Goal: Task Accomplishment & Management: Use online tool/utility

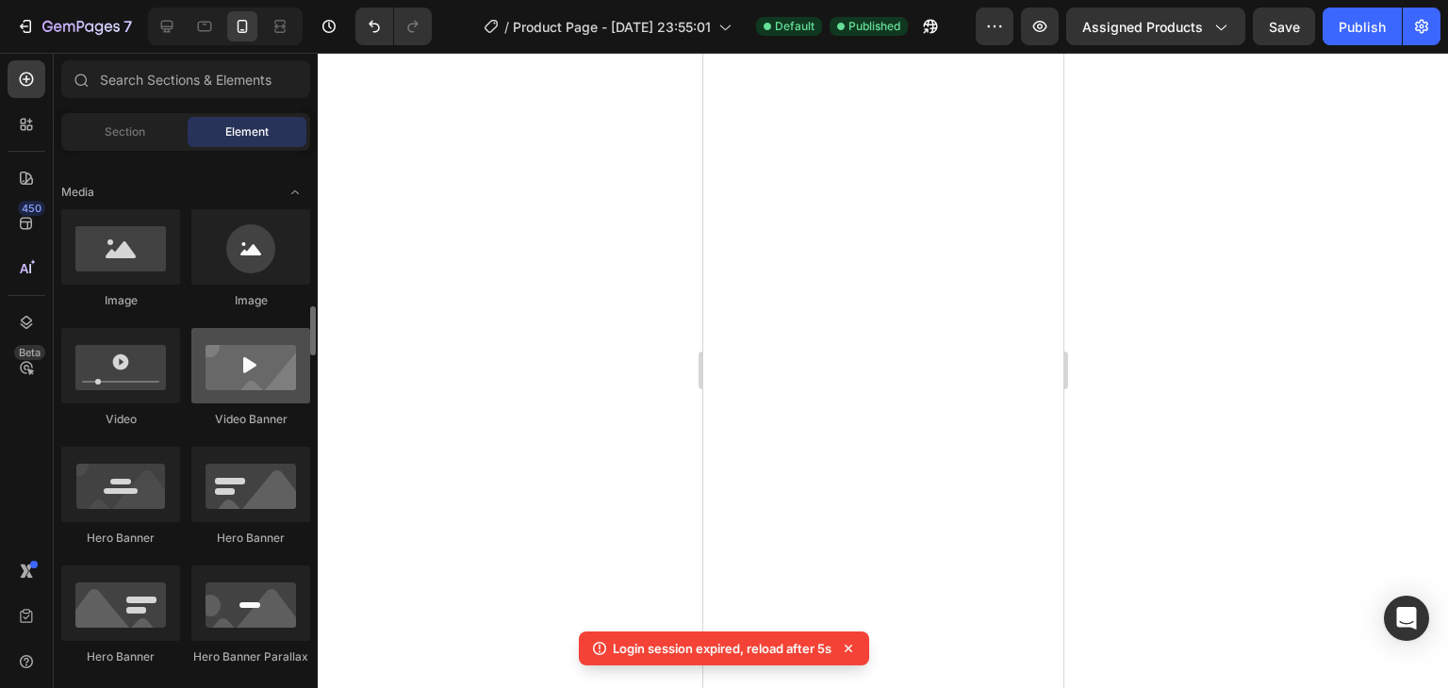
scroll to position [660, 0]
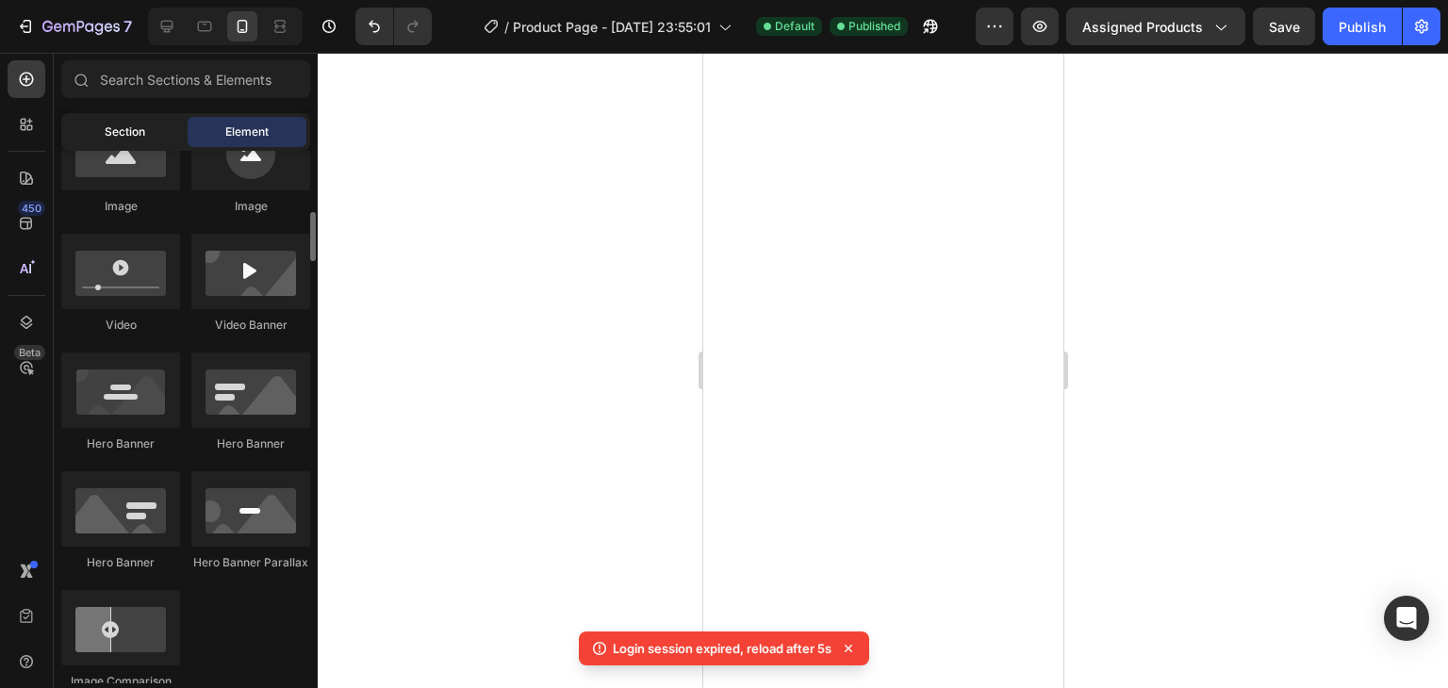
click at [130, 144] on div "Section" at bounding box center [124, 132] width 119 height 30
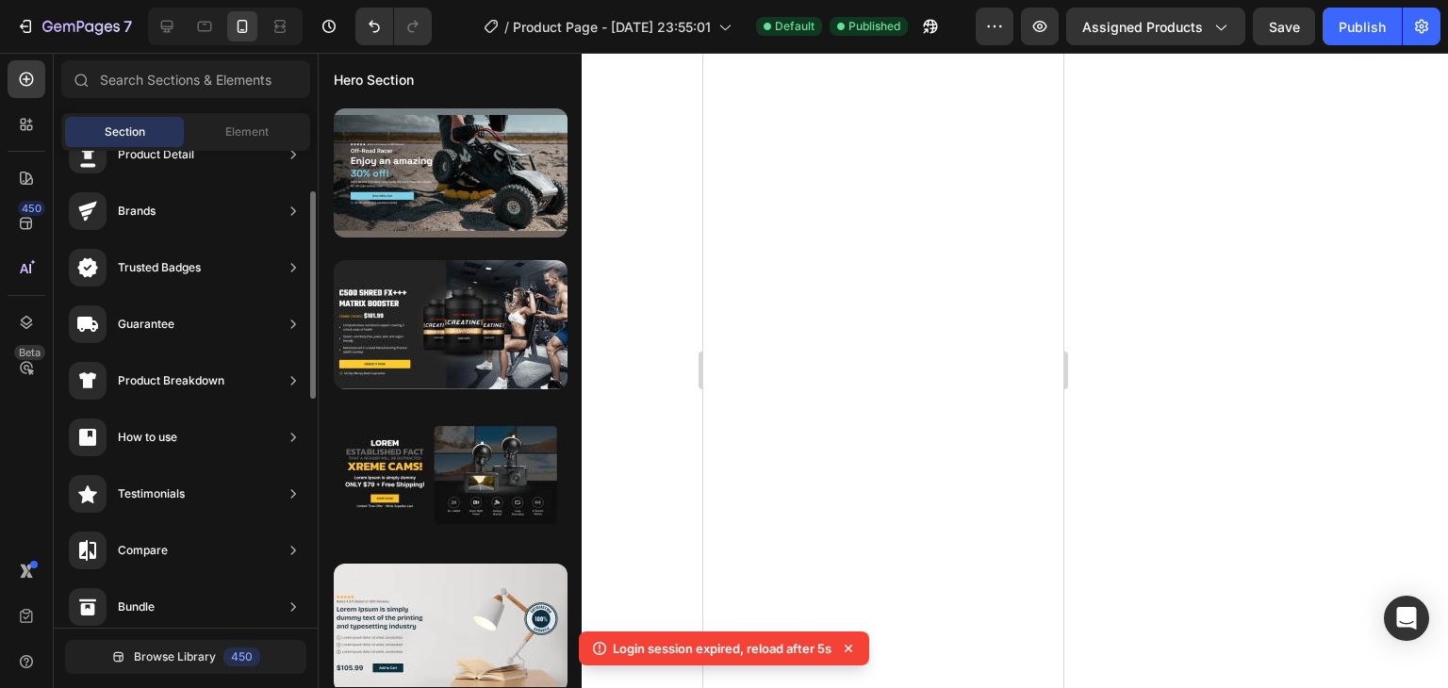
scroll to position [0, 0]
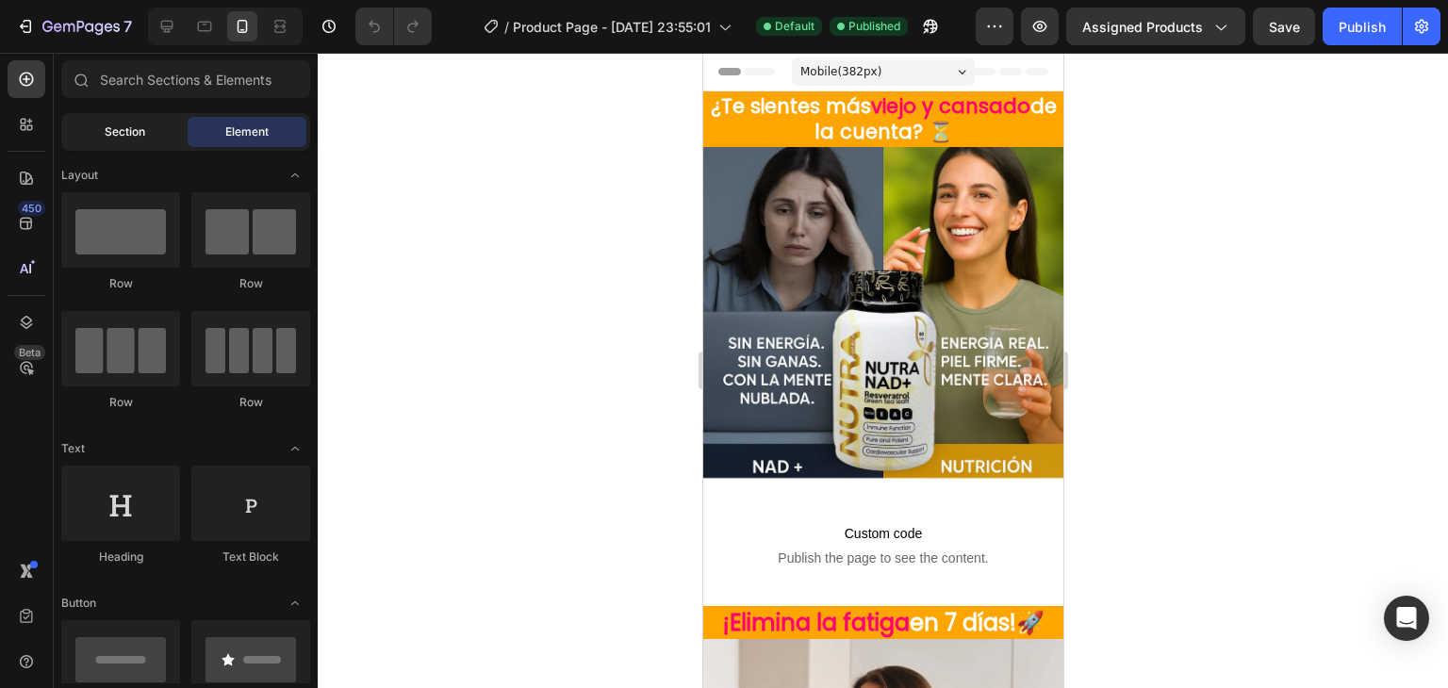
click at [151, 144] on div "Section" at bounding box center [124, 132] width 119 height 30
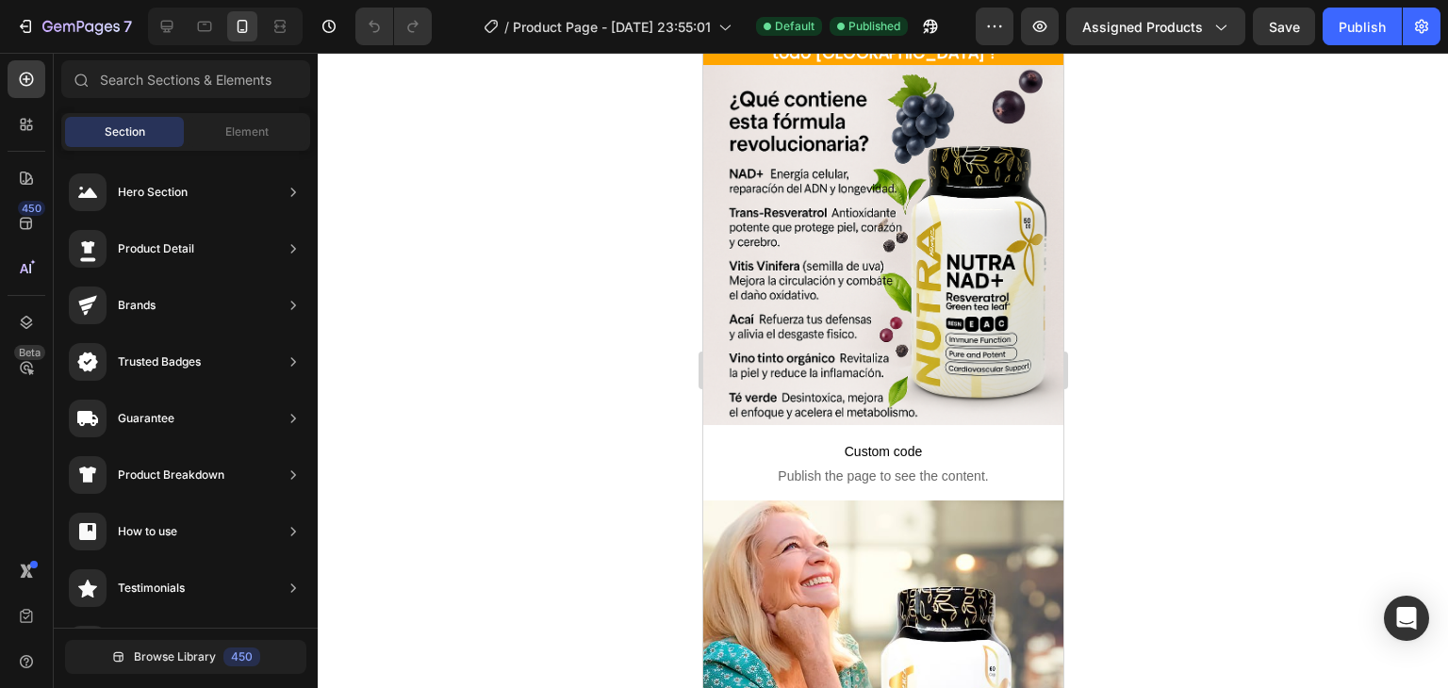
scroll to position [2625, 0]
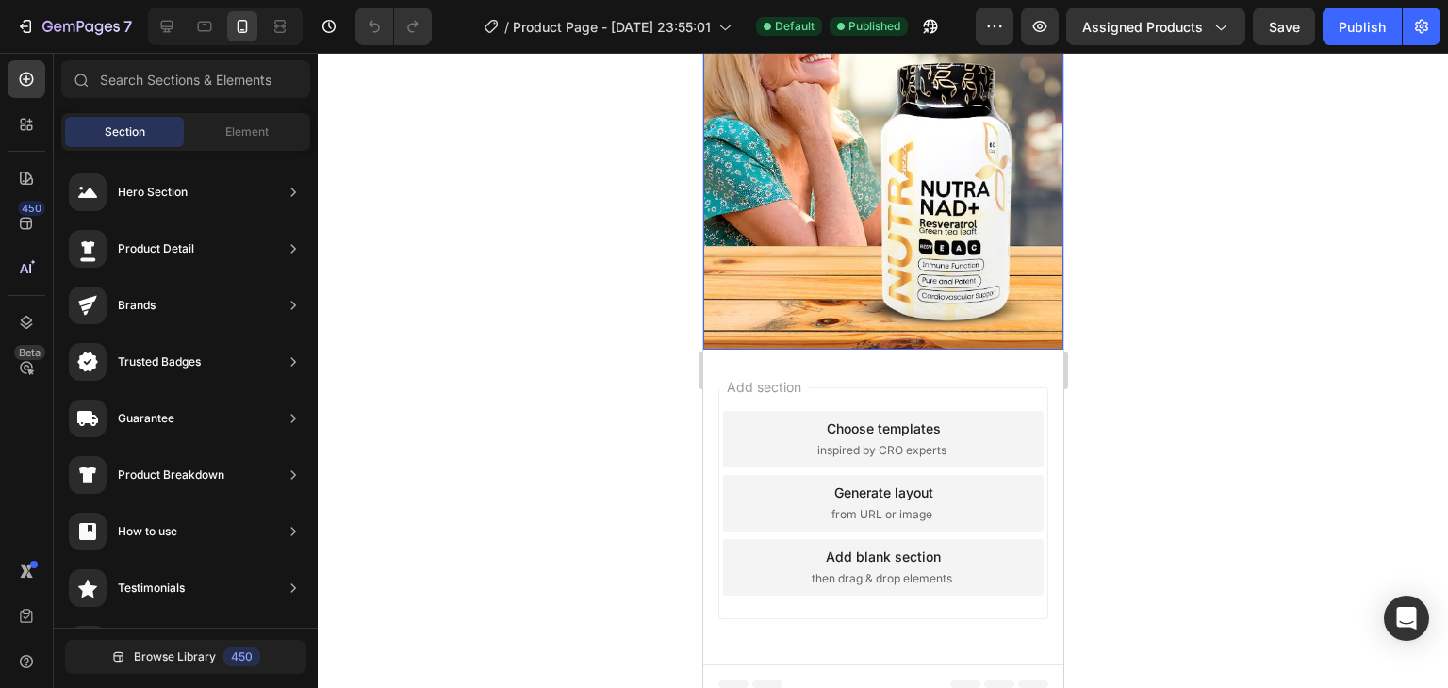
click at [915, 283] on img at bounding box center [882, 162] width 360 height 373
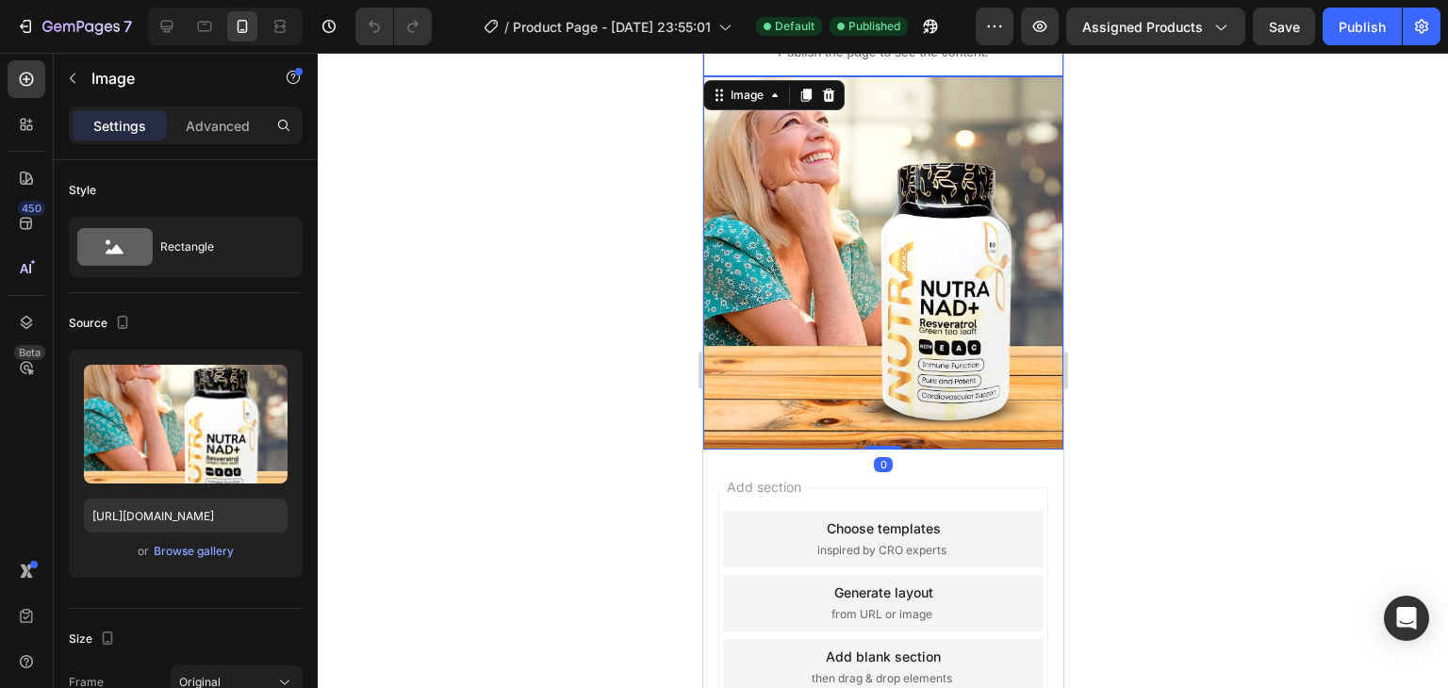
scroll to position [2531, 0]
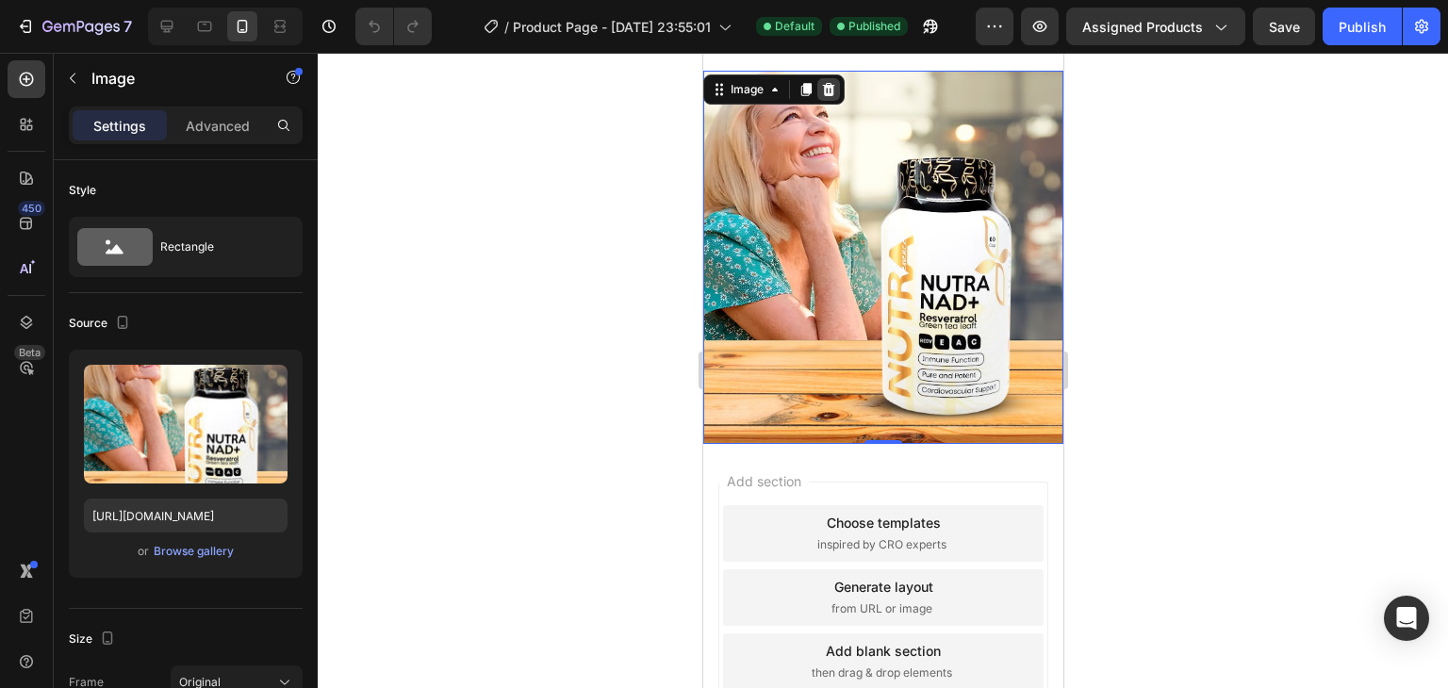
click at [825, 93] on icon at bounding box center [828, 89] width 12 height 13
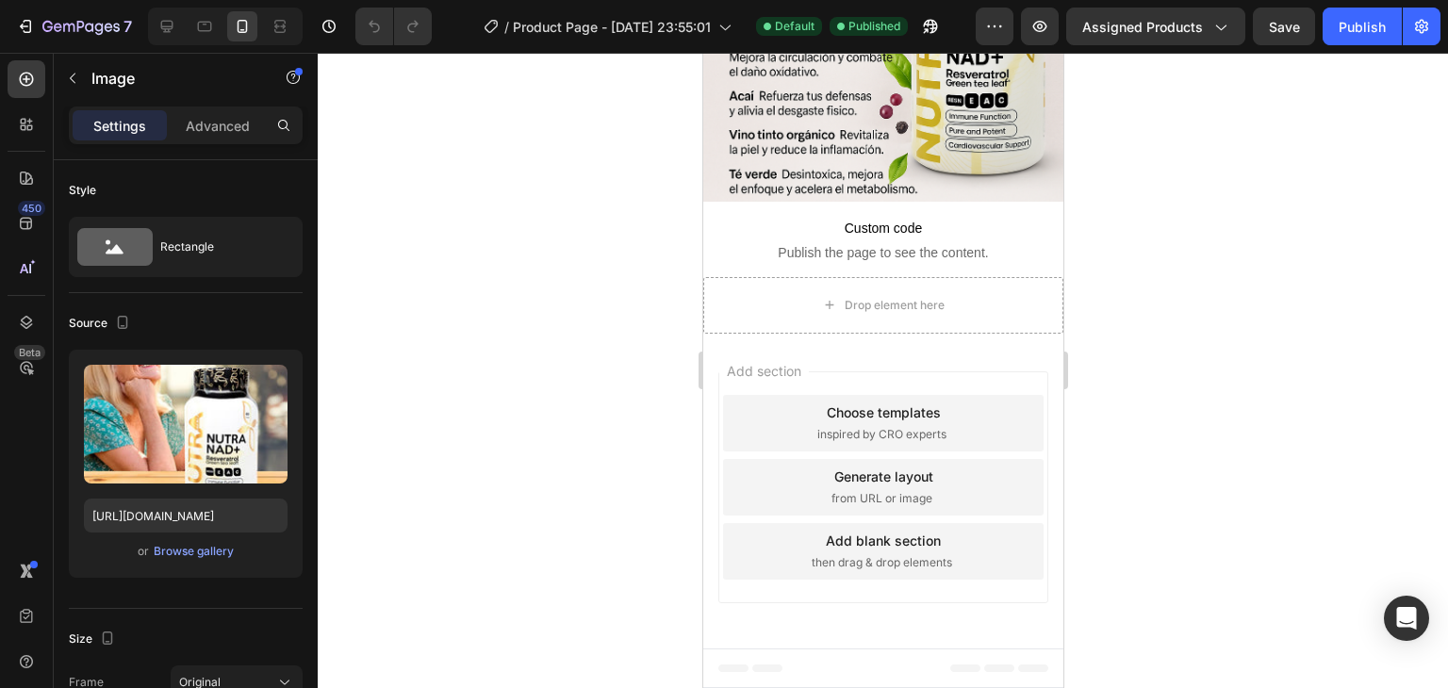
scroll to position [2323, 0]
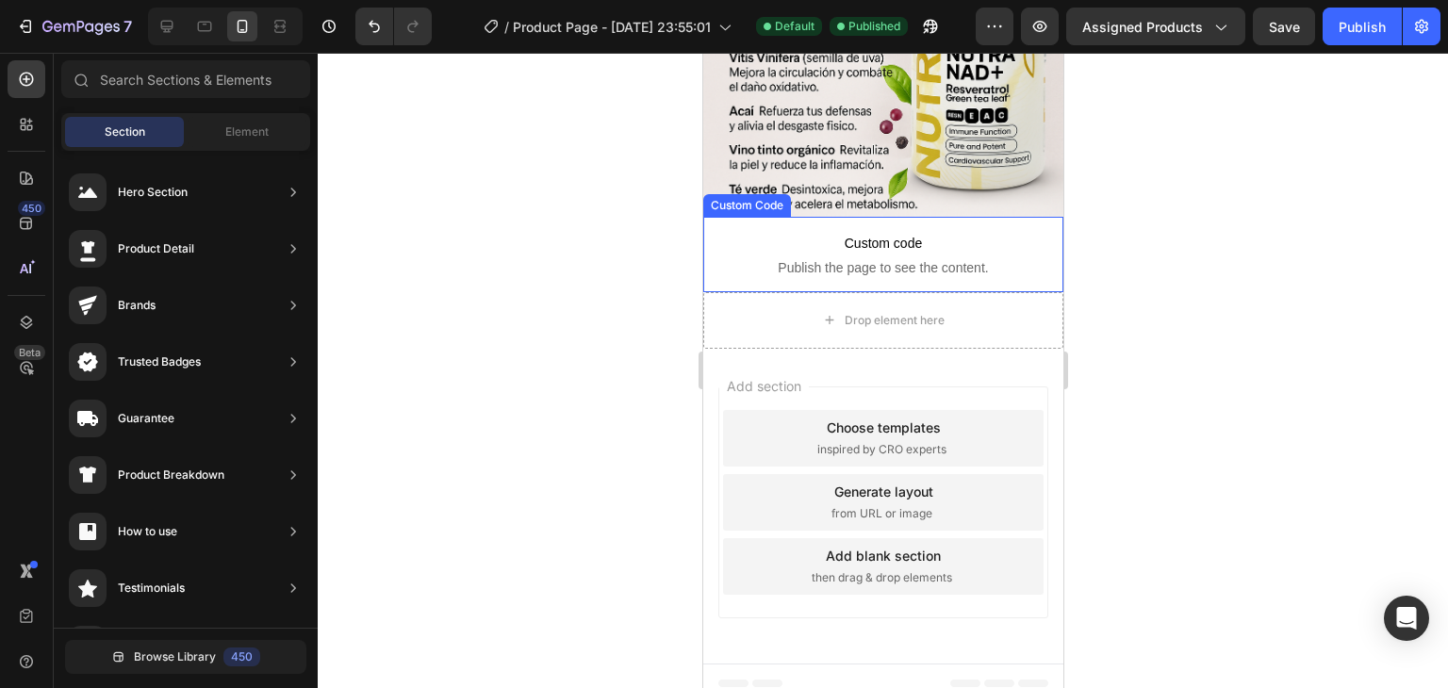
click at [797, 302] on div "Drop element here" at bounding box center [882, 320] width 360 height 57
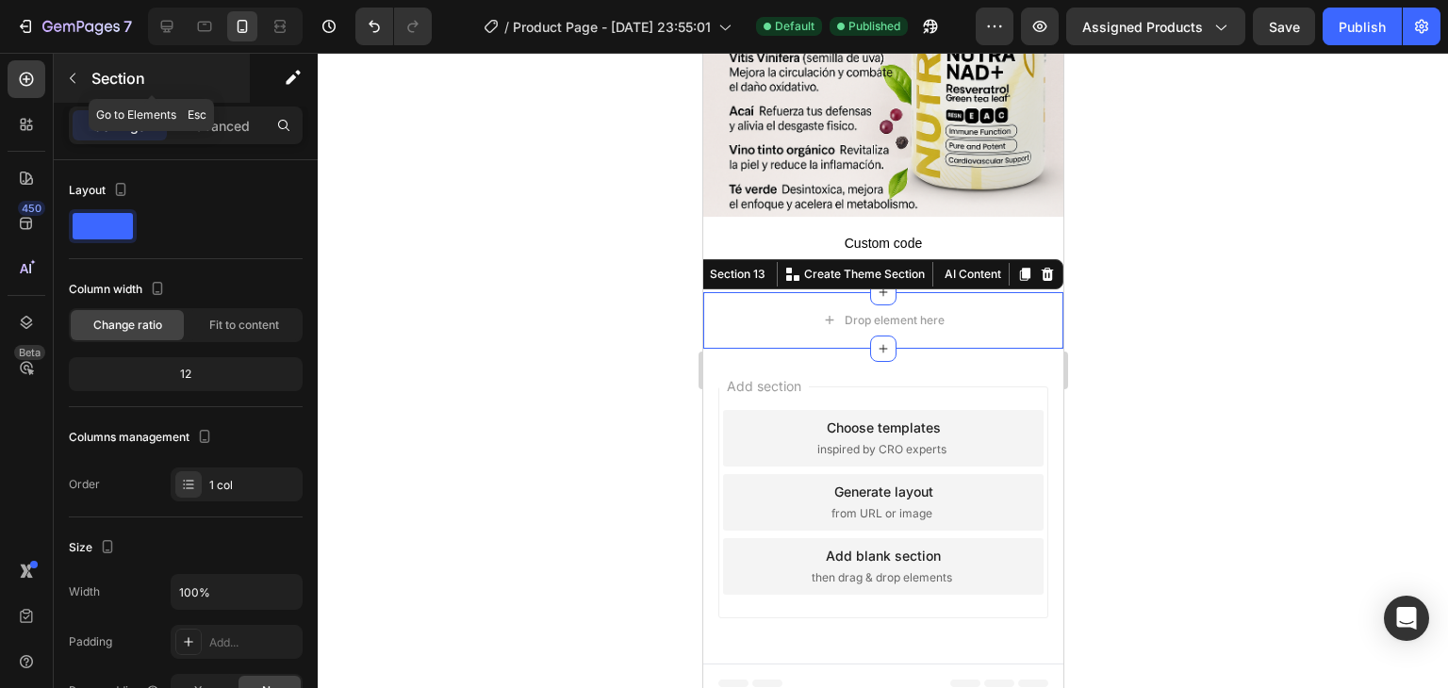
click at [67, 66] on button "button" at bounding box center [73, 78] width 30 height 30
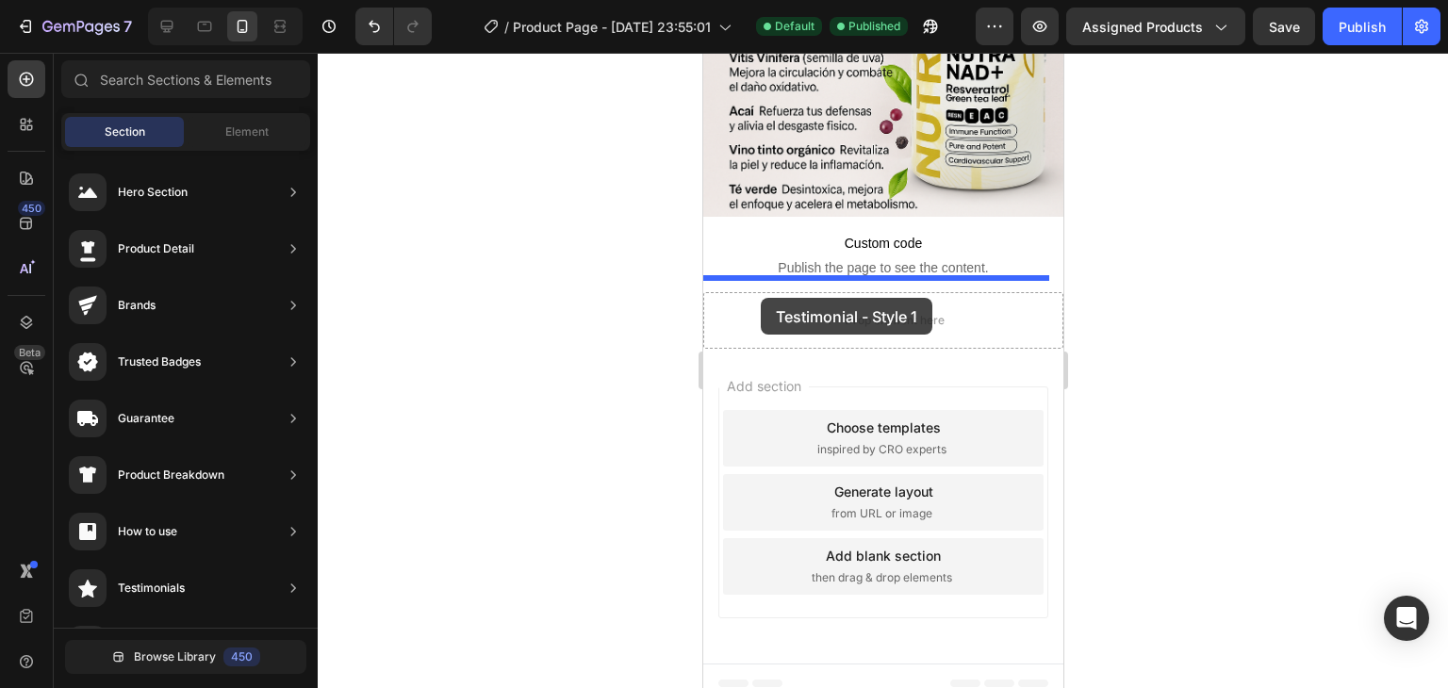
drag, startPoint x: 1066, startPoint y: 232, endPoint x: 760, endPoint y: 298, distance: 312.6
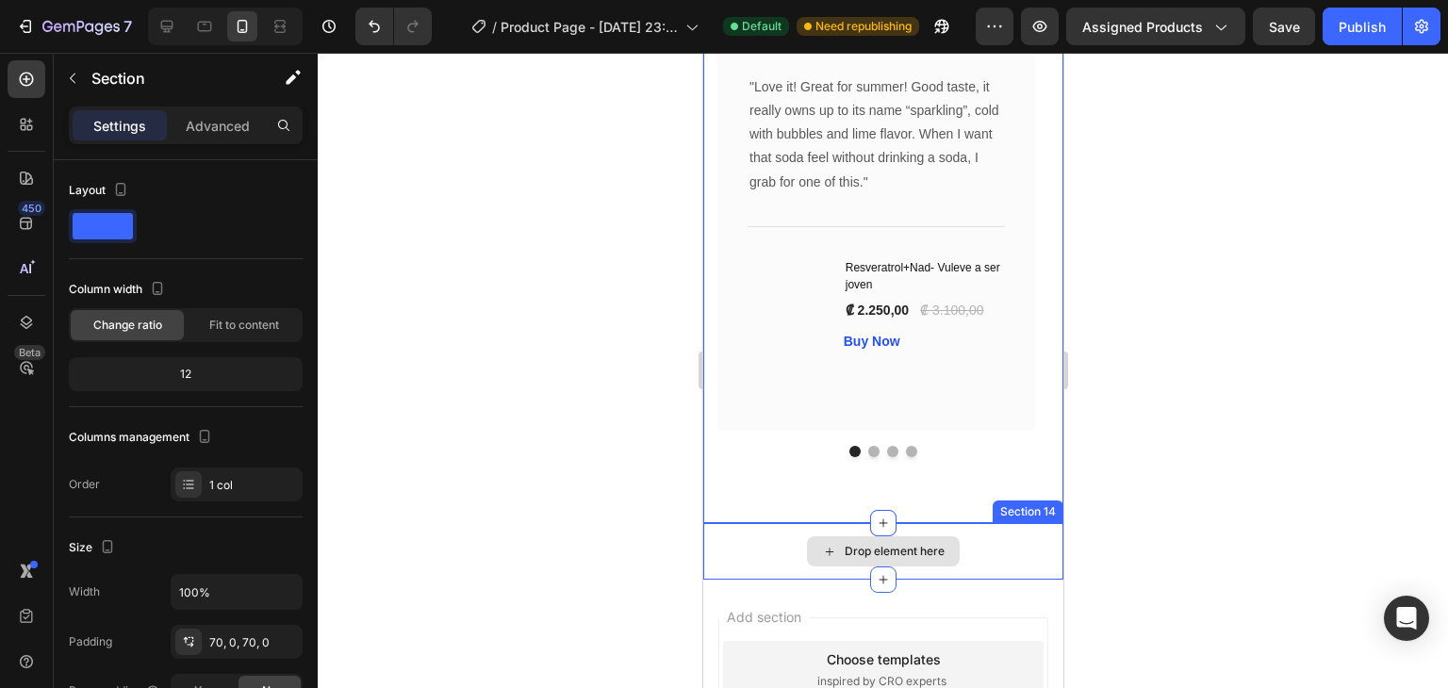
scroll to position [2557, 0]
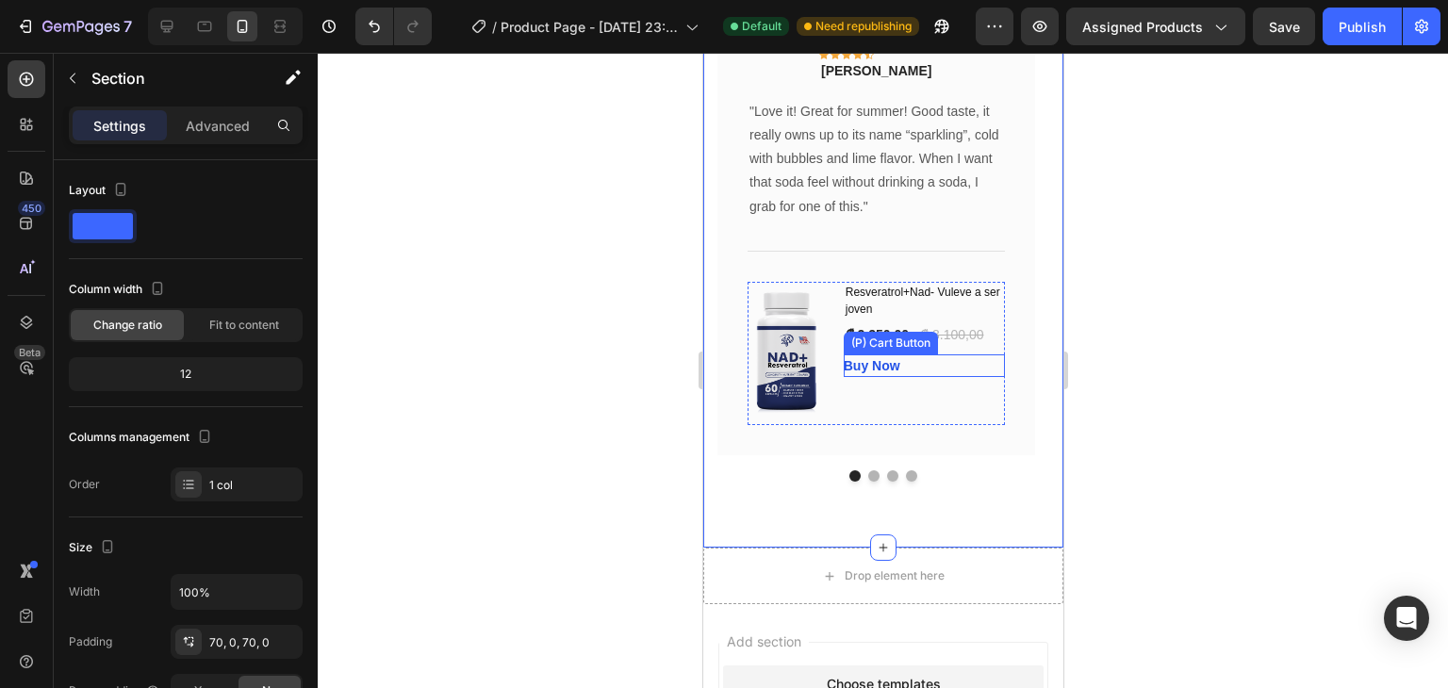
click at [970, 377] on div "Buy Now (P) Cart Button" at bounding box center [923, 366] width 161 height 23
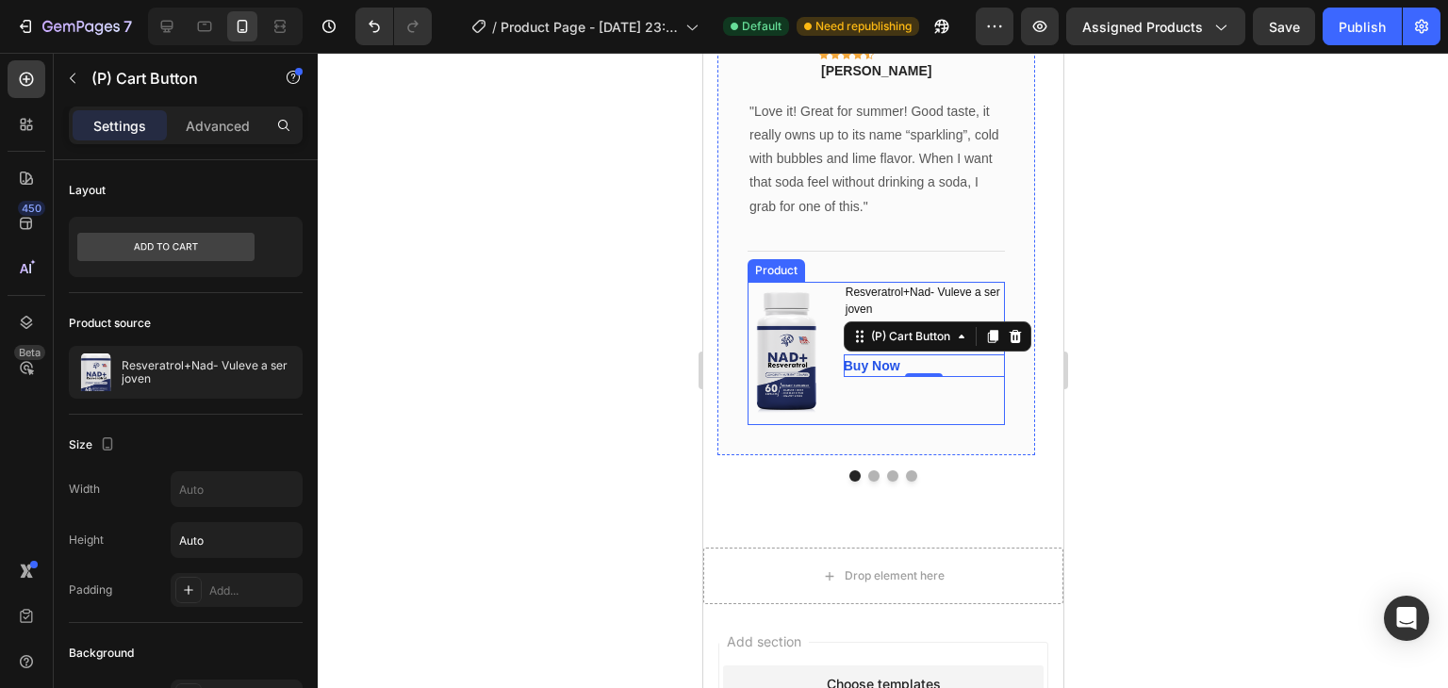
click at [955, 398] on div "Resveratrol+Nad- Vuleve a ser joven (P) Title ₡ 2.250,00 (P) Price (P) Price ₡ …" at bounding box center [923, 354] width 161 height 144
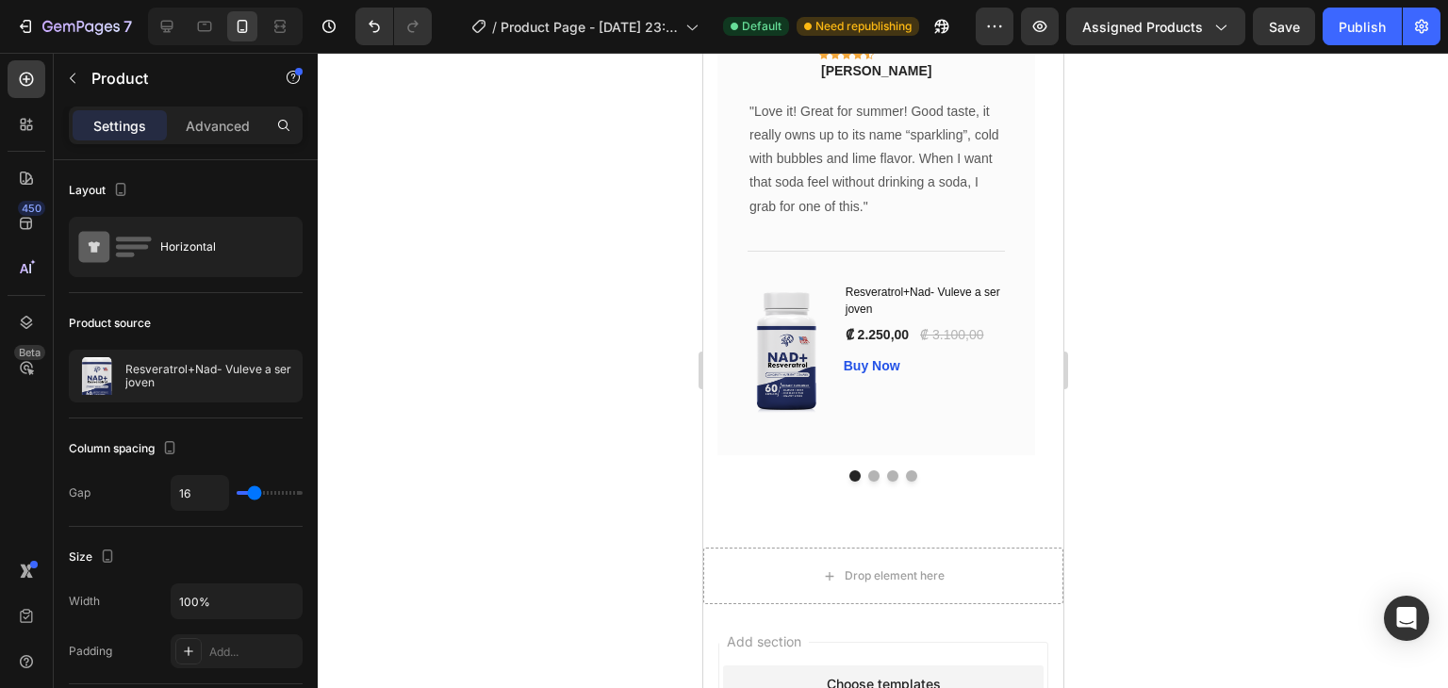
click at [891, 416] on div "Resveratrol+Nad- Vuleve a ser joven (P) Title ₡ 2.250,00 (P) Price (P) Price ₡ …" at bounding box center [923, 354] width 161 height 144
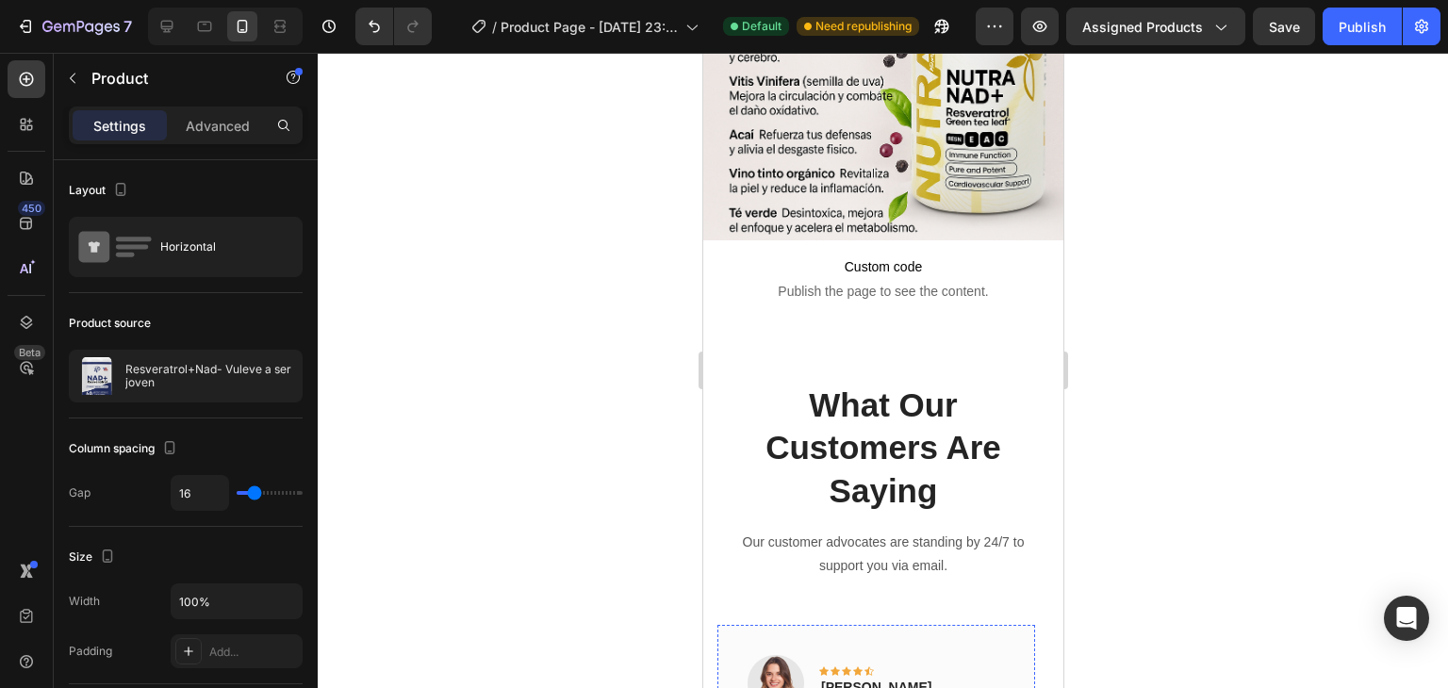
scroll to position [1520, 0]
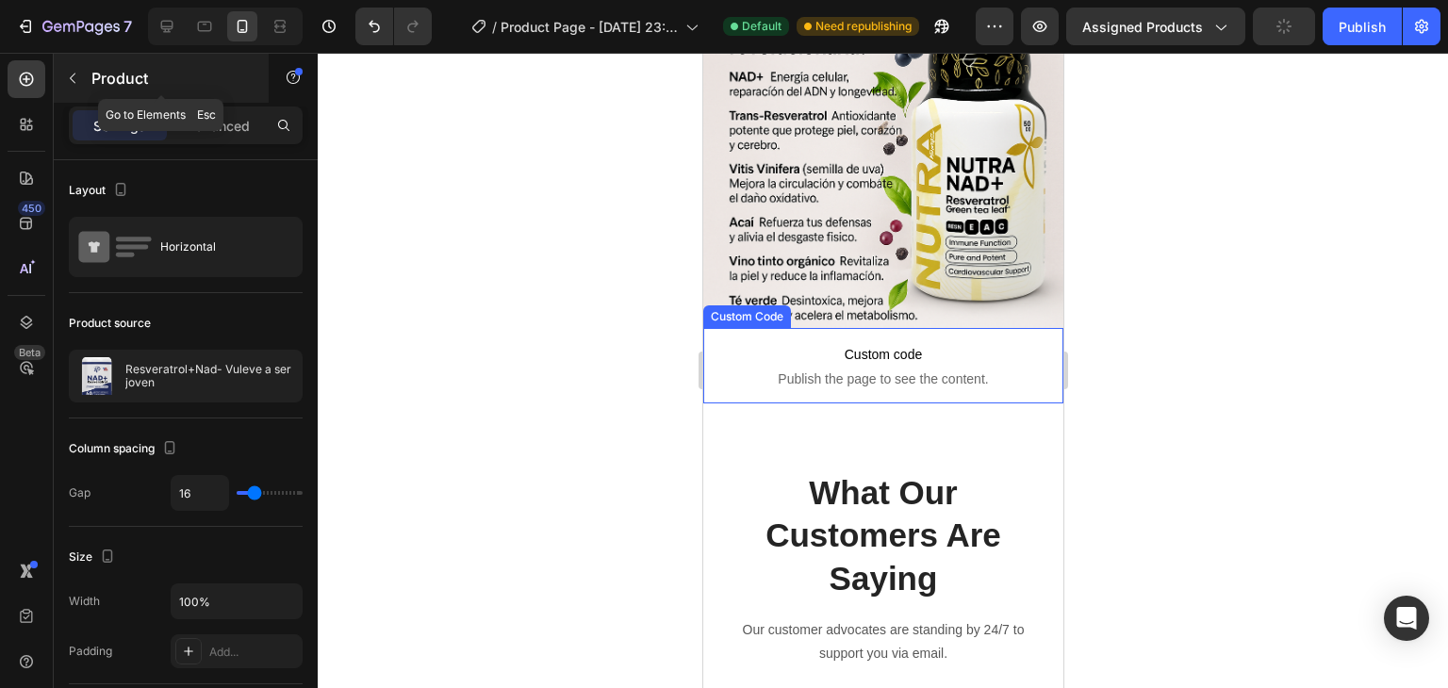
click at [76, 84] on icon "button" at bounding box center [72, 78] width 15 height 15
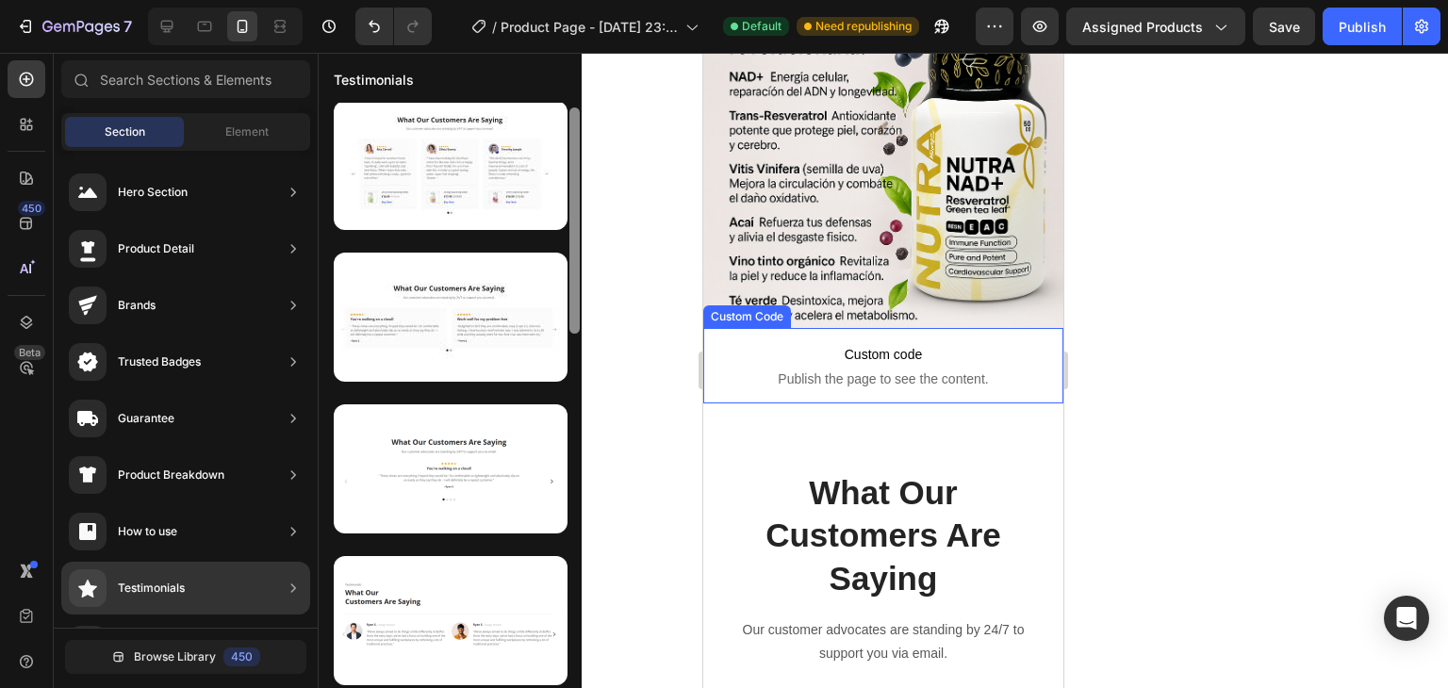
scroll to position [0, 0]
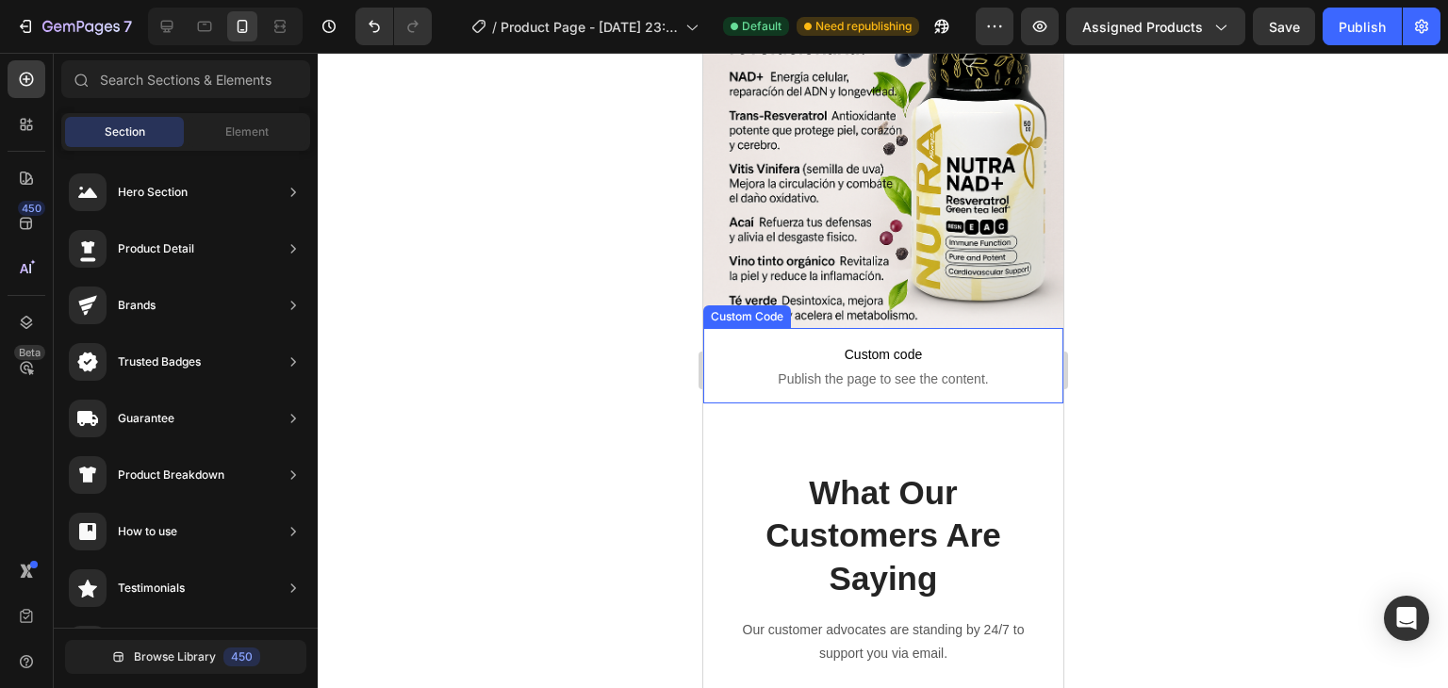
drag, startPoint x: 577, startPoint y: 296, endPoint x: 584, endPoint y: 320, distance: 24.5
click at [584, 0] on div "7 / Product Page - Aug 26, 23:55:01 Default Need republishing Preview Assigned …" at bounding box center [724, 0] width 1448 height 0
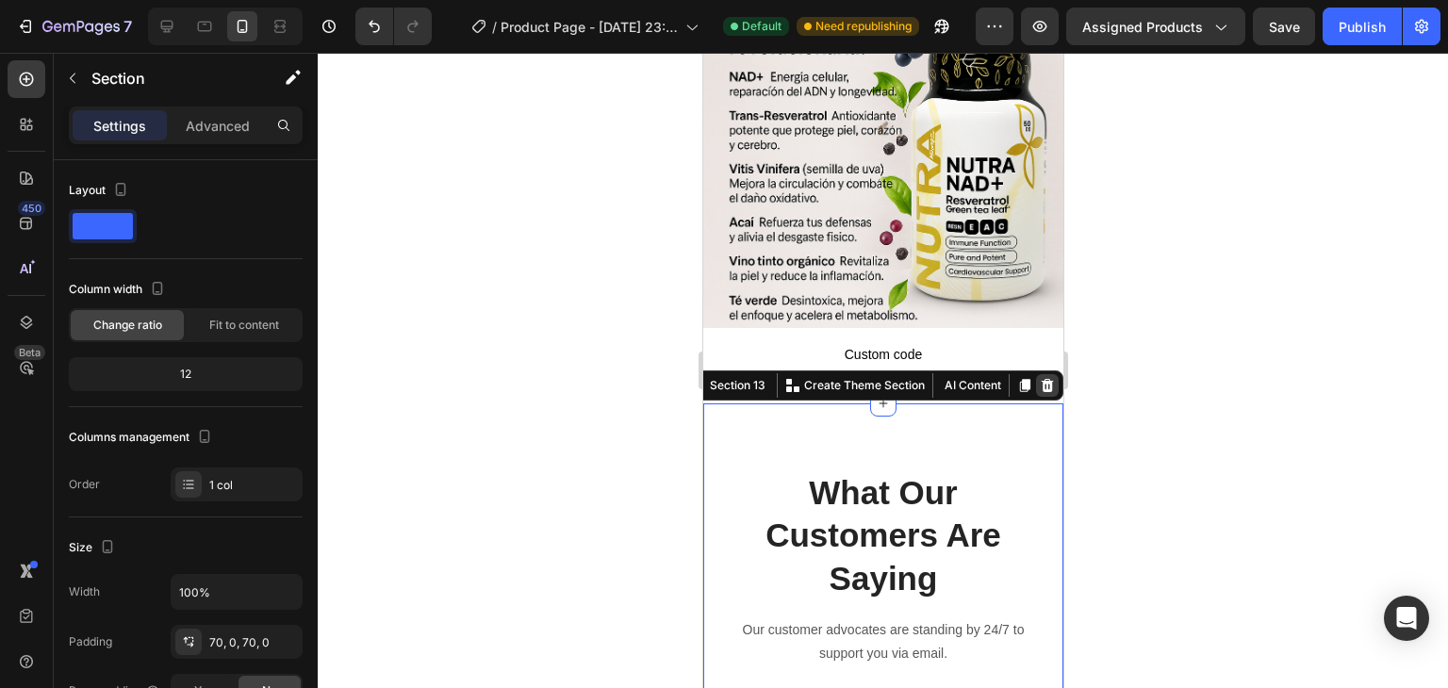
click at [1039, 378] on icon at bounding box center [1046, 385] width 15 height 15
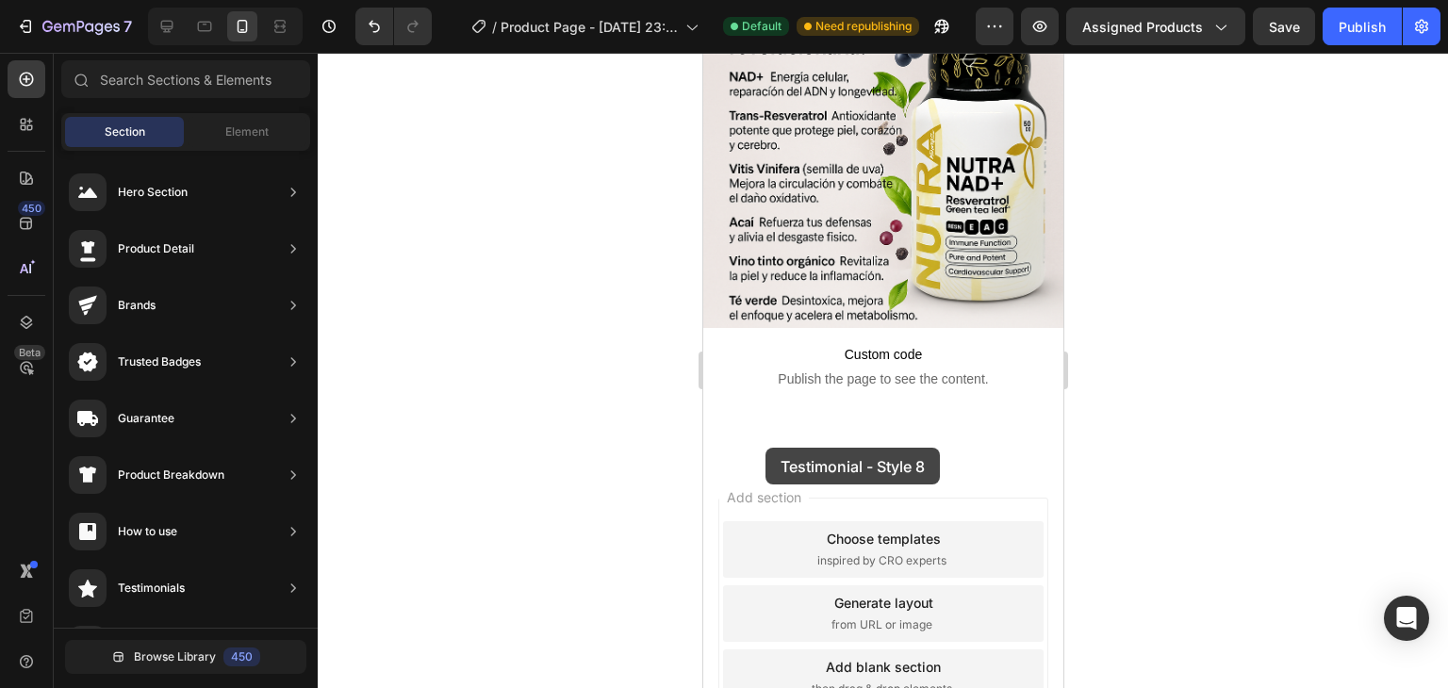
scroll to position [1588, 0]
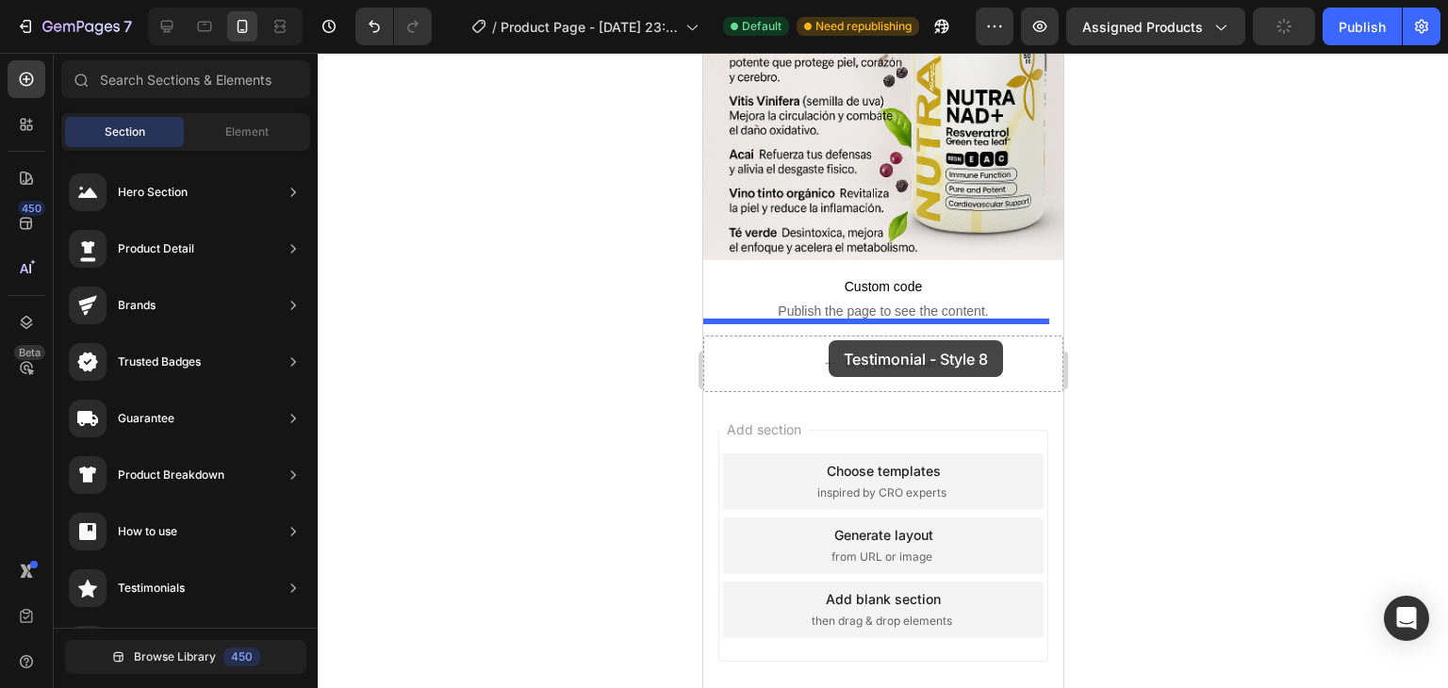
drag, startPoint x: 1050, startPoint y: 653, endPoint x: 828, endPoint y: 340, distance: 383.5
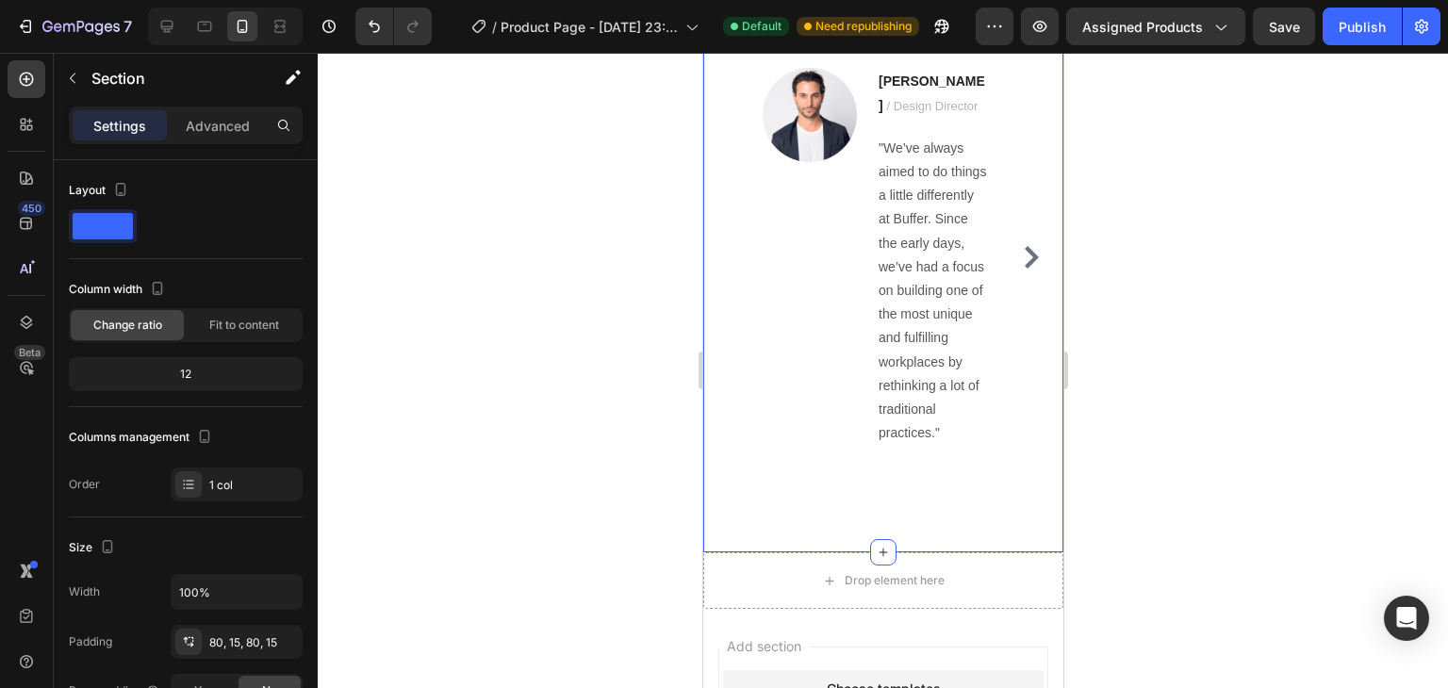
scroll to position [2167, 0]
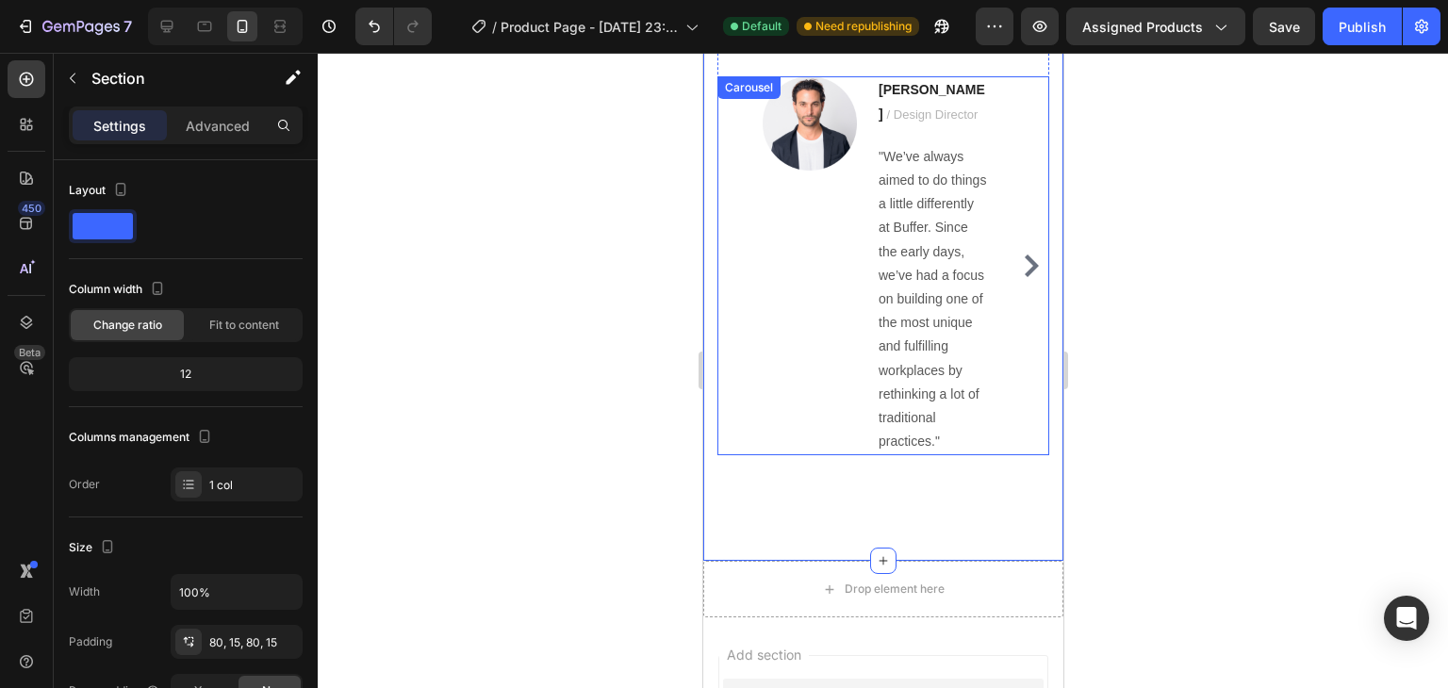
click at [1019, 255] on icon "Carousel Next Arrow" at bounding box center [1030, 266] width 23 height 23
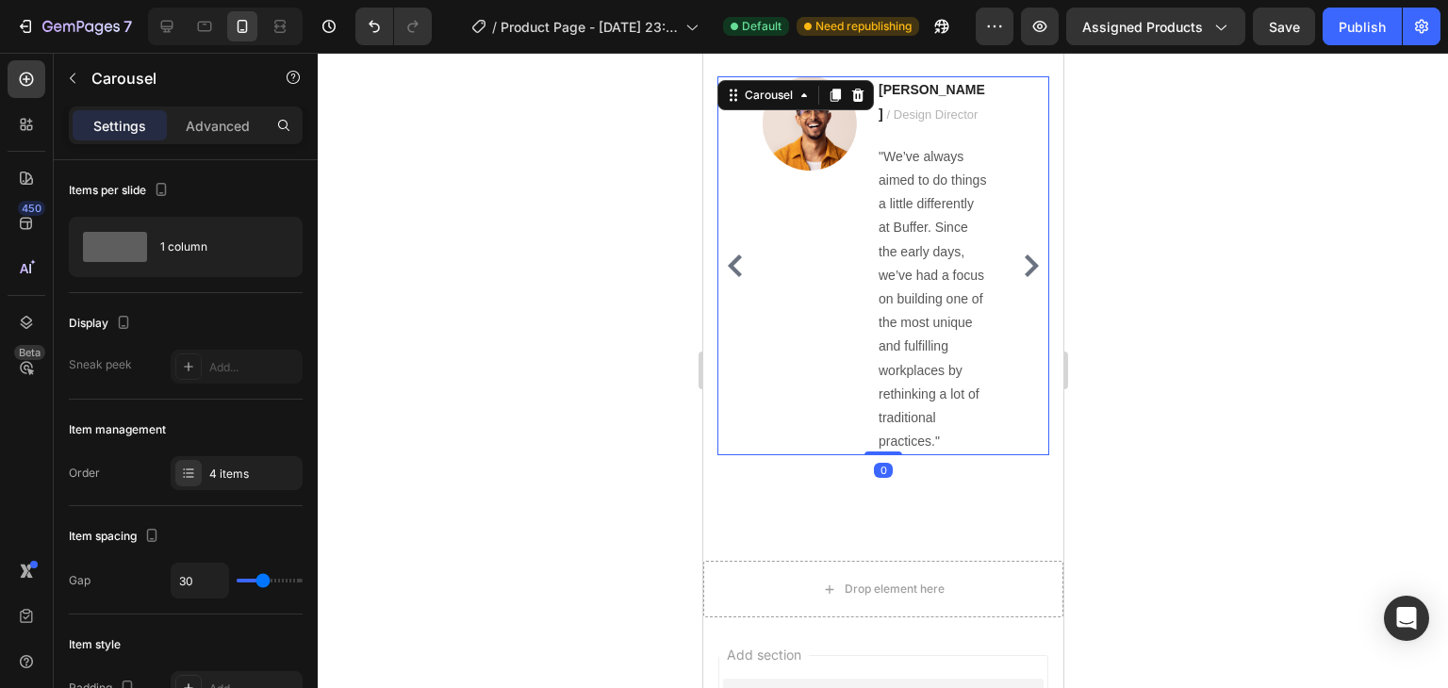
click at [1019, 255] on icon "Carousel Next Arrow" at bounding box center [1030, 266] width 23 height 23
click at [1010, 254] on div "Image Ryan S. / Design Director Text block "We’ve always aimed to do things a l…" at bounding box center [883, 265] width 332 height 379
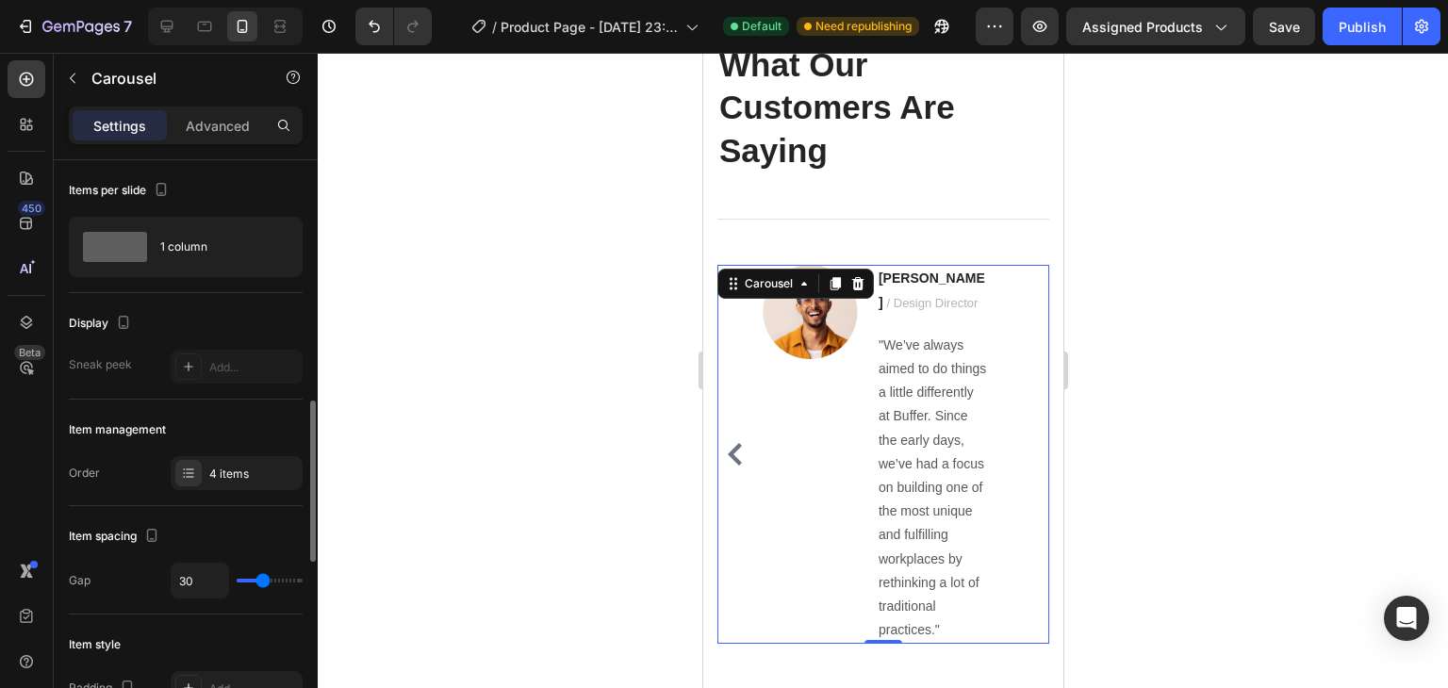
scroll to position [189, 0]
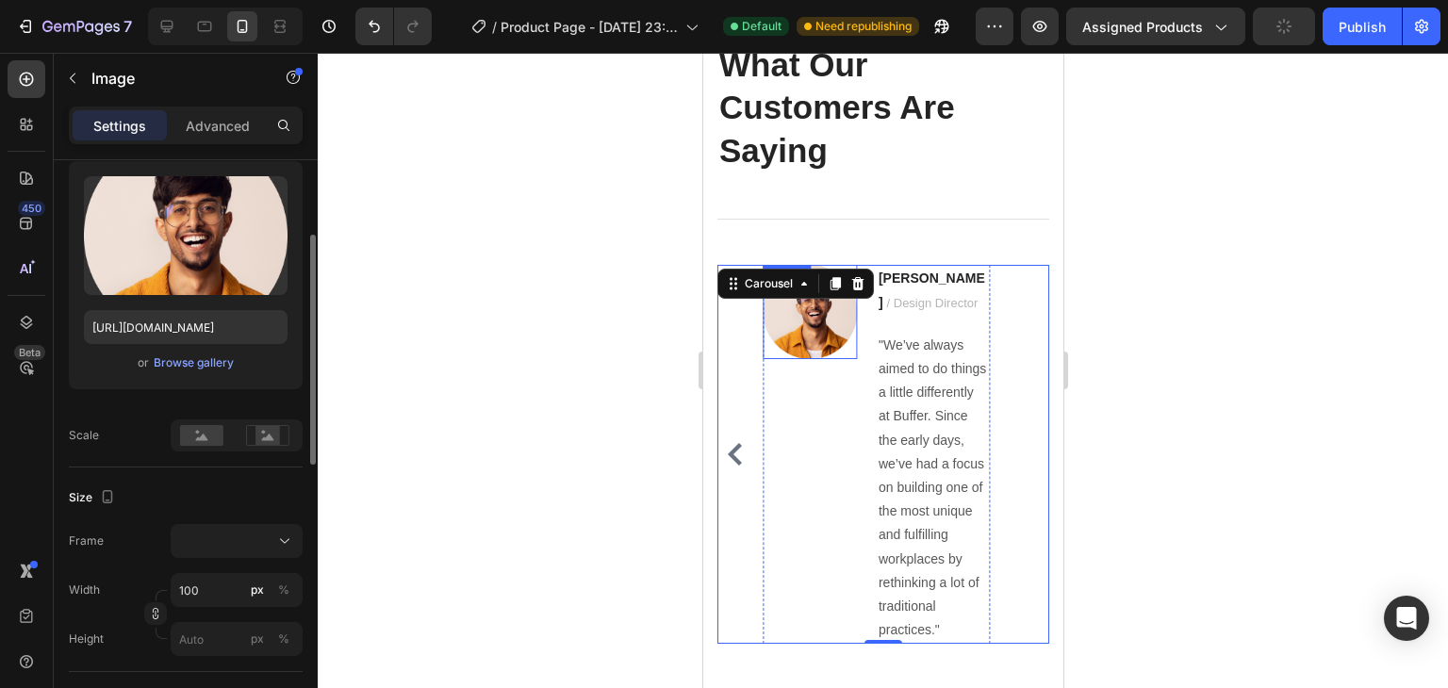
click at [788, 322] on img at bounding box center [809, 312] width 94 height 94
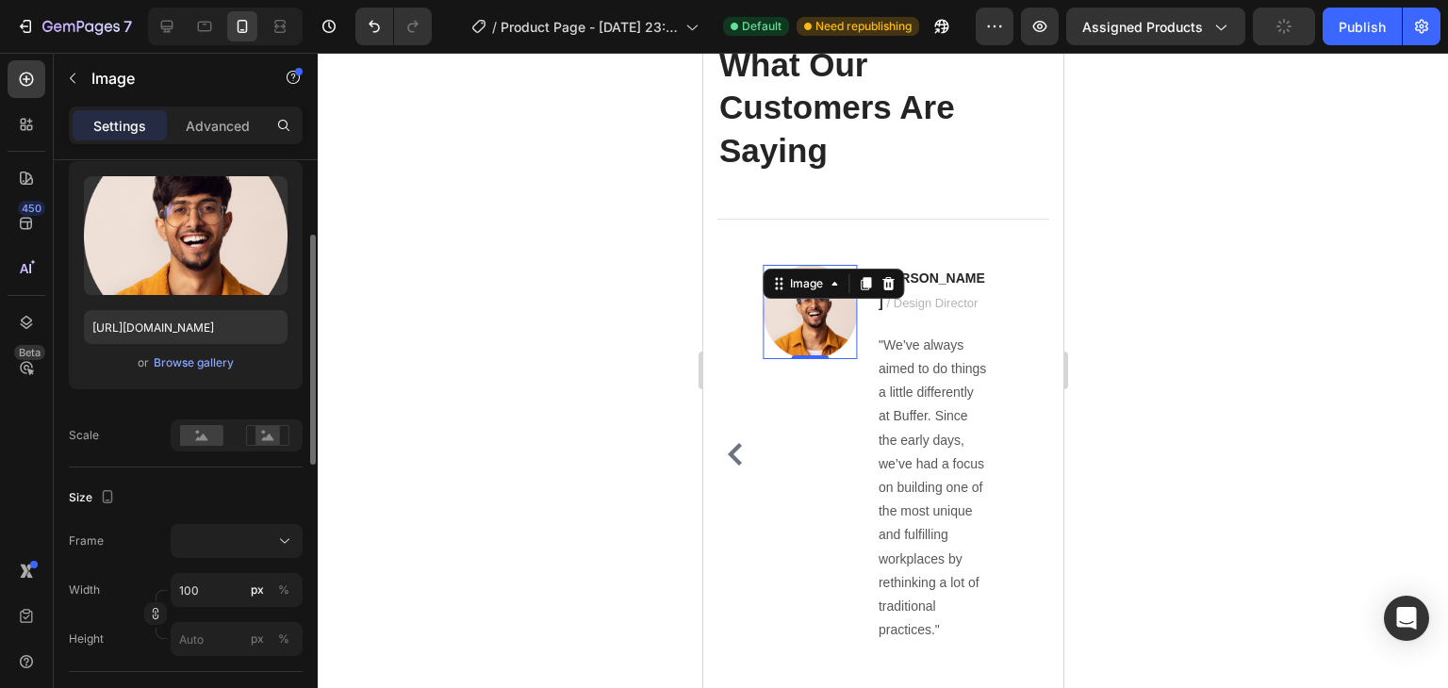
scroll to position [0, 0]
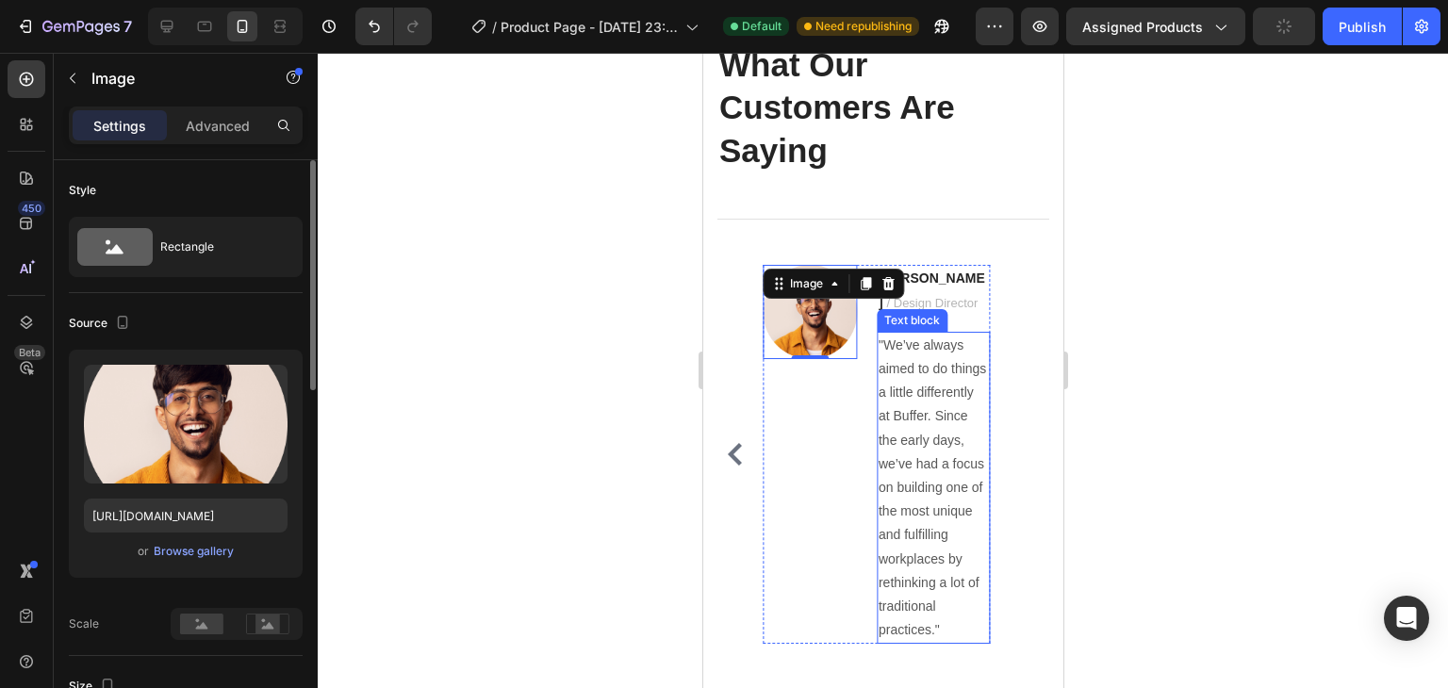
click at [968, 406] on p ""We’ve always aimed to do things a little differently at Buffer. Since the earl…" at bounding box center [932, 488] width 109 height 309
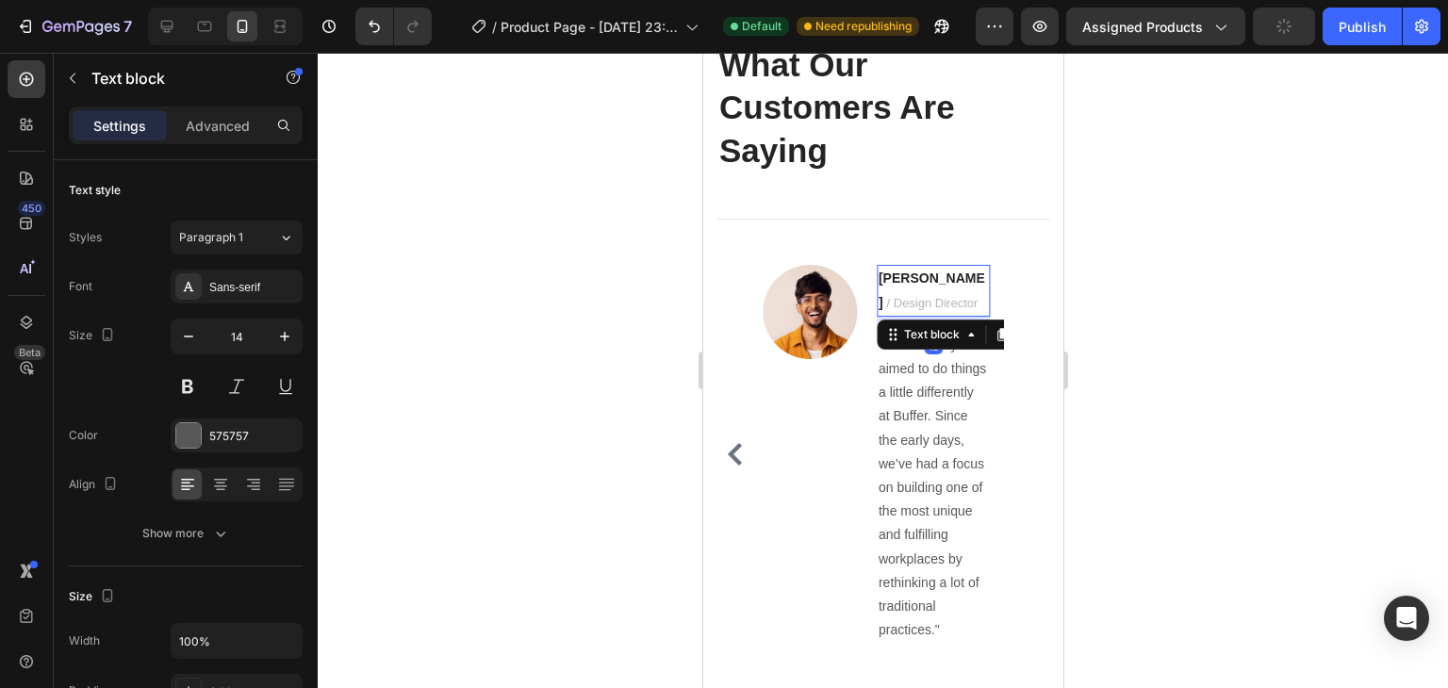
click at [949, 295] on p "Ryan S. / Design Director" at bounding box center [932, 290] width 109 height 47
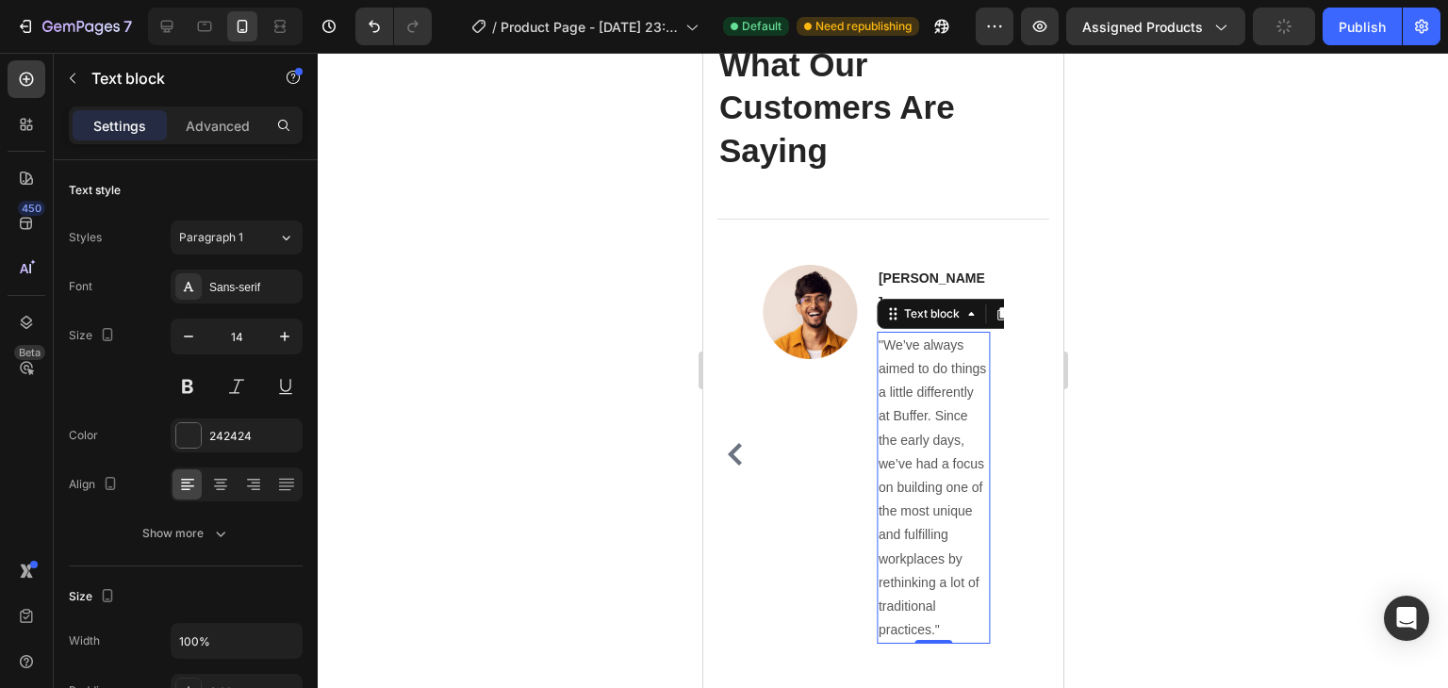
click at [939, 426] on p ""We’ve always aimed to do things a little differently at Buffer. Since the earl…" at bounding box center [932, 488] width 109 height 309
click at [905, 423] on p ""We’ve always aimed to do things a little differently at Buffer. Since the earl…" at bounding box center [932, 488] width 109 height 309
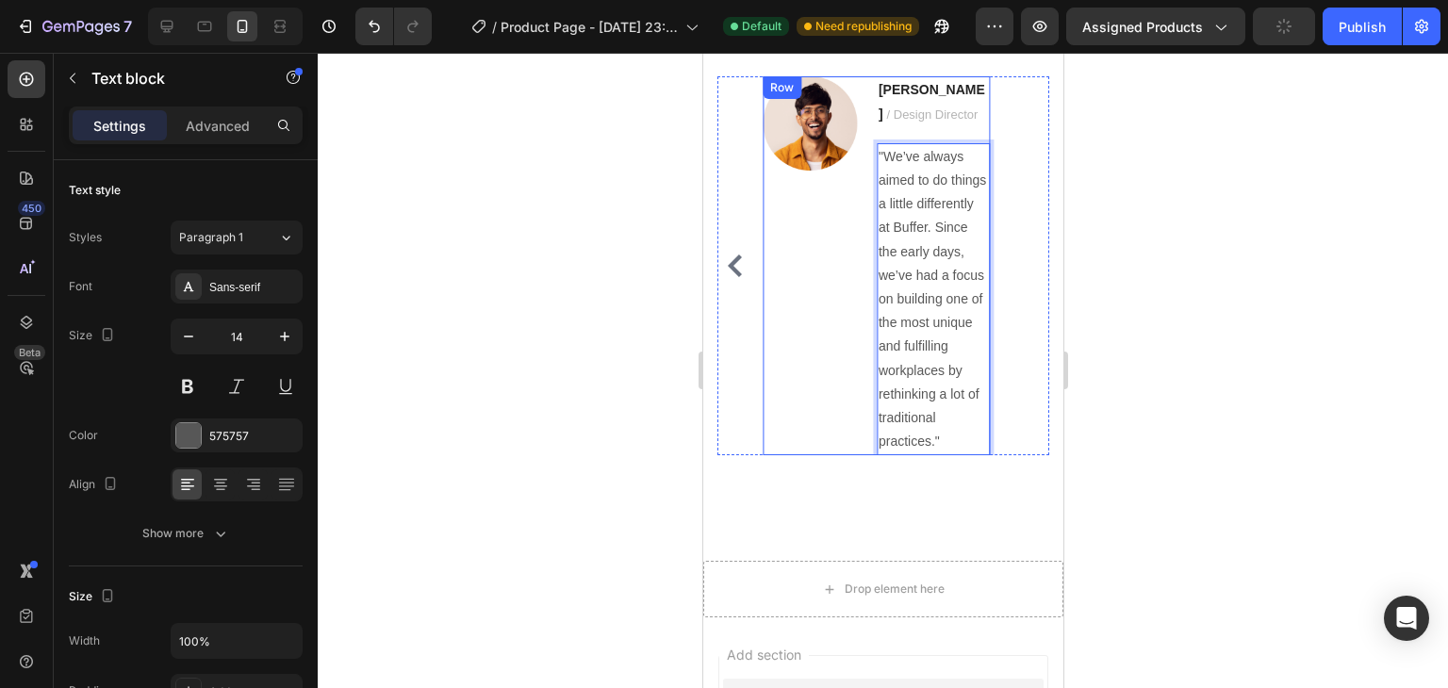
scroll to position [2073, 0]
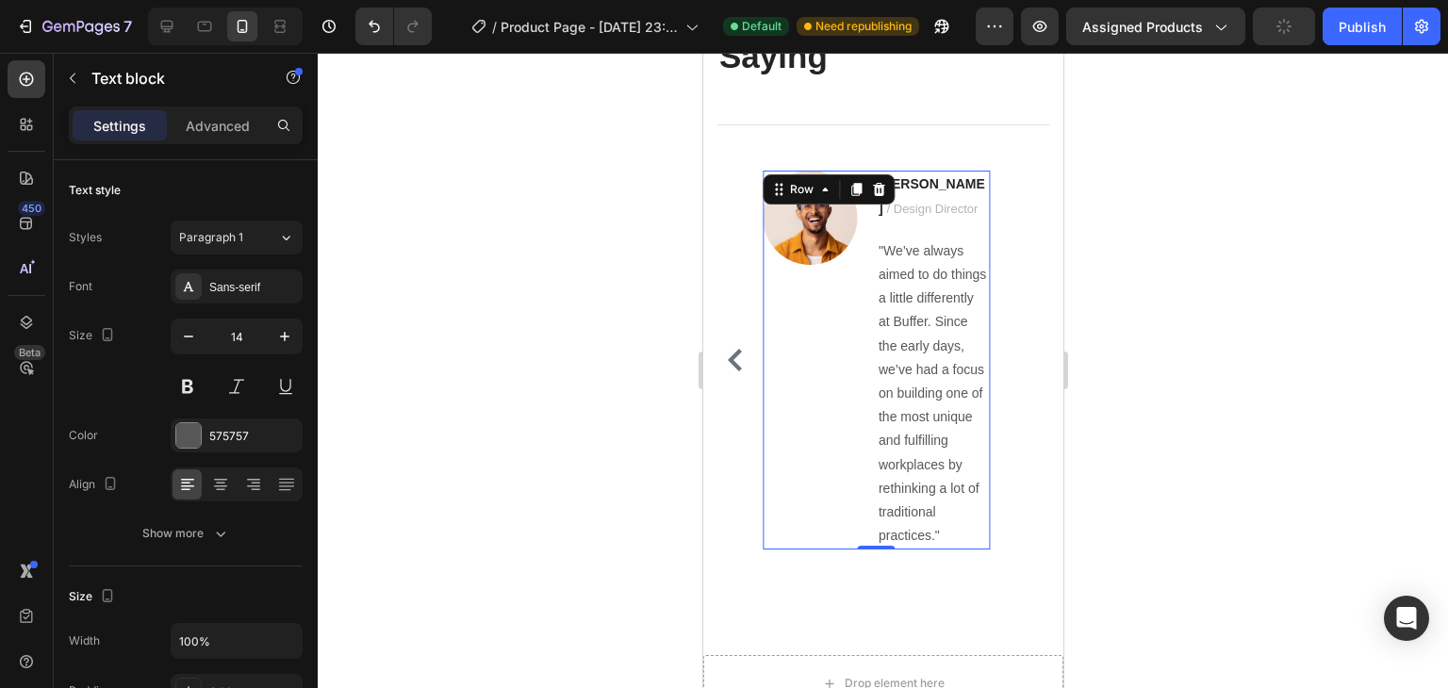
click at [789, 314] on div "Image" at bounding box center [809, 360] width 94 height 379
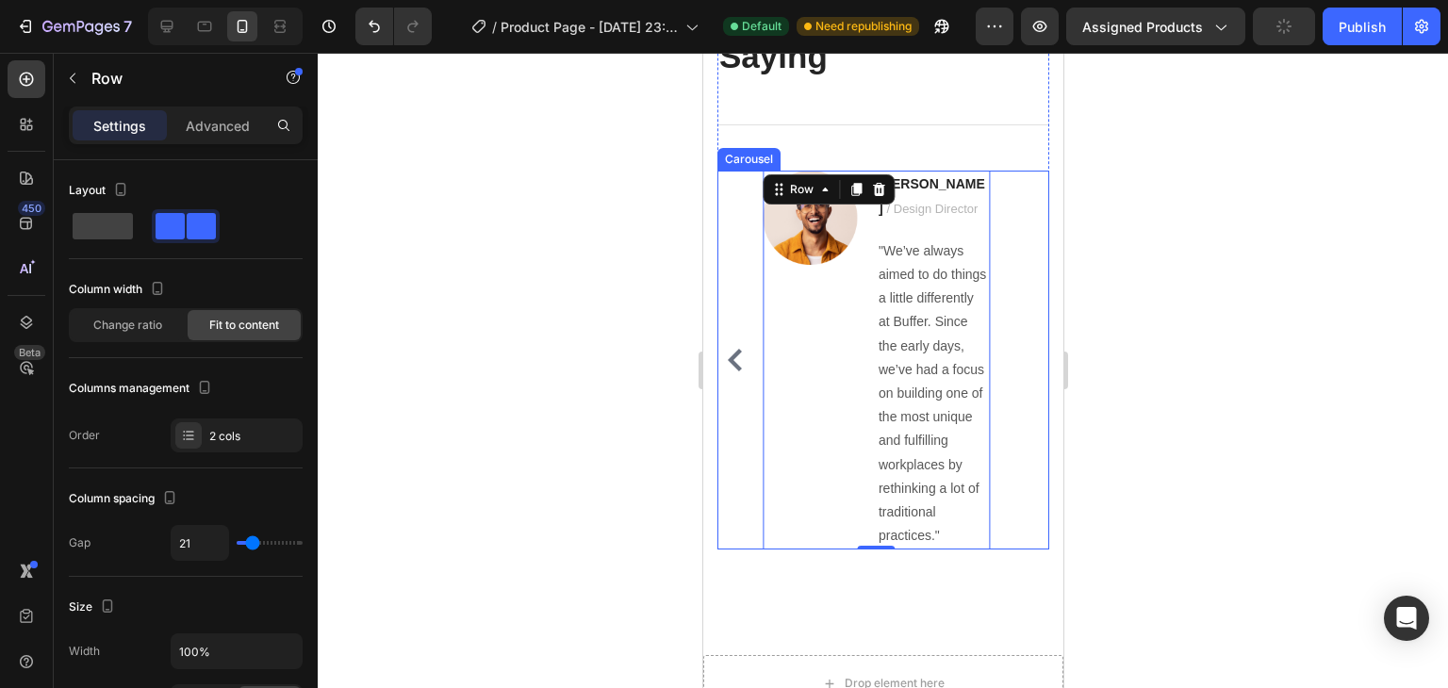
click at [733, 314] on div "Image Ryan S. / Design Director Text block "We’ve always aimed to do things a l…" at bounding box center [883, 360] width 332 height 379
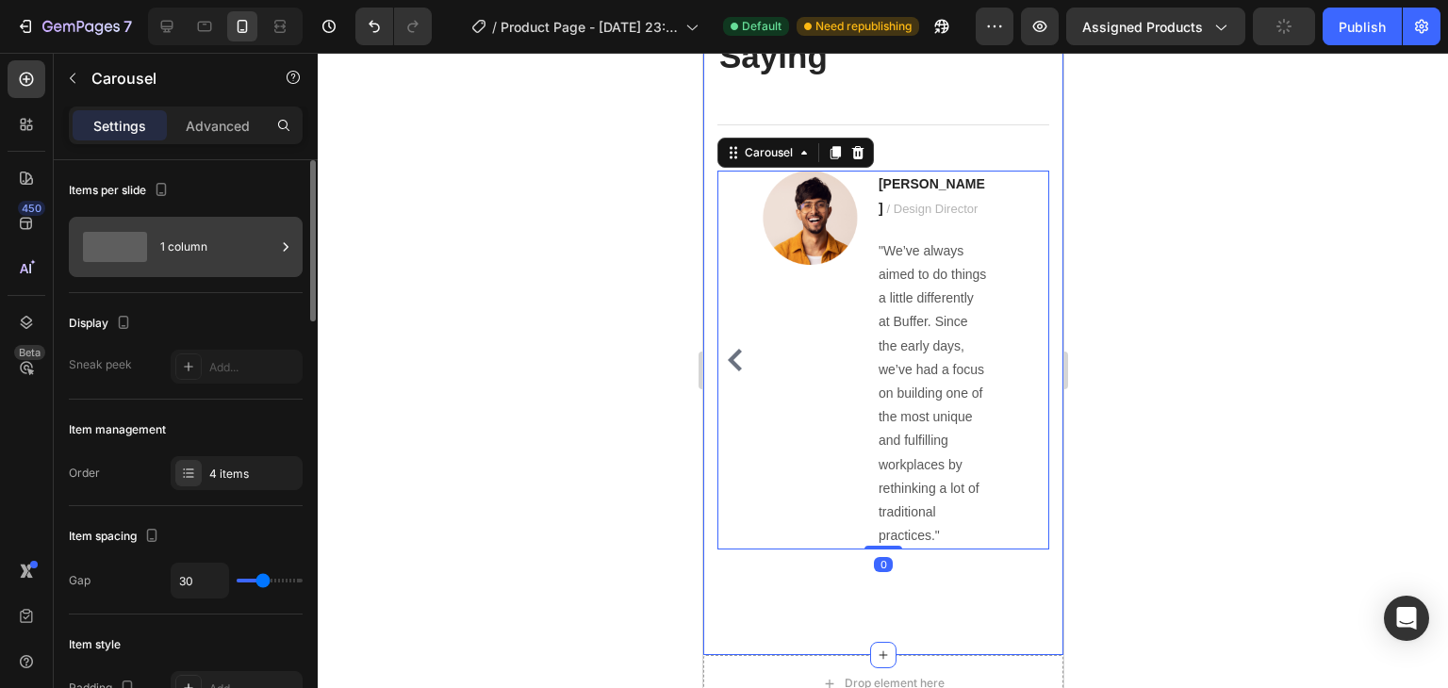
click at [208, 258] on div "1 column" at bounding box center [217, 246] width 115 height 43
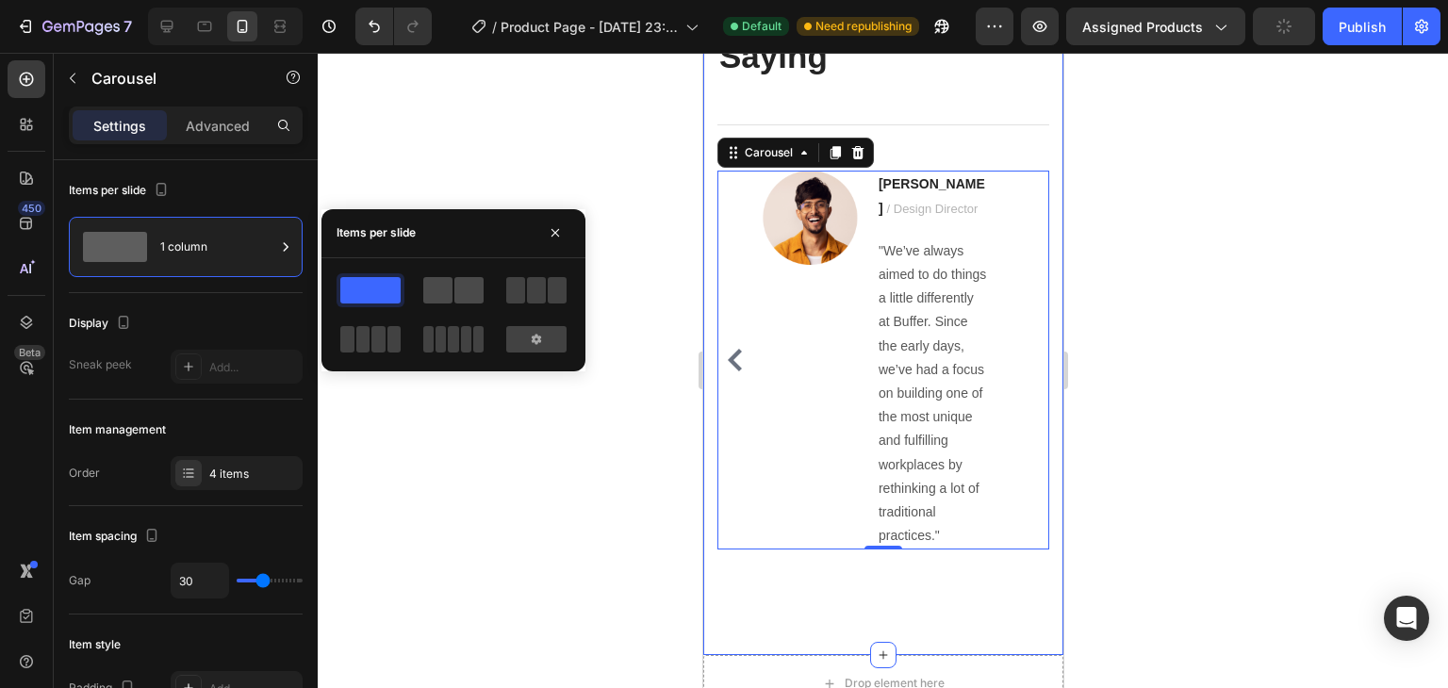
click at [458, 297] on span at bounding box center [469, 290] width 29 height 26
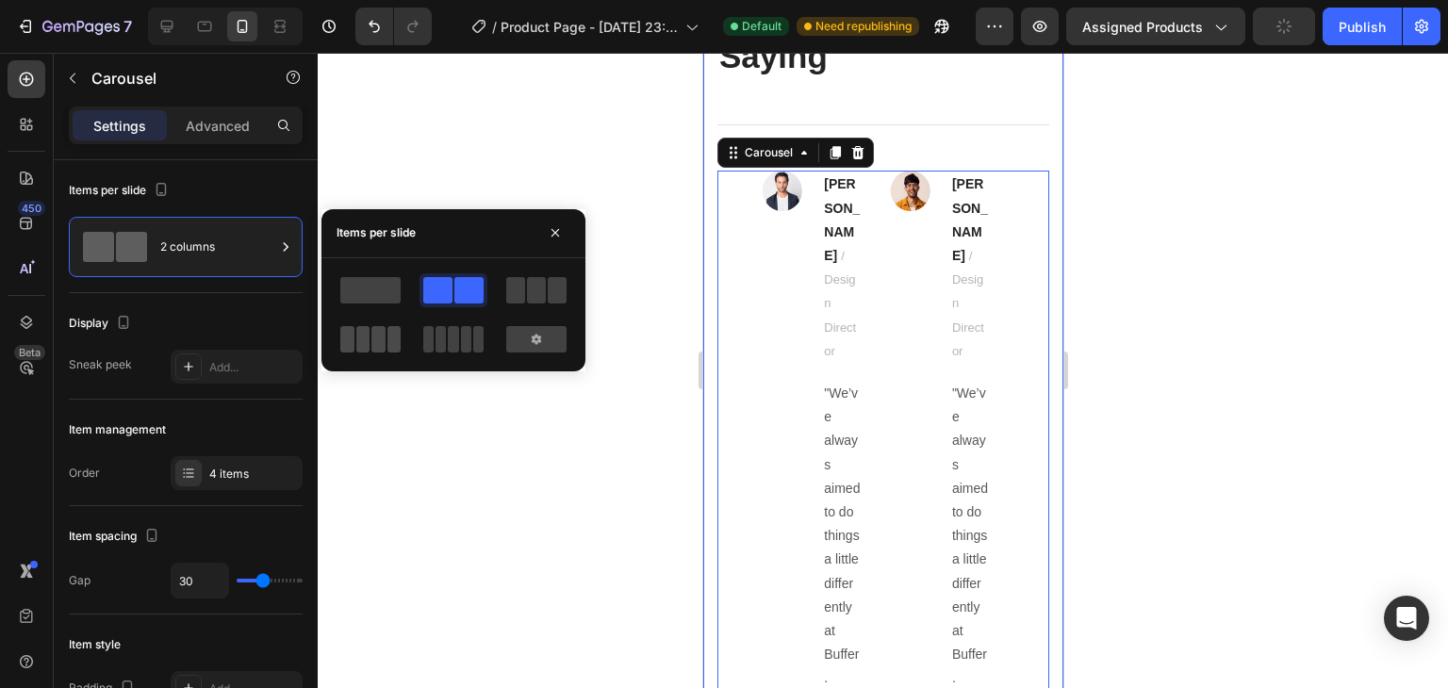
click at [381, 330] on span at bounding box center [379, 339] width 14 height 26
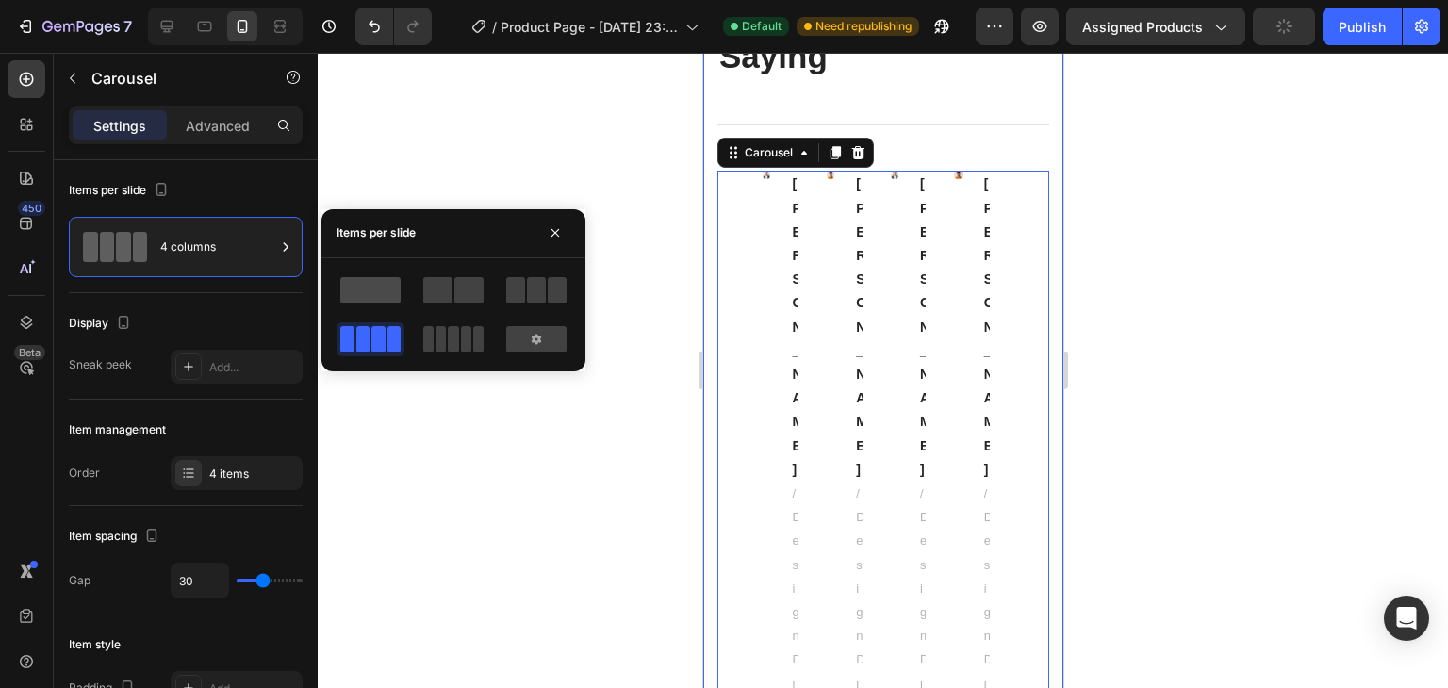
click at [386, 291] on span at bounding box center [370, 290] width 60 height 26
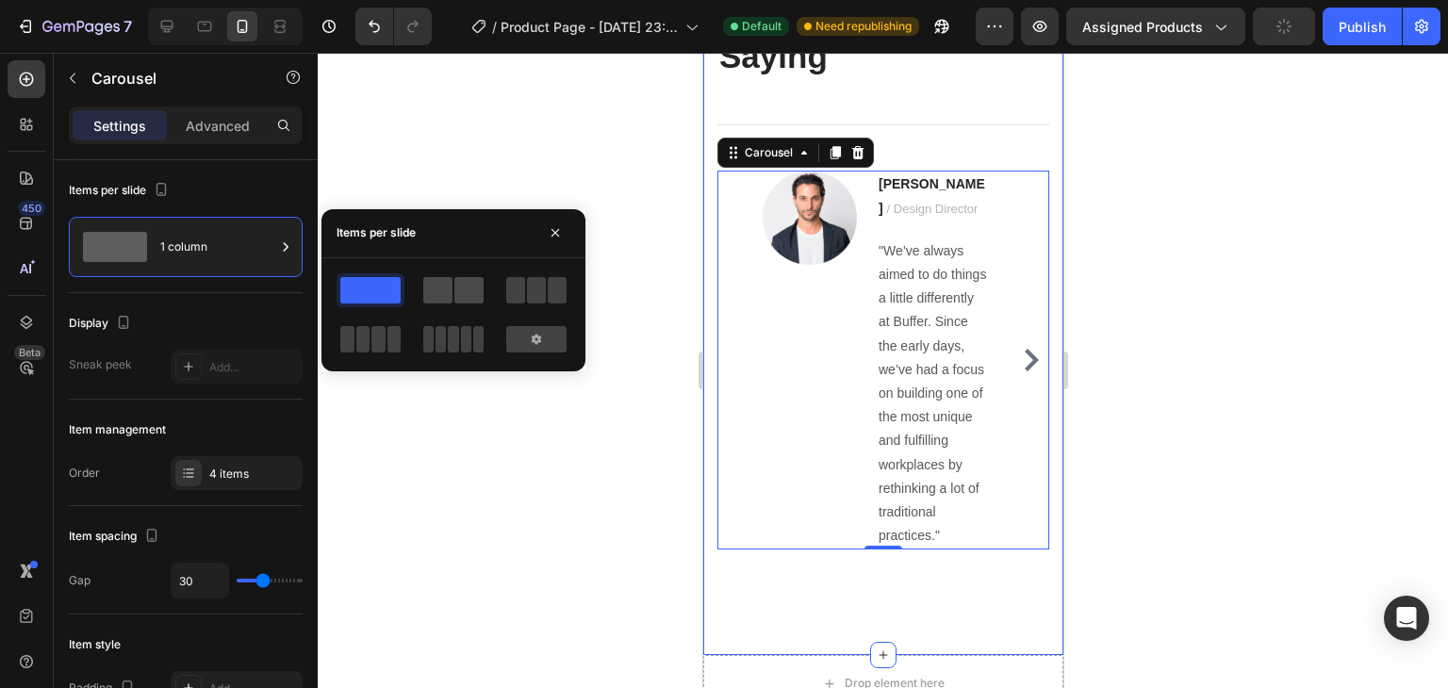
click at [423, 285] on span at bounding box center [437, 290] width 29 height 26
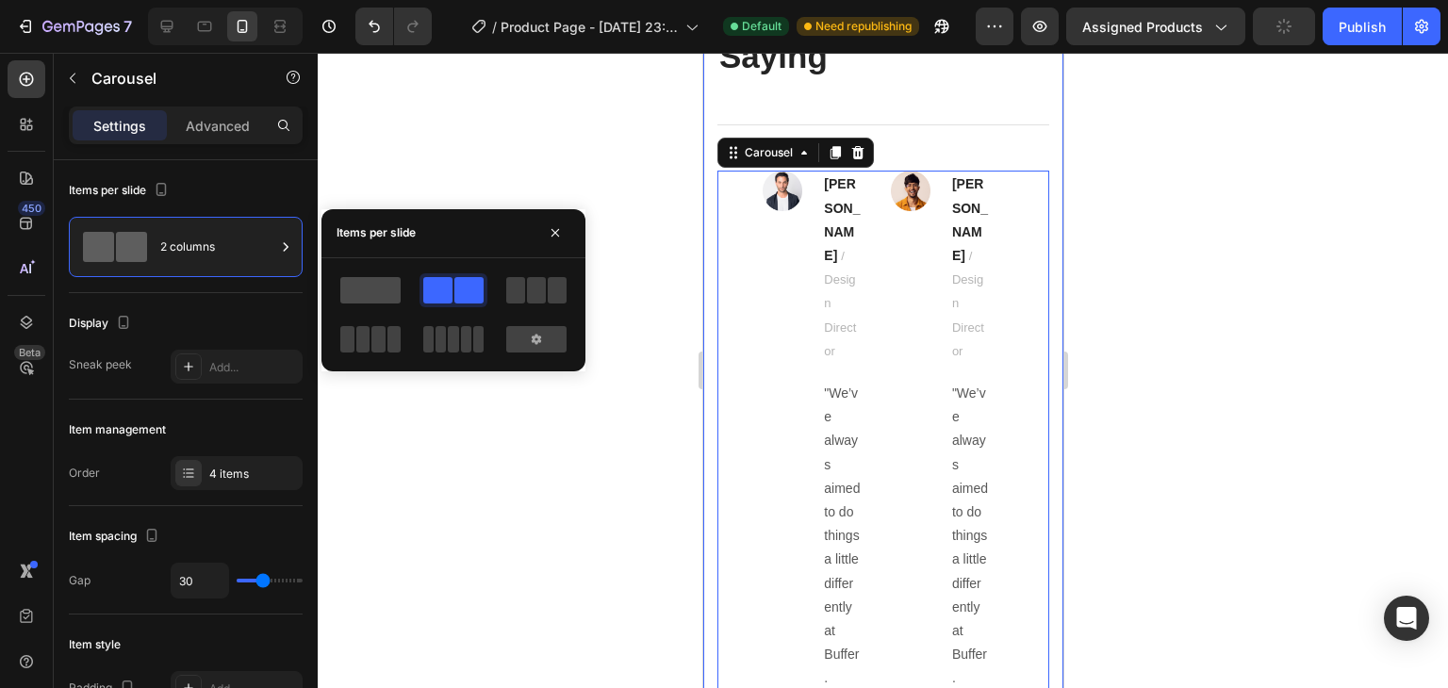
click at [381, 293] on span at bounding box center [370, 290] width 60 height 26
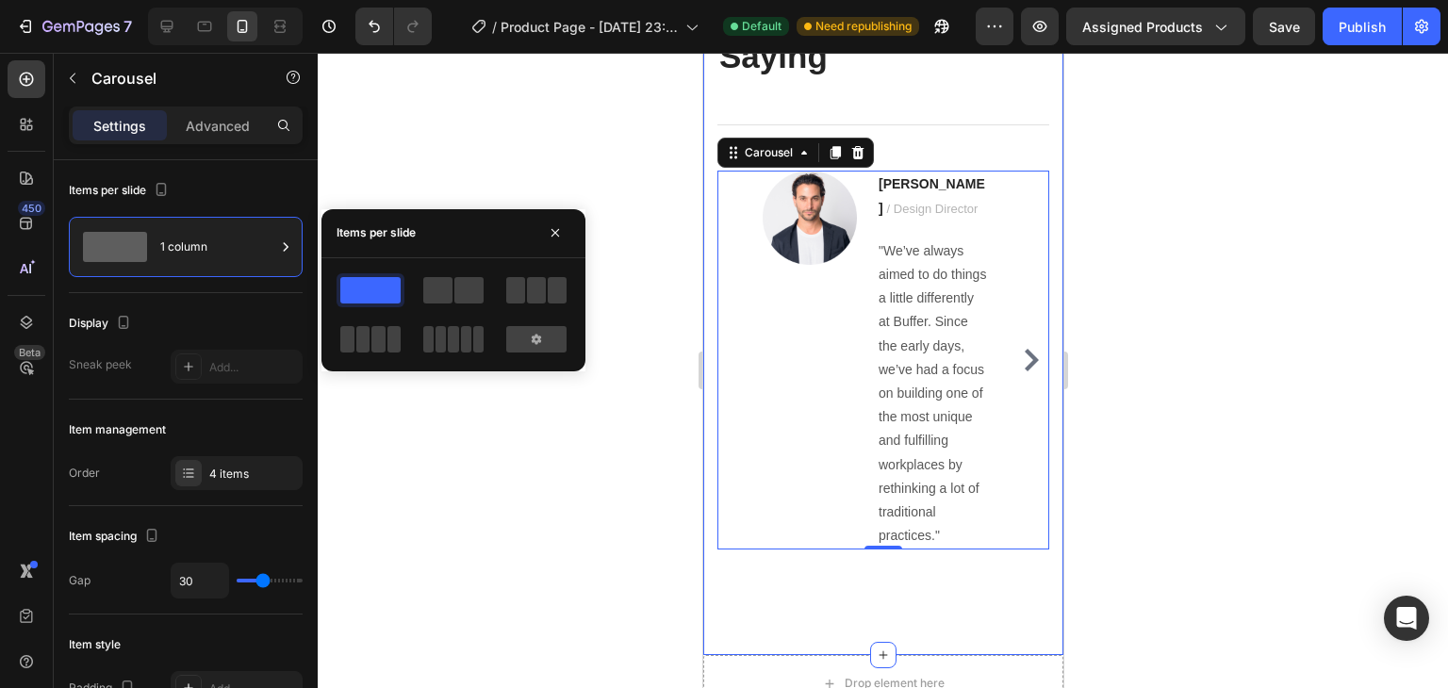
click at [342, 478] on div at bounding box center [883, 371] width 1131 height 636
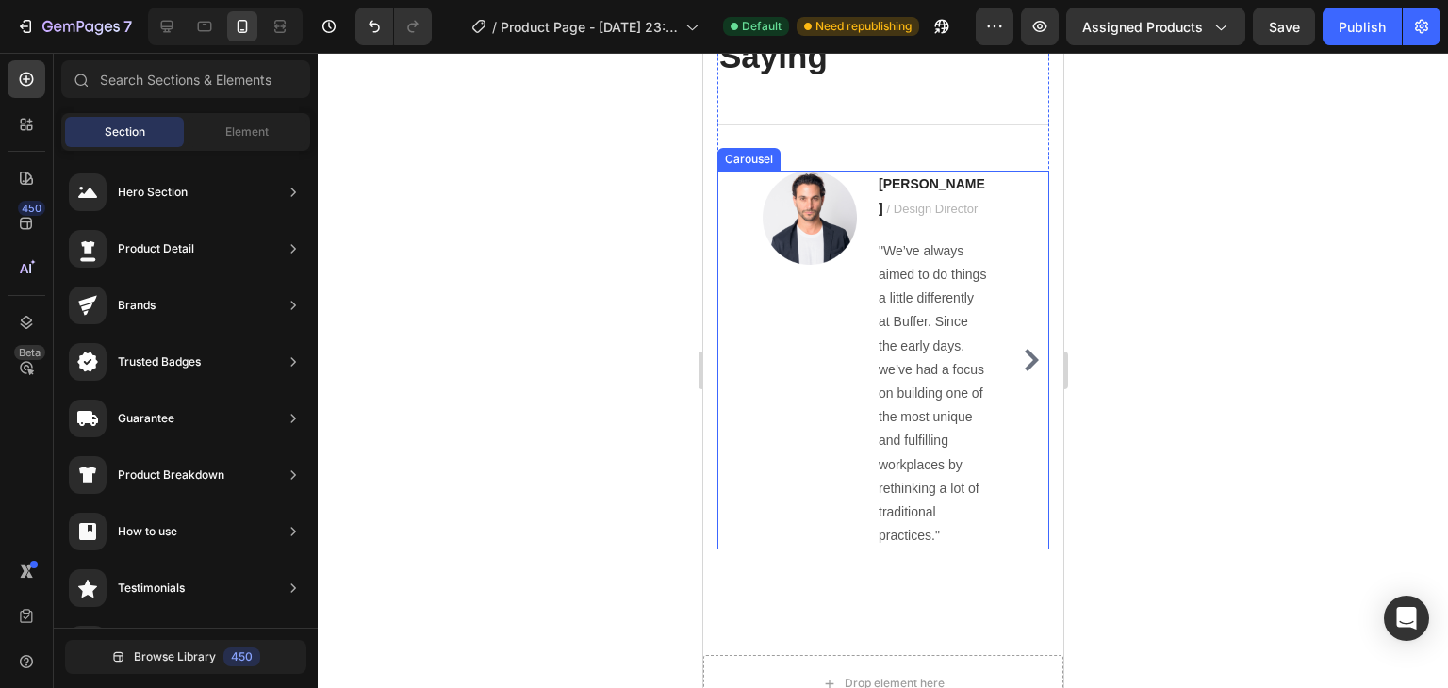
click at [735, 319] on div "Image Ryan S. / Design Director Text block "We’ve always aimed to do things a l…" at bounding box center [883, 360] width 332 height 379
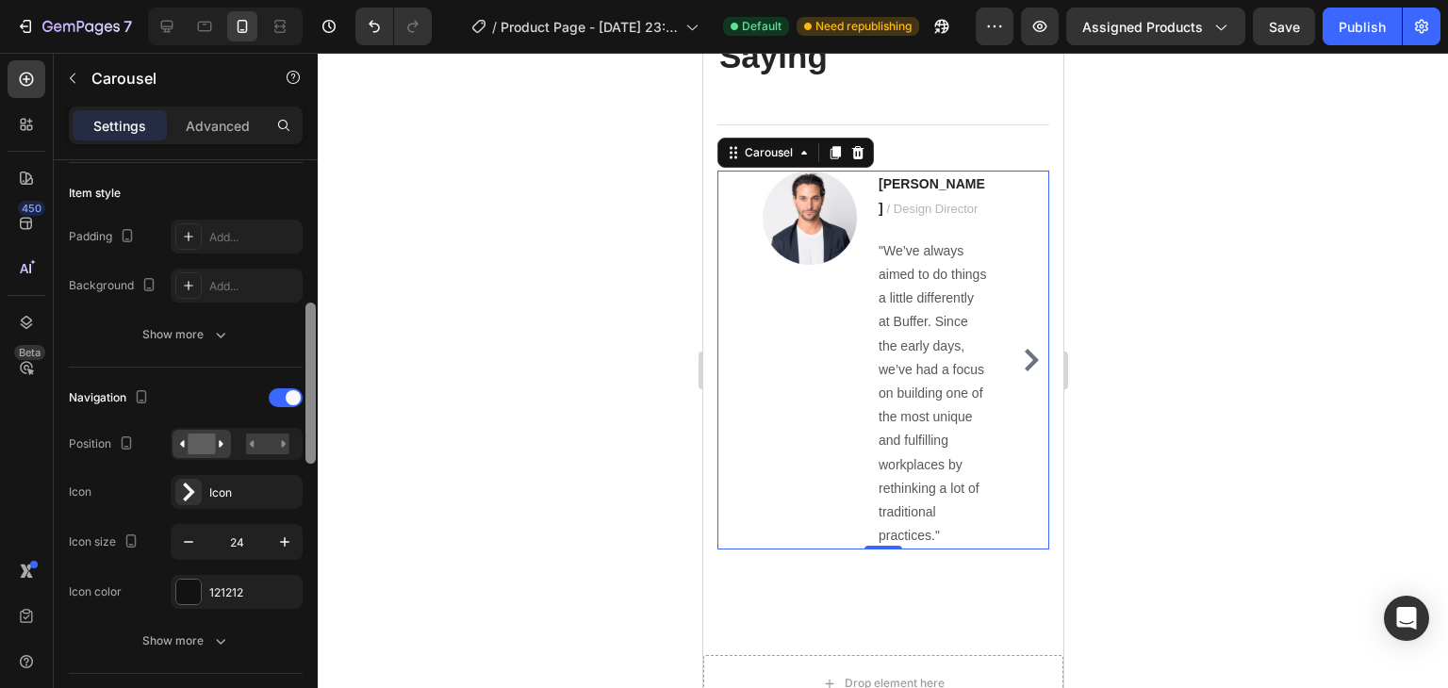
scroll to position [377, 0]
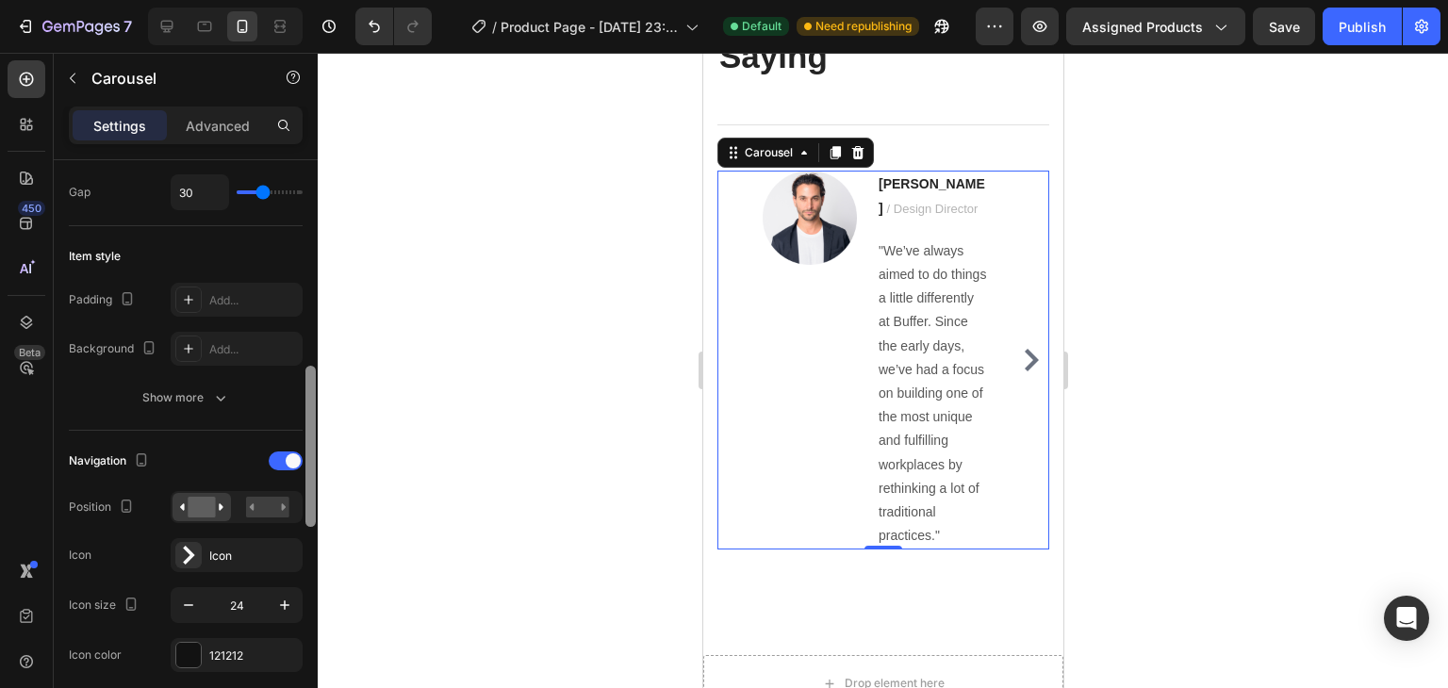
drag, startPoint x: 307, startPoint y: 310, endPoint x: 432, endPoint y: 301, distance: 124.8
click at [324, 0] on div "7 / Product Page - Aug 26, 23:55:01 Default Need republishing Preview Assigned …" at bounding box center [724, 0] width 1448 height 0
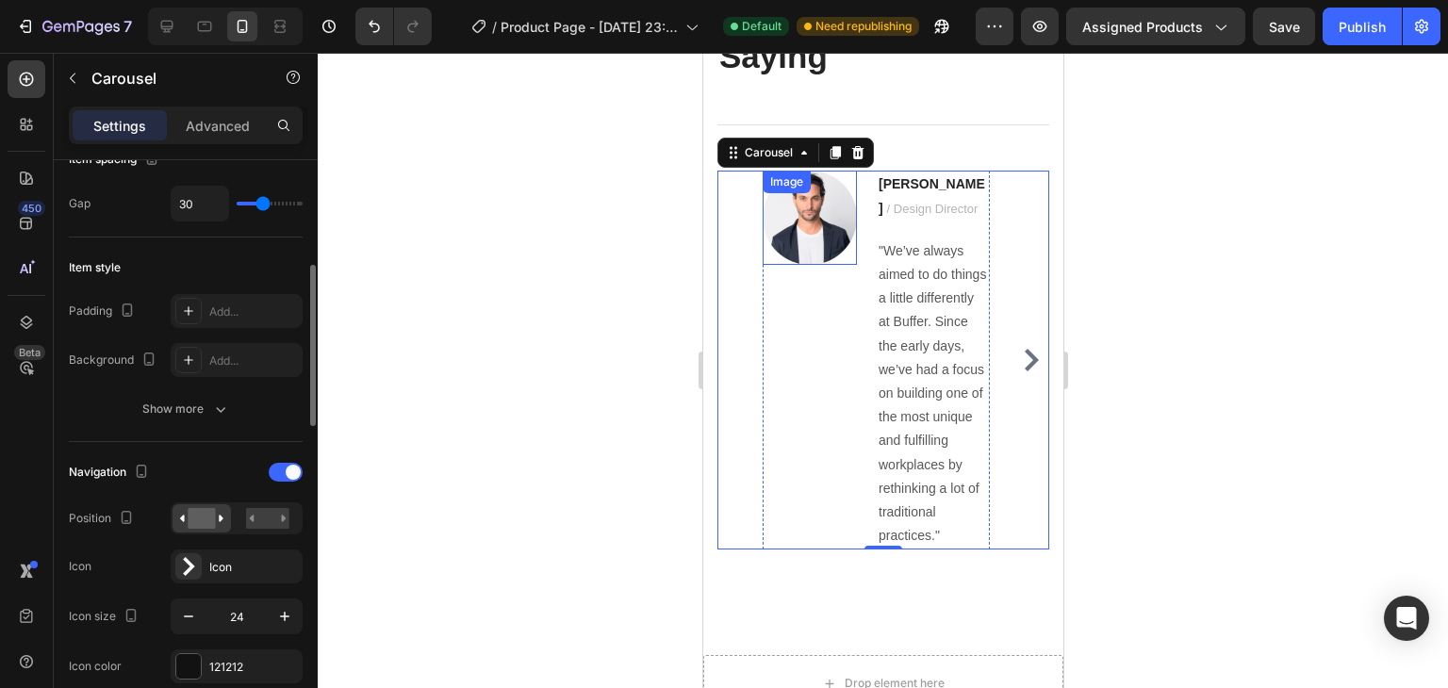
click at [825, 221] on img at bounding box center [809, 218] width 94 height 94
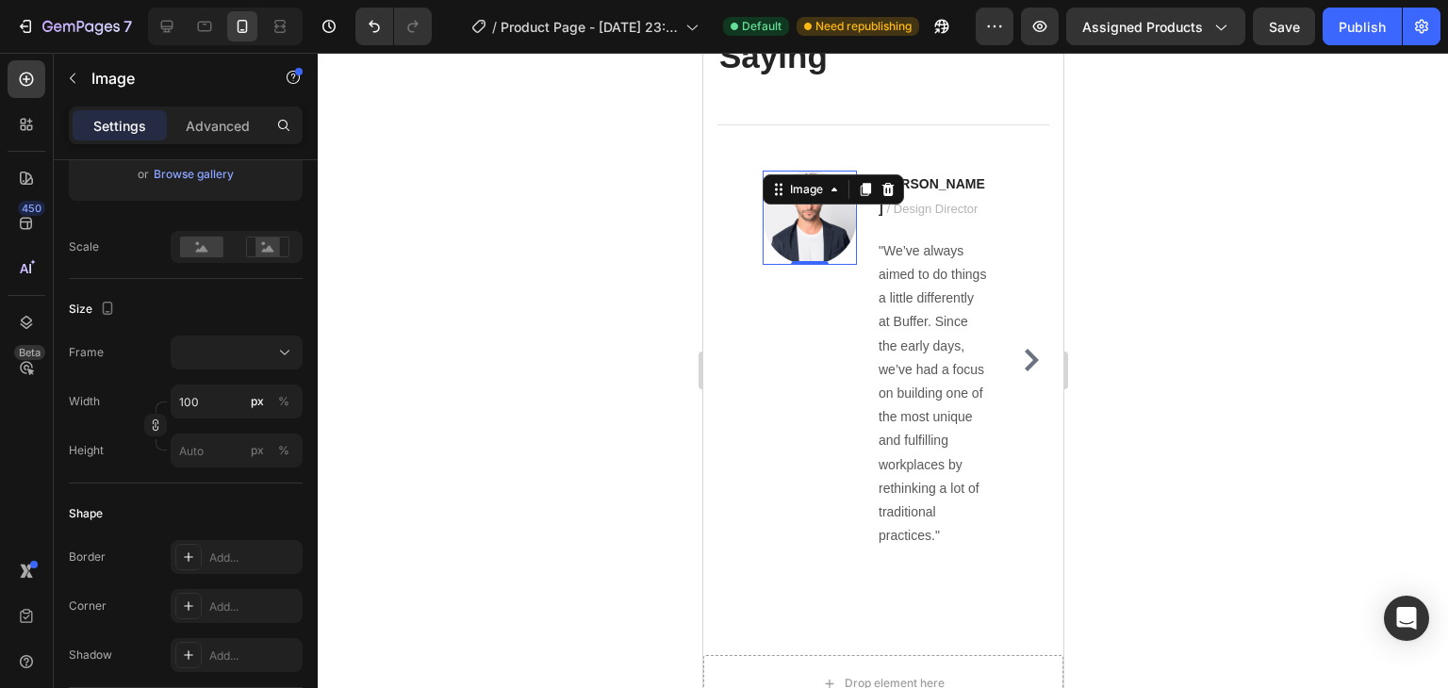
scroll to position [0, 0]
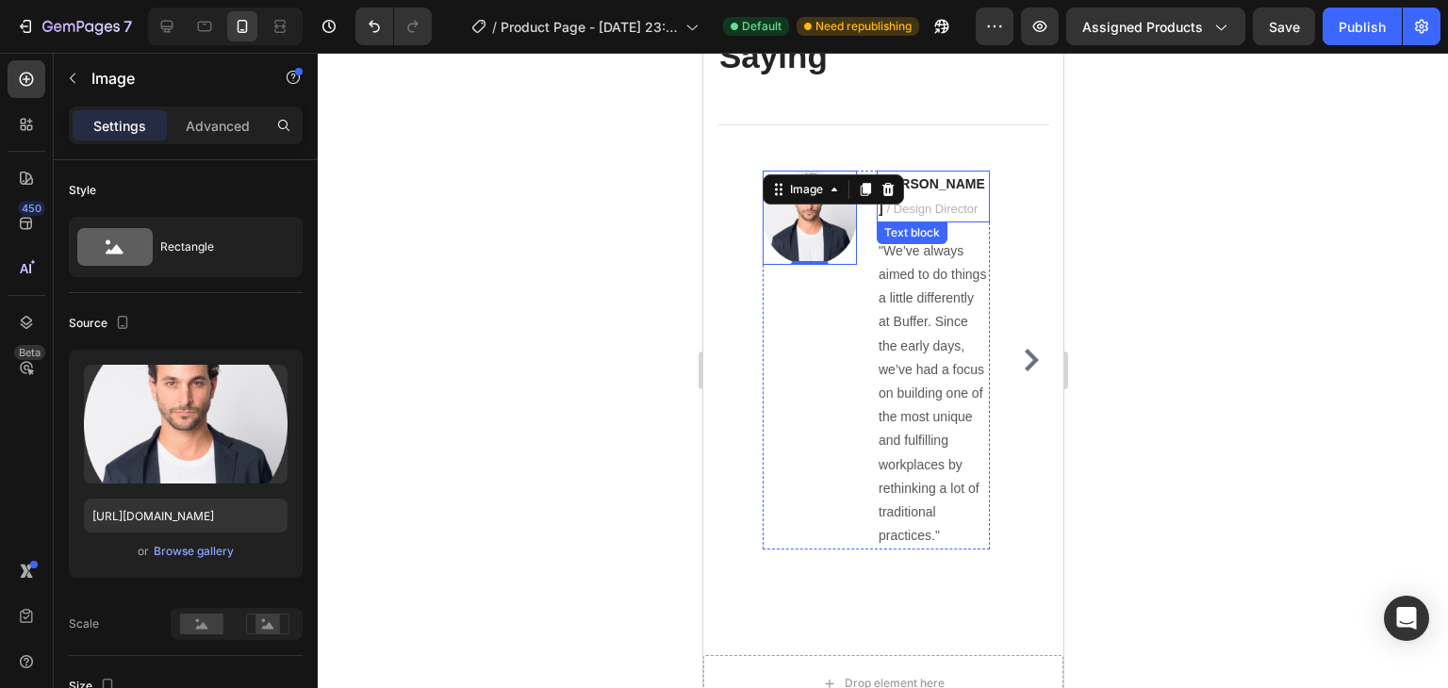
click at [969, 206] on p "Ryan S. / Design Director" at bounding box center [932, 196] width 109 height 47
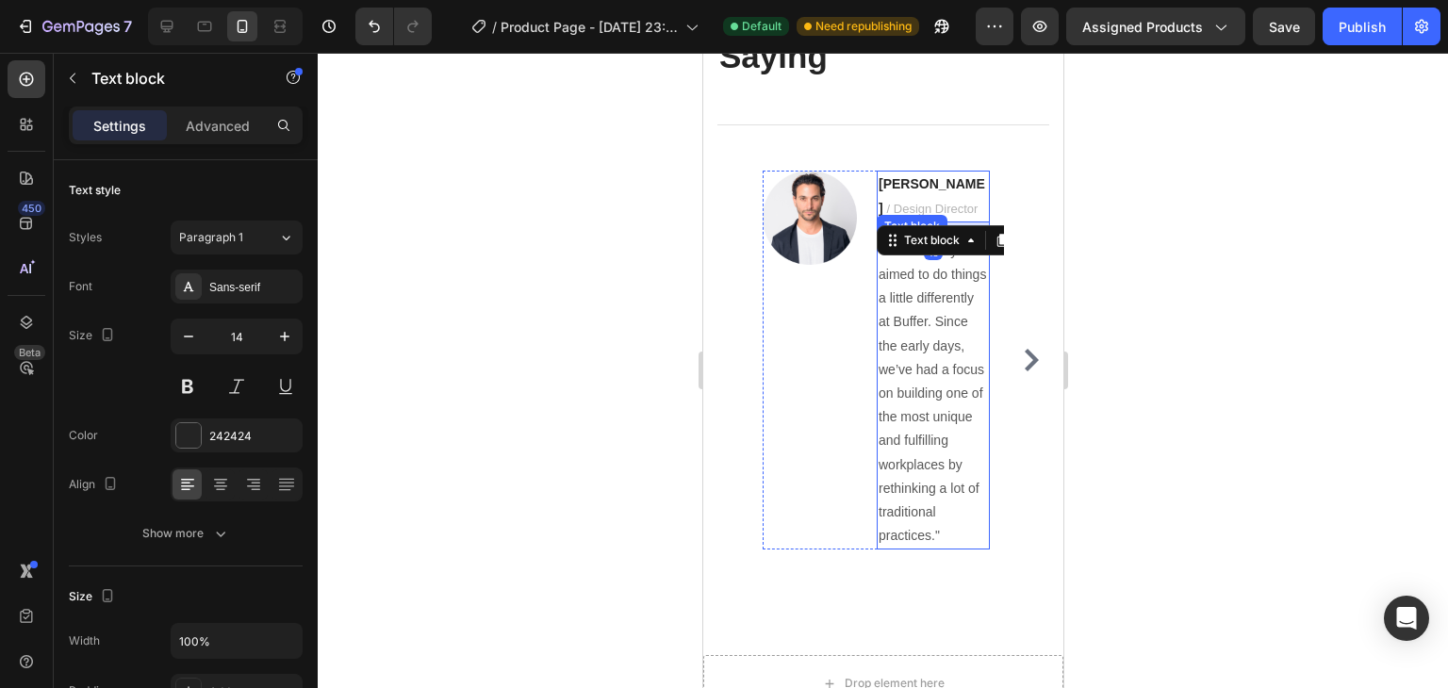
click at [876, 299] on div ""We’ve always aimed to do things a little differently at Buffer. Since the earl…" at bounding box center [932, 394] width 113 height 313
click at [939, 194] on p "Ryan S. / Design Director" at bounding box center [932, 196] width 109 height 47
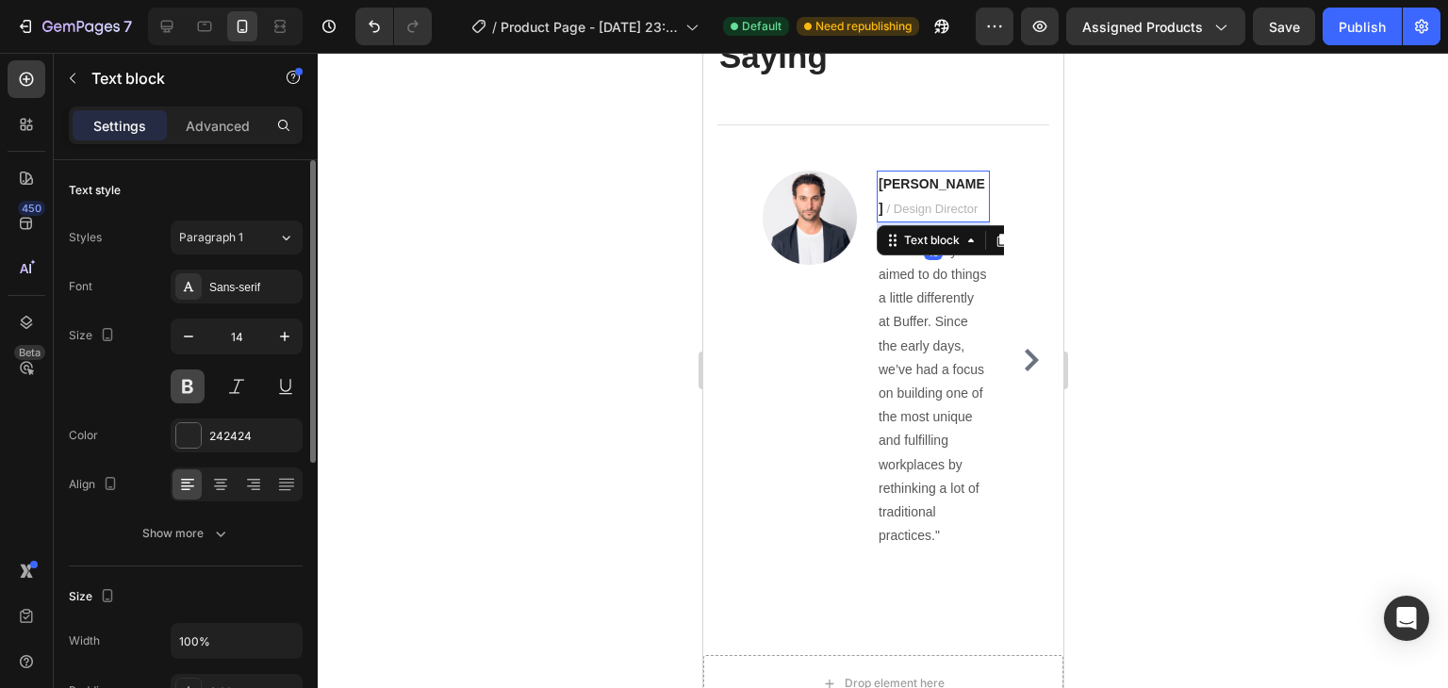
scroll to position [94, 0]
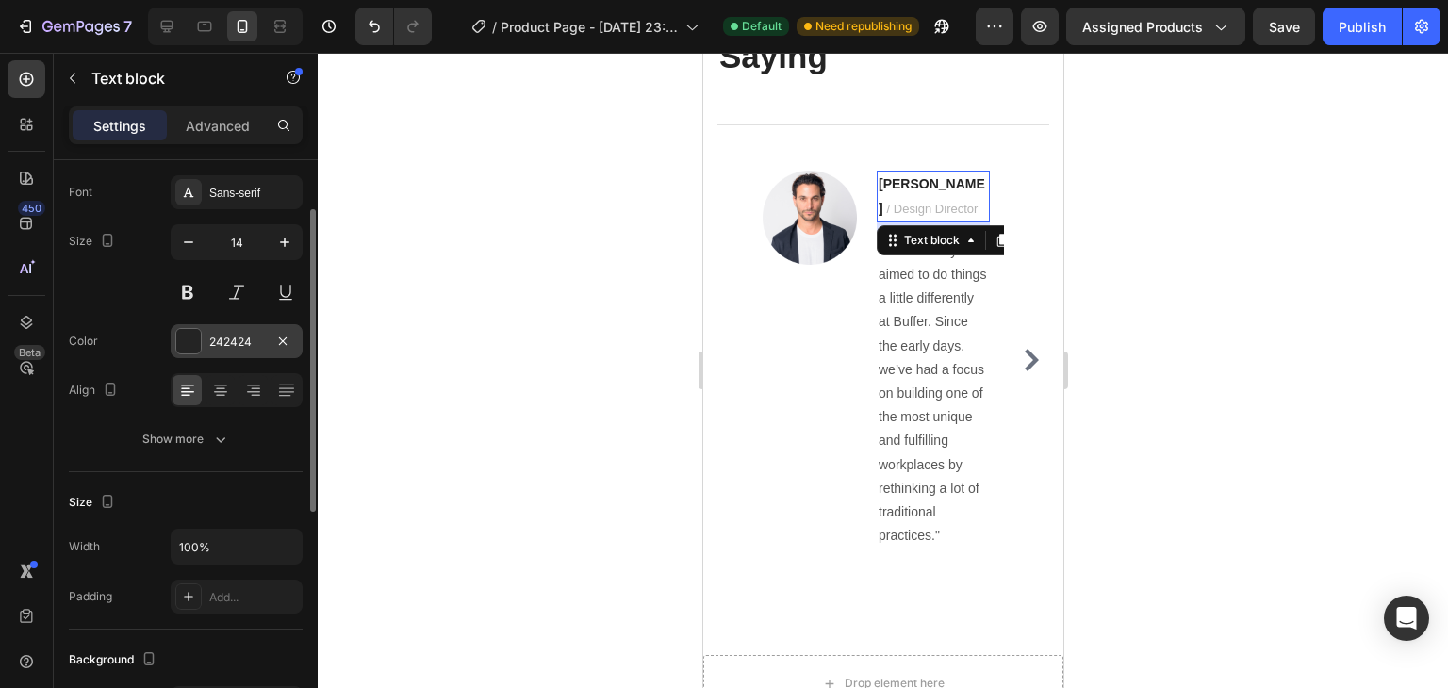
click at [191, 337] on div at bounding box center [188, 341] width 25 height 25
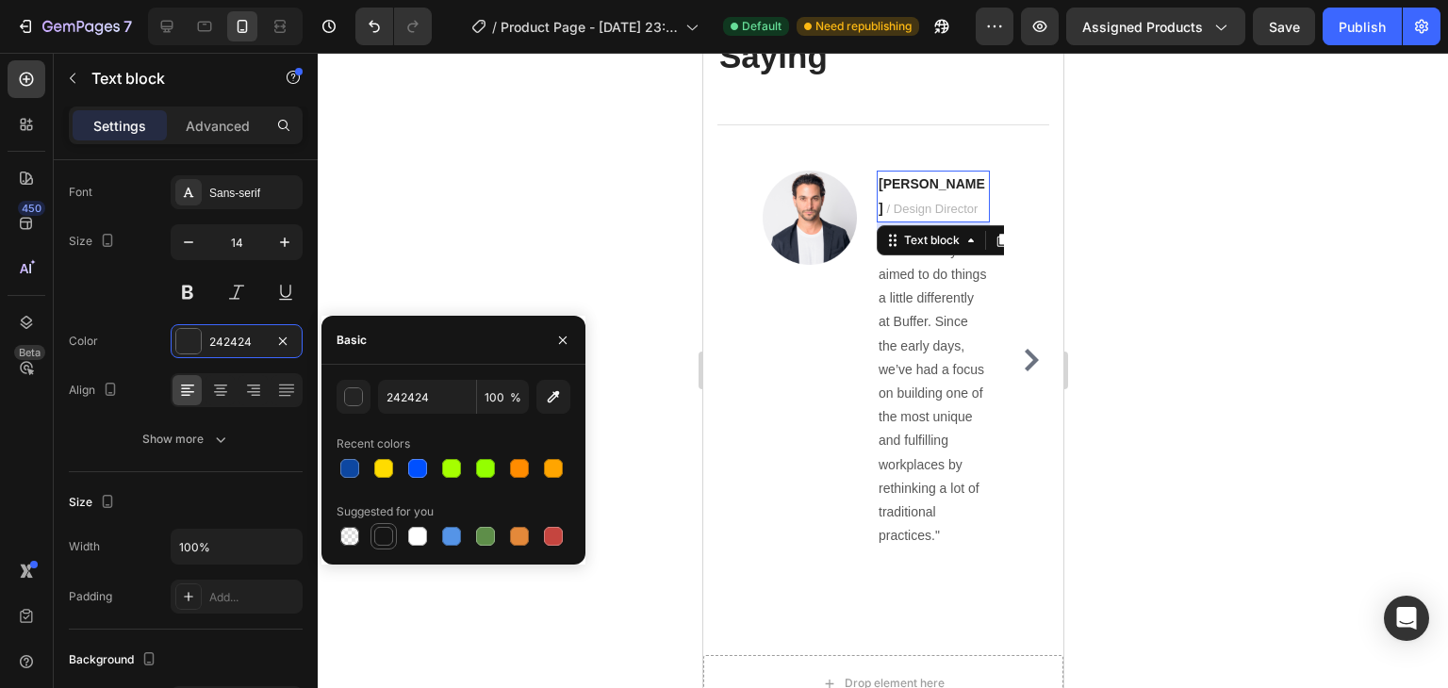
click at [390, 537] on div at bounding box center [383, 536] width 19 height 19
type input "151515"
click at [902, 191] on p "Ryan S. / Design Director" at bounding box center [932, 196] width 109 height 47
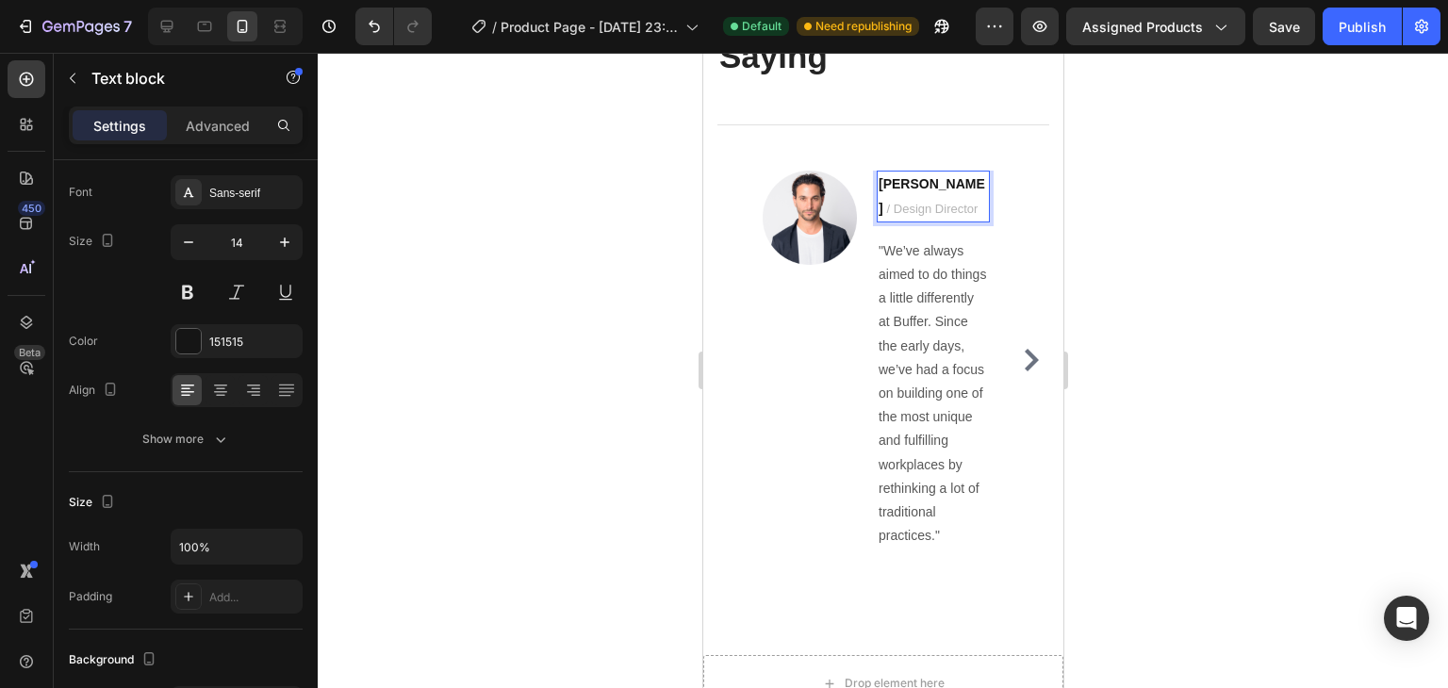
click at [925, 204] on p "Ryan S. / Design Director" at bounding box center [932, 196] width 109 height 47
click at [911, 288] on p ""We’ve always aimed to do things a little differently at Buffer. Since the earl…" at bounding box center [932, 394] width 109 height 309
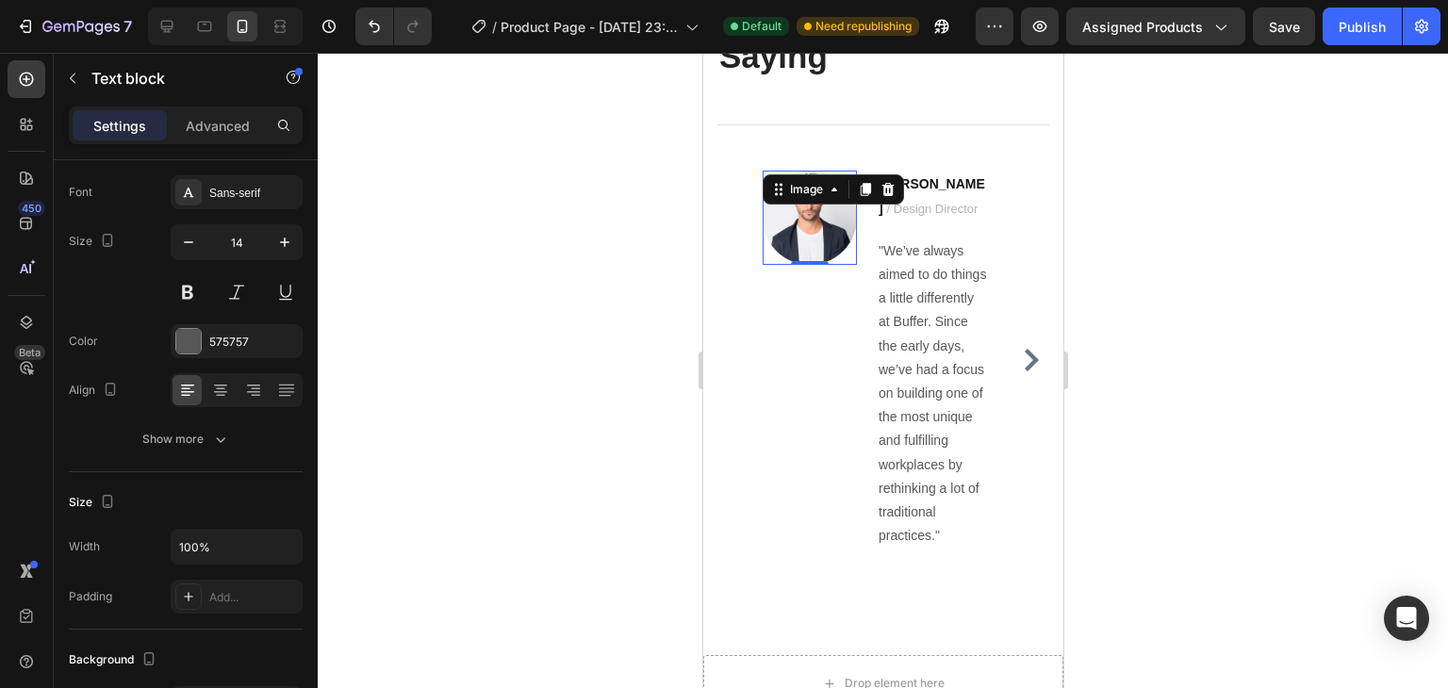
click at [832, 235] on img at bounding box center [809, 218] width 94 height 94
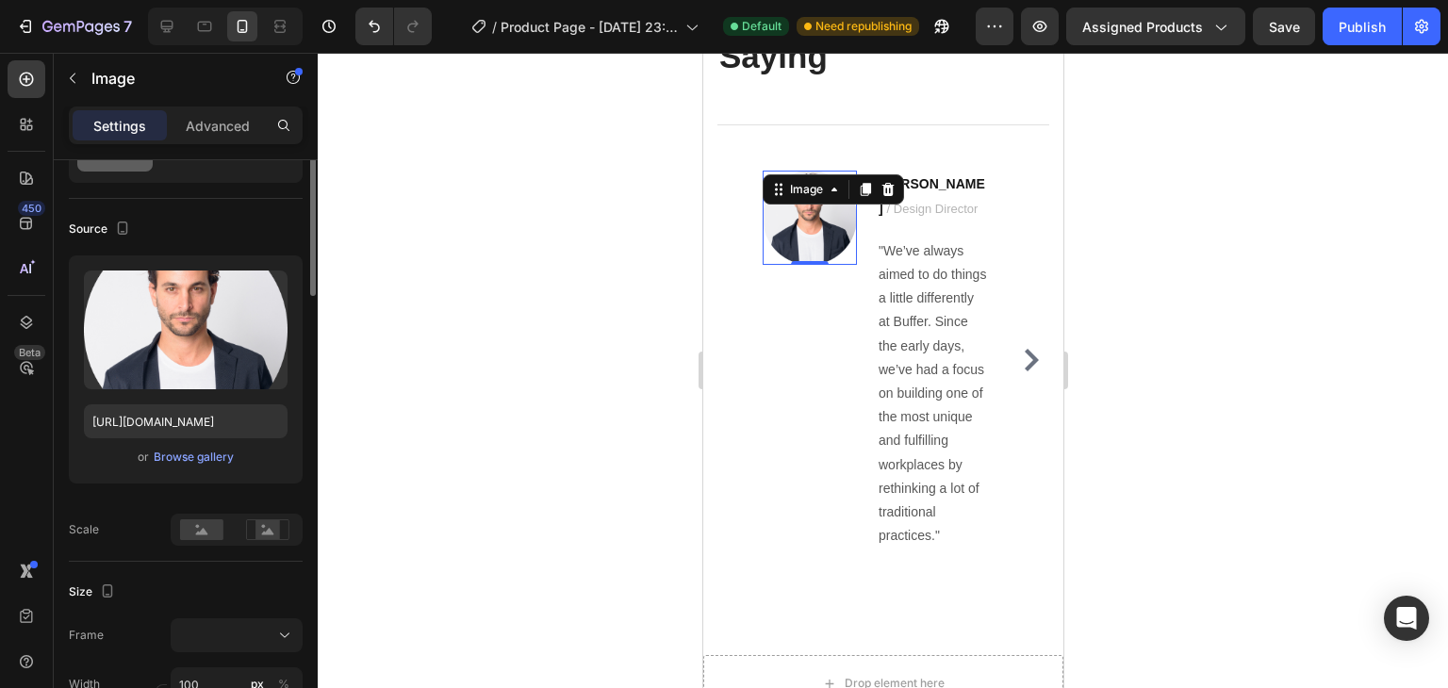
scroll to position [0, 0]
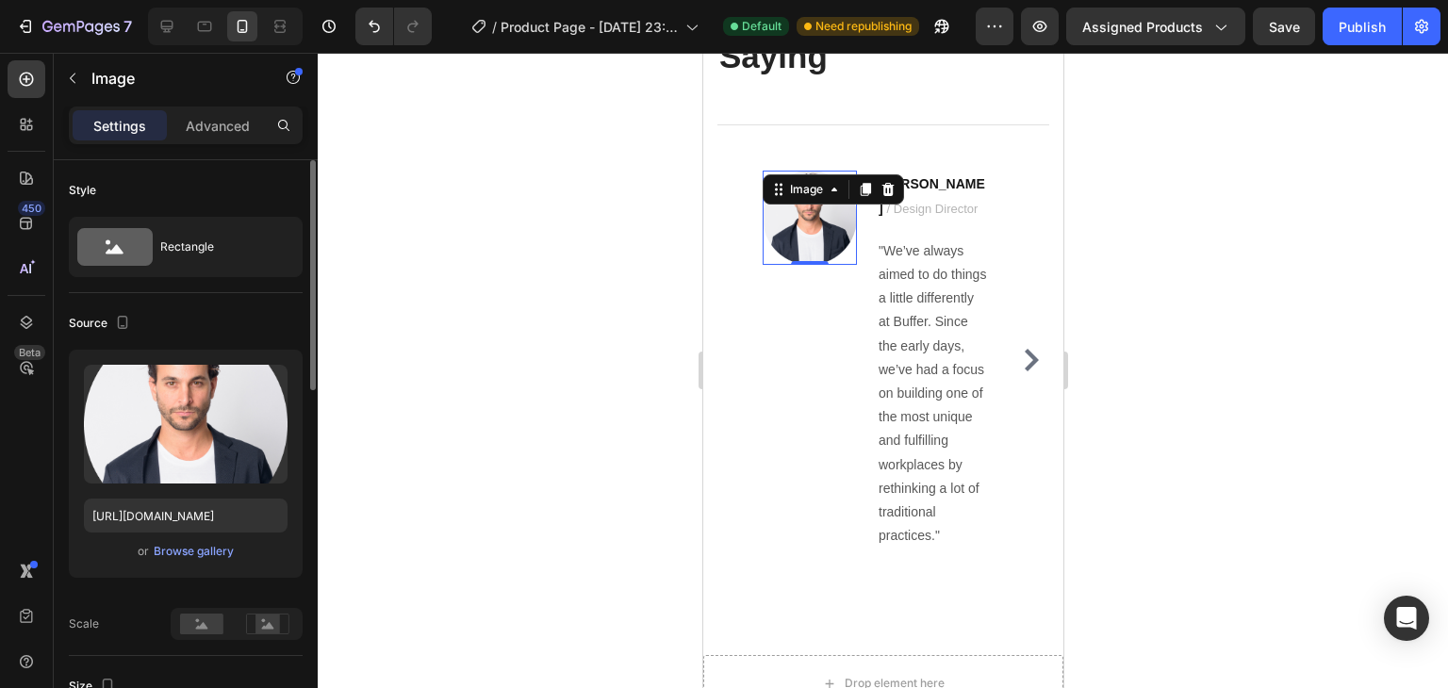
click at [822, 374] on div "Image 0" at bounding box center [809, 360] width 94 height 379
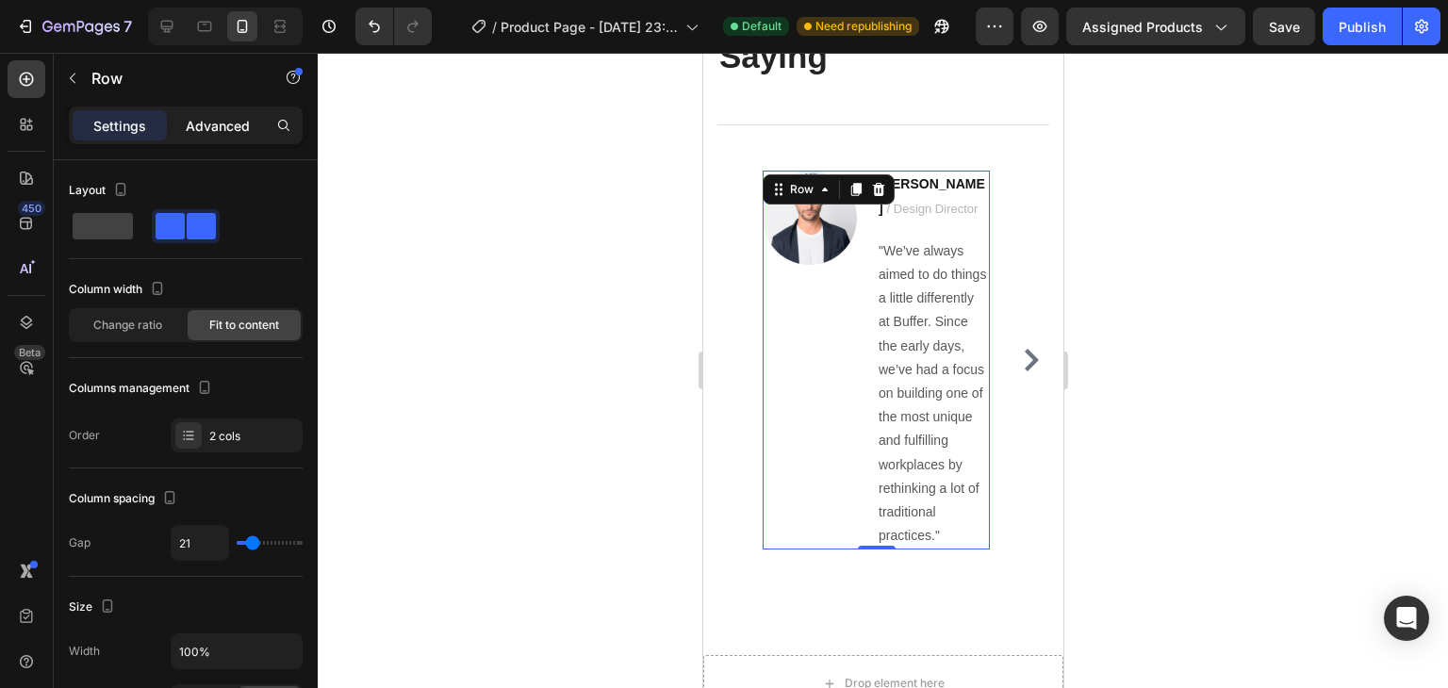
click at [220, 135] on div "Advanced" at bounding box center [218, 125] width 94 height 30
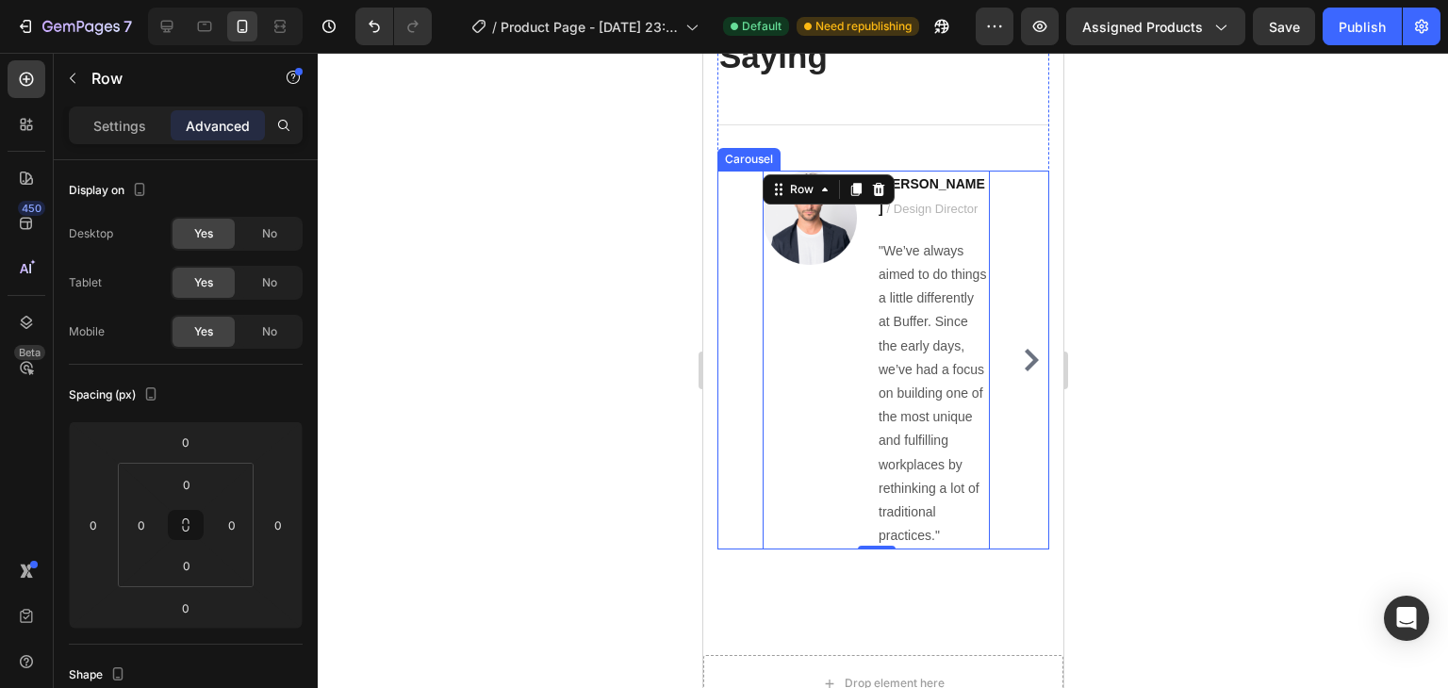
click at [722, 282] on div "Image Ryan S. / Design Director Text block "We’ve always aimed to do things a l…" at bounding box center [883, 360] width 332 height 379
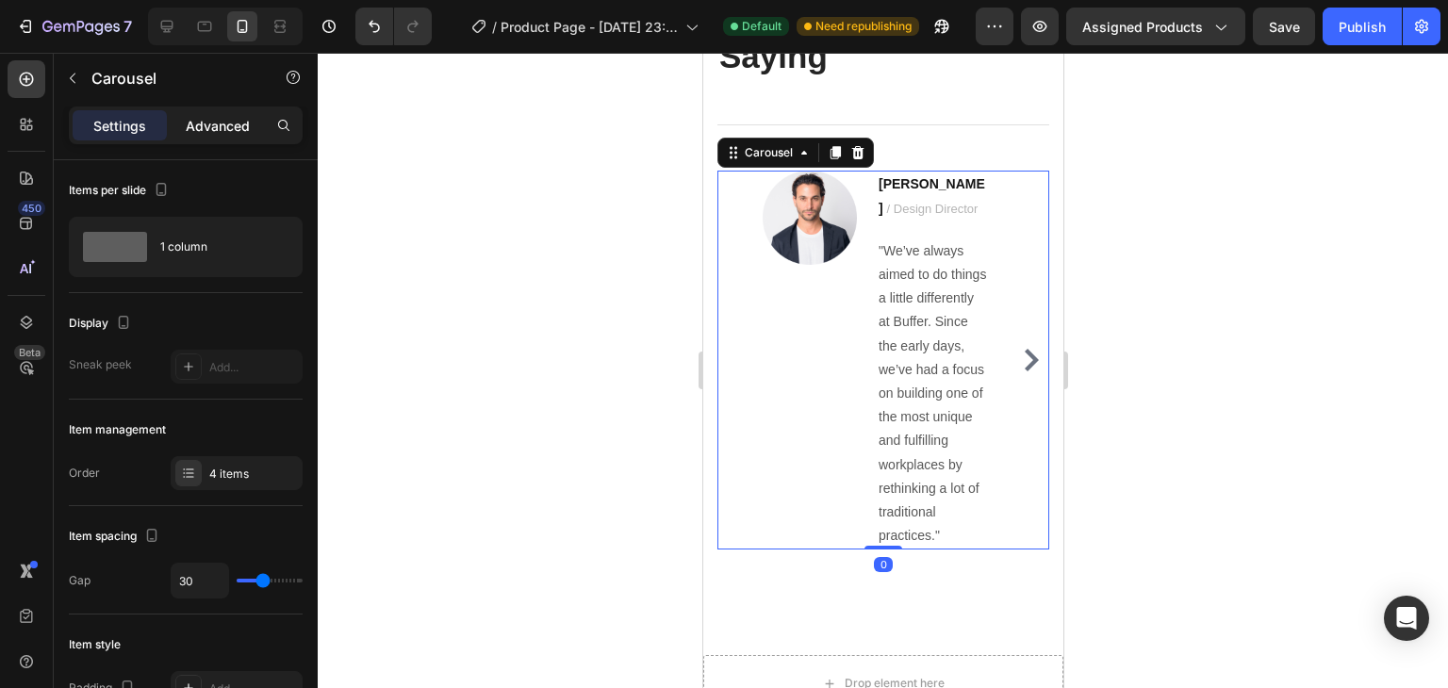
click at [199, 116] on p "Advanced" at bounding box center [218, 126] width 64 height 20
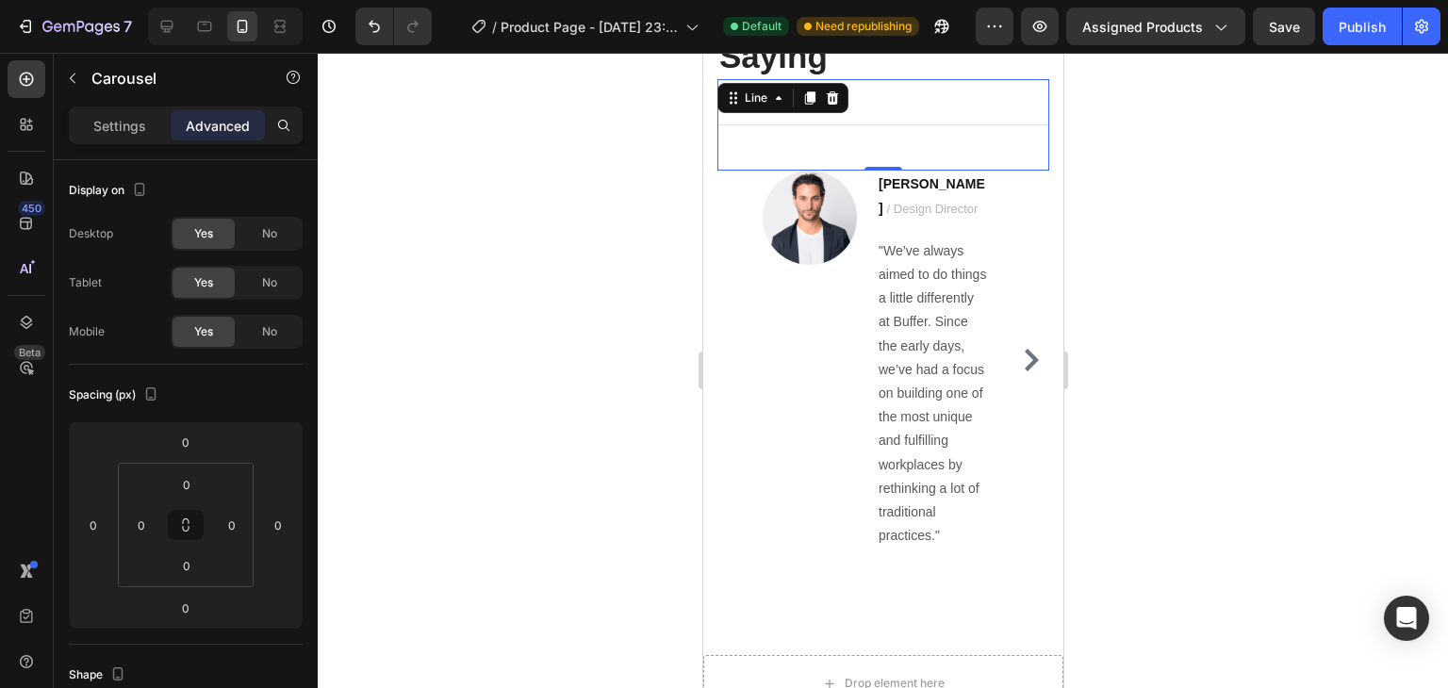
click at [970, 140] on div "Title Line 0" at bounding box center [883, 124] width 332 height 91
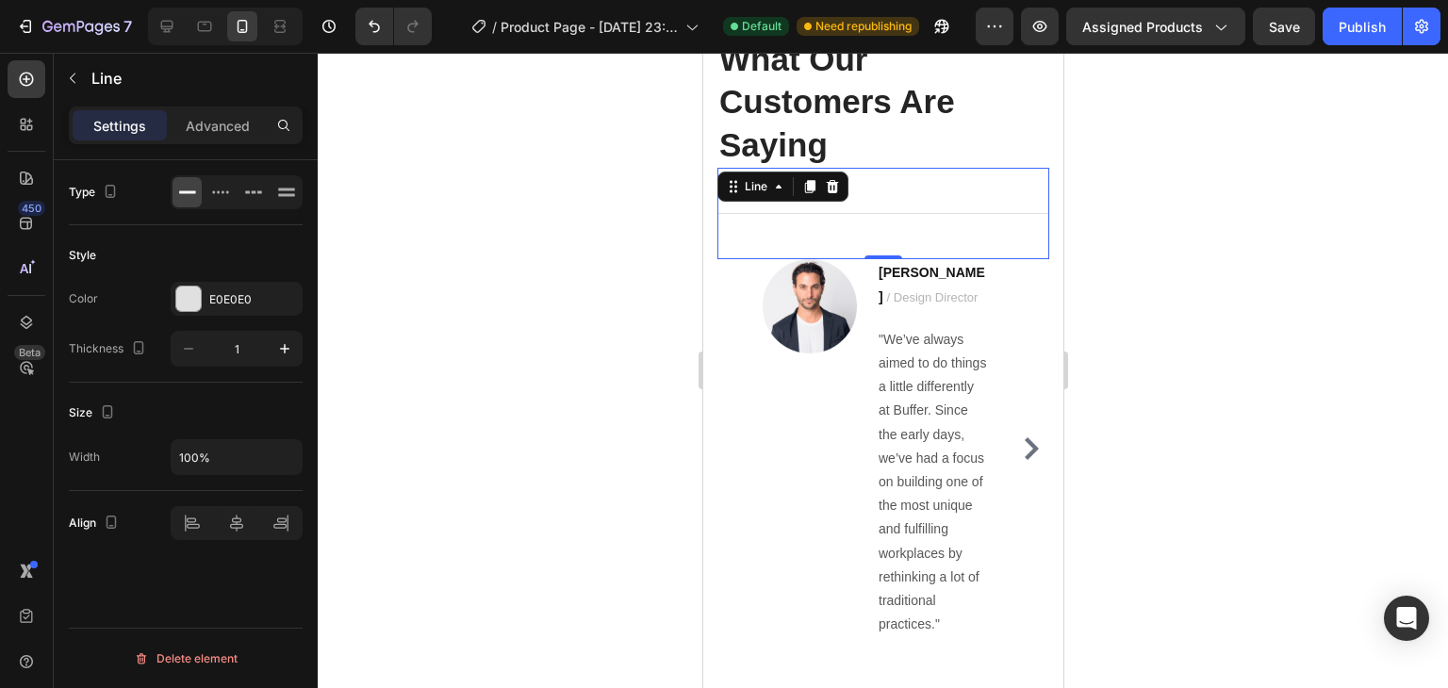
scroll to position [1978, 0]
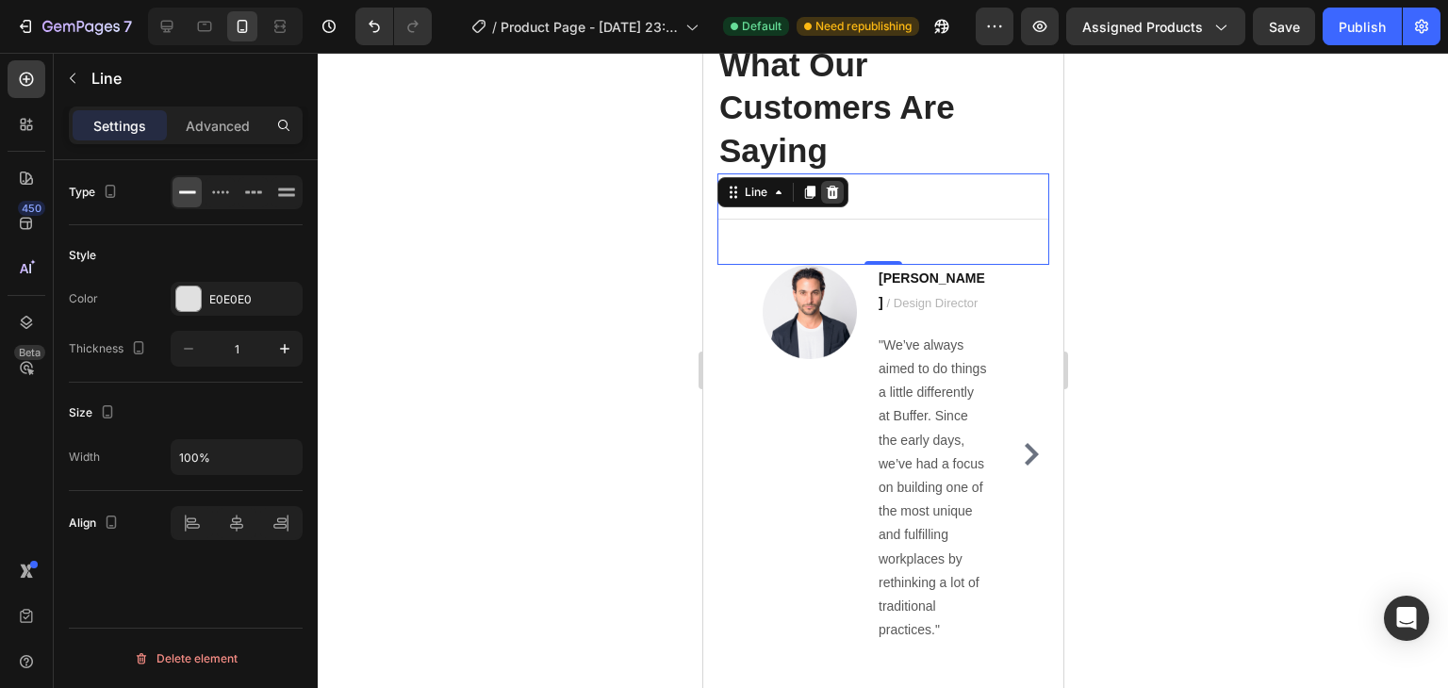
click at [831, 200] on div at bounding box center [831, 192] width 23 height 23
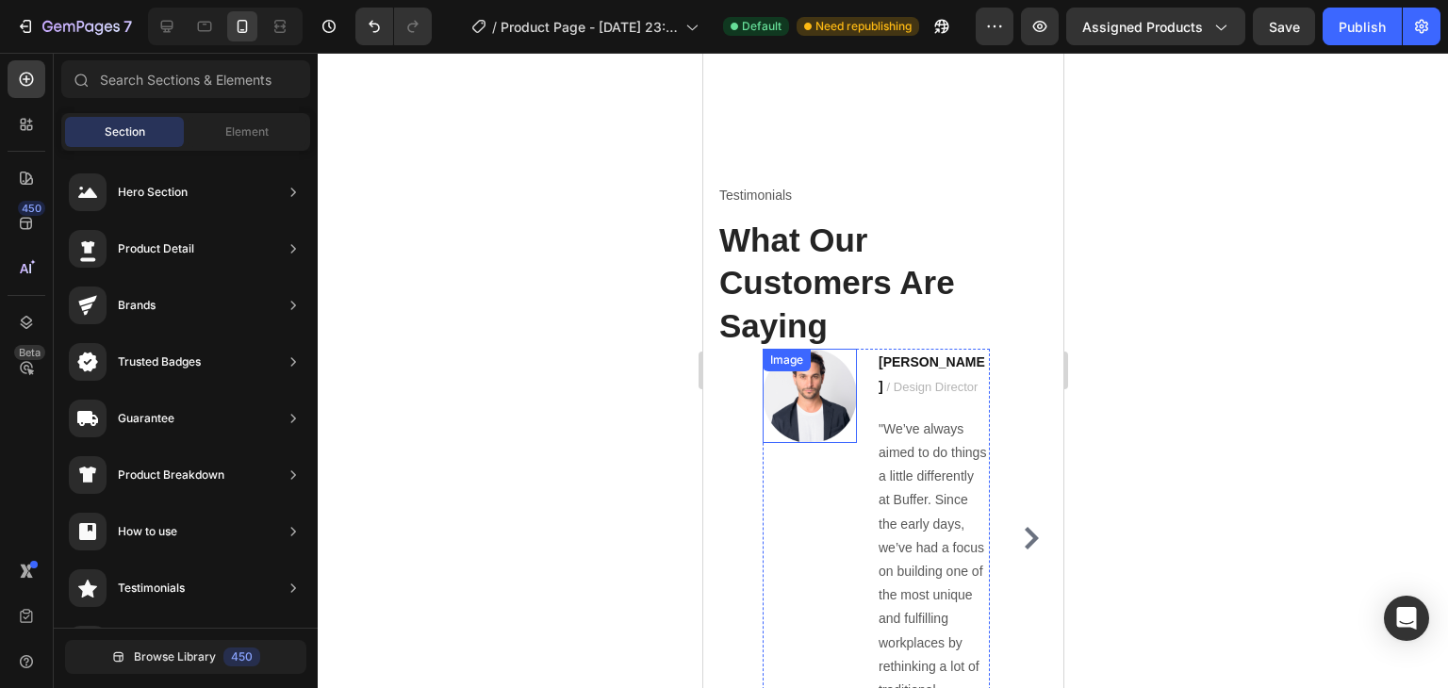
scroll to position [1790, 0]
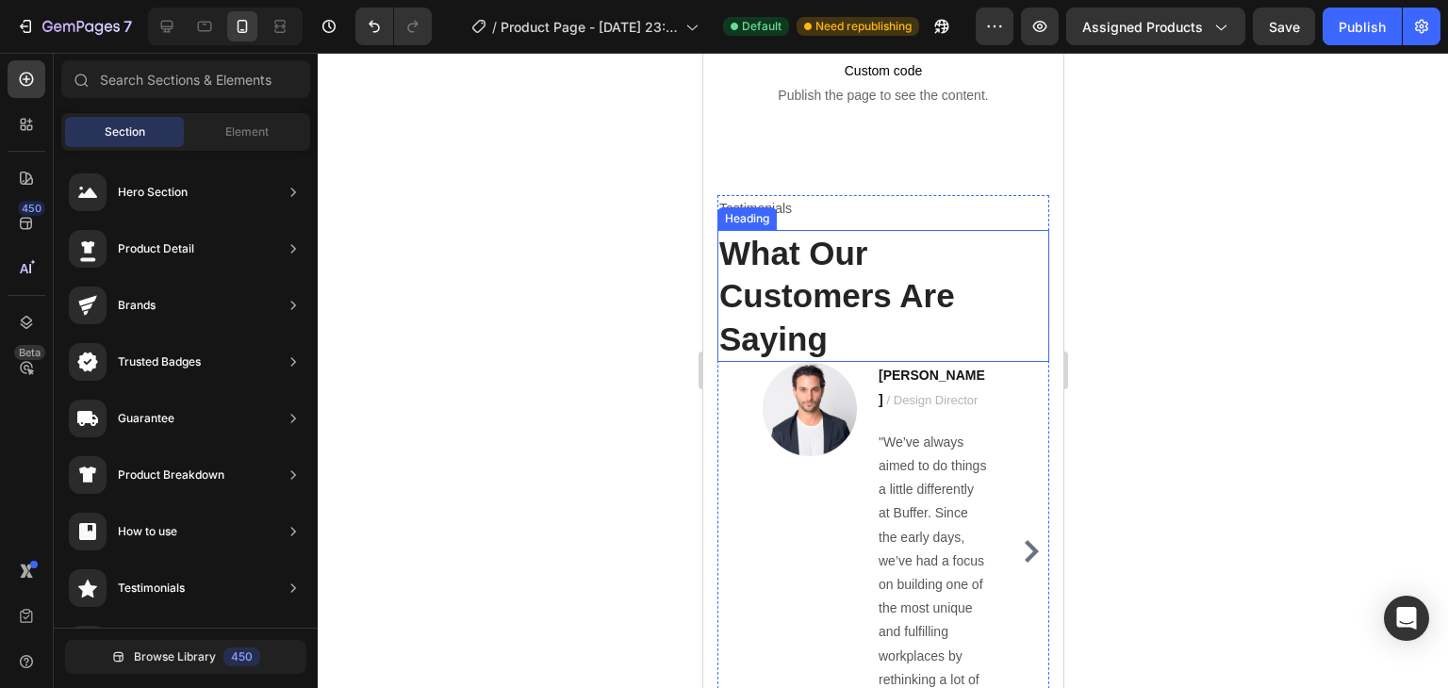
click at [887, 270] on p "What Our Customers Are Saying" at bounding box center [883, 296] width 328 height 129
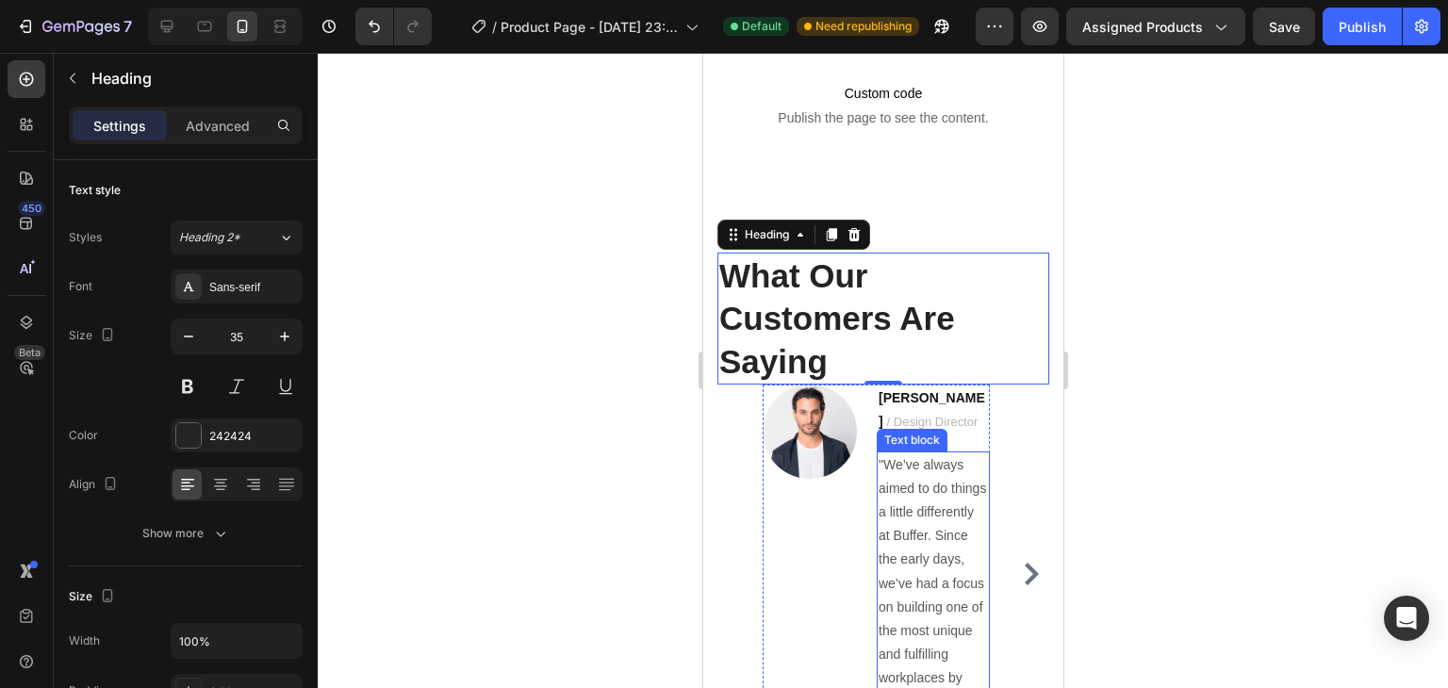
scroll to position [1413, 0]
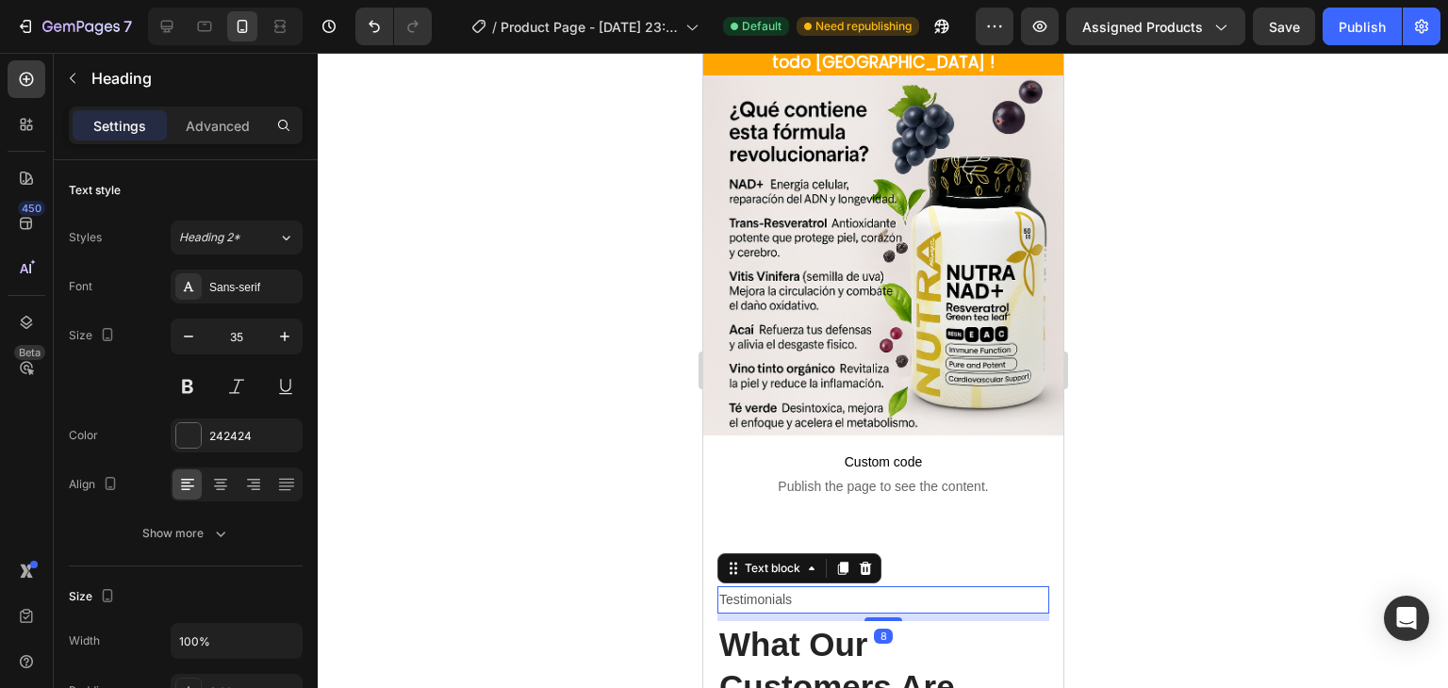
click at [906, 588] on p "Testimonials" at bounding box center [883, 600] width 328 height 24
click at [873, 557] on div at bounding box center [864, 568] width 23 height 23
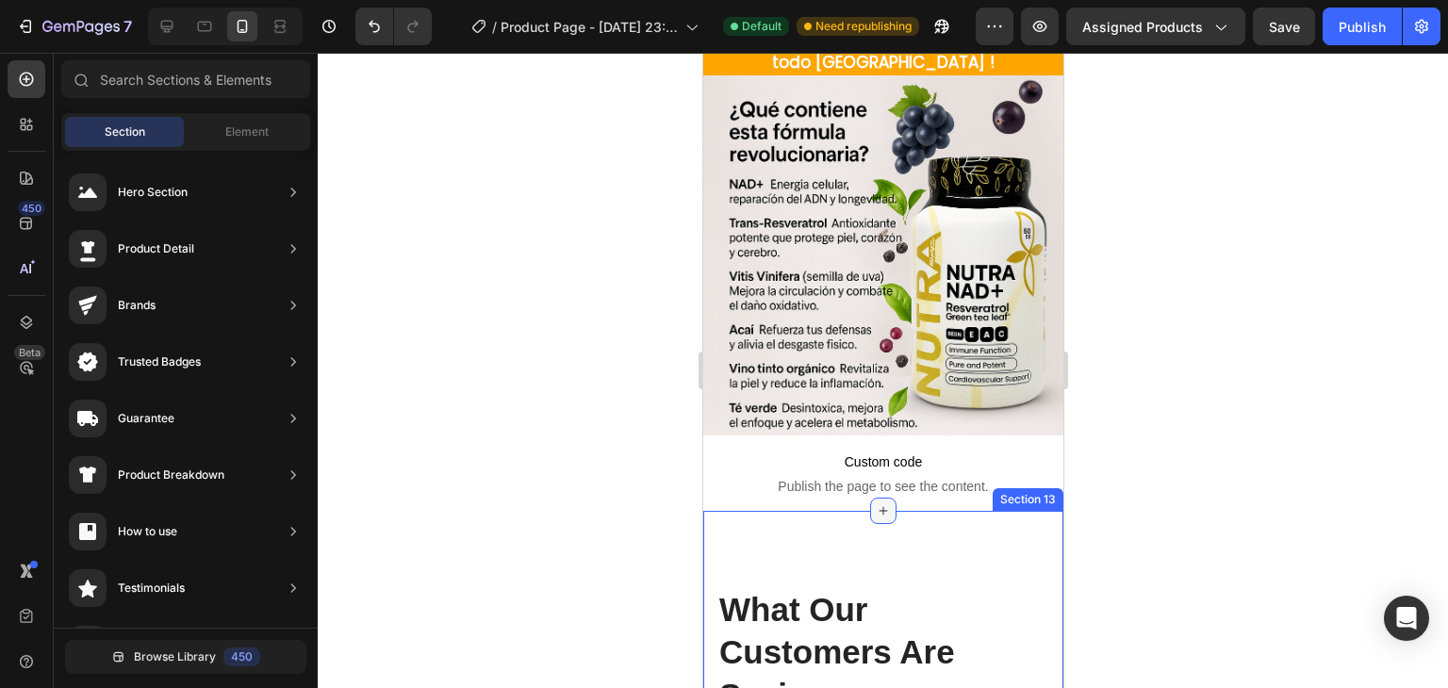
click at [873, 507] on div at bounding box center [882, 511] width 26 height 26
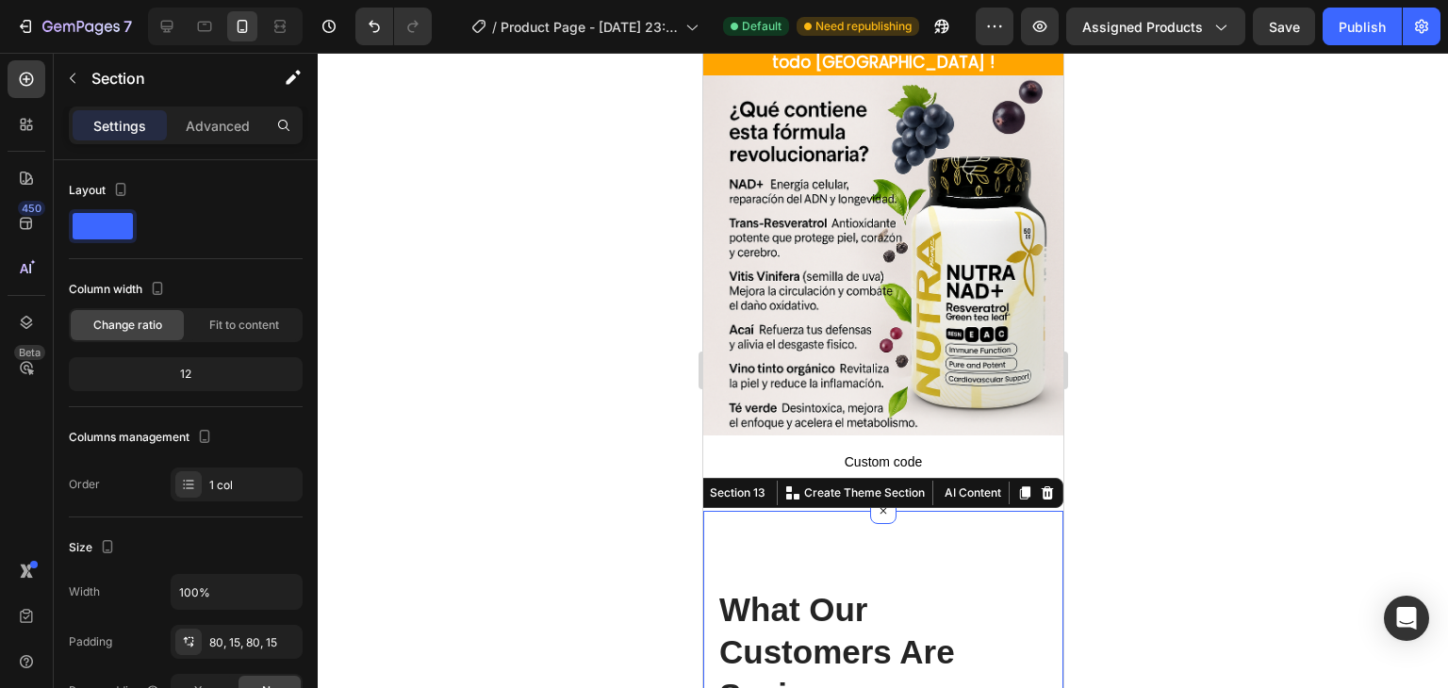
click at [199, 128] on p "Advanced" at bounding box center [218, 126] width 64 height 20
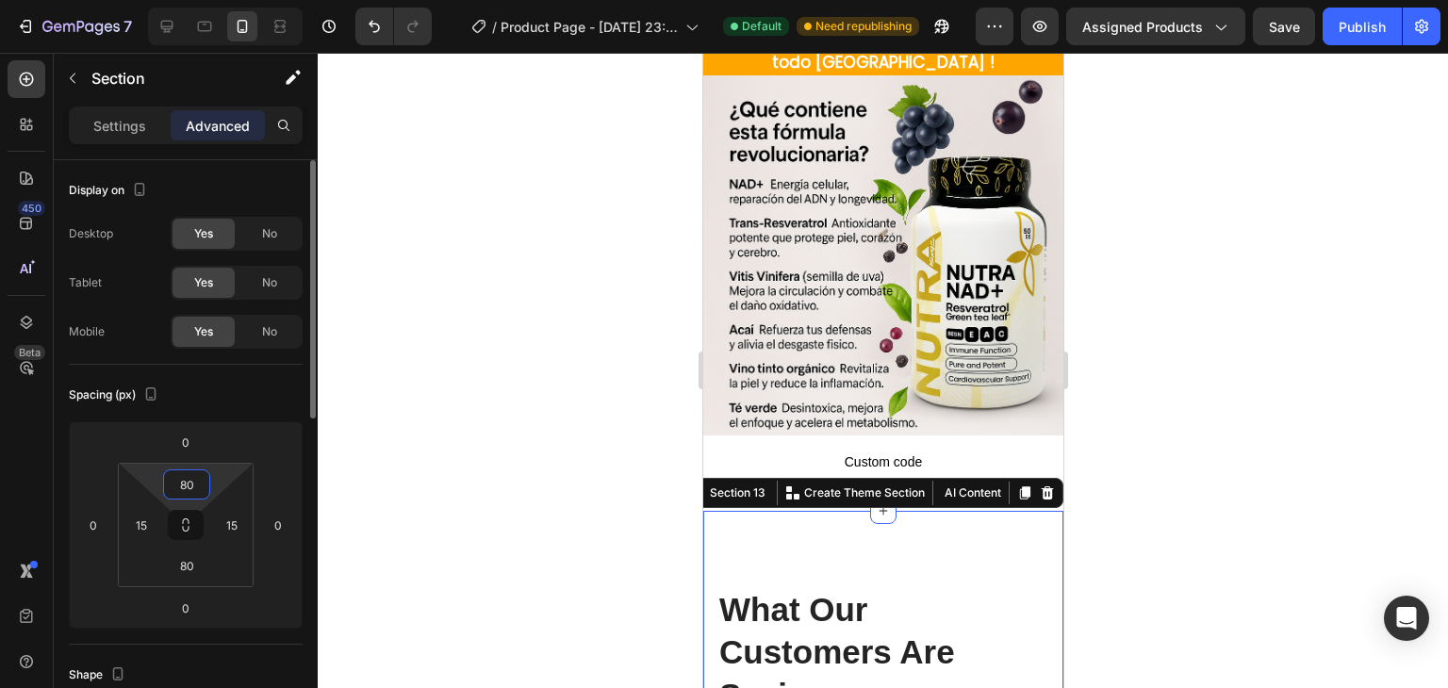
click at [200, 486] on input "80" at bounding box center [187, 485] width 38 height 28
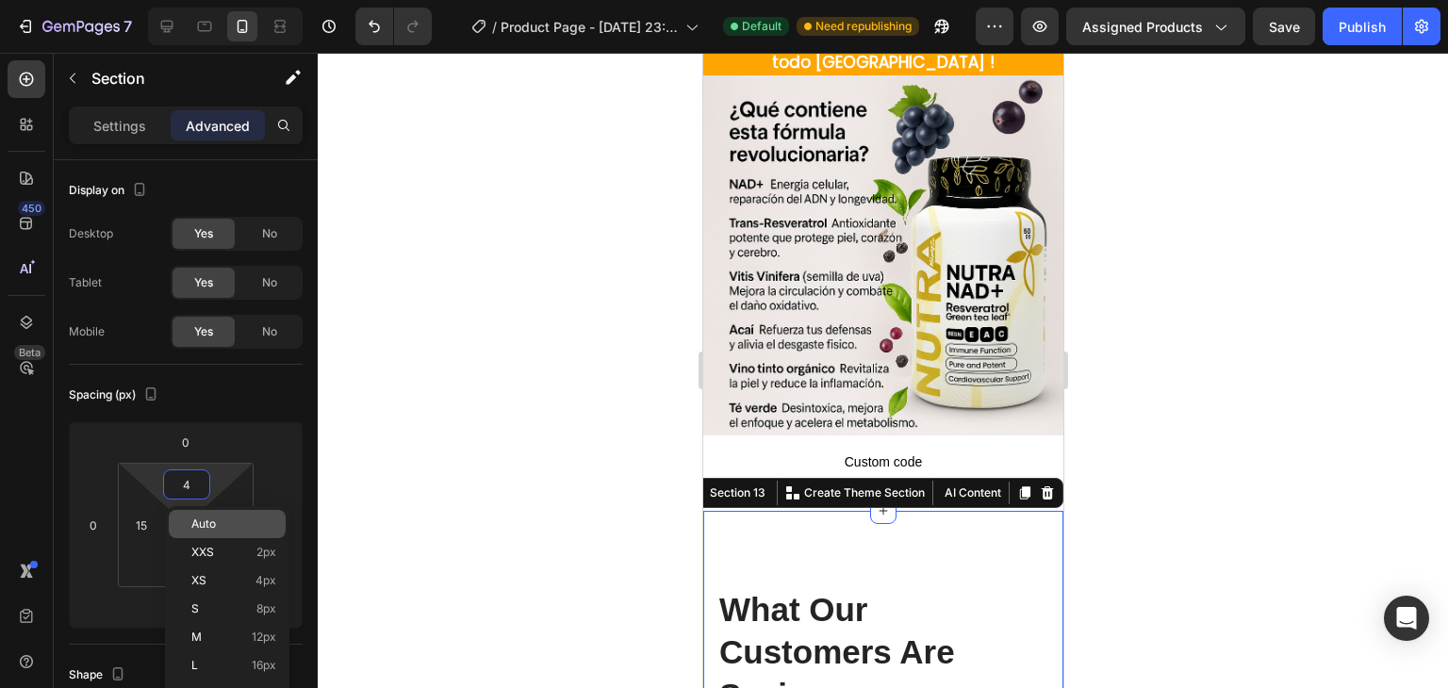
click at [221, 521] on p "Auto" at bounding box center [233, 524] width 85 height 13
type input "Auto"
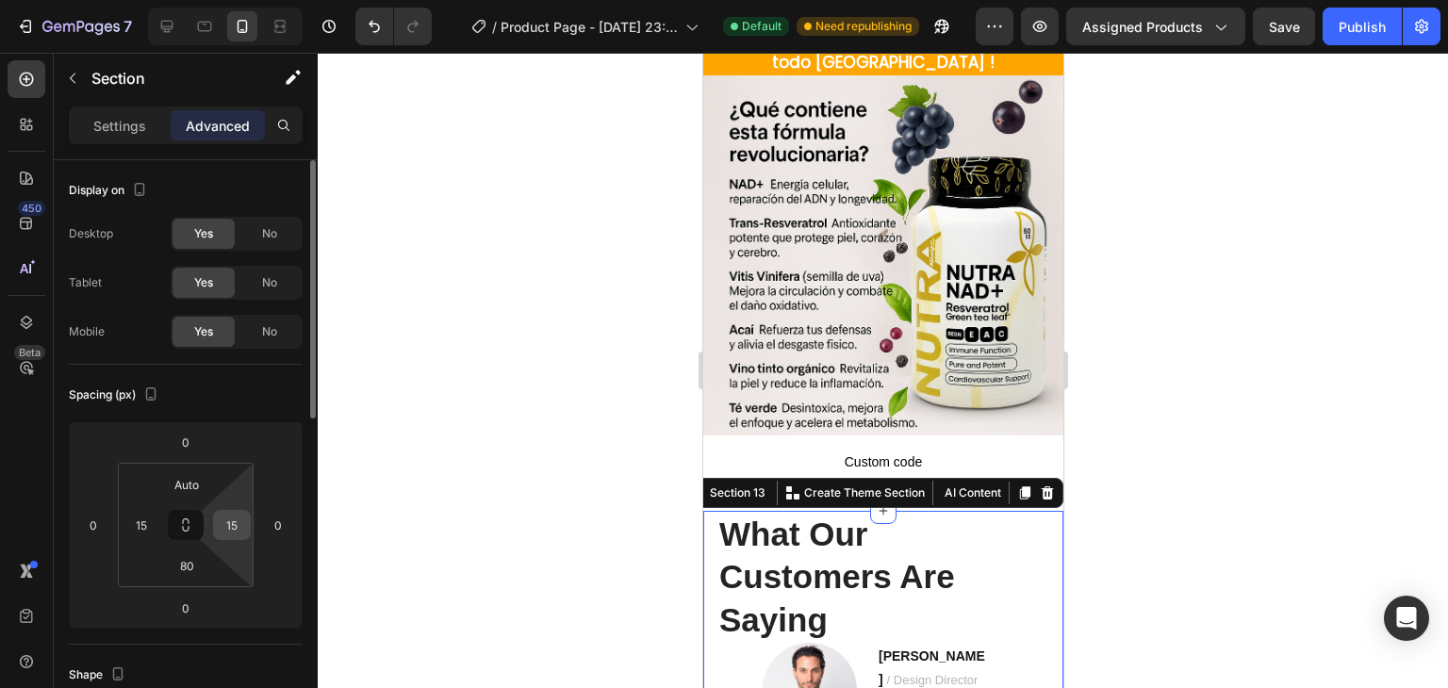
click at [240, 527] on input "15" at bounding box center [232, 525] width 28 height 28
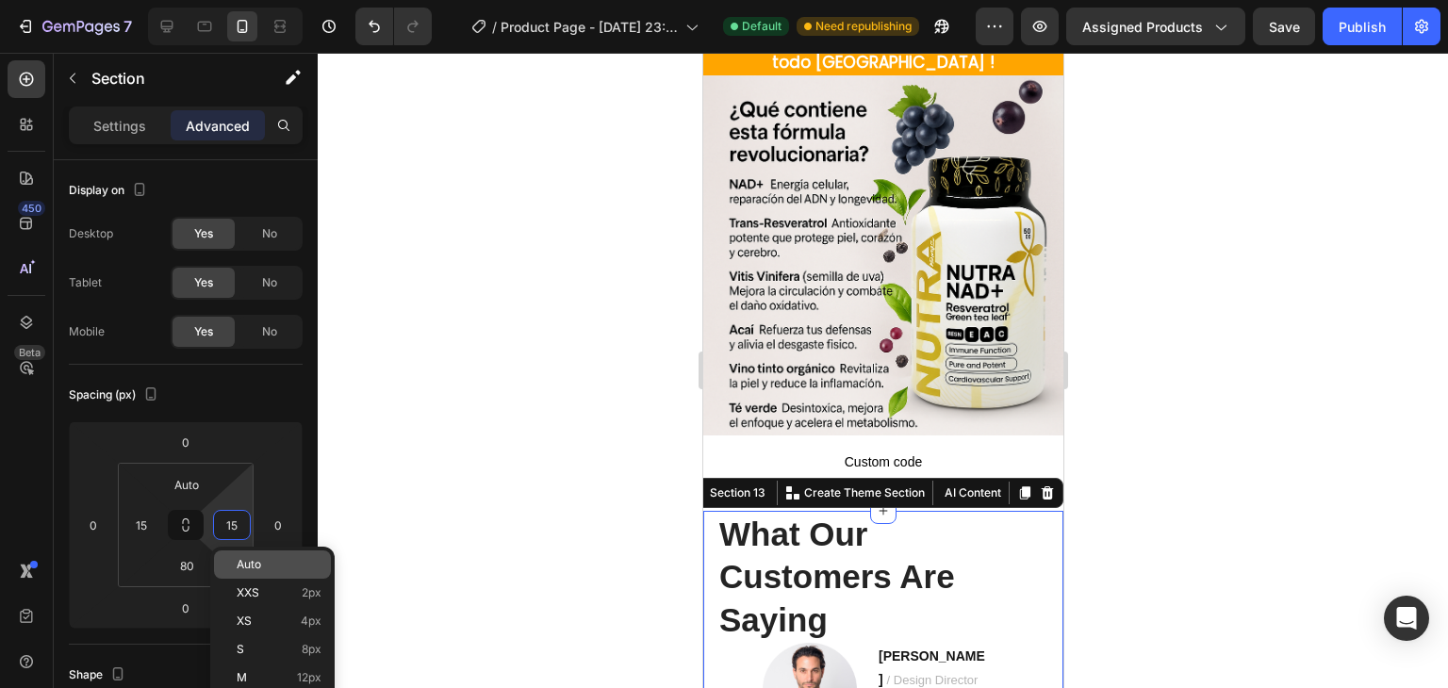
click at [262, 561] on p "Auto" at bounding box center [279, 564] width 85 height 13
type input "Auto"
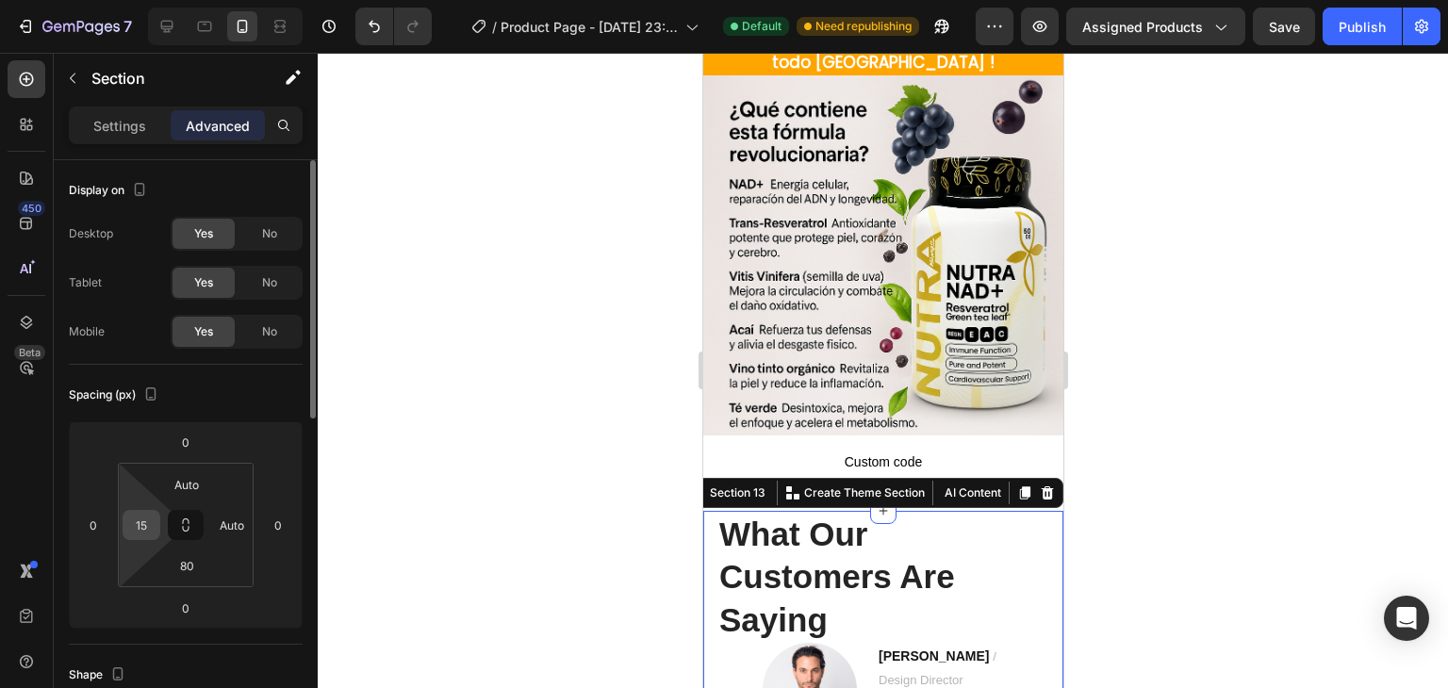
click at [158, 526] on div "15" at bounding box center [142, 525] width 38 height 30
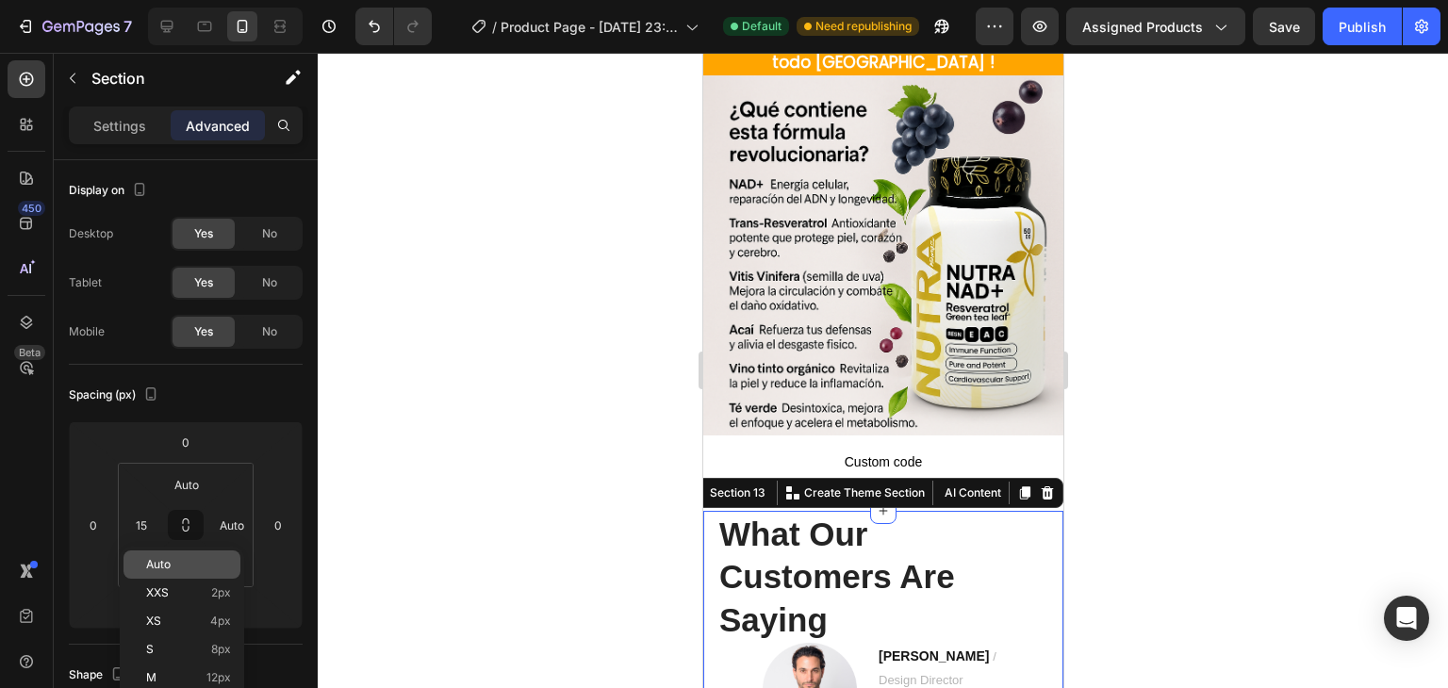
click at [167, 560] on span "Auto" at bounding box center [158, 564] width 25 height 13
type input "Auto"
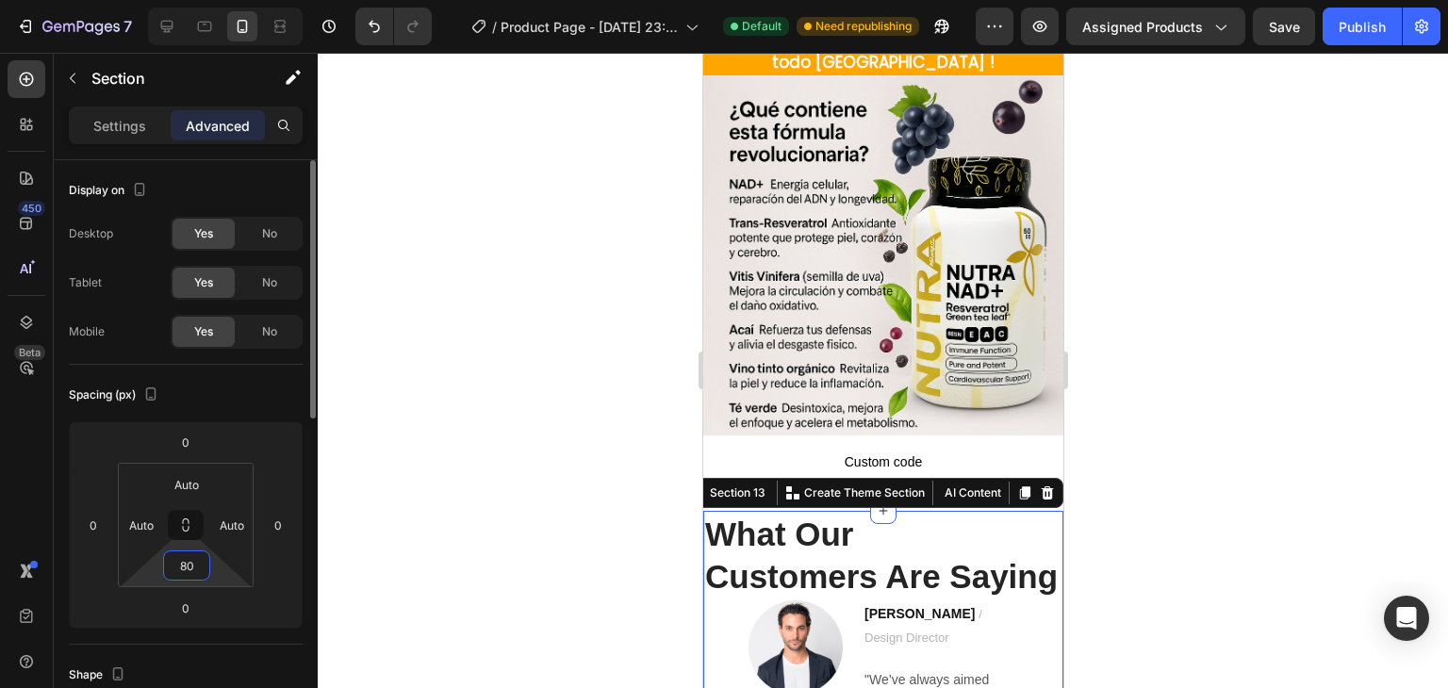
click at [196, 567] on input "80" at bounding box center [187, 566] width 38 height 28
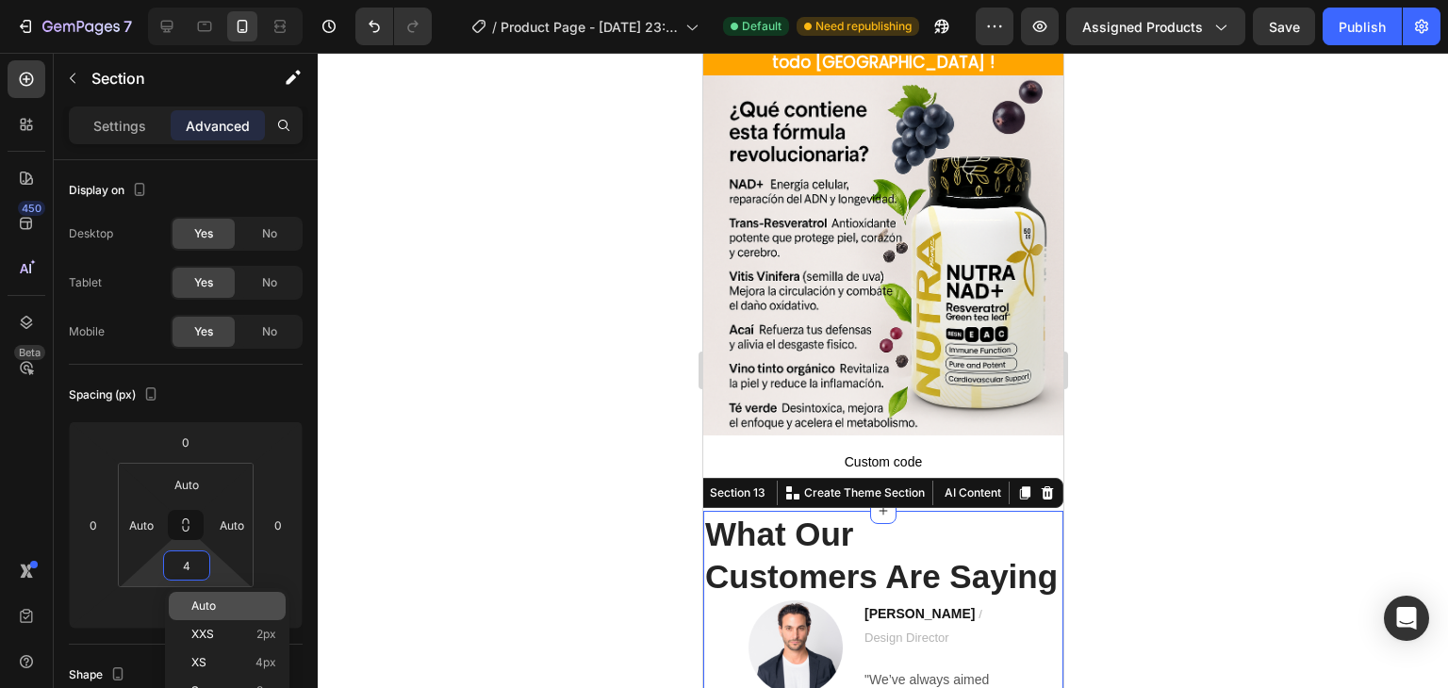
click at [211, 597] on div "Auto" at bounding box center [227, 606] width 117 height 28
type input "Auto"
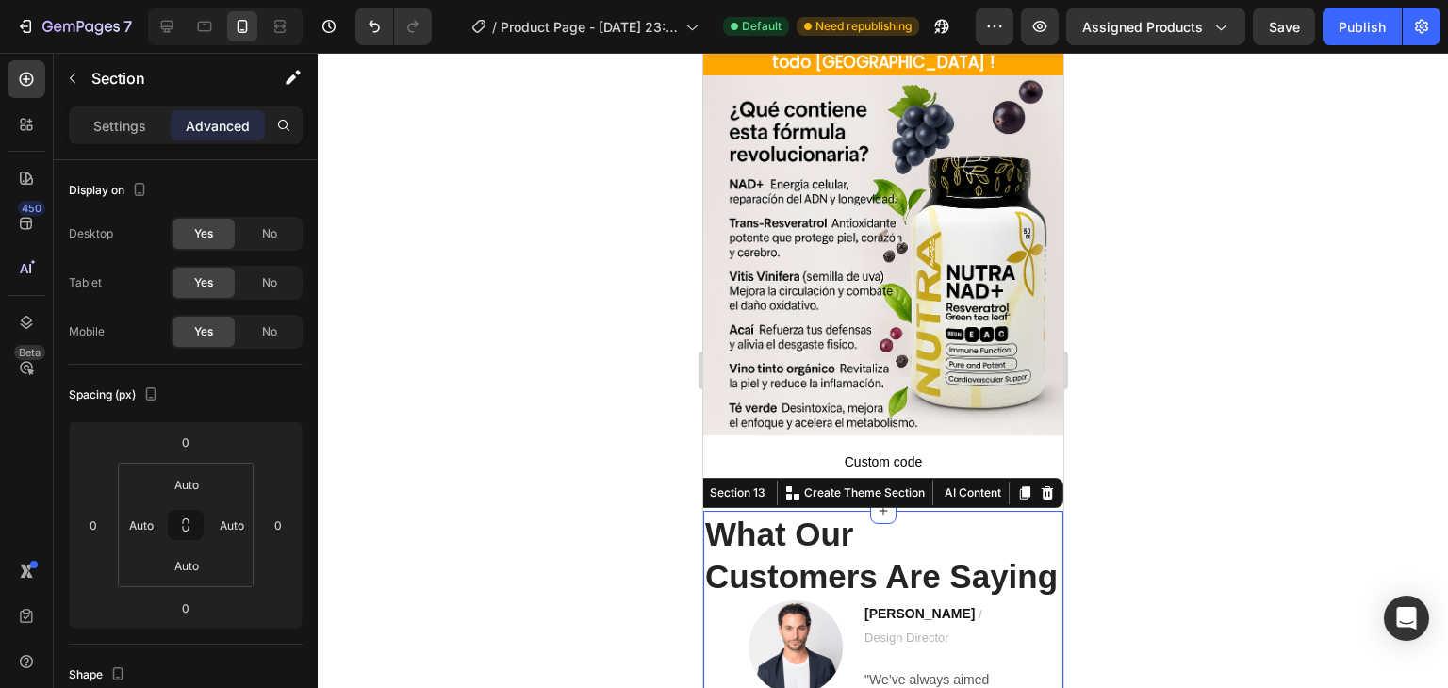
drag, startPoint x: 499, startPoint y: 438, endPoint x: 512, endPoint y: 427, distance: 17.4
click at [499, 438] on div at bounding box center [883, 371] width 1131 height 636
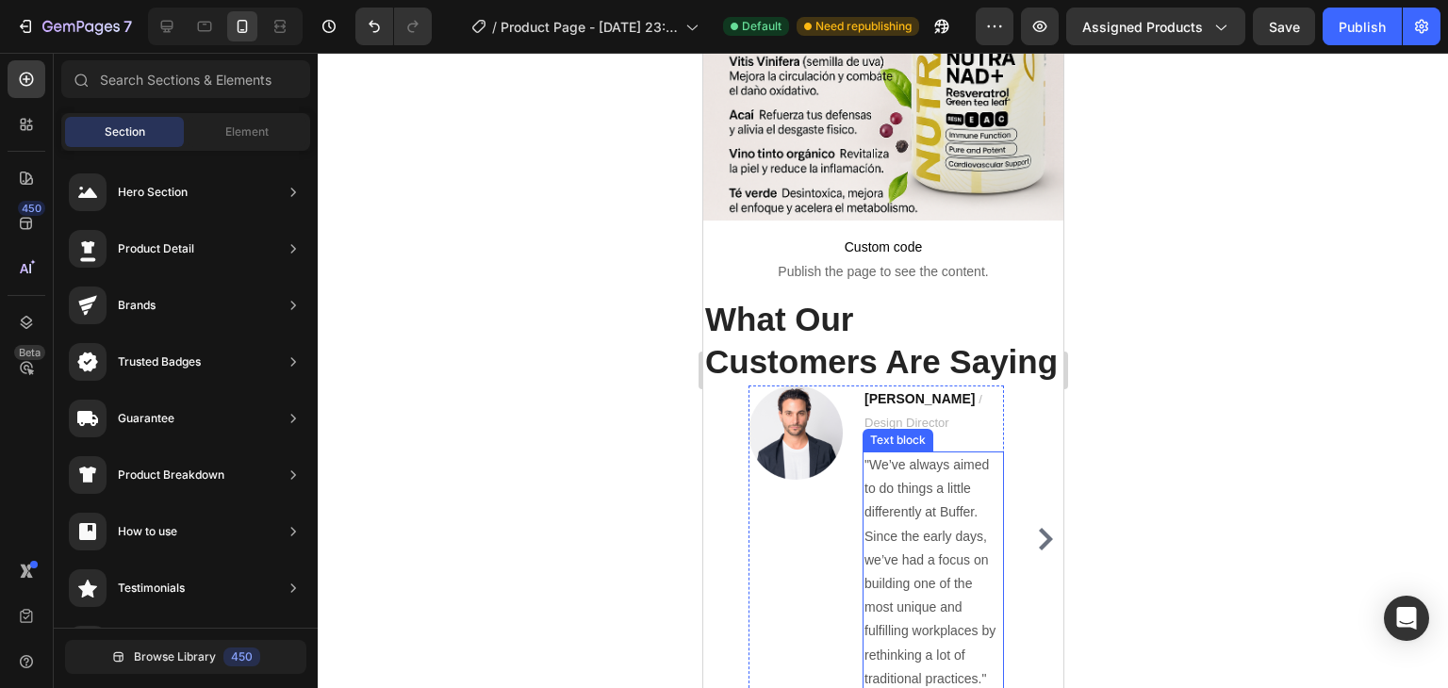
scroll to position [1601, 0]
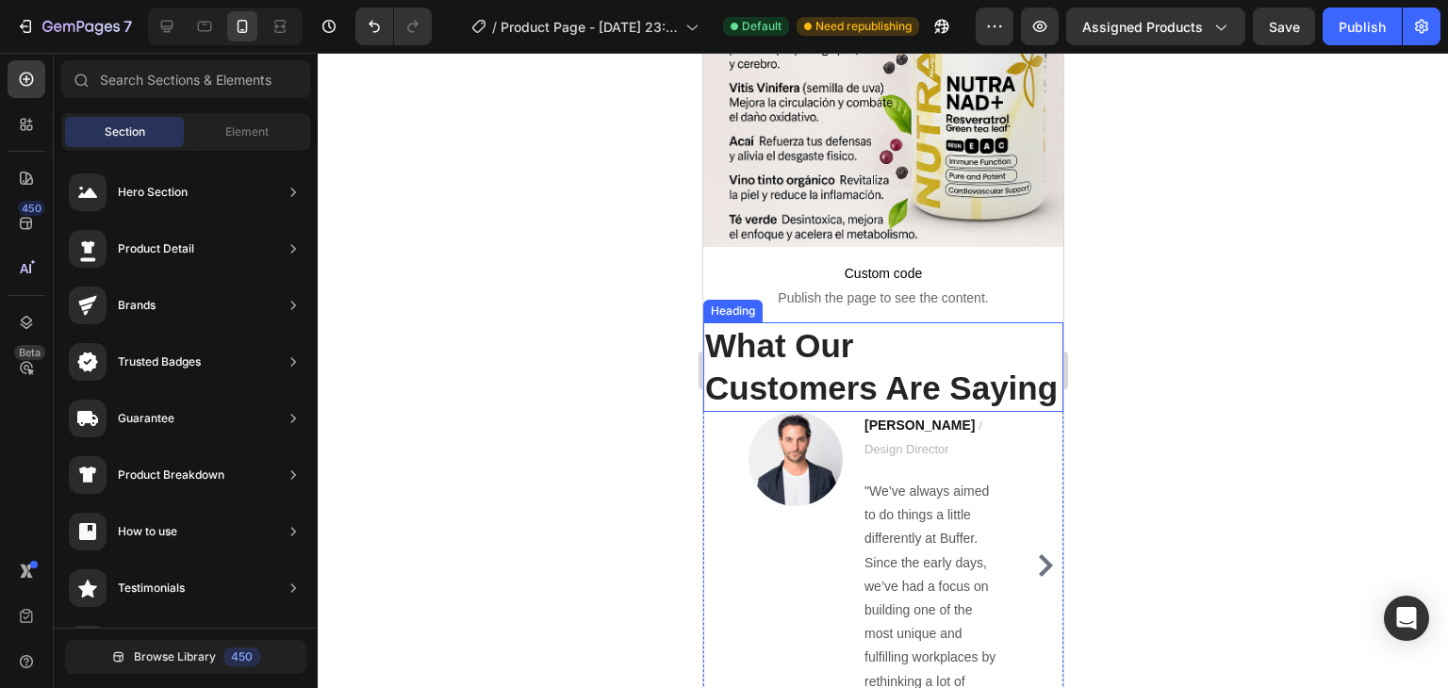
click at [756, 346] on p "What Our Customers Are Saying" at bounding box center [882, 367] width 356 height 86
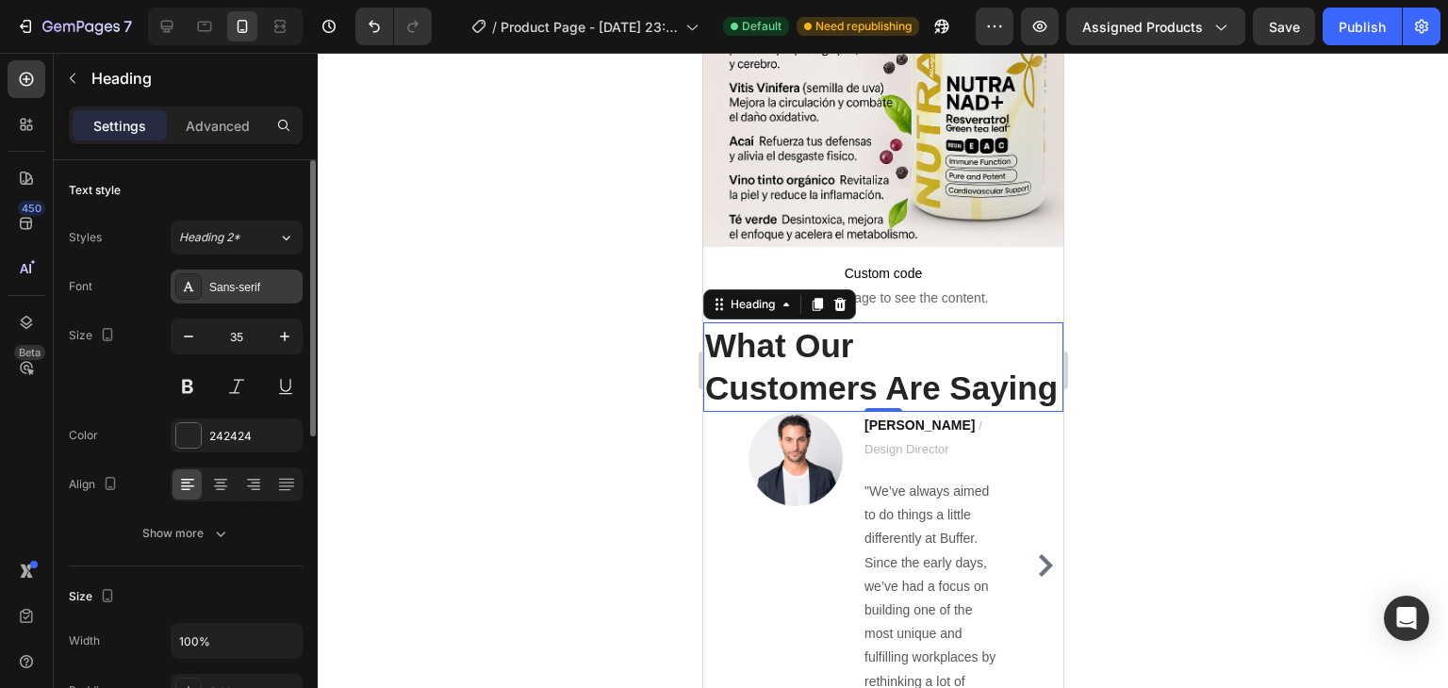
click at [234, 283] on div "Sans-serif" at bounding box center [253, 287] width 89 height 17
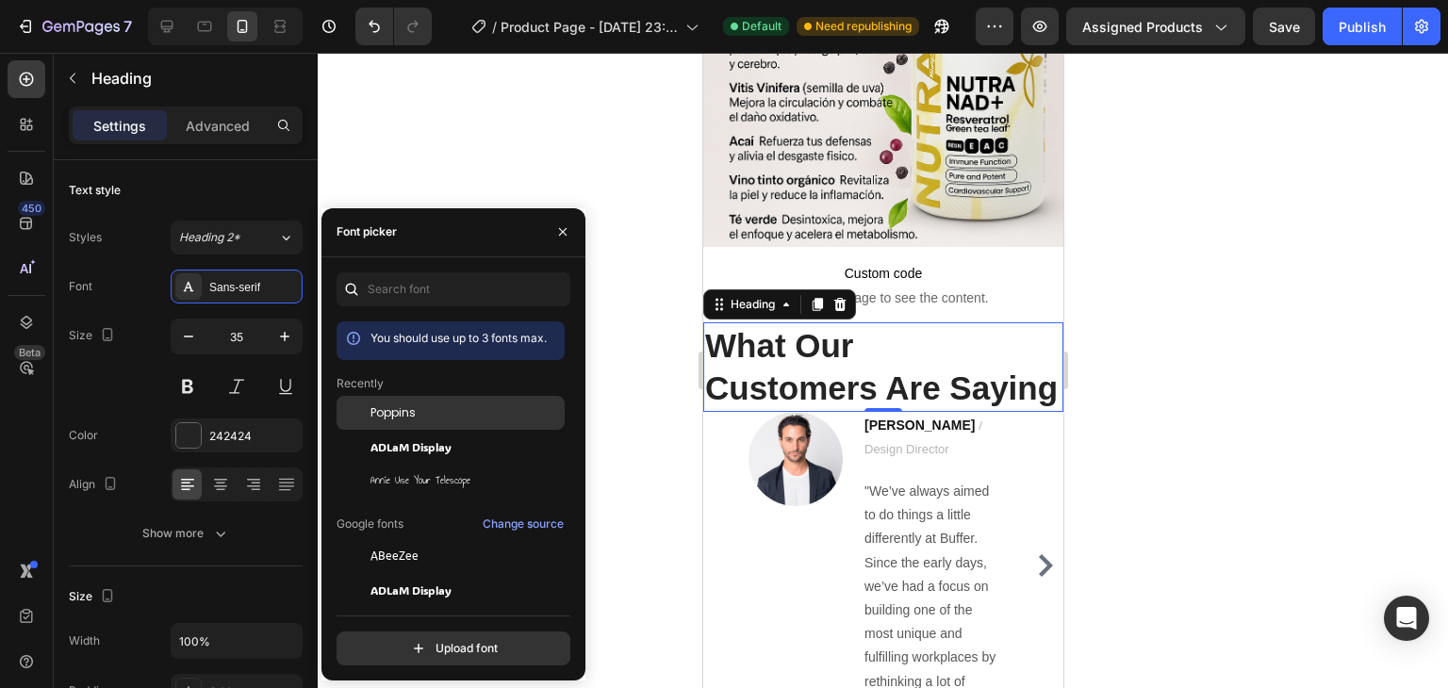
click at [374, 419] on span "Poppins" at bounding box center [393, 413] width 45 height 17
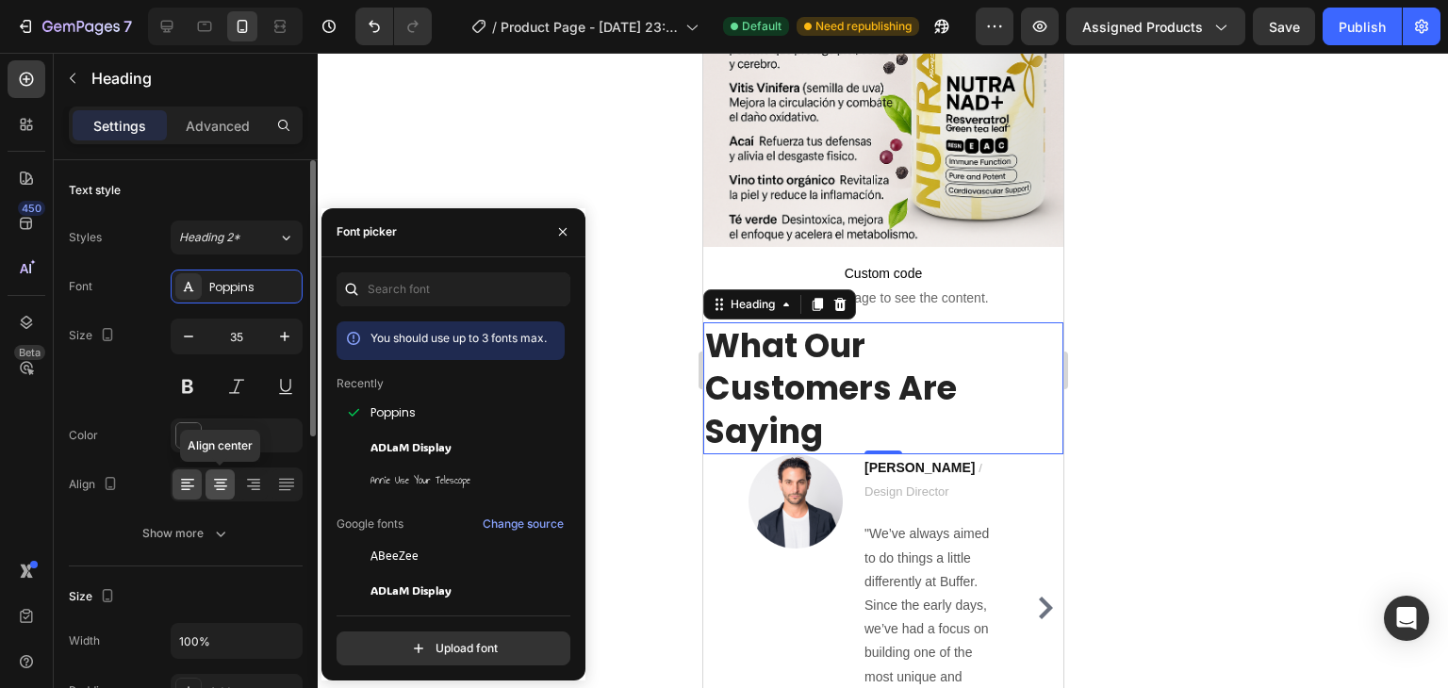
click at [221, 484] on icon at bounding box center [220, 484] width 19 height 19
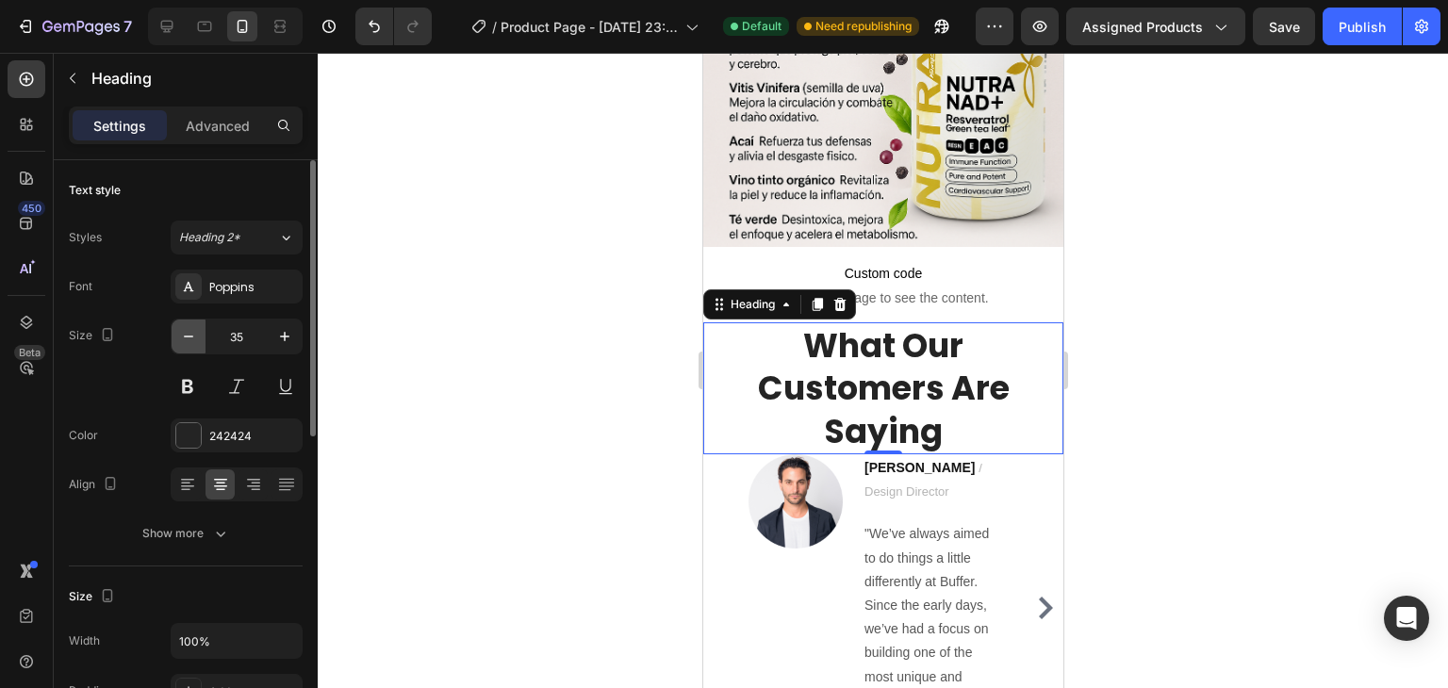
click at [200, 341] on button "button" at bounding box center [189, 337] width 34 height 34
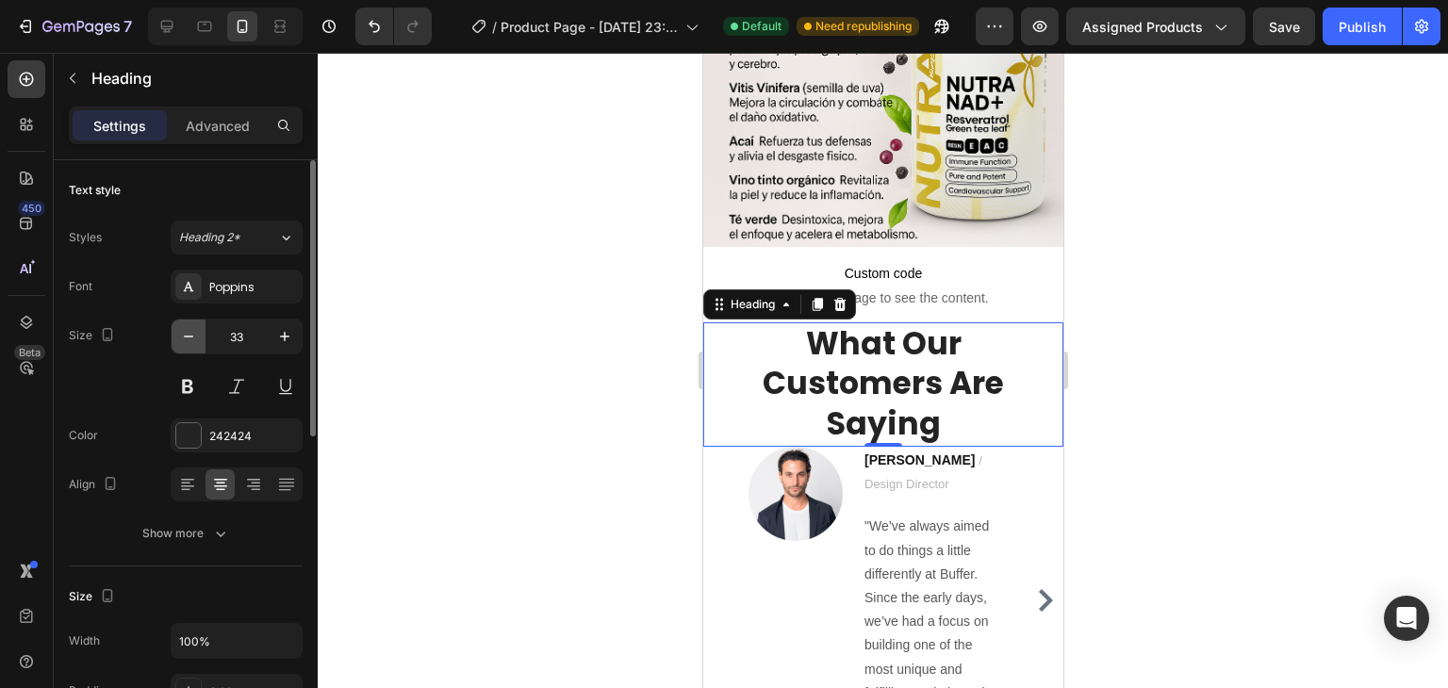
click at [200, 341] on button "button" at bounding box center [189, 337] width 34 height 34
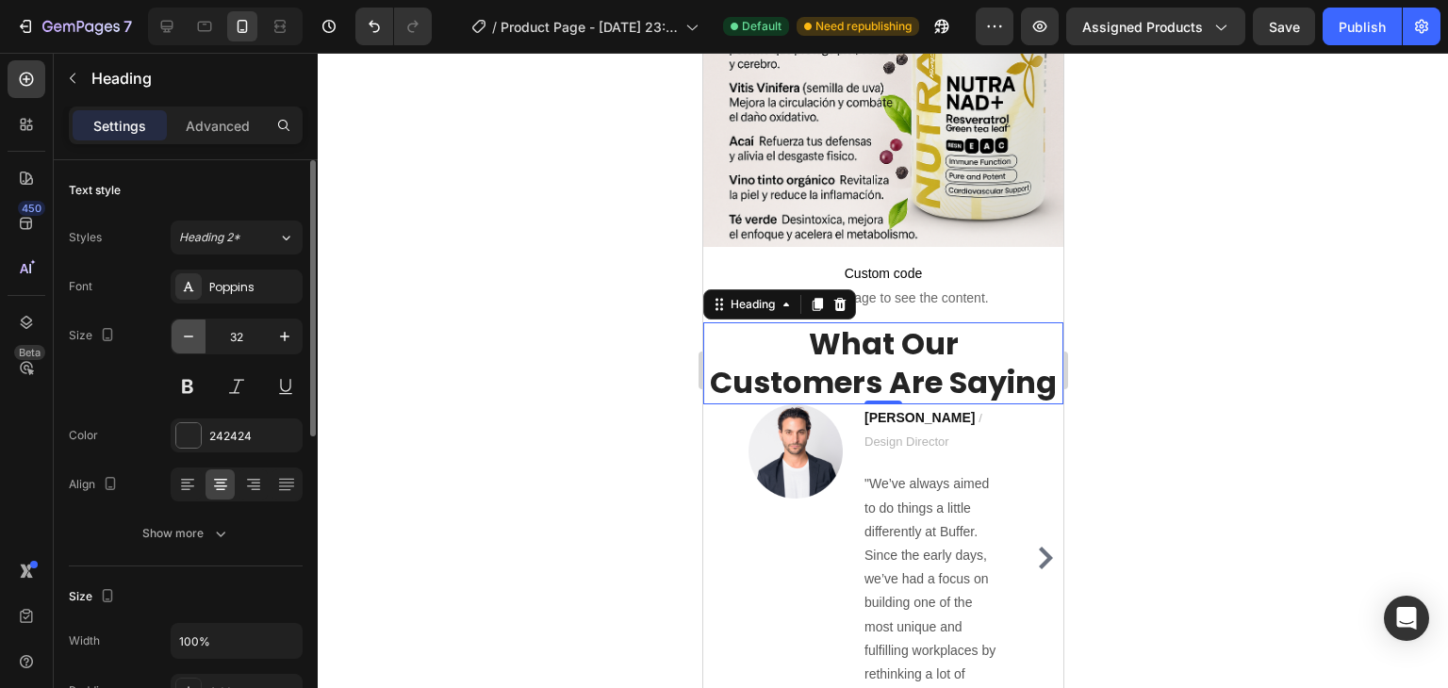
click at [200, 341] on button "button" at bounding box center [189, 337] width 34 height 34
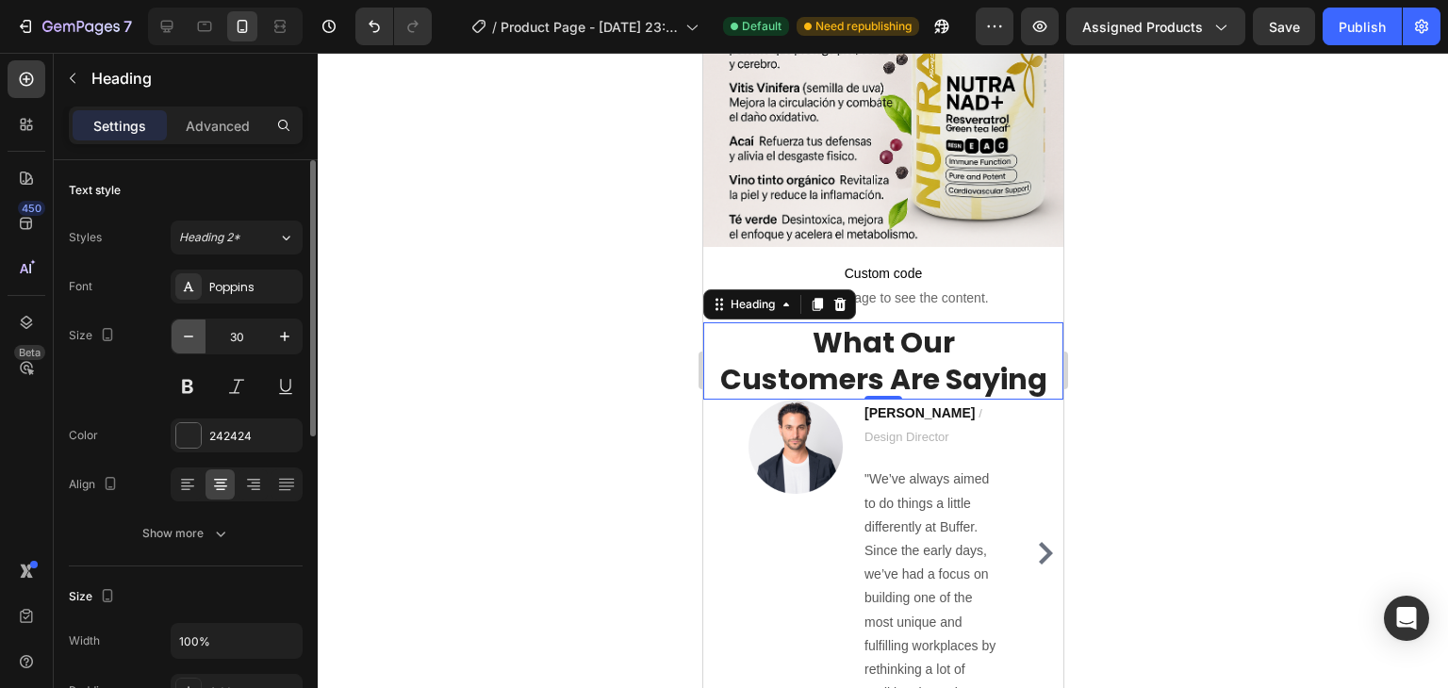
click at [200, 341] on button "button" at bounding box center [189, 337] width 34 height 34
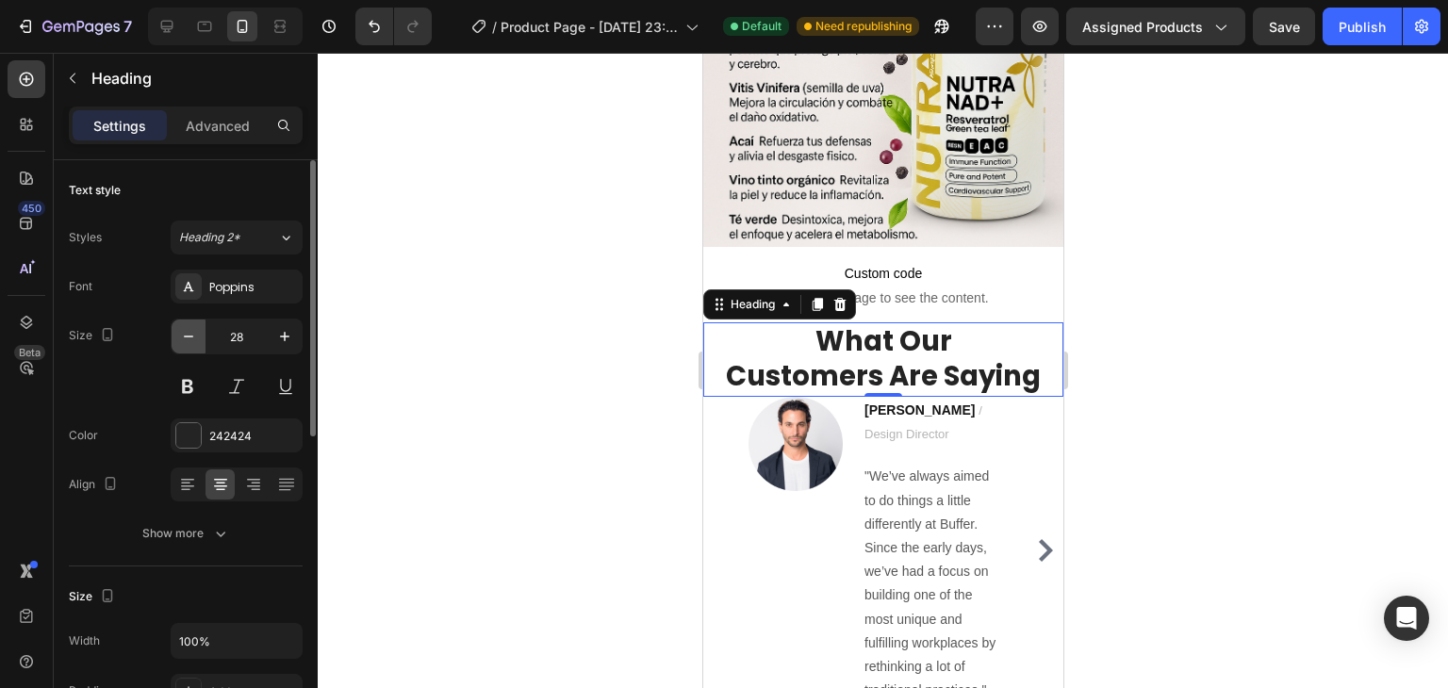
click at [200, 341] on button "button" at bounding box center [189, 337] width 34 height 34
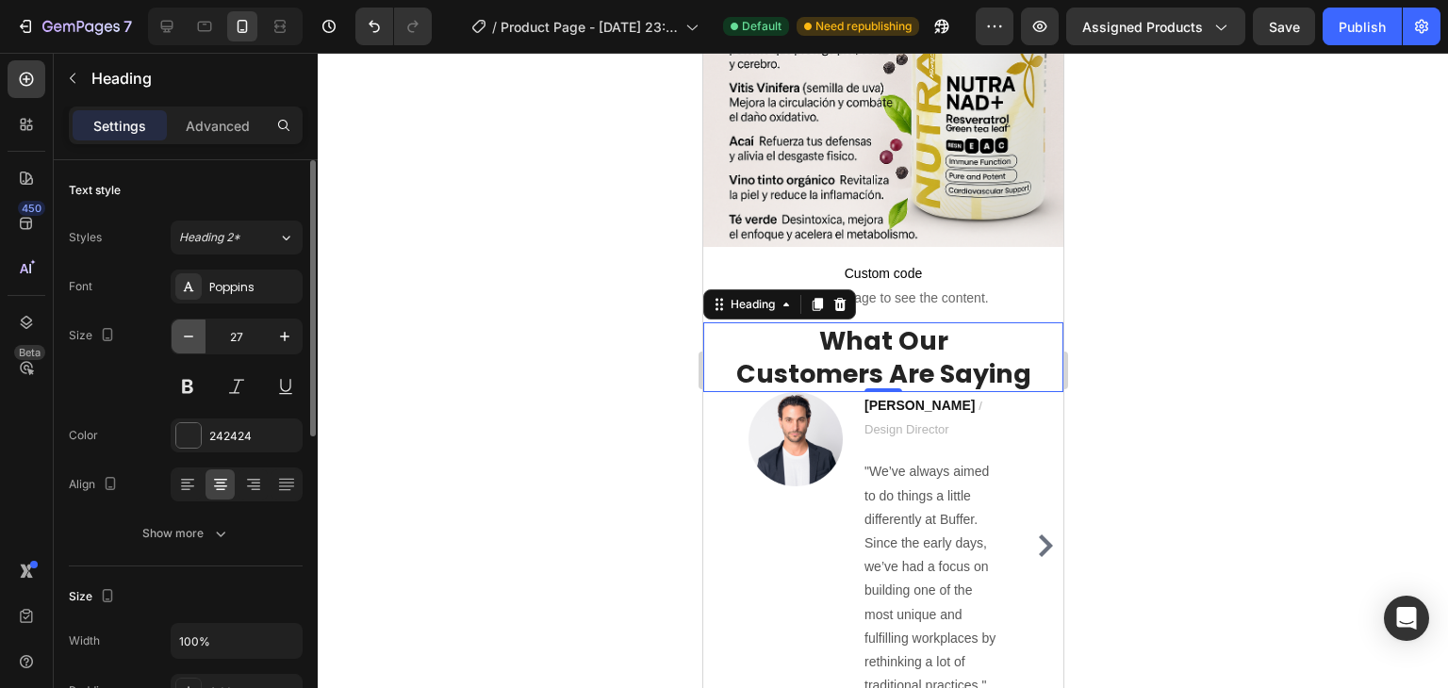
click at [200, 341] on button "button" at bounding box center [189, 337] width 34 height 34
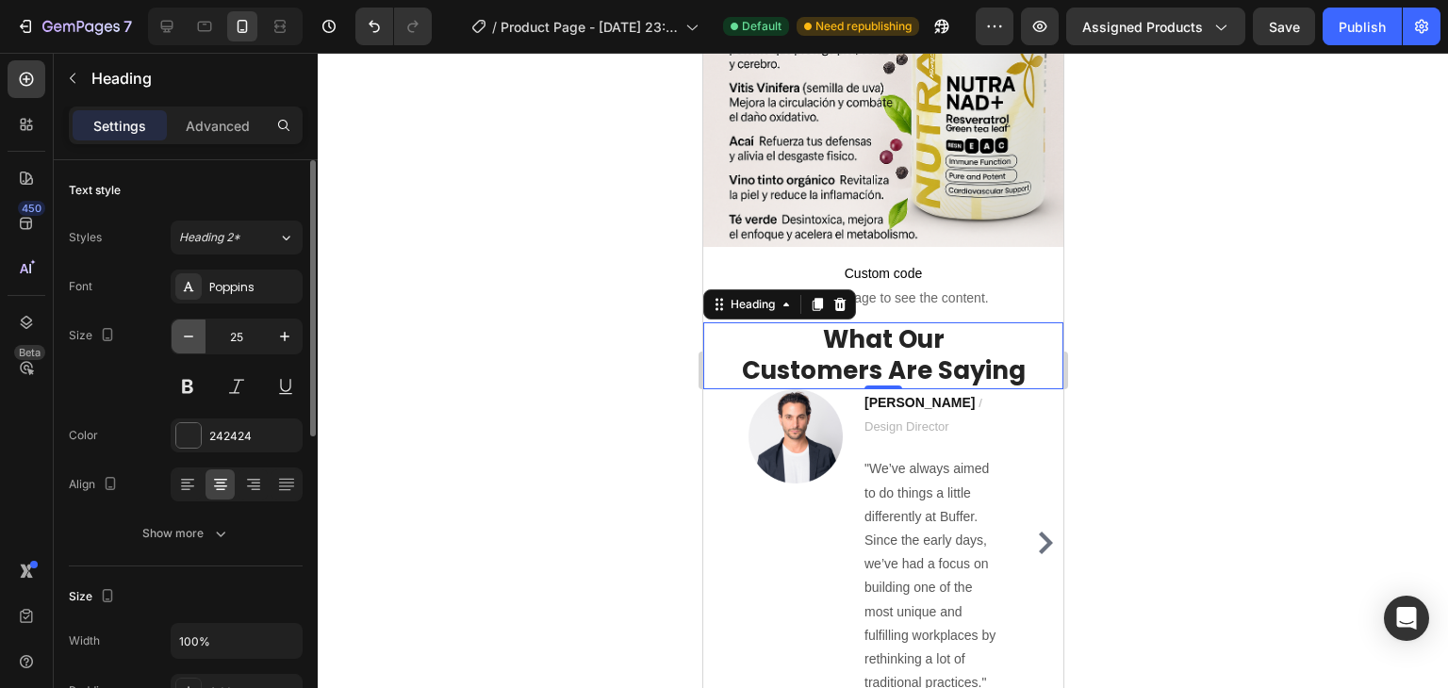
click at [200, 341] on button "button" at bounding box center [189, 337] width 34 height 34
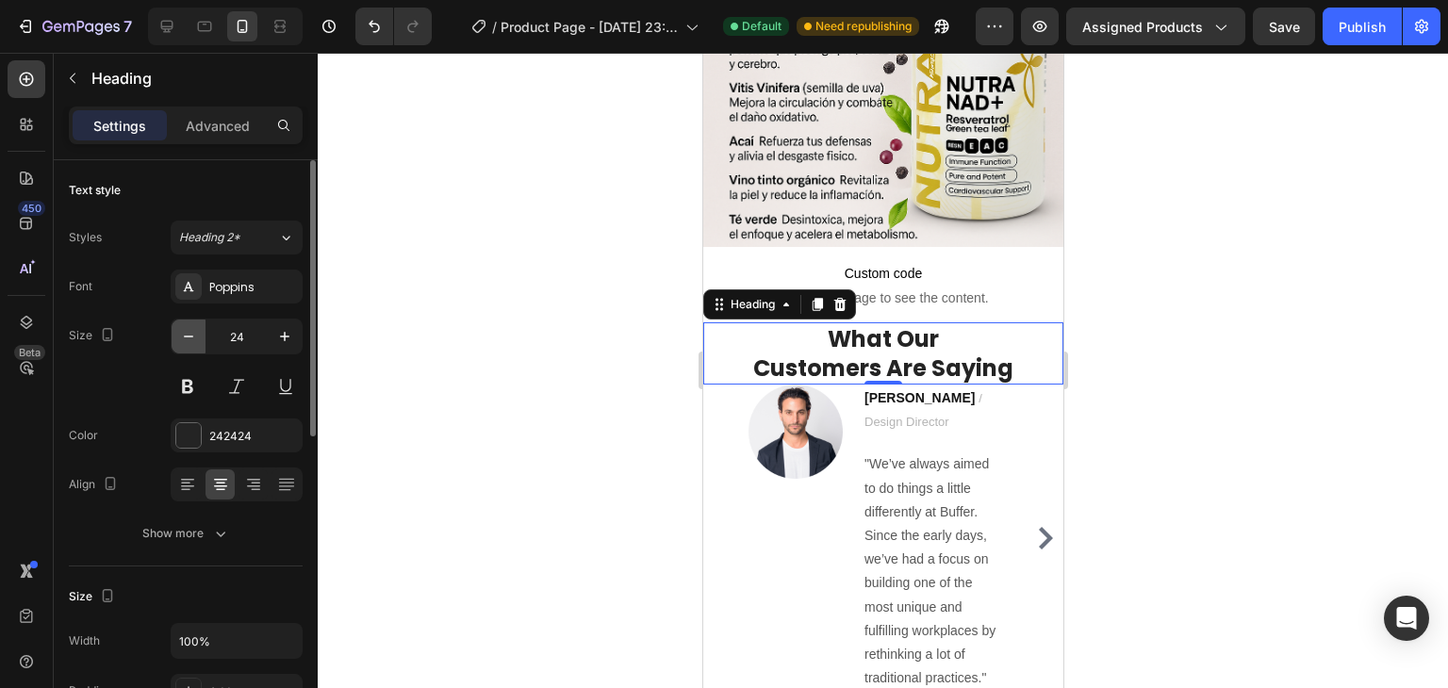
click at [200, 341] on button "button" at bounding box center [189, 337] width 34 height 34
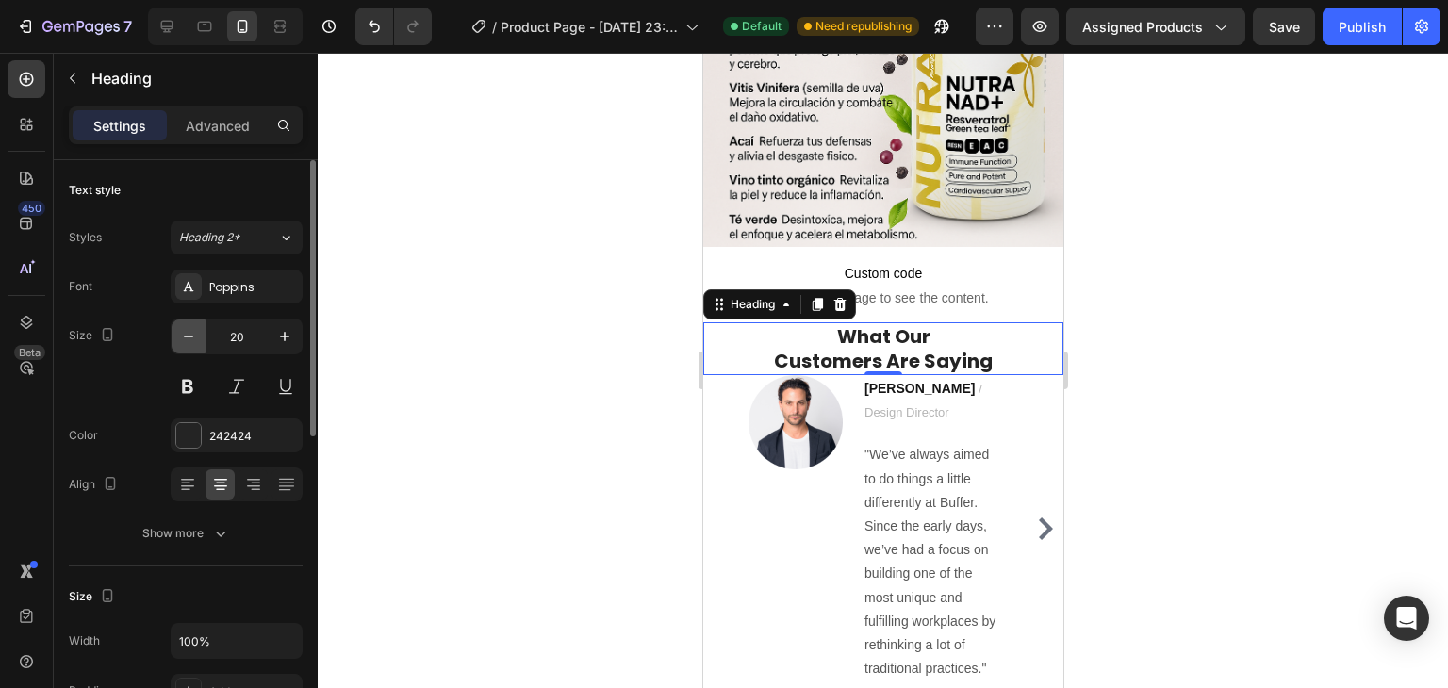
click at [200, 340] on button "button" at bounding box center [189, 337] width 34 height 34
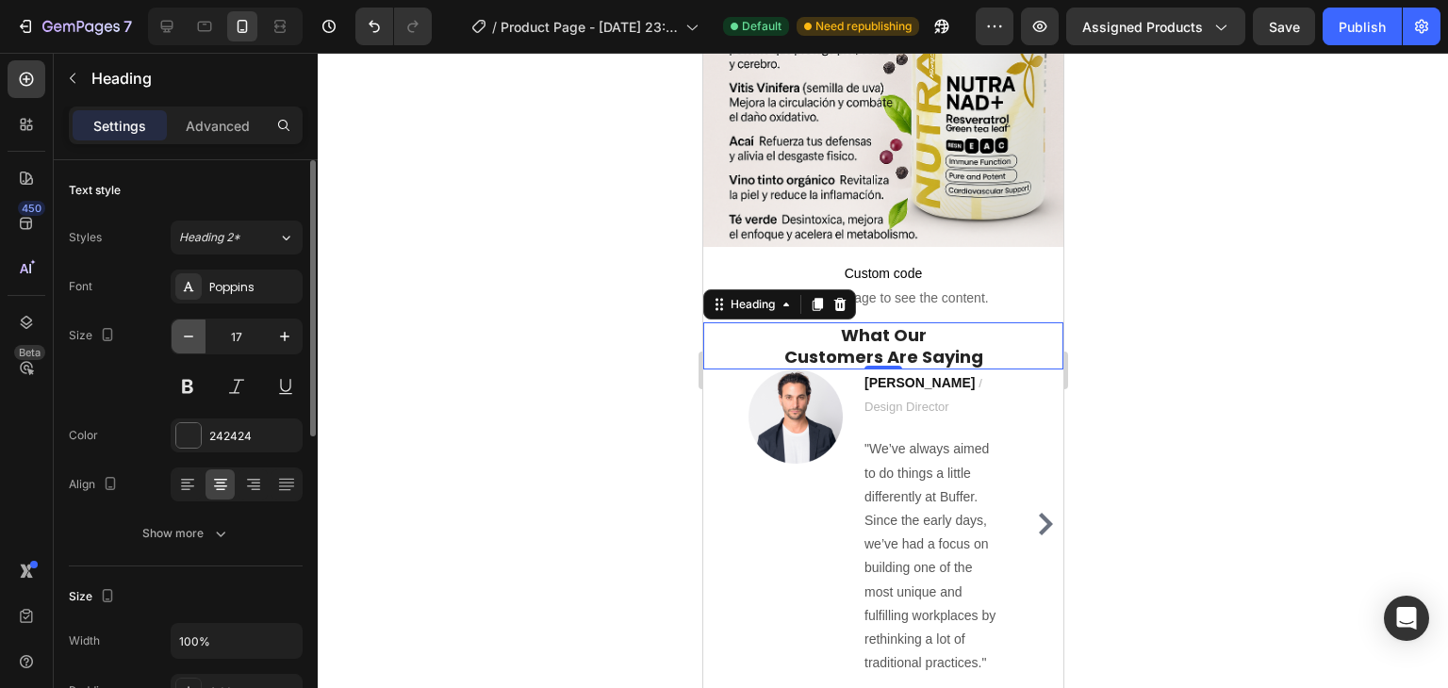
click at [200, 339] on button "button" at bounding box center [189, 337] width 34 height 34
type input "15"
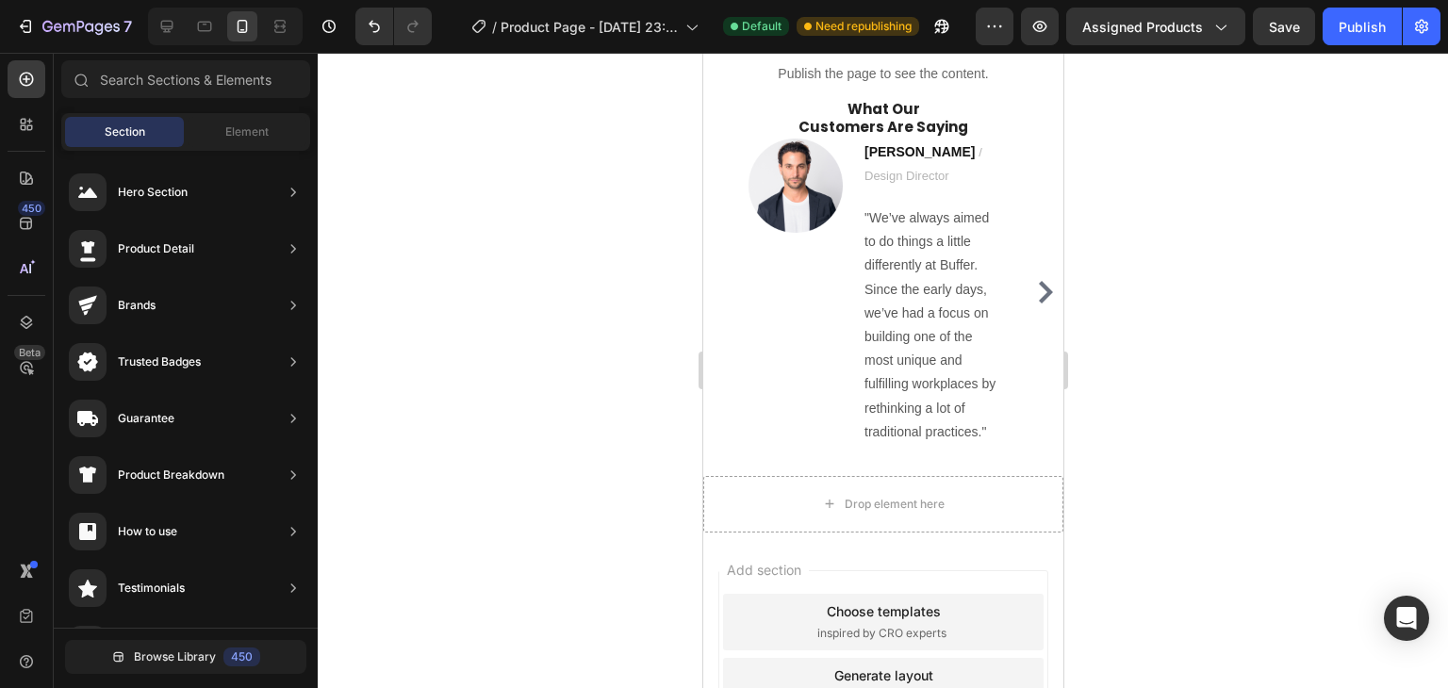
scroll to position [1686, 0]
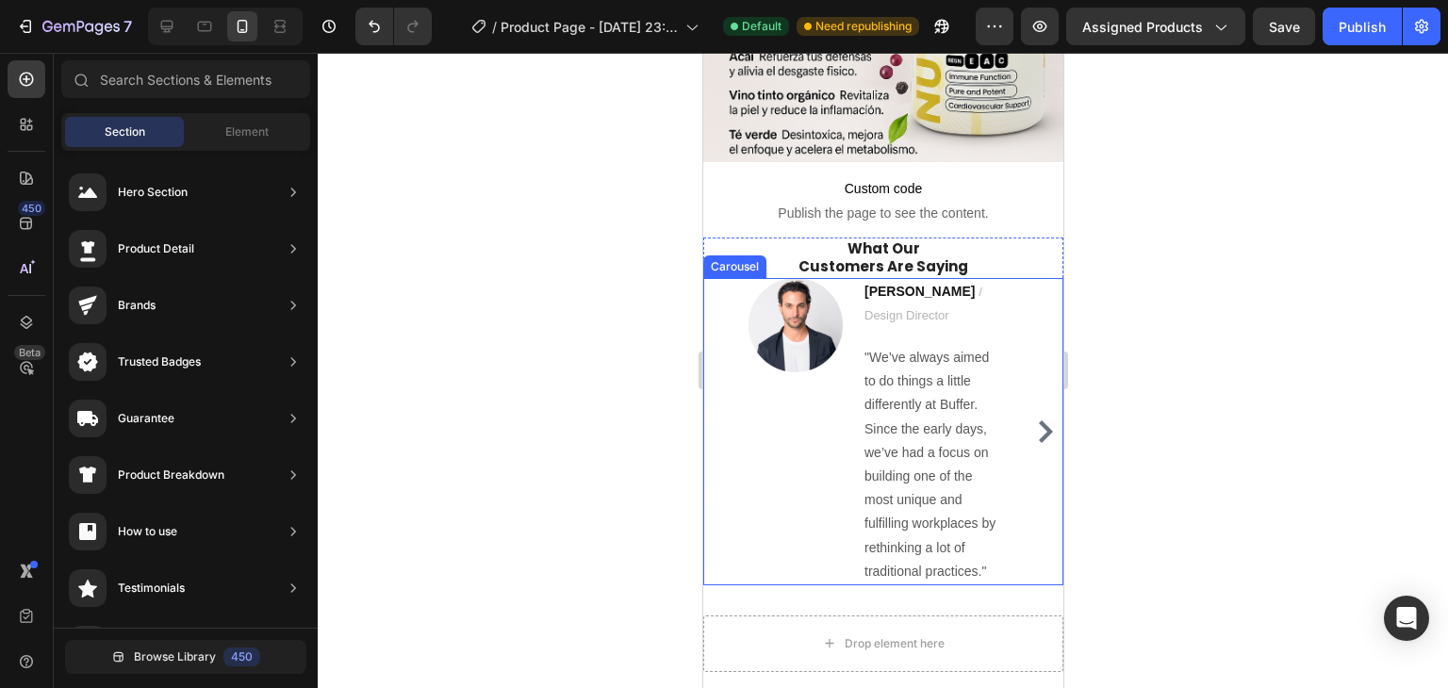
click at [1038, 423] on icon "Carousel Next Arrow" at bounding box center [1045, 432] width 14 height 23
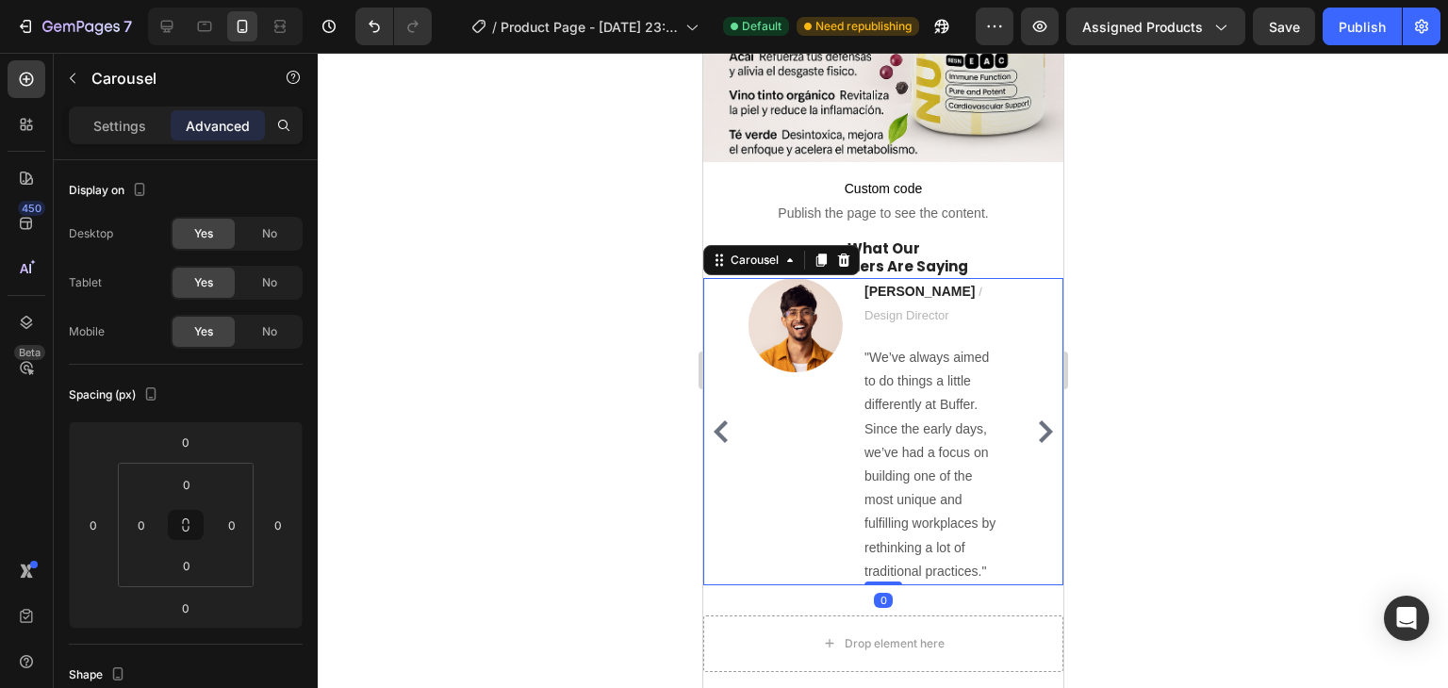
click at [1038, 421] on icon "Carousel Next Arrow" at bounding box center [1045, 432] width 14 height 23
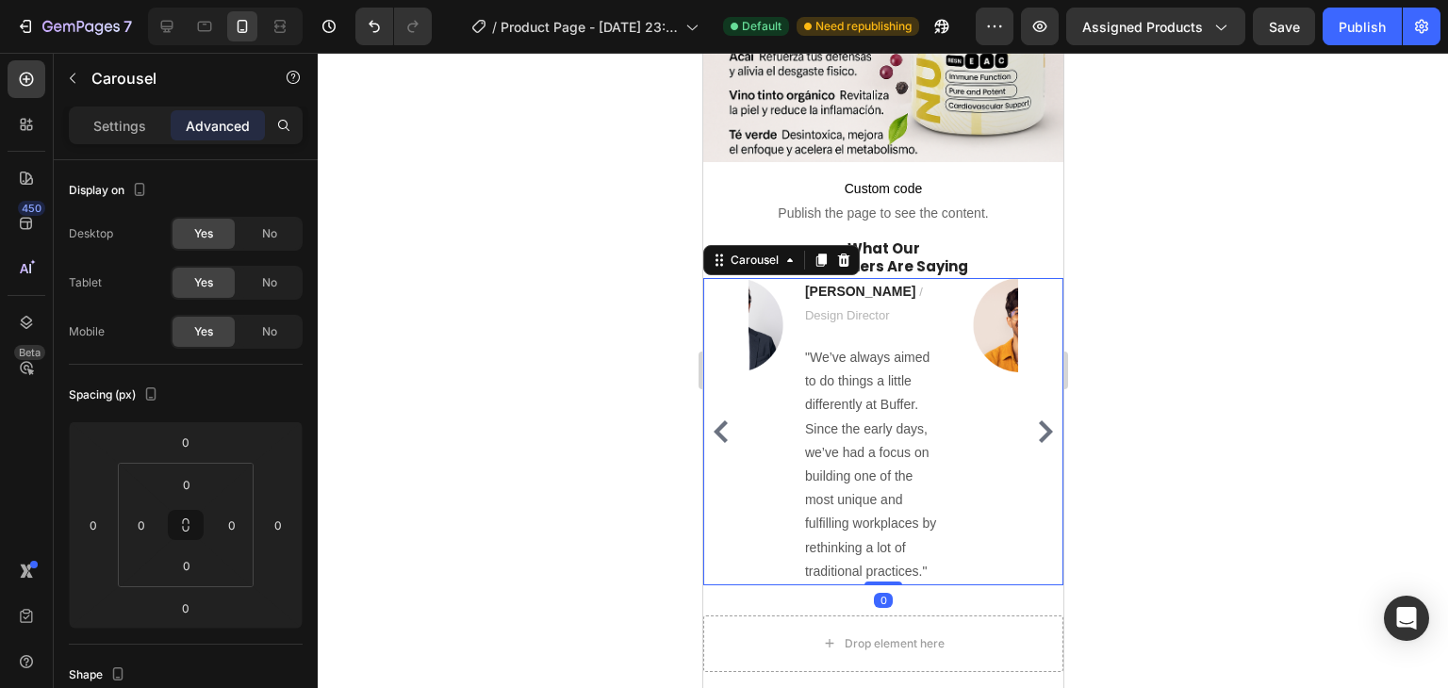
click at [1029, 420] on div "Image Ryan S. / Design Director Text block "We’ve always aimed to do things a l…" at bounding box center [882, 431] width 360 height 307
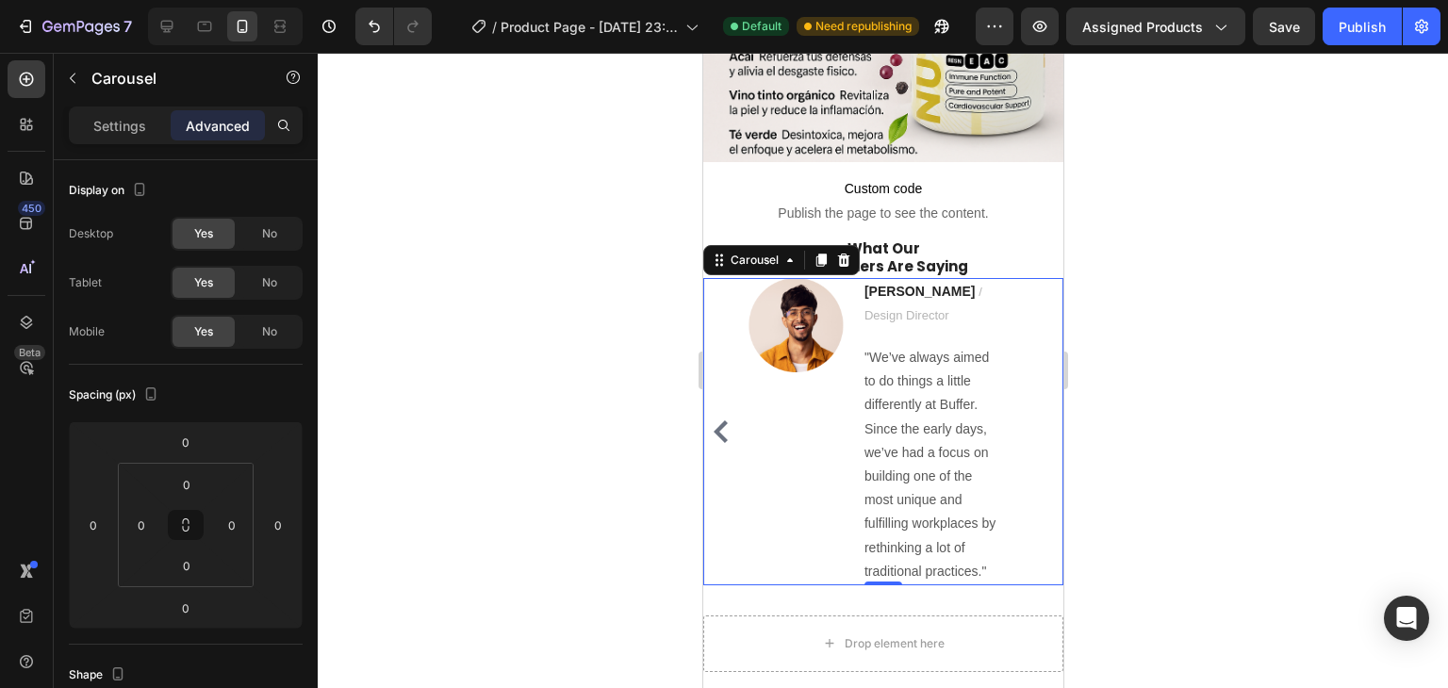
click at [729, 347] on div "Image Ryan S. / Design Director Text block "We’ve always aimed to do things a l…" at bounding box center [882, 431] width 360 height 307
click at [82, 104] on div "Carousel" at bounding box center [161, 80] width 215 height 54
click at [146, 133] on div "Settings" at bounding box center [120, 125] width 94 height 30
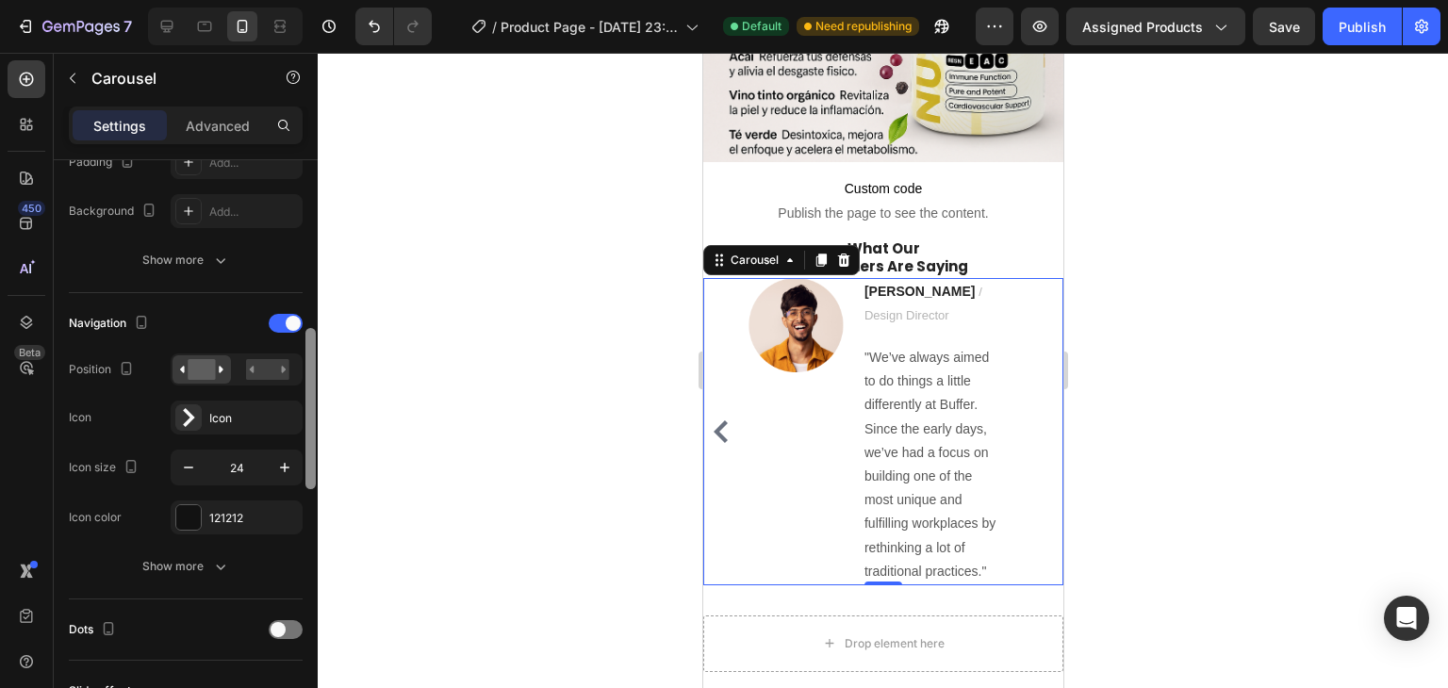
scroll to position [551, 0]
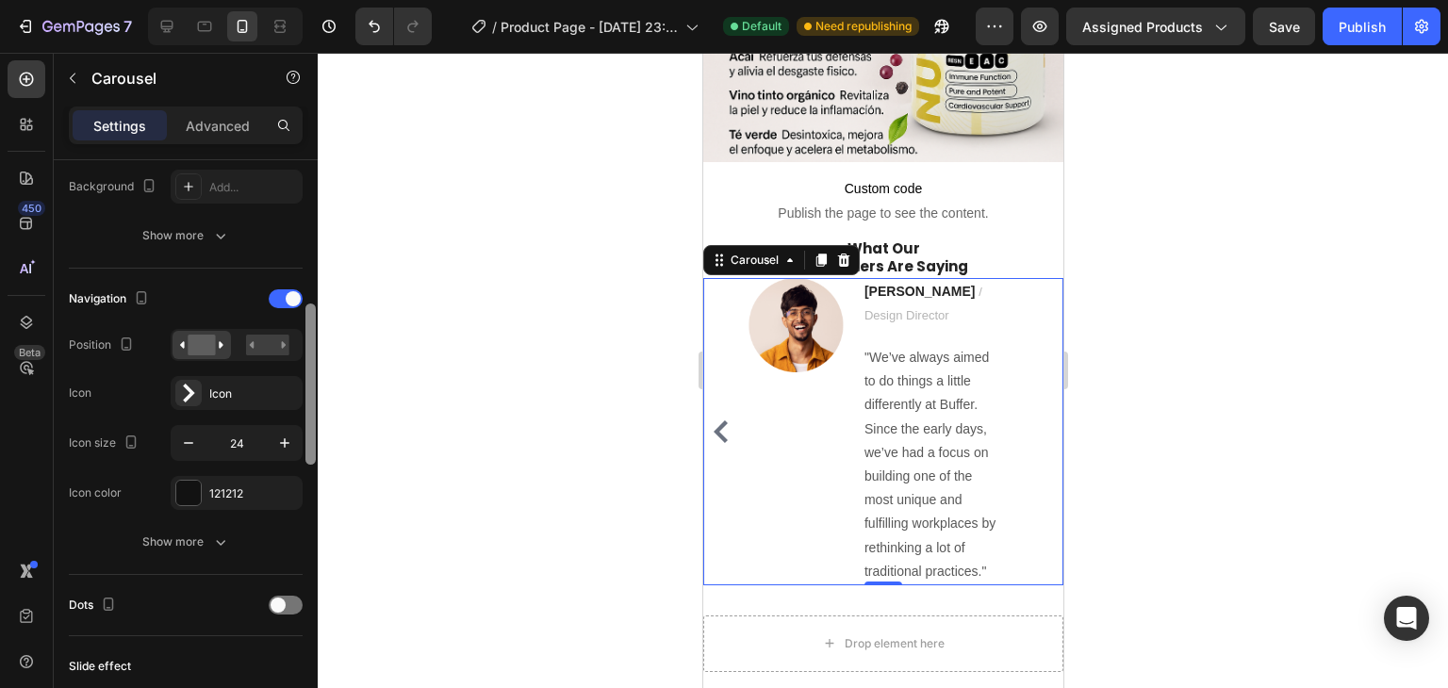
drag, startPoint x: 313, startPoint y: 315, endPoint x: 317, endPoint y: 469, distance: 153.7
click at [317, 469] on div at bounding box center [311, 444] width 14 height 582
click at [268, 350] on rect at bounding box center [267, 345] width 43 height 21
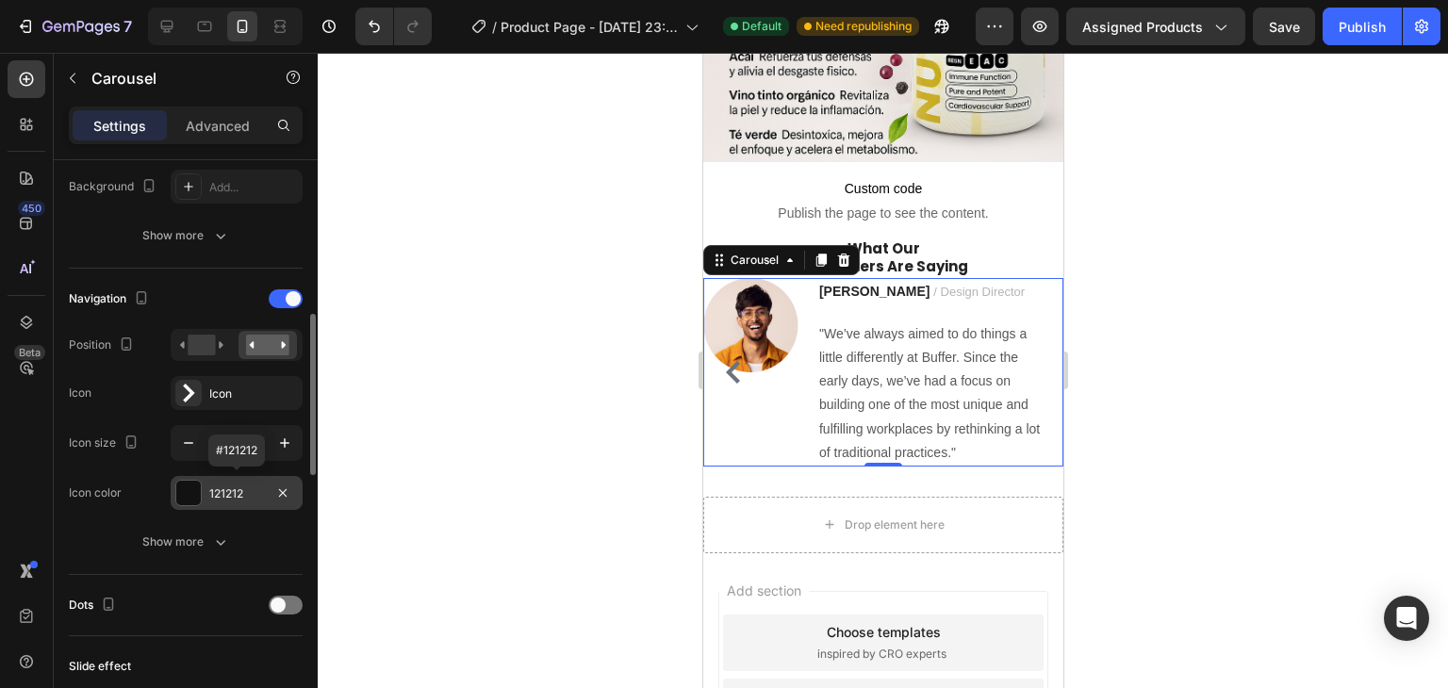
click at [190, 481] on div at bounding box center [188, 493] width 25 height 25
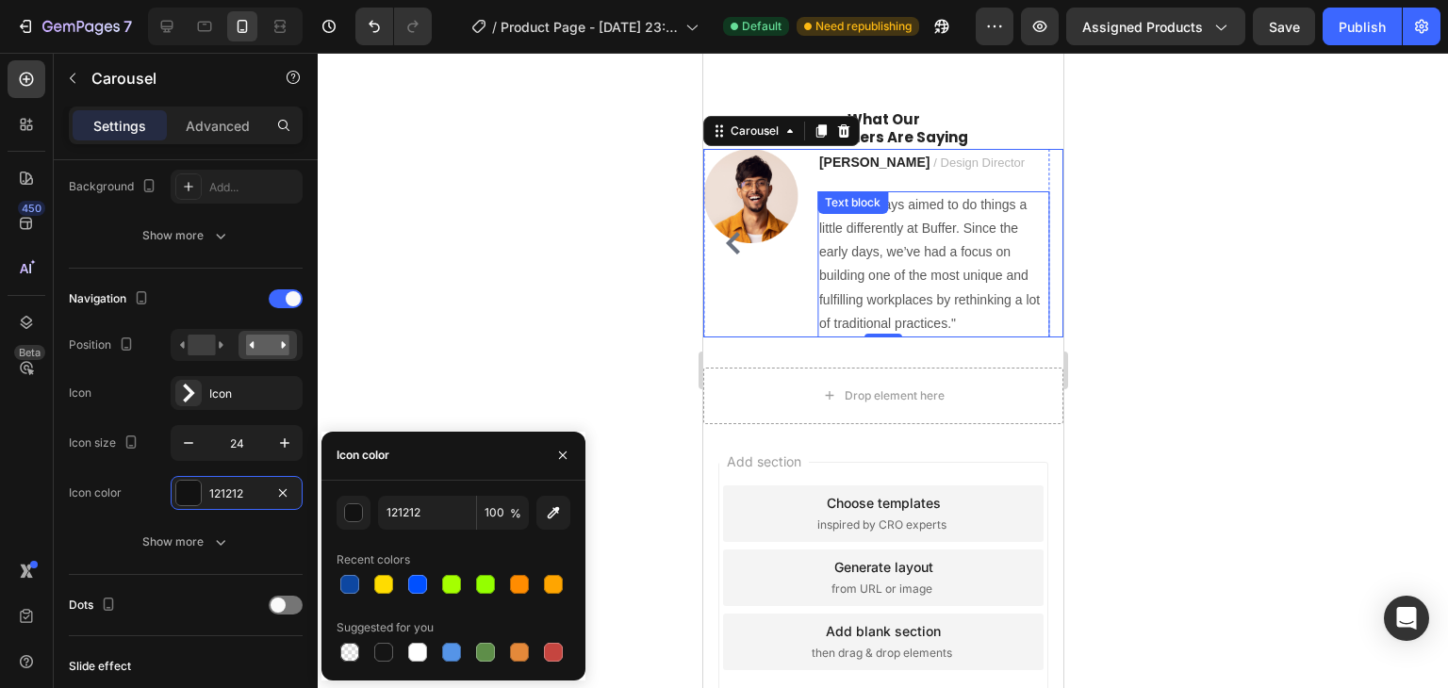
scroll to position [1450, 0]
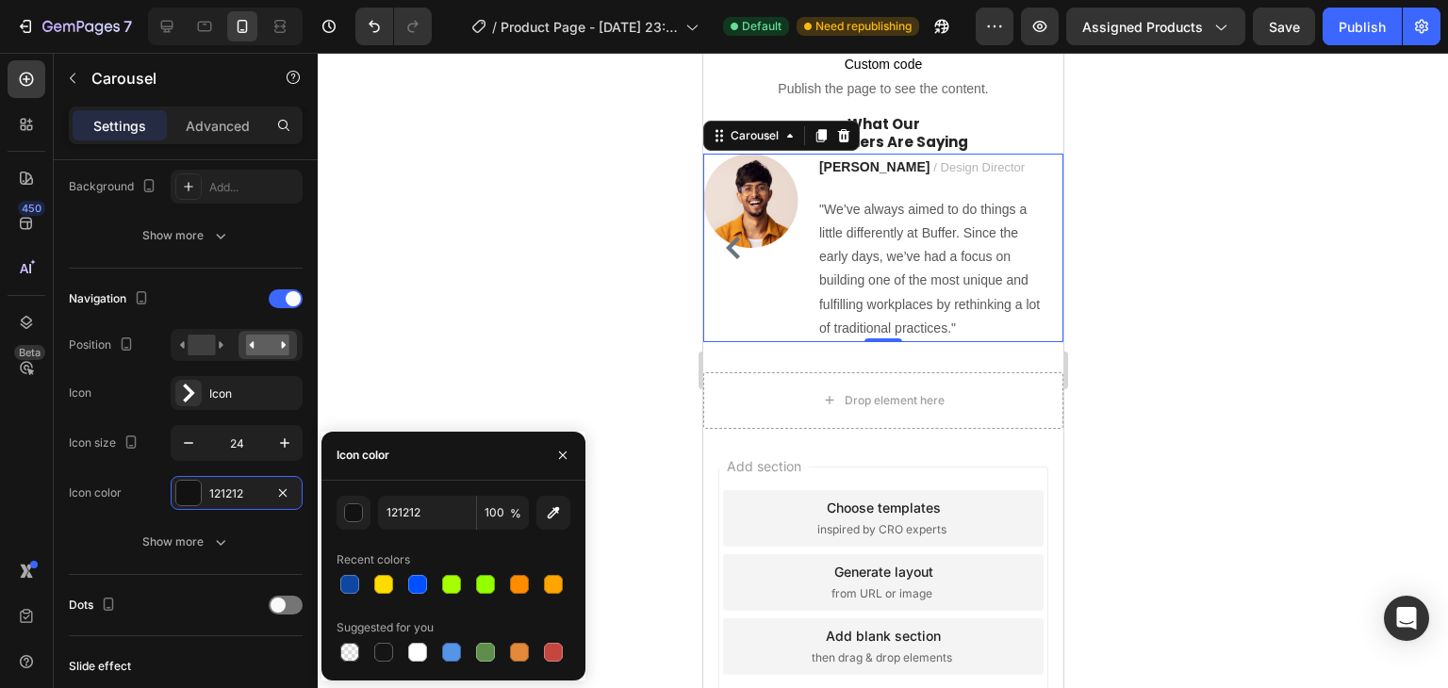
click at [1137, 371] on div at bounding box center [883, 371] width 1131 height 636
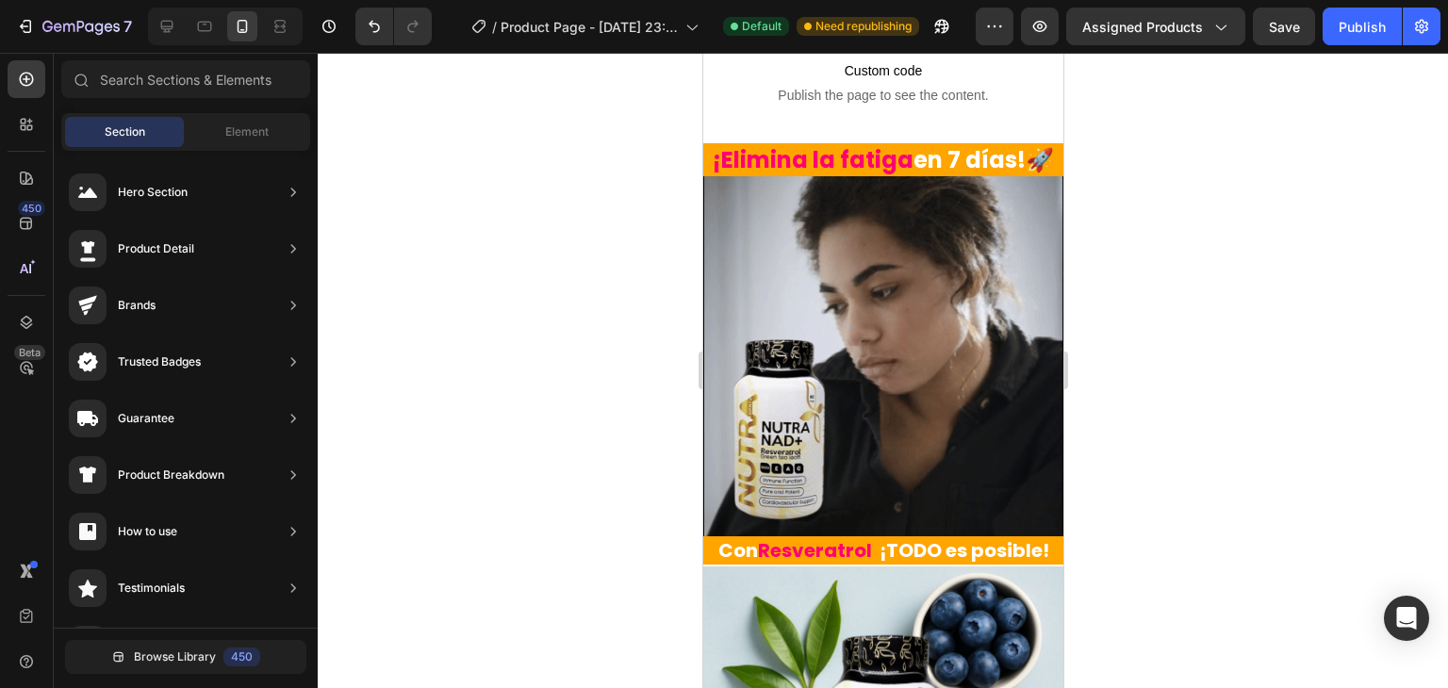
scroll to position [438, 0]
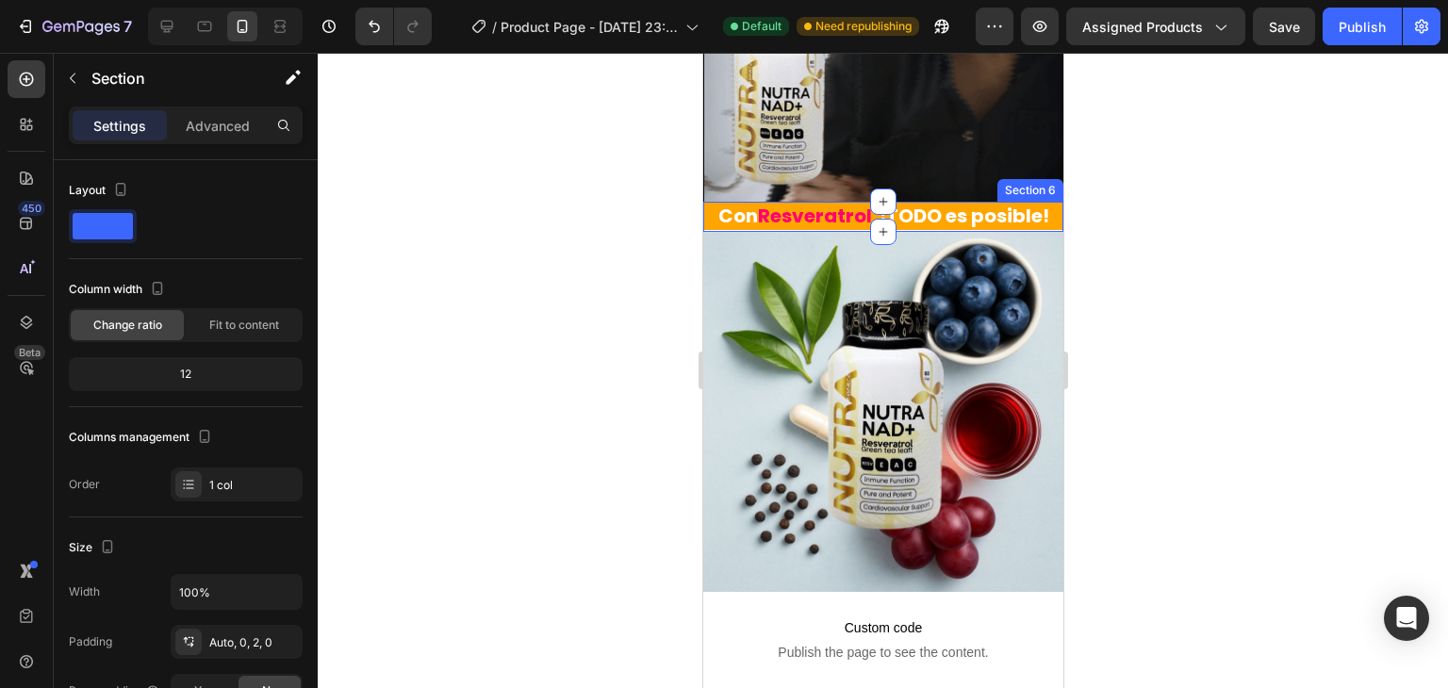
click at [1005, 232] on div "Con Resveratrol ¡TODO es posible! Heading Section 6" at bounding box center [882, 217] width 360 height 30
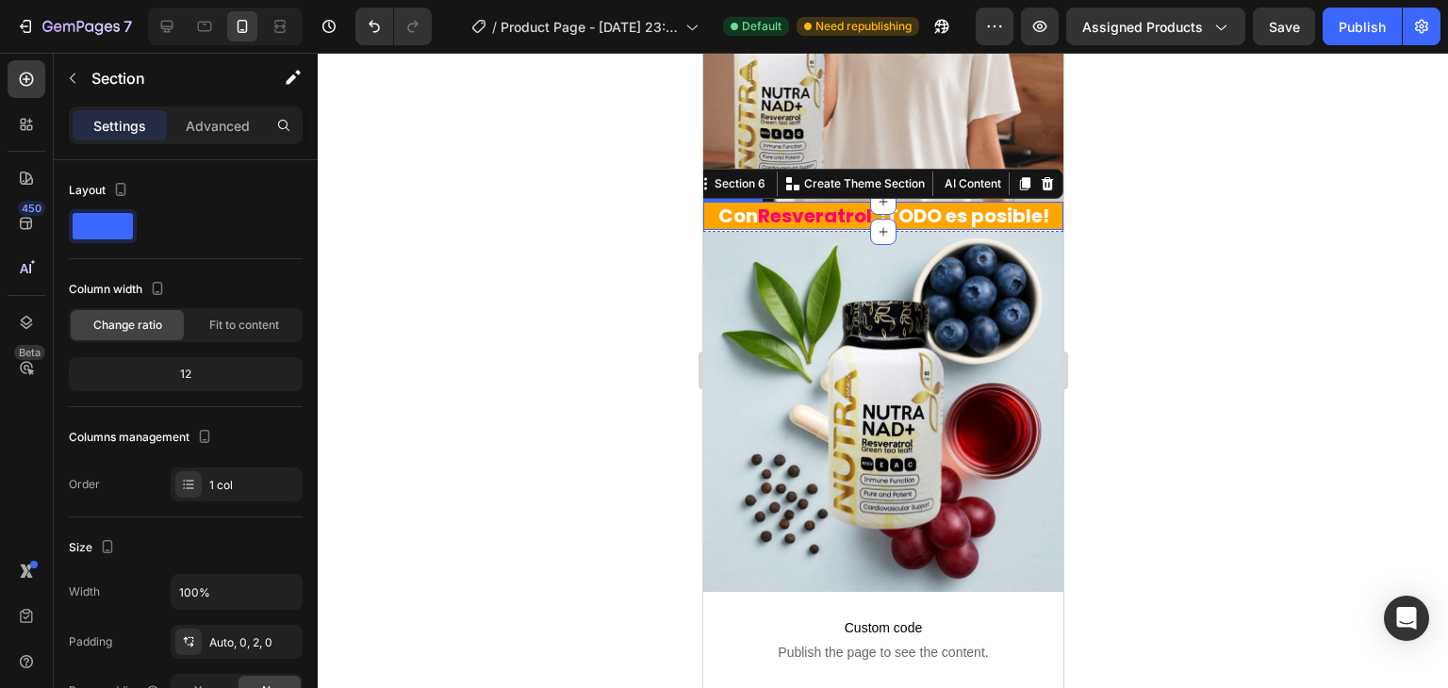
click at [1002, 230] on h1 "Con Resveratrol ¡TODO es posible!" at bounding box center [882, 216] width 360 height 28
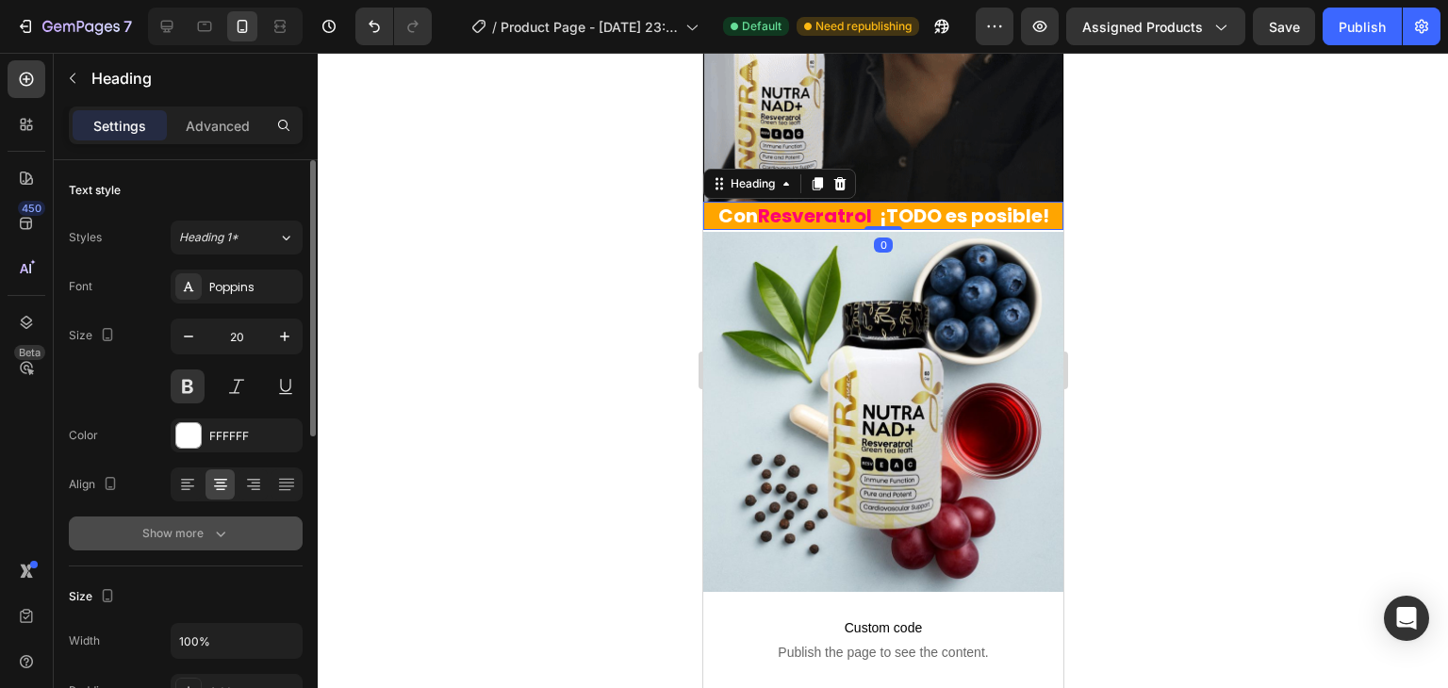
scroll to position [283, 0]
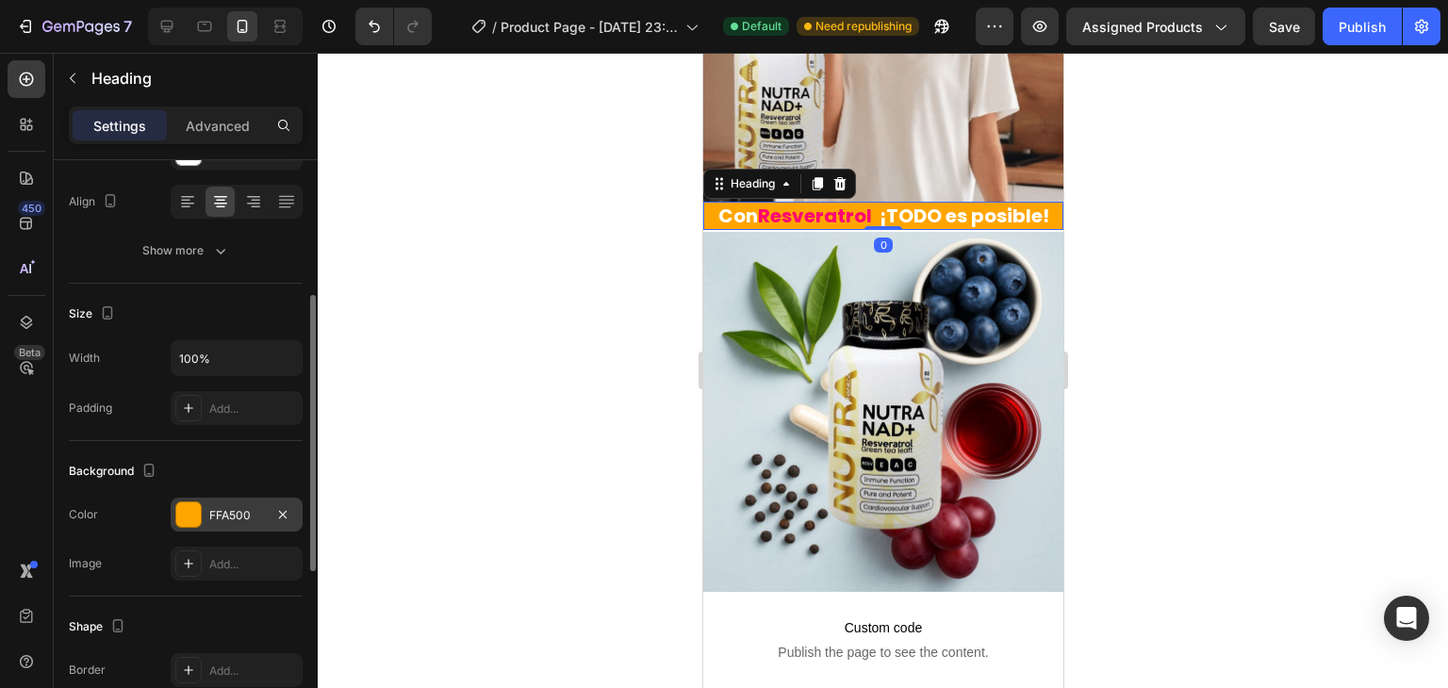
click at [213, 511] on div "FFA500" at bounding box center [236, 515] width 55 height 17
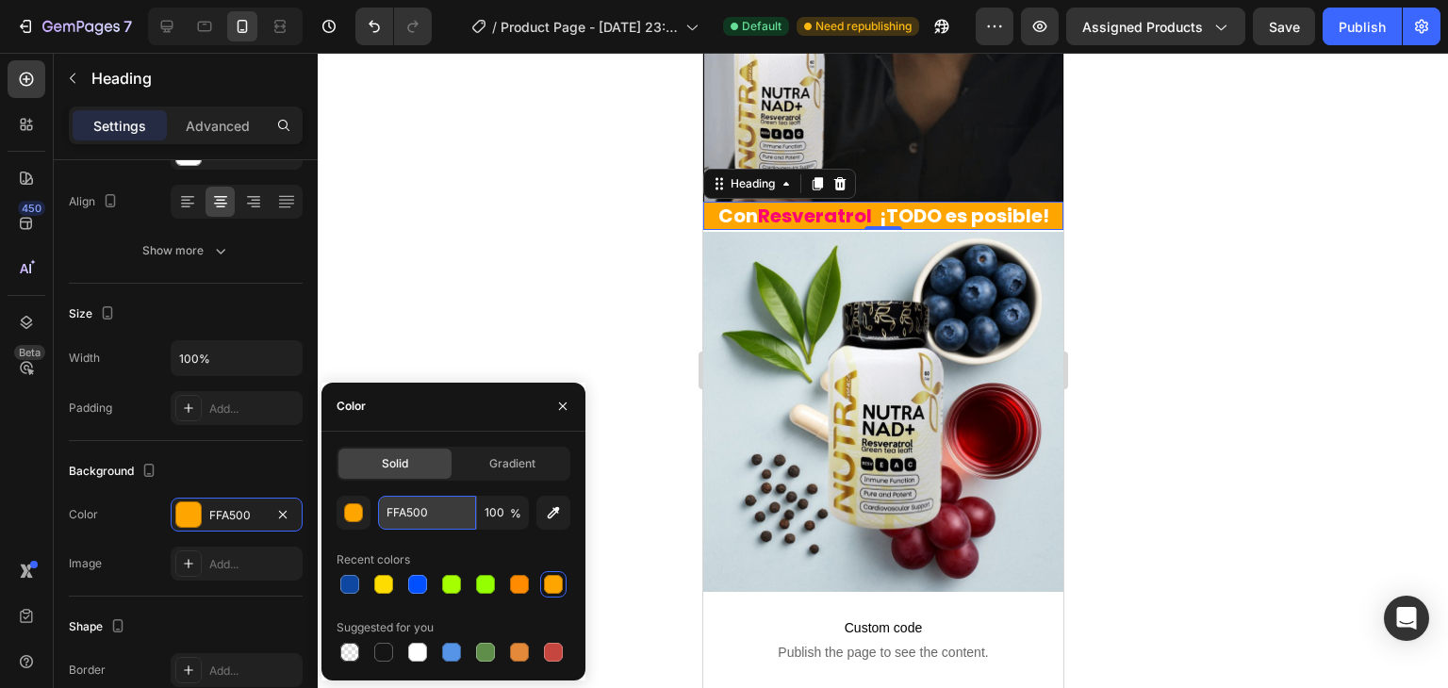
click at [411, 516] on input "FFA500" at bounding box center [427, 513] width 98 height 34
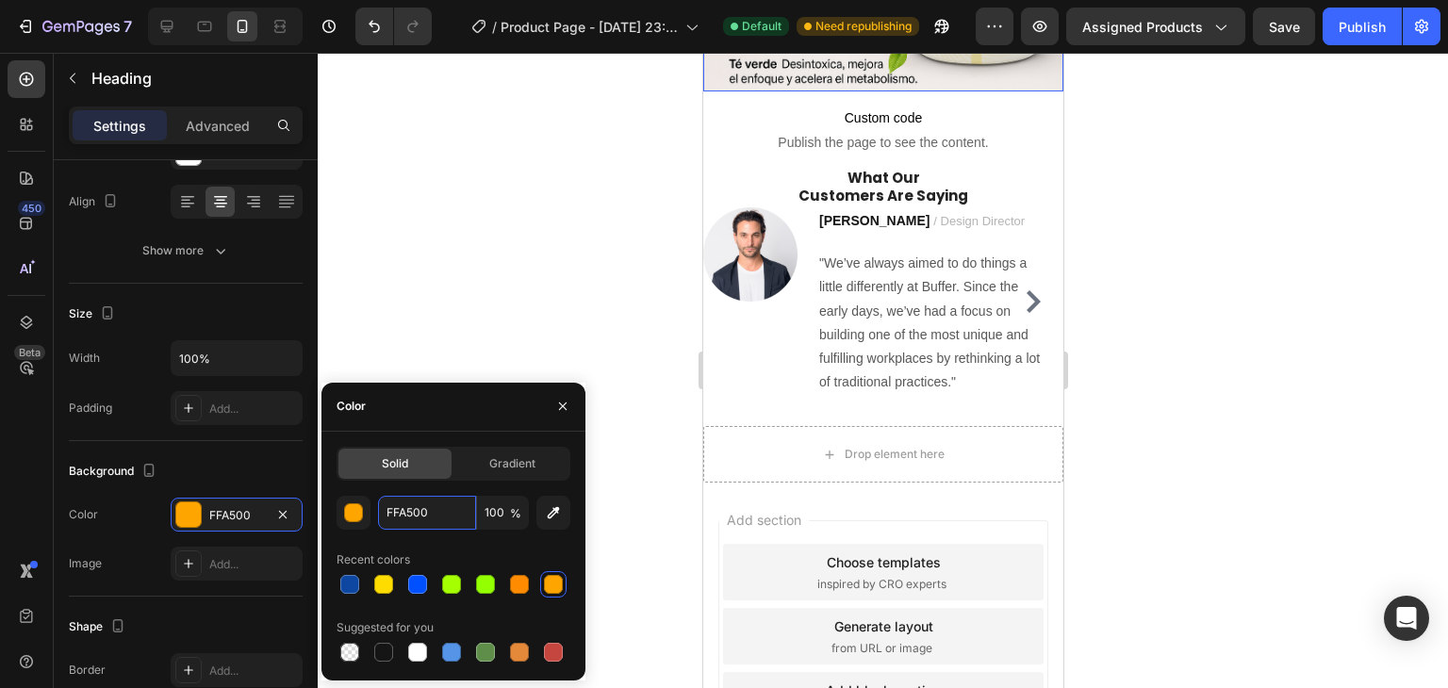
scroll to position [2135, 0]
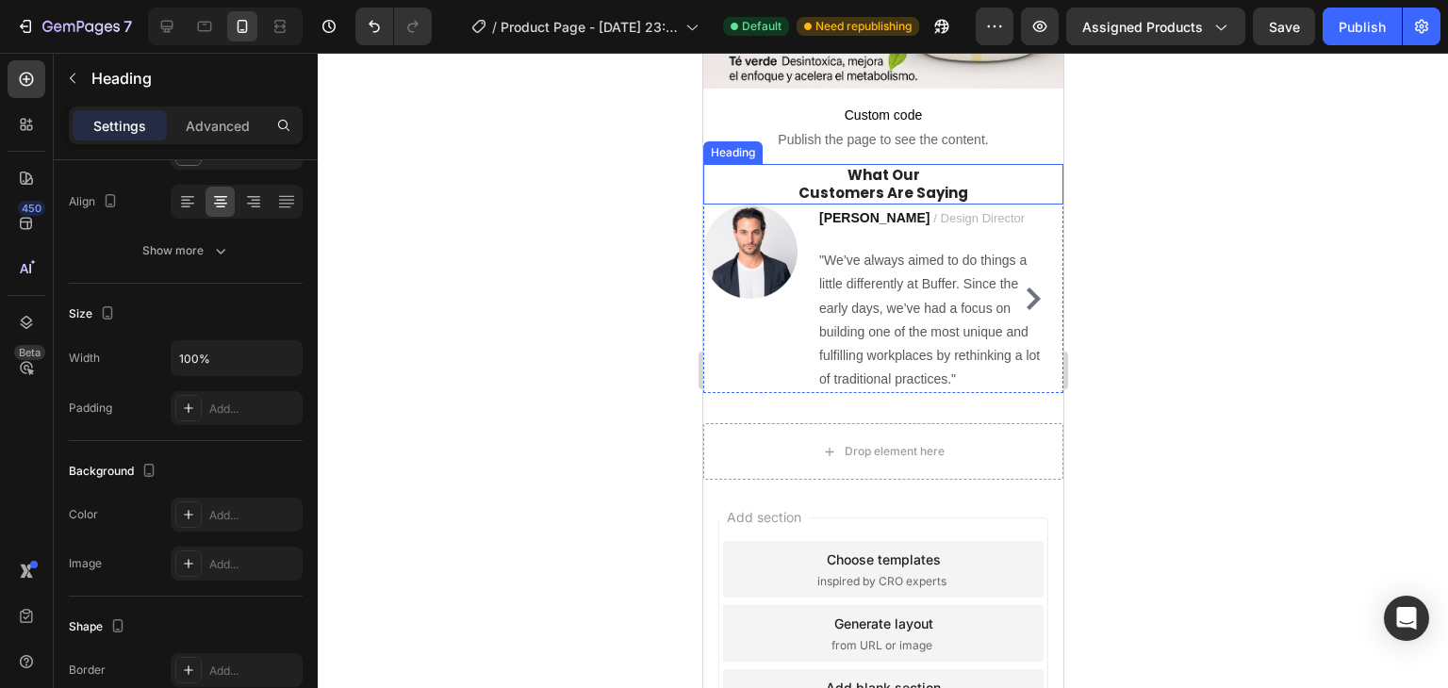
click at [891, 166] on p "What Our Customers Are Saying" at bounding box center [882, 184] width 356 height 37
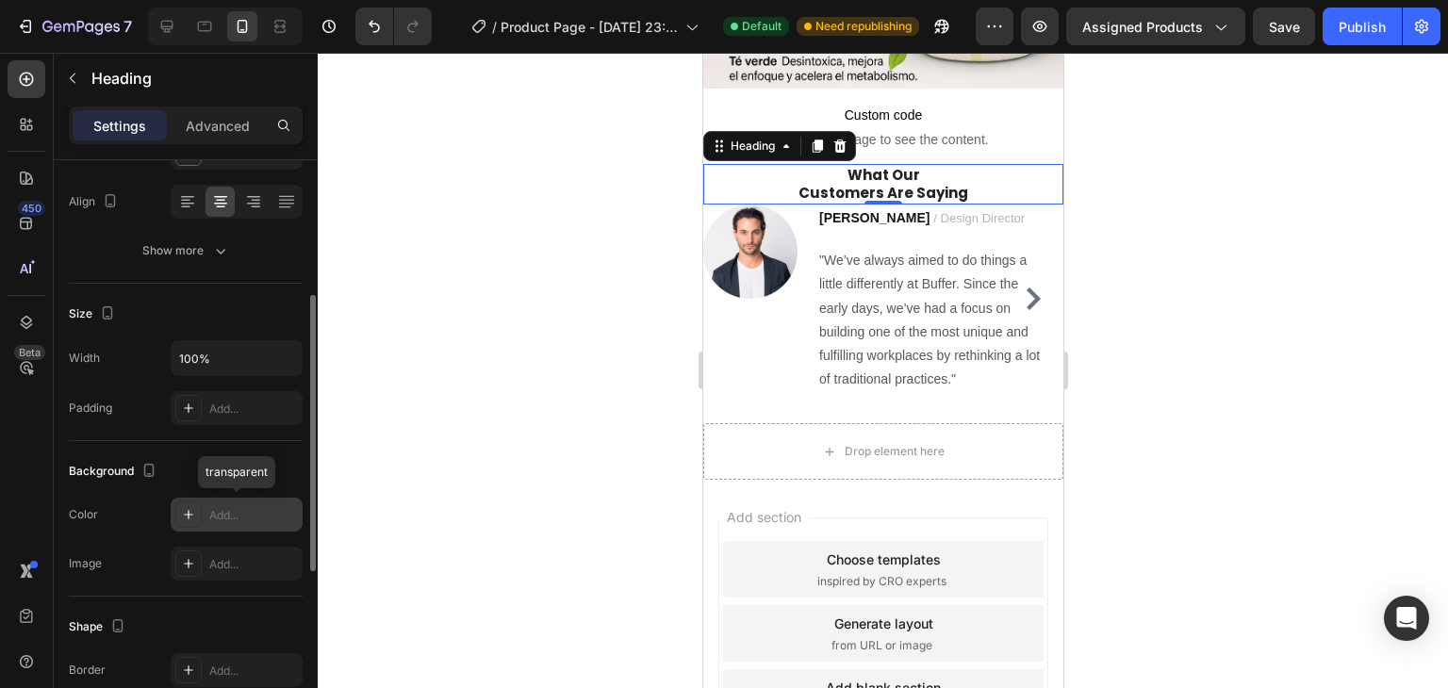
click at [192, 509] on icon at bounding box center [188, 514] width 15 height 15
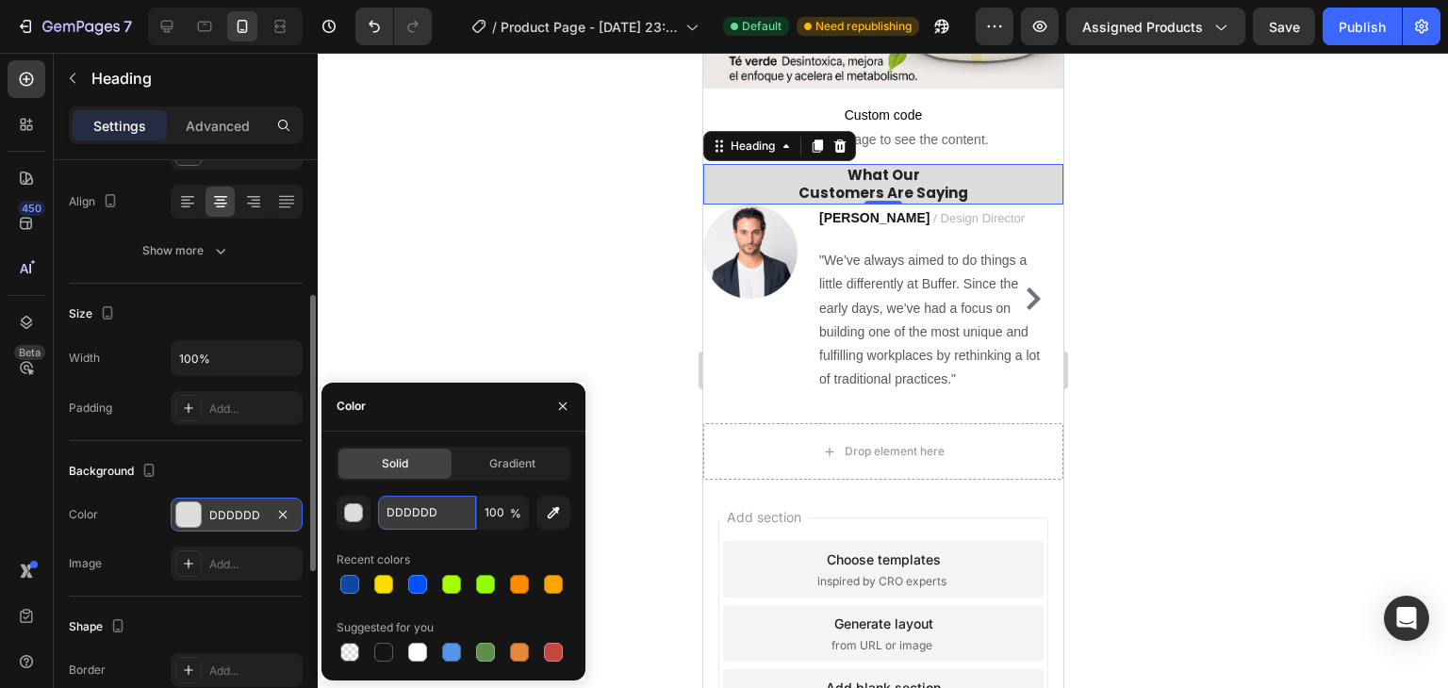
click at [391, 514] on input "DDDDDD" at bounding box center [427, 513] width 98 height 34
paste input "FFA500"
type input "FFA500"
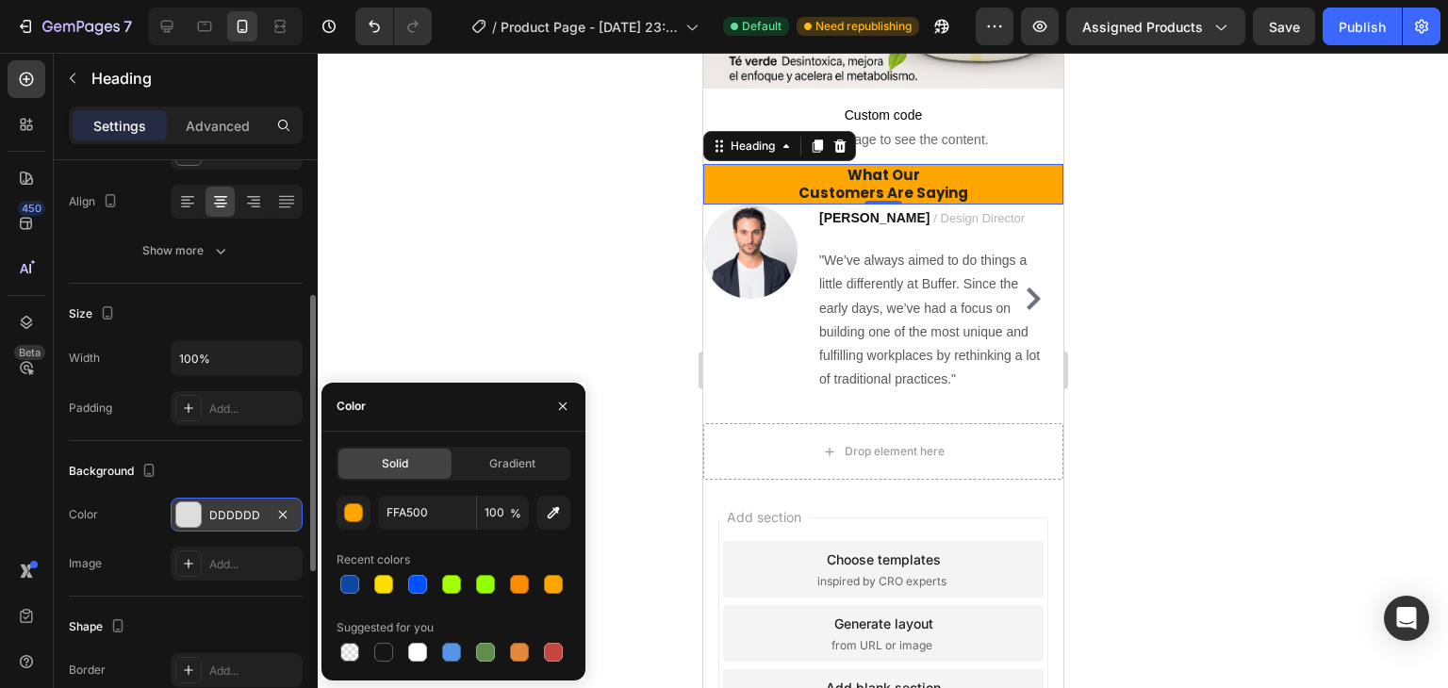
click at [463, 322] on div at bounding box center [883, 371] width 1131 height 636
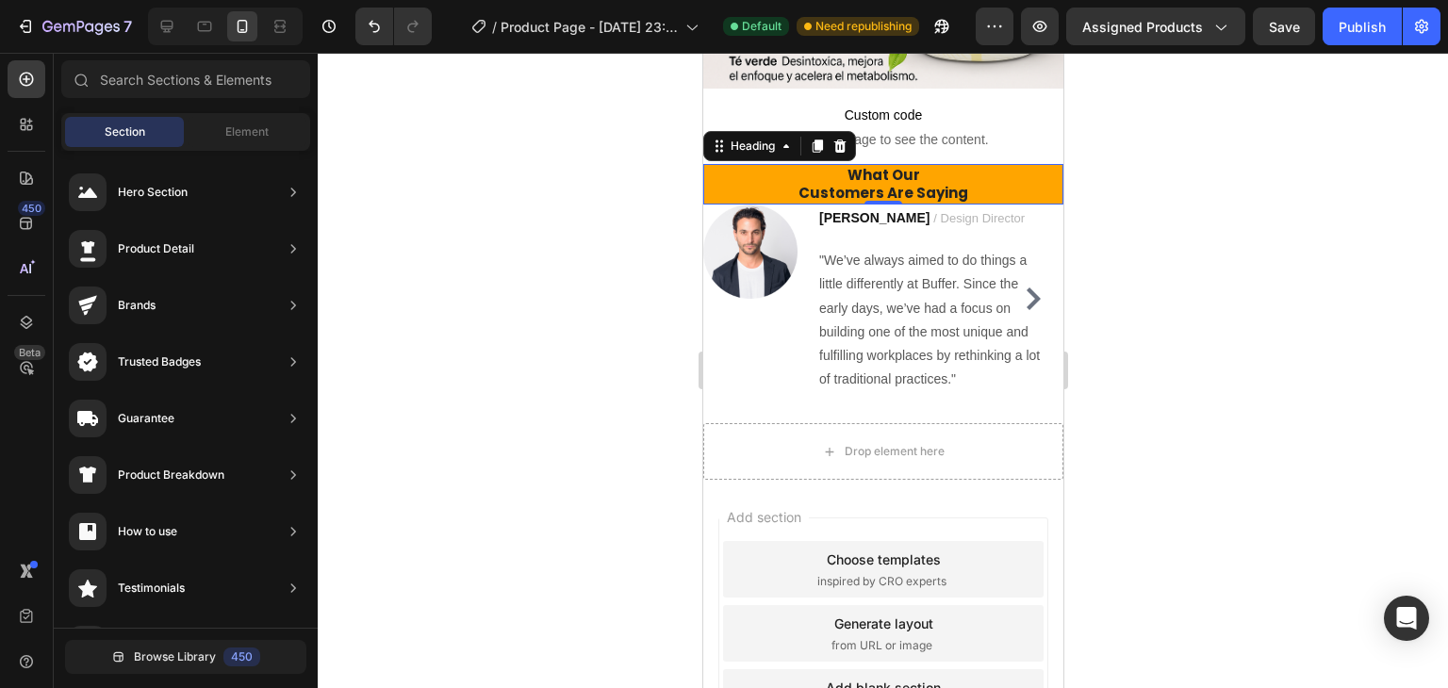
click at [849, 166] on p "What Our Customers Are Saying" at bounding box center [882, 184] width 356 height 37
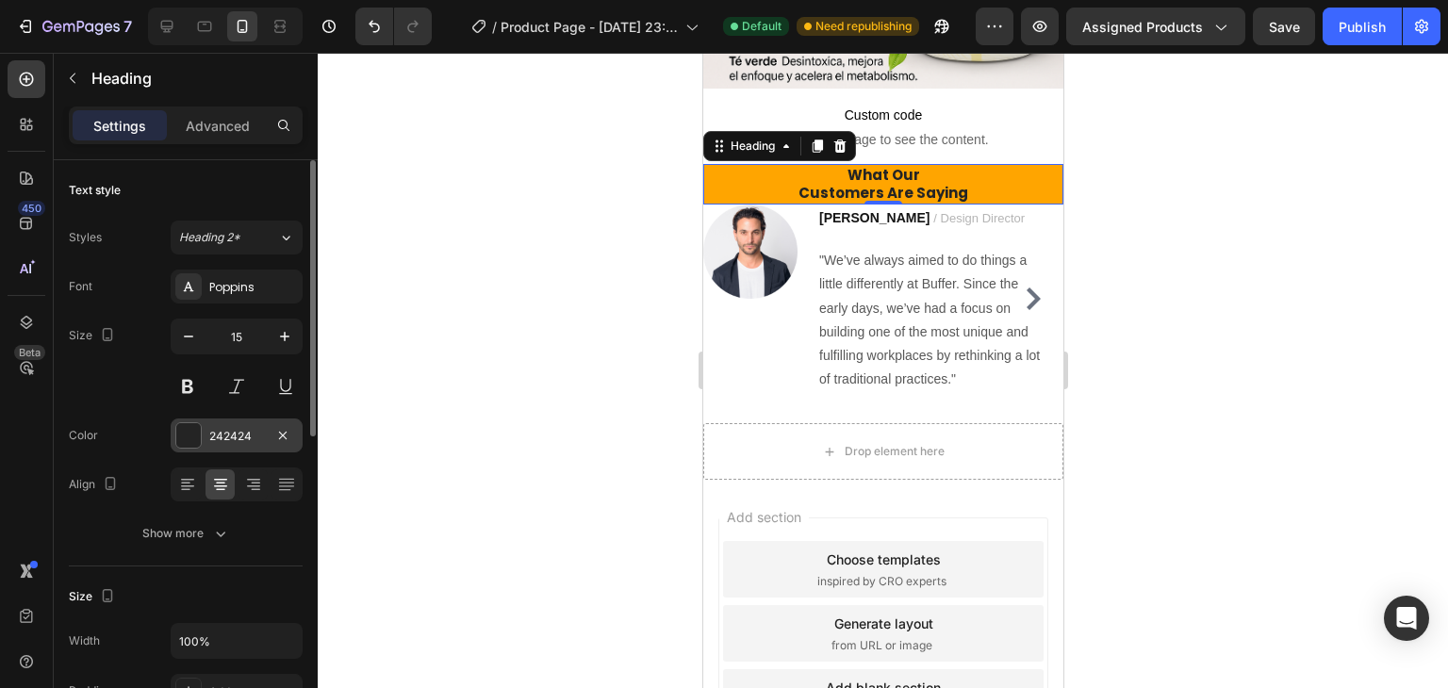
click at [196, 446] on div at bounding box center [188, 435] width 25 height 25
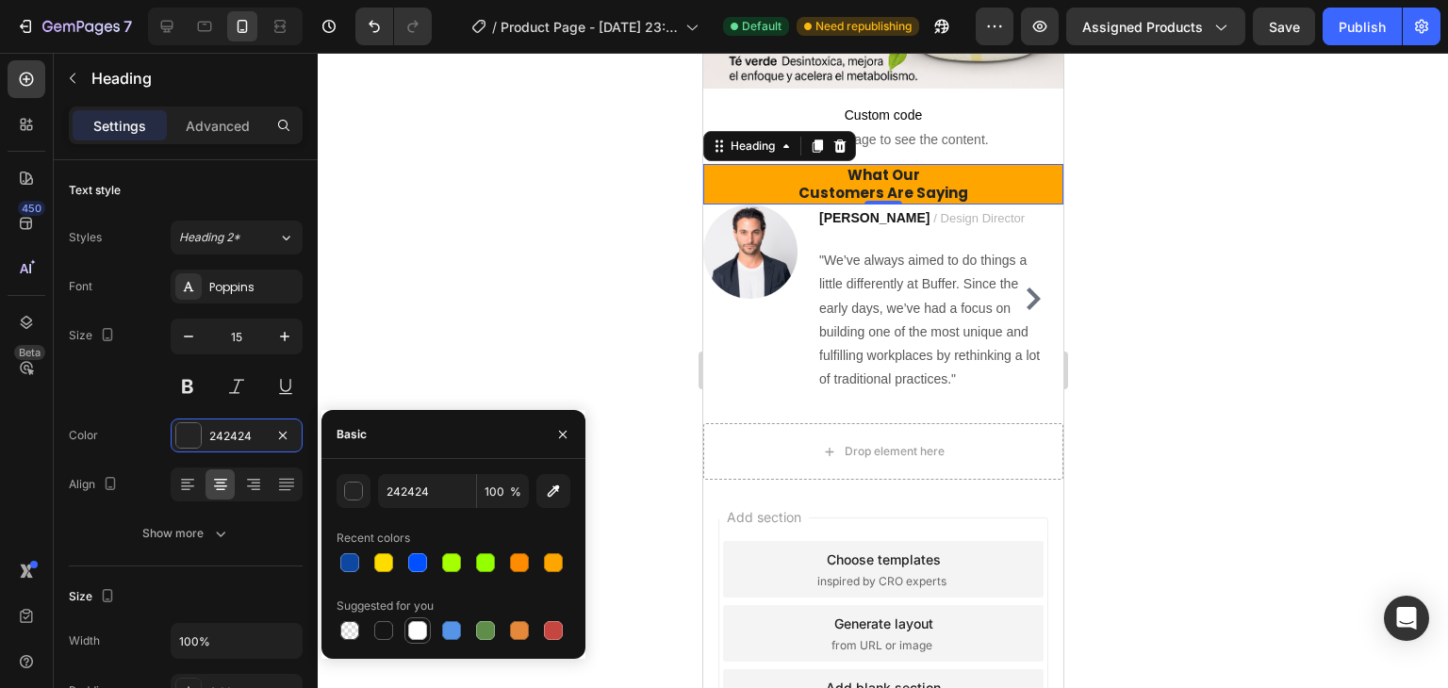
click at [423, 634] on div at bounding box center [417, 630] width 19 height 19
type input "FFFFFF"
click at [566, 312] on div at bounding box center [883, 371] width 1131 height 636
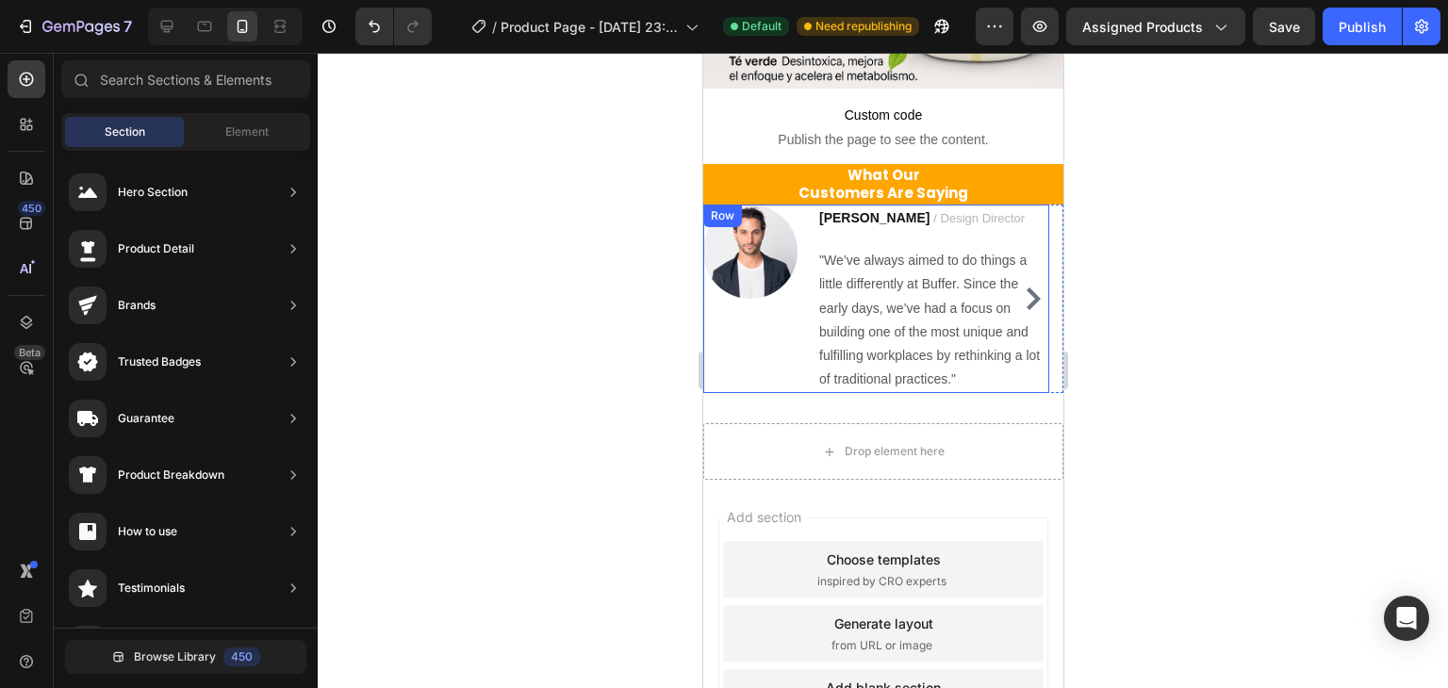
click at [798, 213] on div "Image Ryan S. / Design Director Text block "We’ve always aimed to do things a l…" at bounding box center [875, 299] width 346 height 189
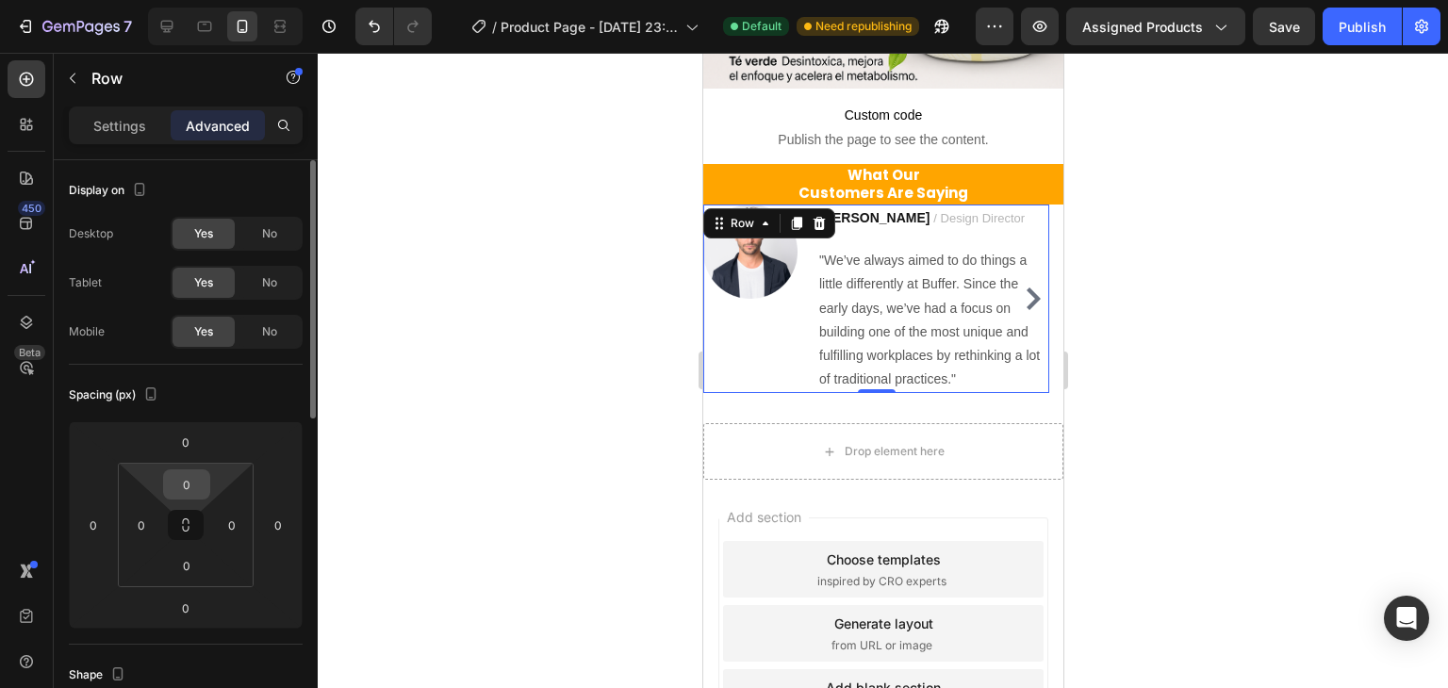
click at [189, 488] on input "0" at bounding box center [187, 485] width 38 height 28
type input "10"
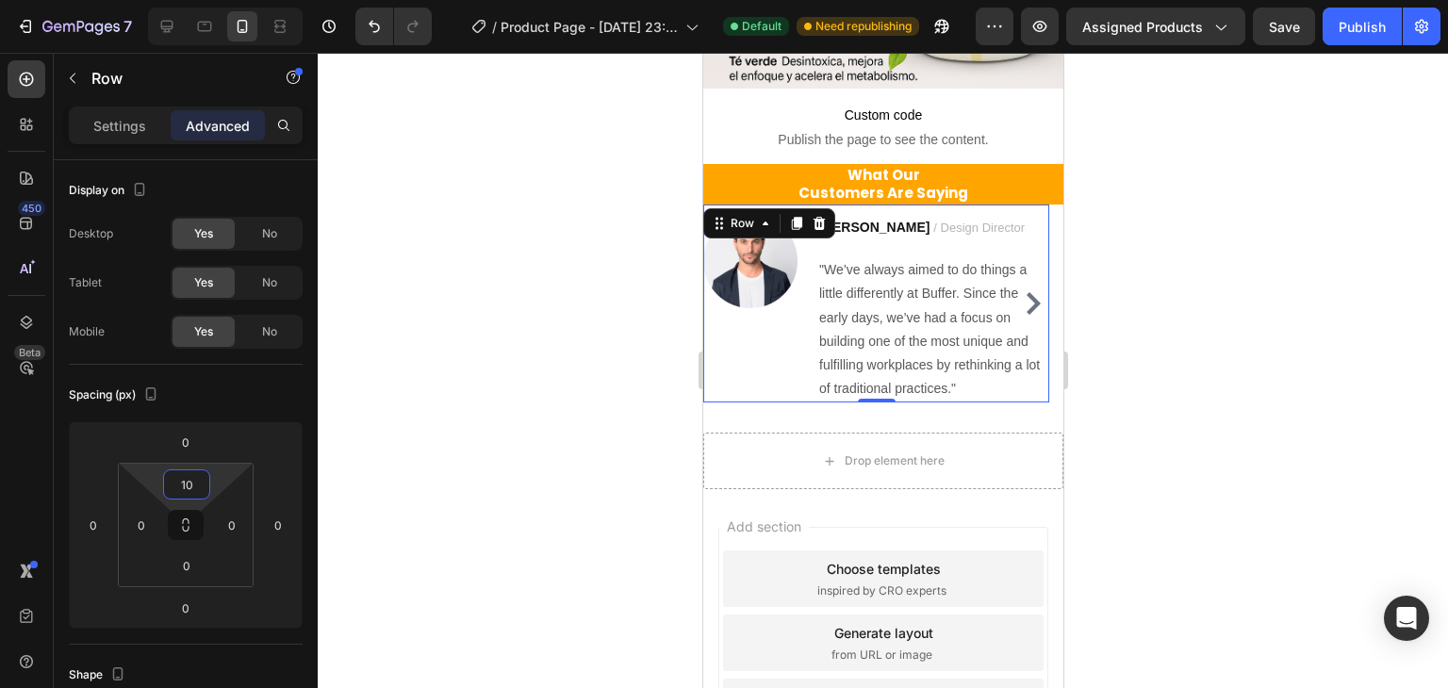
click at [448, 292] on div at bounding box center [883, 371] width 1131 height 636
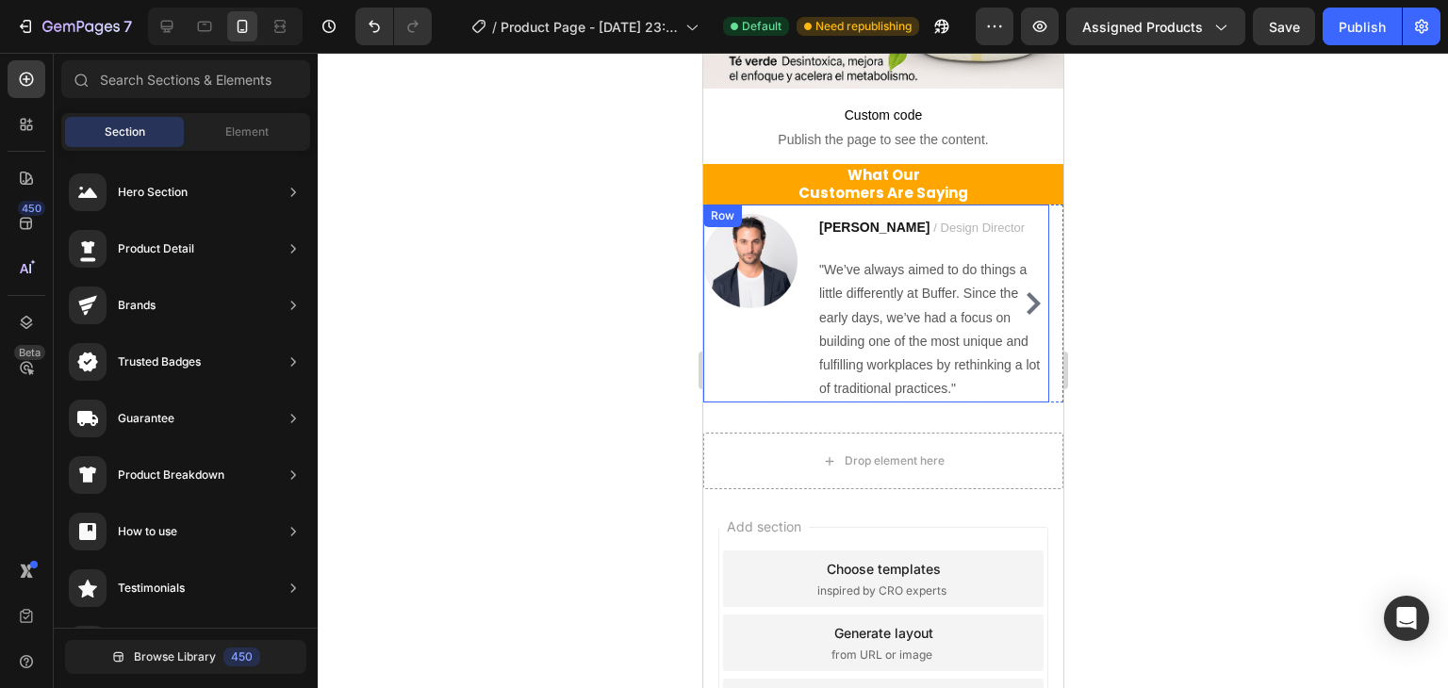
click at [755, 341] on div "Image" at bounding box center [749, 308] width 94 height 189
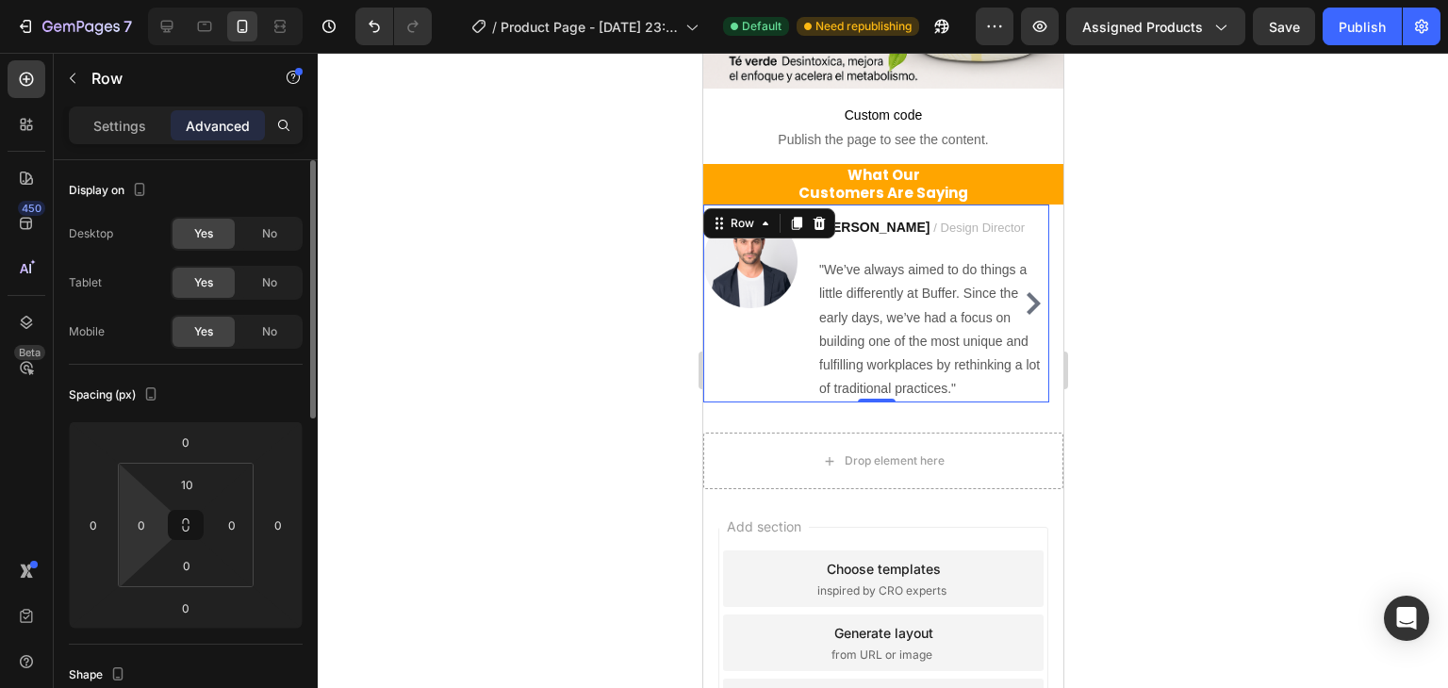
click at [150, 0] on html "7 / Product Page - Aug 26, 23:55:01 Default Need republishing Preview Assigned …" at bounding box center [724, 0] width 1448 height 0
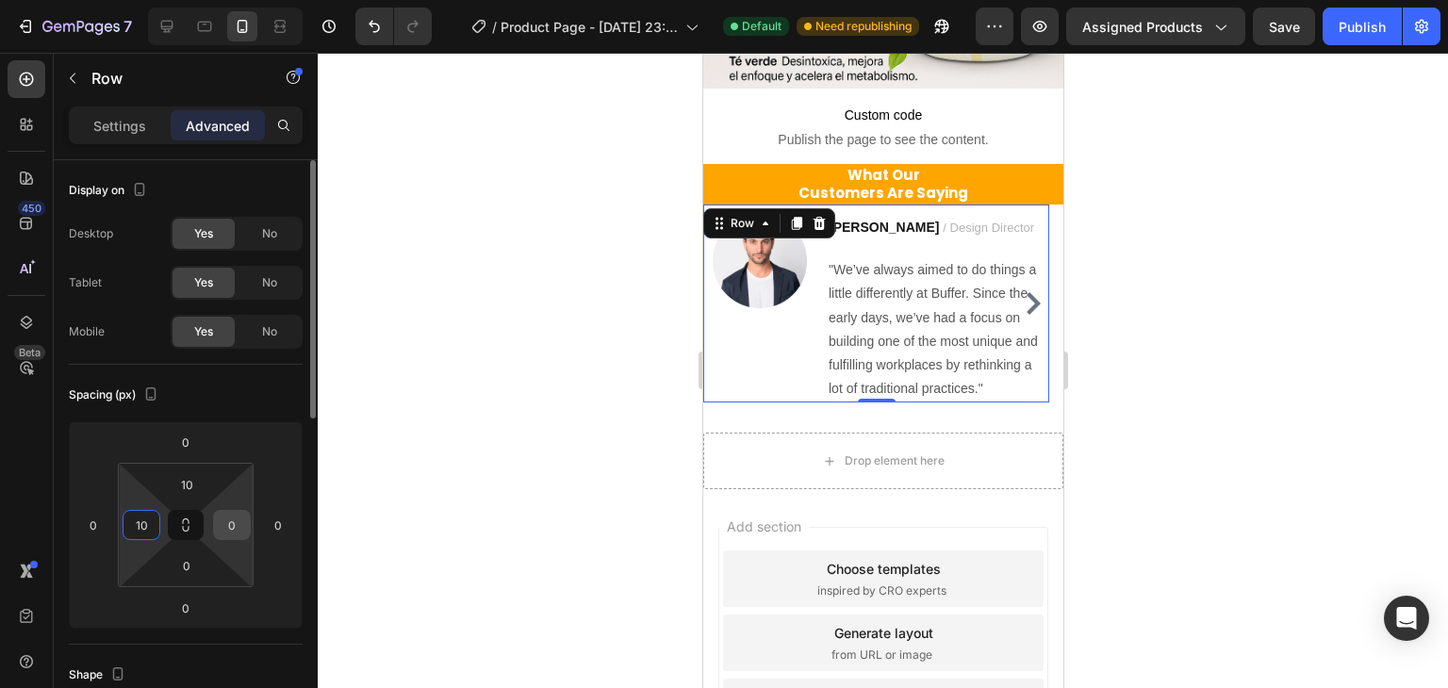
type input "10"
click at [232, 532] on input "0" at bounding box center [232, 525] width 28 height 28
type input "10"
click at [368, 499] on div at bounding box center [883, 371] width 1131 height 636
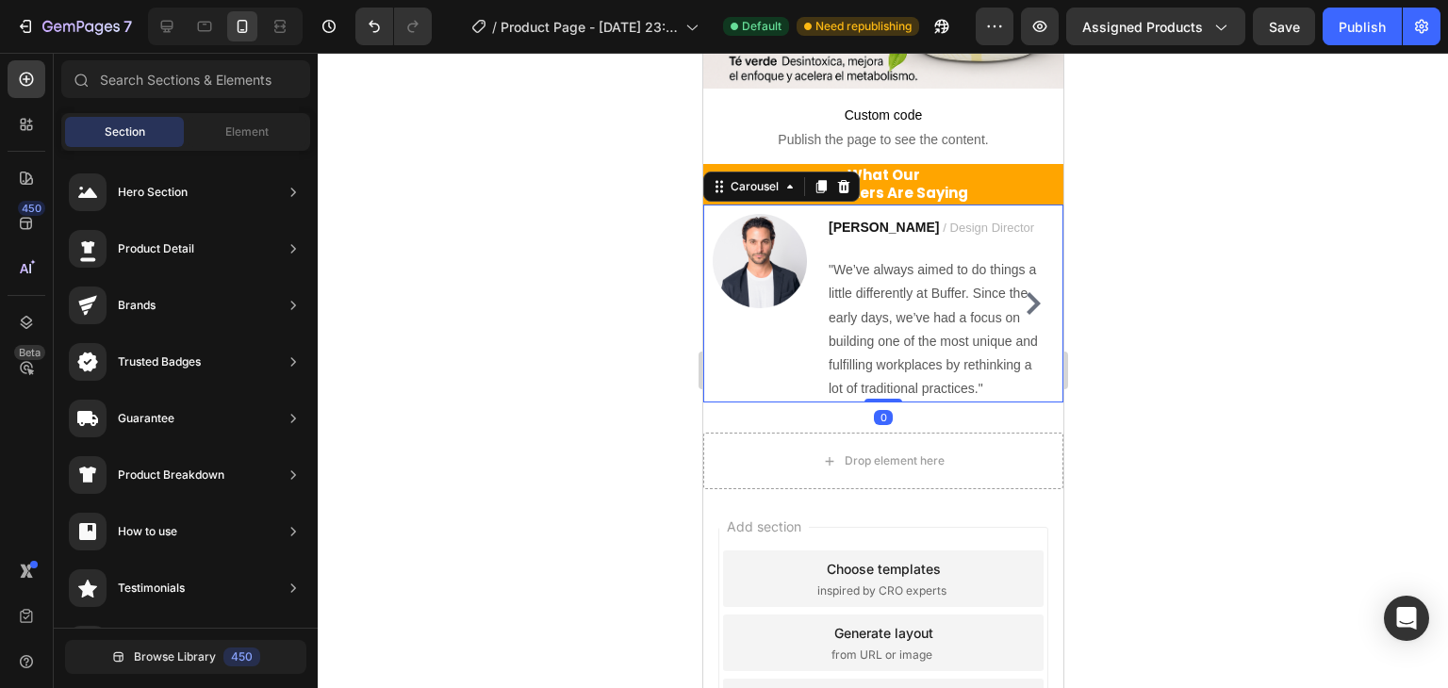
click at [1021, 292] on icon "Carousel Next Arrow" at bounding box center [1032, 303] width 23 height 23
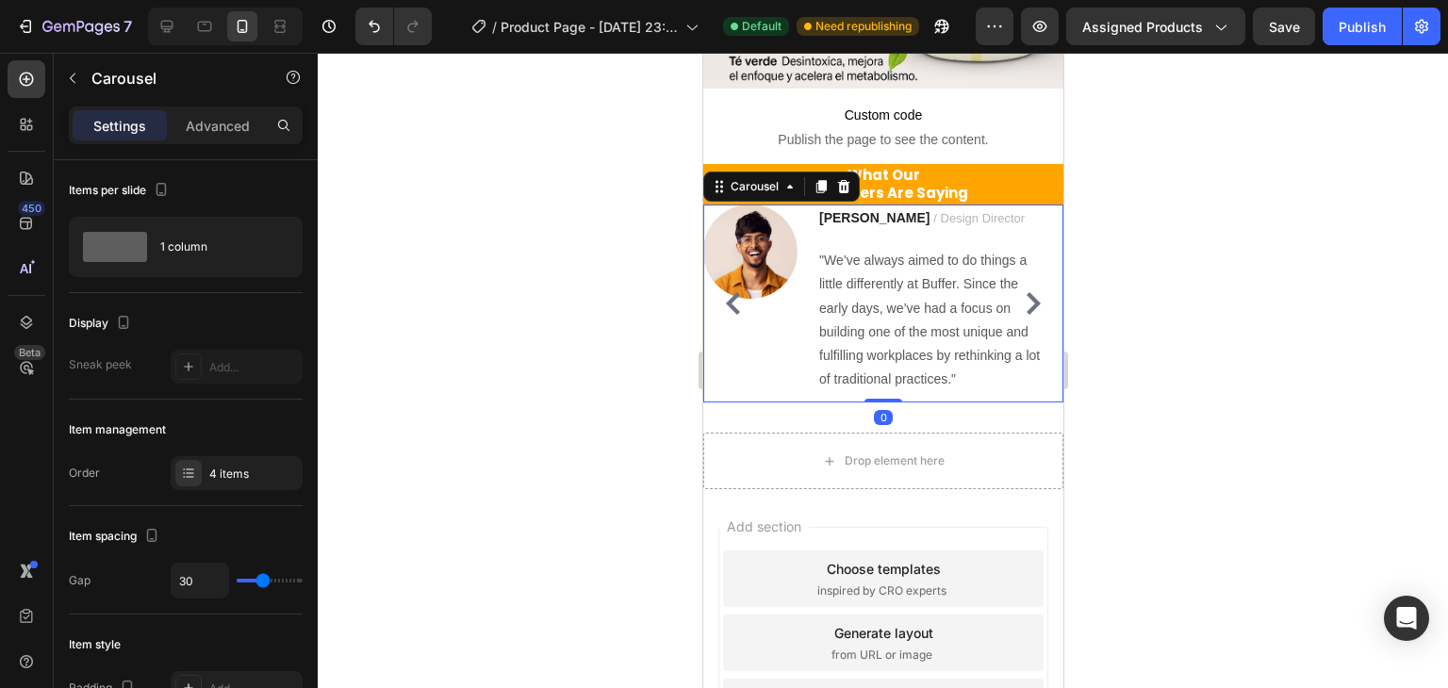
click at [1021, 292] on icon "Carousel Next Arrow" at bounding box center [1032, 303] width 23 height 23
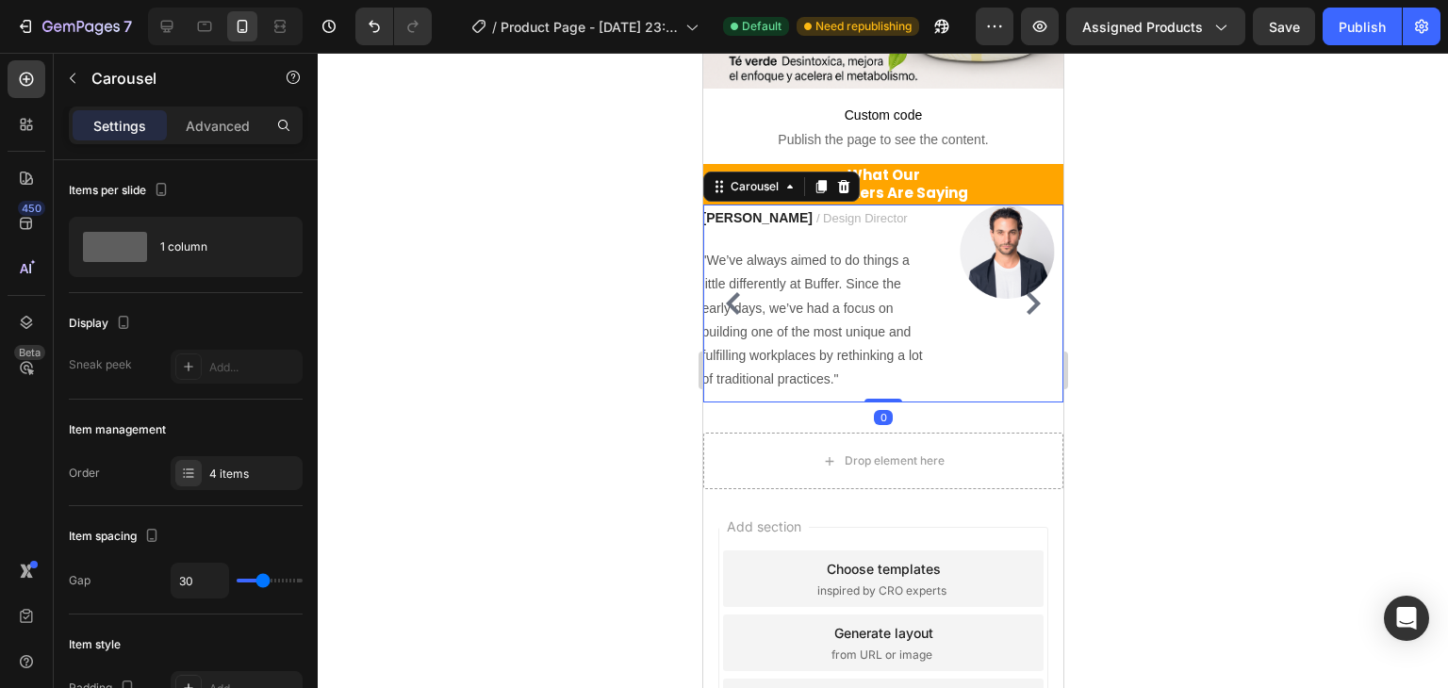
click at [1021, 292] on icon "Carousel Next Arrow" at bounding box center [1032, 303] width 23 height 23
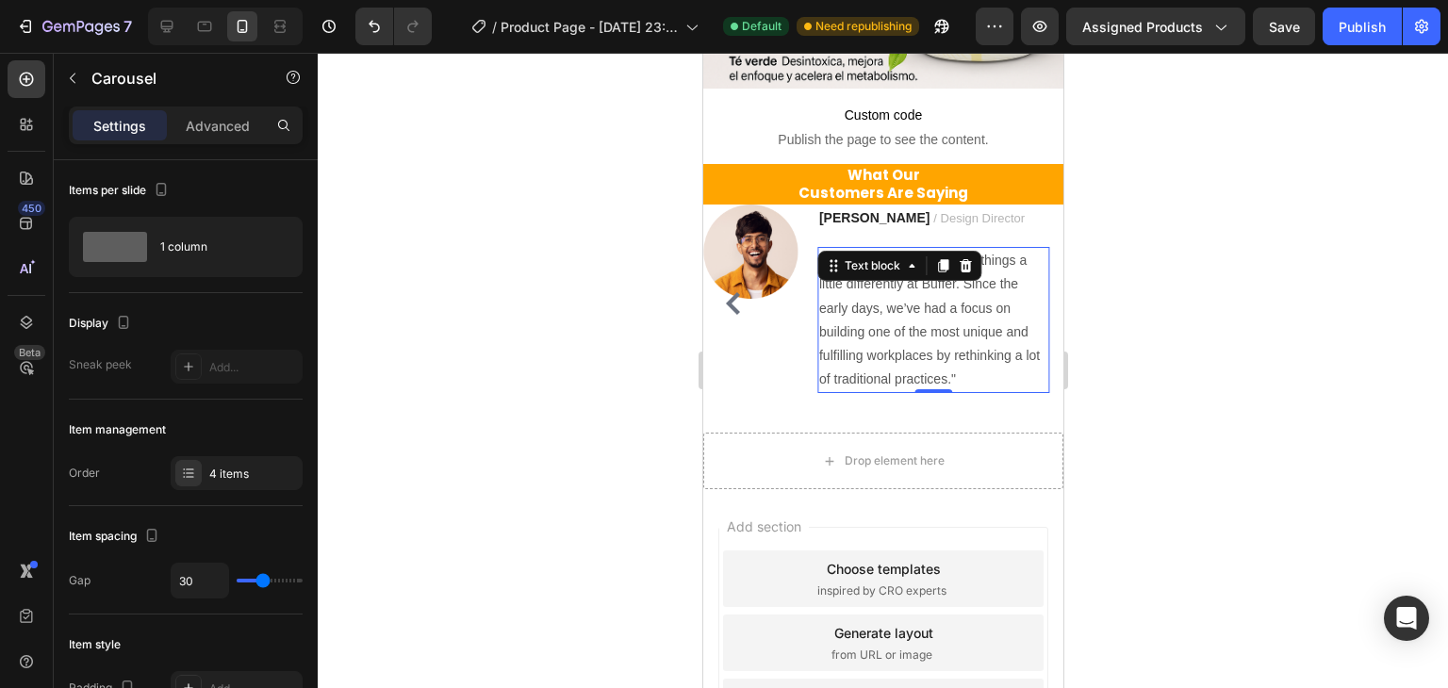
click at [1016, 289] on p ""We’ve always aimed to do things a little differently at Buffer. Since the earl…" at bounding box center [932, 320] width 228 height 142
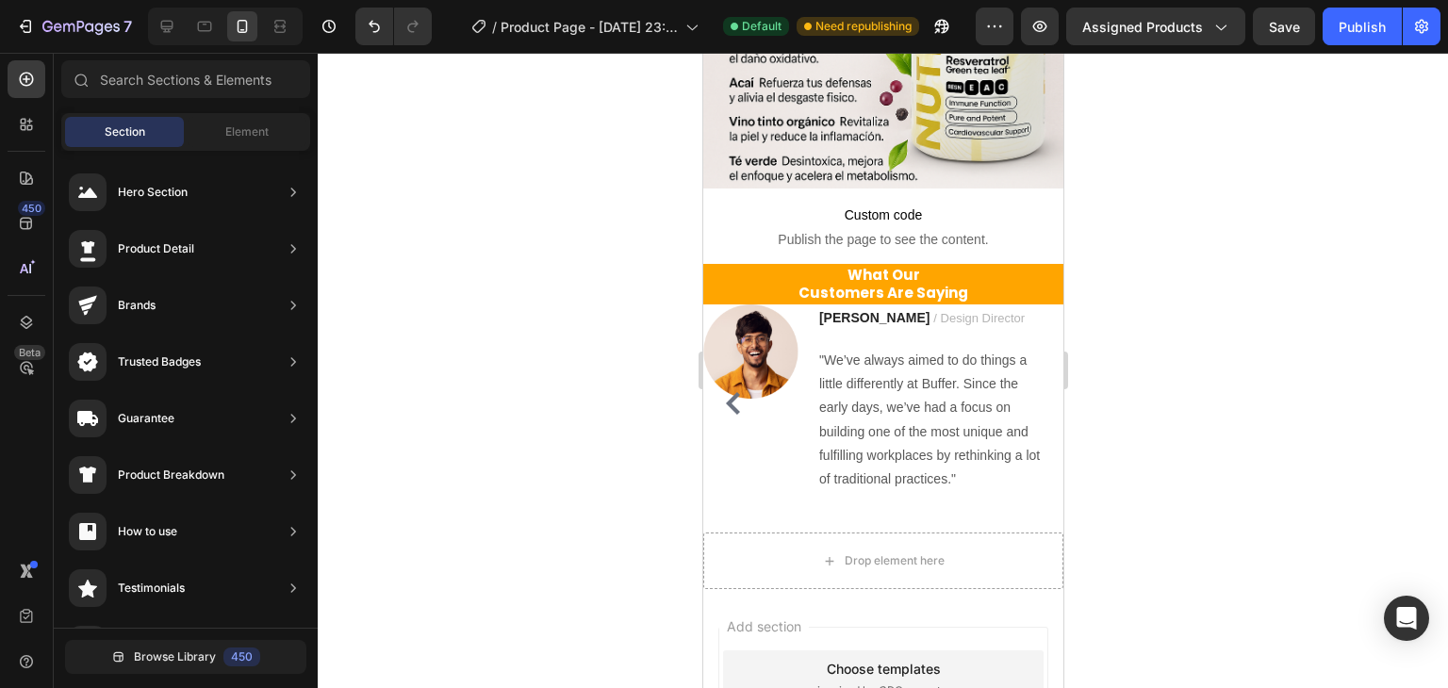
scroll to position [1744, 0]
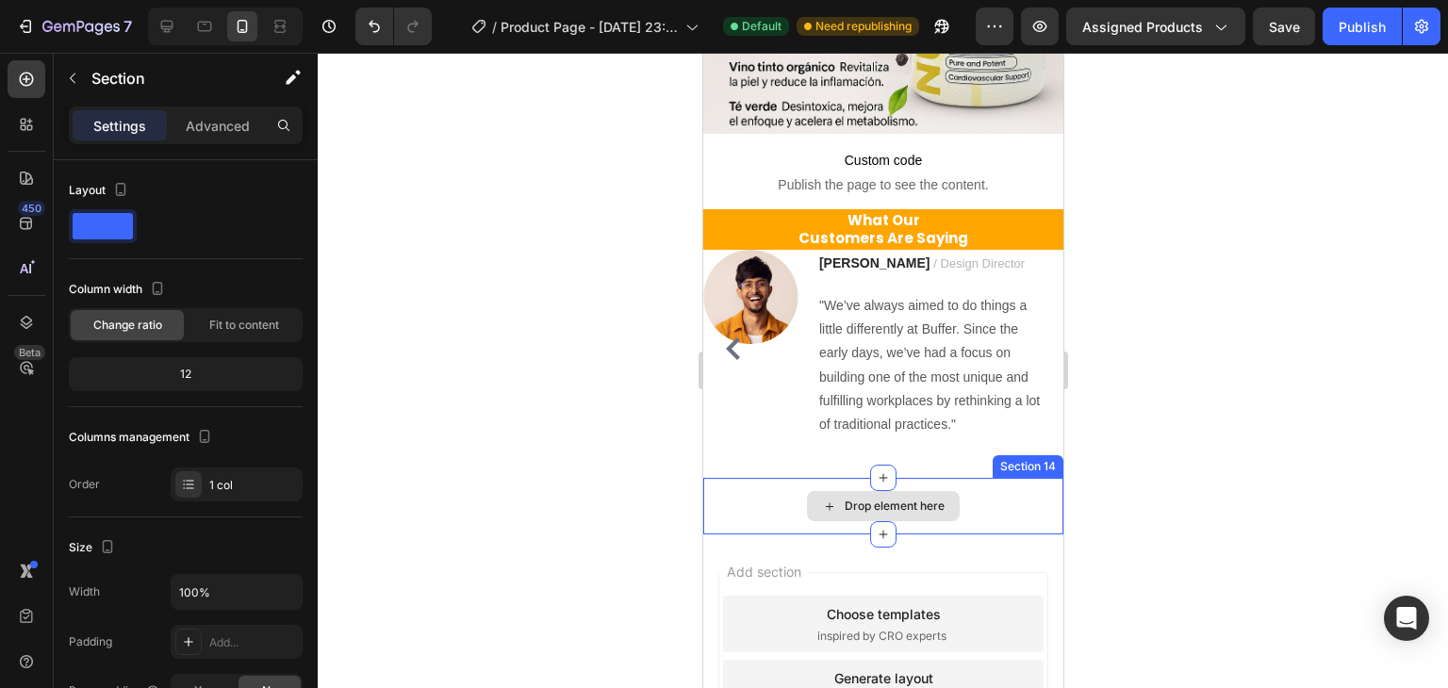
click at [970, 501] on div "Drop element here" at bounding box center [882, 506] width 360 height 57
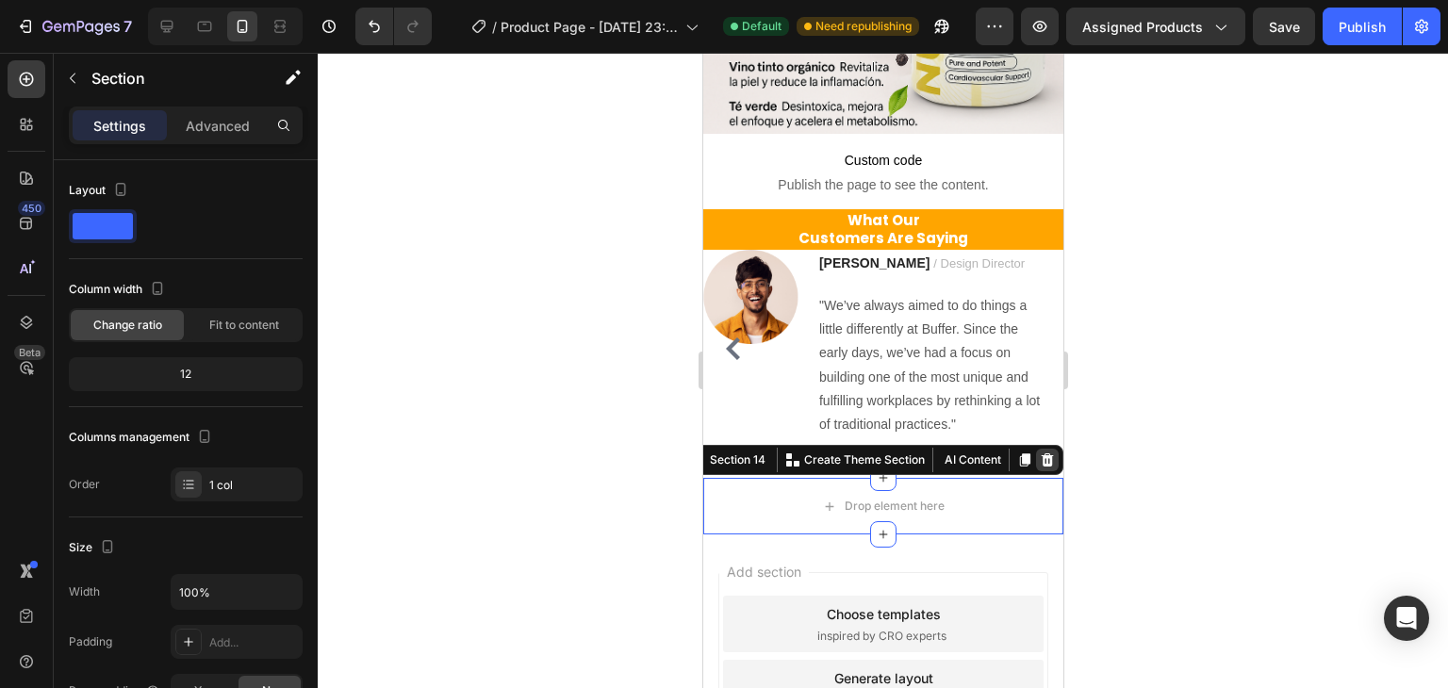
click at [1041, 454] on icon at bounding box center [1047, 460] width 12 height 13
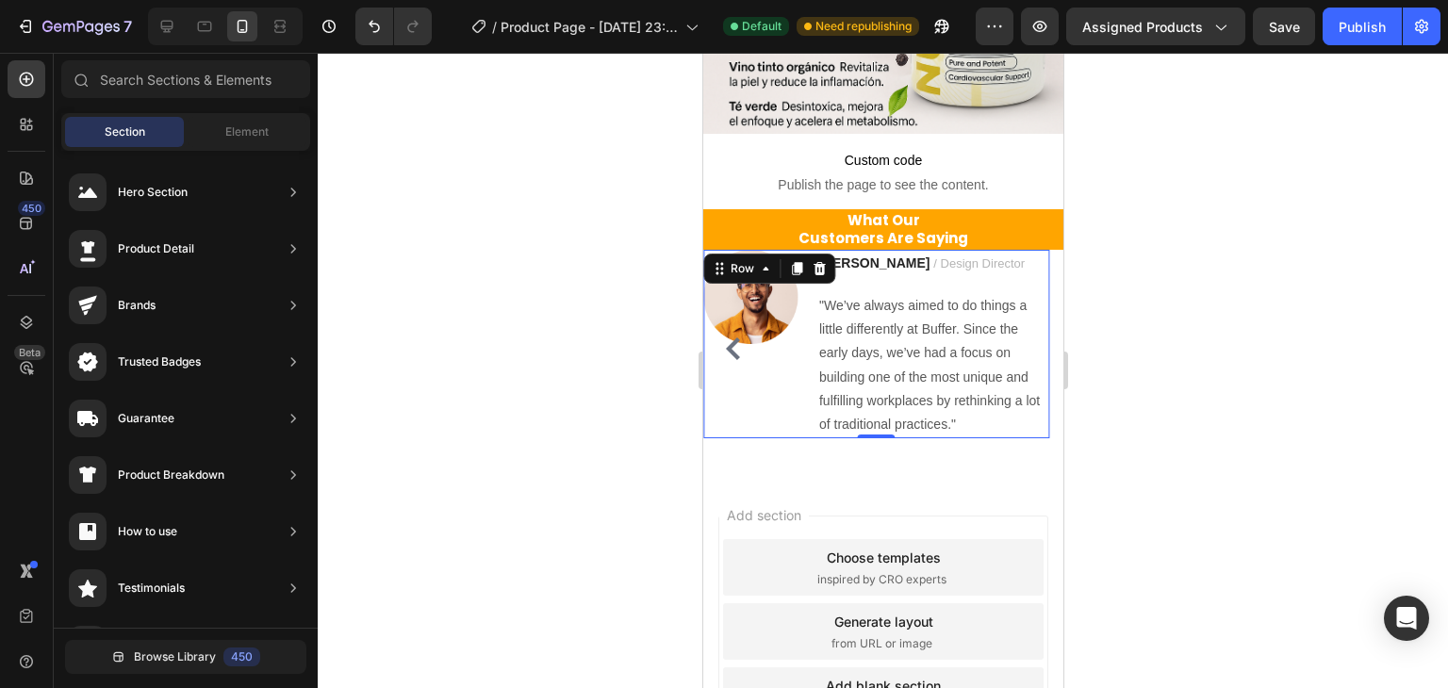
click at [785, 389] on div "Image" at bounding box center [749, 344] width 94 height 189
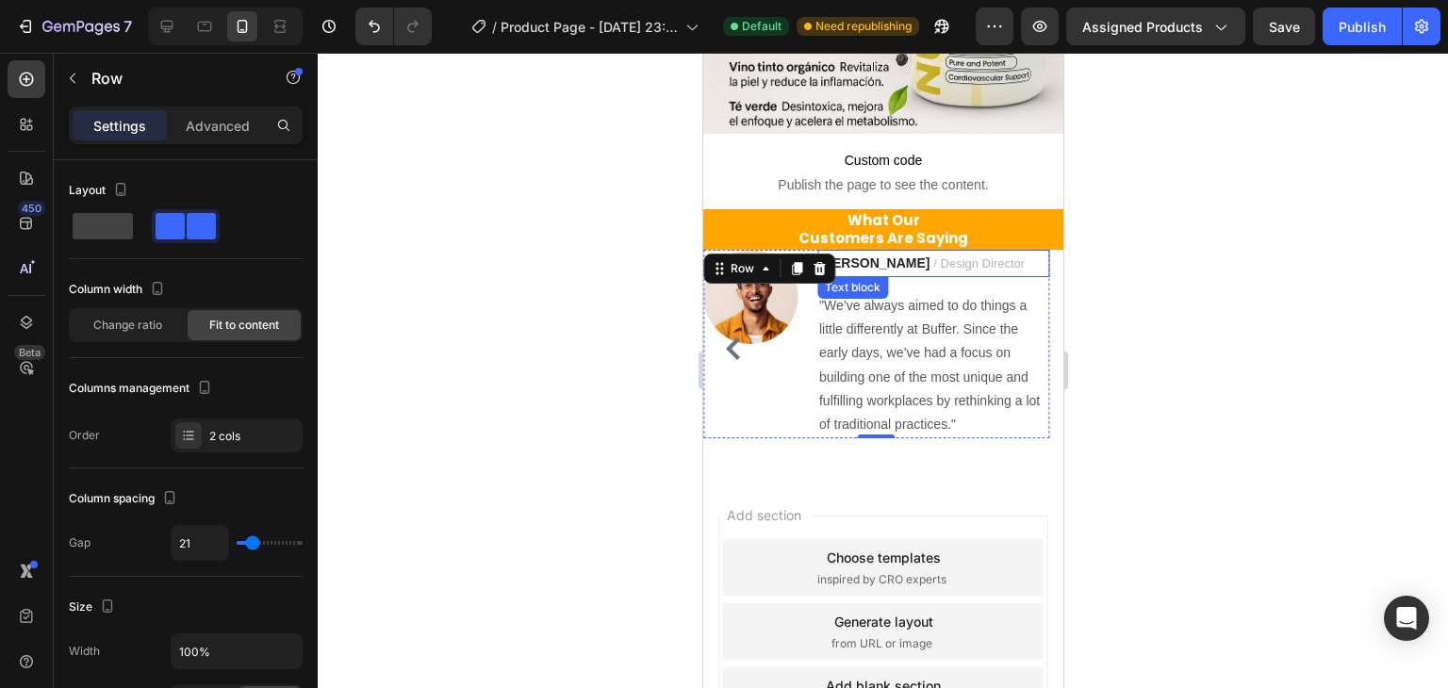
click at [884, 257] on p "Ryan S. / Design Director" at bounding box center [932, 264] width 228 height 24
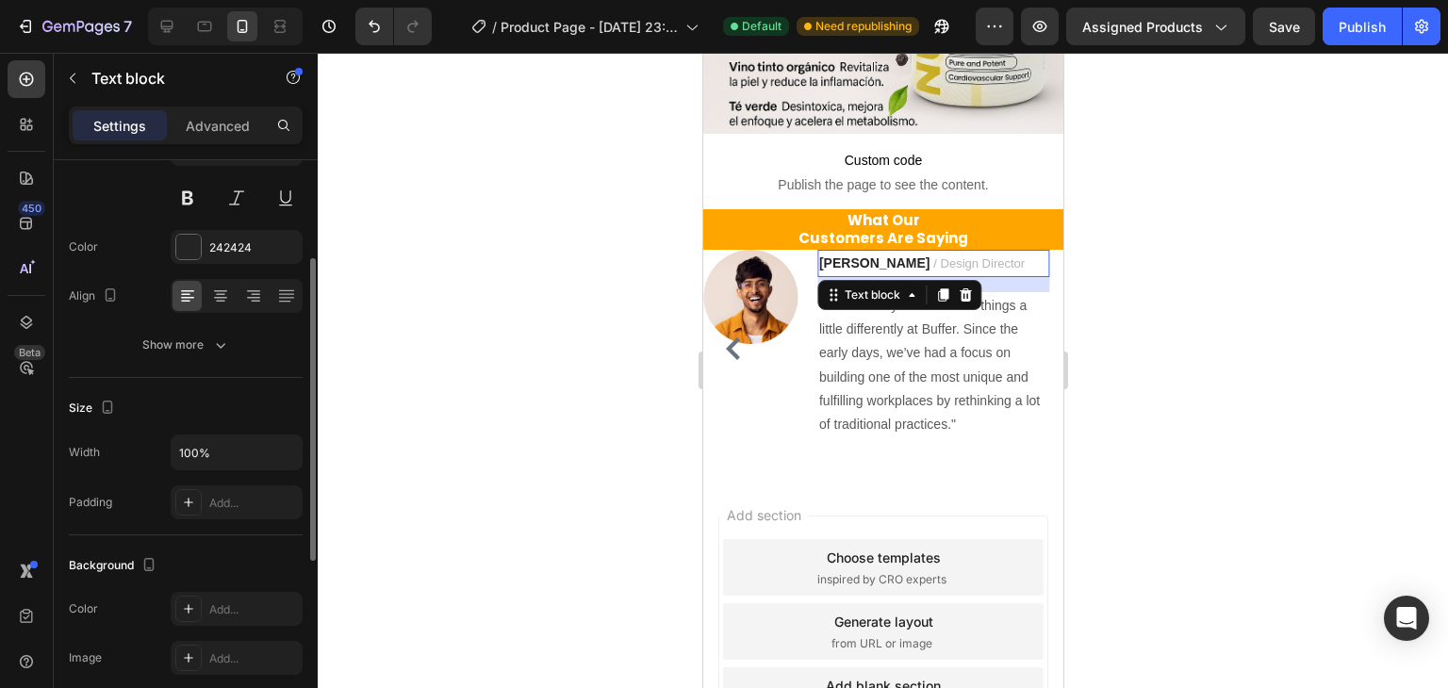
scroll to position [377, 0]
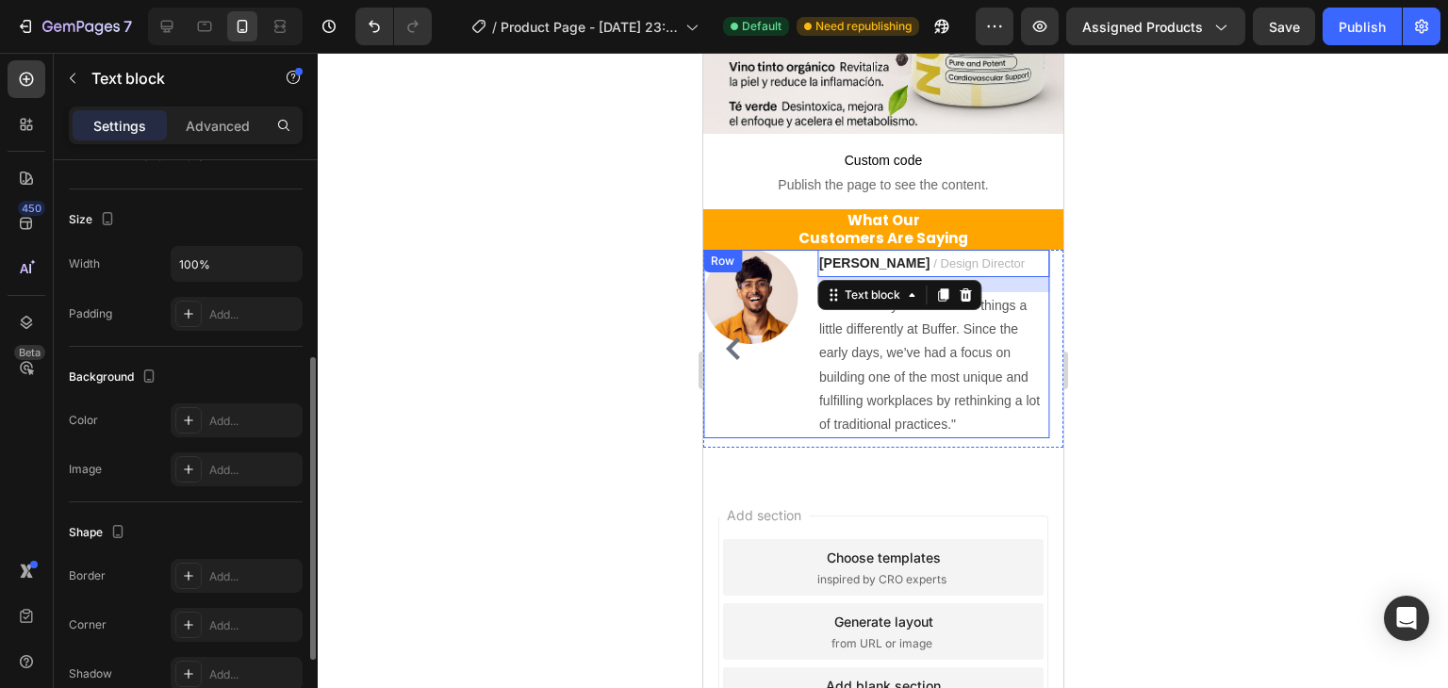
click at [643, 409] on div at bounding box center [883, 371] width 1131 height 636
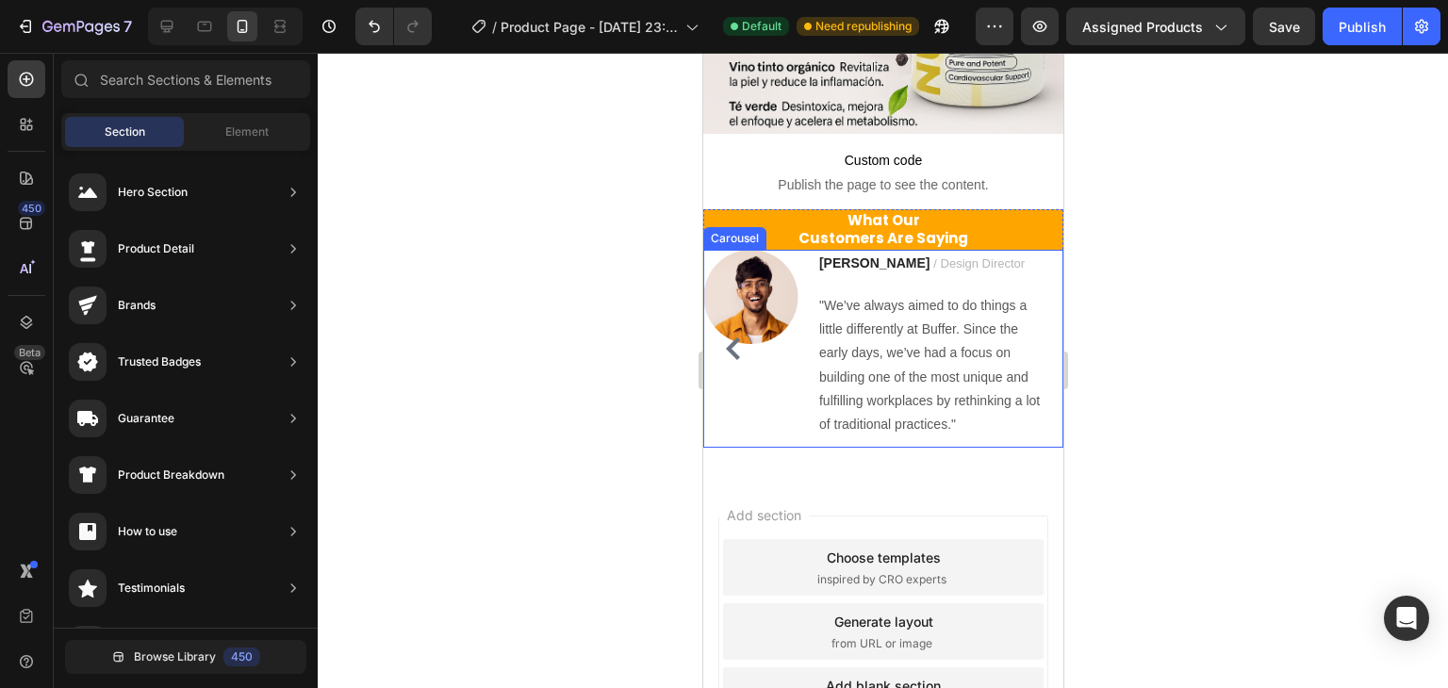
click at [732, 340] on icon "Carousel Back Arrow" at bounding box center [732, 349] width 14 height 23
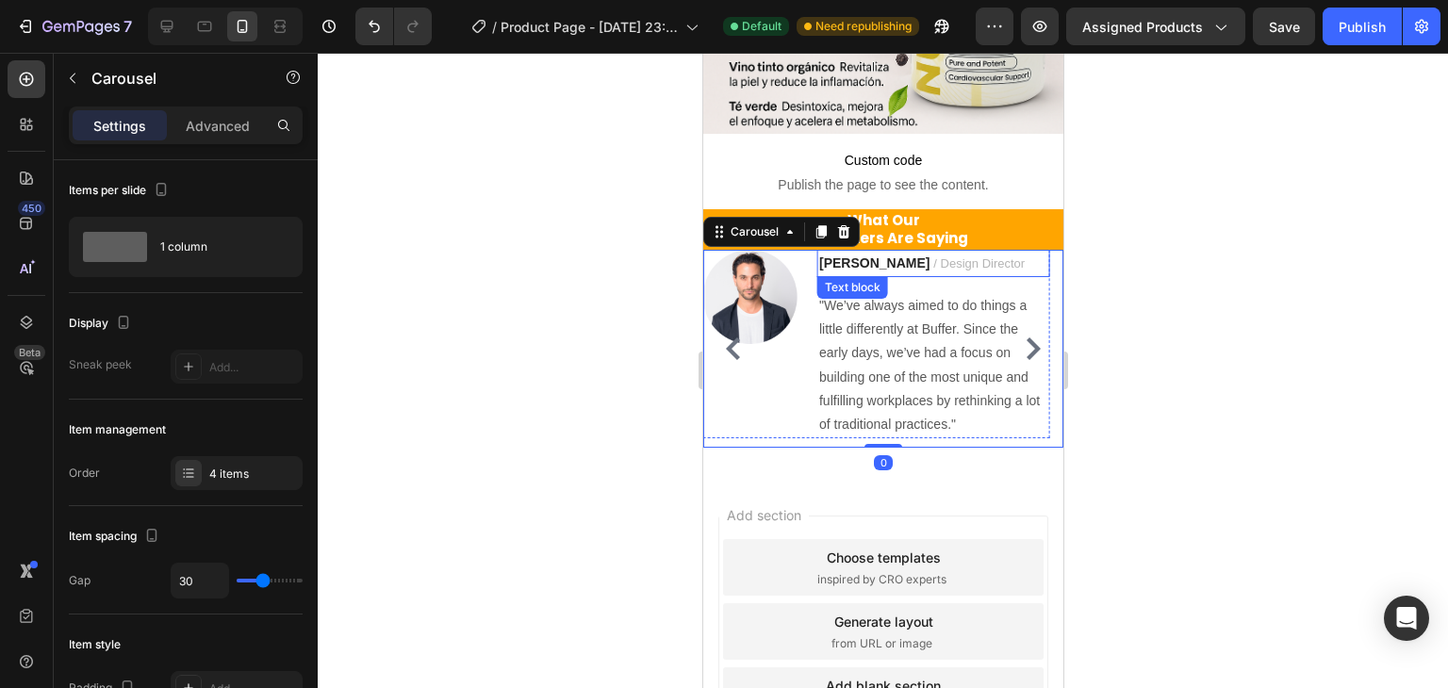
click at [838, 256] on strong "Ryan S." at bounding box center [873, 263] width 110 height 15
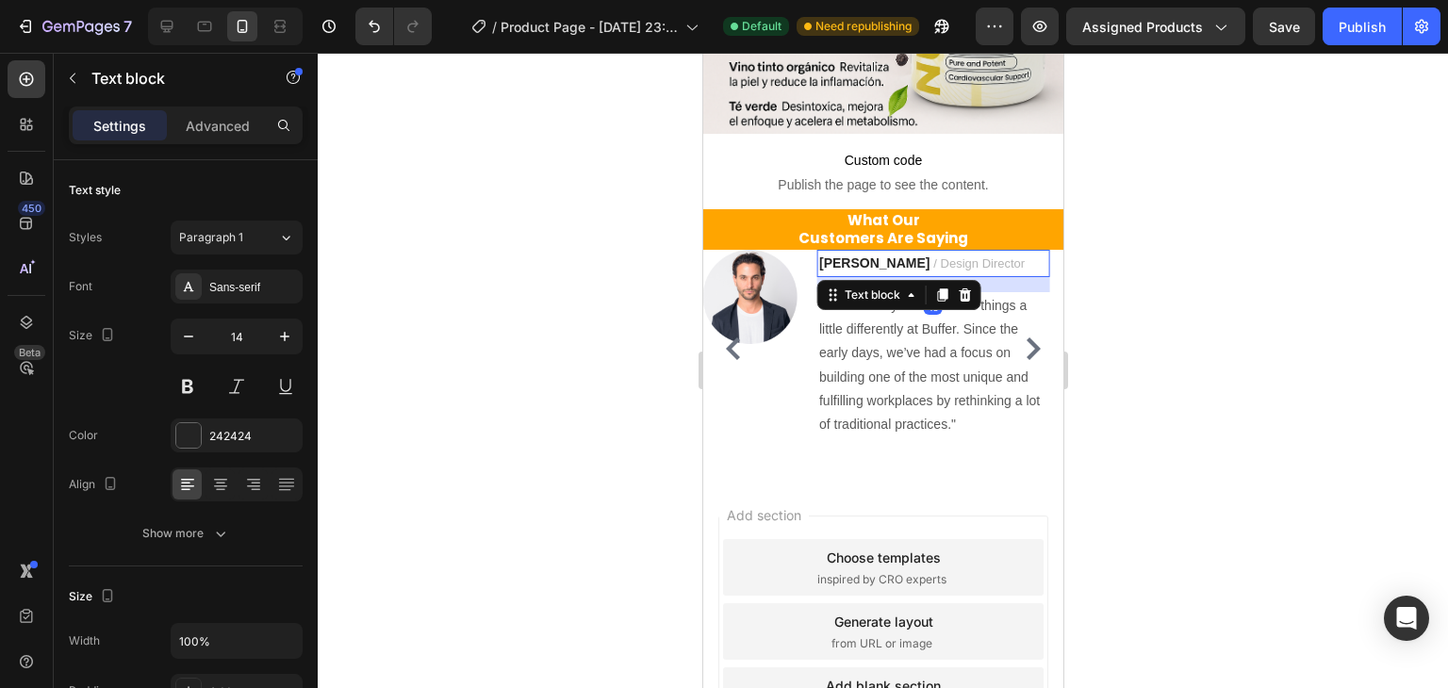
click at [859, 256] on strong "Ryan S." at bounding box center [873, 263] width 110 height 15
click at [851, 256] on strong "Ryan S." at bounding box center [873, 263] width 110 height 15
click at [933, 256] on span "/ Design Director" at bounding box center [978, 263] width 91 height 14
click at [935, 256] on span "/ Design Director" at bounding box center [978, 263] width 91 height 14
click at [1000, 252] on p "MIGUEL S. / Design Director" at bounding box center [932, 264] width 228 height 24
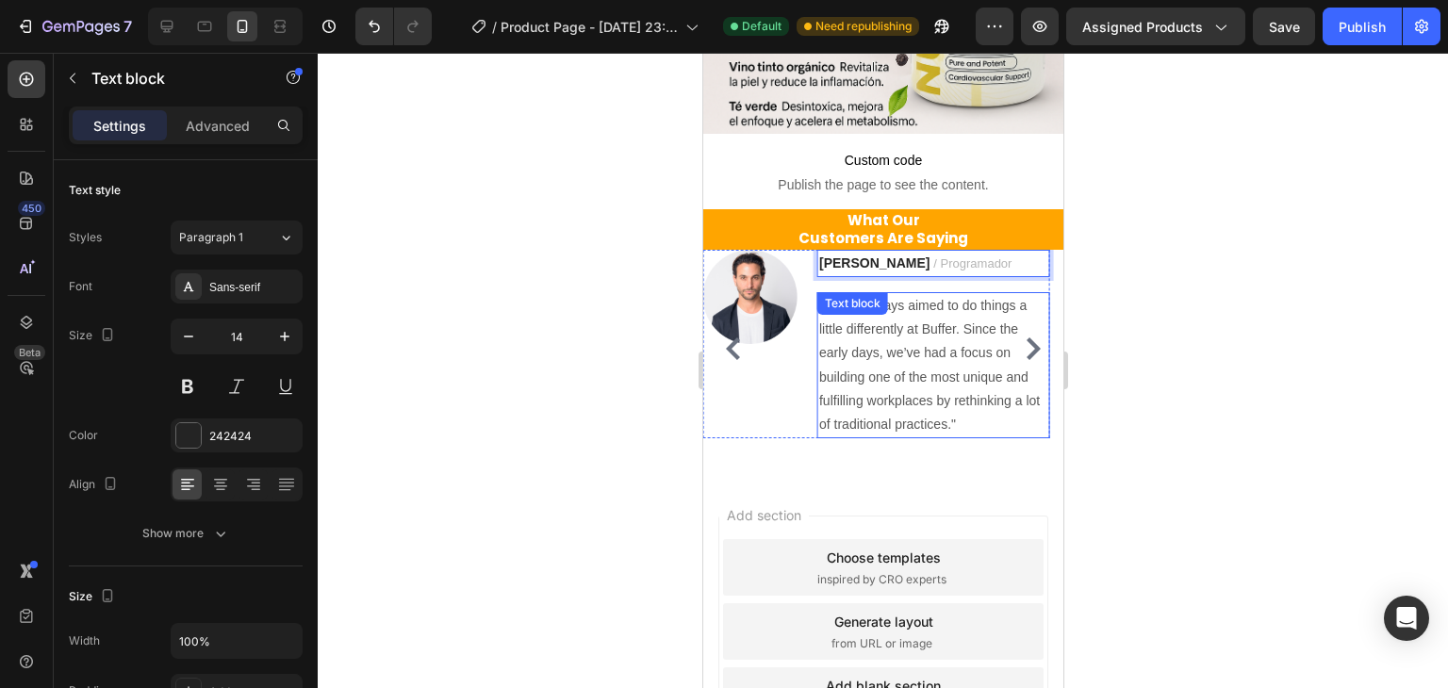
click at [868, 303] on div ""We’ve always aimed to do things a little differently at Buffer. Since the earl…" at bounding box center [933, 365] width 232 height 146
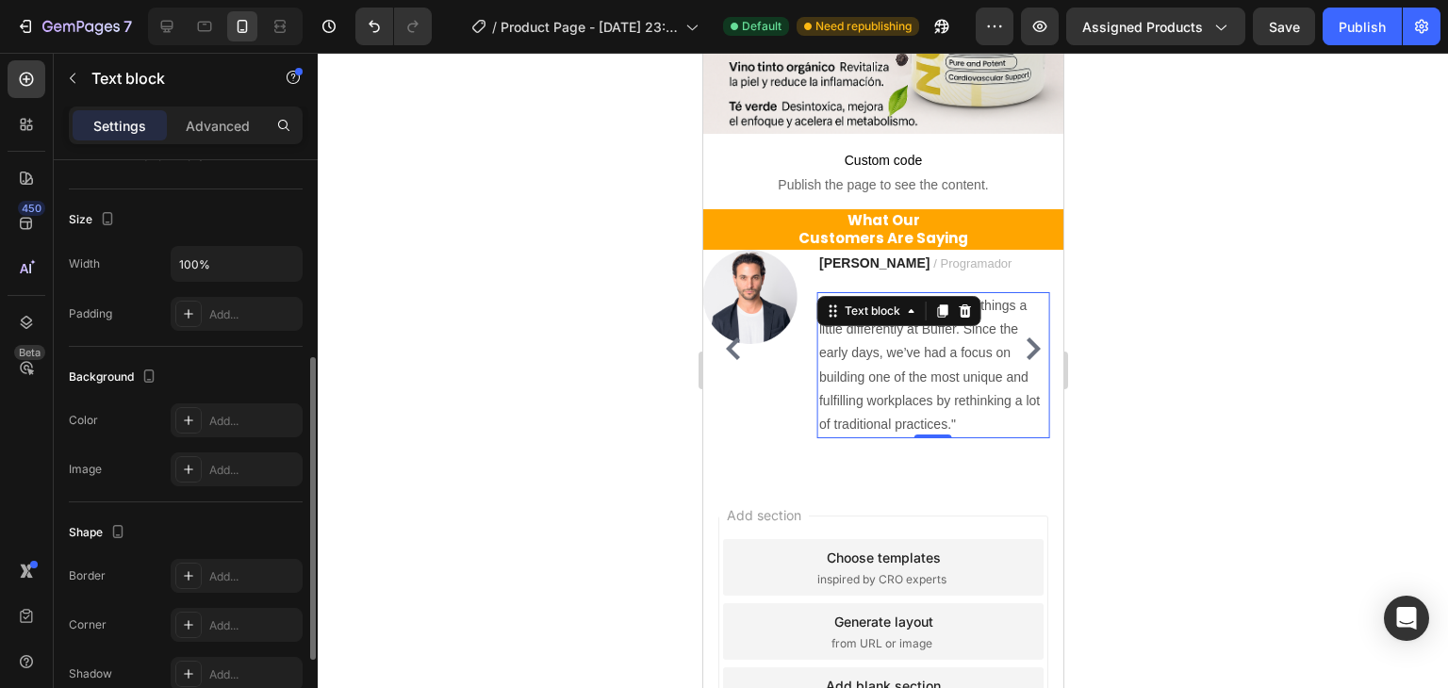
click at [875, 344] on p ""We’ve always aimed to do things a little differently at Buffer. Since the earl…" at bounding box center [932, 365] width 228 height 142
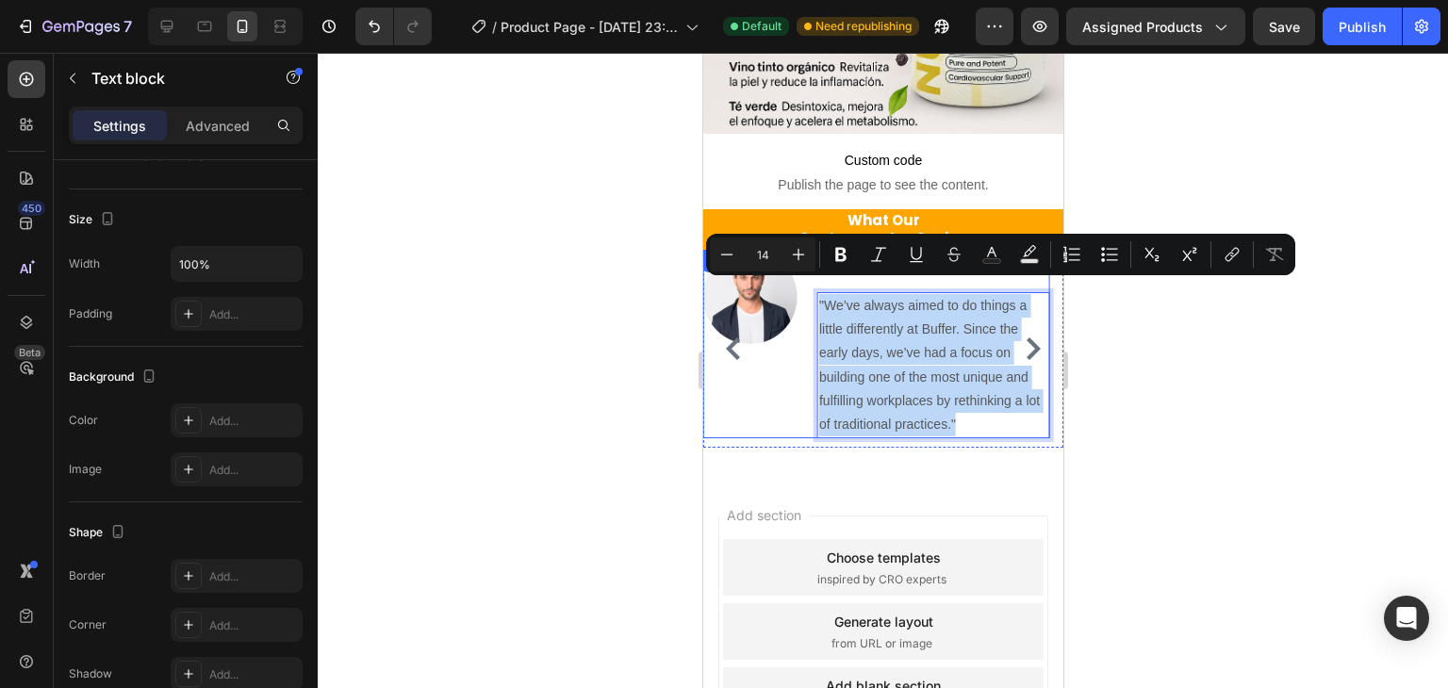
drag, startPoint x: 962, startPoint y: 401, endPoint x: 812, endPoint y: 288, distance: 187.8
click at [812, 288] on div "Image MIGUEL S. / Programador Text block "We’ve always aimed to do things a lit…" at bounding box center [875, 344] width 346 height 189
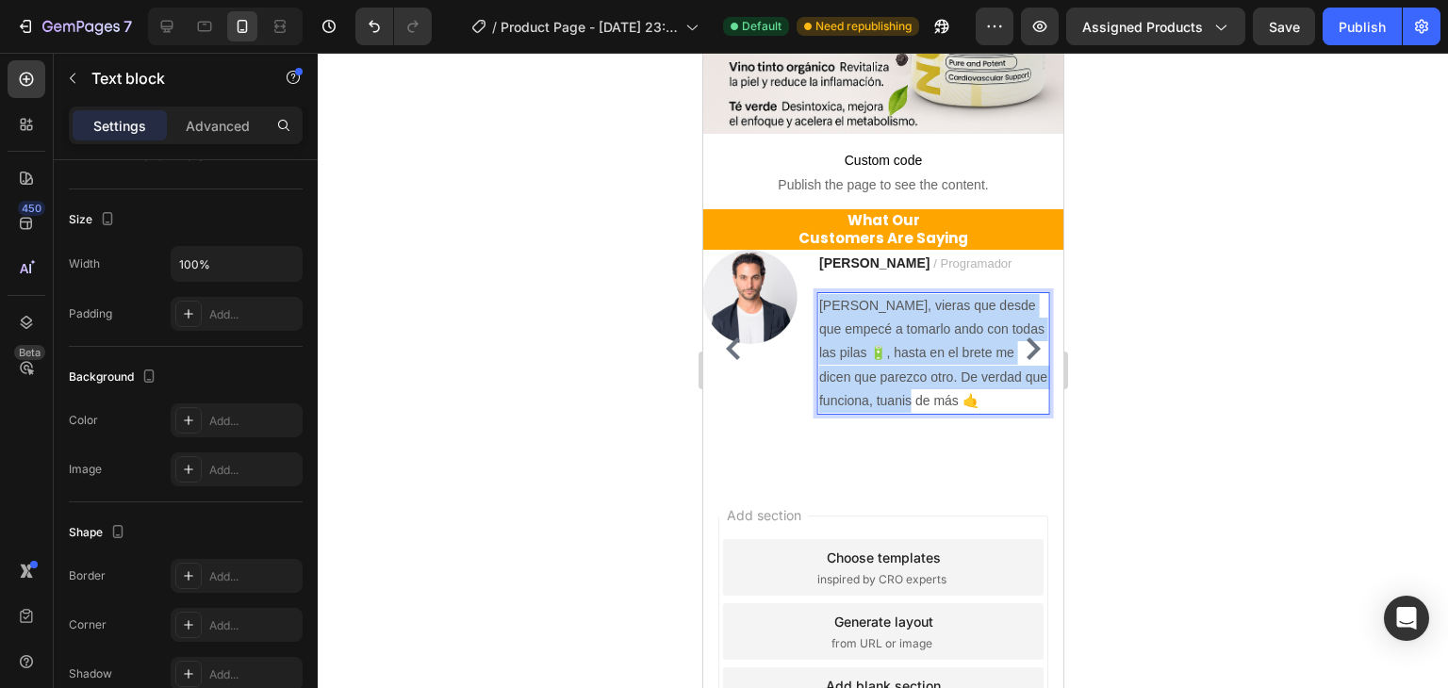
drag, startPoint x: 822, startPoint y: 288, endPoint x: 920, endPoint y: 379, distance: 134.1
click at [920, 379] on p "[PERSON_NAME], vieras que desde que empecé a tomarlo ando con todas las pilas 🔋…" at bounding box center [932, 353] width 228 height 119
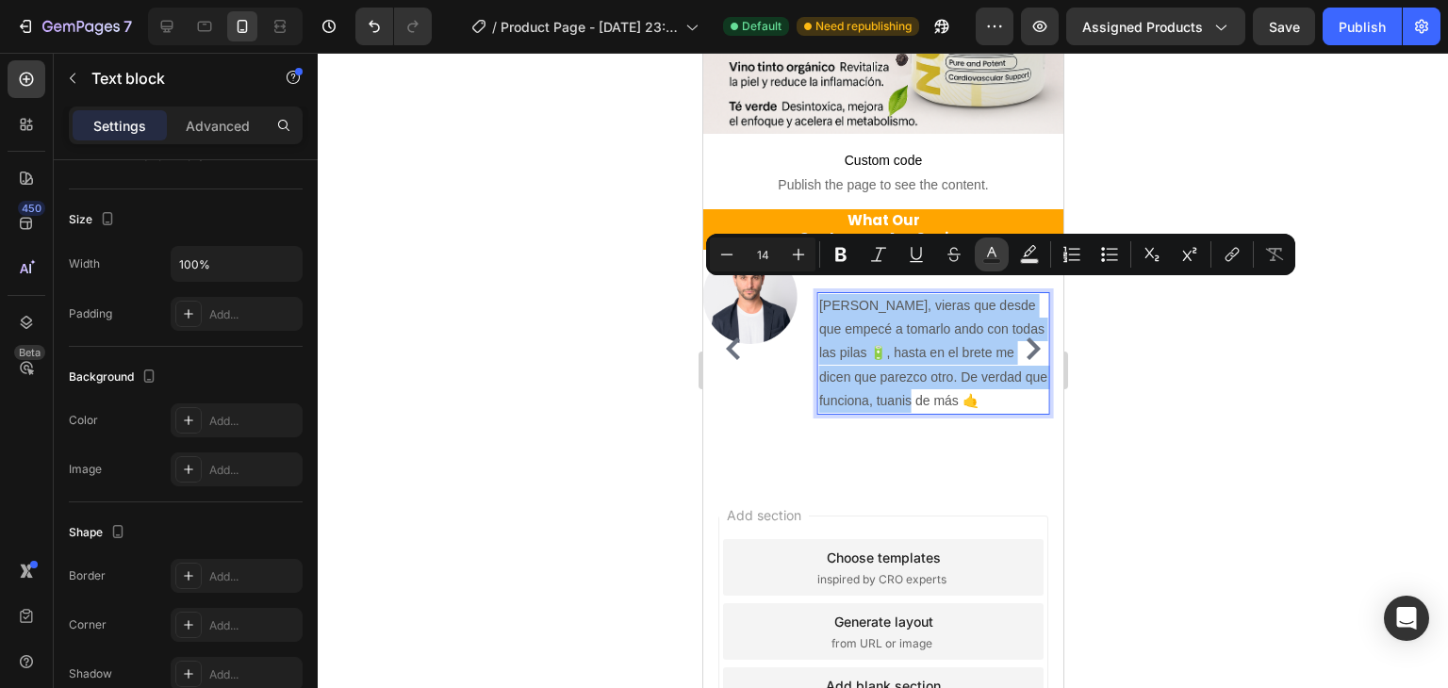
click at [987, 254] on icon "Editor contextual toolbar" at bounding box center [992, 254] width 19 height 19
type input "575757"
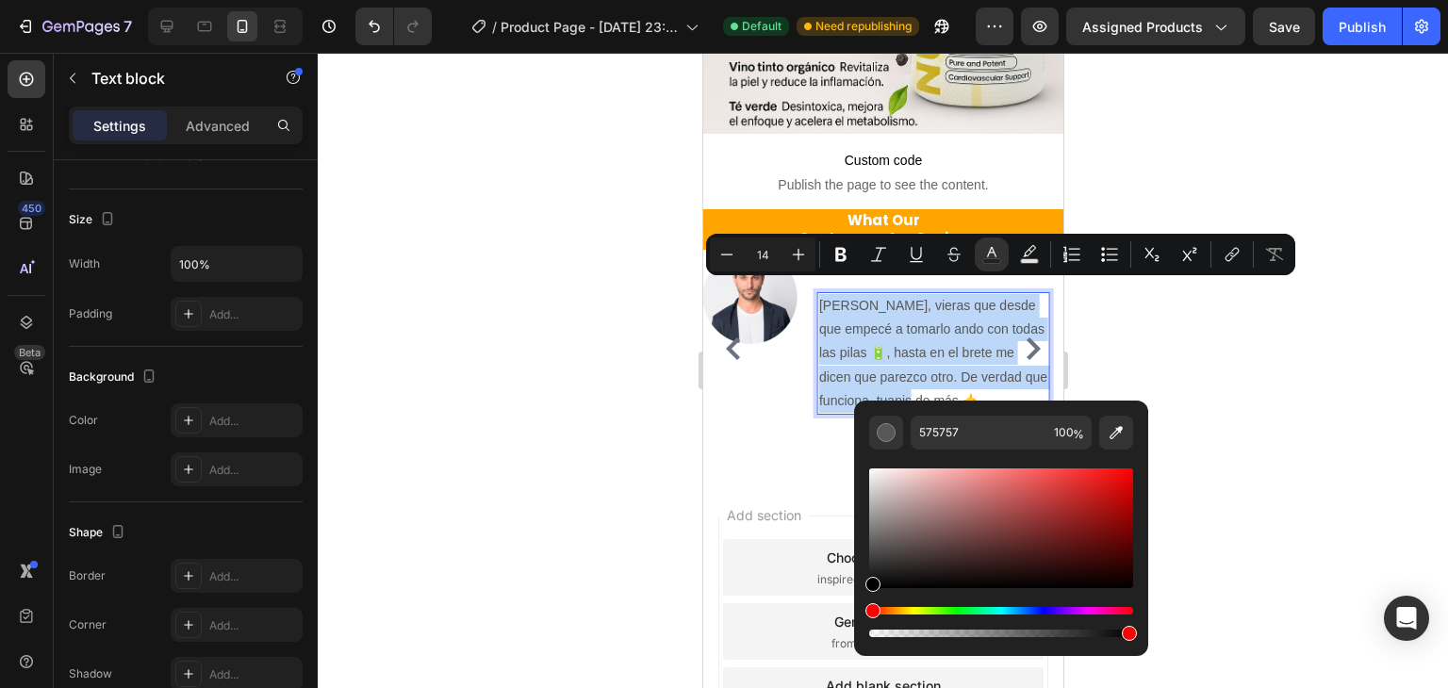
type input "000000"
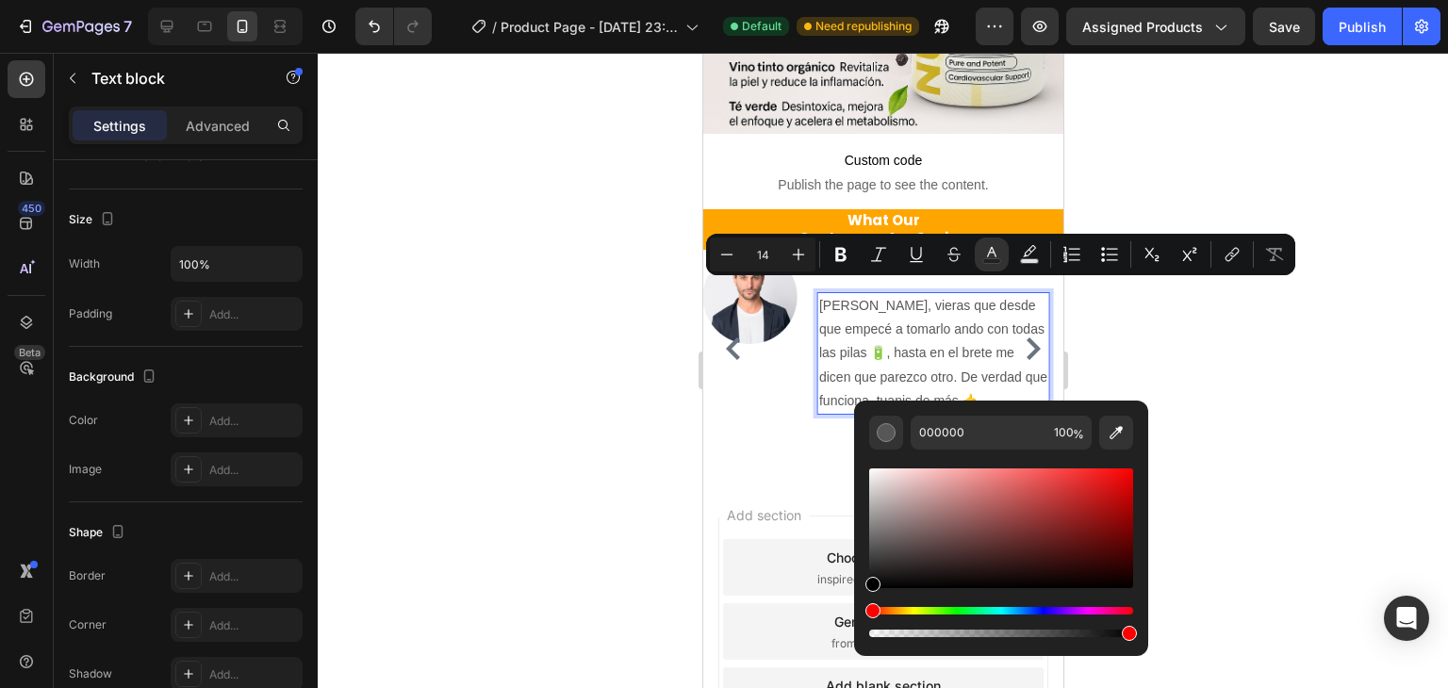
drag, startPoint x: 889, startPoint y: 553, endPoint x: 863, endPoint y: 603, distance: 57.4
click at [863, 603] on div "000000 100 %" at bounding box center [1001, 521] width 294 height 240
click at [1073, 261] on icon "Editor contextual toolbar" at bounding box center [1072, 254] width 19 height 19
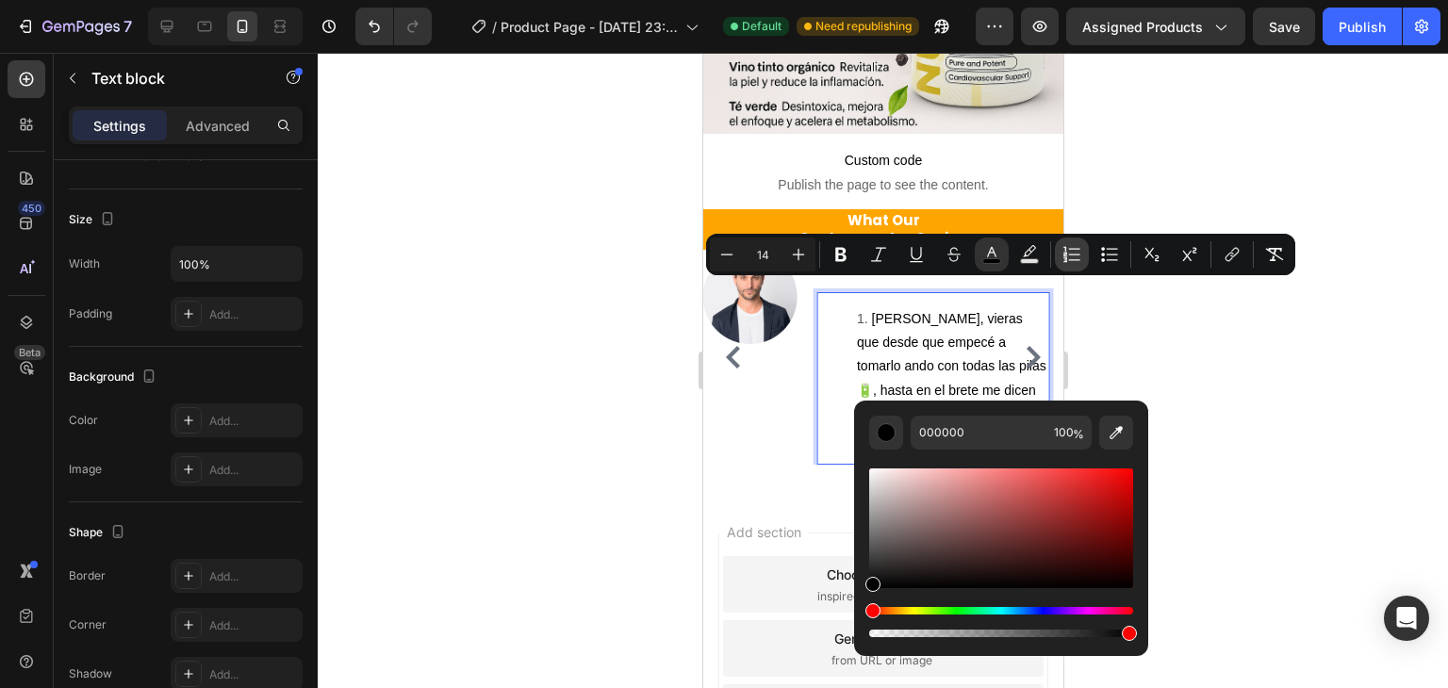
click at [1073, 261] on icon "Editor contextual toolbar" at bounding box center [1072, 254] width 19 height 19
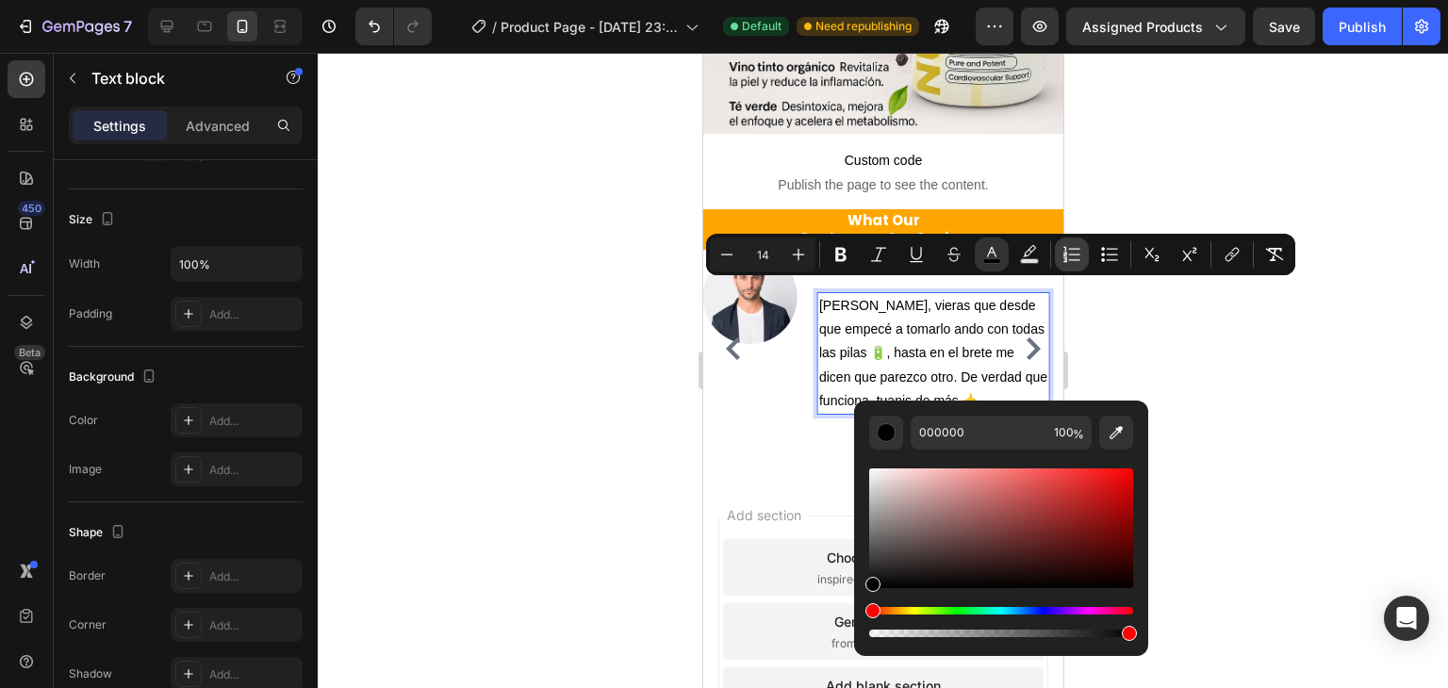
click at [1073, 261] on icon "Editor contextual toolbar" at bounding box center [1072, 254] width 19 height 19
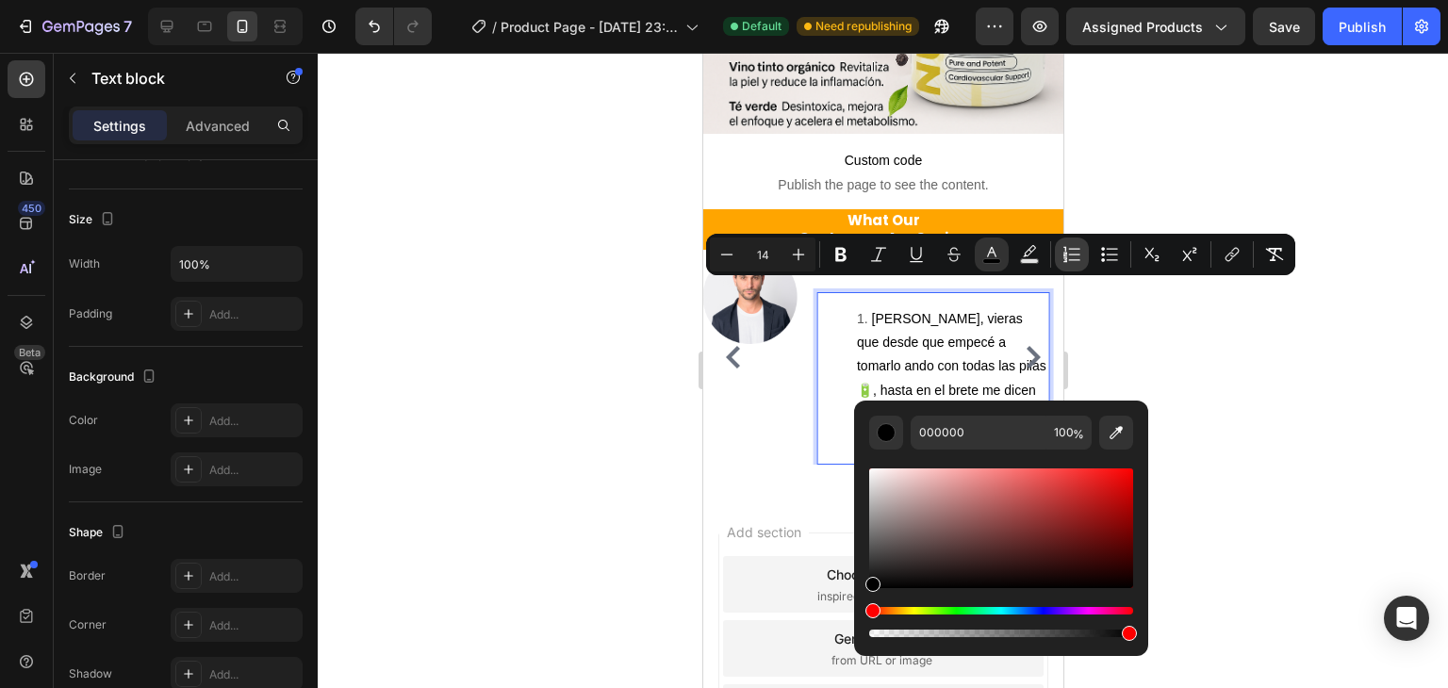
click at [1073, 261] on icon "Editor contextual toolbar" at bounding box center [1072, 254] width 19 height 19
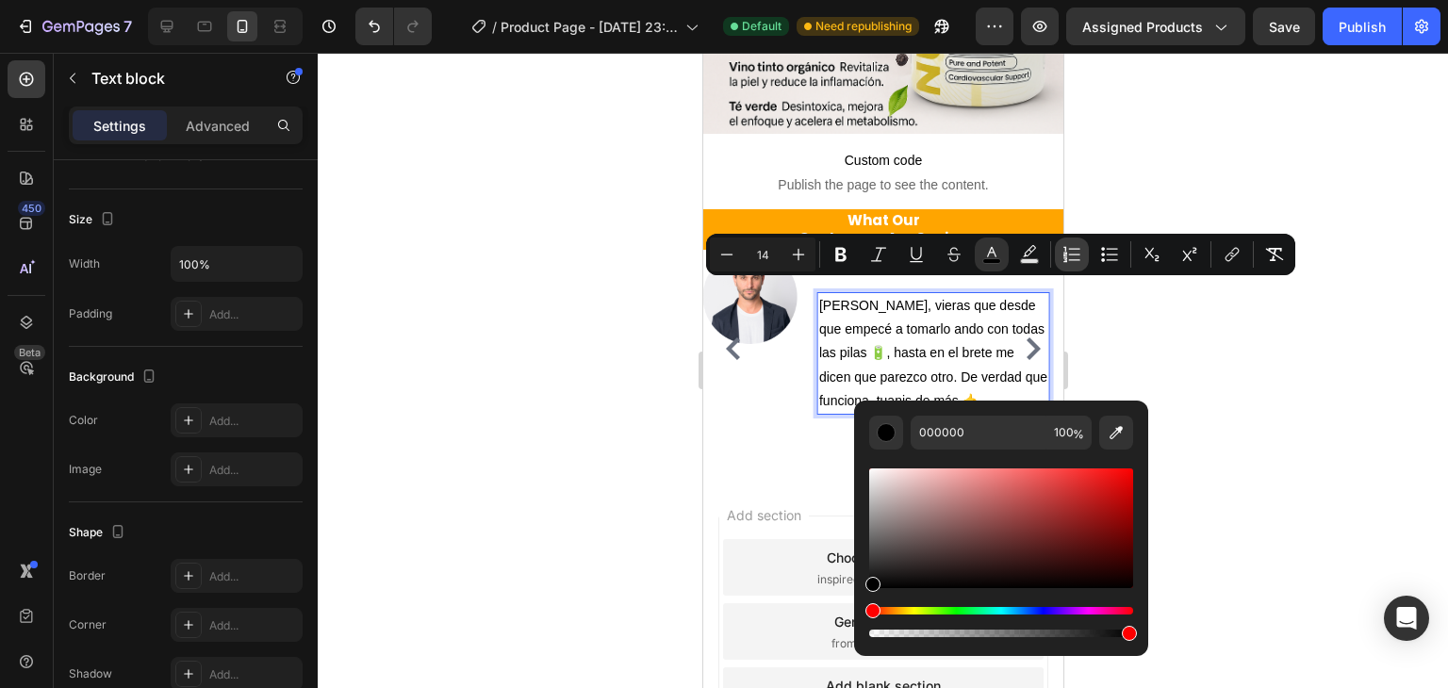
click at [1073, 261] on icon "Editor contextual toolbar" at bounding box center [1072, 254] width 19 height 19
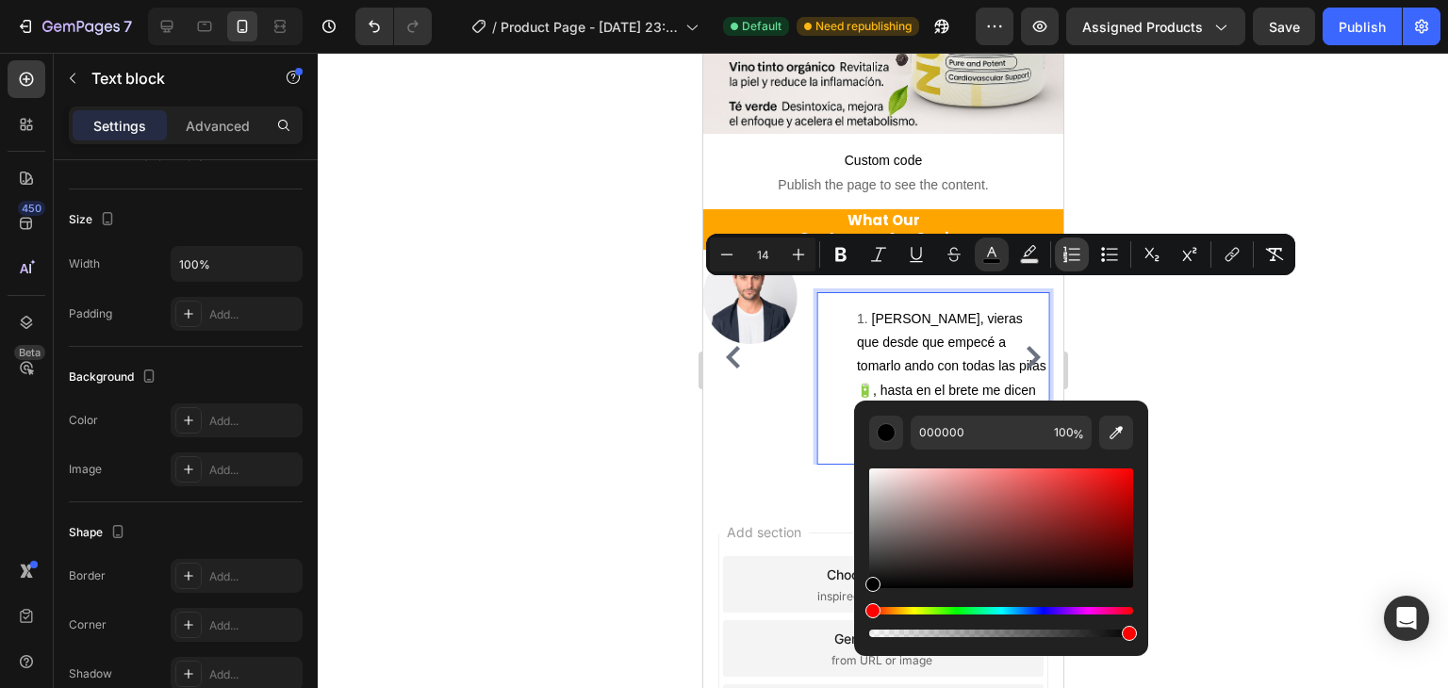
click at [1073, 261] on icon "Editor contextual toolbar" at bounding box center [1072, 254] width 19 height 19
type input "14"
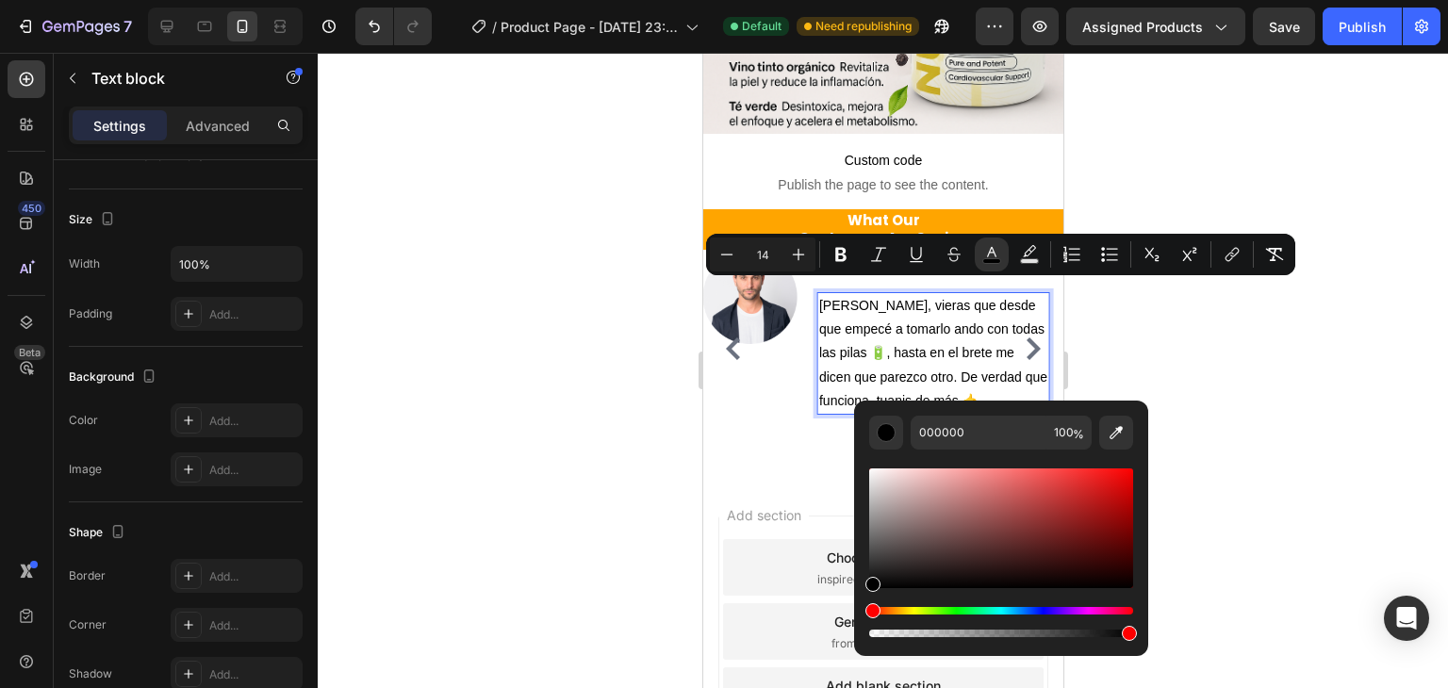
click at [967, 378] on p "[PERSON_NAME], vieras que desde que empecé a tomarlo ando con todas las pilas 🔋…" at bounding box center [932, 353] width 228 height 119
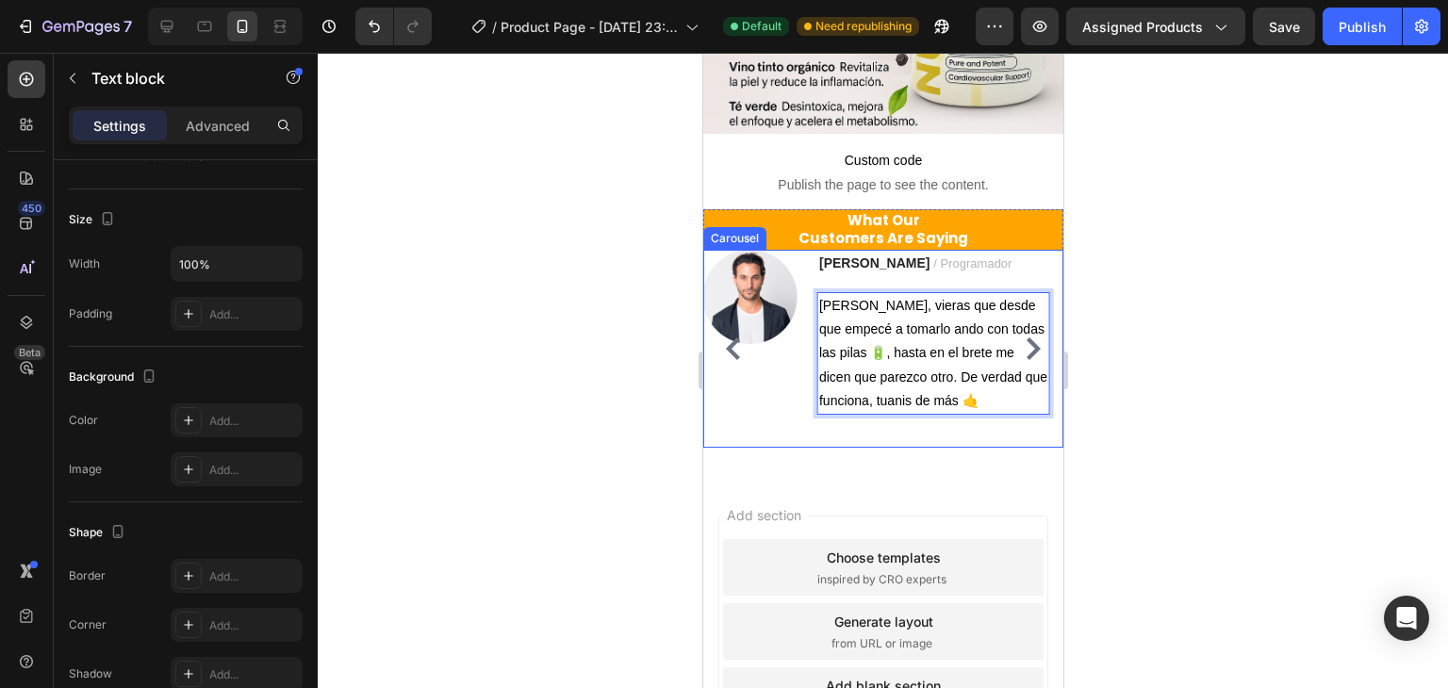
click at [1001, 444] on div "What Our Customers Are Saying Heading Image Ryan S. / Design Director Text bloc…" at bounding box center [882, 343] width 360 height 269
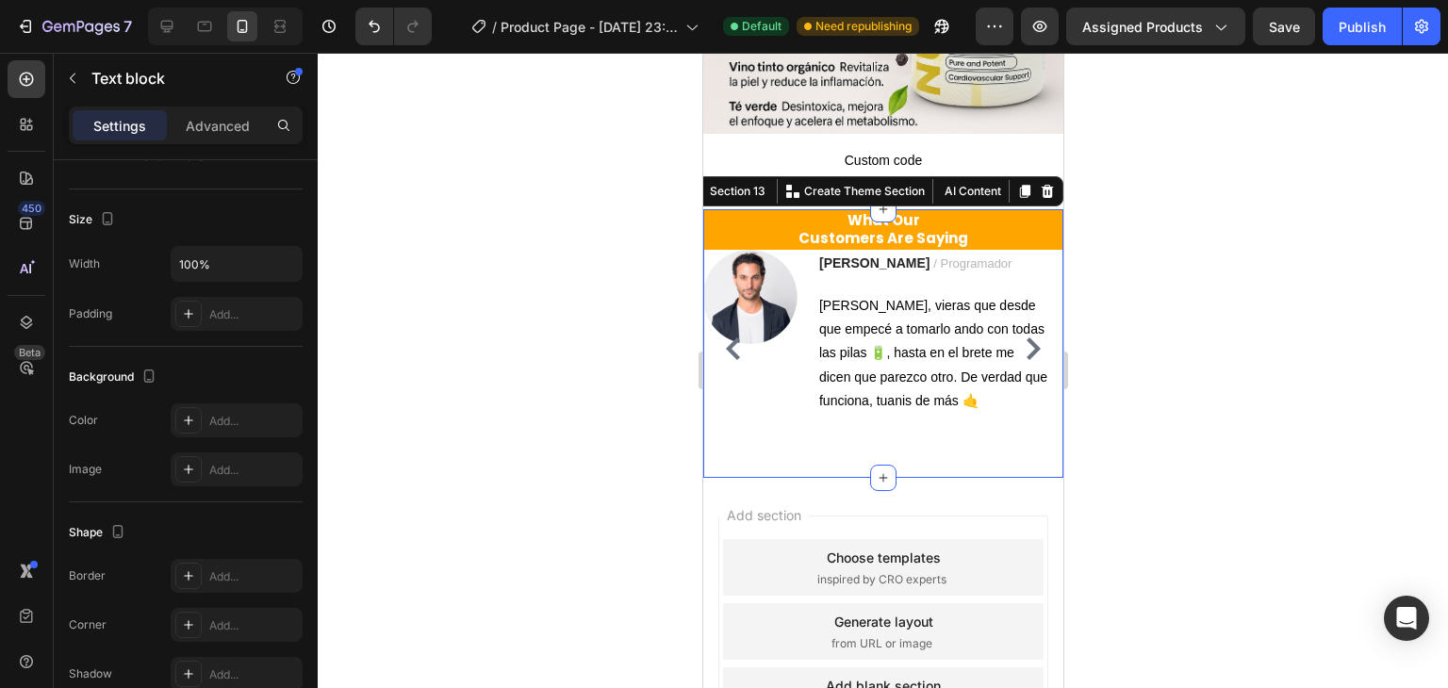
scroll to position [0, 0]
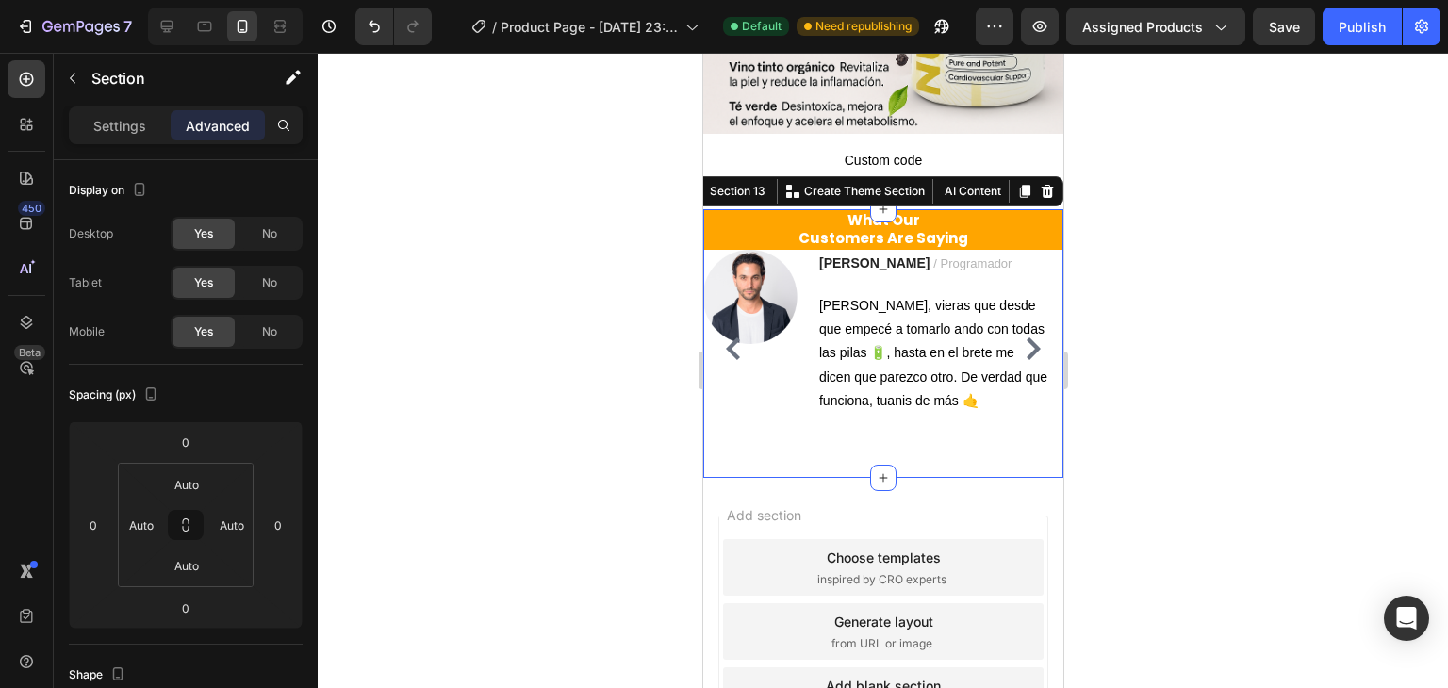
click at [959, 450] on div "What Our Customers Are Saying Heading Image Ryan S. / Design Director Text bloc…" at bounding box center [882, 343] width 360 height 269
click at [792, 409] on div "Image MIGUEL S. / Programador Text block Mae, vieras que desde que empecé a tom…" at bounding box center [875, 349] width 346 height 198
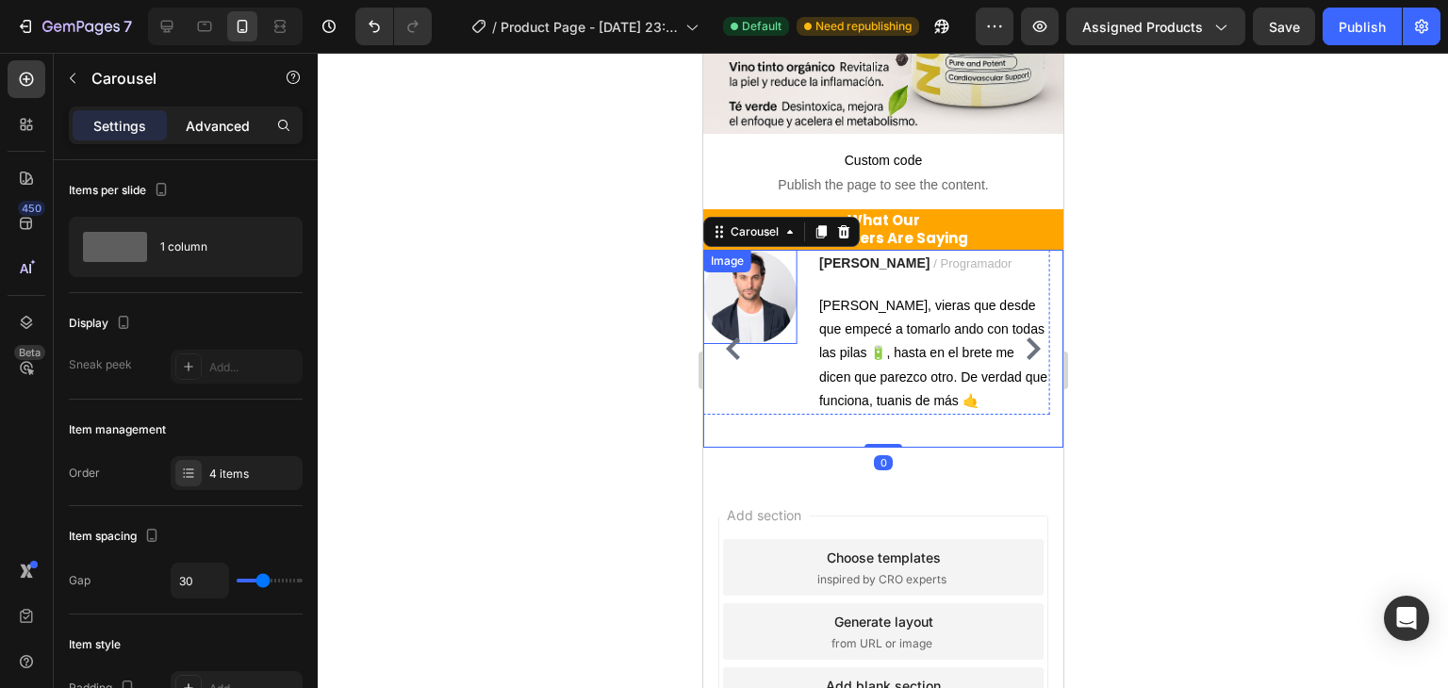
click at [240, 140] on div "Advanced" at bounding box center [218, 125] width 94 height 30
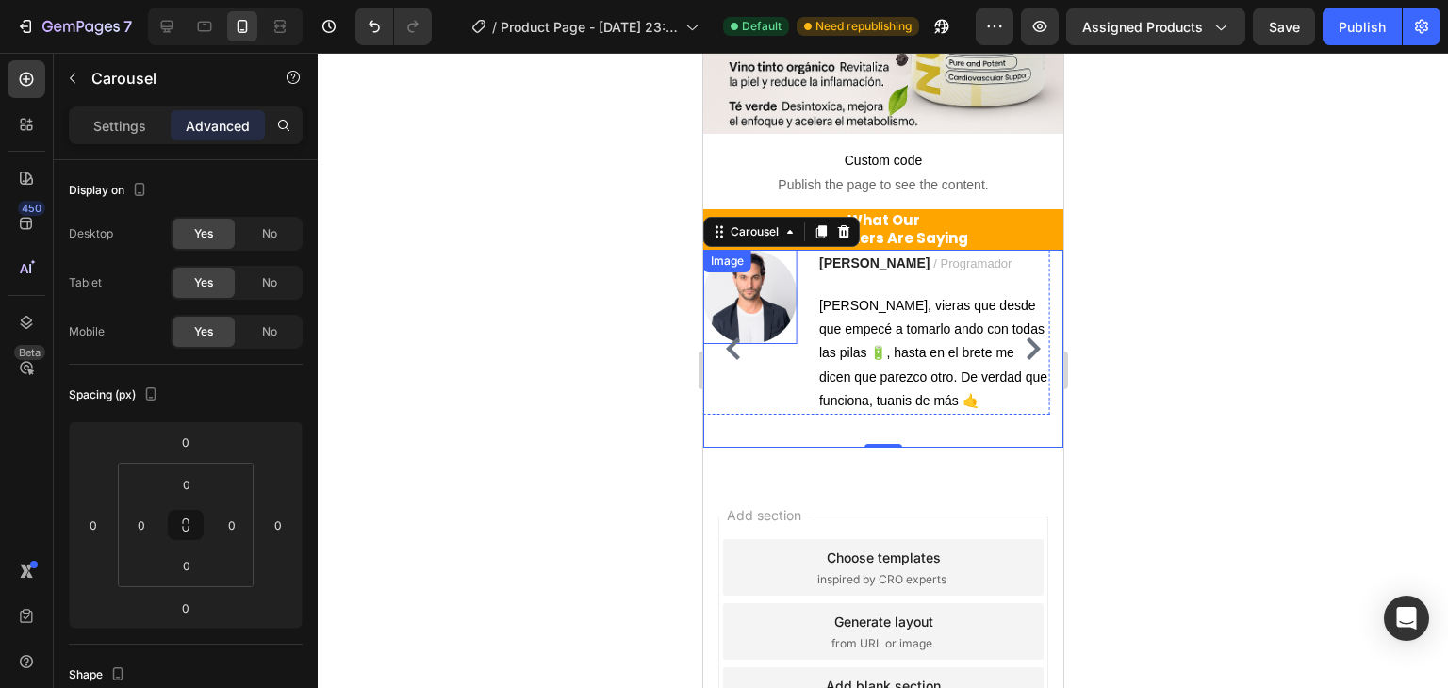
click at [631, 397] on div at bounding box center [883, 371] width 1131 height 636
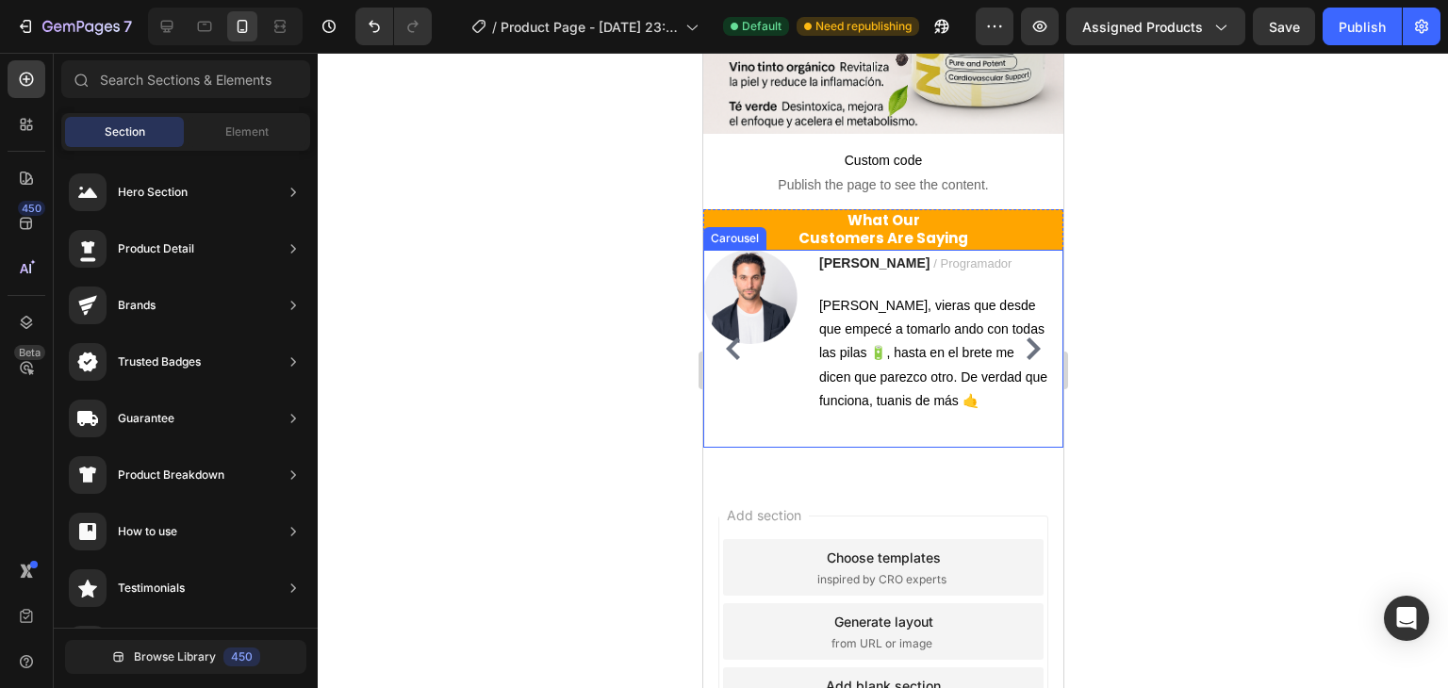
click at [761, 408] on div "Image MIGUEL S. / Programador Text block Mae, vieras que desde que empecé a tom…" at bounding box center [875, 349] width 346 height 198
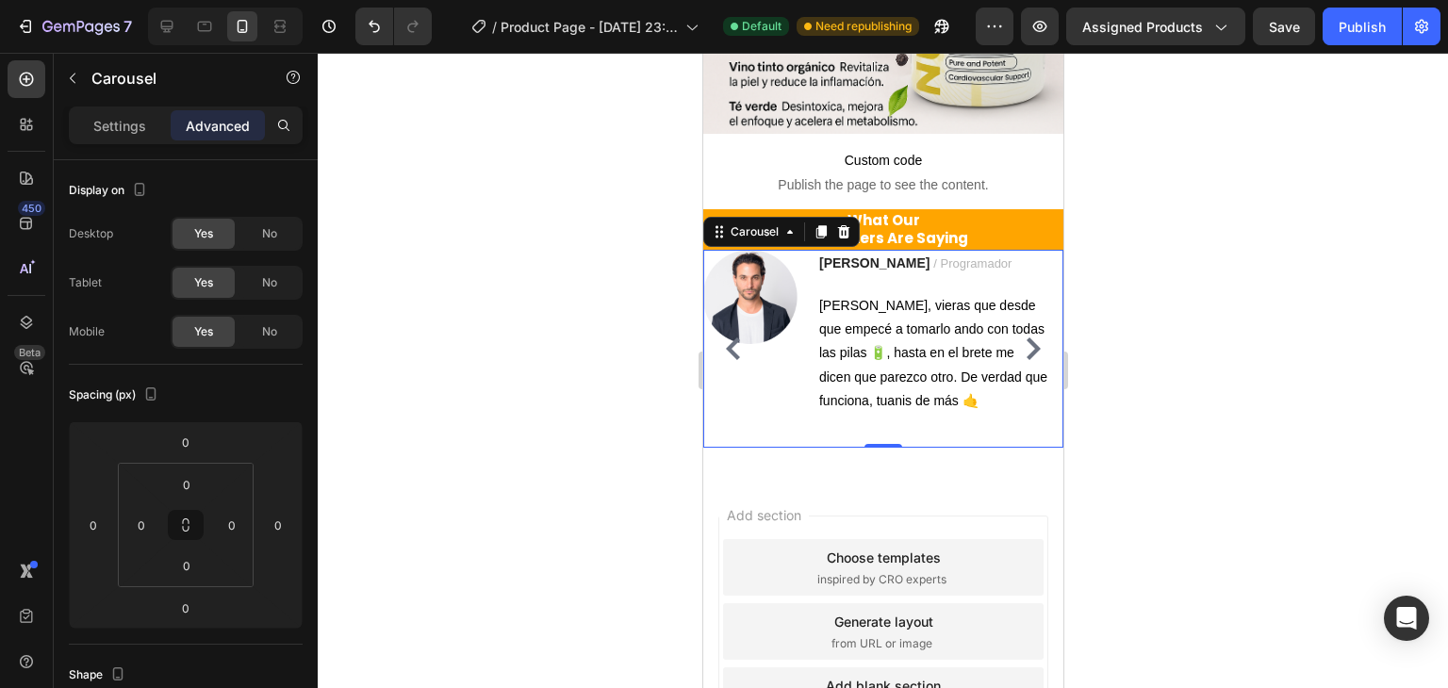
click at [1026, 338] on icon "Carousel Next Arrow" at bounding box center [1033, 349] width 14 height 23
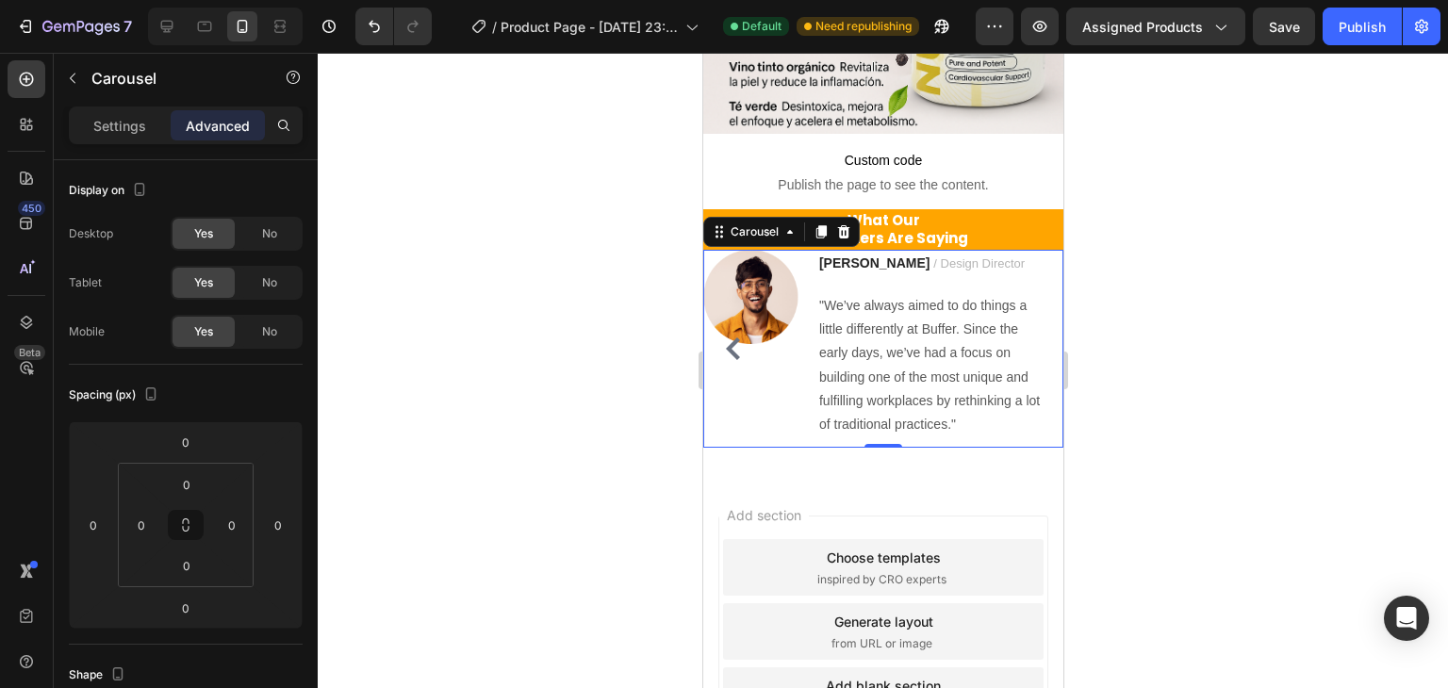
click at [735, 344] on icon "Carousel Back Arrow" at bounding box center [732, 349] width 23 height 23
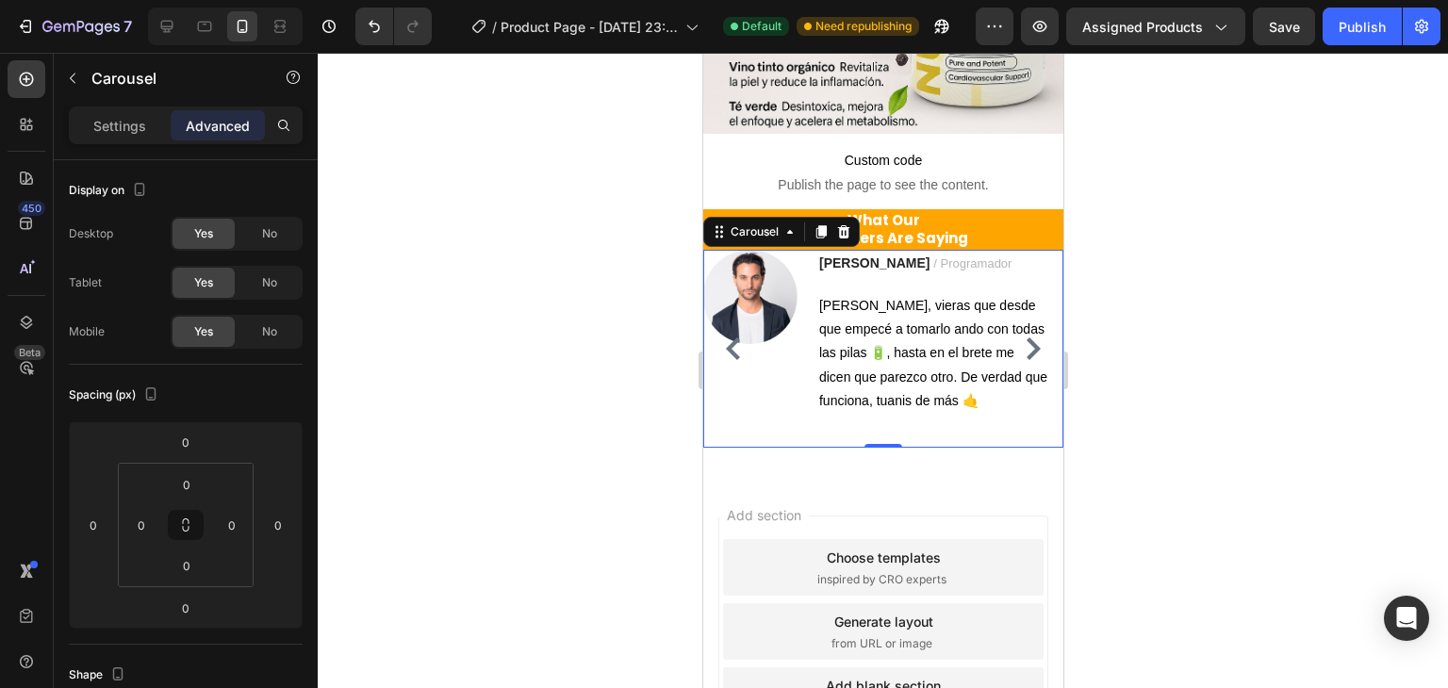
click at [1021, 340] on icon "Carousel Next Arrow" at bounding box center [1032, 349] width 23 height 23
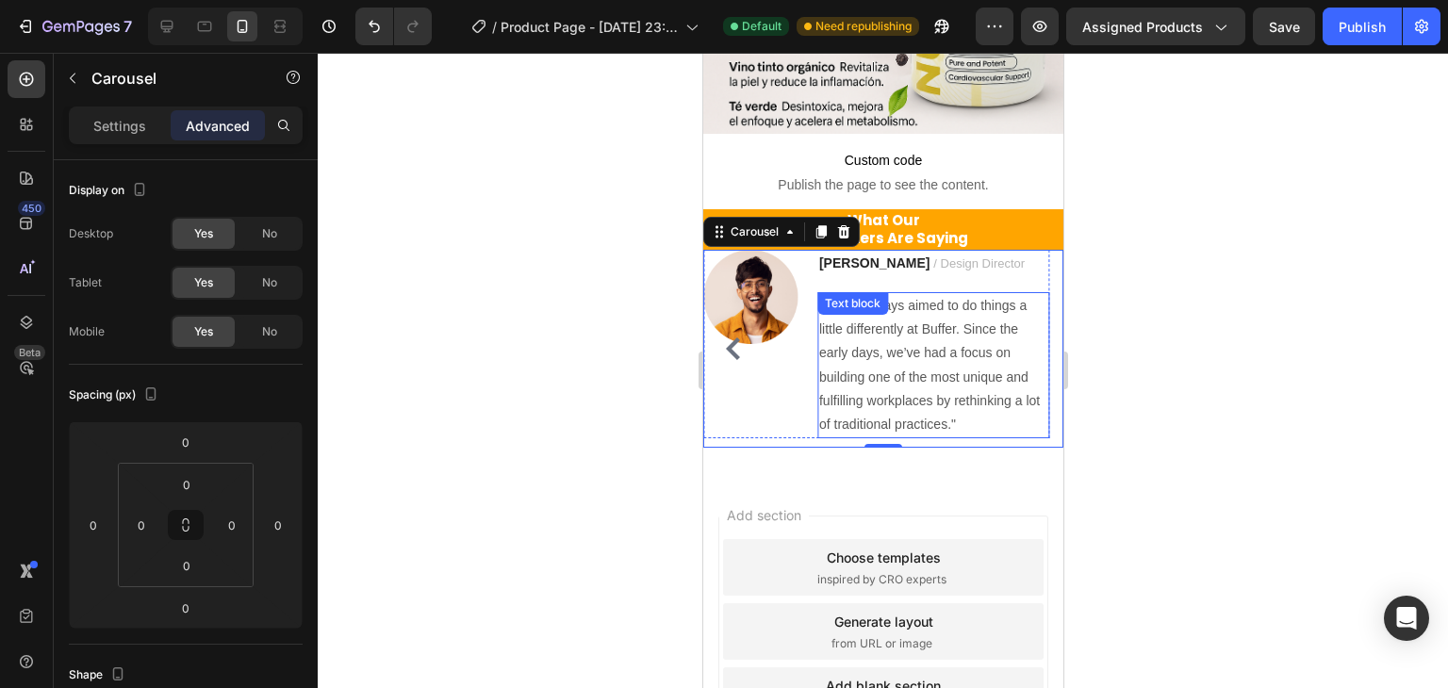
click at [917, 341] on p ""We’ve always aimed to do things a little differently at Buffer. Since the earl…" at bounding box center [932, 365] width 228 height 142
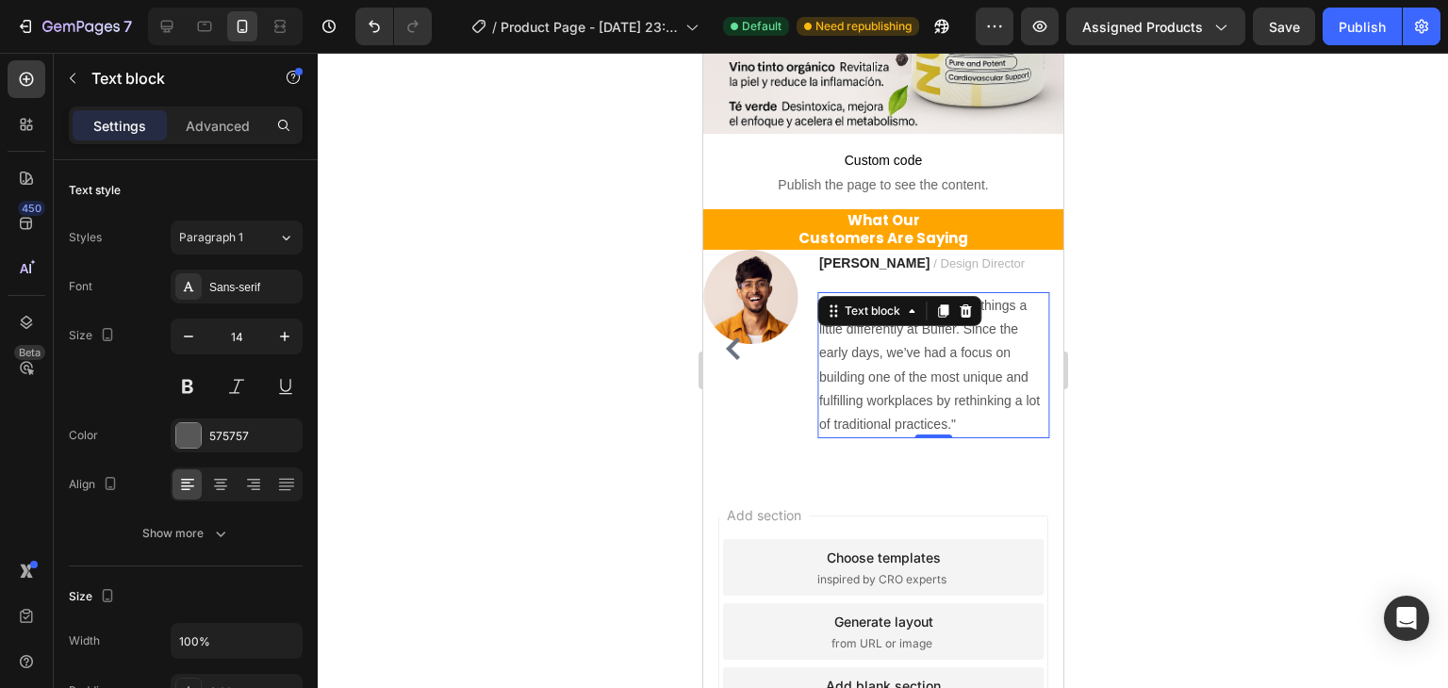
click at [835, 357] on p ""We’ve always aimed to do things a little differently at Buffer. Since the earl…" at bounding box center [932, 365] width 228 height 142
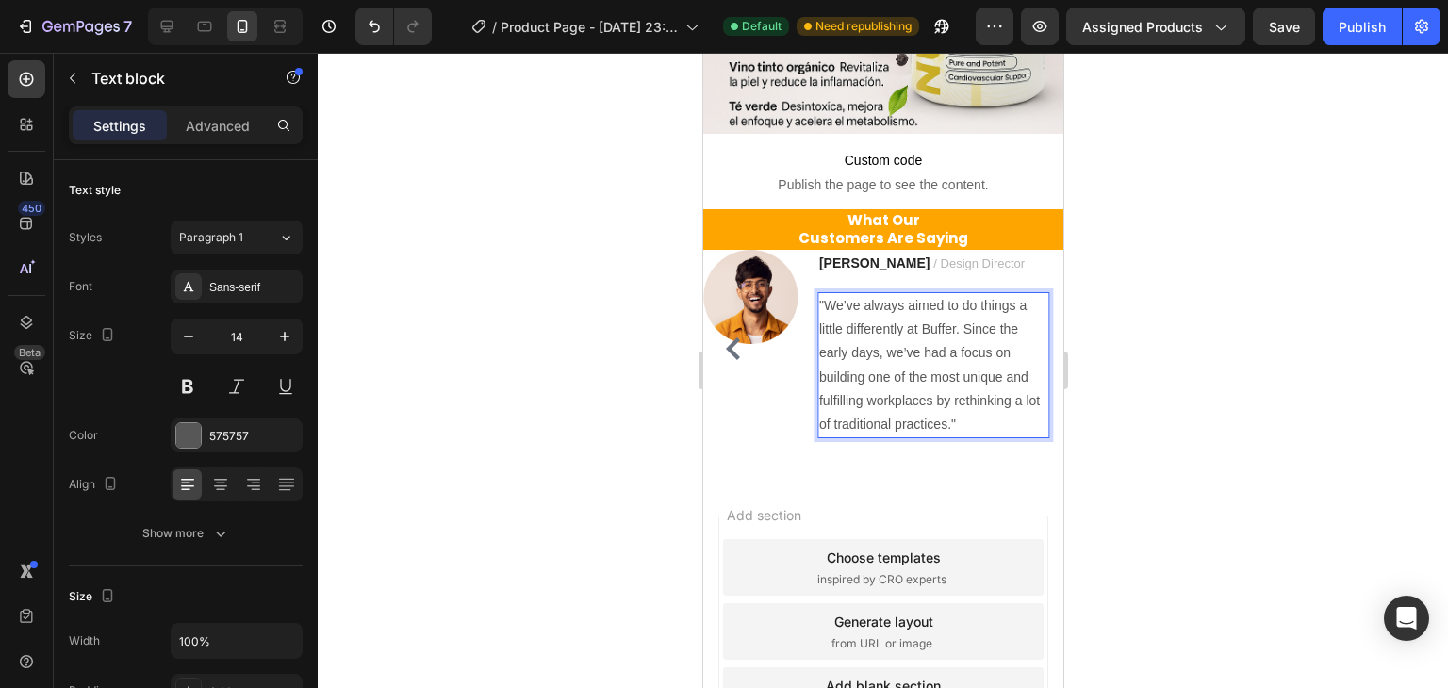
click at [950, 404] on p ""We’ve always aimed to do things a little differently at Buffer. Since the earl…" at bounding box center [932, 365] width 228 height 142
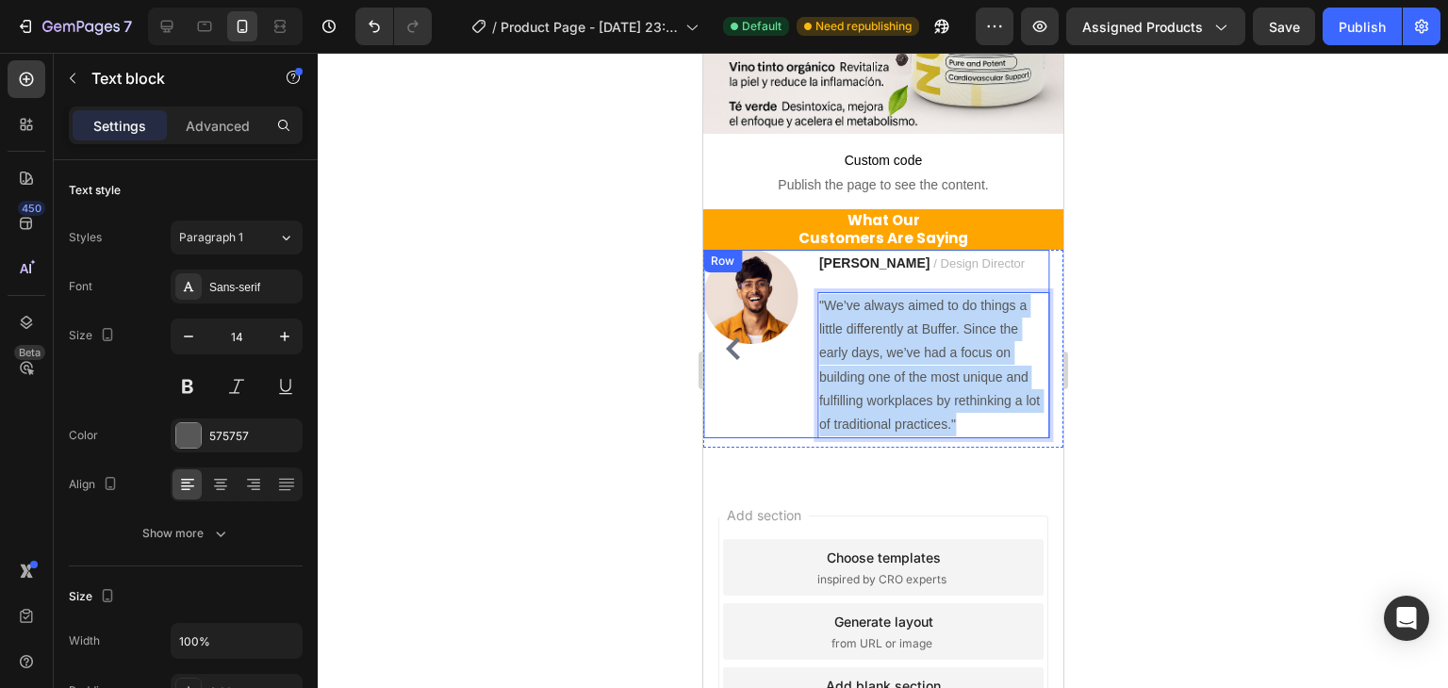
drag, startPoint x: 955, startPoint y: 407, endPoint x: 812, endPoint y: 300, distance: 179.2
click at [812, 300] on div "Image Ryan S. / Design Director Text block "We’ve always aimed to do things a l…" at bounding box center [875, 344] width 346 height 189
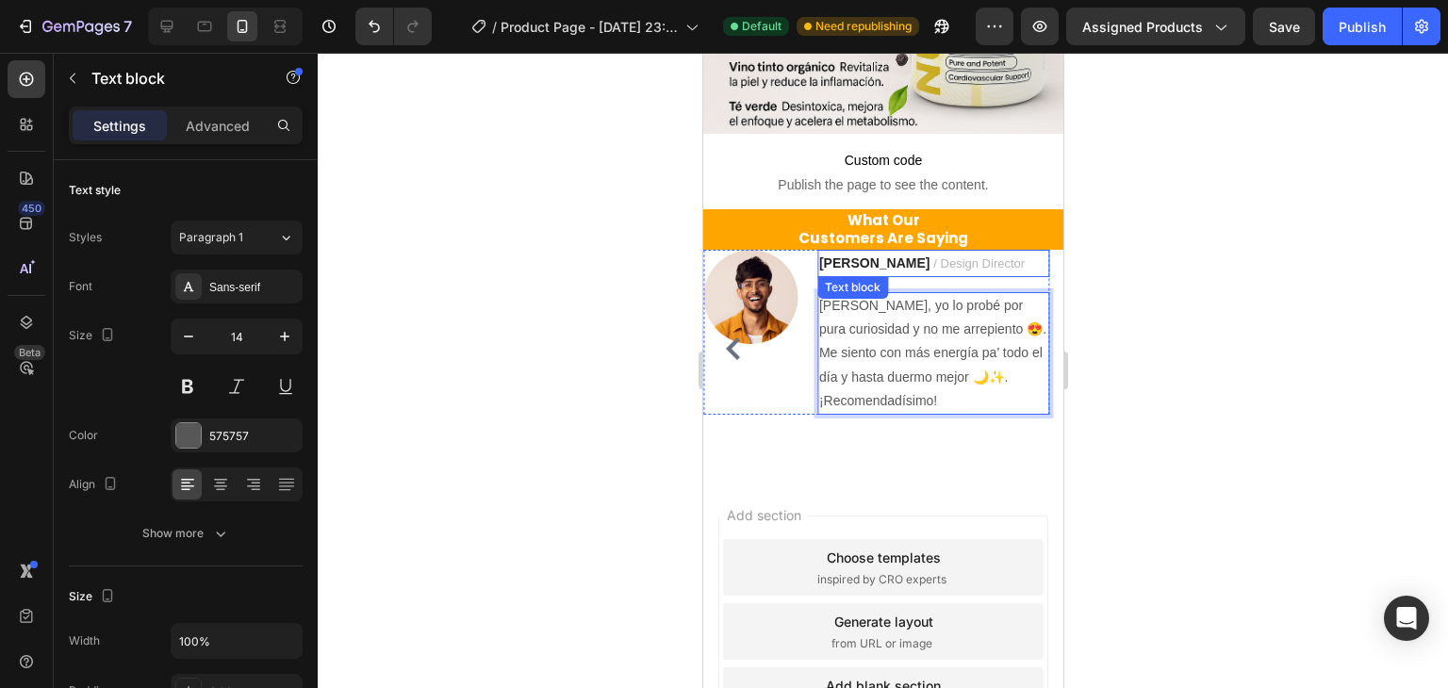
click at [848, 256] on strong "Ryan S." at bounding box center [873, 263] width 110 height 15
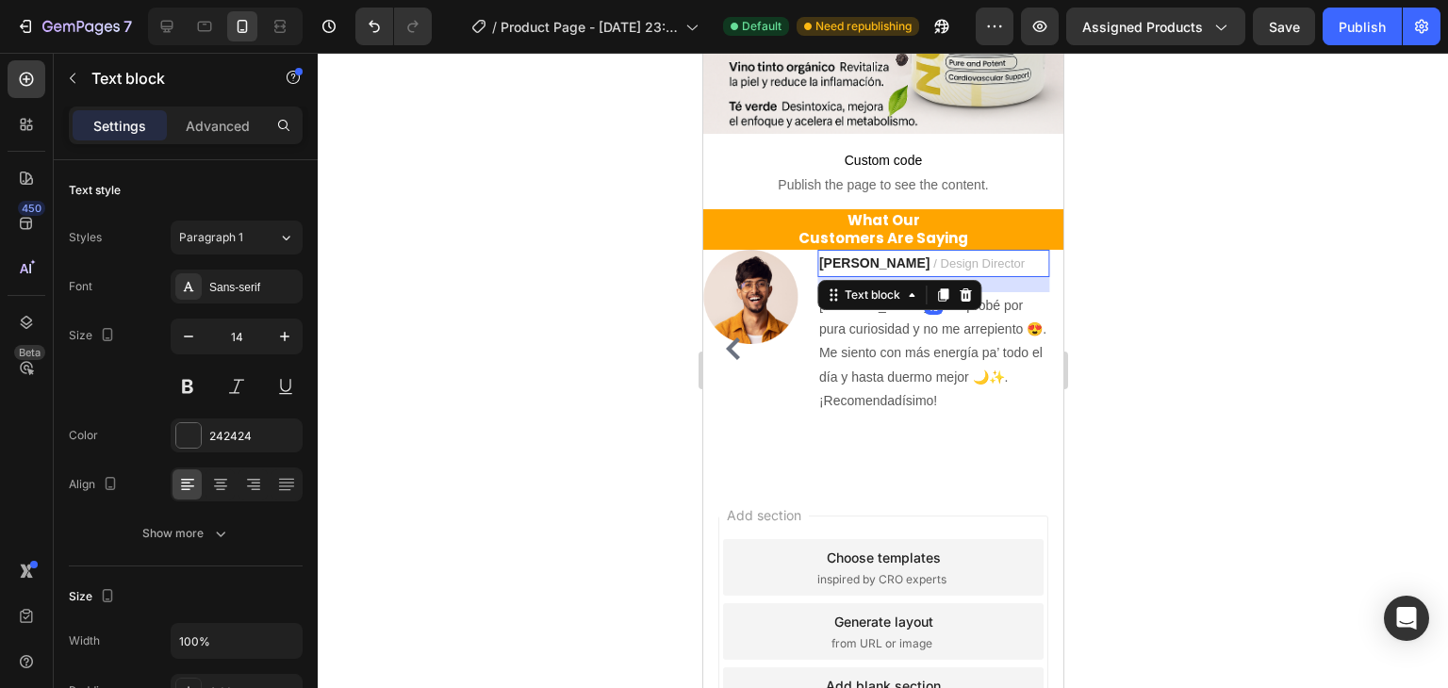
click at [861, 256] on strong "Ryan S." at bounding box center [873, 263] width 110 height 15
click at [933, 256] on span "/ Design Director" at bounding box center [978, 263] width 91 height 14
click at [954, 256] on span "/ Design Director" at bounding box center [978, 263] width 91 height 14
click at [959, 256] on span "/ Design Director" at bounding box center [978, 263] width 91 height 14
click at [961, 256] on span "/ Design Director" at bounding box center [978, 263] width 91 height 14
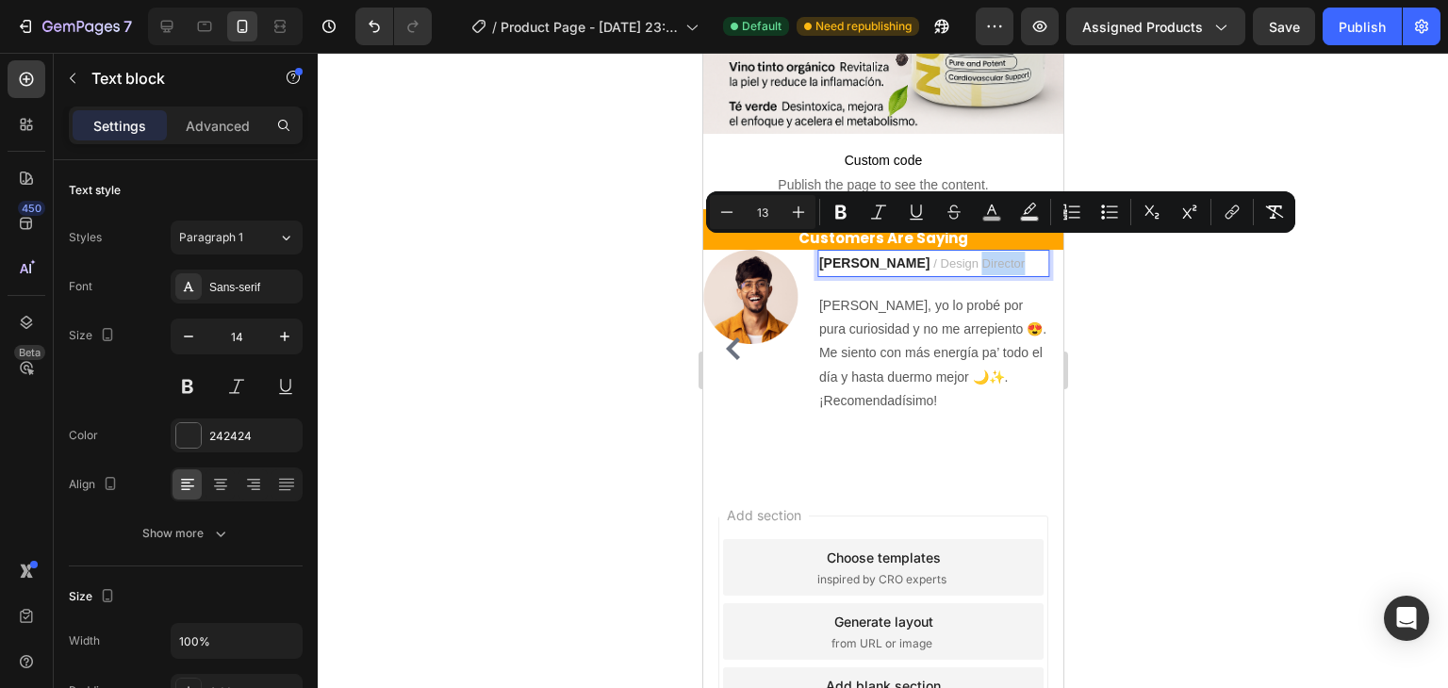
click at [962, 256] on span "/ Design Director" at bounding box center [978, 263] width 91 height 14
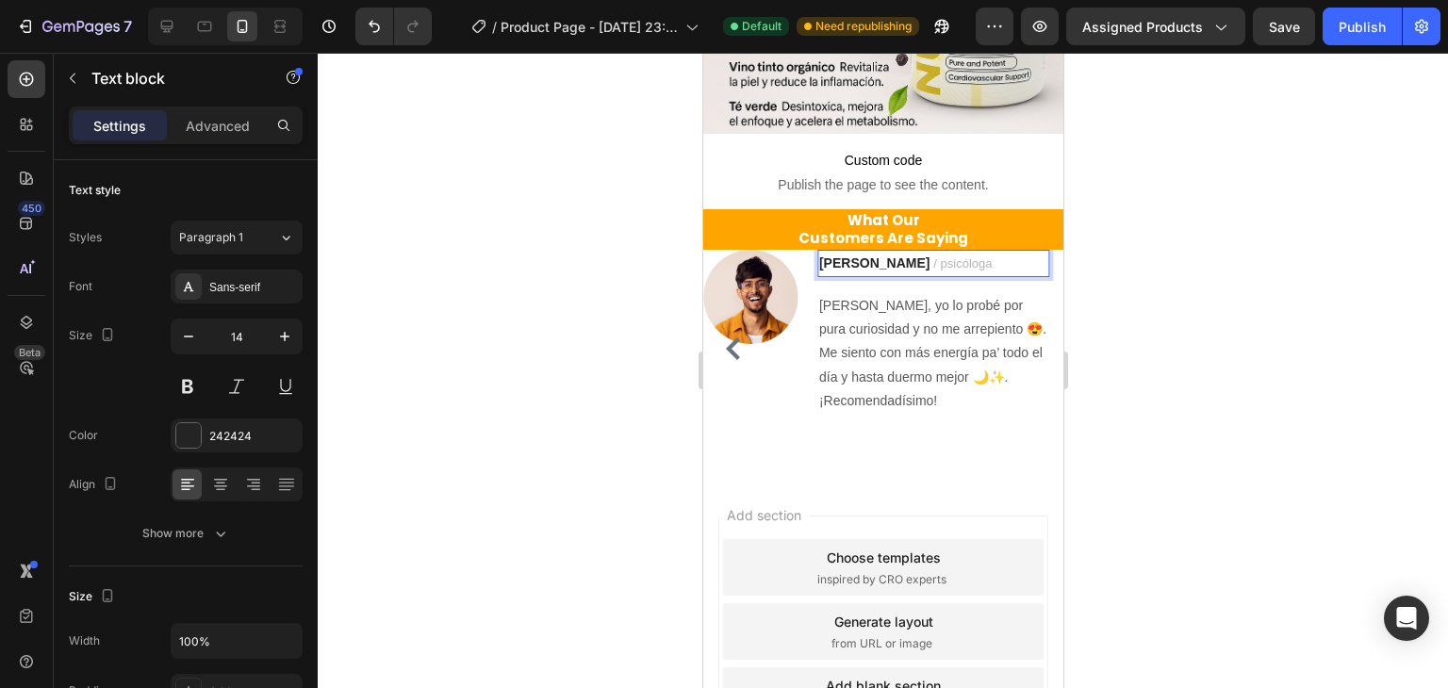
drag, startPoint x: 847, startPoint y: 246, endPoint x: 816, endPoint y: 307, distance: 68.7
click at [816, 307] on div "Image Maria P. / psicóloga Text block 16 Diay, yo lo probé por pura curiosidad …" at bounding box center [875, 332] width 346 height 165
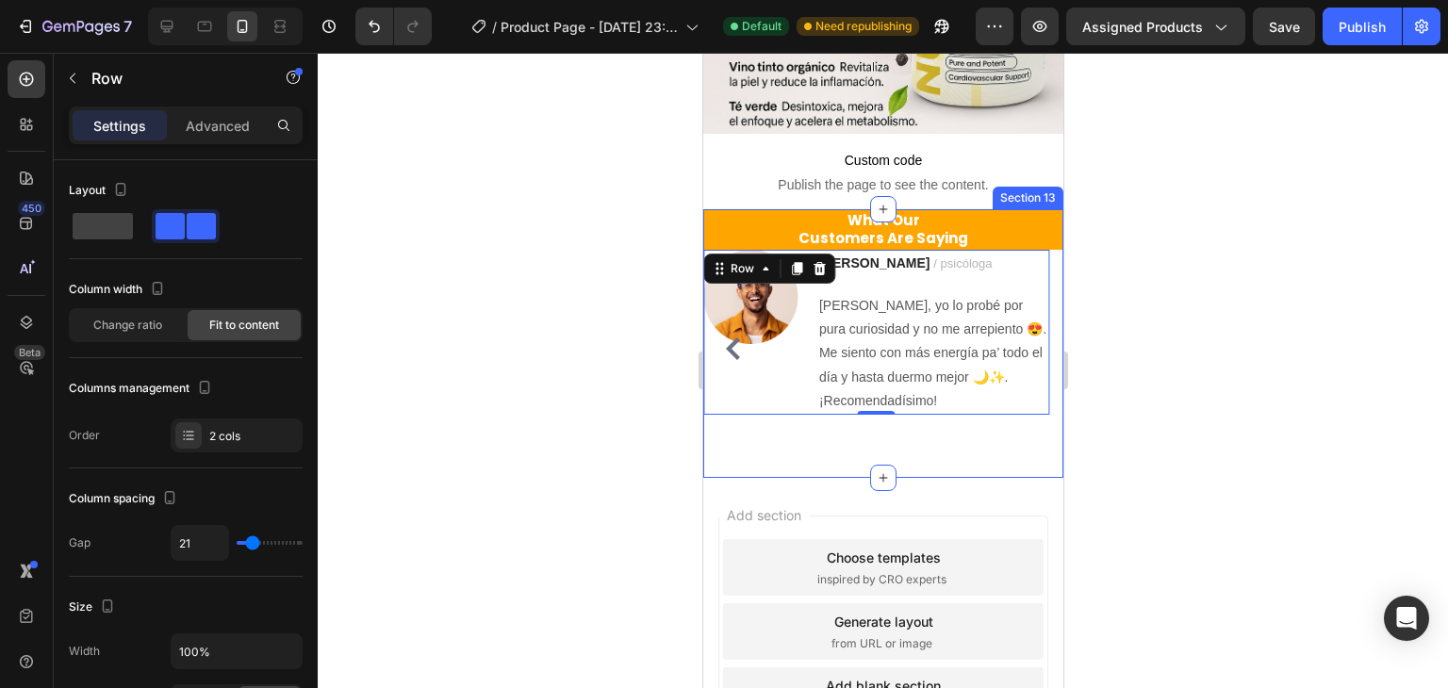
click at [797, 438] on div "What Our Customers Are Saying Heading Image Ryan S. / Design Director Text bloc…" at bounding box center [882, 343] width 360 height 269
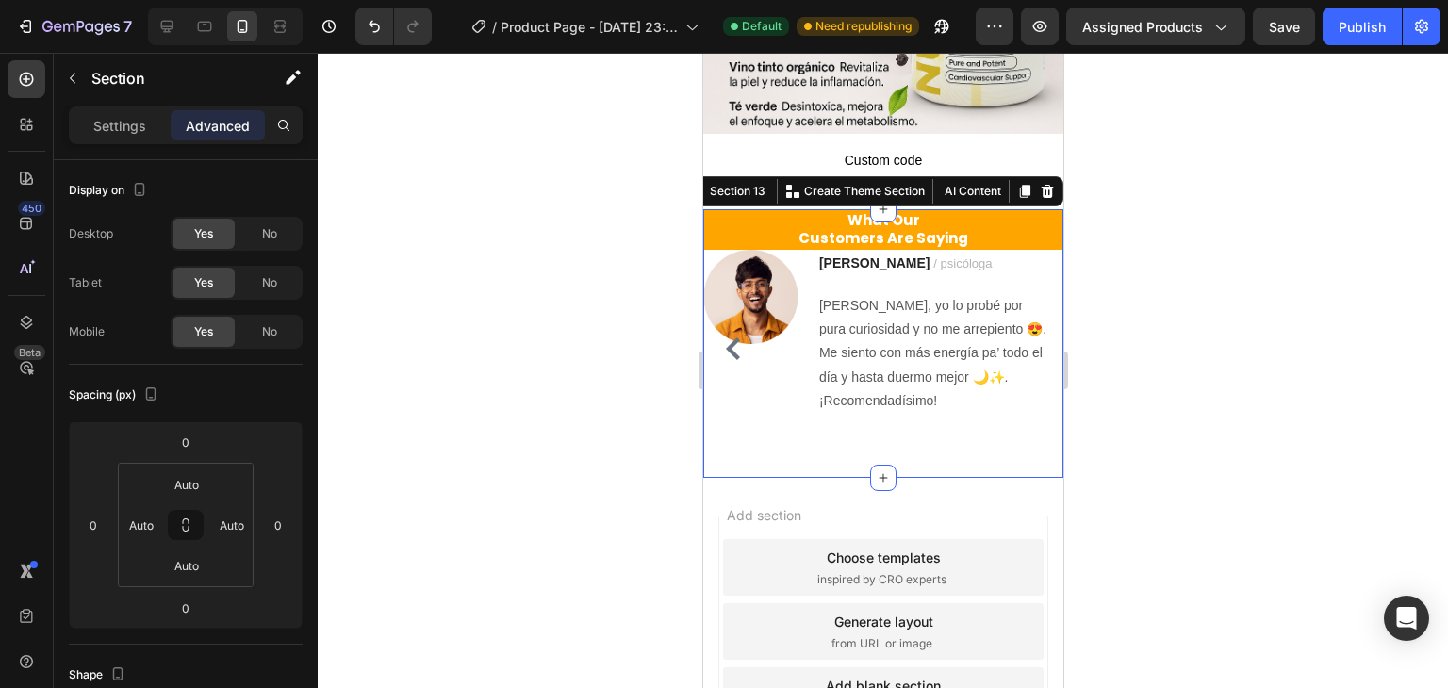
click at [910, 442] on div "What Our Customers Are Saying Heading Image Ryan S. / Design Director Text bloc…" at bounding box center [882, 343] width 360 height 269
click at [139, 139] on div "Settings" at bounding box center [120, 125] width 94 height 30
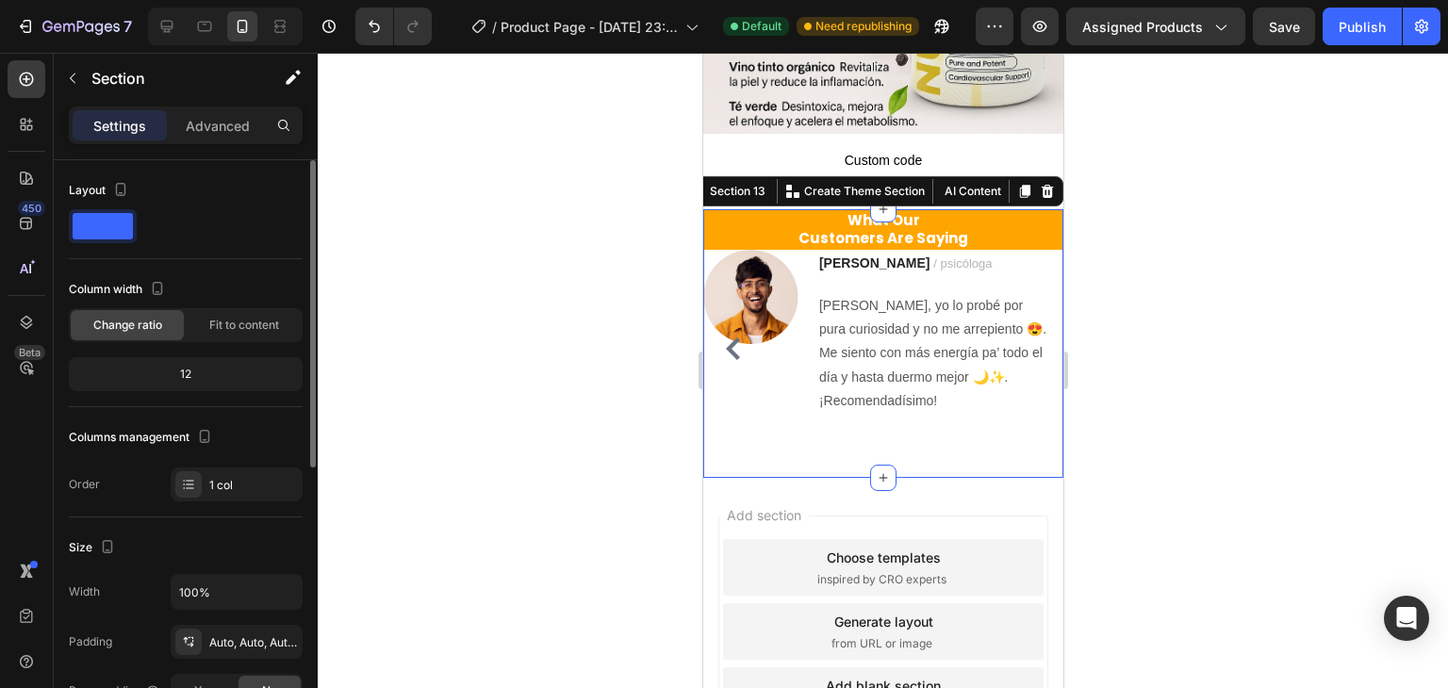
scroll to position [189, 0]
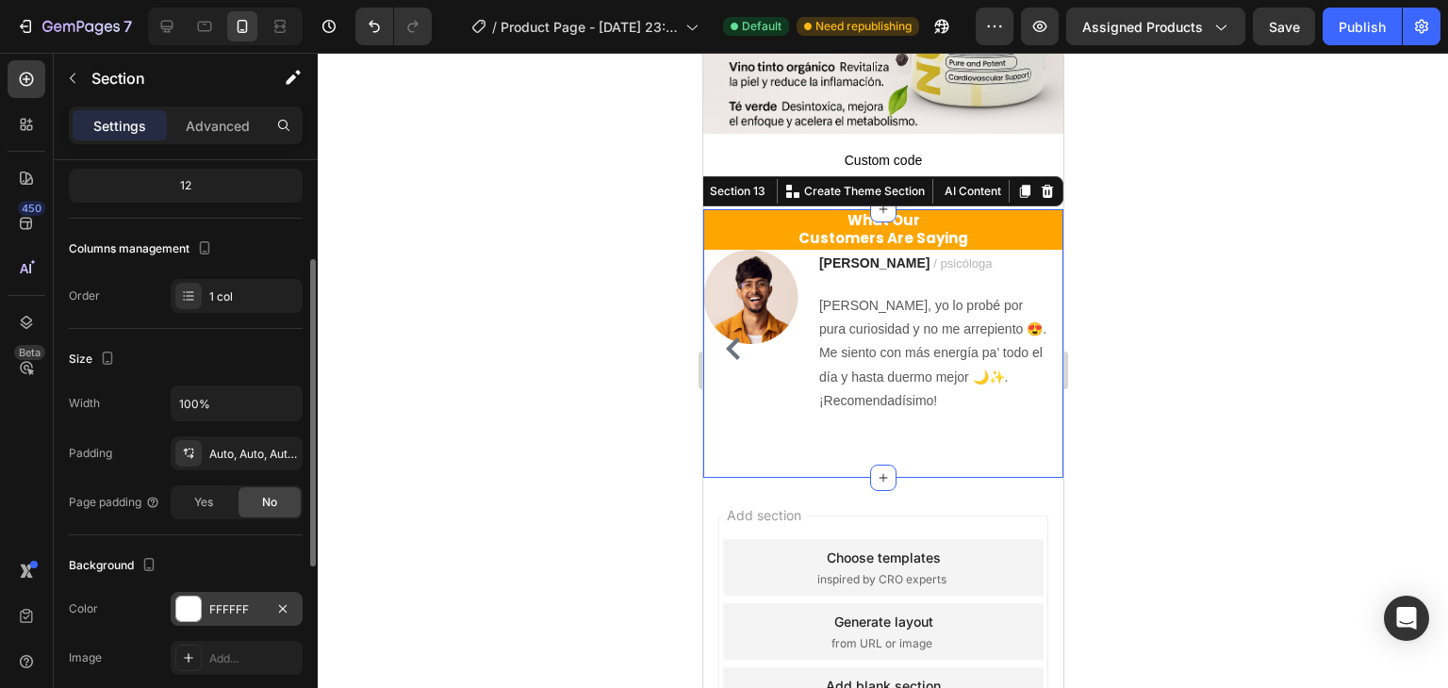
click at [198, 598] on div at bounding box center [188, 609] width 25 height 25
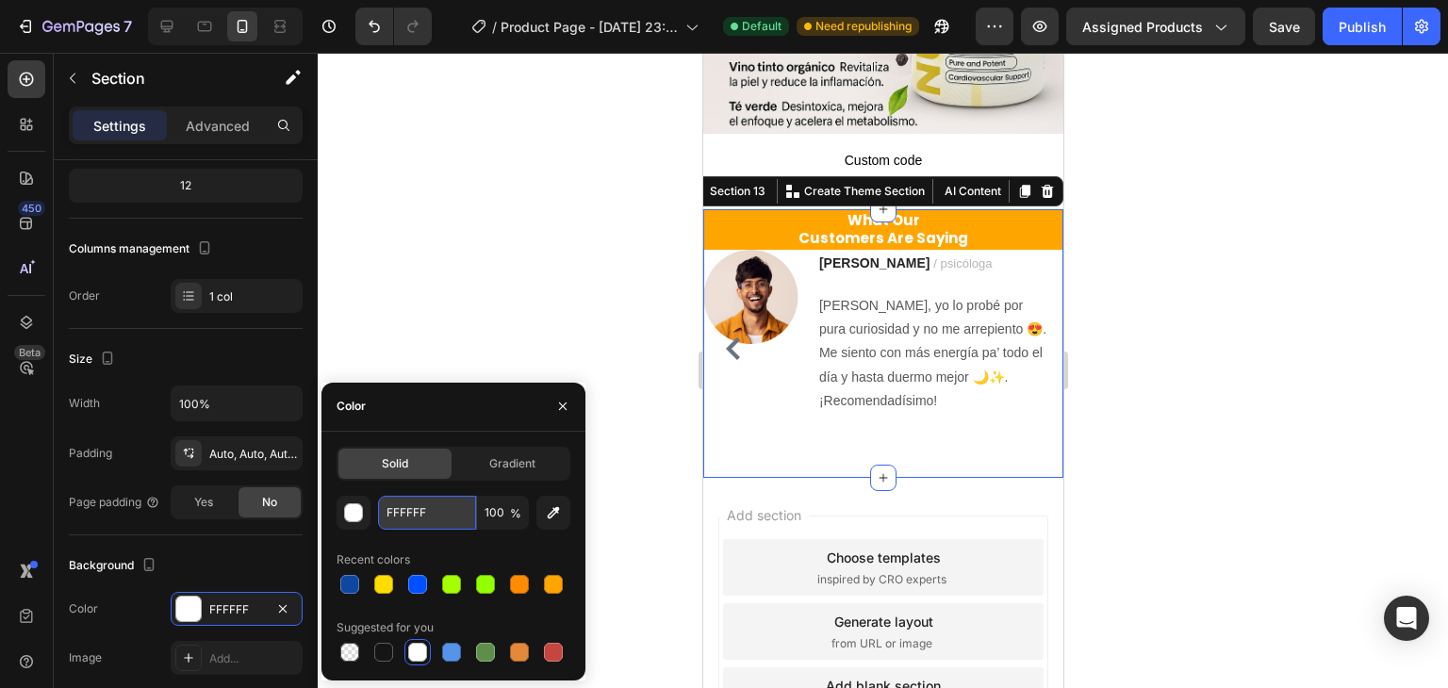
click at [418, 514] on input "FFFFFF" at bounding box center [427, 513] width 98 height 34
click at [377, 587] on div at bounding box center [383, 584] width 19 height 19
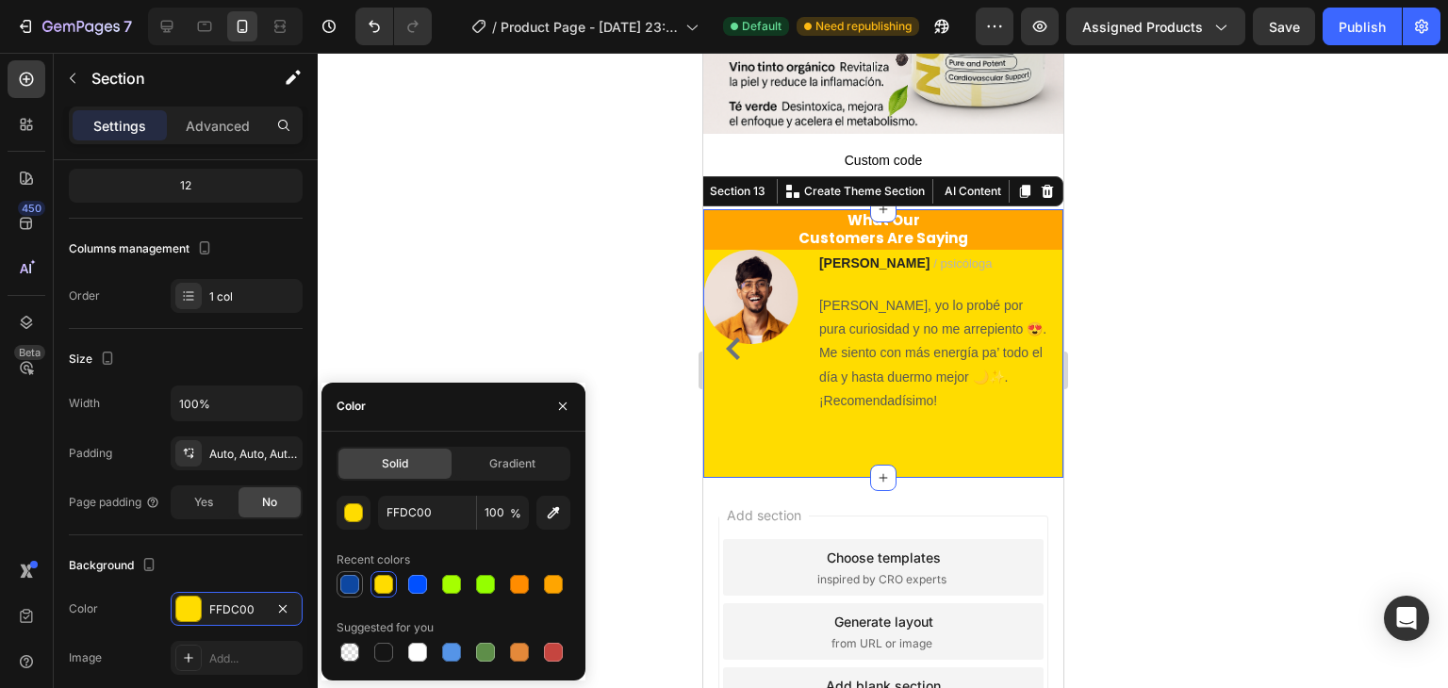
click at [344, 578] on div at bounding box center [349, 584] width 19 height 19
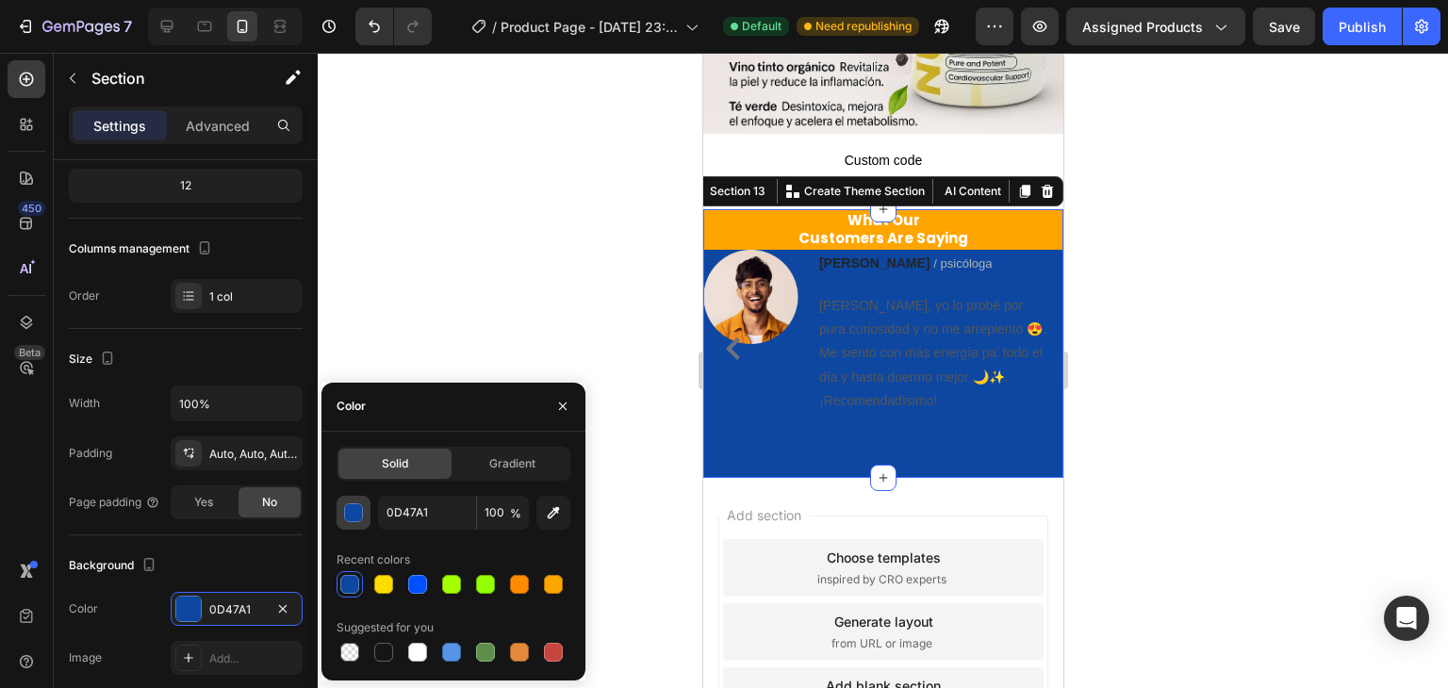
click at [362, 510] on div "button" at bounding box center [353, 513] width 19 height 19
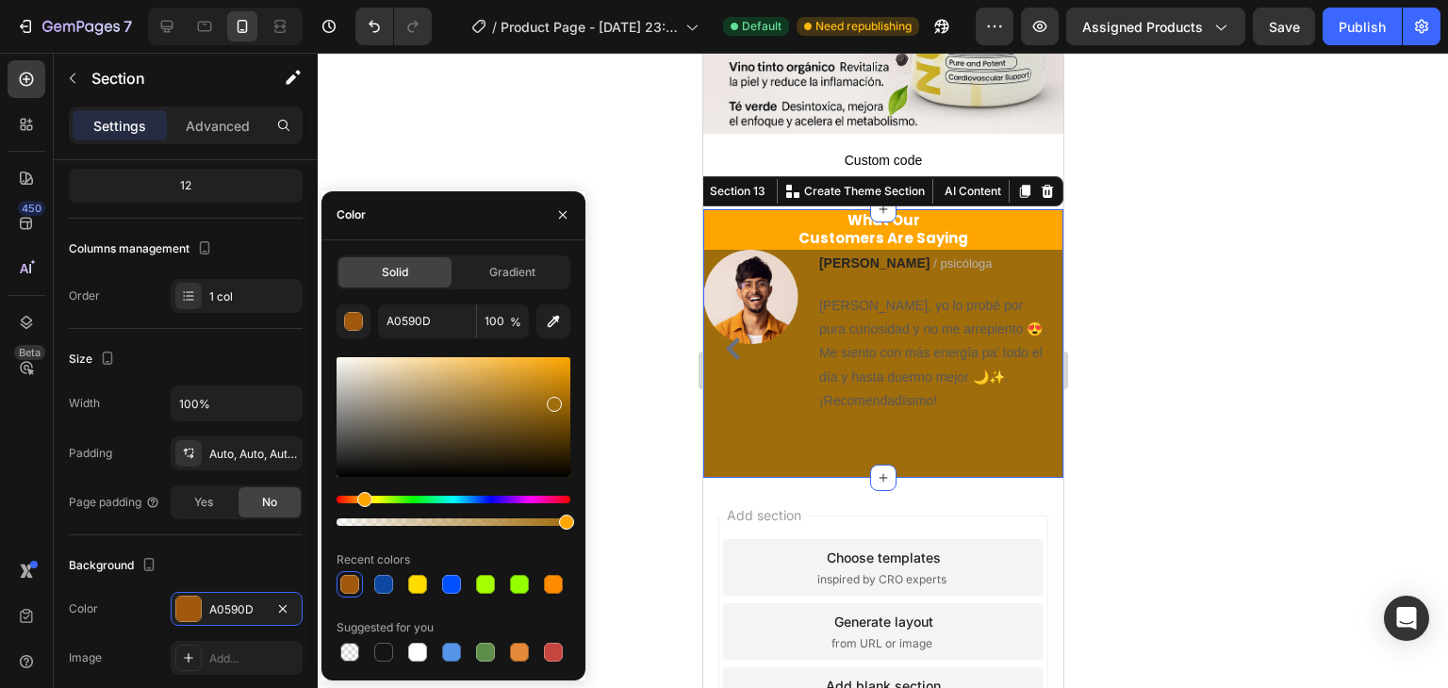
drag, startPoint x: 471, startPoint y: 497, endPoint x: 362, endPoint y: 521, distance: 111.2
click at [362, 521] on div at bounding box center [454, 511] width 234 height 30
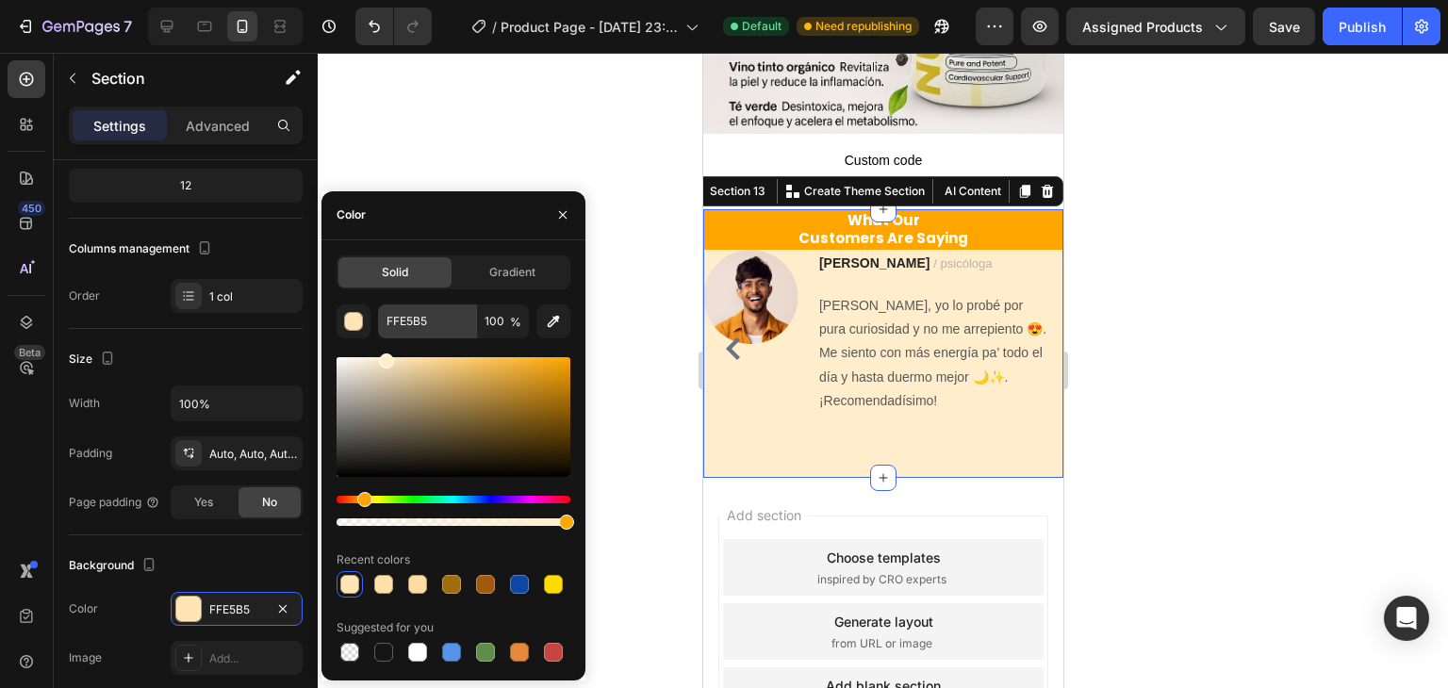
type input "FFEDCC"
drag, startPoint x: 539, startPoint y: 381, endPoint x: 385, endPoint y: 332, distance: 162.2
click at [385, 332] on div "FFEDCC 100 % Recent colors Suggested for you" at bounding box center [454, 485] width 234 height 361
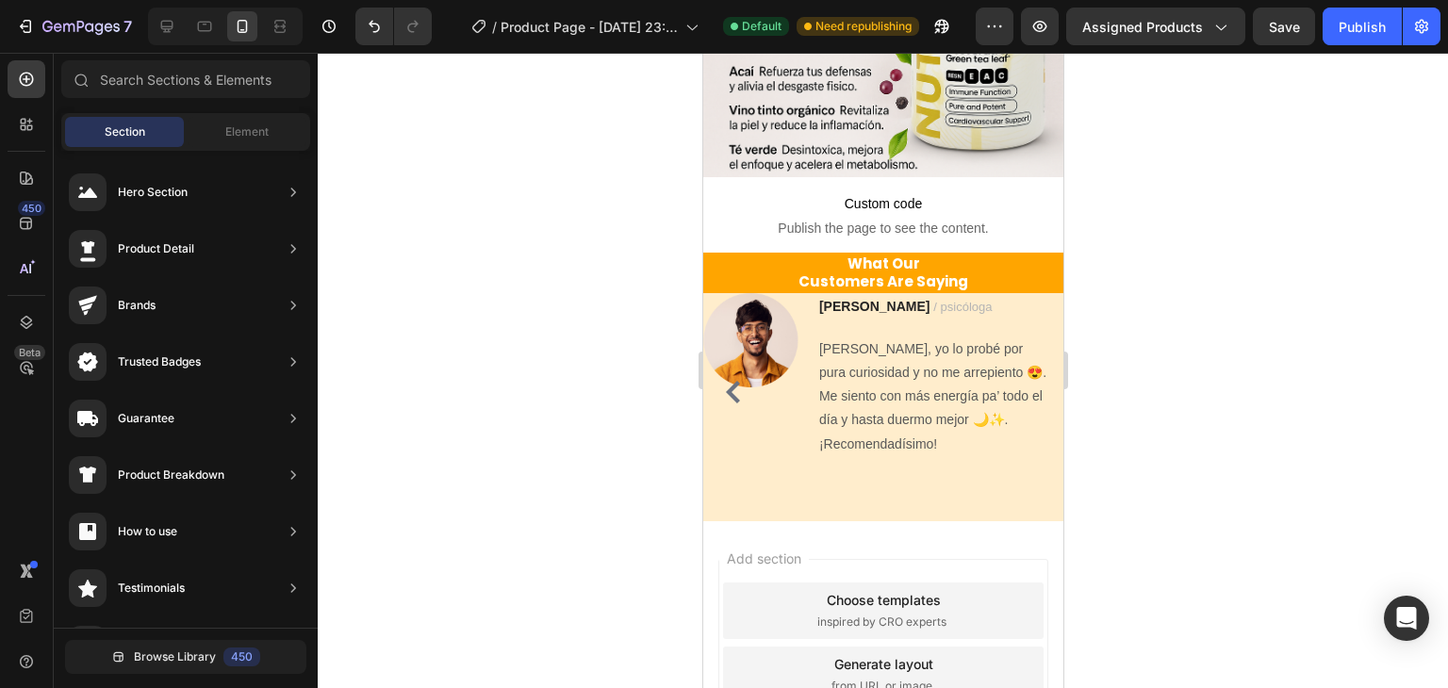
scroll to position [1396, 0]
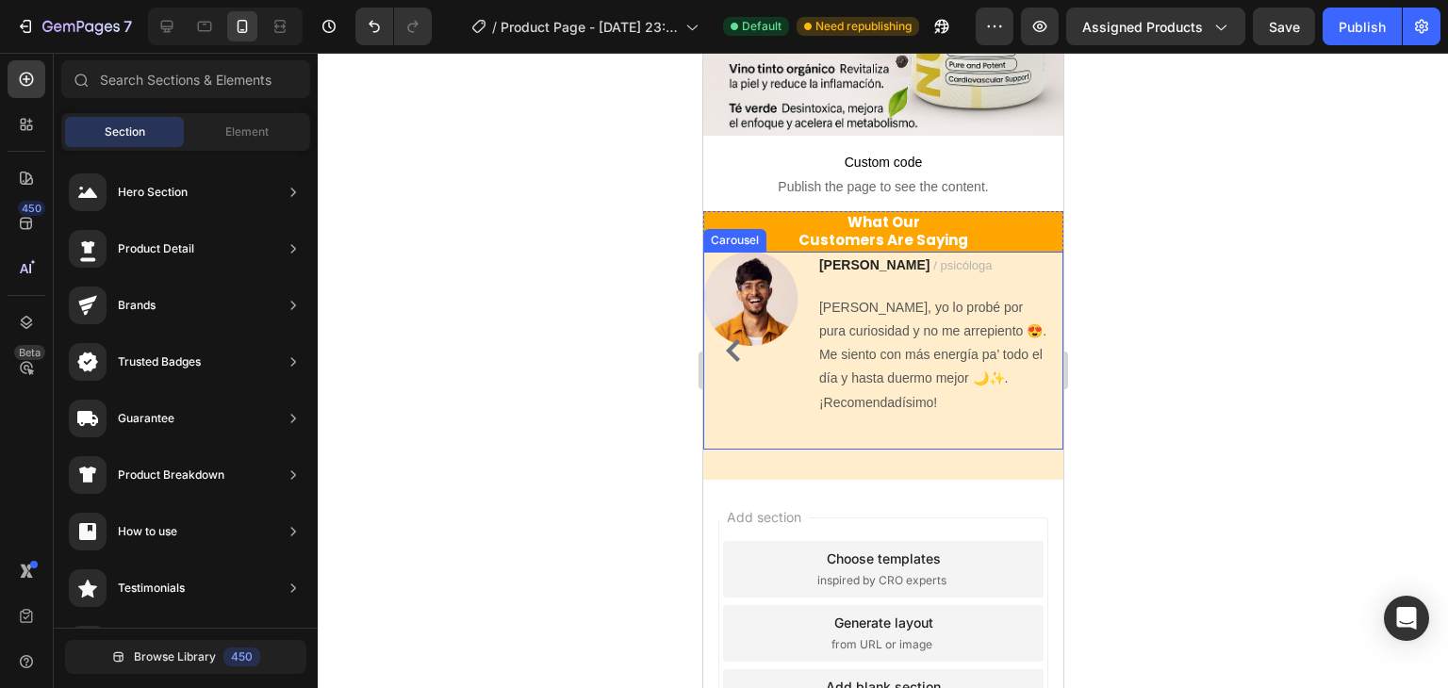
click at [1002, 406] on div "Image Maria P. / psicóloga Text block Diay, yo lo probé por pura curiosidad y n…" at bounding box center [875, 351] width 346 height 198
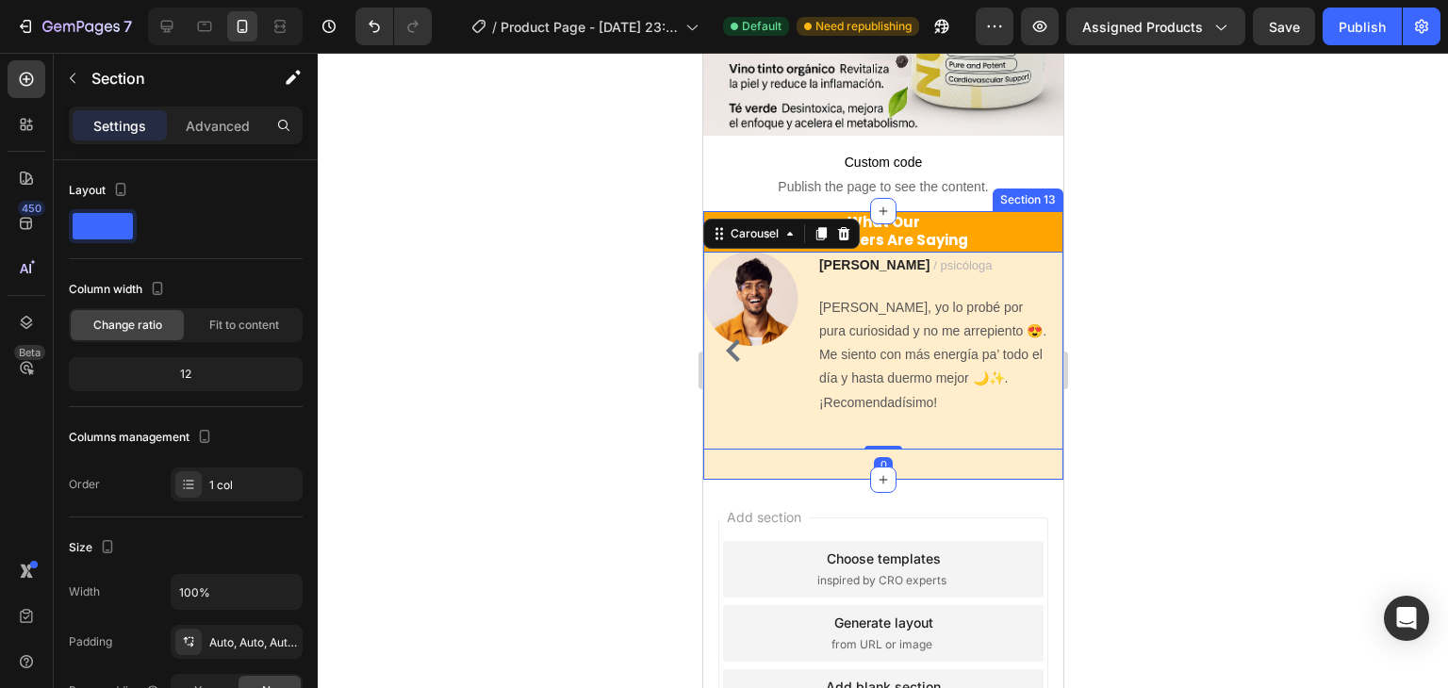
click at [986, 447] on div "What Our Customers Are Saying Heading Image Ryan S. / Design Director Text bloc…" at bounding box center [882, 345] width 360 height 269
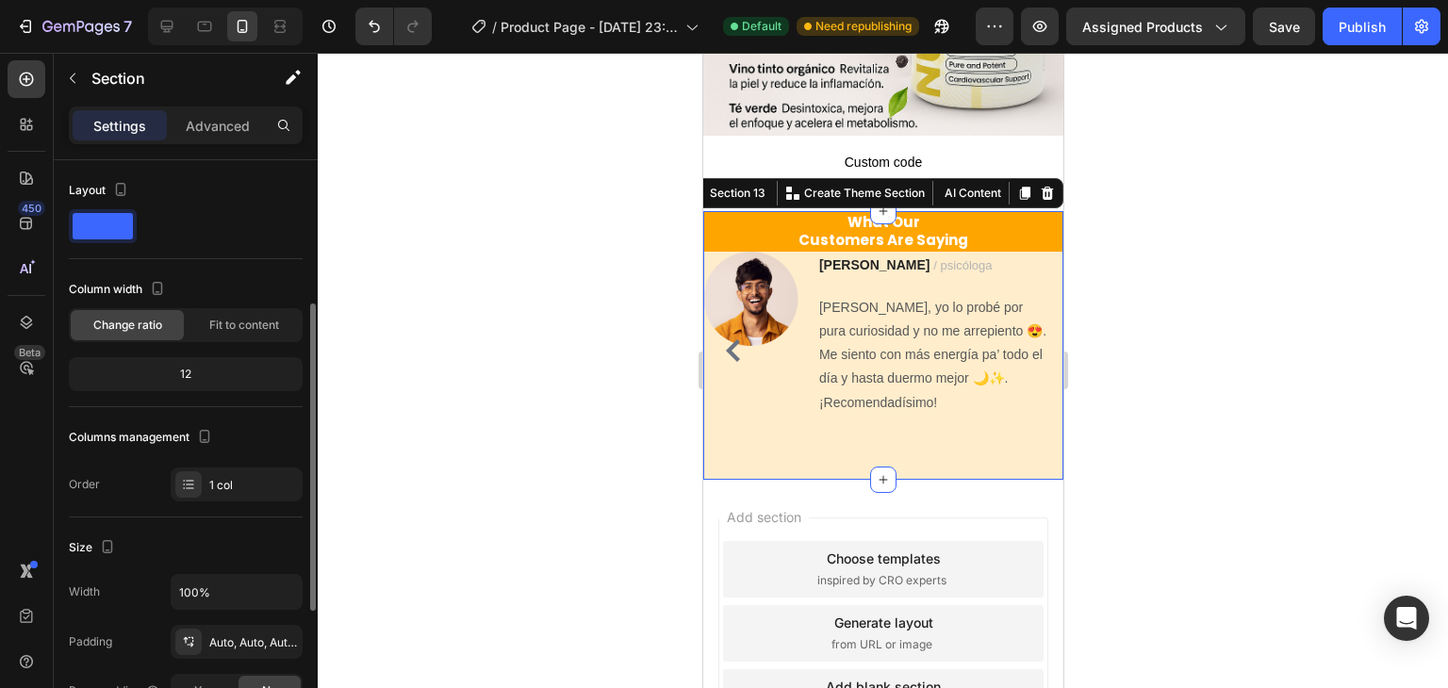
scroll to position [189, 0]
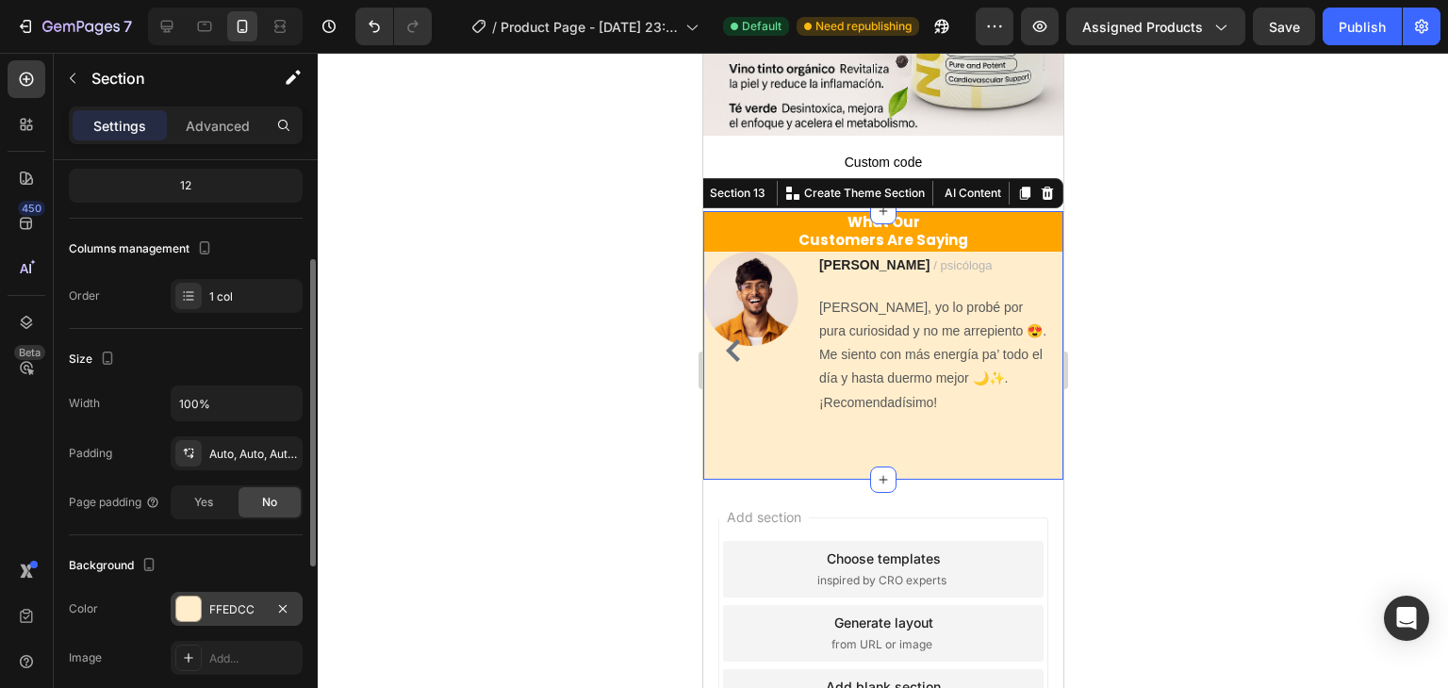
click at [193, 604] on div at bounding box center [188, 609] width 25 height 25
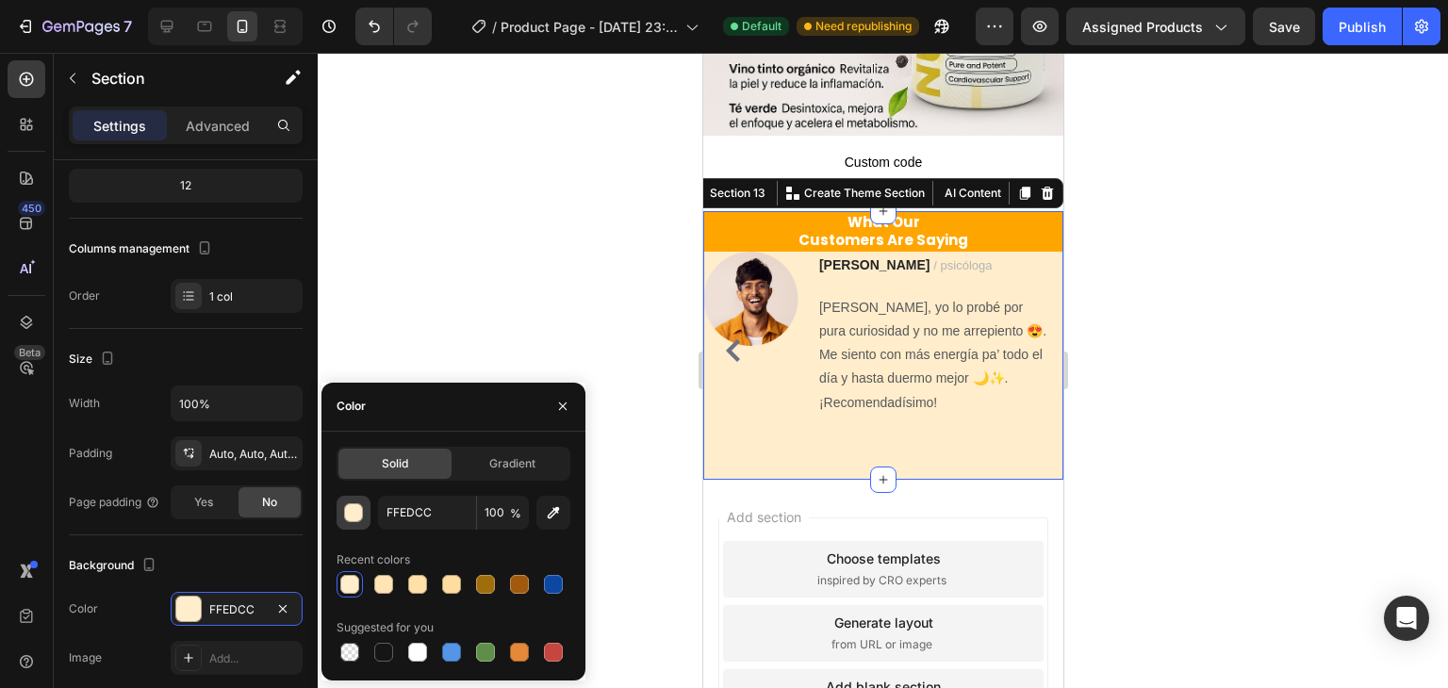
click at [355, 510] on div "button" at bounding box center [354, 513] width 19 height 19
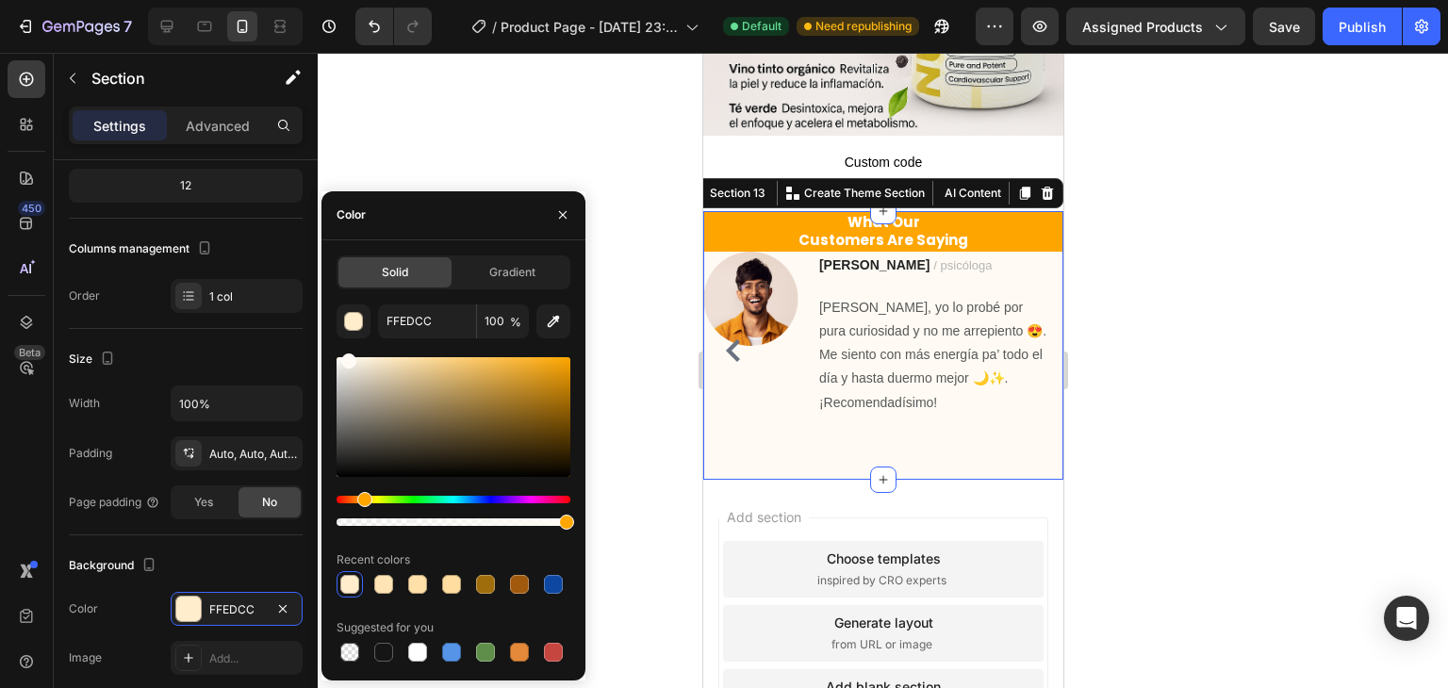
type input "FFFBF4"
drag, startPoint x: 385, startPoint y: 364, endPoint x: 346, endPoint y: 355, distance: 39.6
click at [346, 355] on div at bounding box center [348, 361] width 15 height 15
click at [675, 352] on div at bounding box center [883, 371] width 1131 height 636
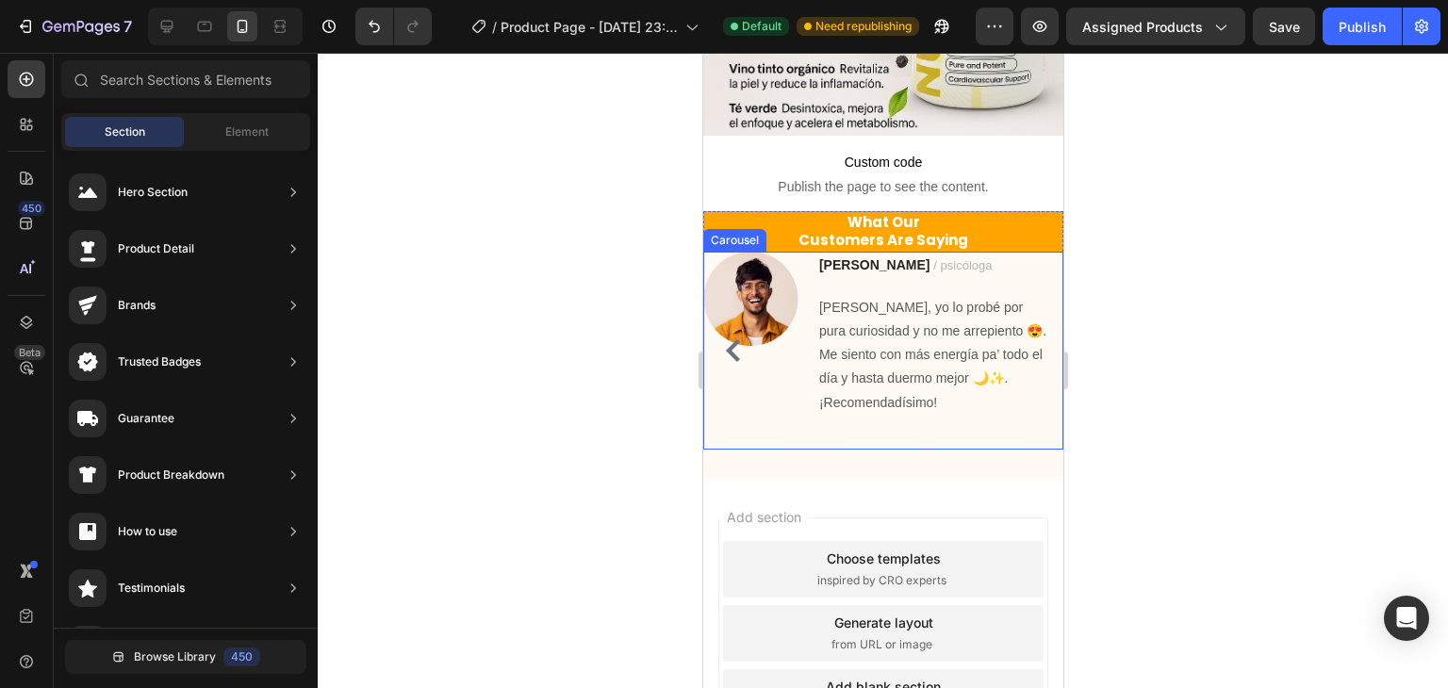
click at [726, 339] on icon "Carousel Back Arrow" at bounding box center [732, 350] width 23 height 23
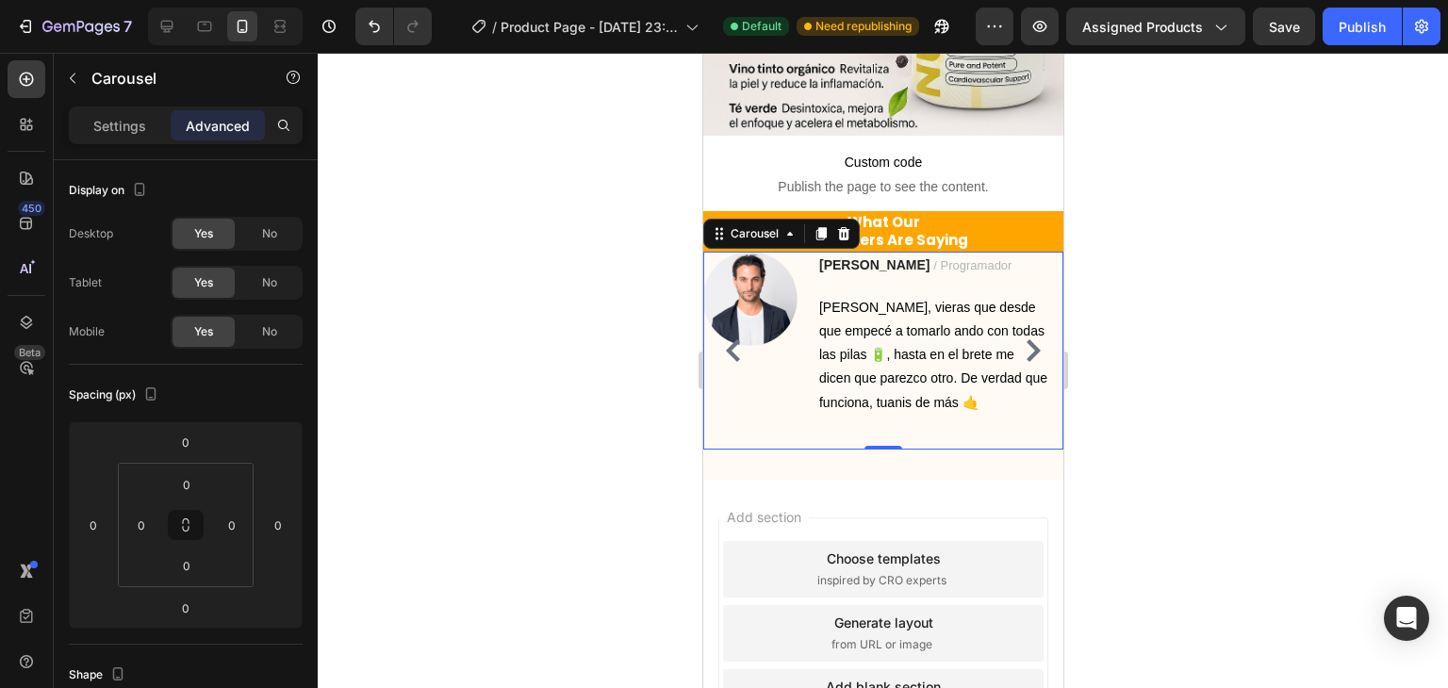
click at [1021, 339] on icon "Carousel Next Arrow" at bounding box center [1032, 350] width 23 height 23
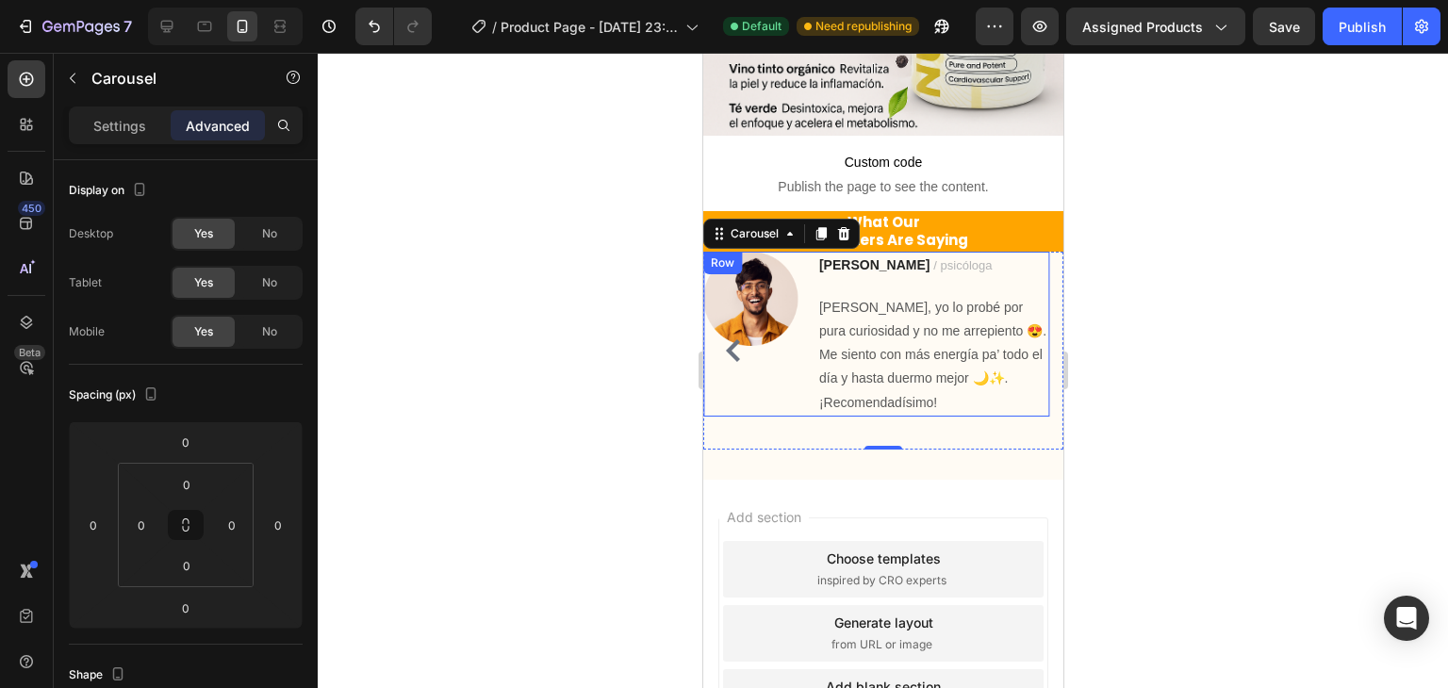
click at [784, 375] on div "Image" at bounding box center [749, 334] width 94 height 165
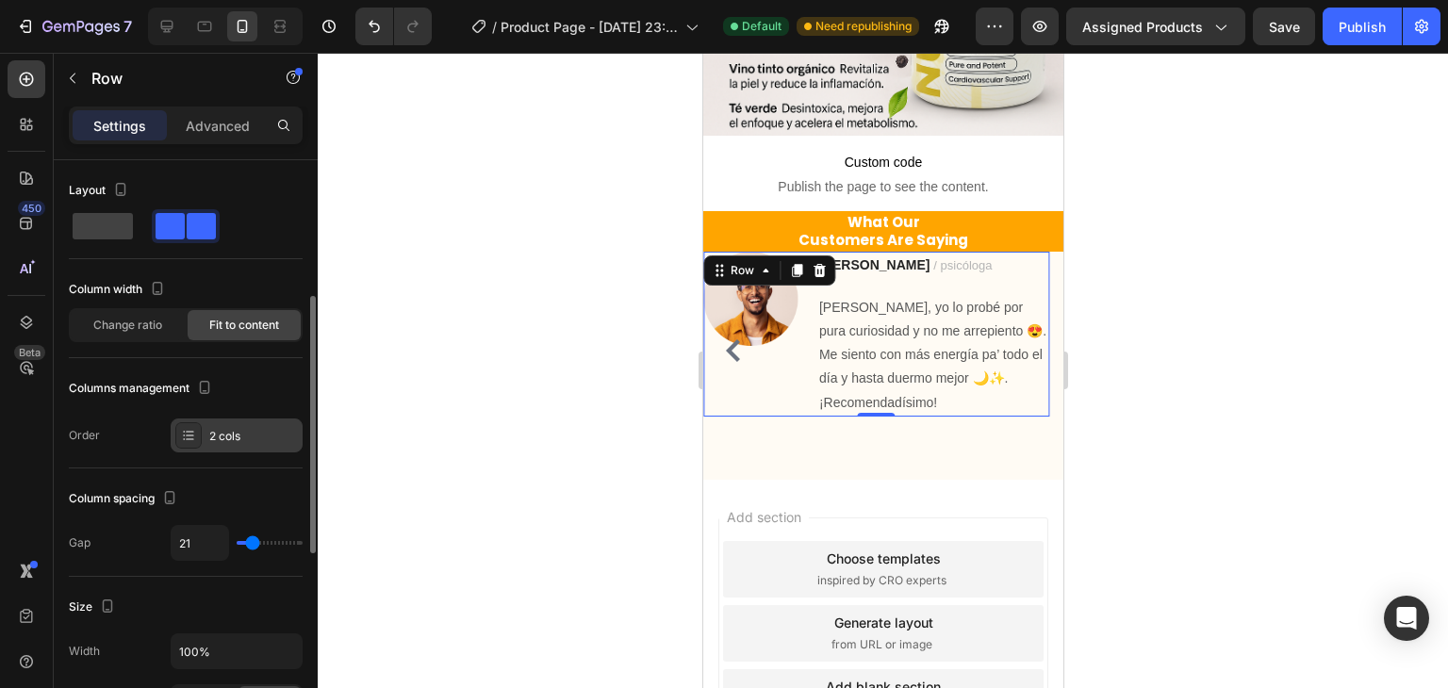
scroll to position [94, 0]
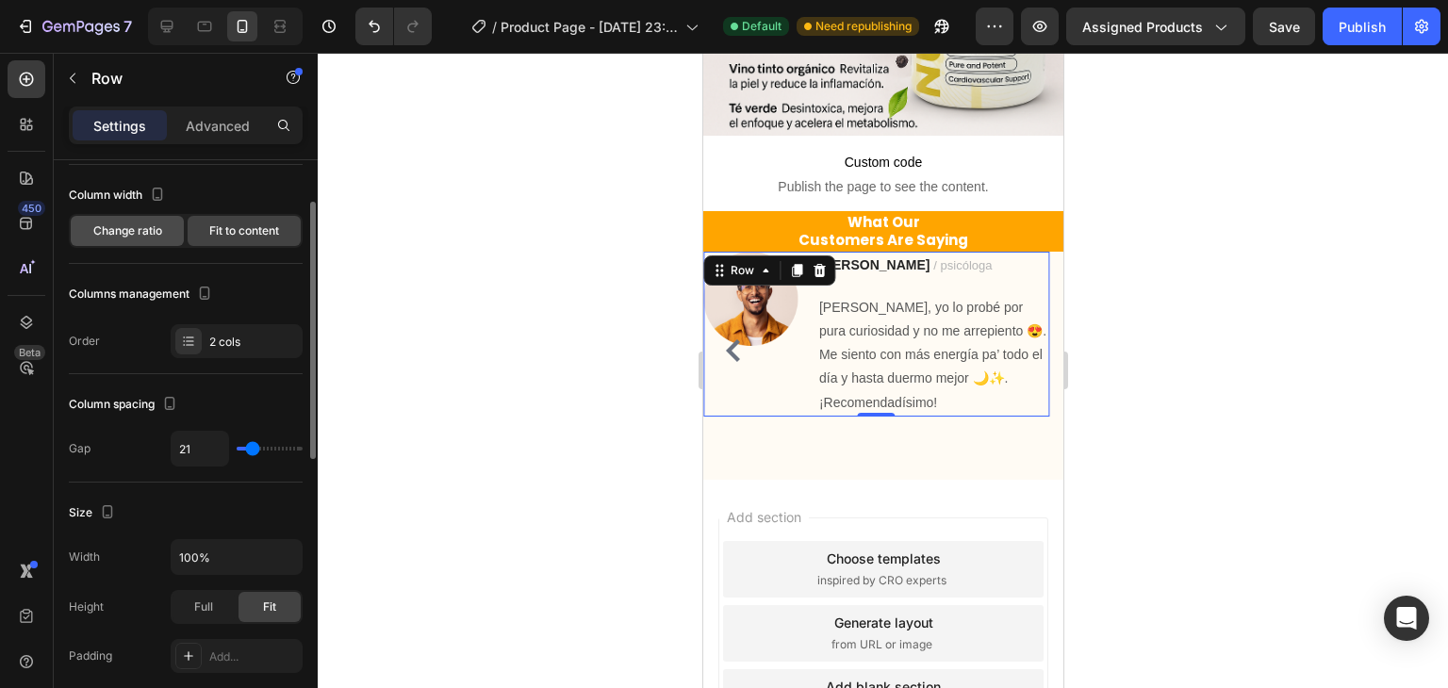
click at [168, 235] on div "Change ratio" at bounding box center [127, 231] width 113 height 30
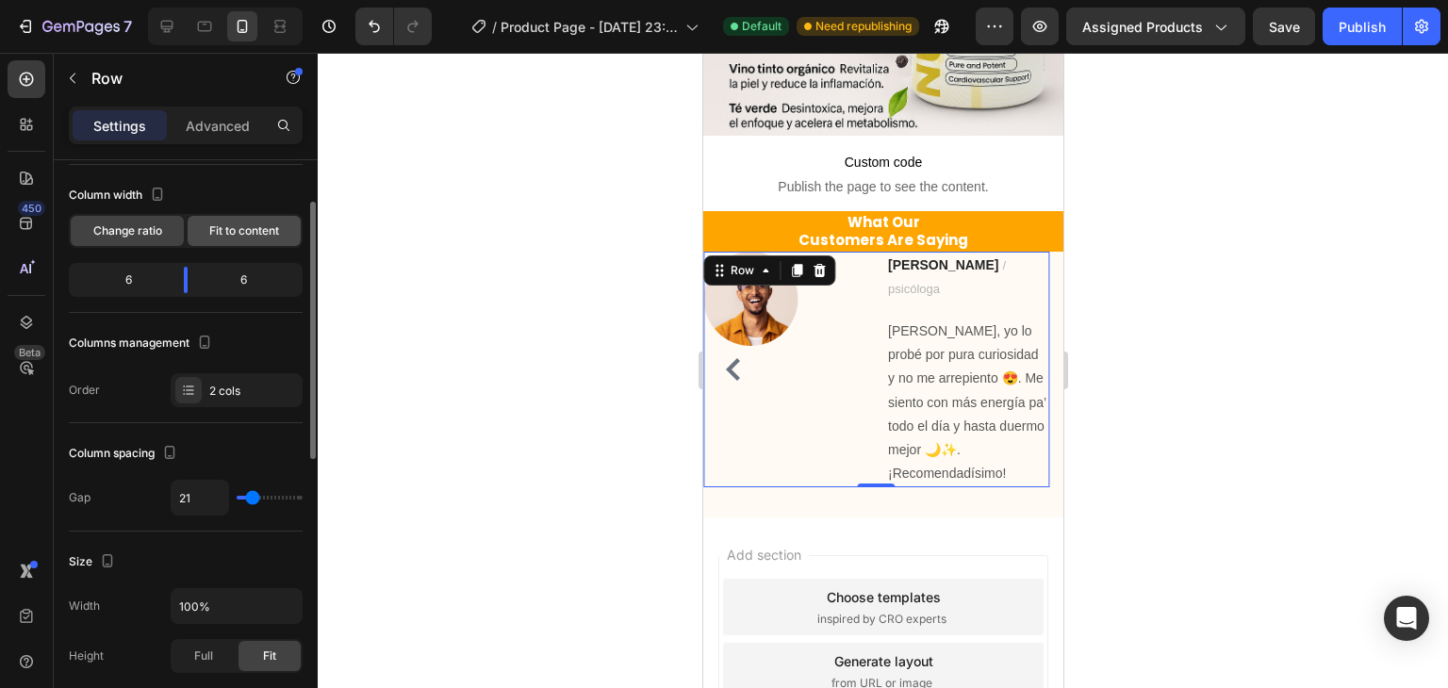
click at [216, 226] on span "Fit to content" at bounding box center [244, 231] width 70 height 17
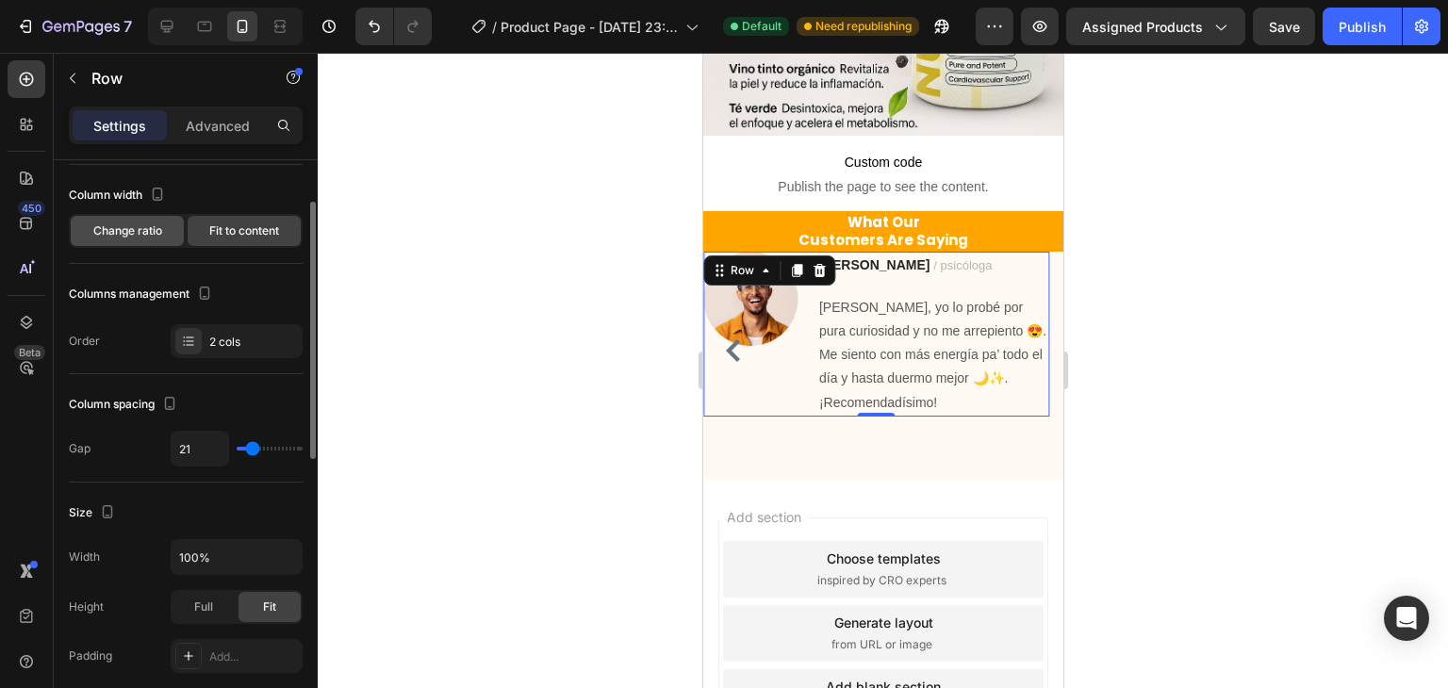
click at [147, 235] on span "Change ratio" at bounding box center [127, 231] width 69 height 17
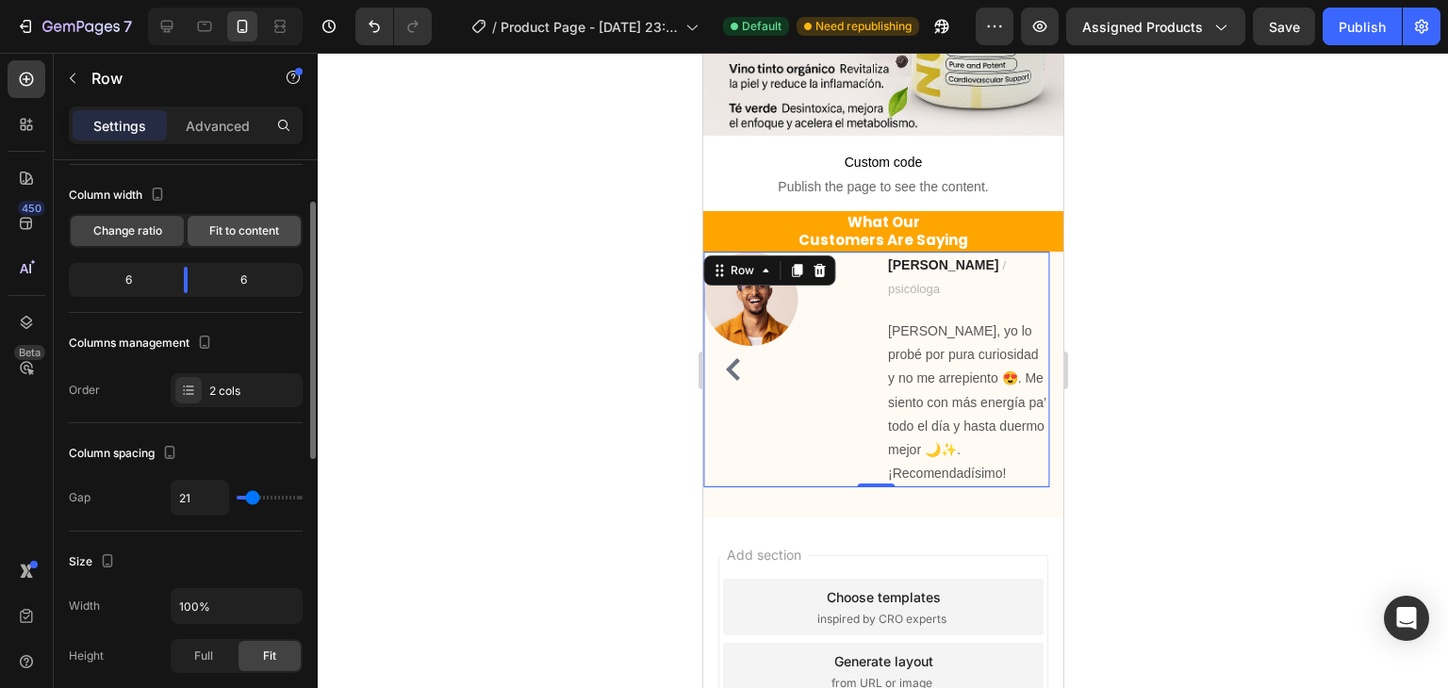
click at [203, 221] on div "Fit to content" at bounding box center [244, 231] width 113 height 30
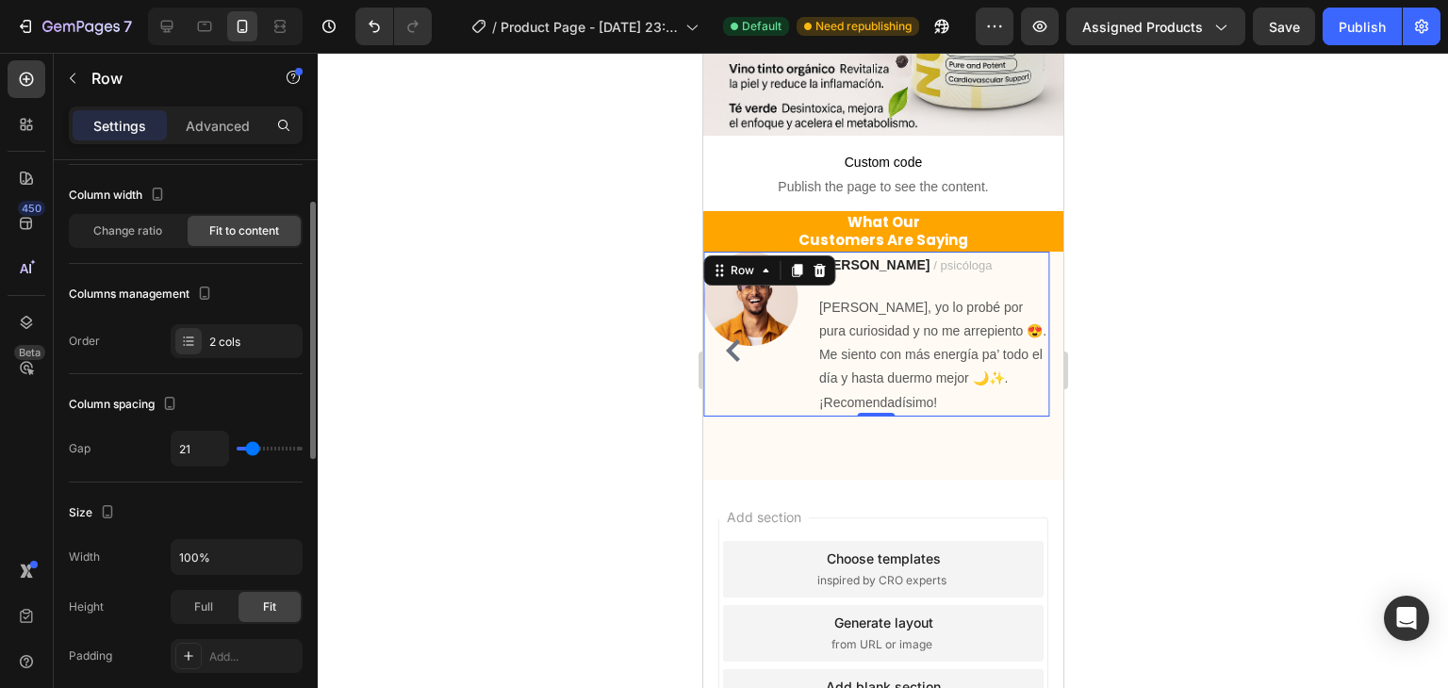
scroll to position [189, 0]
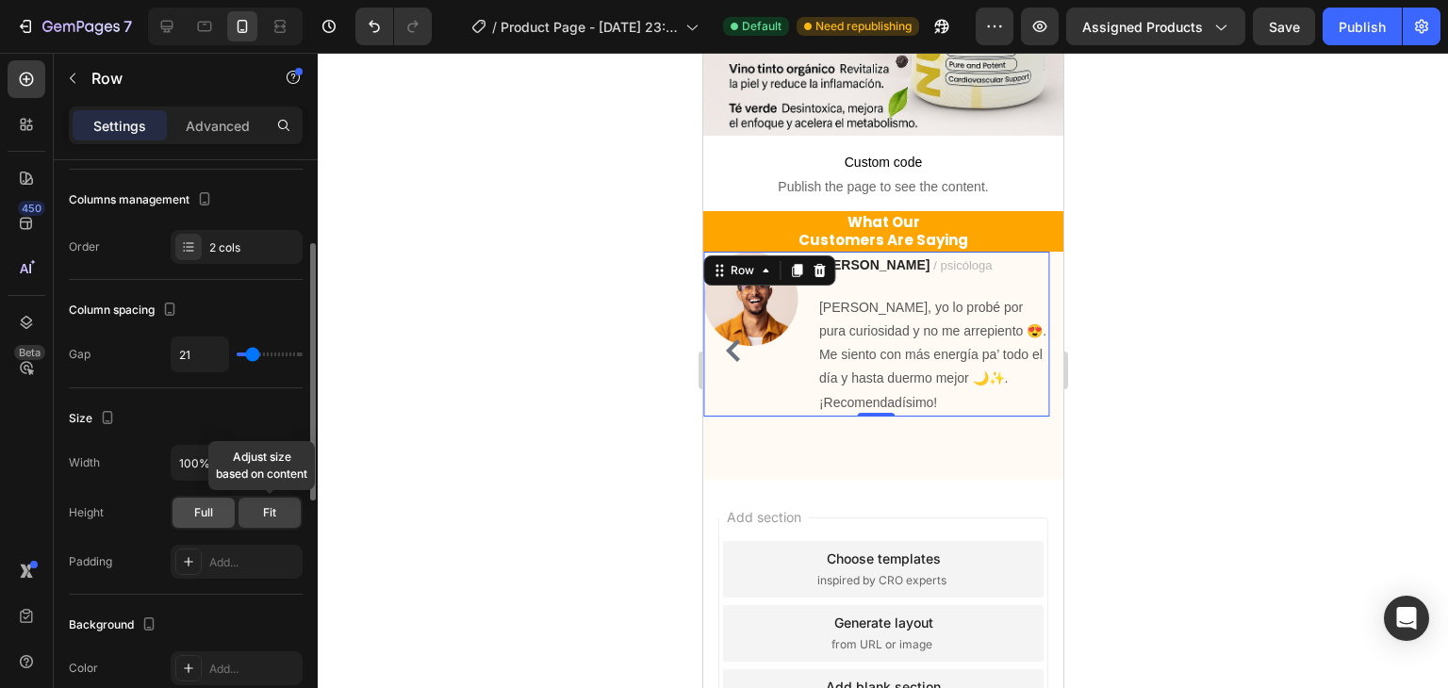
click at [208, 518] on span "Full" at bounding box center [203, 512] width 19 height 17
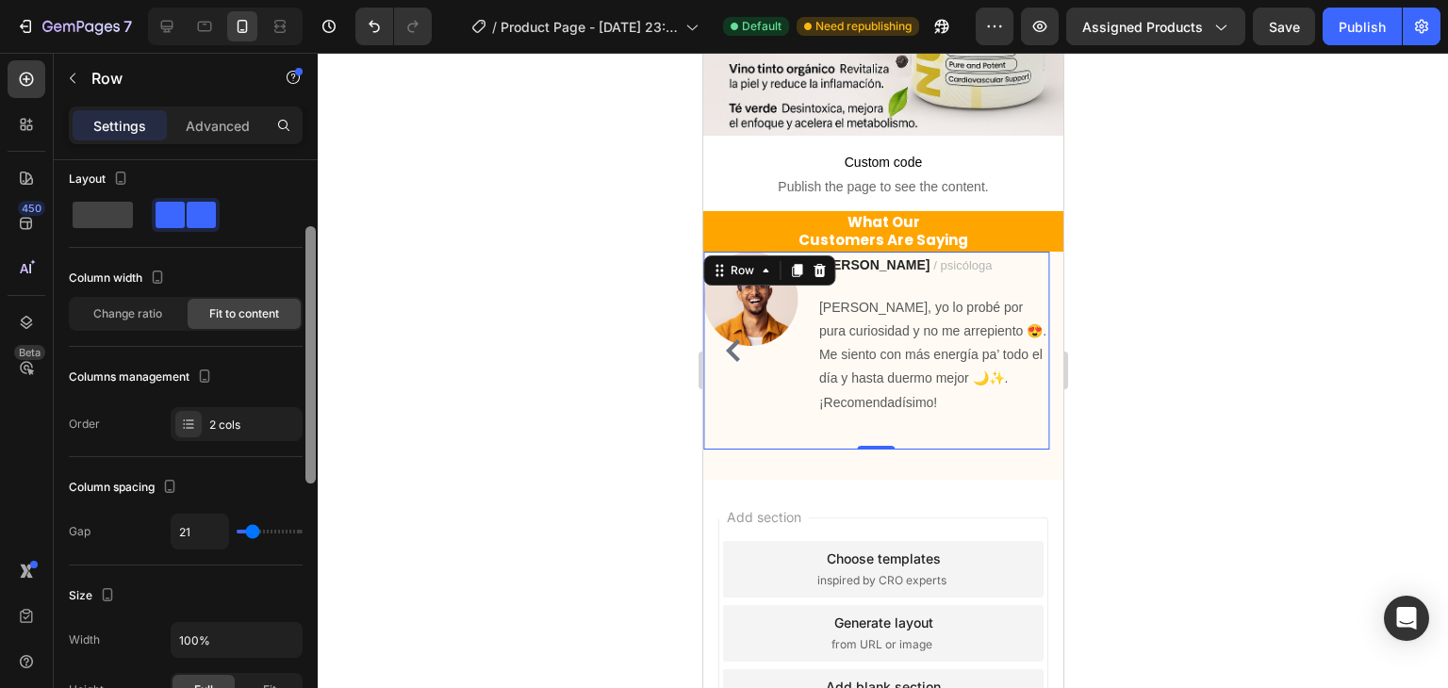
scroll to position [0, 0]
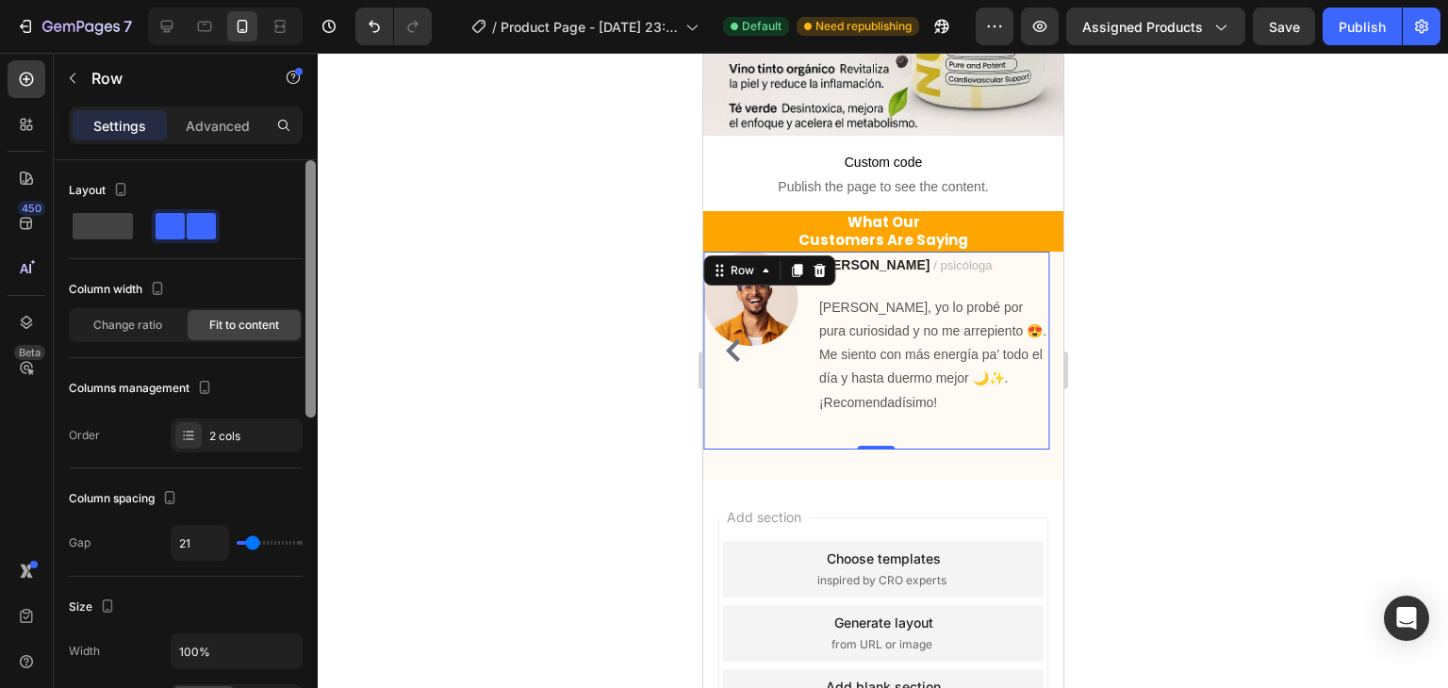
drag, startPoint x: 309, startPoint y: 389, endPoint x: 302, endPoint y: 273, distance: 117.2
click at [302, 273] on div "Layout Column width Change ratio Fit to content Columns management Order 2 cols…" at bounding box center [186, 451] width 264 height 582
click at [91, 227] on span at bounding box center [103, 226] width 60 height 26
type input "0"
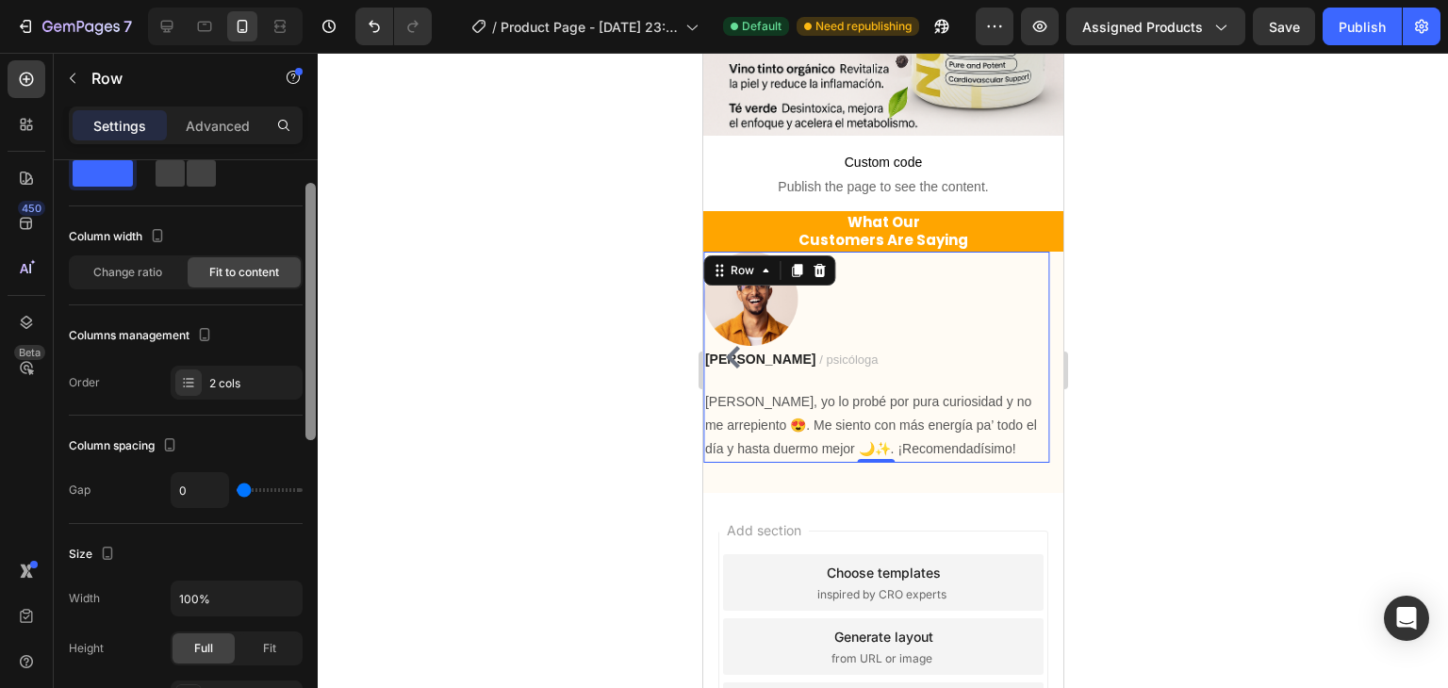
scroll to position [57, 0]
drag, startPoint x: 311, startPoint y: 383, endPoint x: 313, endPoint y: 408, distance: 25.5
click at [313, 408] on div at bounding box center [311, 313] width 10 height 257
click at [187, 171] on span at bounding box center [201, 170] width 29 height 26
type input "21"
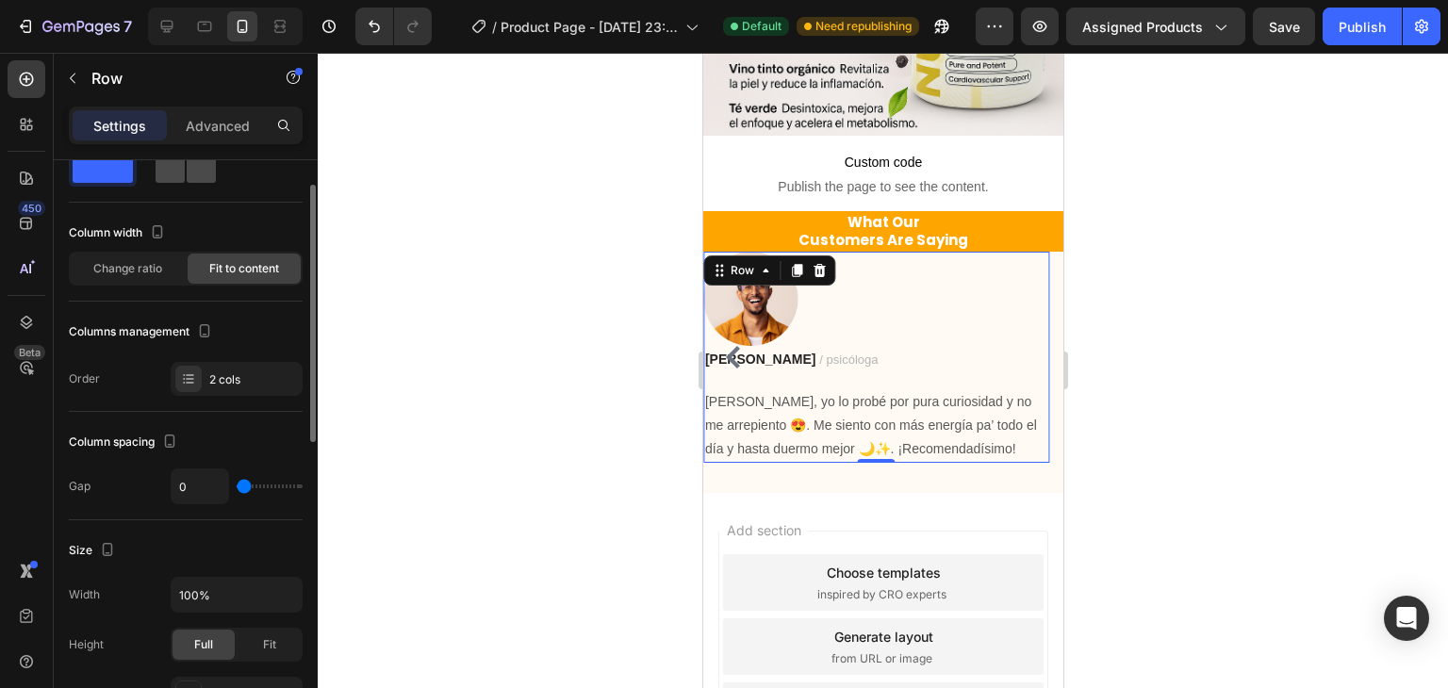
type input "21"
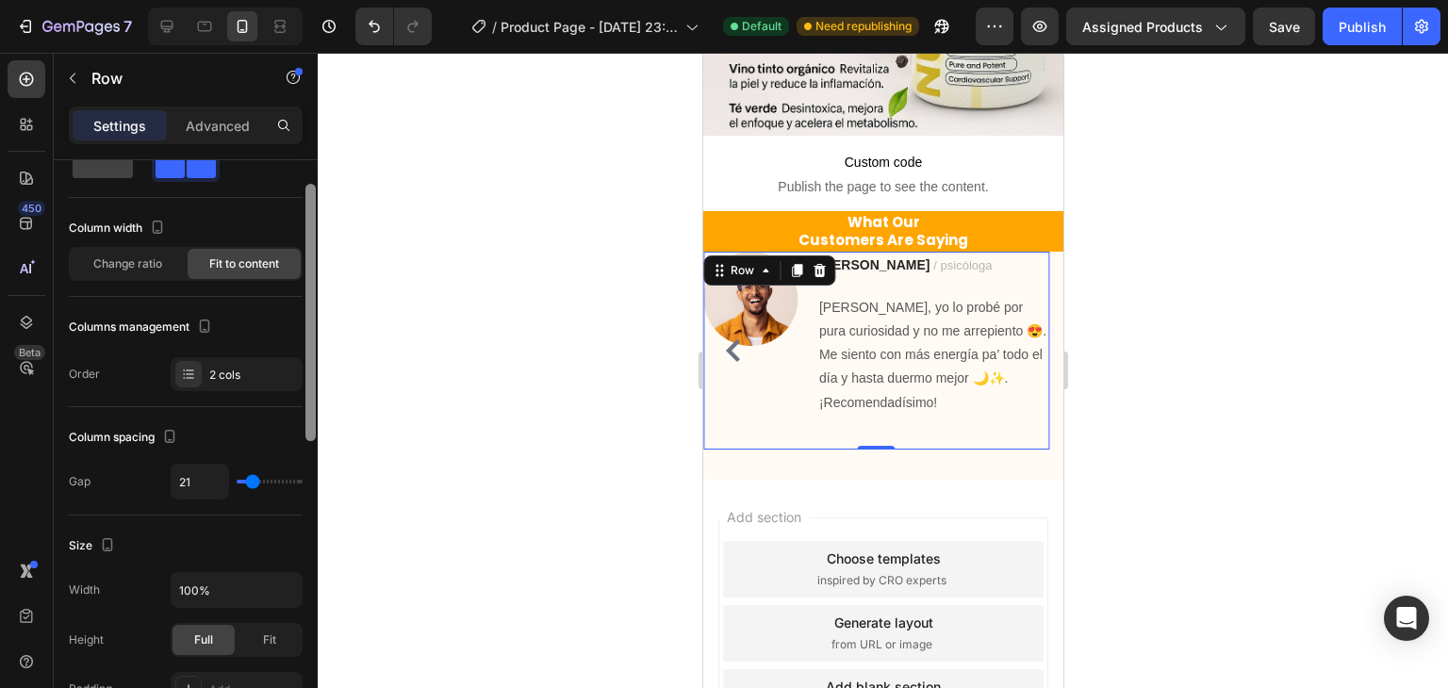
scroll to position [83, 0]
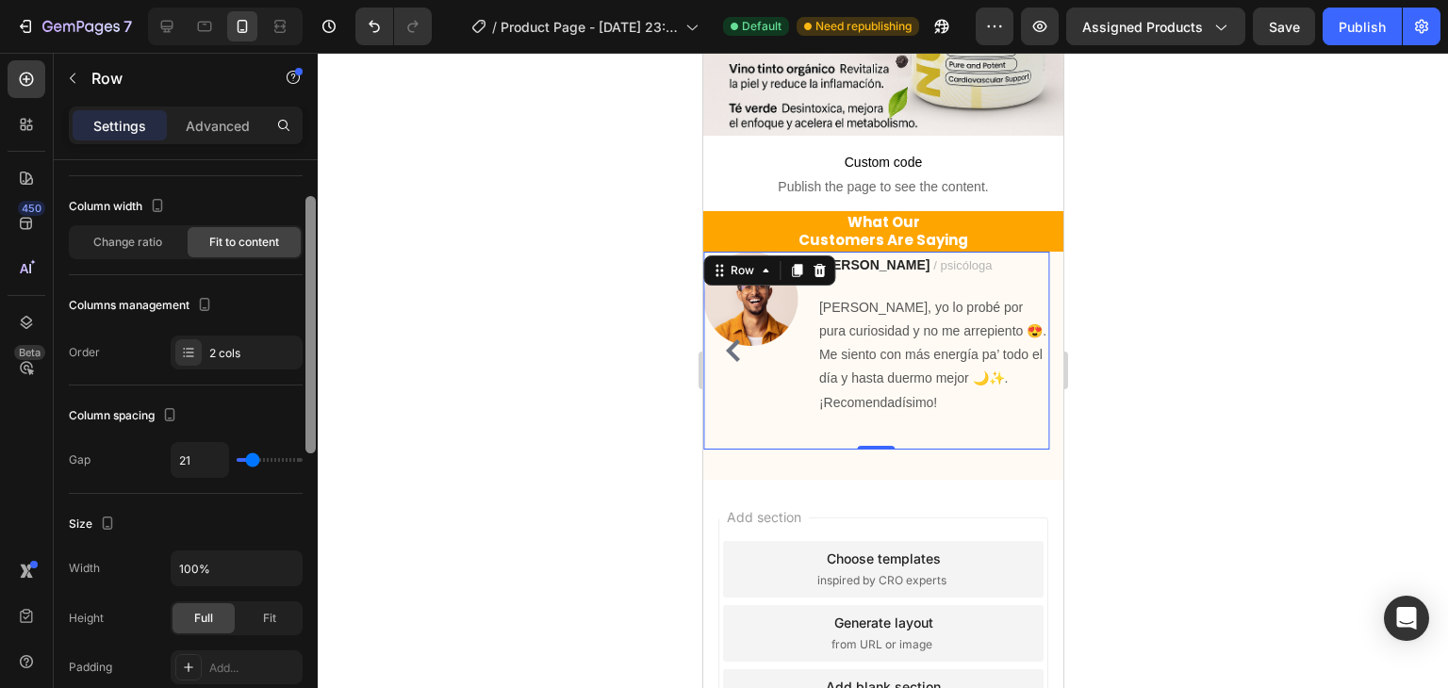
drag, startPoint x: 306, startPoint y: 367, endPoint x: 307, endPoint y: 378, distance: 11.4
click at [307, 378] on div at bounding box center [311, 324] width 10 height 257
type input "29"
type input "25"
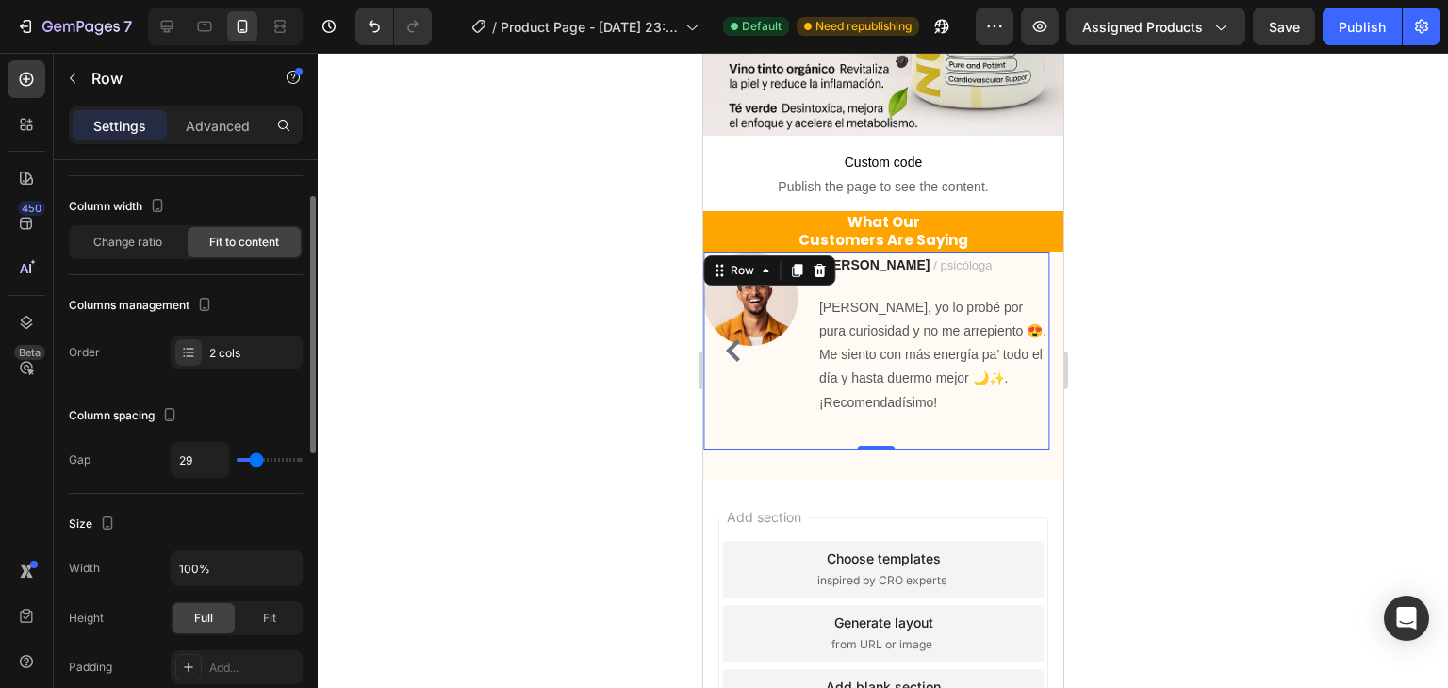
type input "25"
type input "24"
type input "18"
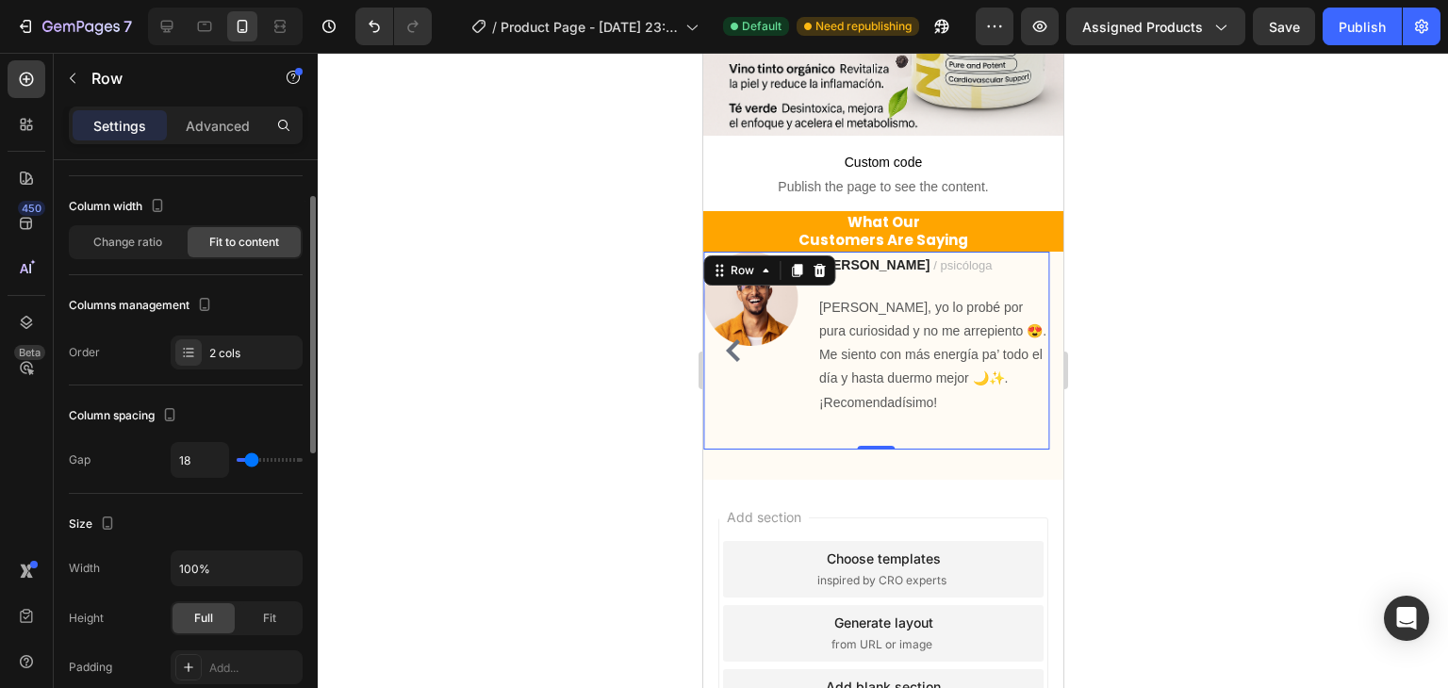
type input "8"
type input "4"
type input "0"
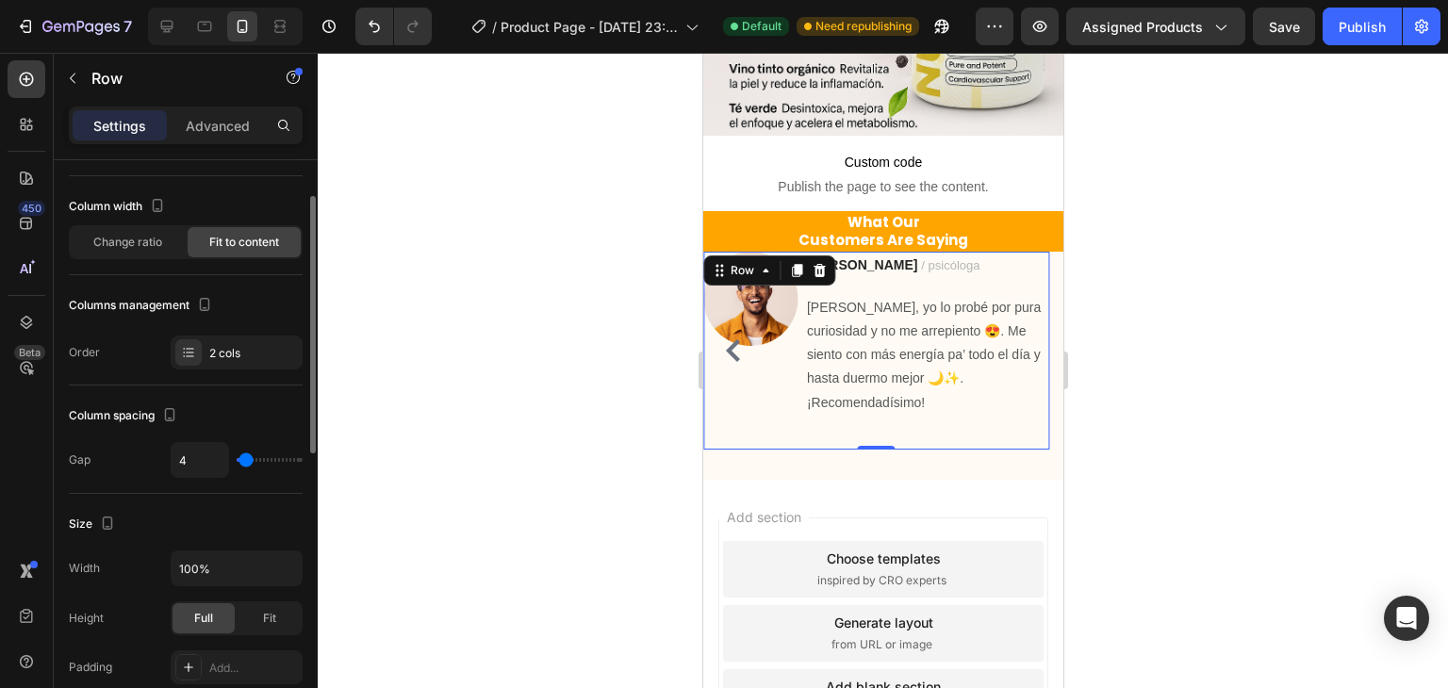
type input "0"
type input "6"
type input "32"
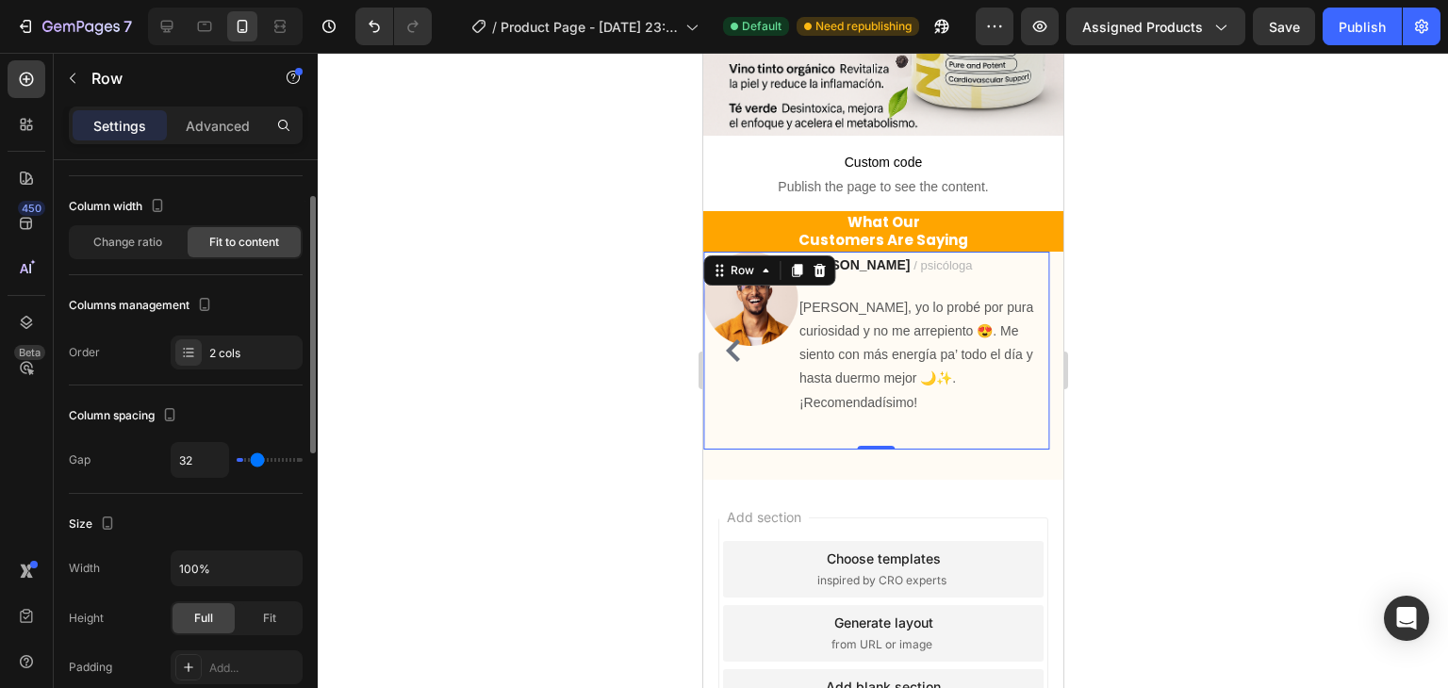
type input "59"
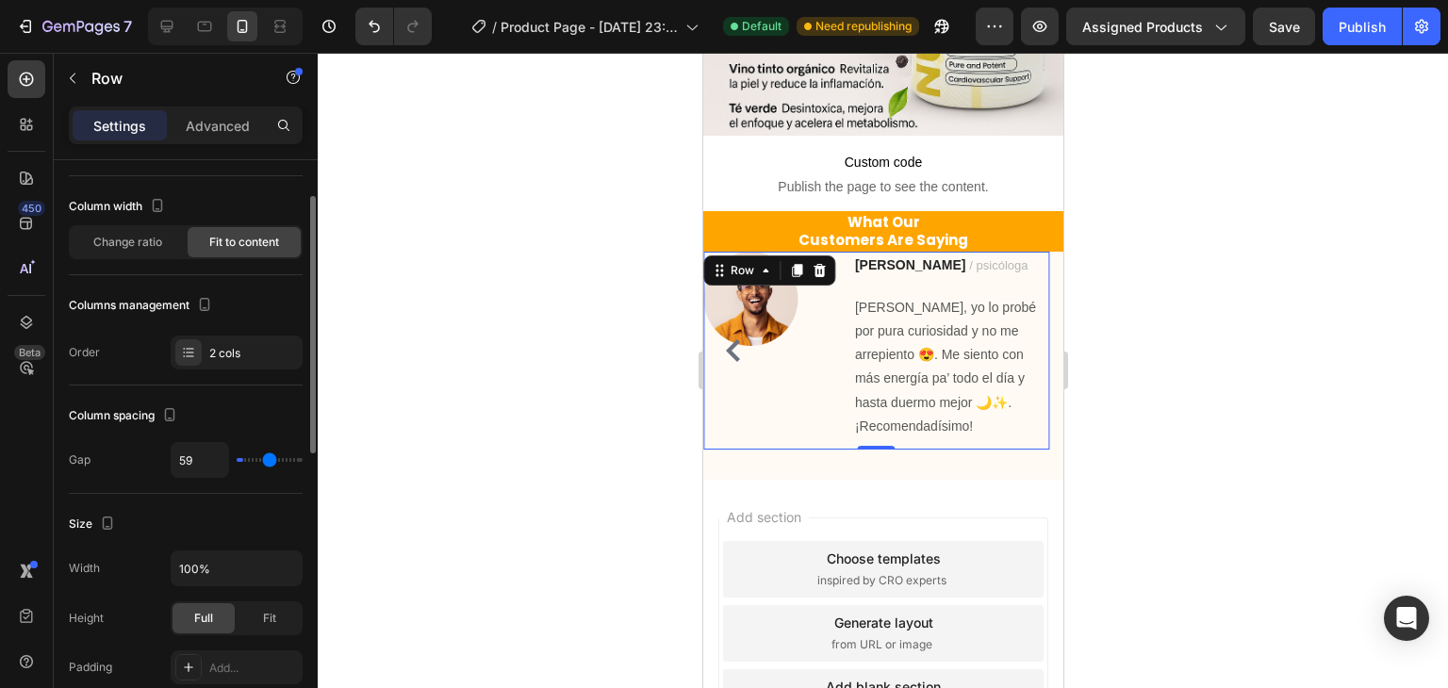
type input "63"
type input "66"
type input "70"
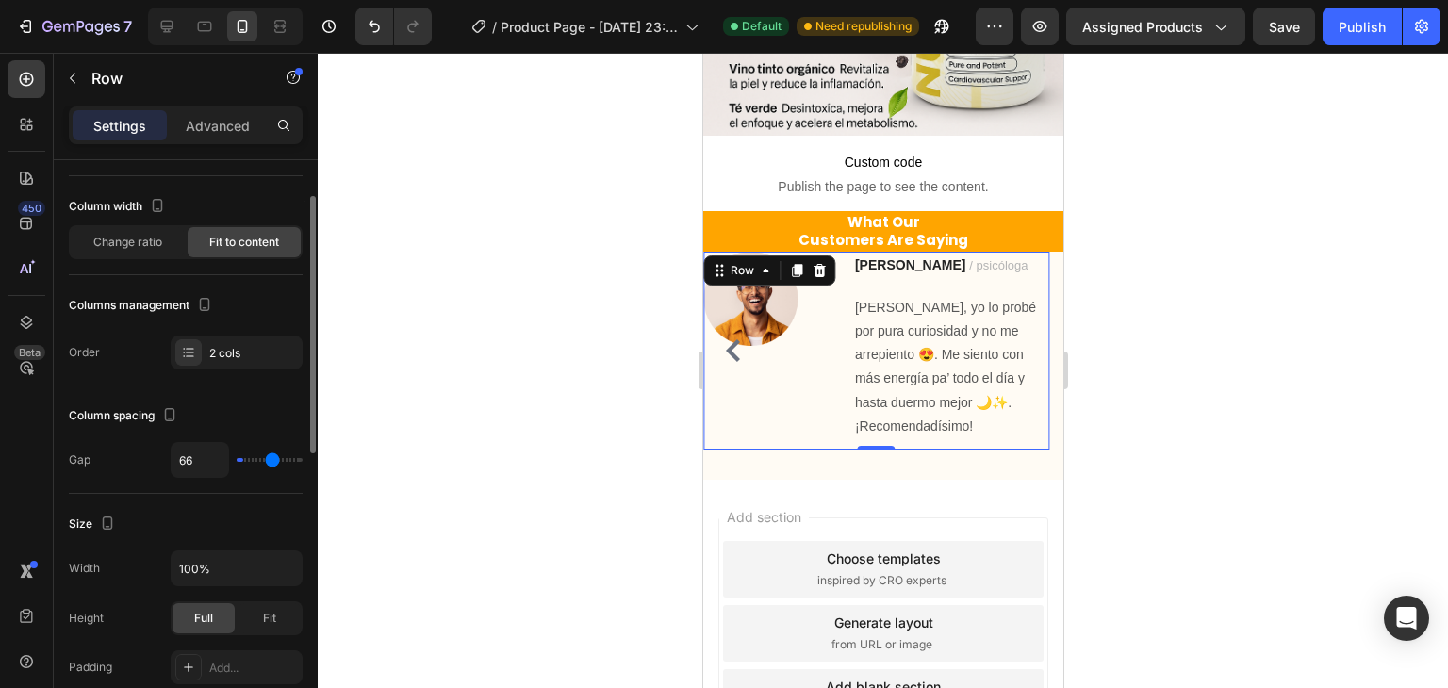
type input "70"
type input "72"
type input "73"
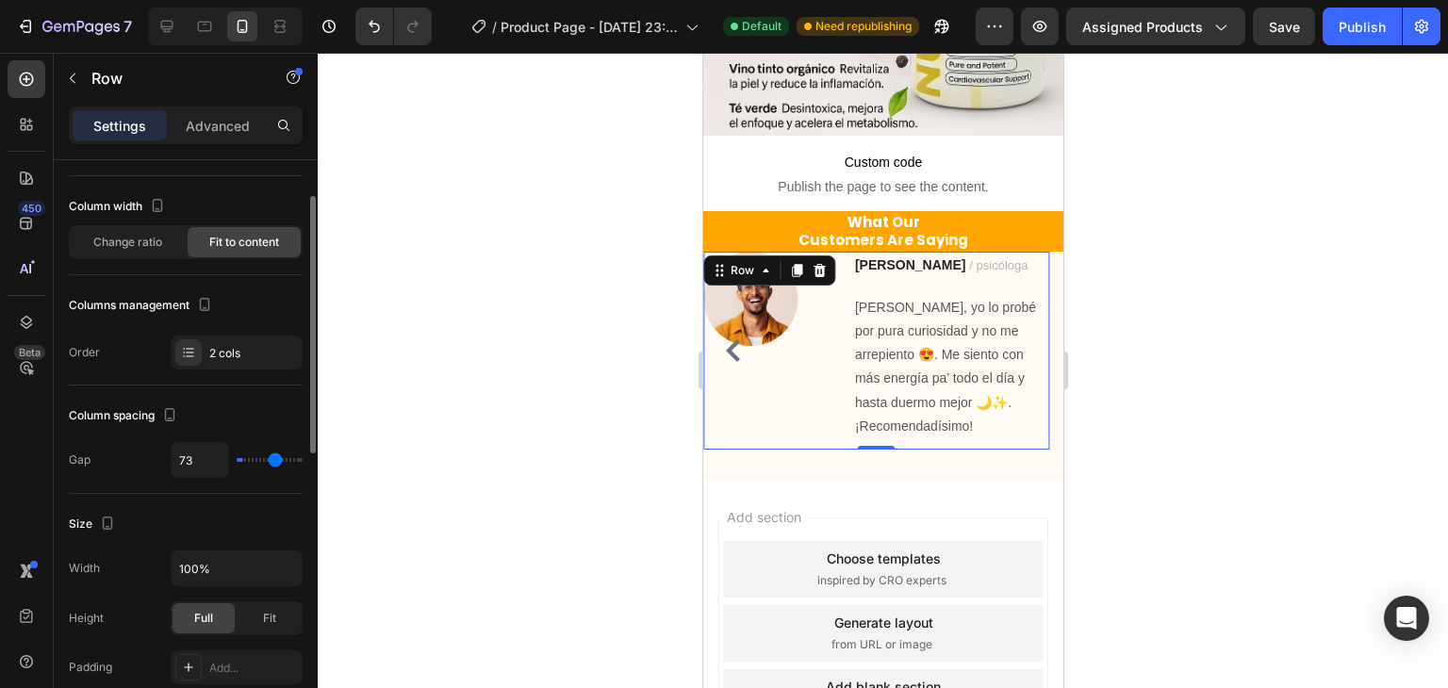
type input "75"
type input "77"
type input "80"
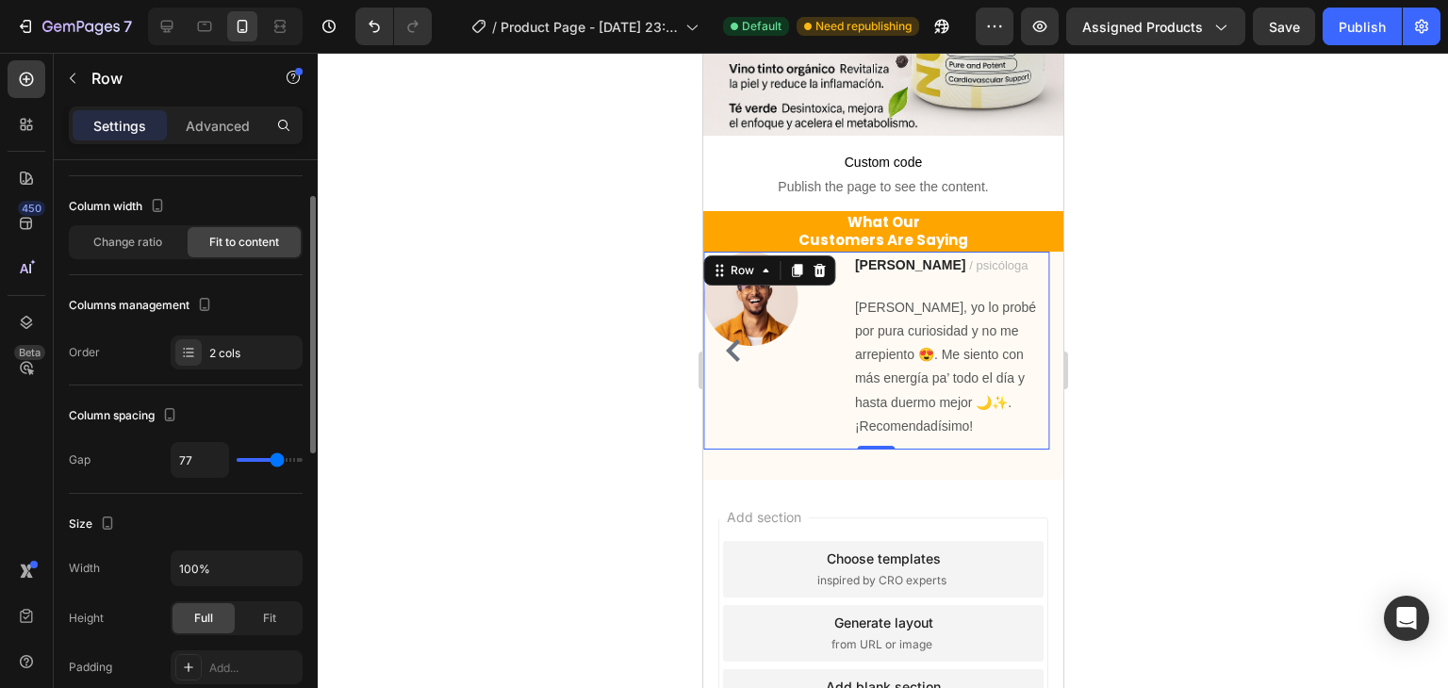
type input "80"
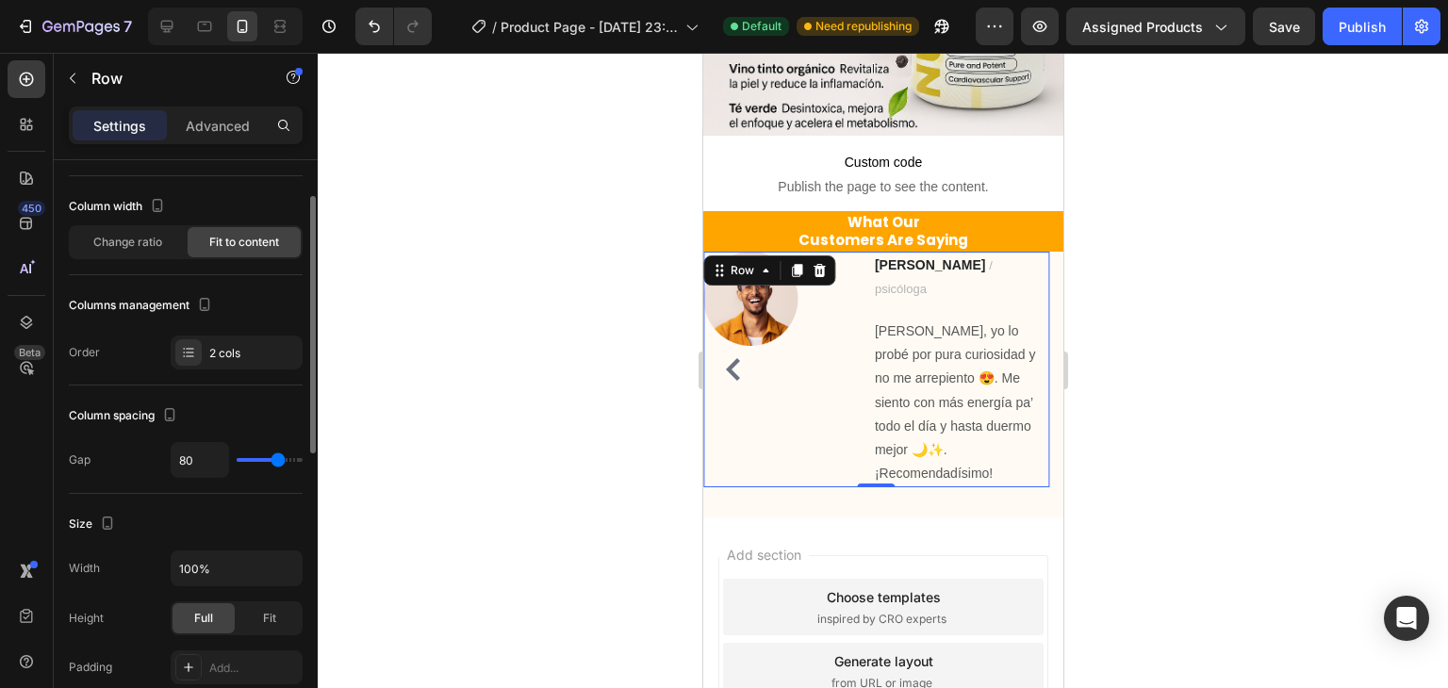
type input "86"
type input "89"
type input "91"
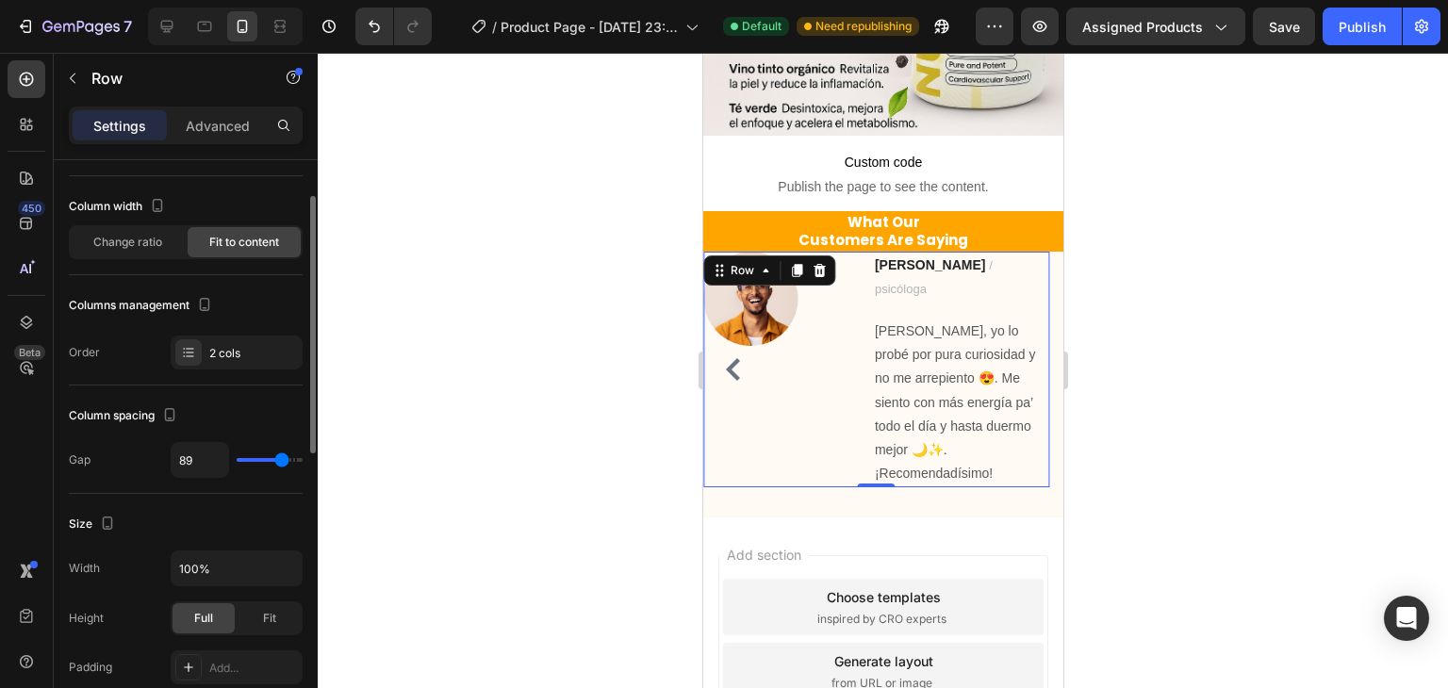
type input "91"
type input "93"
type input "95"
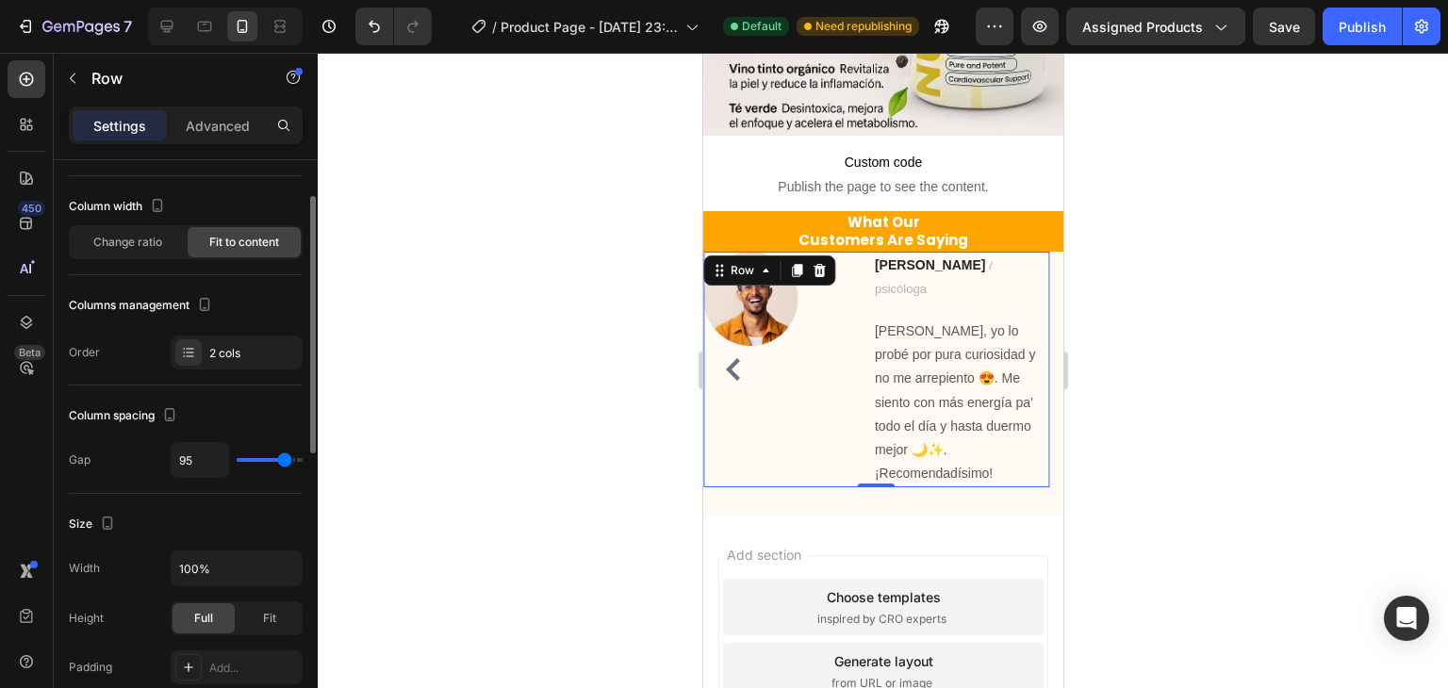
type input "96"
type input "98"
type input "100"
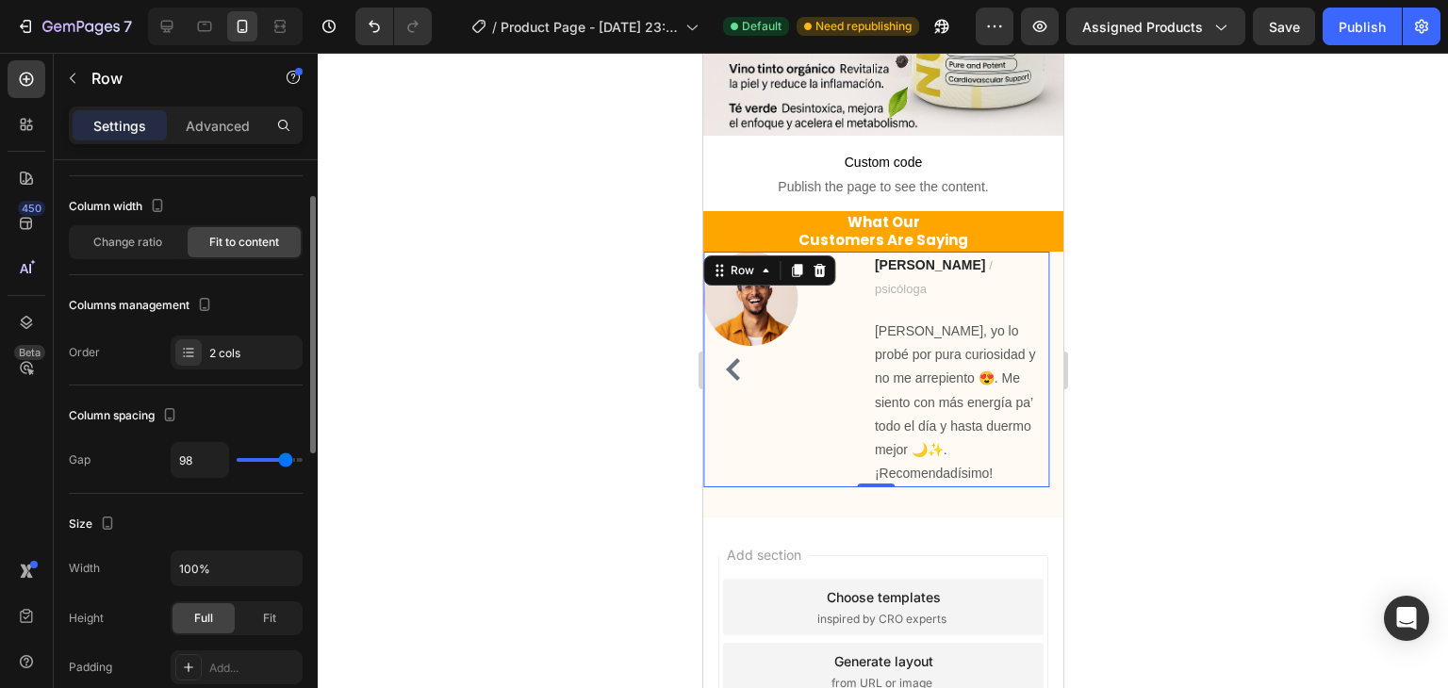
type input "100"
type input "102"
type input "104"
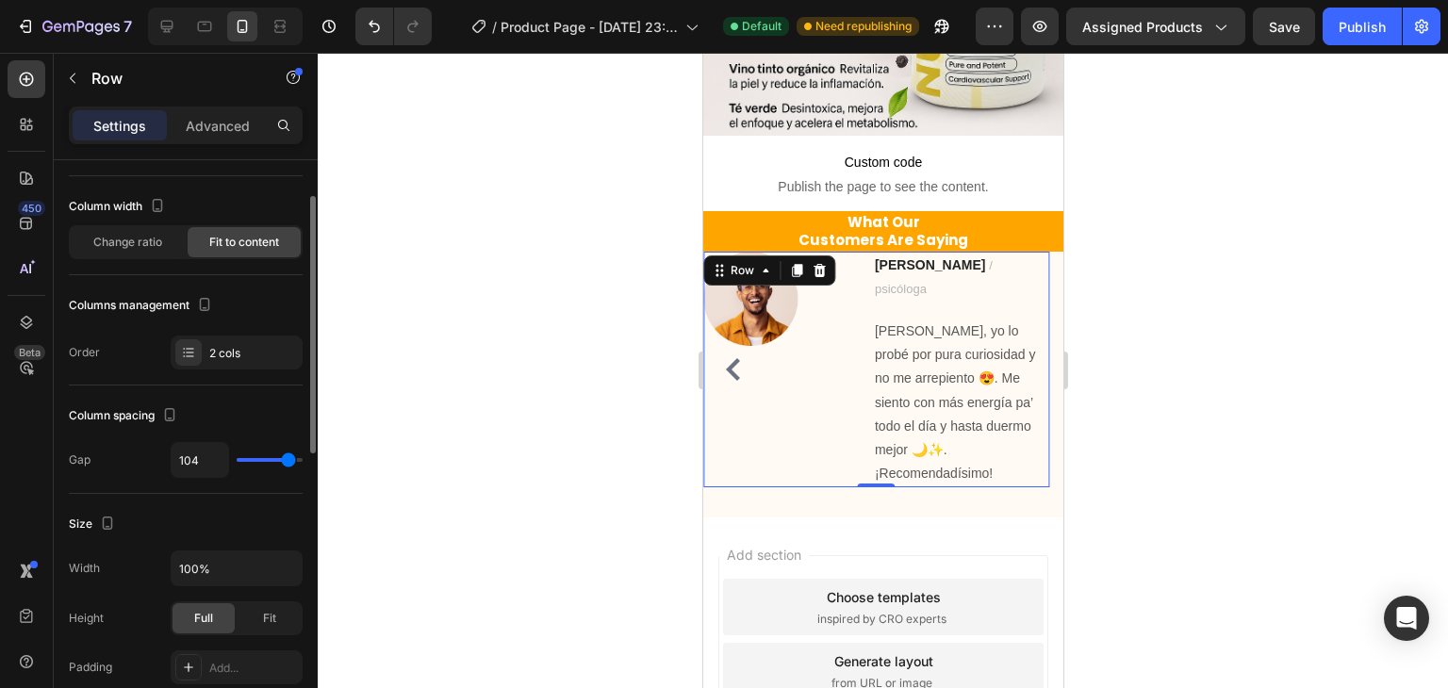
type input "105"
type input "107"
type input "111"
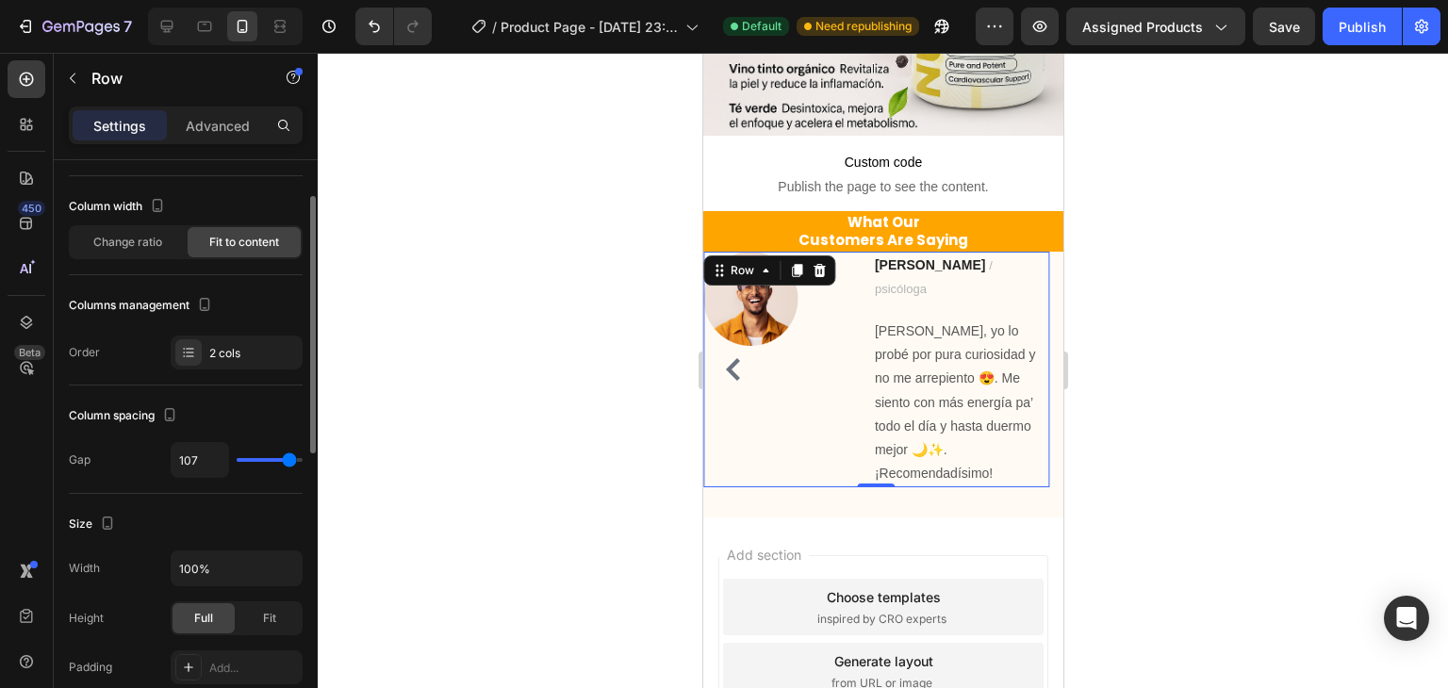
type input "111"
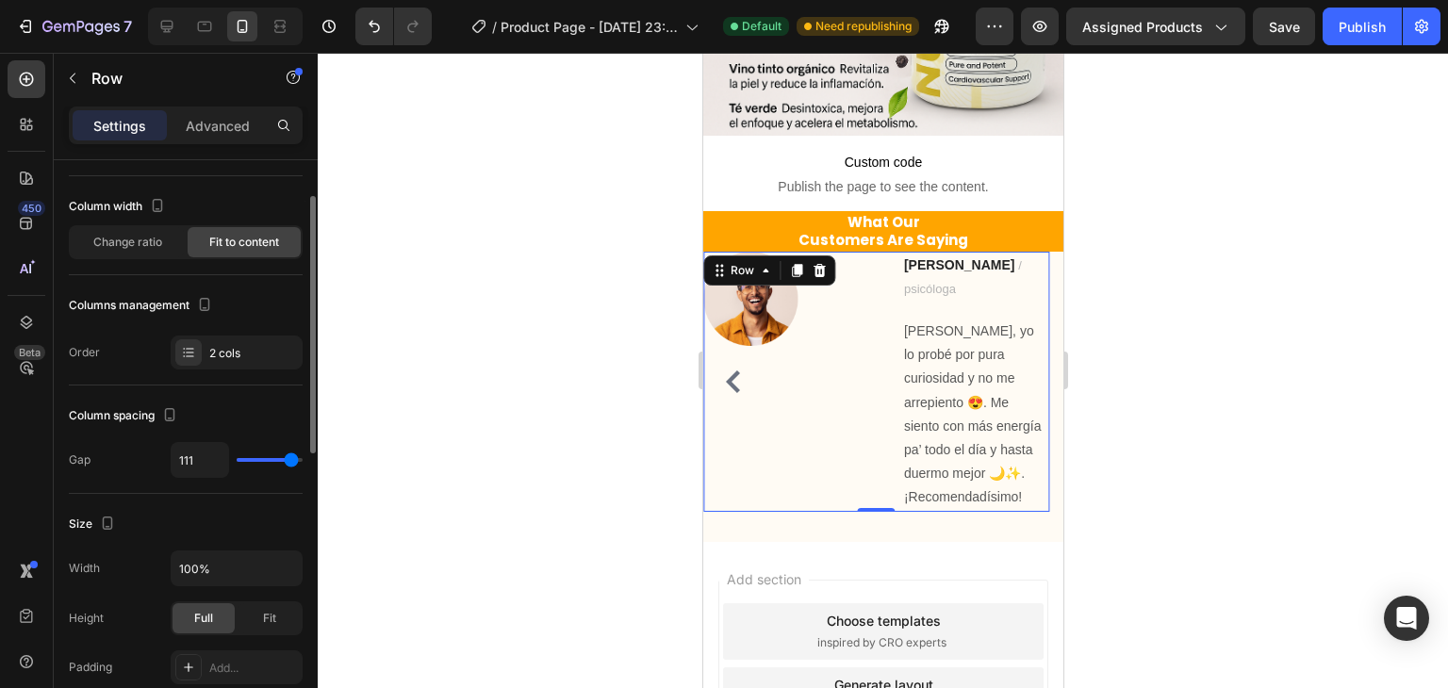
type input "112"
type input "118"
type input "120"
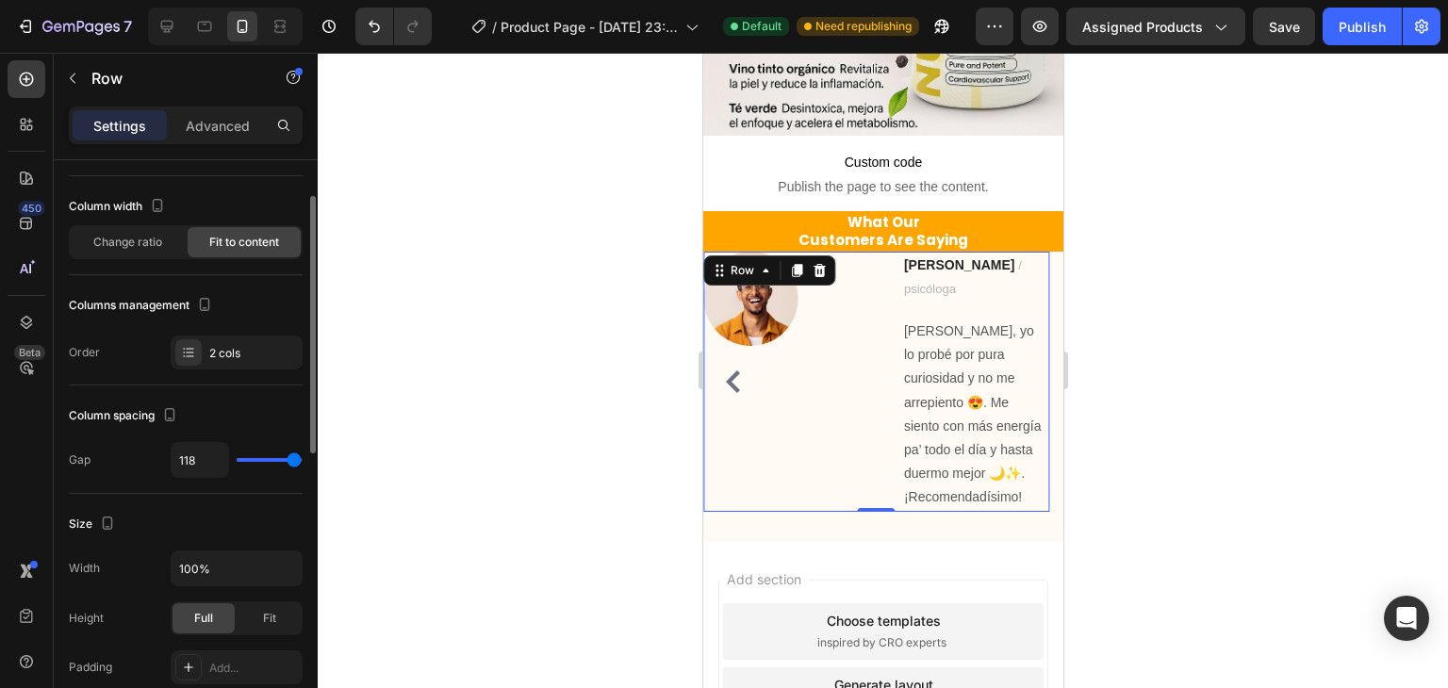
type input "120"
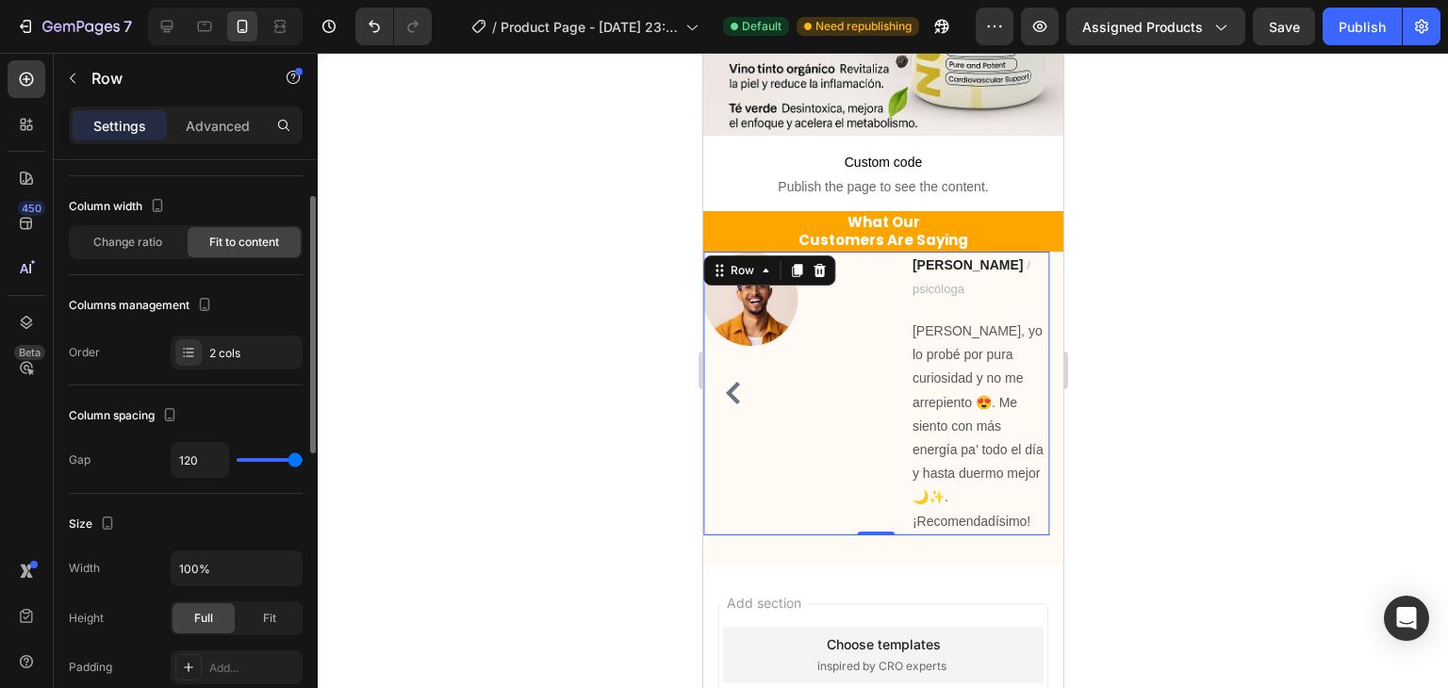
type input "118"
type input "114"
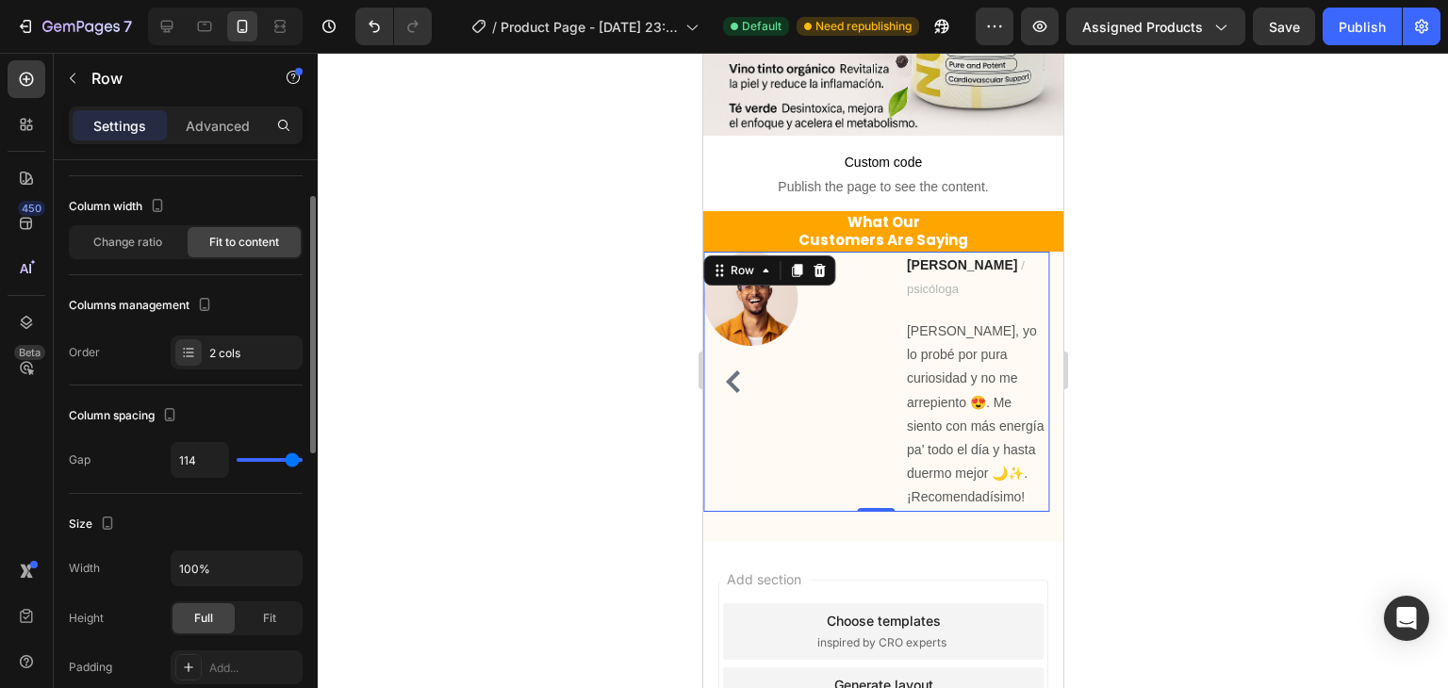
type input "112"
type input "102"
type input "72"
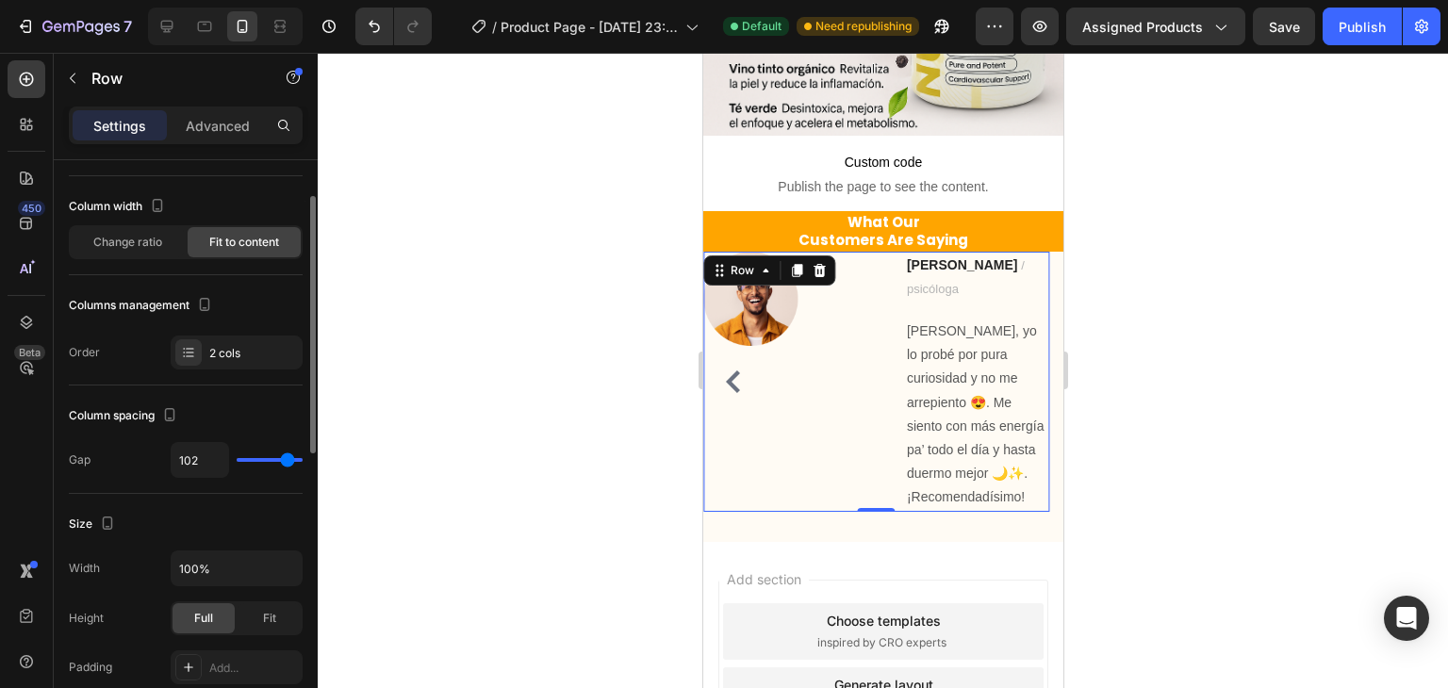
type input "72"
type input "64"
type input "56"
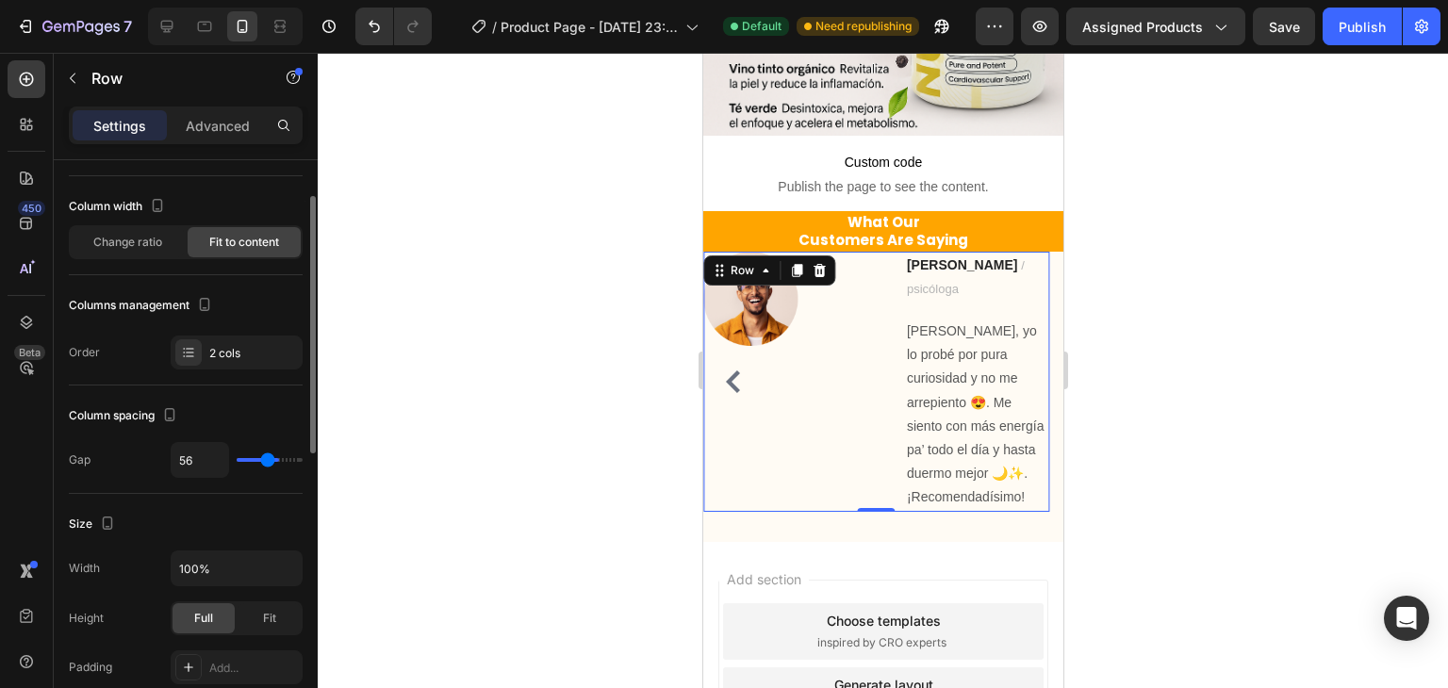
type input "52"
type input "45"
type input "36"
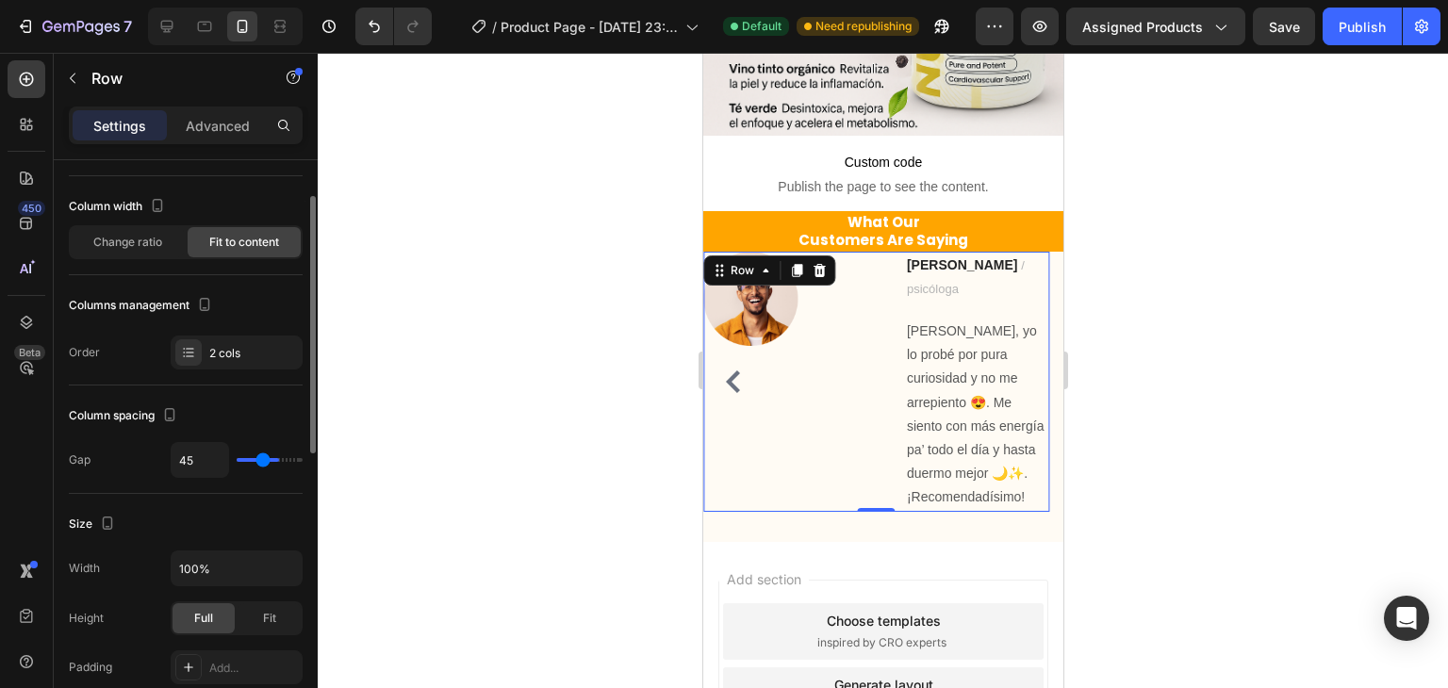
type input "36"
type input "29"
type input "18"
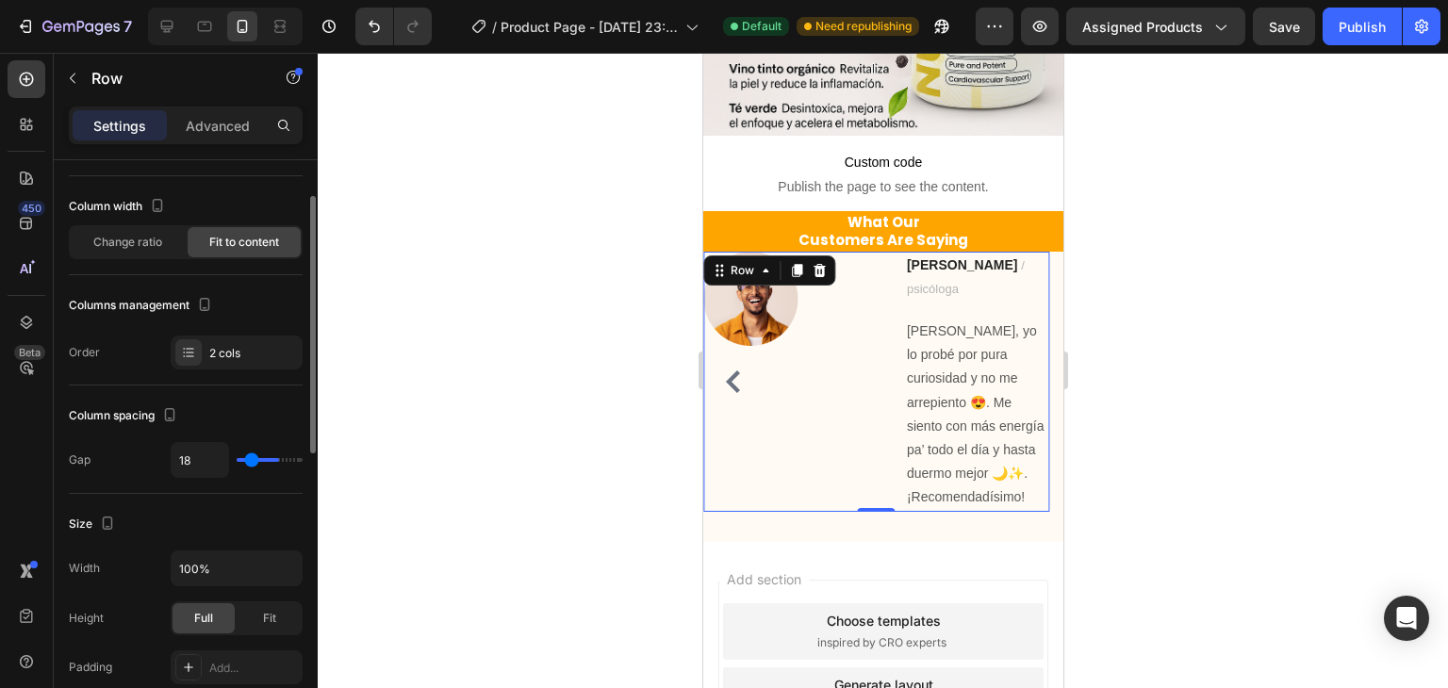
type input "11"
type input "4"
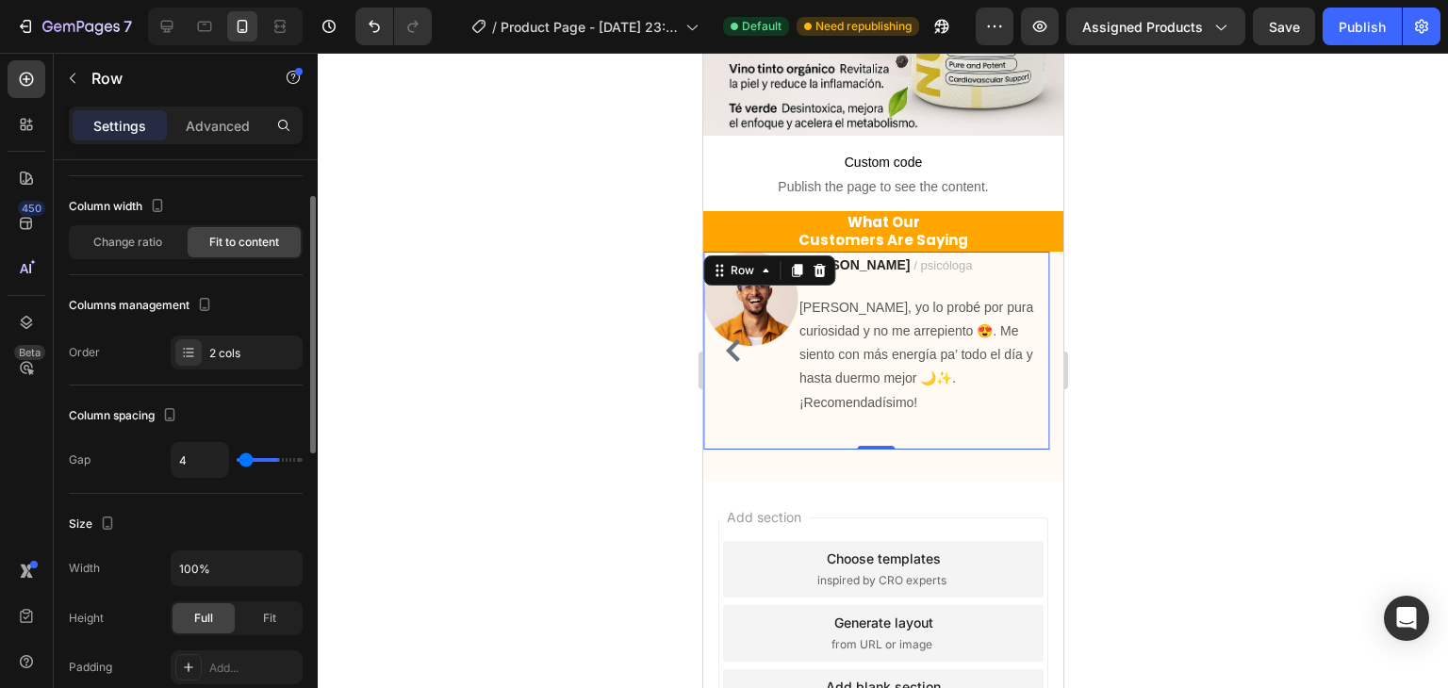
type input "0"
drag, startPoint x: 256, startPoint y: 457, endPoint x: 224, endPoint y: 454, distance: 32.3
type input "0"
click at [237, 458] on input "range" at bounding box center [270, 460] width 66 height 4
click at [582, 416] on div at bounding box center [883, 371] width 1131 height 636
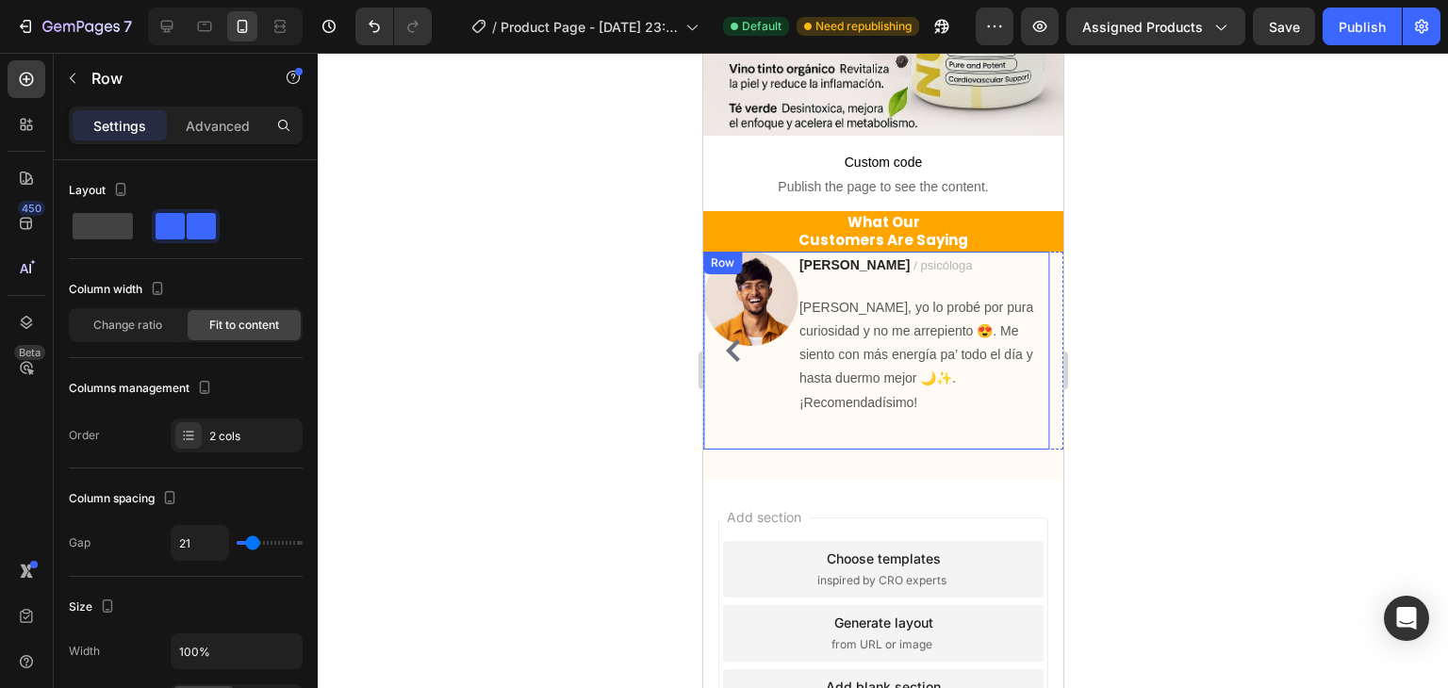
click at [733, 386] on div "Image" at bounding box center [749, 351] width 94 height 198
click at [223, 112] on div "Advanced" at bounding box center [218, 125] width 94 height 30
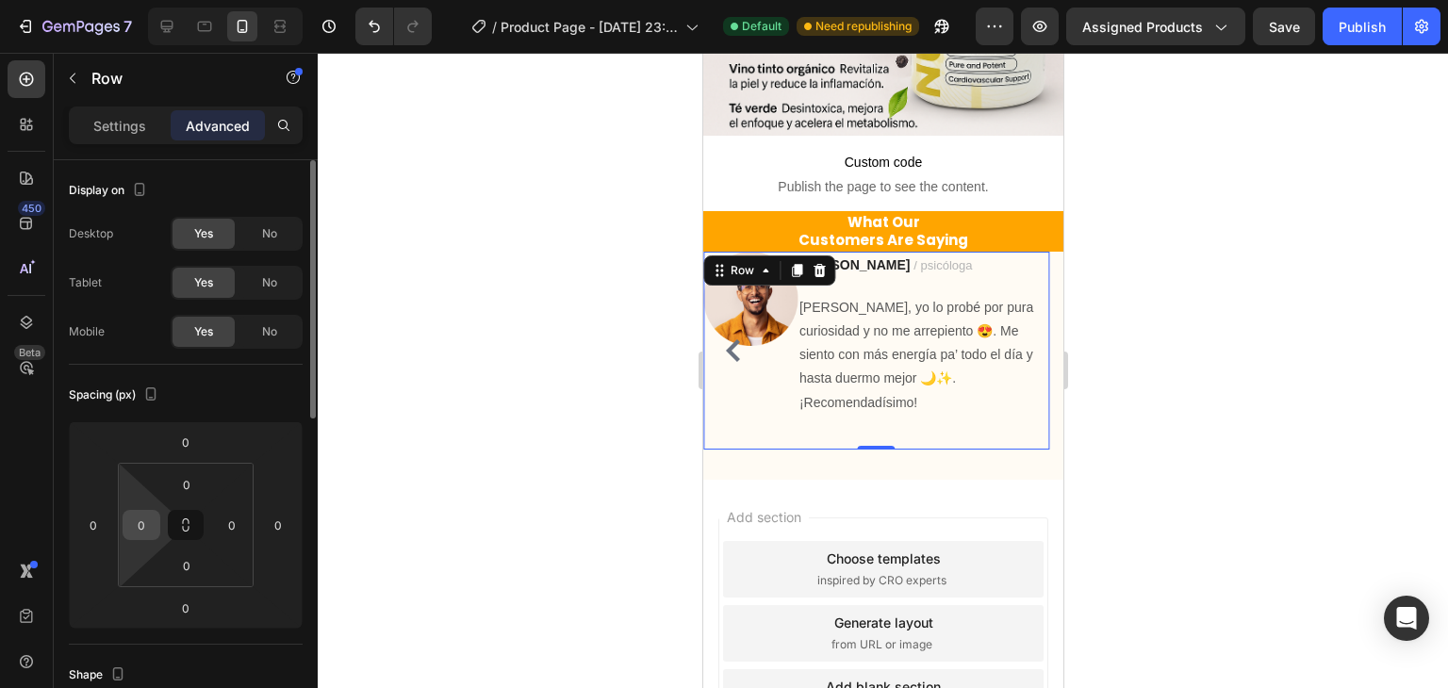
click at [158, 521] on div "0" at bounding box center [142, 525] width 38 height 30
click at [144, 526] on input "0" at bounding box center [141, 525] width 28 height 28
type input "11"
click at [240, 525] on input "0" at bounding box center [232, 525] width 28 height 28
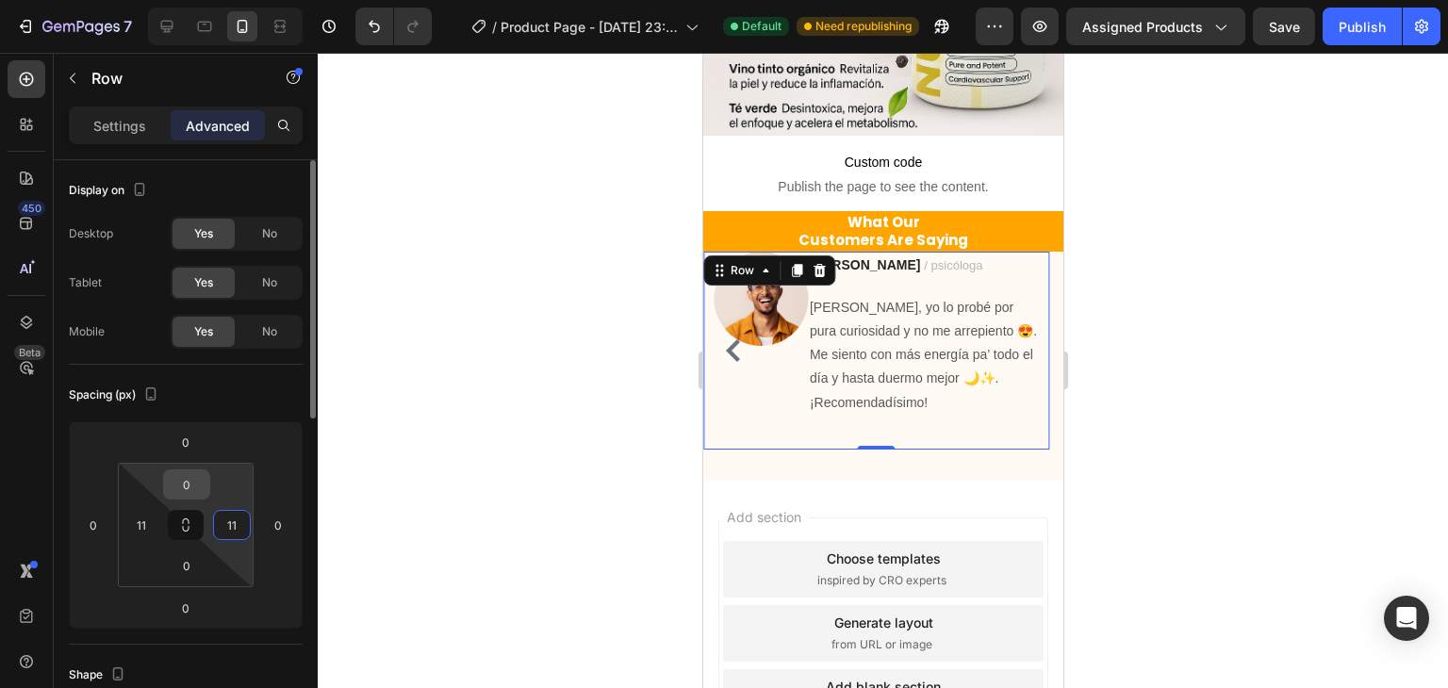
type input "11"
click at [189, 481] on input "0" at bounding box center [187, 485] width 38 height 28
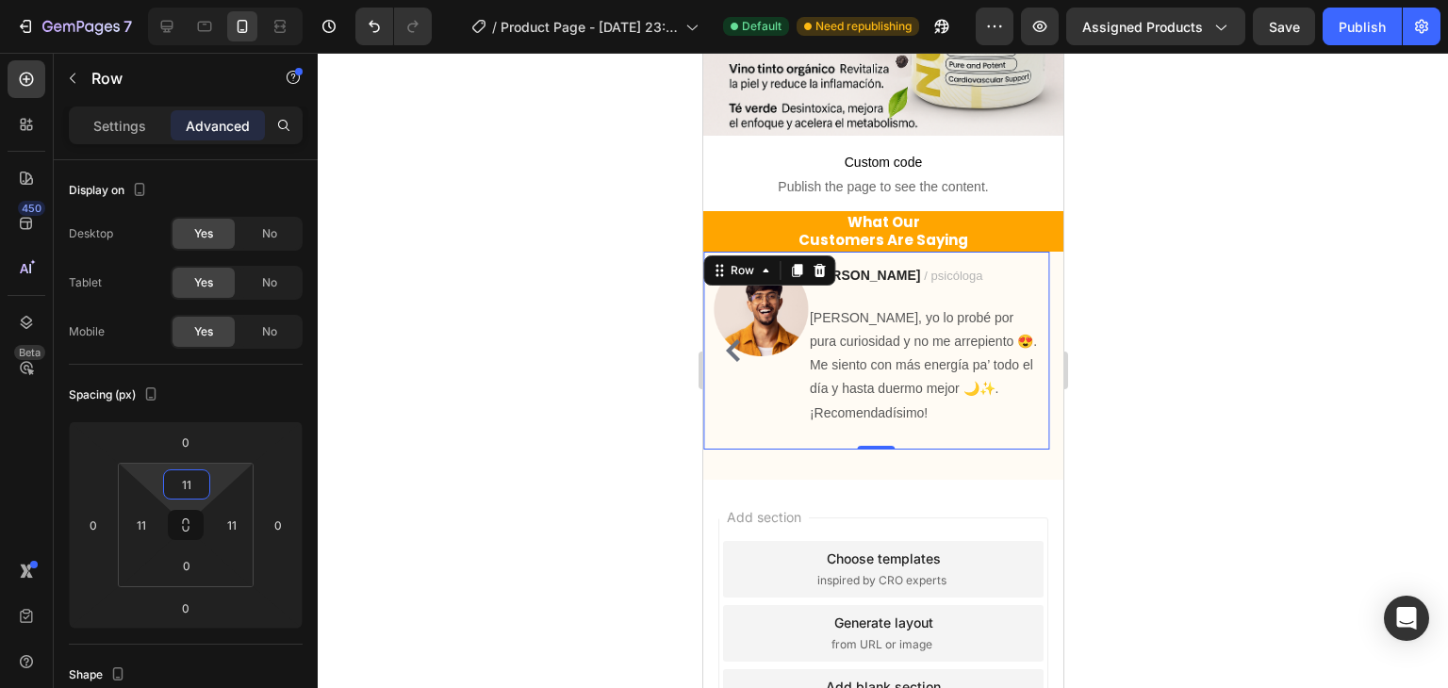
type input "1"
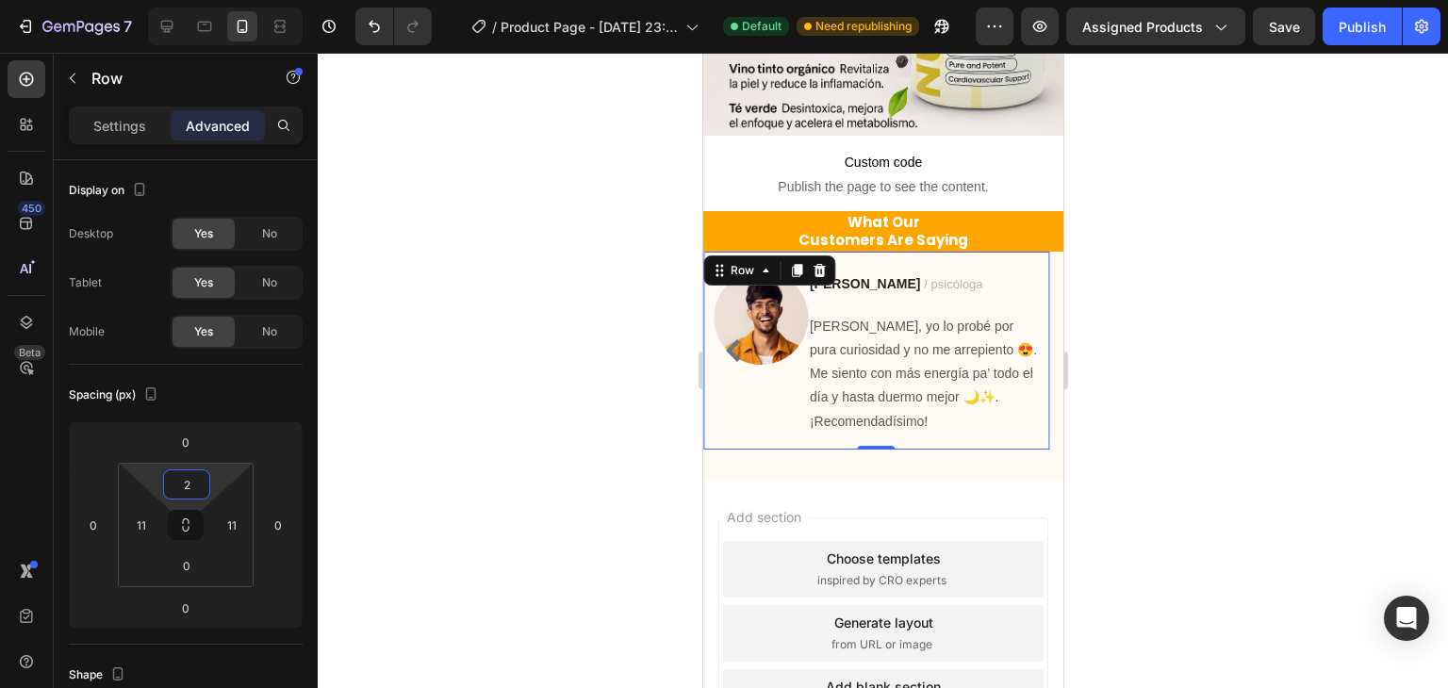
type input "20"
click at [488, 346] on div at bounding box center [883, 371] width 1131 height 636
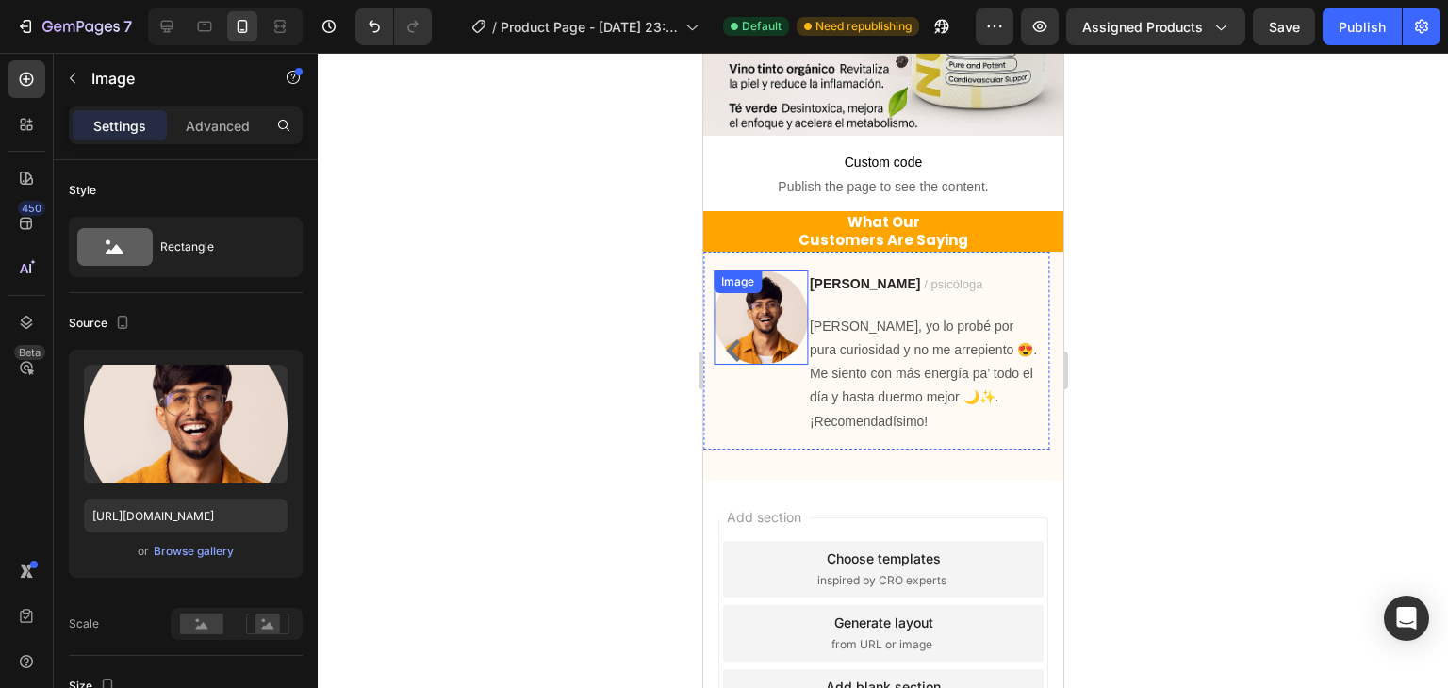
click at [751, 303] on img at bounding box center [760, 318] width 94 height 94
click at [923, 277] on span "/ psicóloga" at bounding box center [952, 284] width 58 height 14
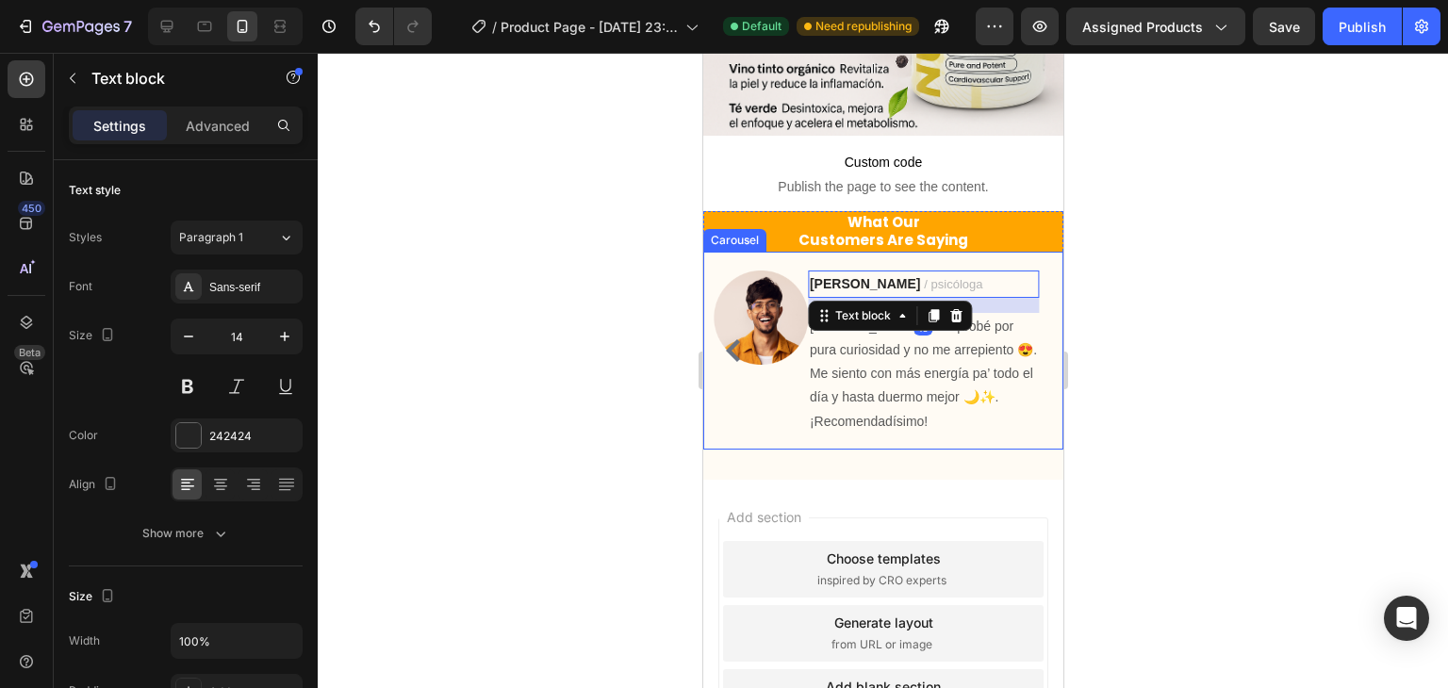
click at [738, 339] on icon "Carousel Back Arrow" at bounding box center [732, 350] width 23 height 23
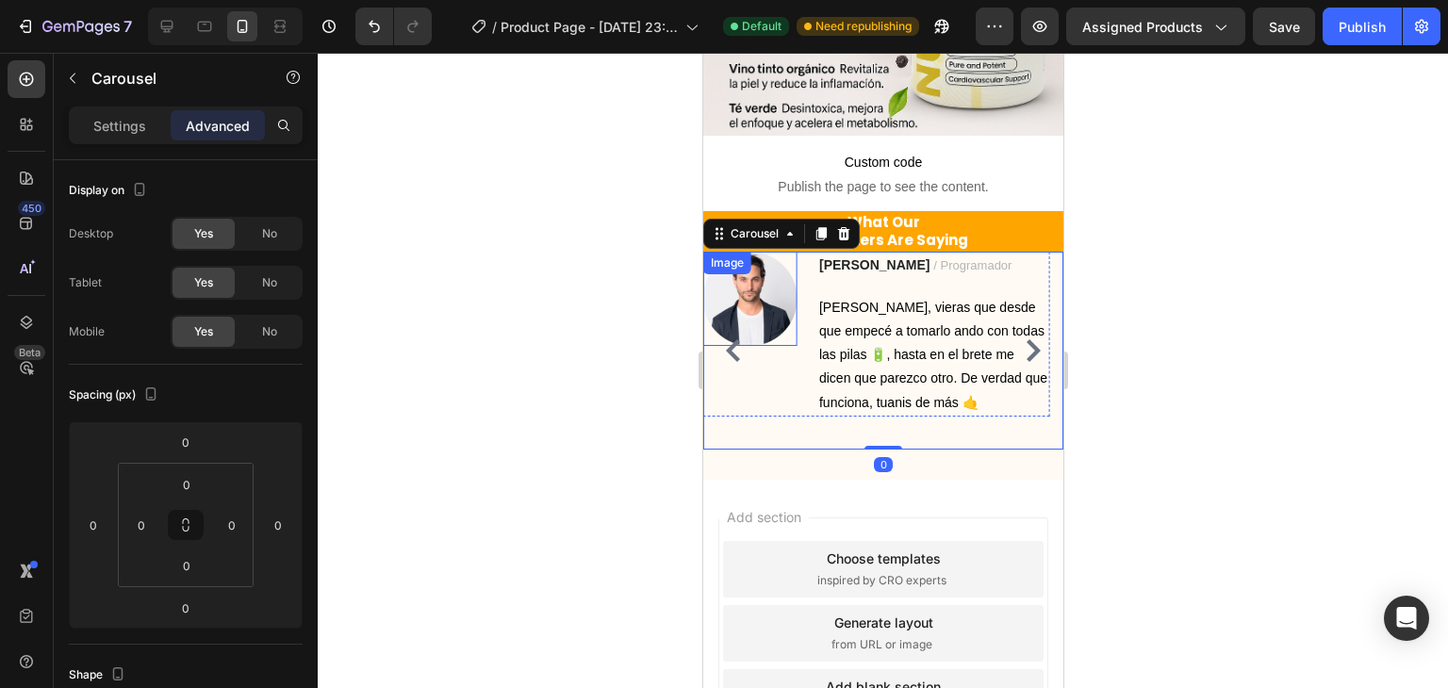
click at [774, 276] on img at bounding box center [749, 299] width 94 height 94
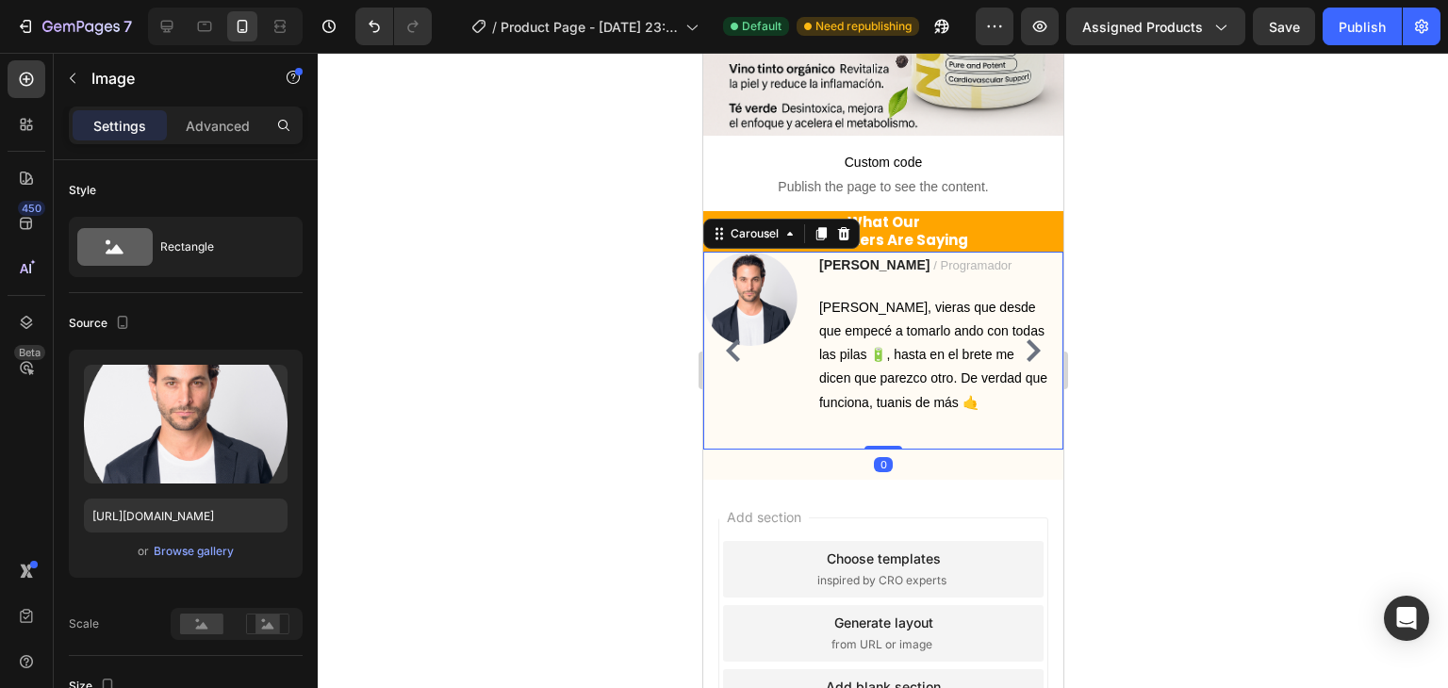
click at [1025, 339] on icon "Carousel Next Arrow" at bounding box center [1032, 350] width 23 height 23
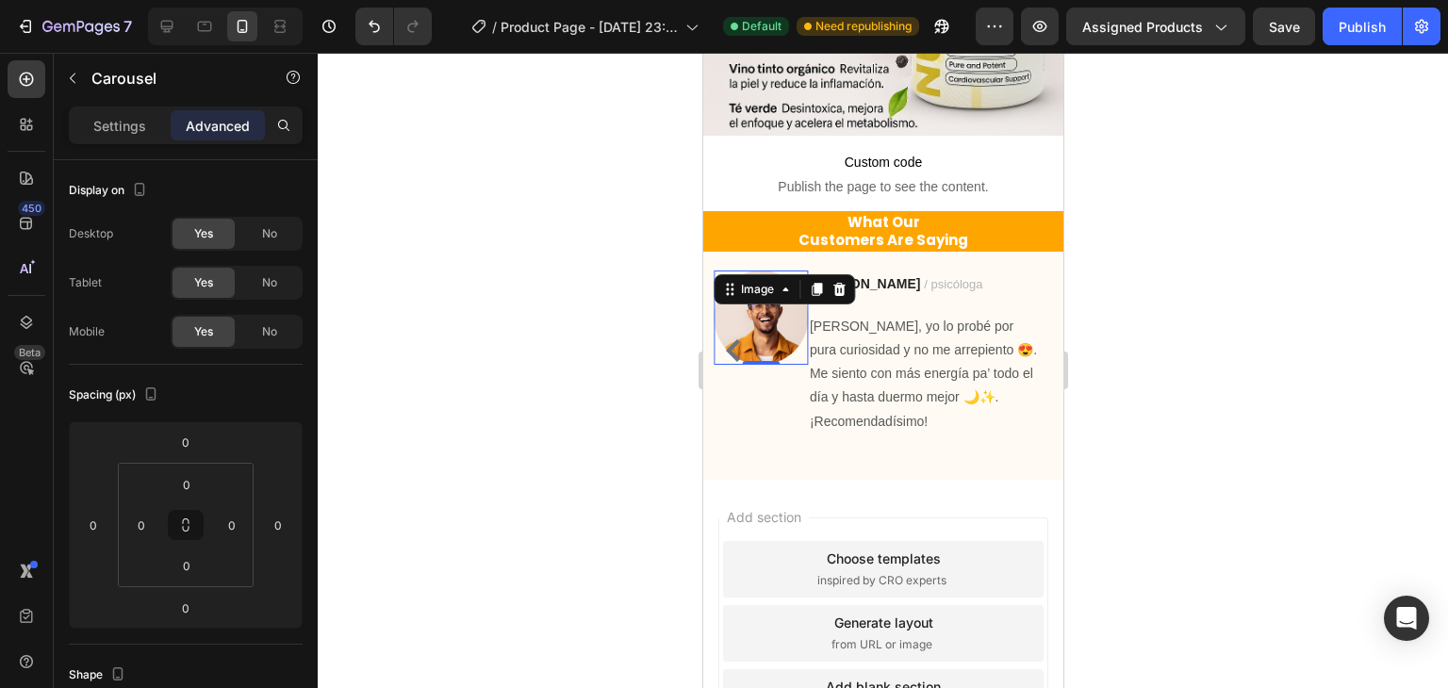
click at [763, 316] on img at bounding box center [760, 318] width 94 height 94
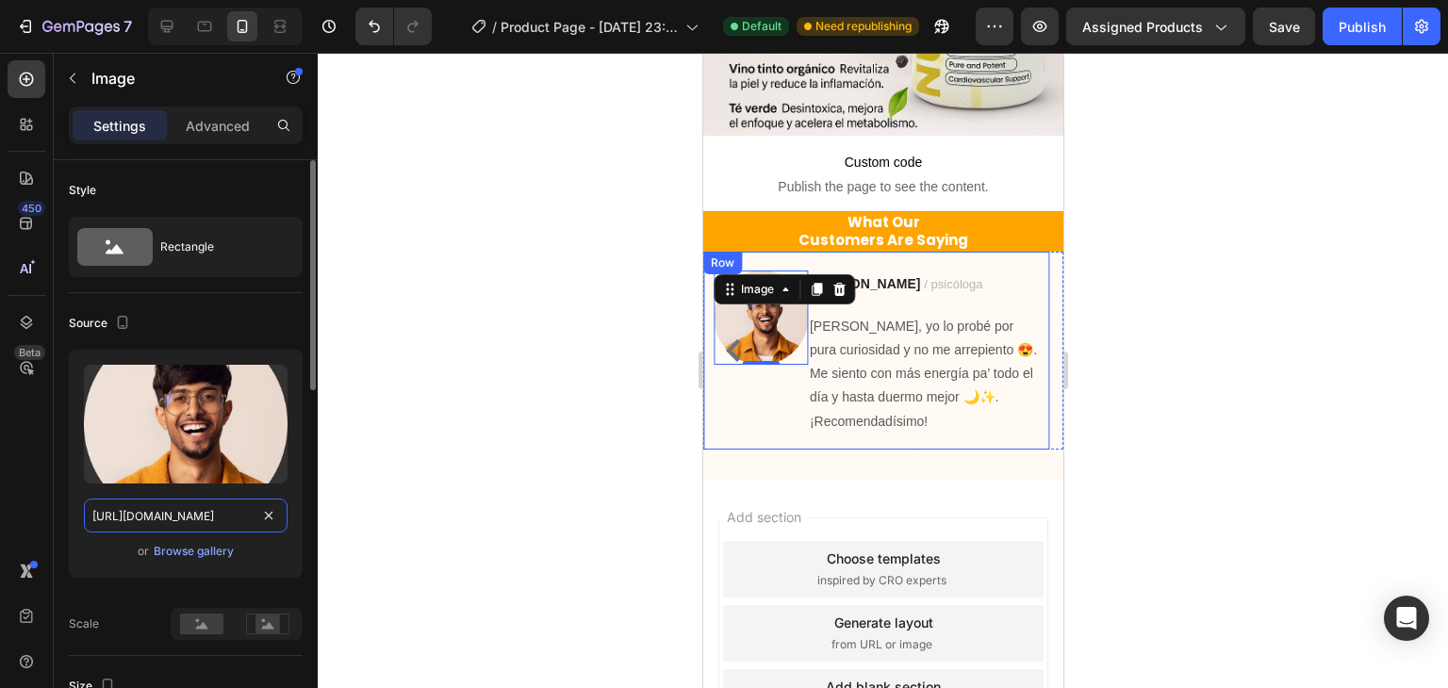
click at [197, 521] on input "https://ucarecdn.com/16658089-ff96-4e93-bc32-9c9ed622dcc0/-/format/auto/" at bounding box center [186, 516] width 204 height 34
paste input "encrypted-tbn0.gstatic.com/images?q=tbn:ANd9GcQJ1nWnSOBgn7W6aEdzZbzvZjXk3UerSiC…"
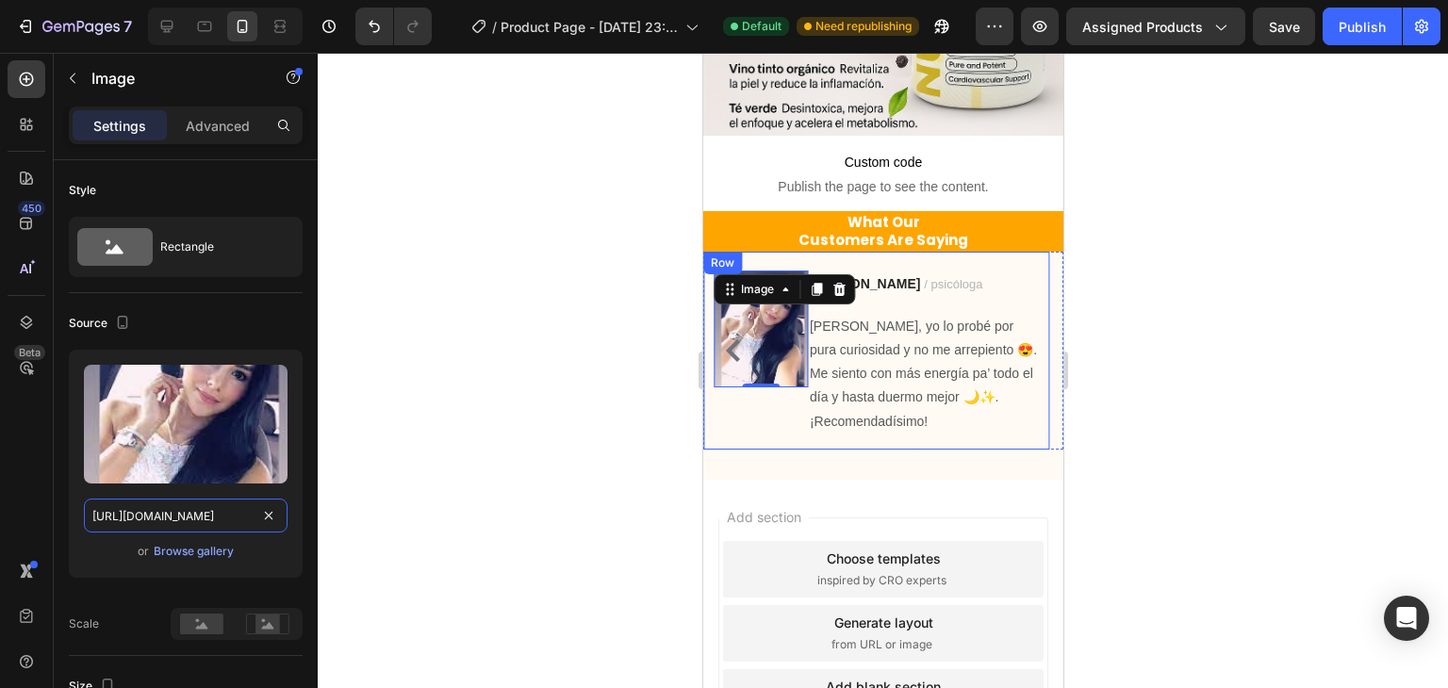
type input "https://encrypted-tbn0.gstatic.com/images?q=tbn:ANd9GcQJ1nWnSOBgn7W6aEdzZbzvZjX…"
click at [494, 317] on div at bounding box center [883, 371] width 1131 height 636
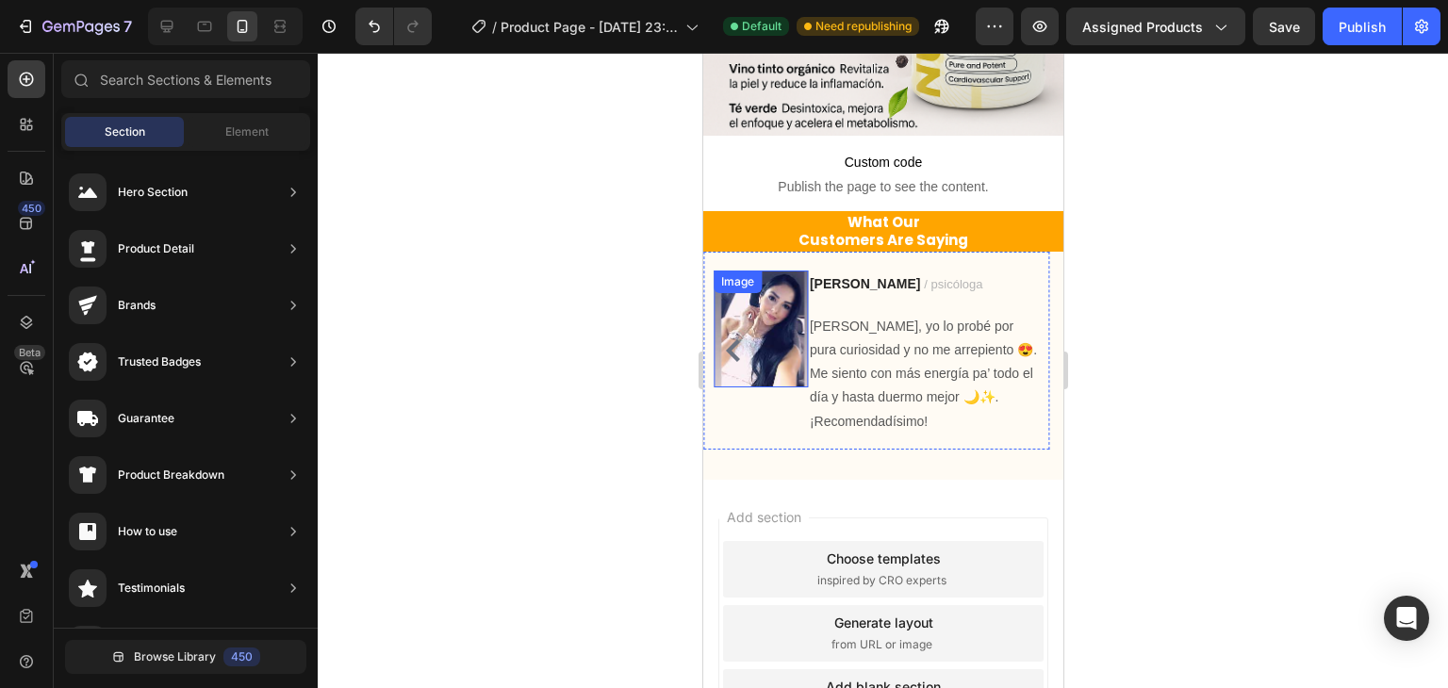
click at [752, 295] on img at bounding box center [760, 330] width 94 height 118
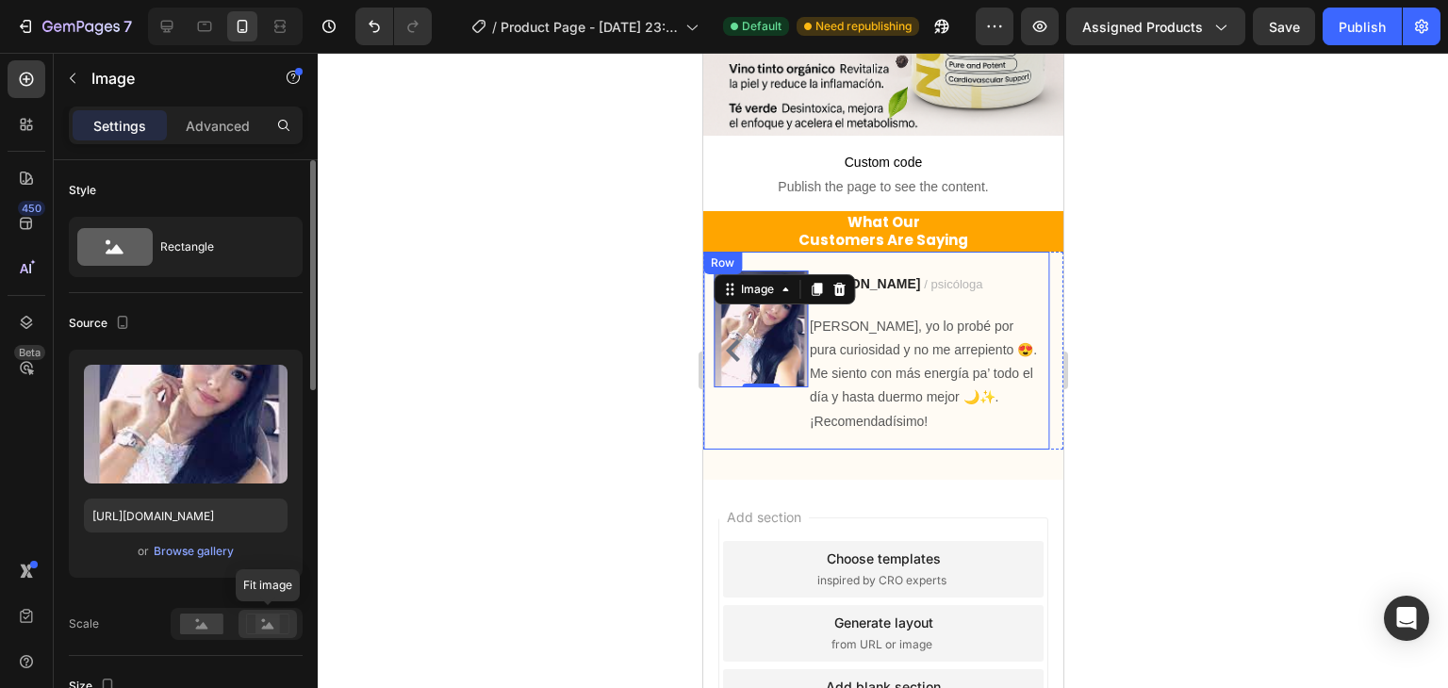
click at [264, 620] on circle at bounding box center [264, 622] width 4 height 4
click at [194, 625] on rect at bounding box center [201, 624] width 43 height 21
click at [266, 620] on rect at bounding box center [268, 624] width 25 height 19
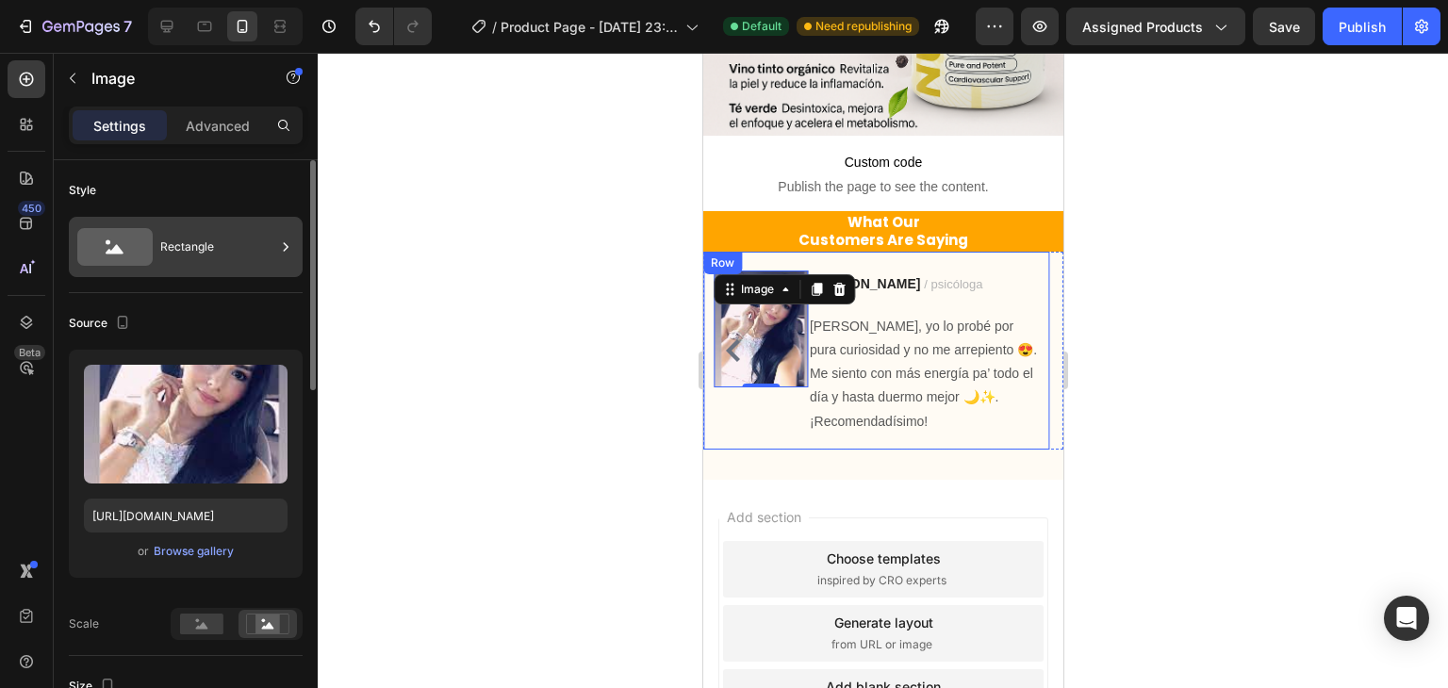
click at [223, 268] on div "Rectangle" at bounding box center [217, 246] width 115 height 43
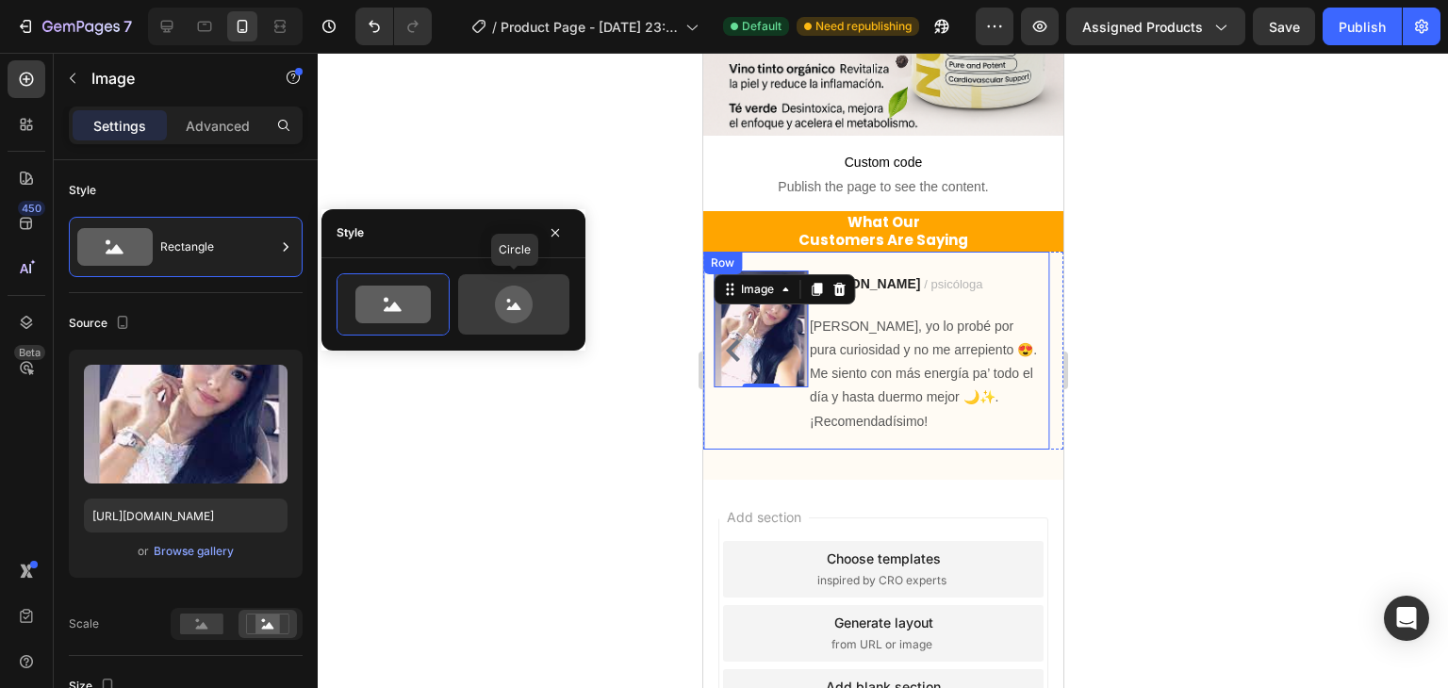
click at [495, 320] on icon at bounding box center [514, 305] width 89 height 38
type input "80"
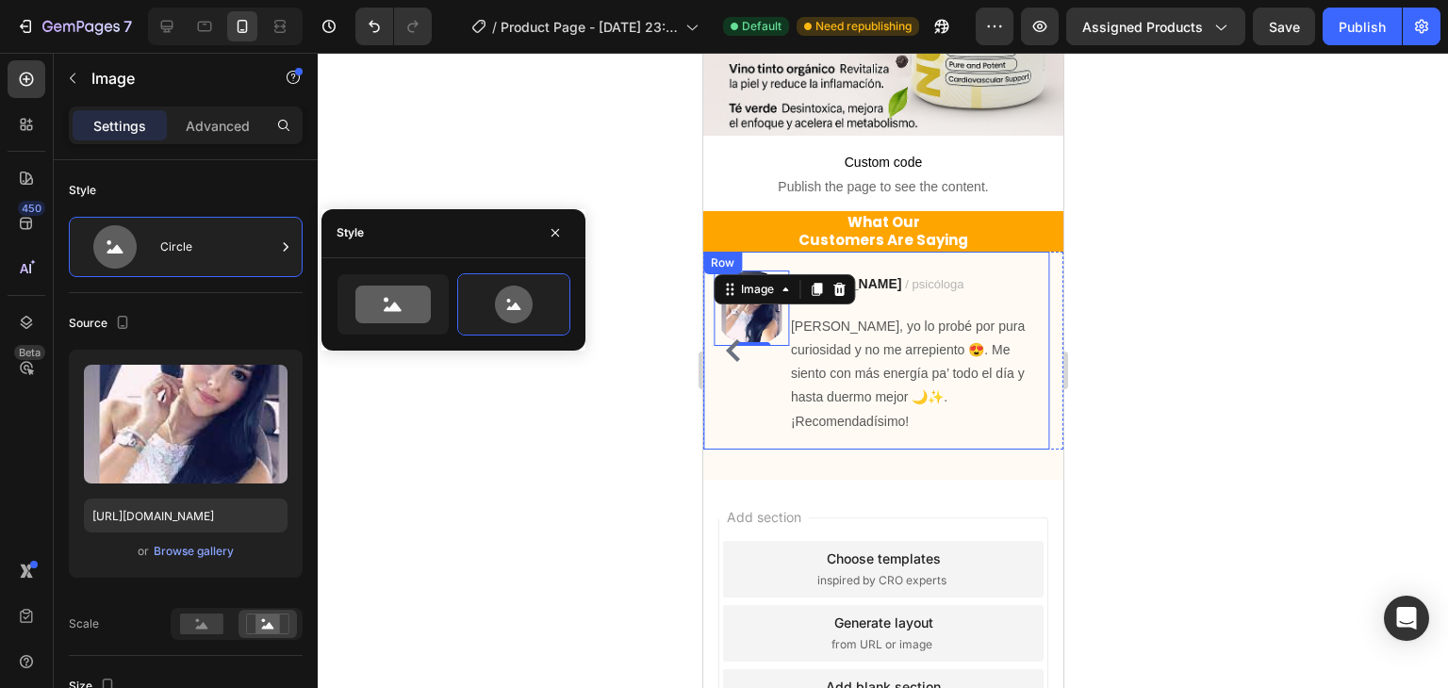
click at [646, 458] on div at bounding box center [883, 371] width 1131 height 636
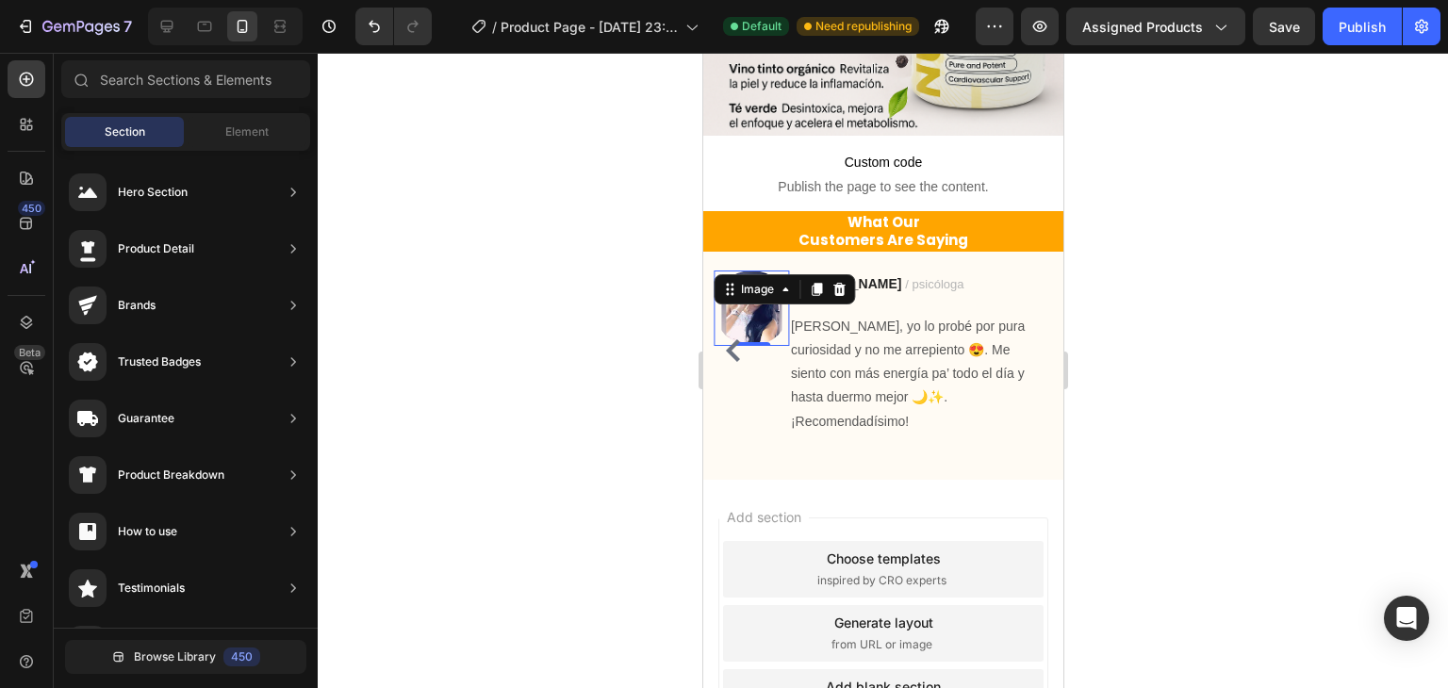
click at [766, 299] on img at bounding box center [750, 308] width 75 height 75
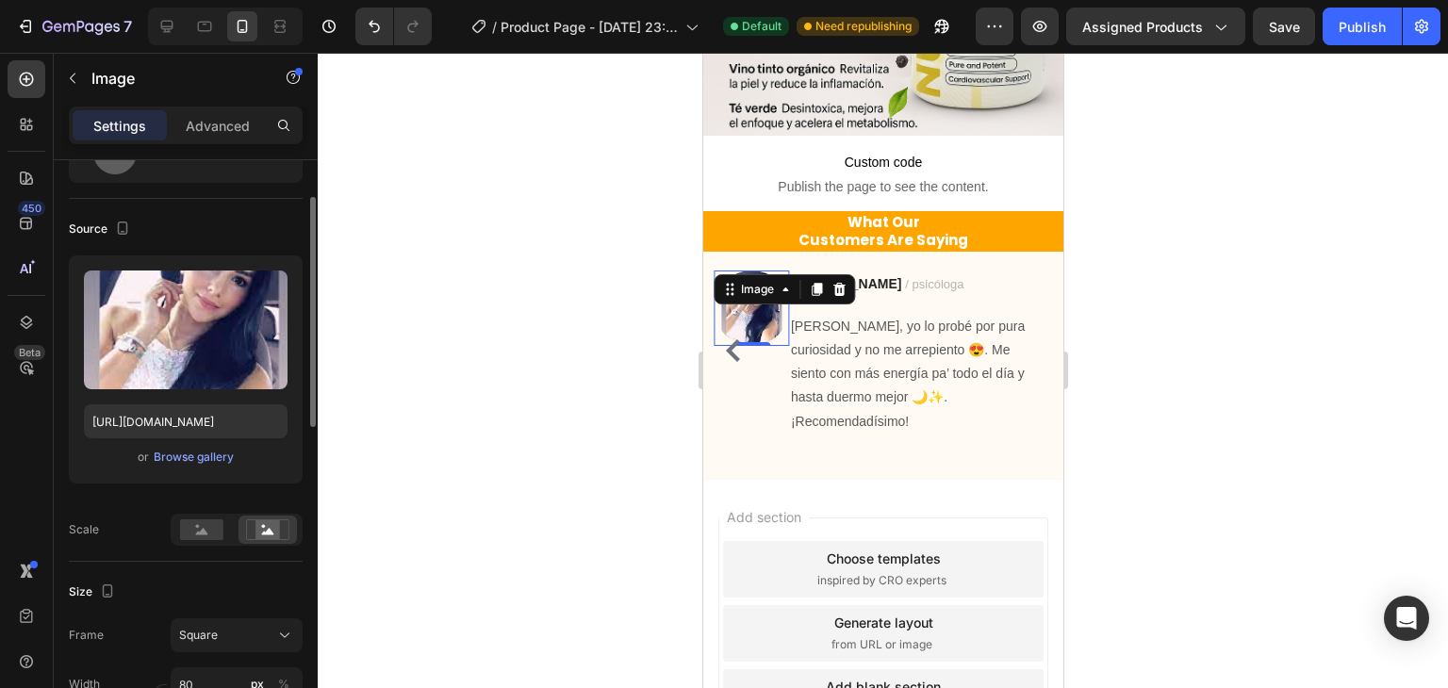
scroll to position [189, 0]
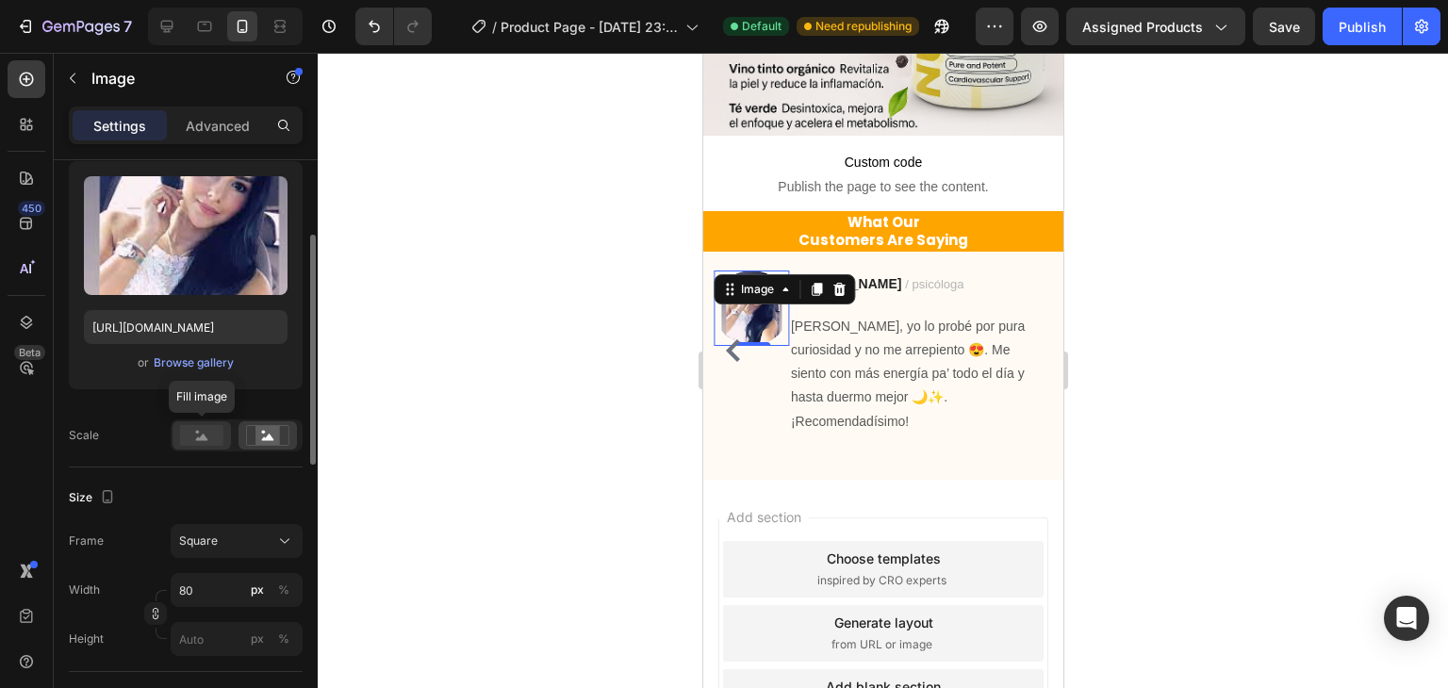
click at [207, 437] on rect at bounding box center [201, 435] width 43 height 21
click at [517, 442] on div at bounding box center [883, 371] width 1131 height 636
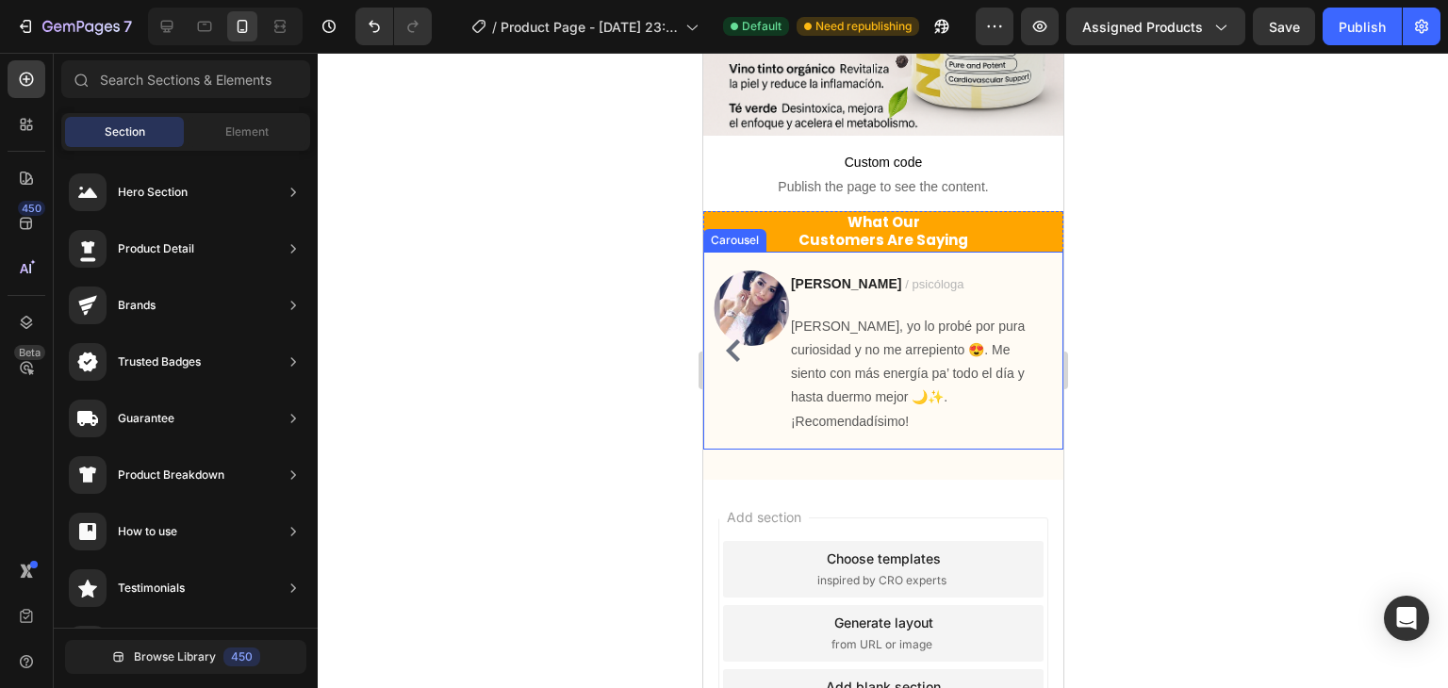
click at [736, 339] on icon "Carousel Back Arrow" at bounding box center [732, 350] width 23 height 23
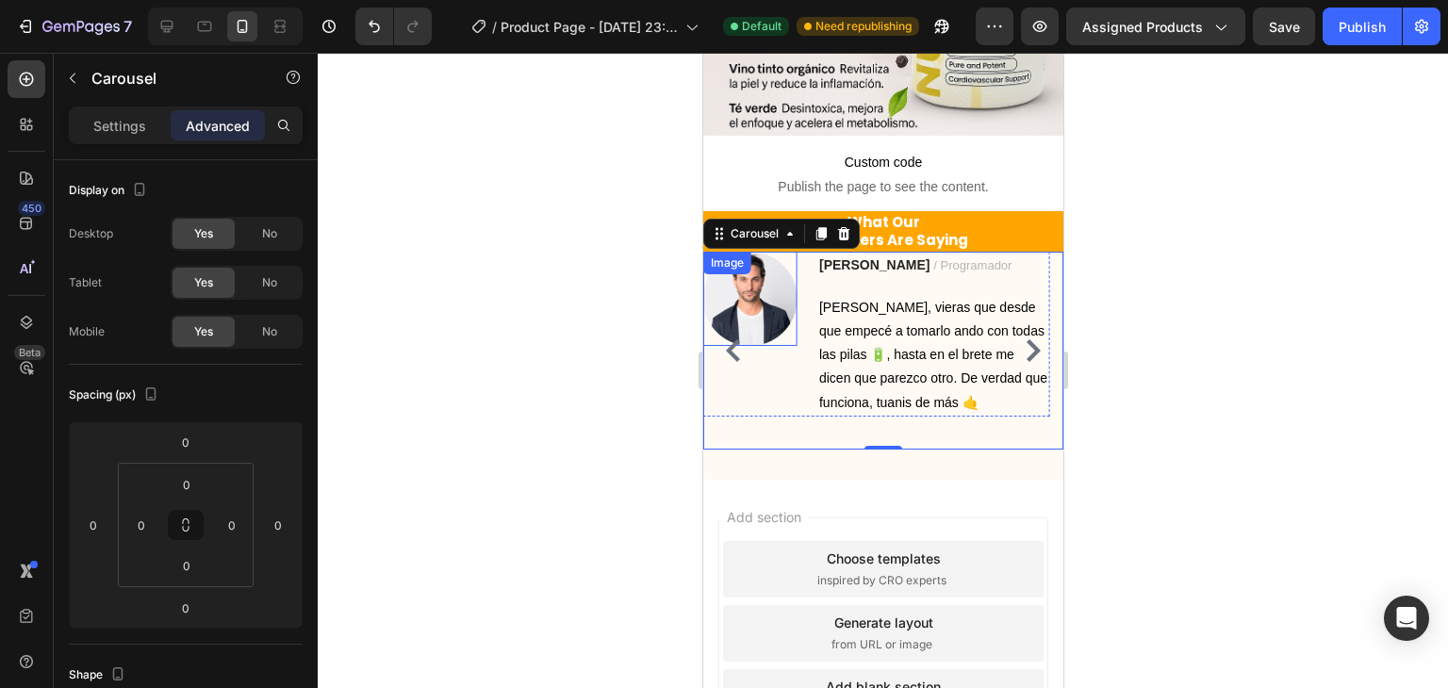
click at [734, 302] on img at bounding box center [749, 299] width 94 height 94
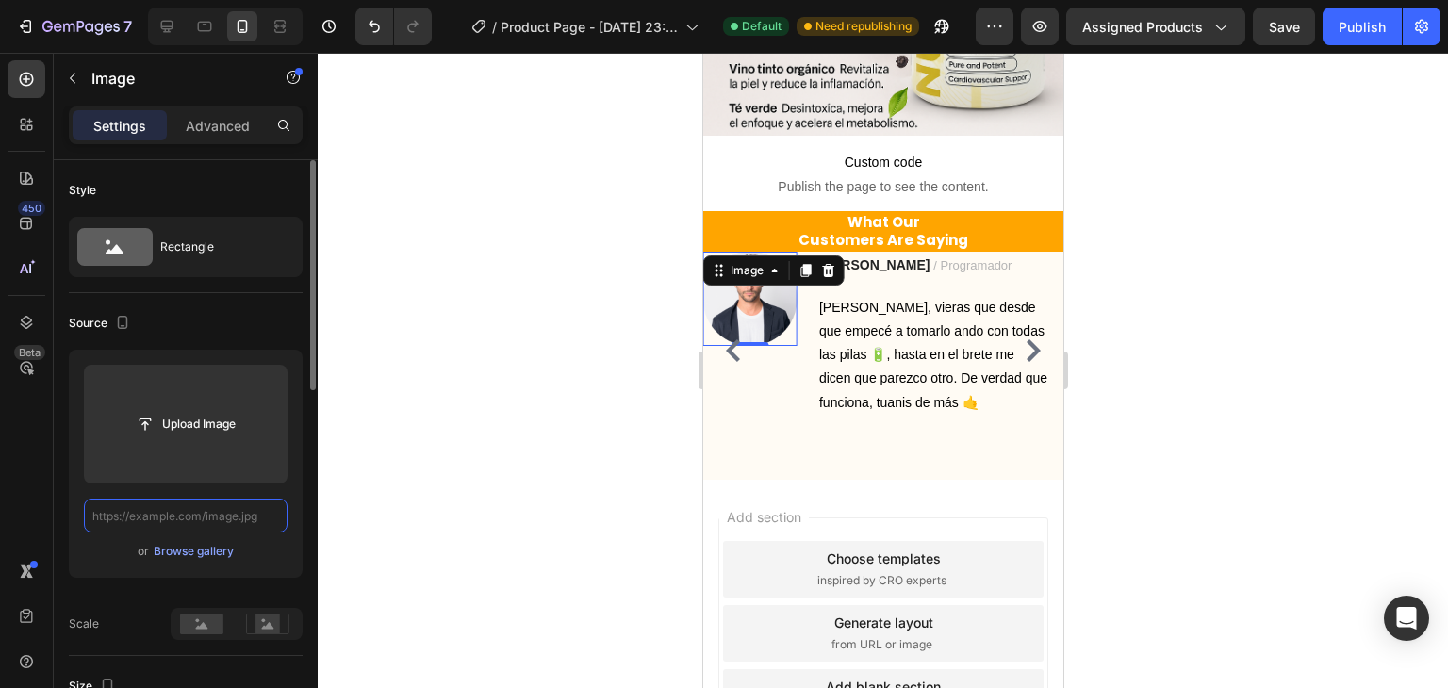
scroll to position [0, 0]
paste input "https://encrypted-tbn0.gstatic.com/images?q=tbn:ANd9GcTbqaTjqGPSkEt3hLDTRR3B0kB…"
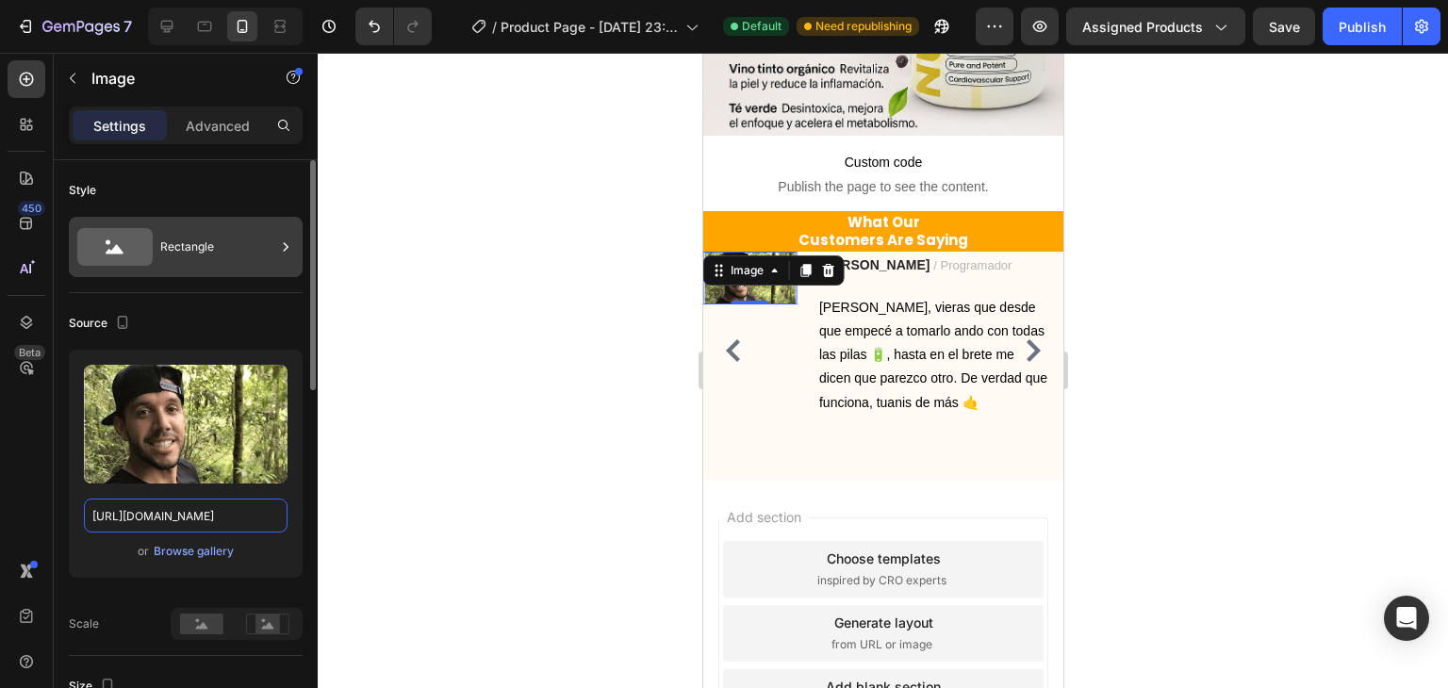
type input "https://encrypted-tbn0.gstatic.com/images?q=tbn:ANd9GcTbqaTjqGPSkEt3hLDTRR3B0kB…"
click at [222, 235] on div "Rectangle" at bounding box center [217, 246] width 115 height 43
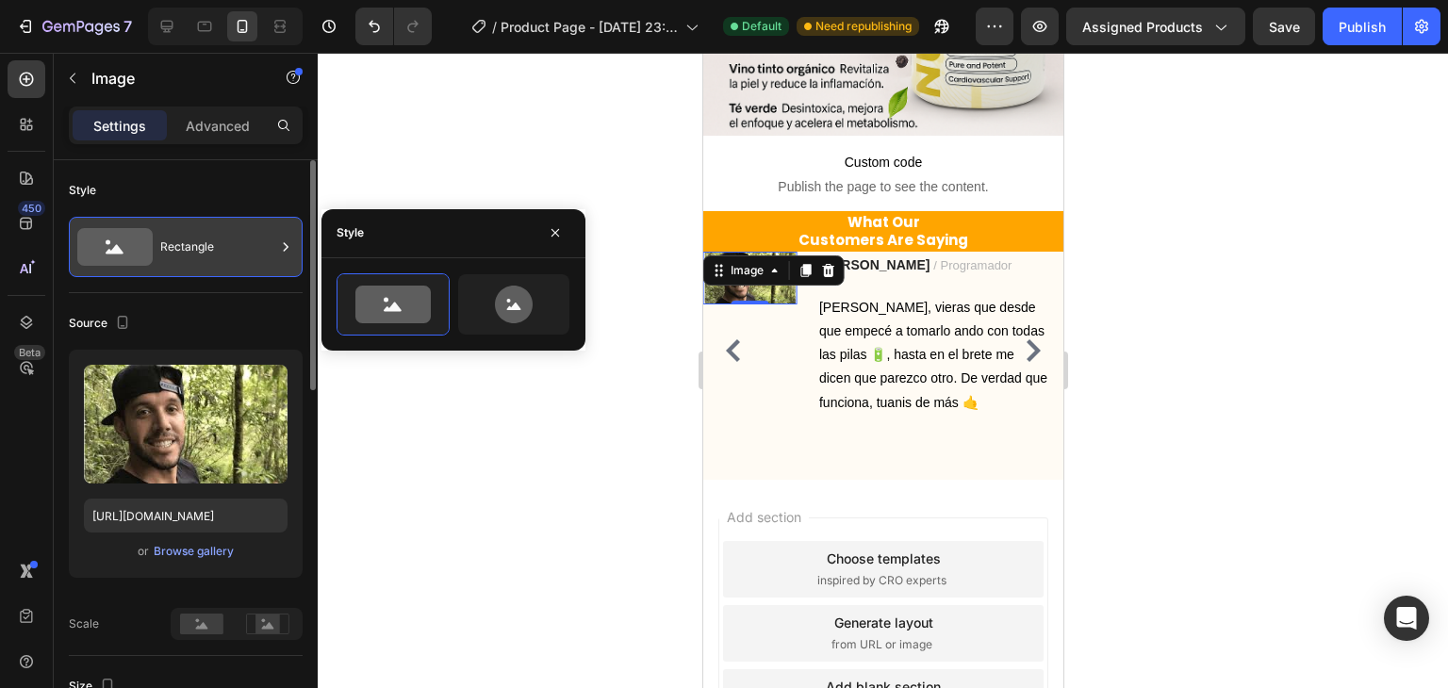
scroll to position [0, 0]
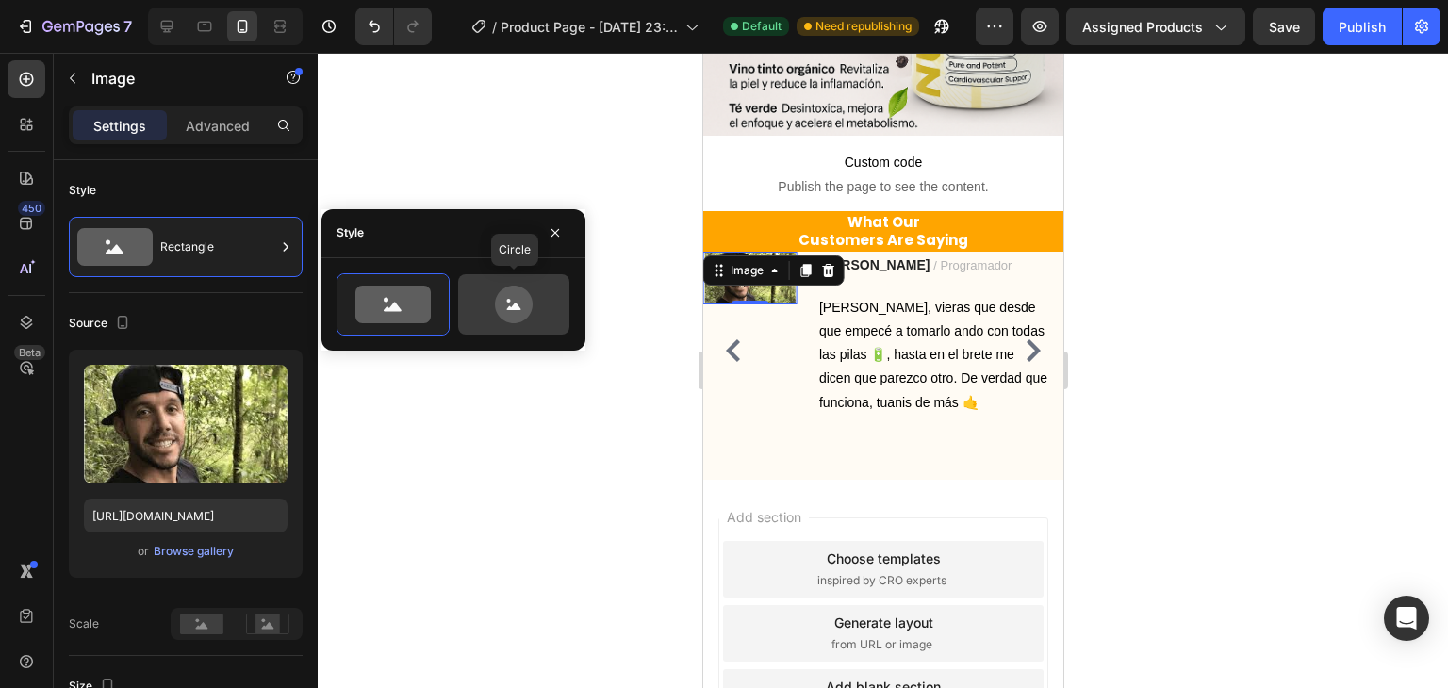
click at [535, 308] on icon at bounding box center [514, 305] width 89 height 38
type input "80"
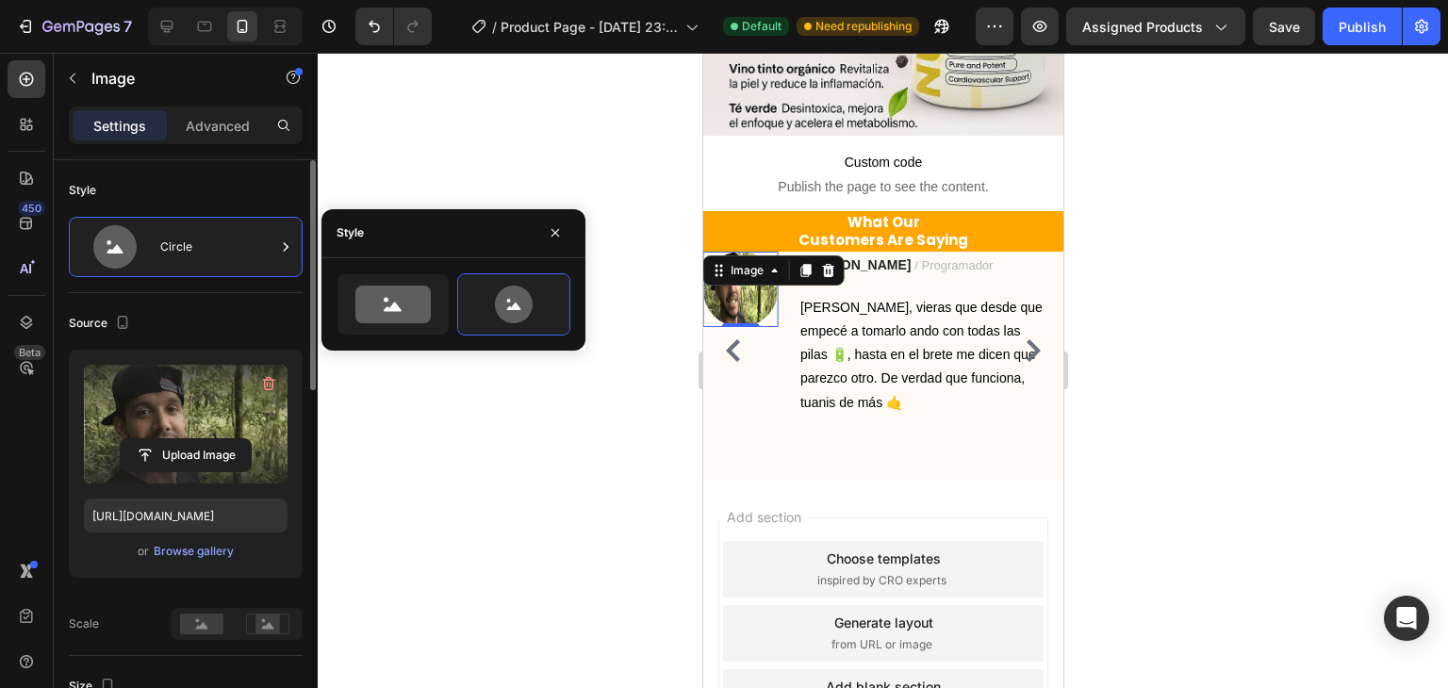
scroll to position [189, 0]
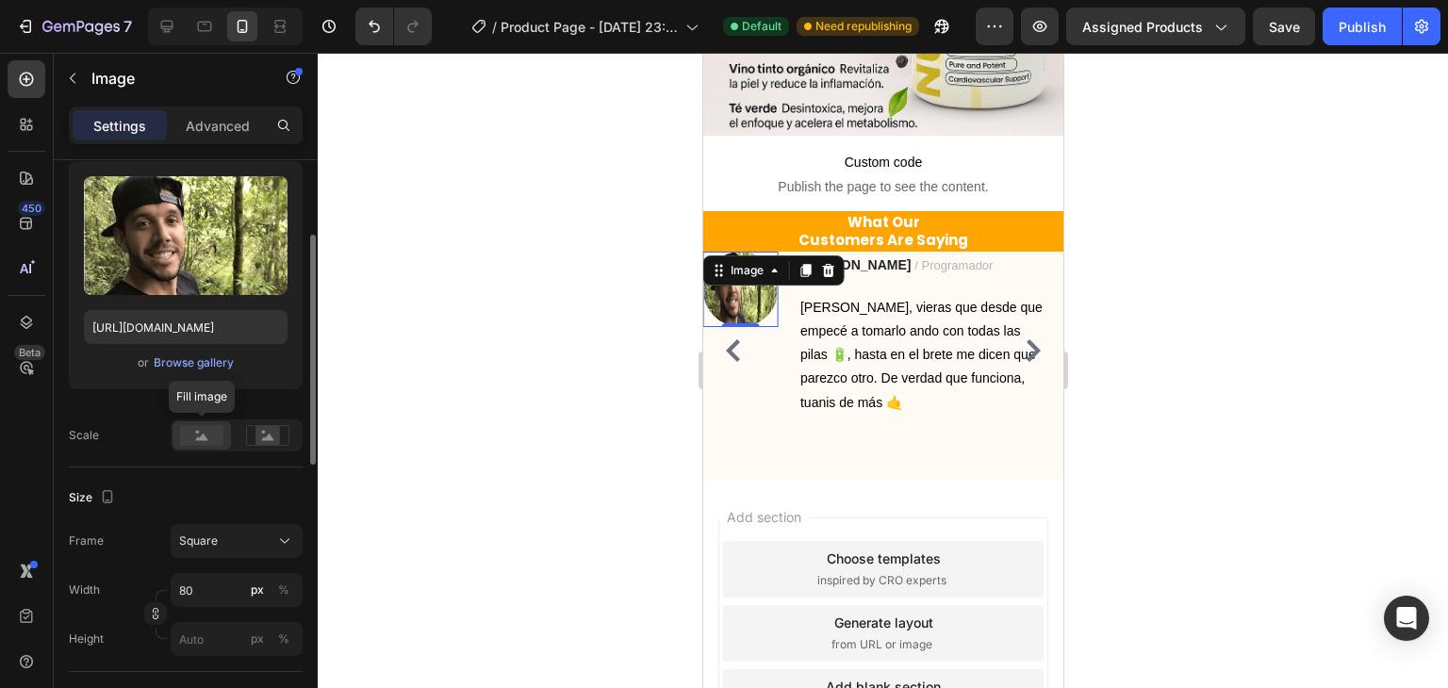
click at [204, 435] on icon at bounding box center [202, 437] width 12 height 7
click at [441, 368] on div at bounding box center [883, 371] width 1131 height 636
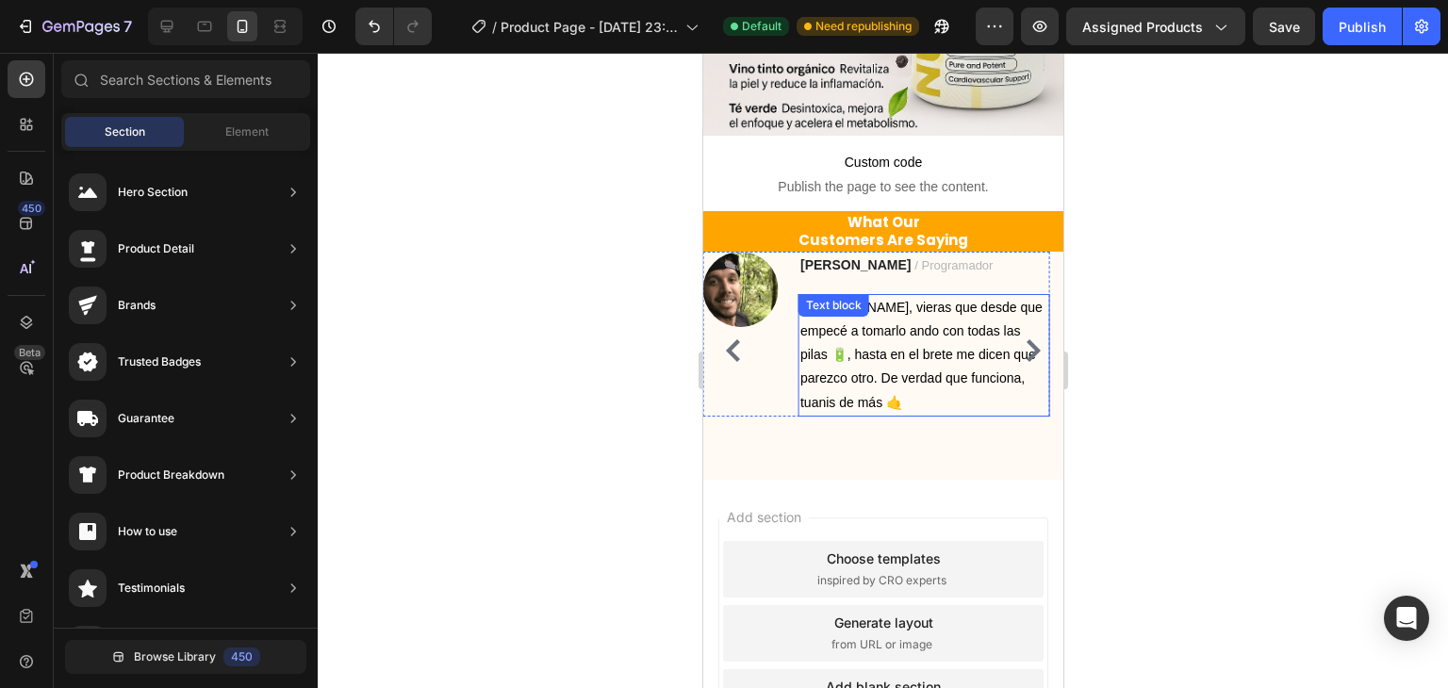
click at [815, 294] on div "Mae, vieras que desde que empecé a tomarlo ando con todas las pilas 🔋, hasta en…" at bounding box center [923, 355] width 251 height 123
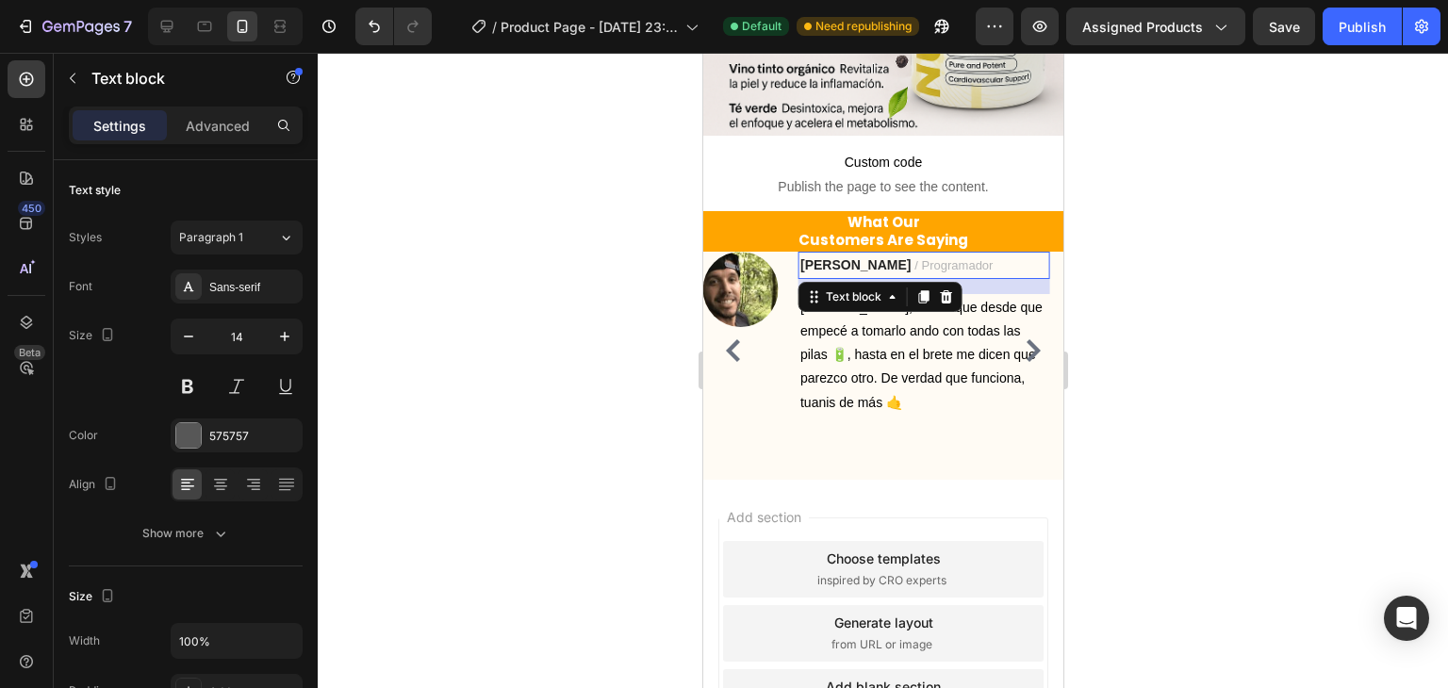
click at [808, 263] on div "MIGUEL S. / Programador Text block 0" at bounding box center [923, 265] width 251 height 27
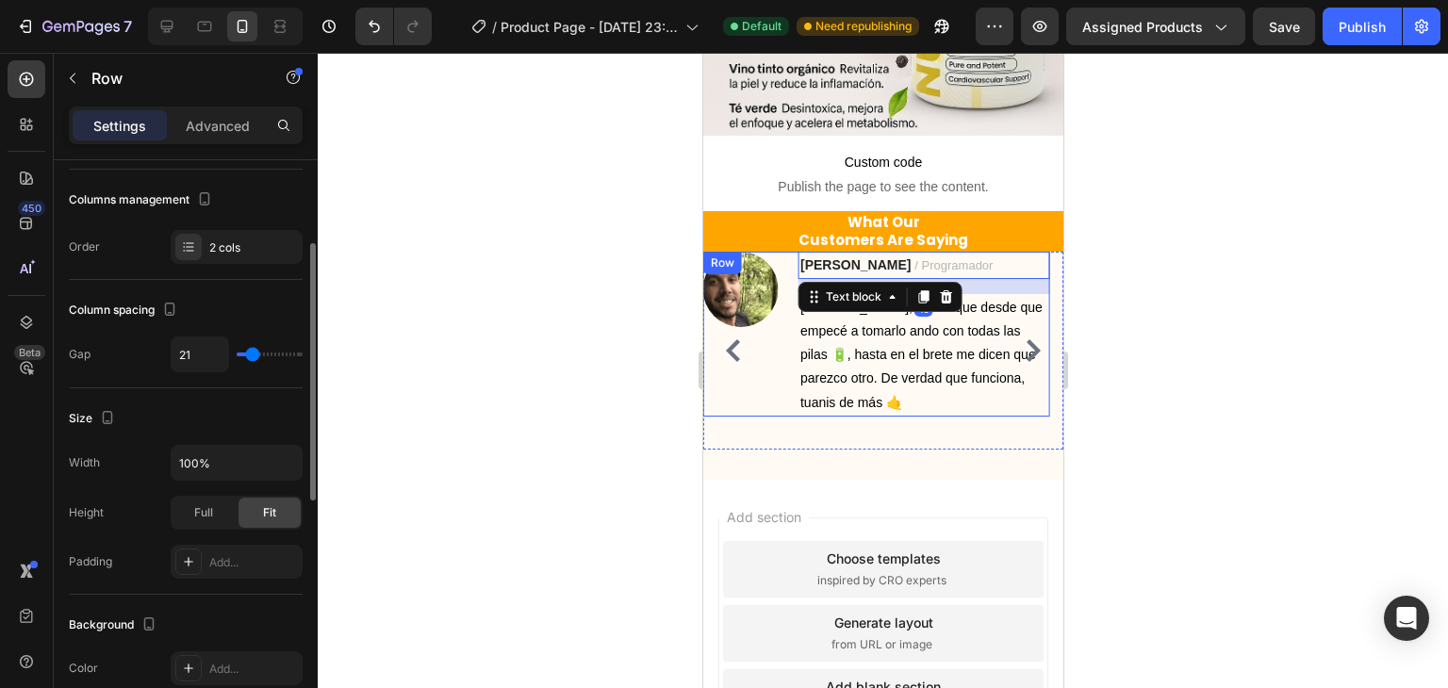
click at [752, 357] on div "Image" at bounding box center [739, 334] width 75 height 165
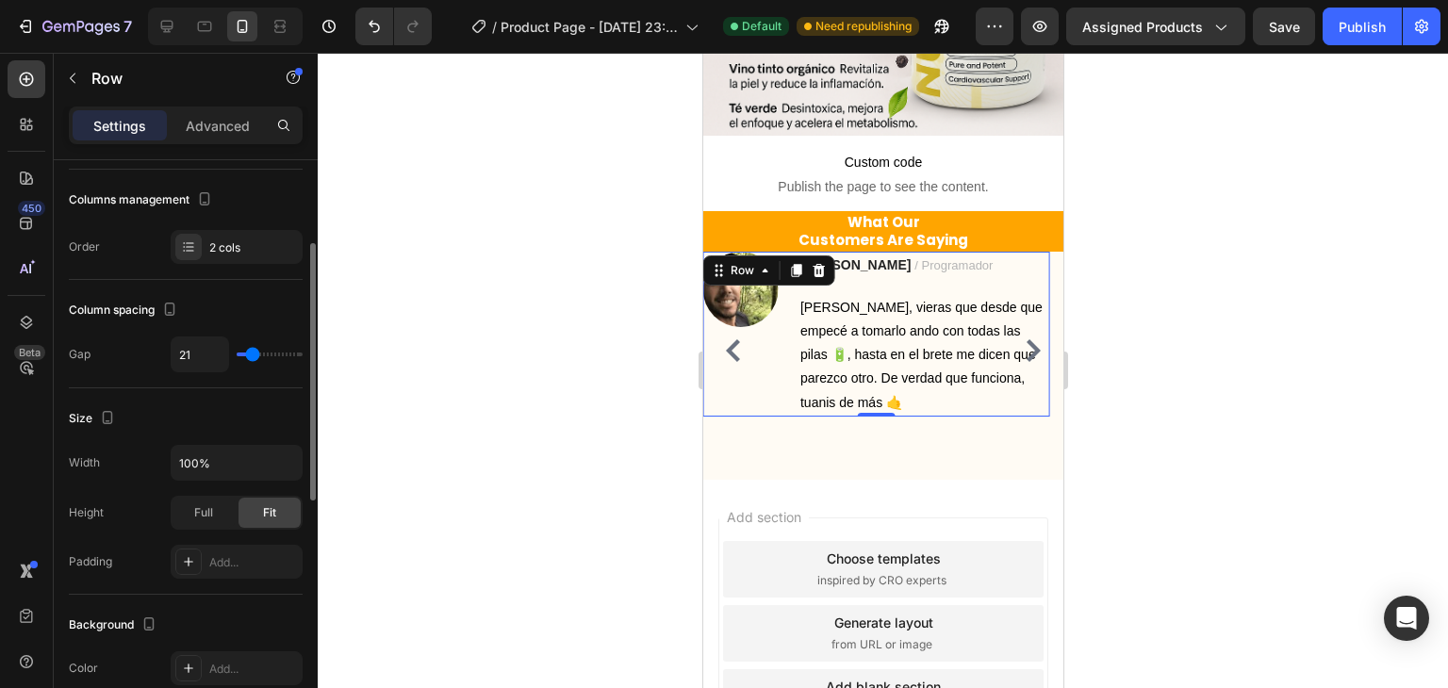
scroll to position [0, 0]
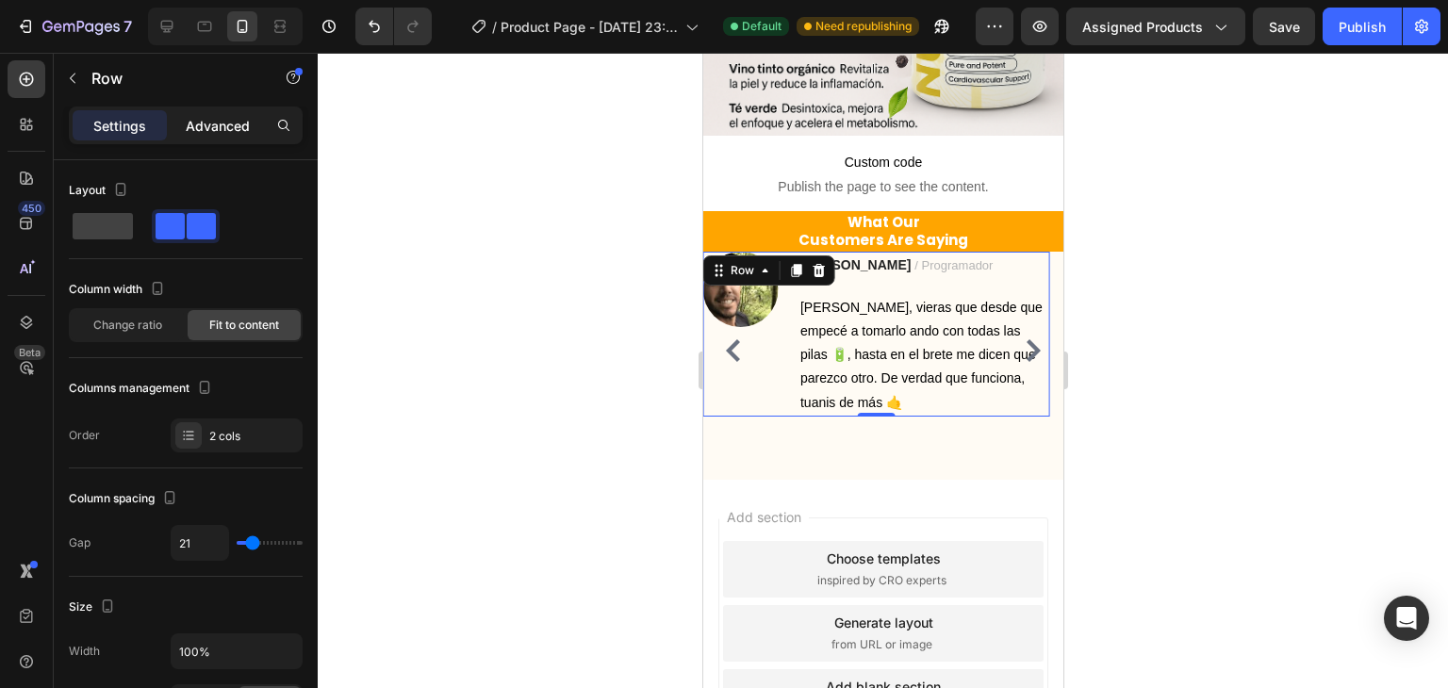
drag, startPoint x: 241, startPoint y: 108, endPoint x: 231, endPoint y: 122, distance: 16.8
click at [240, 108] on div "Settings Advanced" at bounding box center [186, 126] width 234 height 38
click at [231, 122] on p "Advanced" at bounding box center [218, 126] width 64 height 20
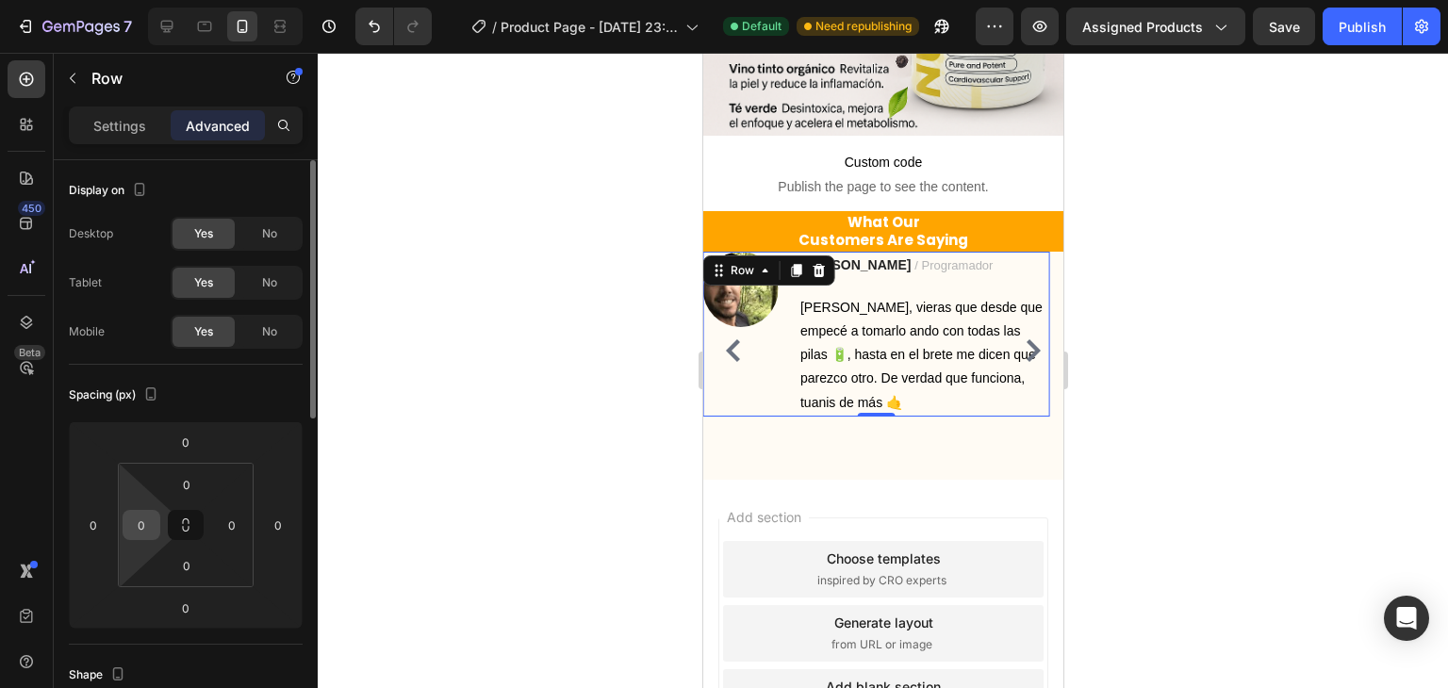
click at [145, 538] on input "0" at bounding box center [141, 525] width 28 height 28
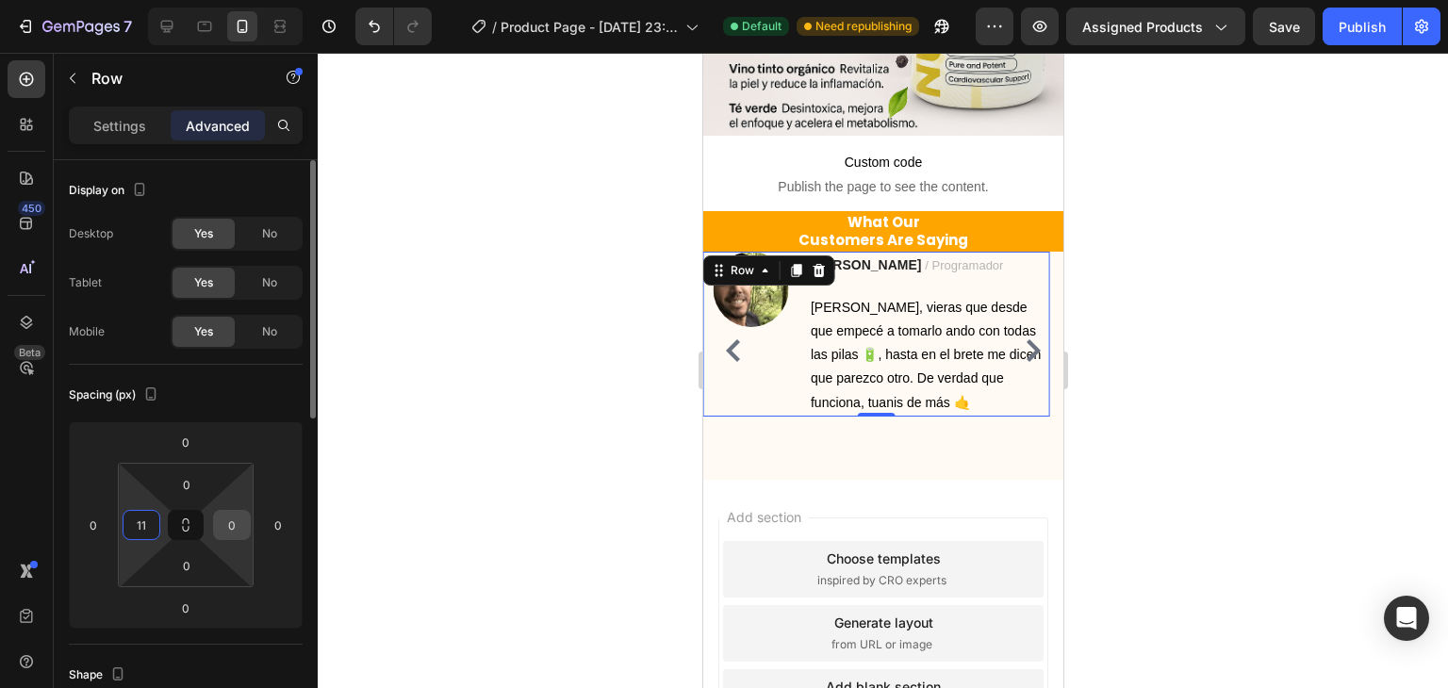
type input "11"
click at [247, 528] on div "0" at bounding box center [232, 525] width 38 height 30
click at [236, 524] on input "0" at bounding box center [232, 525] width 28 height 28
type input "11"
click at [182, 488] on input "0" at bounding box center [187, 485] width 38 height 28
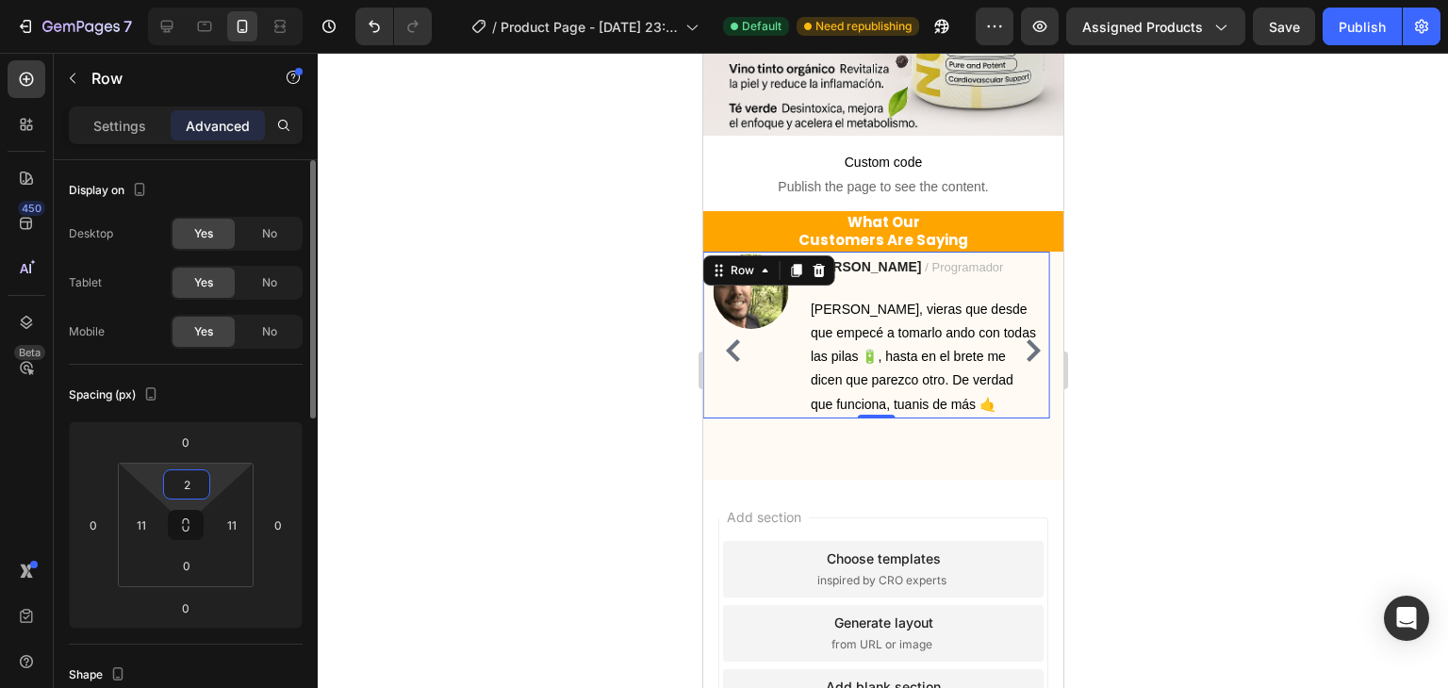
type input "20"
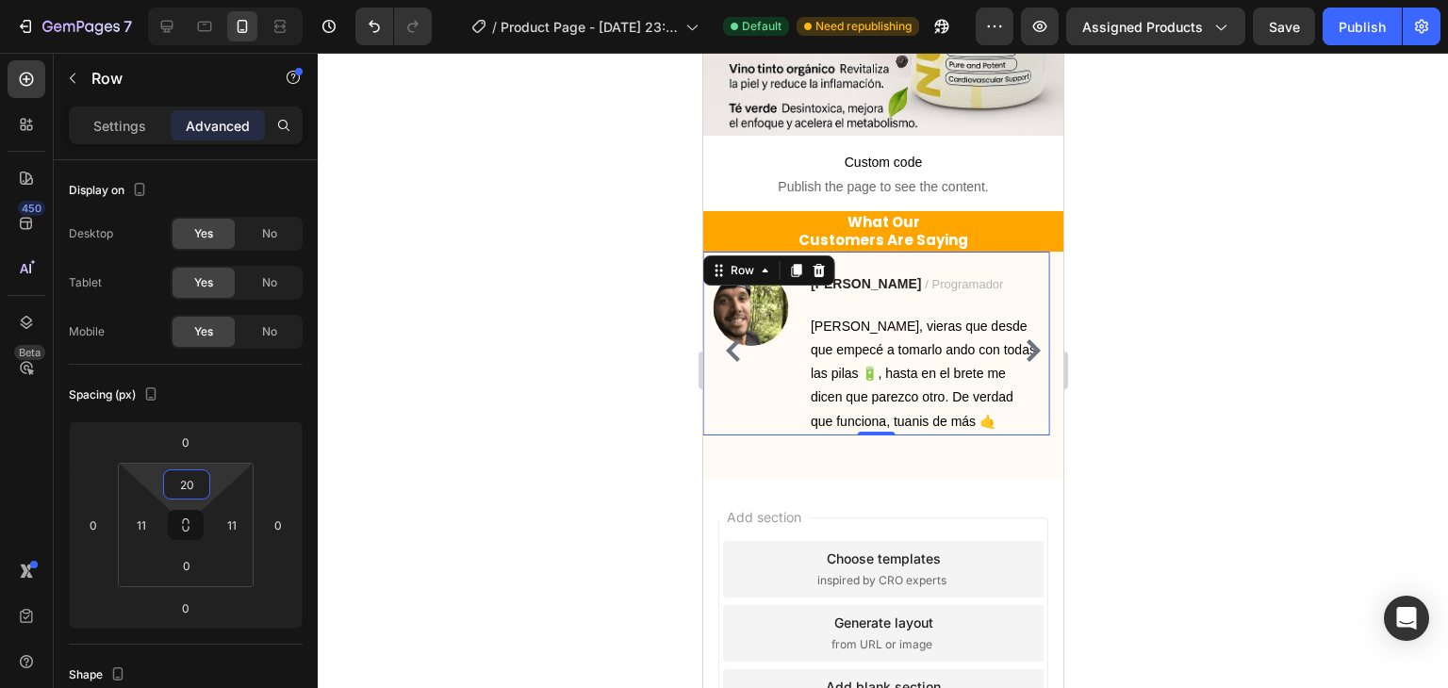
click at [493, 401] on div at bounding box center [883, 371] width 1131 height 636
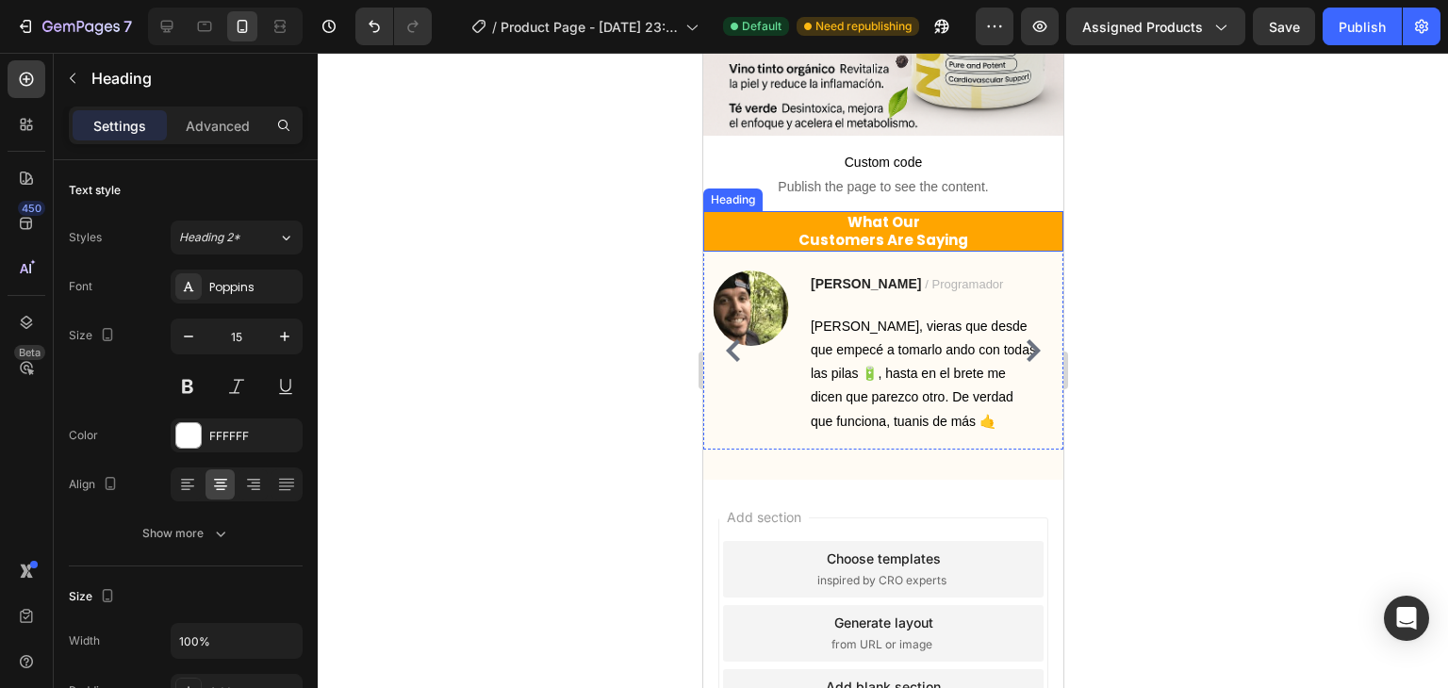
click at [910, 231] on p "What Our Customers Are Saying" at bounding box center [882, 231] width 356 height 37
click at [895, 213] on p "What Our Customers Are Saying" at bounding box center [882, 231] width 356 height 37
click at [849, 213] on p "What Our Customers Are Saying" at bounding box center [882, 231] width 356 height 37
drag, startPoint x: 841, startPoint y: 204, endPoint x: 970, endPoint y: 223, distance: 130.7
click at [970, 223] on p "What Our Customers Are Saying" at bounding box center [882, 231] width 356 height 37
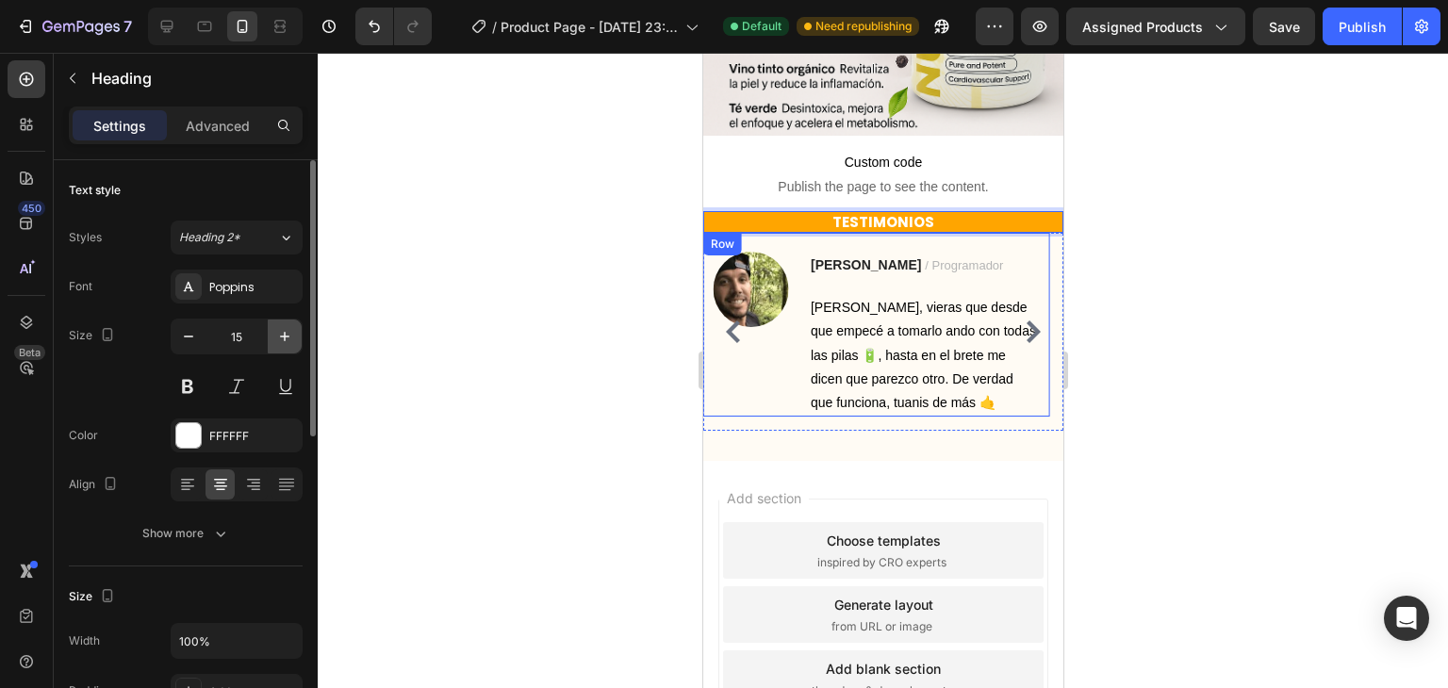
click at [277, 342] on icon "button" at bounding box center [284, 336] width 19 height 19
click at [277, 341] on icon "button" at bounding box center [284, 336] width 19 height 19
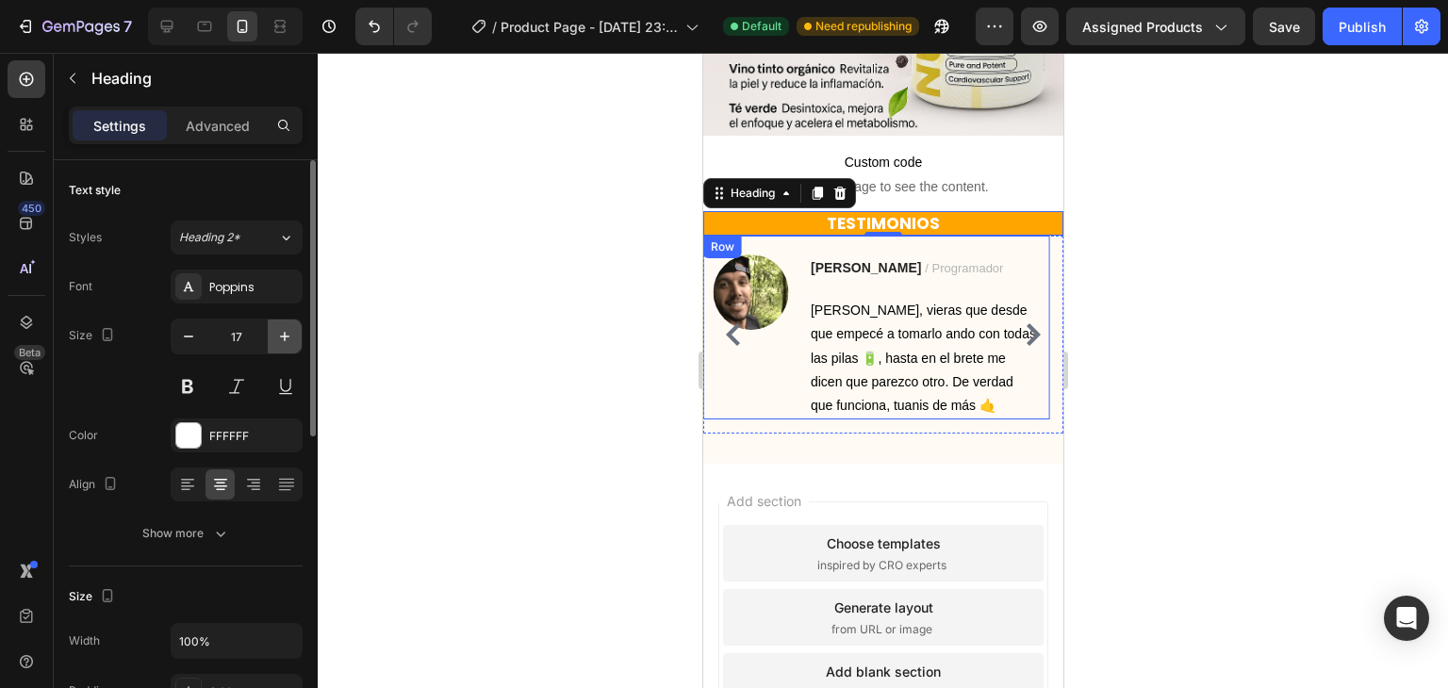
click at [277, 341] on icon "button" at bounding box center [284, 336] width 19 height 19
click at [278, 340] on icon "button" at bounding box center [284, 336] width 19 height 19
click at [278, 339] on icon "button" at bounding box center [284, 336] width 19 height 19
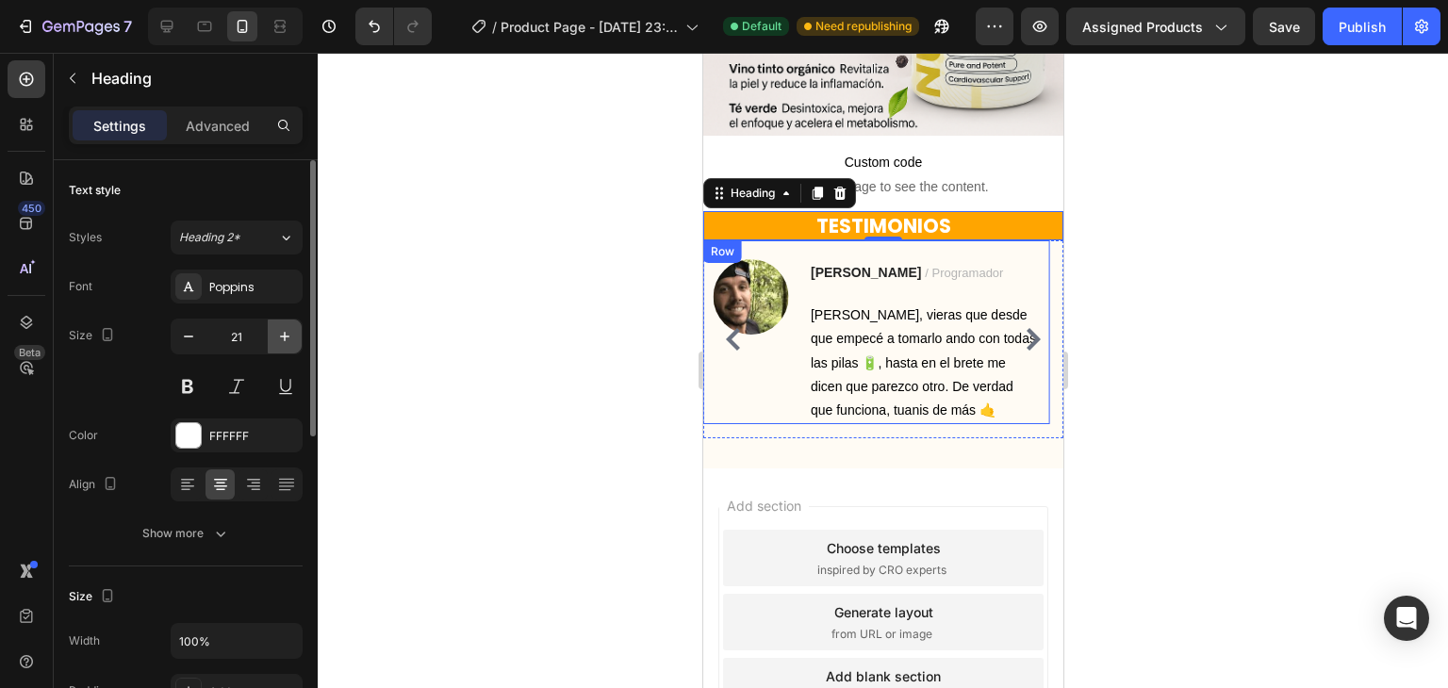
click at [278, 339] on icon "button" at bounding box center [284, 336] width 19 height 19
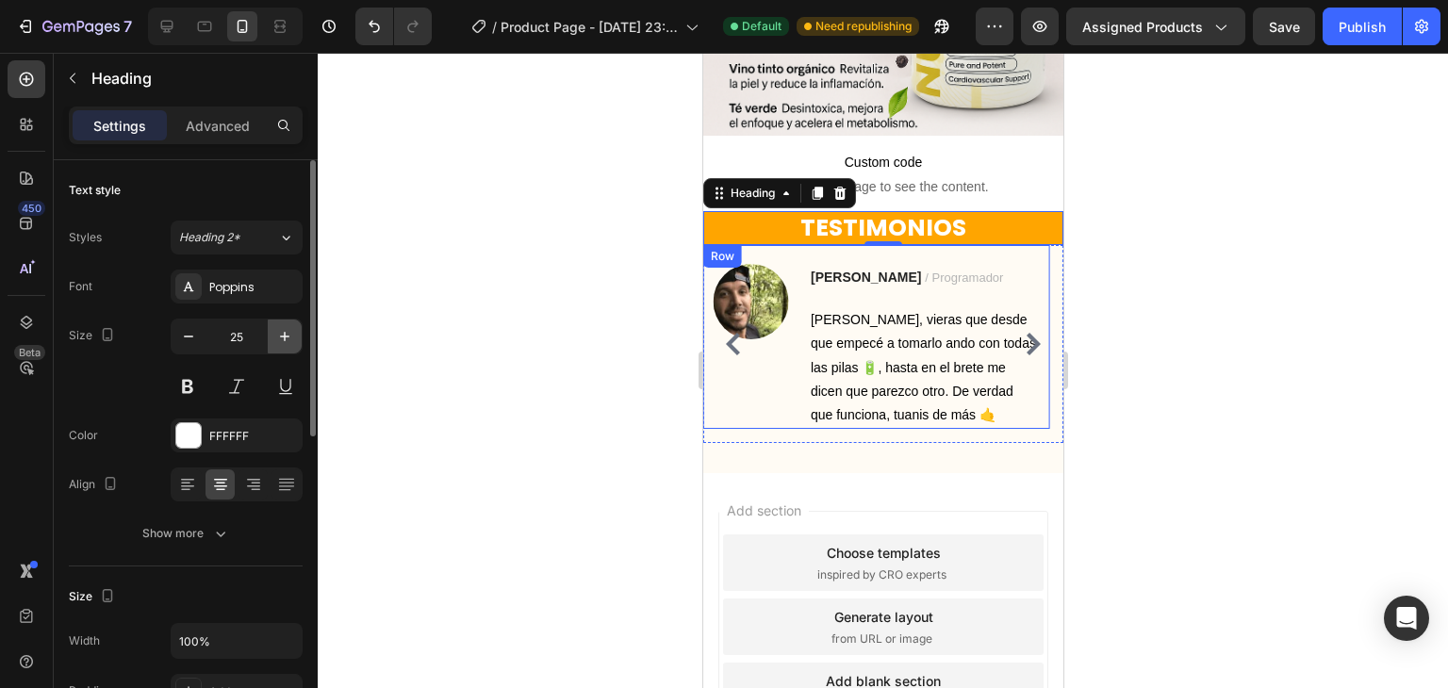
click at [278, 339] on icon "button" at bounding box center [284, 336] width 19 height 19
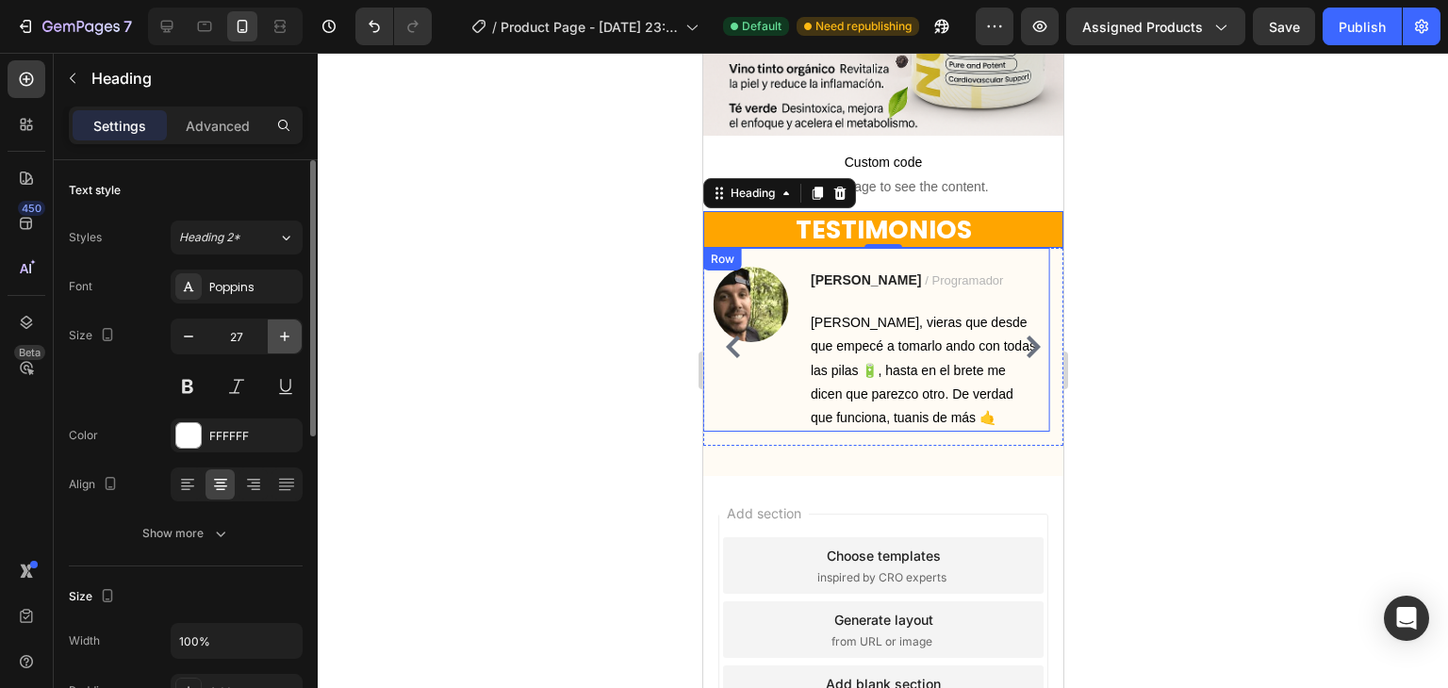
click at [278, 339] on icon "button" at bounding box center [284, 336] width 19 height 19
type input "29"
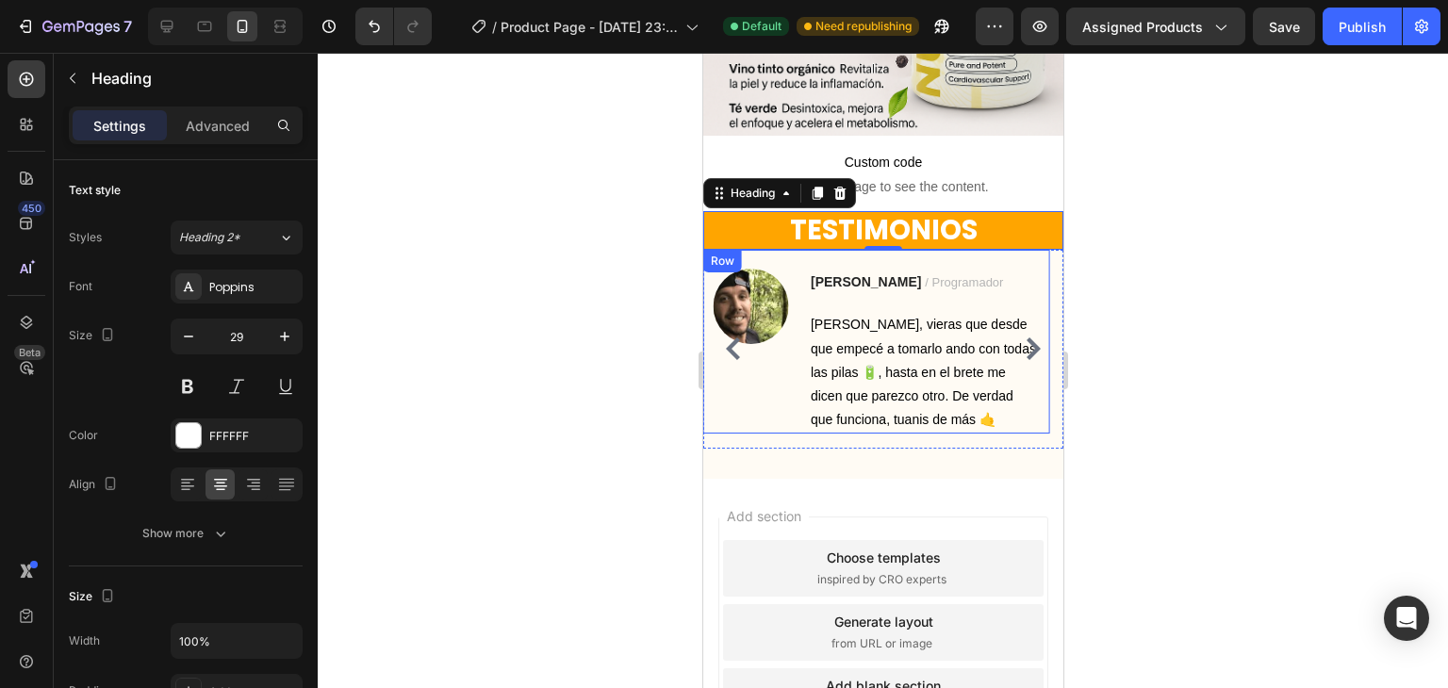
click at [540, 237] on div at bounding box center [883, 371] width 1131 height 636
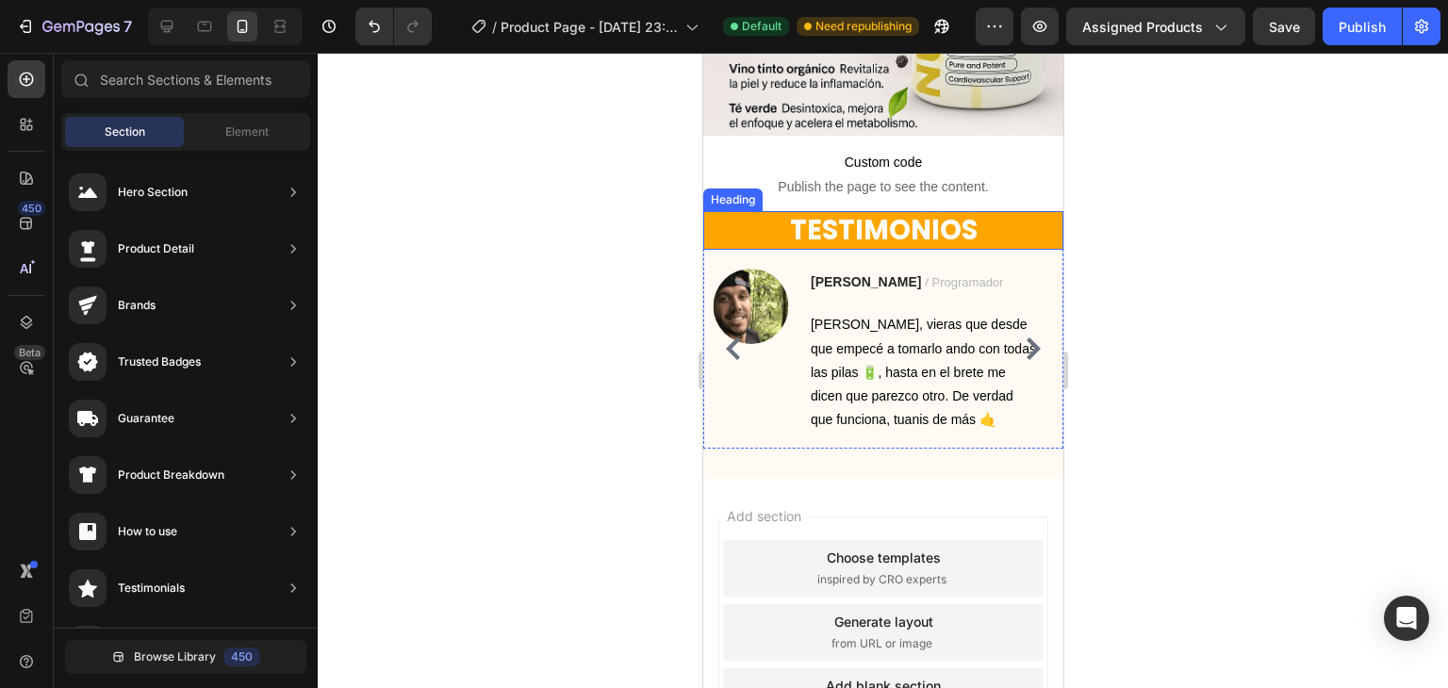
click at [799, 216] on p "TESTIMONIOS" at bounding box center [882, 231] width 356 height 36
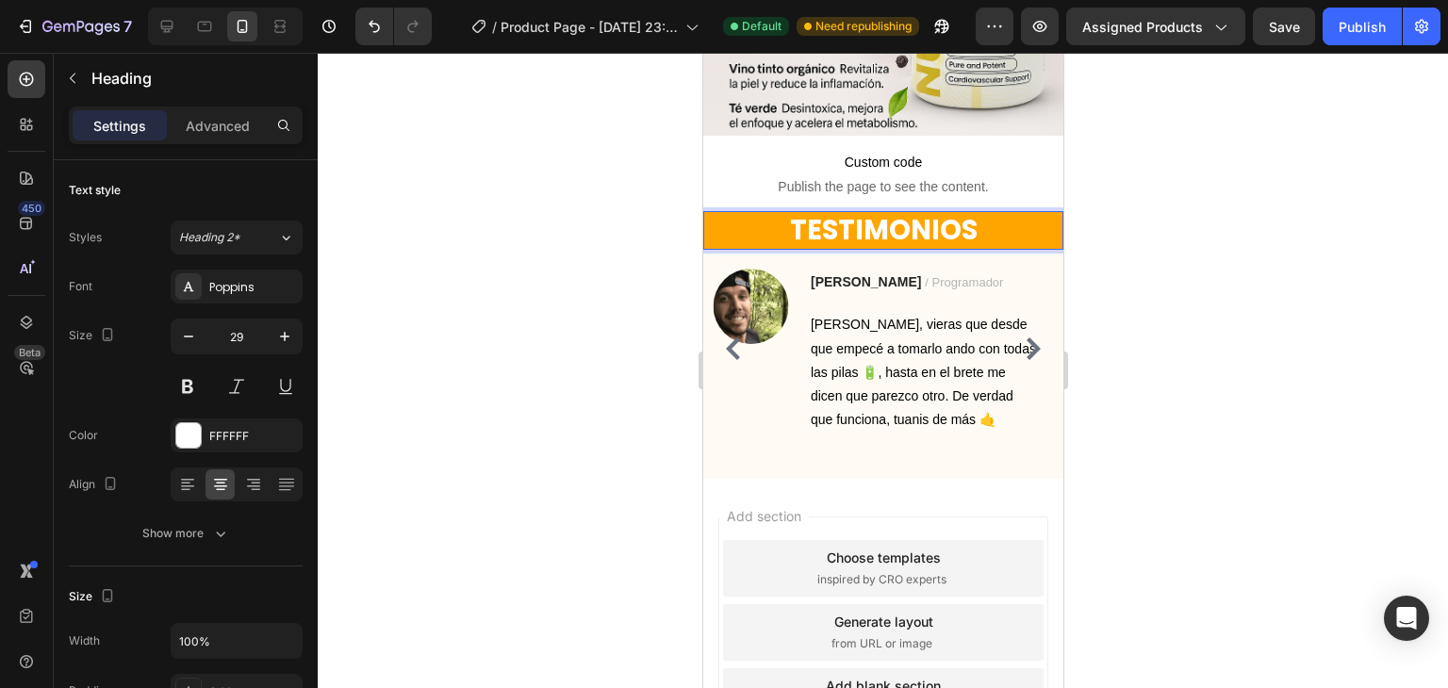
click at [986, 215] on p "TESTIMONIOS" at bounding box center [882, 231] width 356 height 36
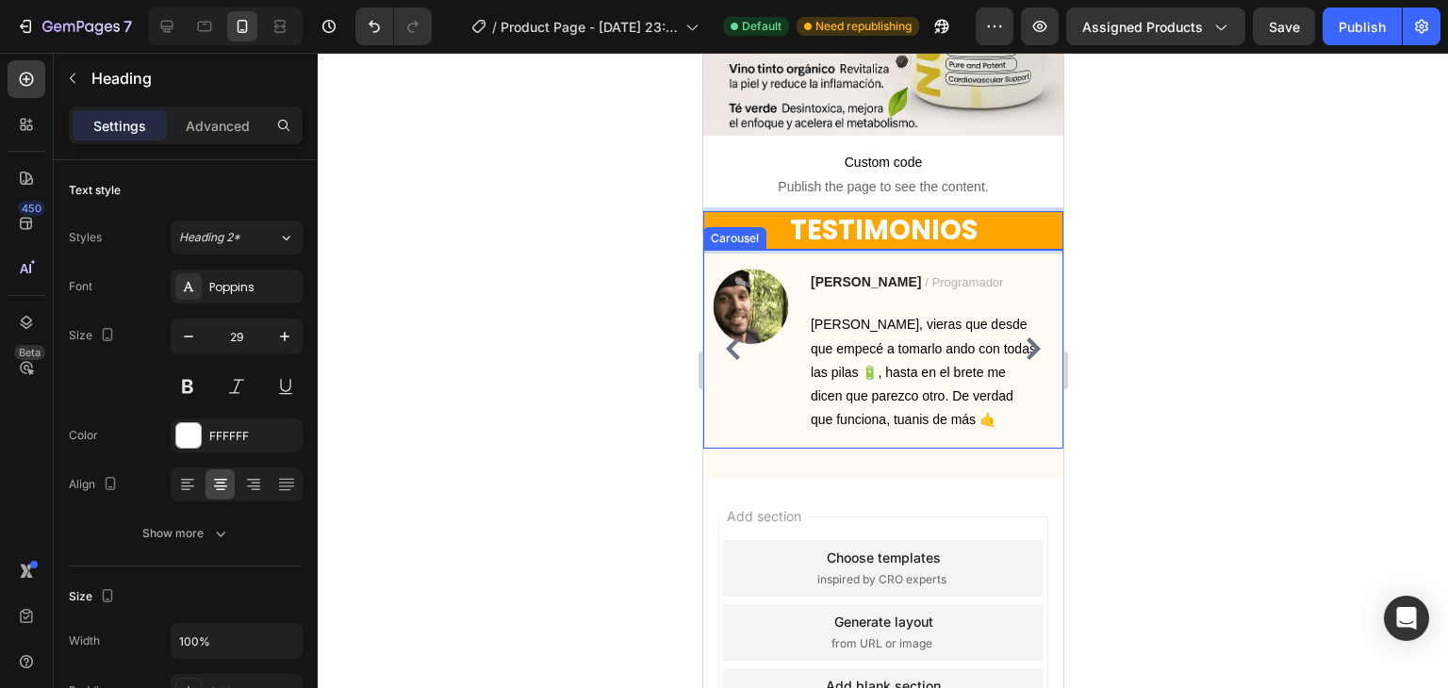
click at [1021, 338] on icon "Carousel Next Arrow" at bounding box center [1032, 349] width 23 height 23
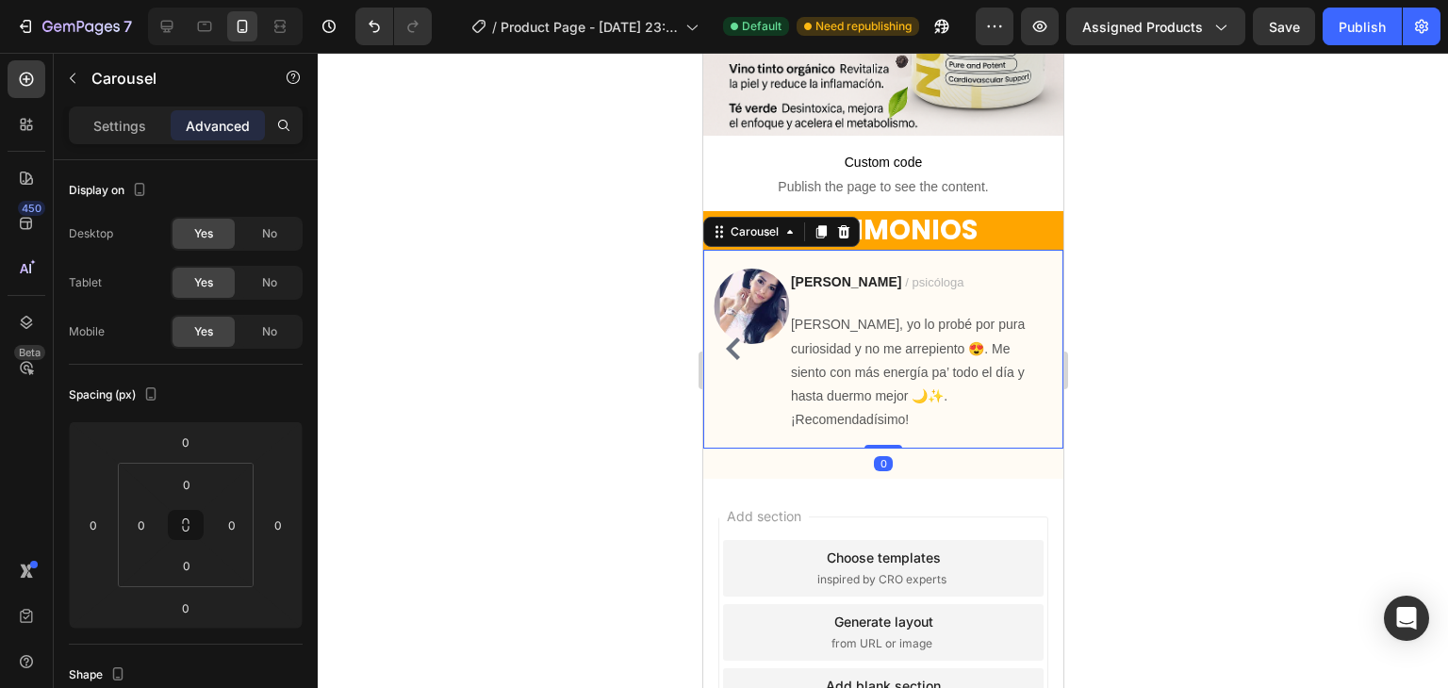
click at [1017, 334] on p "[PERSON_NAME], yo lo probé por pura curiosidad y no me arrepiento 😍. Me siento …" at bounding box center [913, 372] width 246 height 119
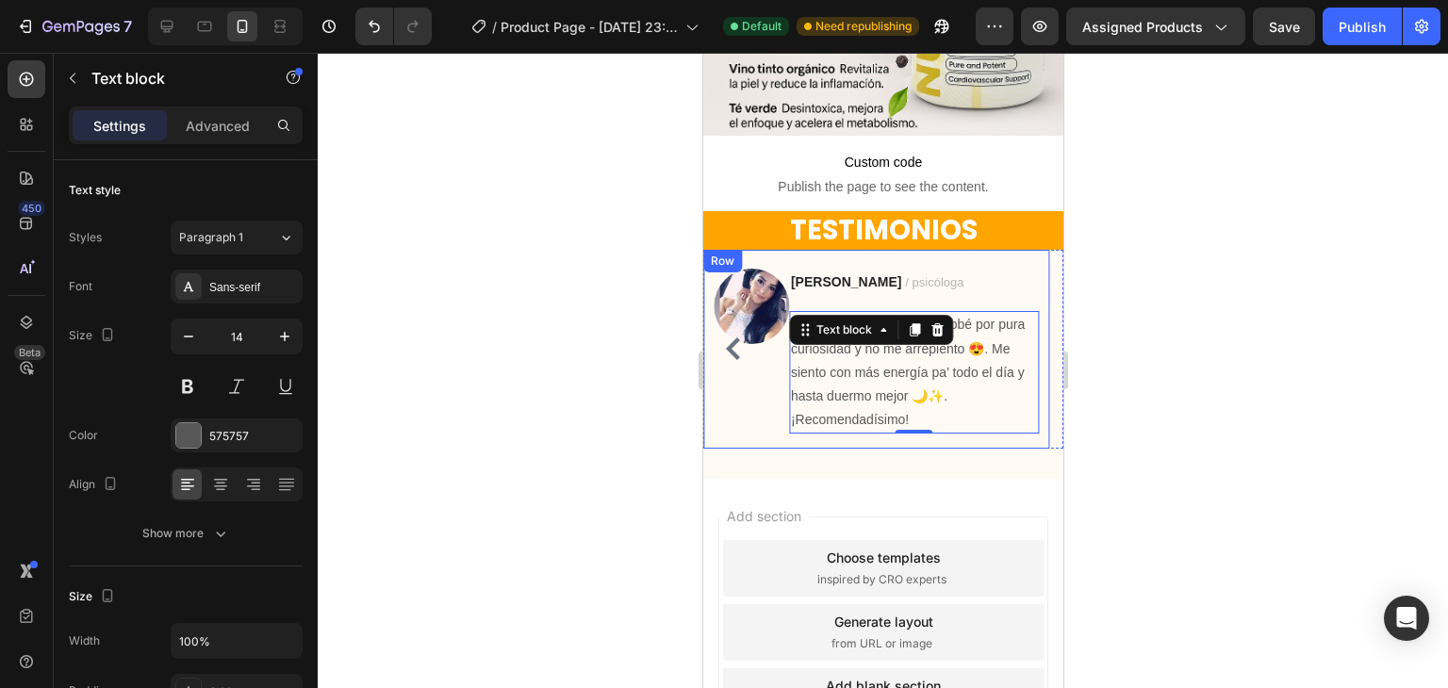
click at [1004, 272] on p "Maria P. / psicóloga" at bounding box center [913, 283] width 246 height 24
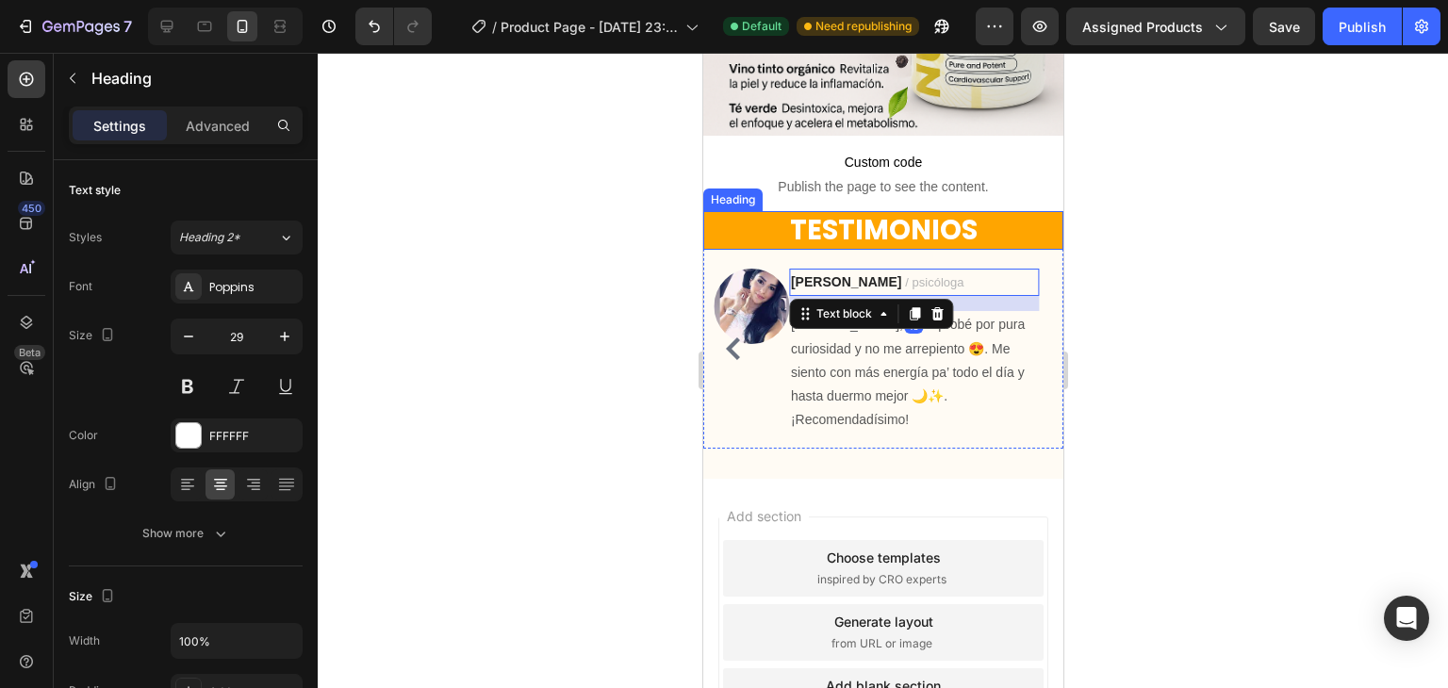
click at [899, 213] on p "TESTIMONIOS" at bounding box center [882, 231] width 356 height 36
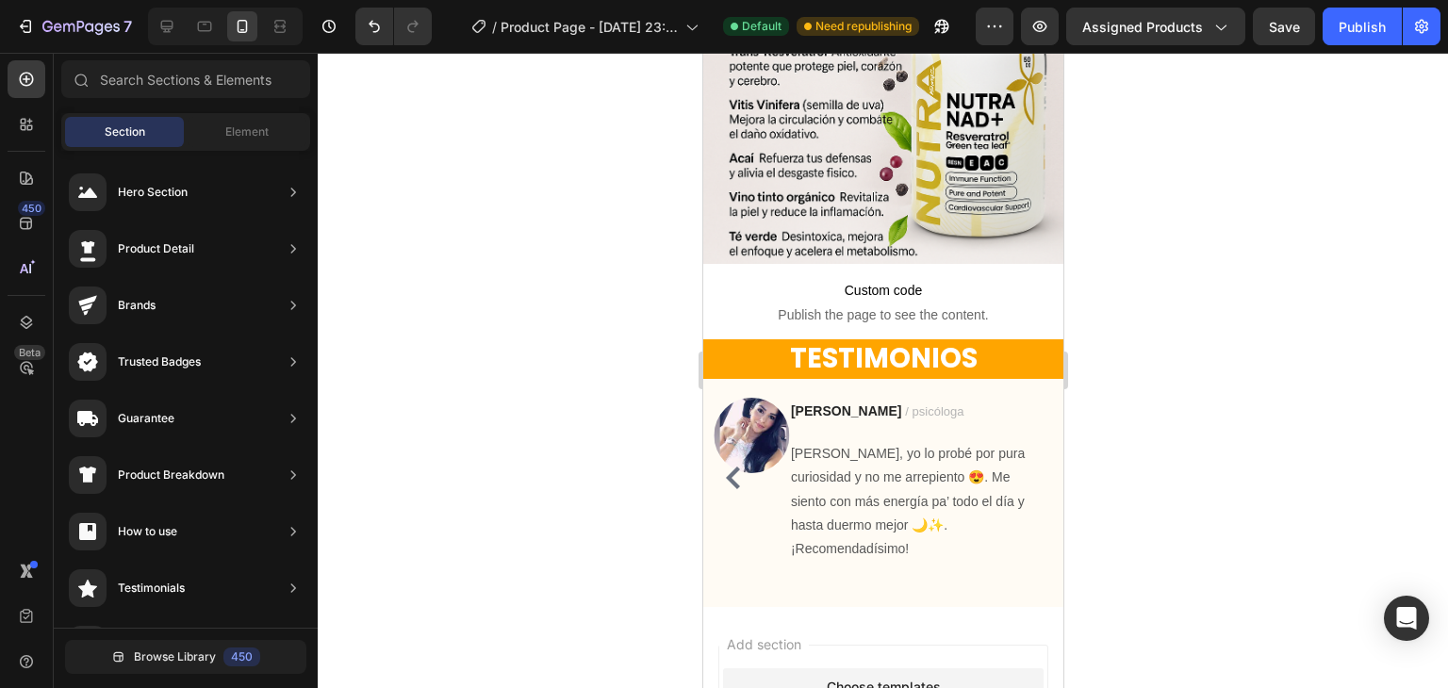
scroll to position [909, 0]
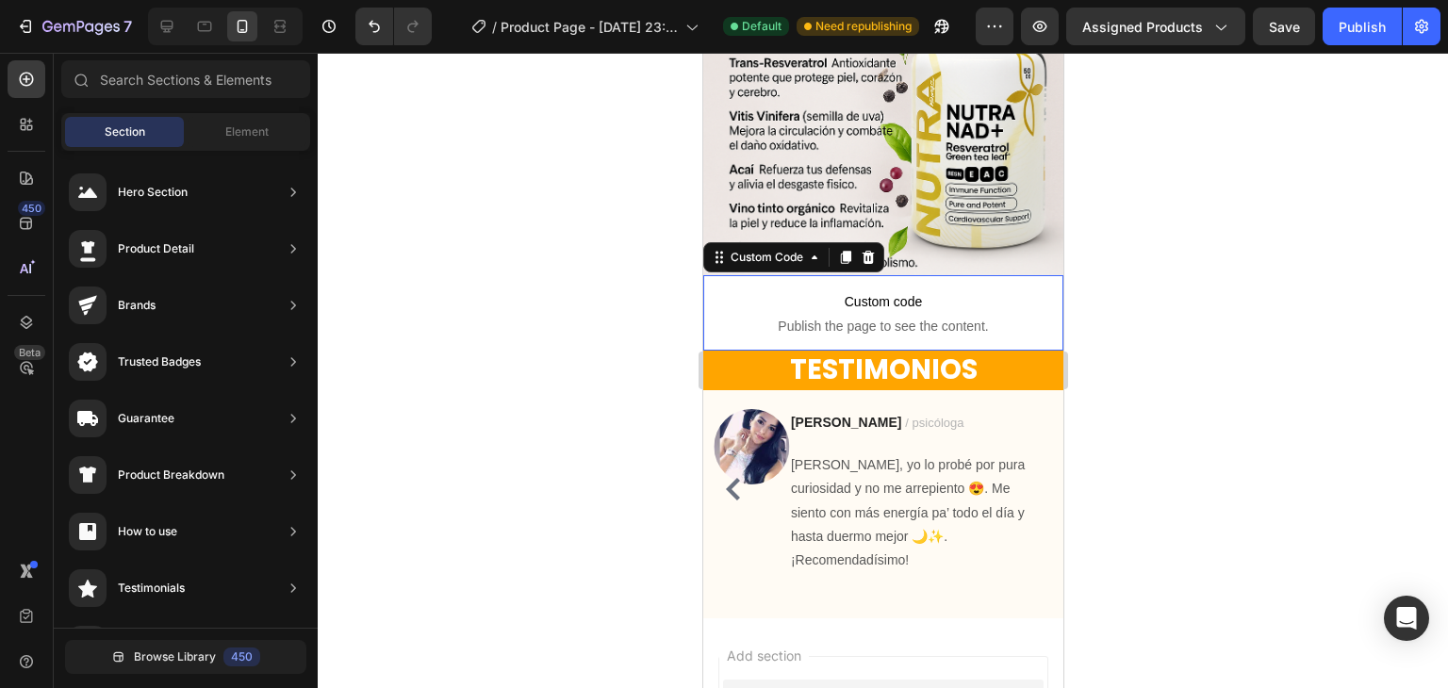
click at [763, 275] on p "Custom code Publish the page to see the content." at bounding box center [883, 312] width 332 height 75
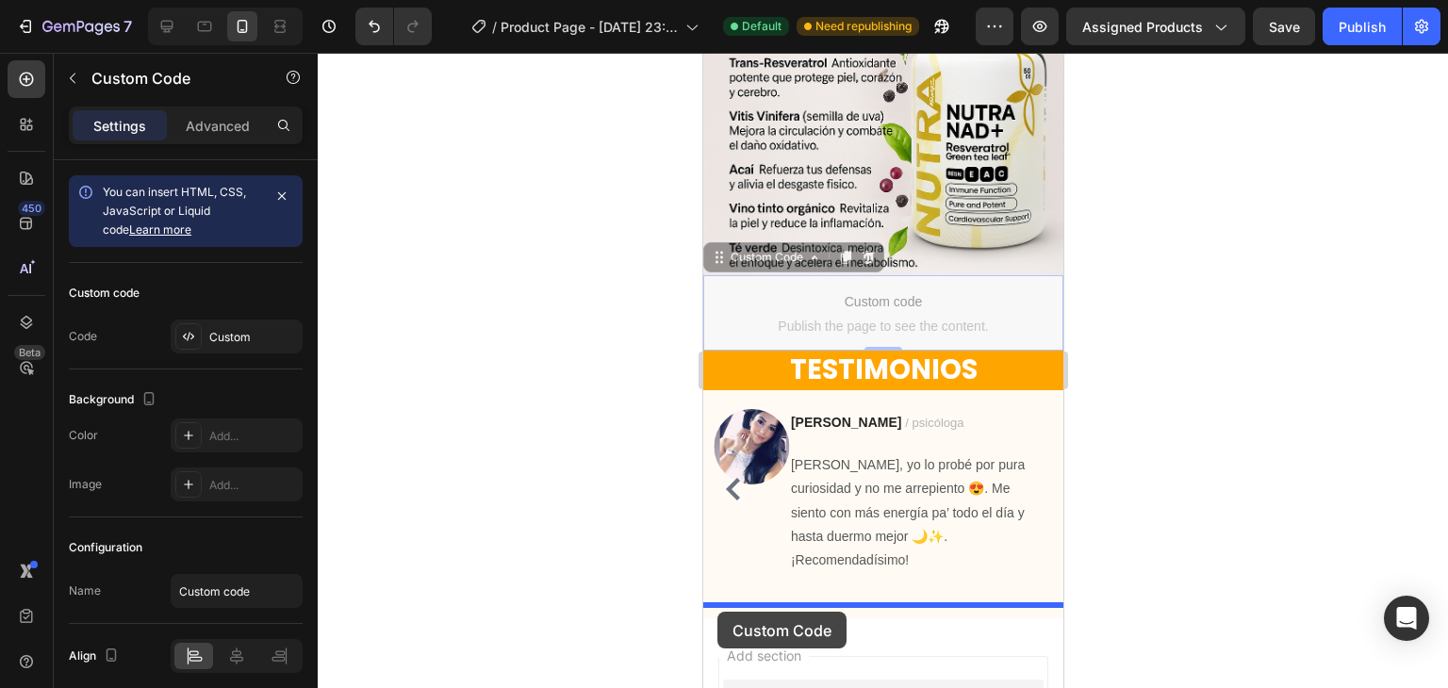
drag, startPoint x: 719, startPoint y: 248, endPoint x: 717, endPoint y: 611, distance: 363.0
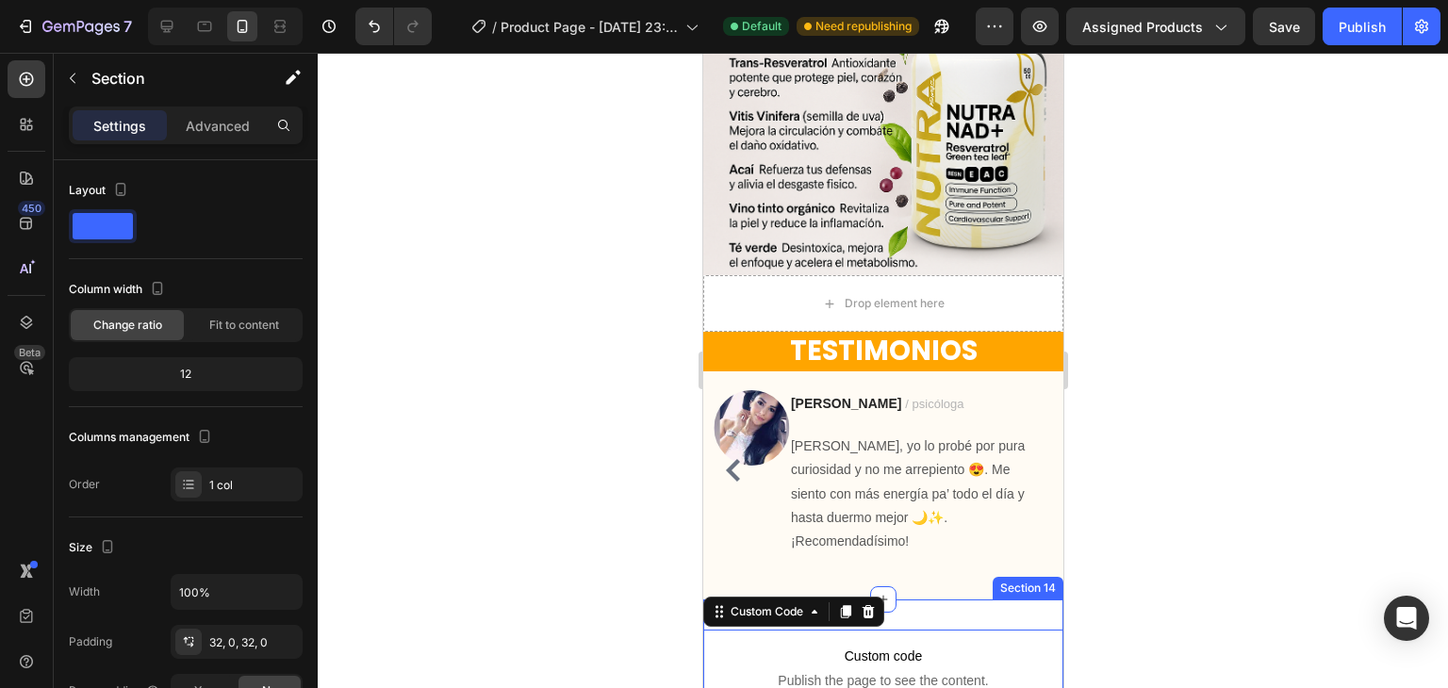
click at [922, 605] on div "Custom code Publish the page to see the content. Custom Code 0 Section 14" at bounding box center [882, 668] width 360 height 136
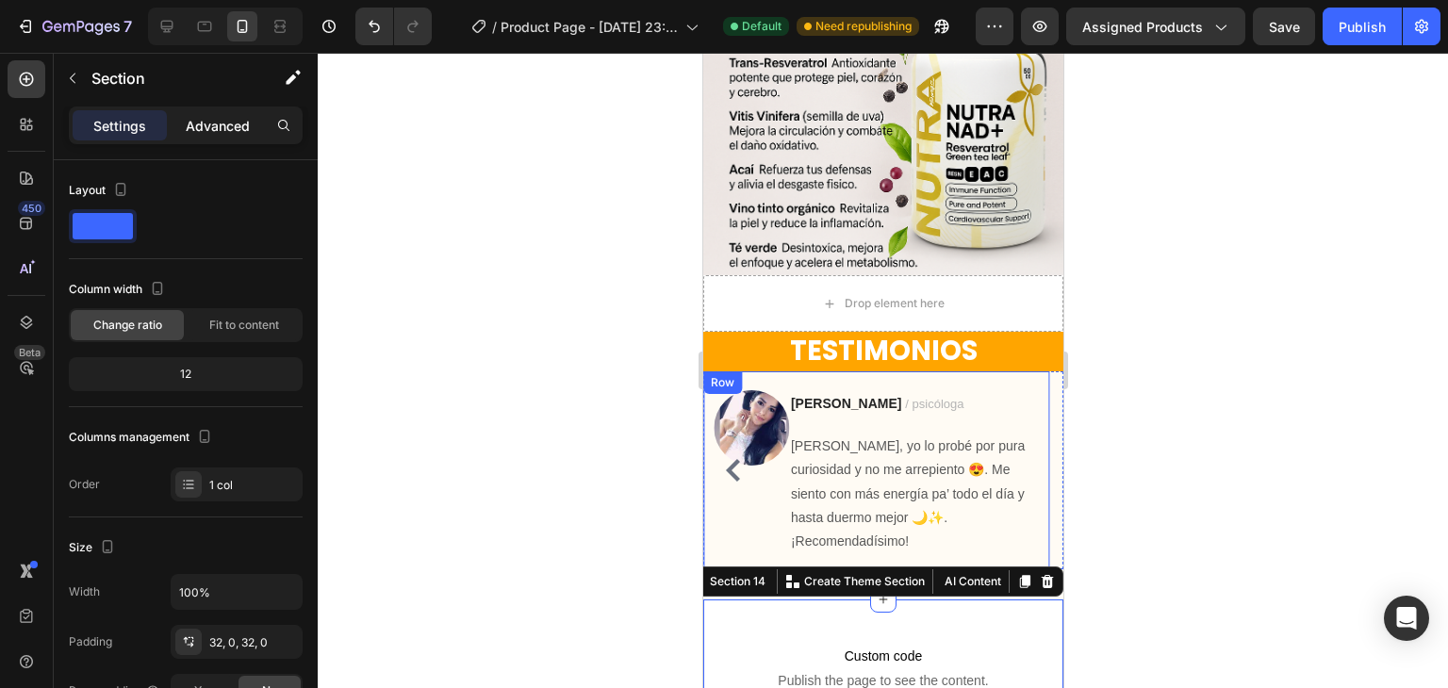
click at [223, 124] on p "Advanced" at bounding box center [218, 126] width 64 height 20
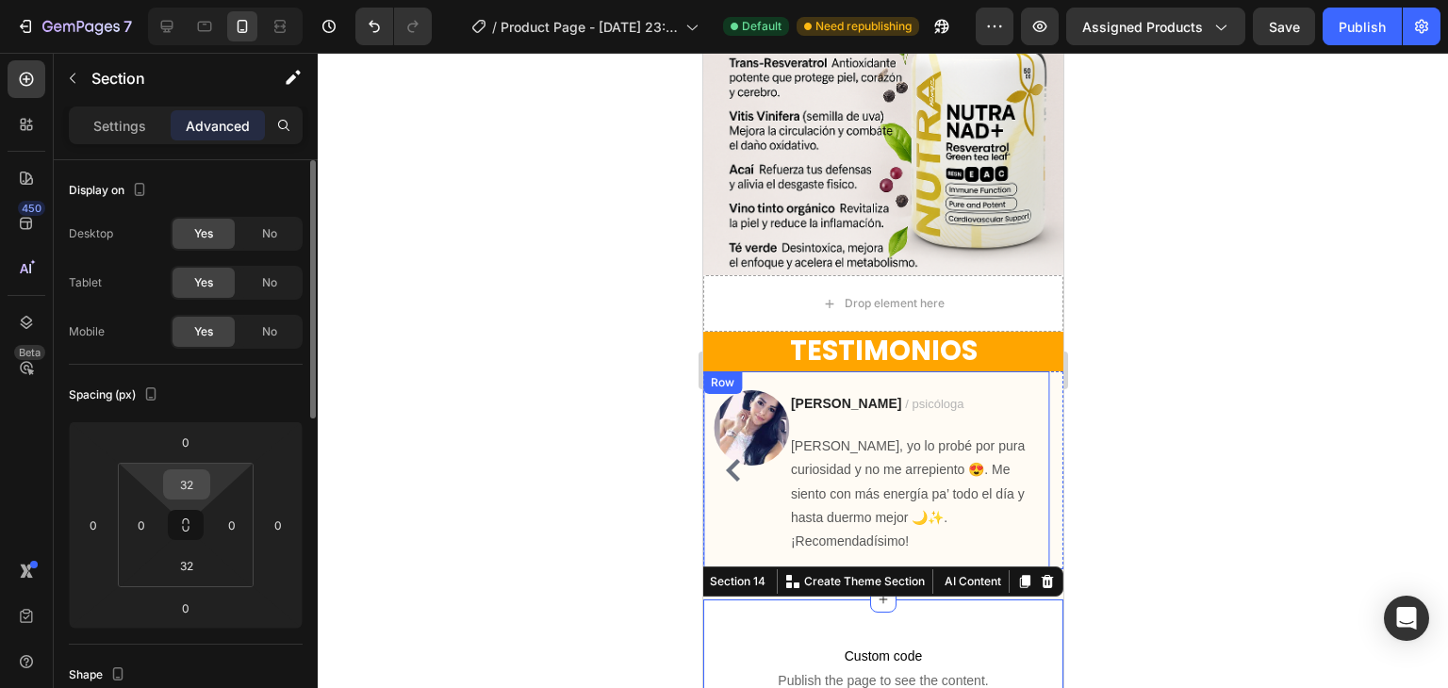
click at [211, 0] on html "7 / Product Page - Aug 26, 23:55:01 Default Need republishing Preview Assigned …" at bounding box center [724, 0] width 1448 height 0
click at [189, 489] on input "4" at bounding box center [187, 485] width 38 height 28
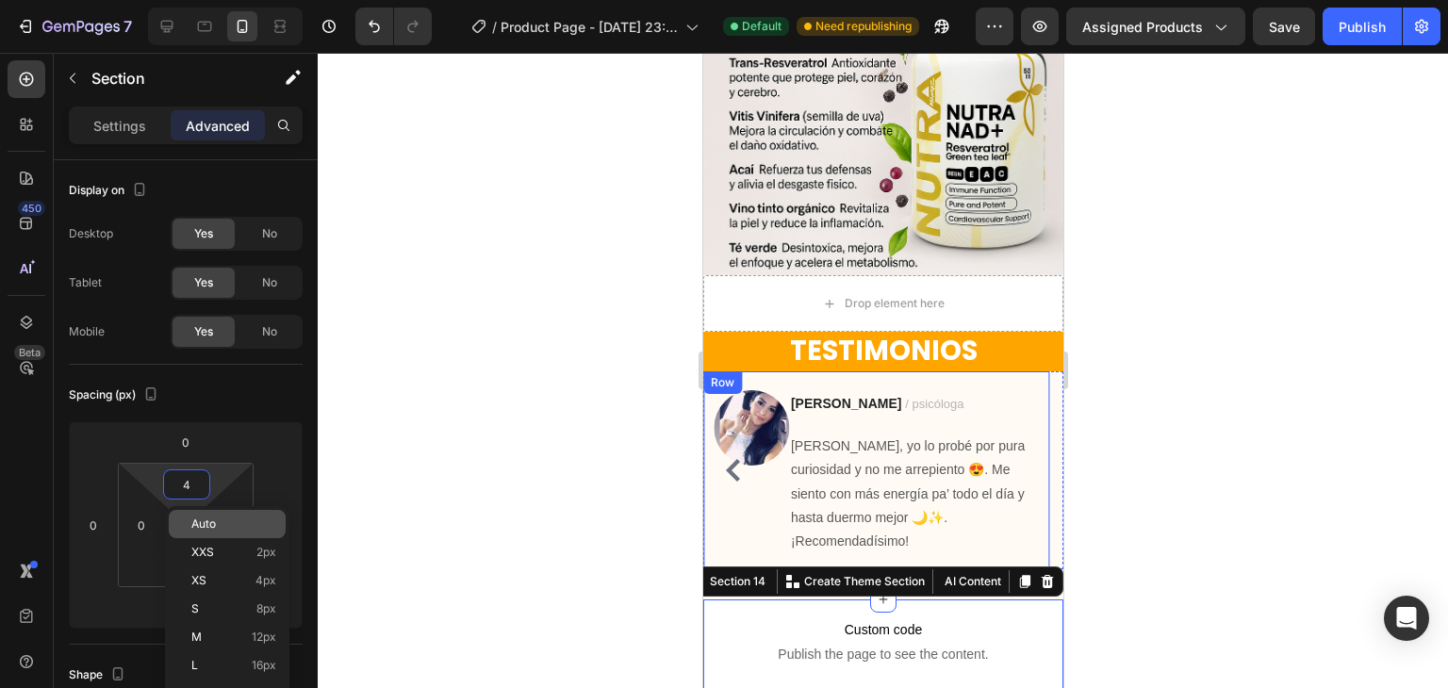
drag, startPoint x: 219, startPoint y: 508, endPoint x: 216, endPoint y: 525, distance: 17.2
click at [219, 509] on div "Auto XXS 2px XS 4px S 8px M 12px L 16px XL 24px 2XL 32px 3XL 48px 4XL 80px 5XL …" at bounding box center [227, 680] width 124 height 348
click at [214, 525] on span "Auto" at bounding box center [203, 524] width 25 height 13
type input "Auto"
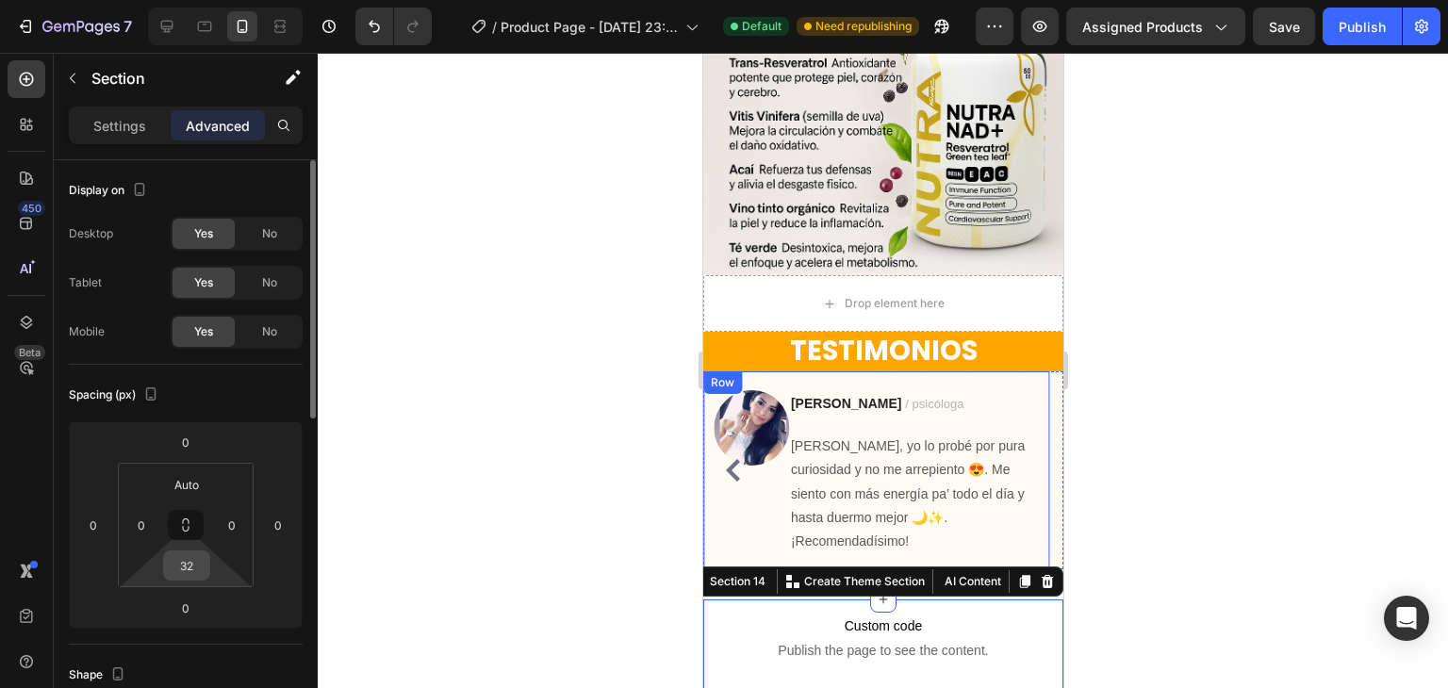
click at [192, 562] on input "32" at bounding box center [187, 566] width 38 height 28
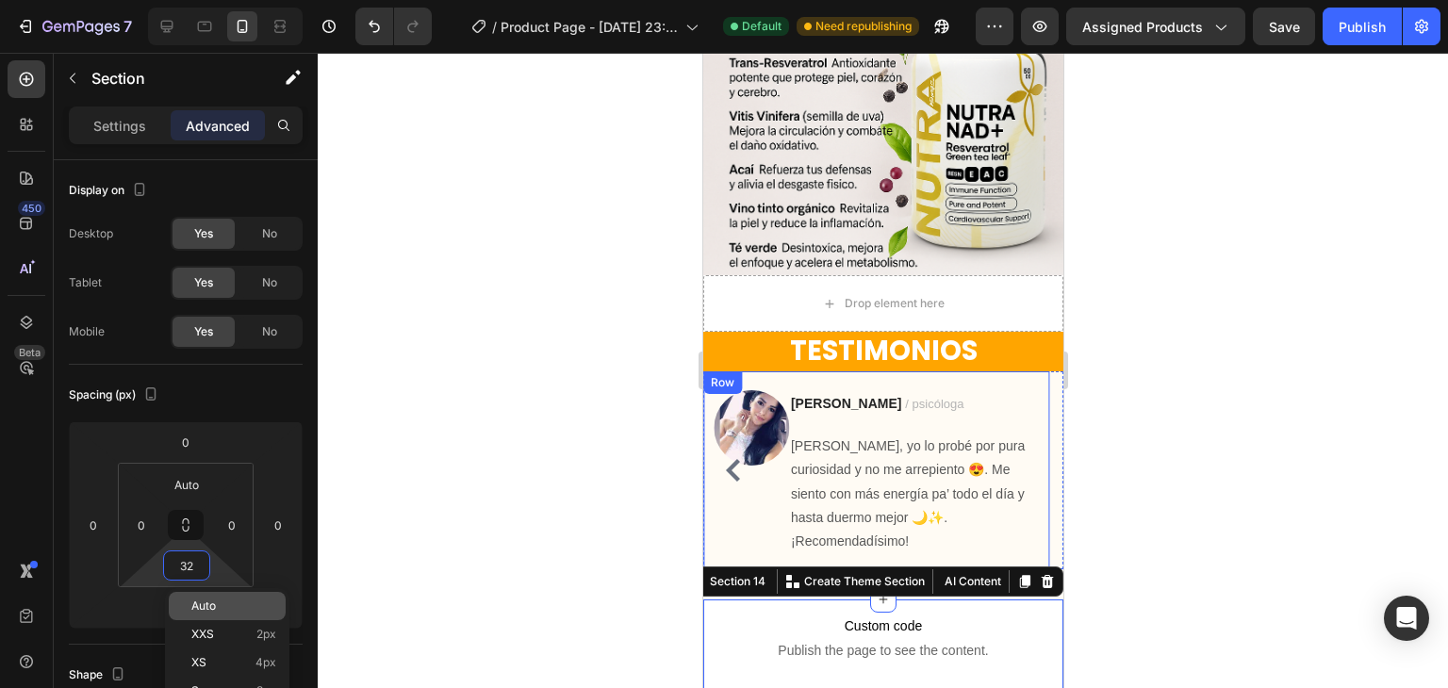
click at [208, 602] on span "Auto" at bounding box center [203, 606] width 25 height 13
type input "Auto"
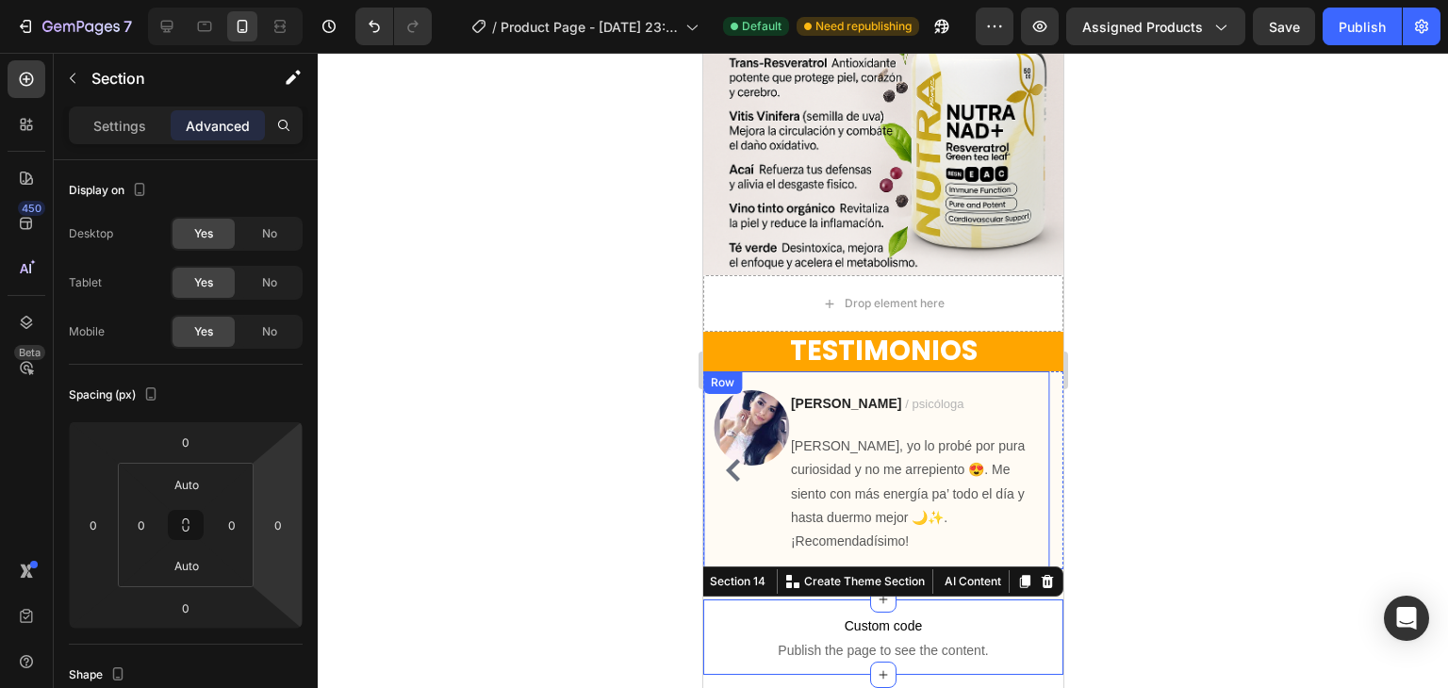
click at [510, 453] on div at bounding box center [883, 371] width 1131 height 636
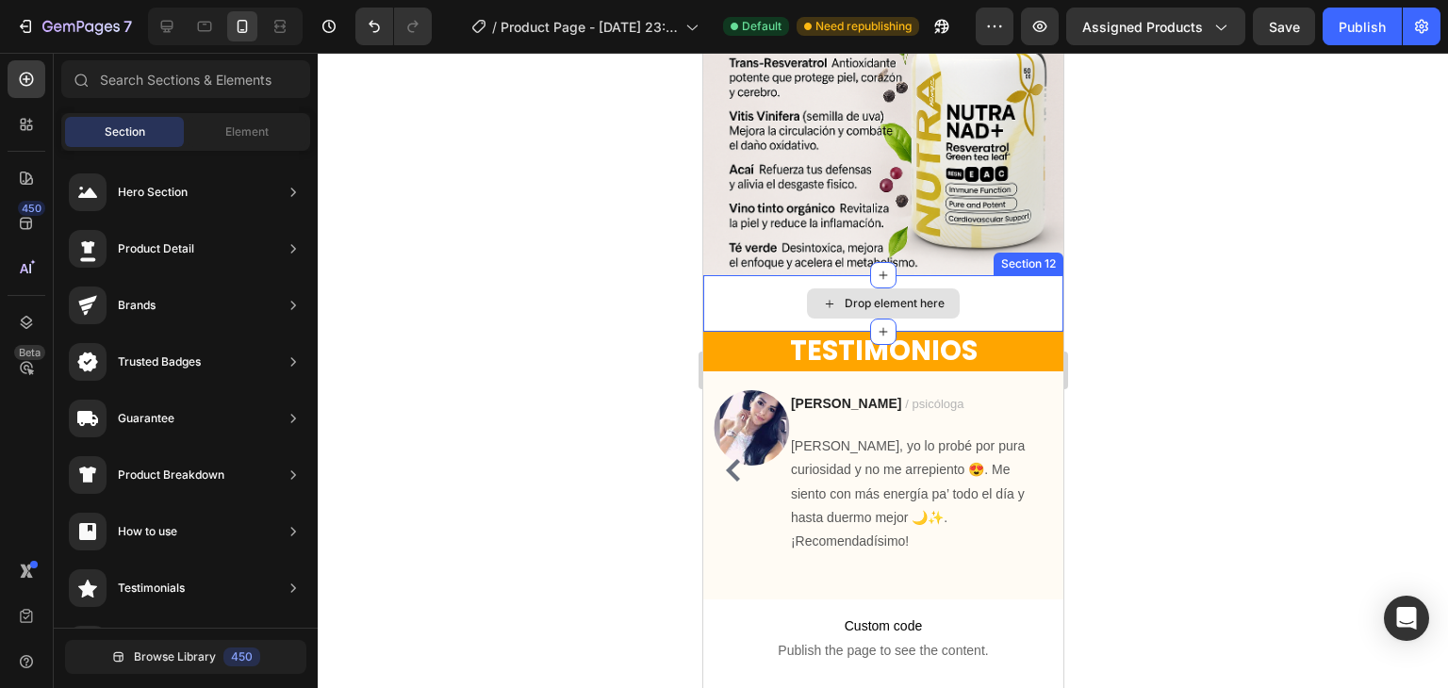
click at [970, 289] on div "Drop element here" at bounding box center [882, 303] width 360 height 57
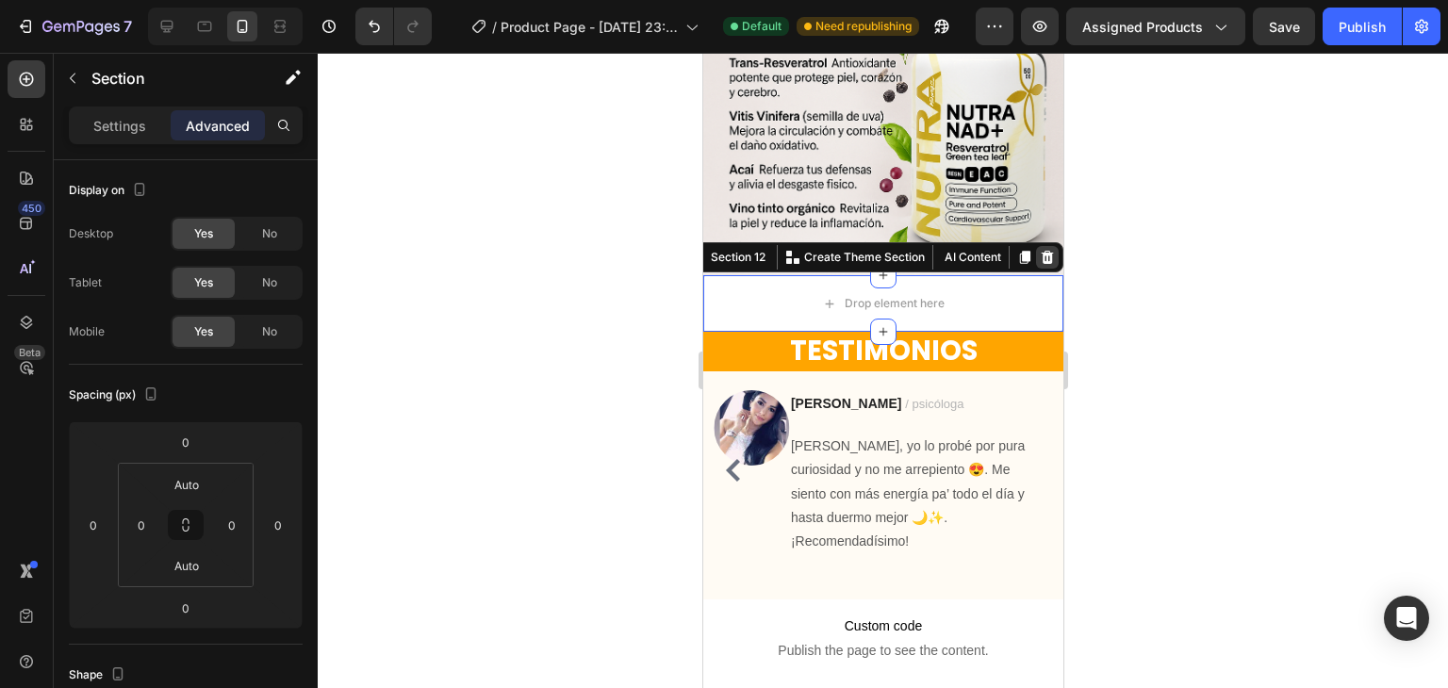
click at [1039, 250] on icon at bounding box center [1046, 257] width 15 height 15
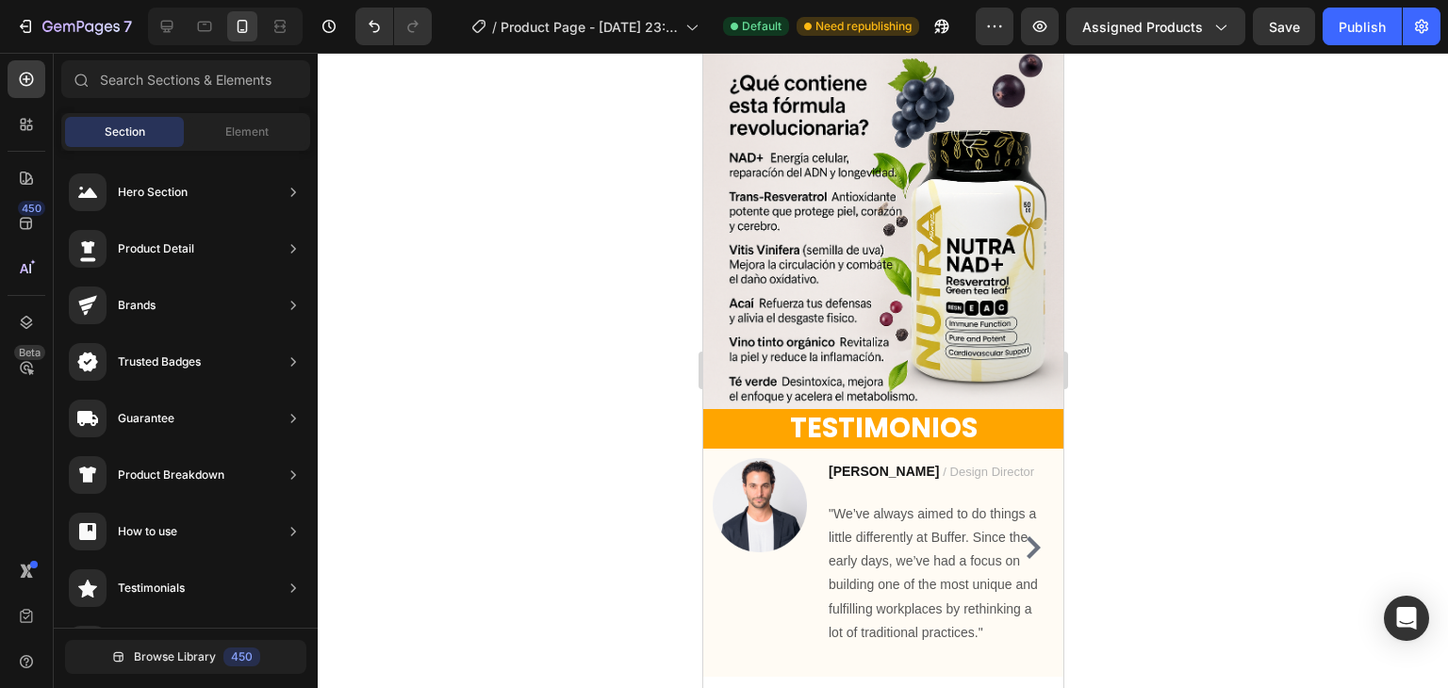
scroll to position [1800, 0]
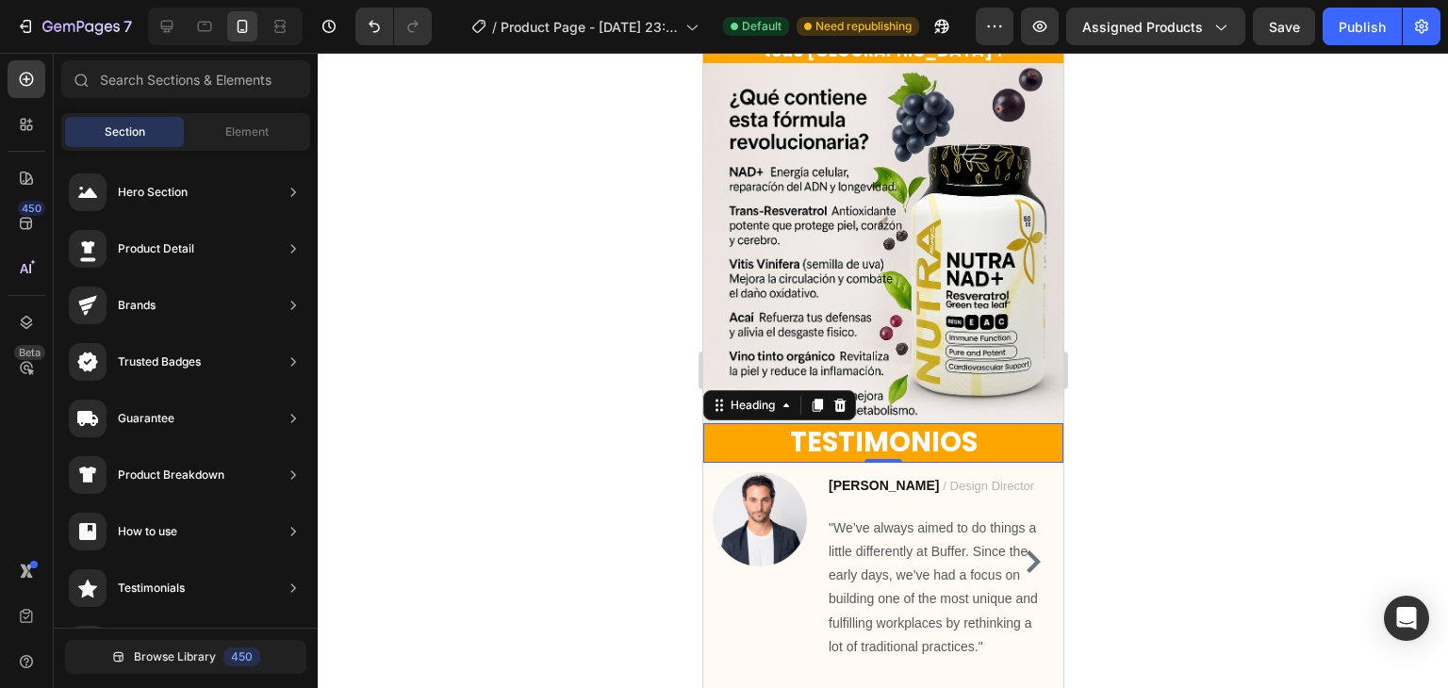
click at [935, 431] on h2 "TESTIMONIOS" at bounding box center [882, 443] width 360 height 40
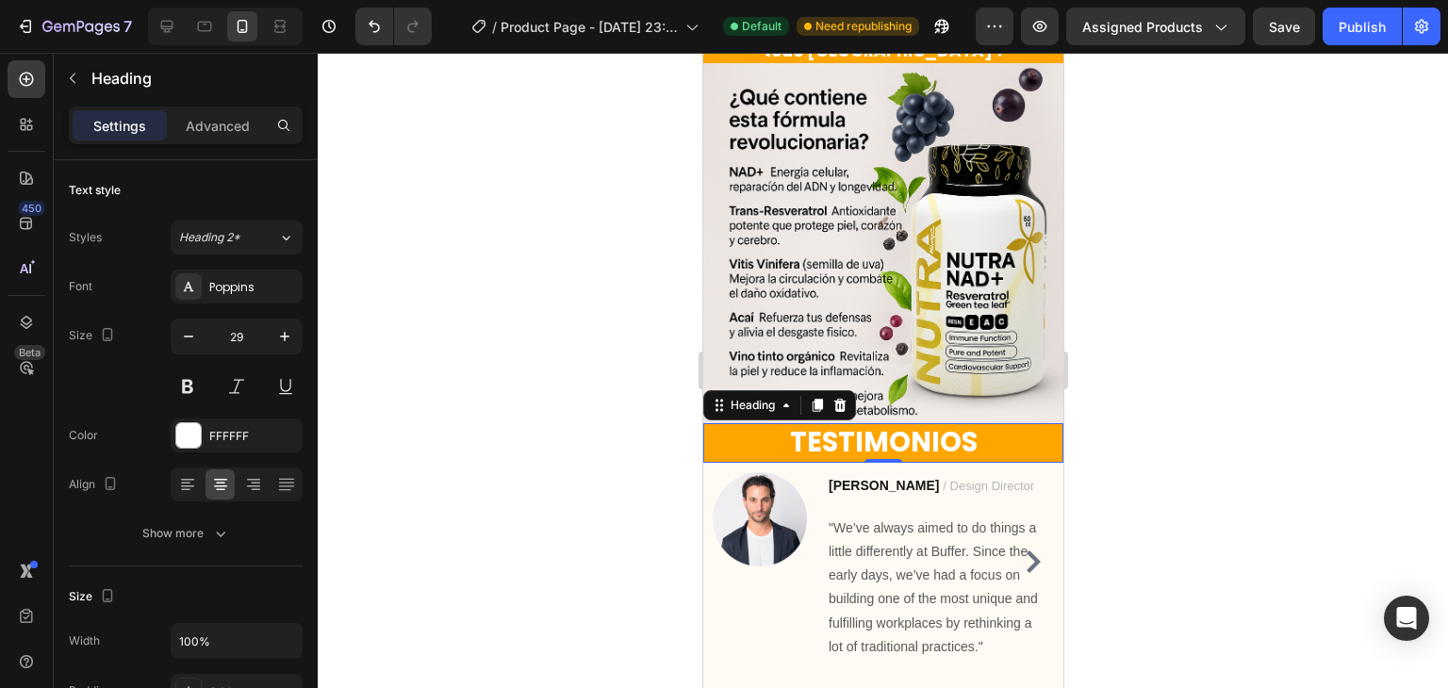
click at [935, 431] on h2 "TESTIMONIOS" at bounding box center [882, 443] width 360 height 40
click at [945, 429] on p "TESTIMONIOS" at bounding box center [882, 443] width 356 height 36
click at [966, 432] on p "TESTIMONIOS" at bounding box center [882, 443] width 356 height 36
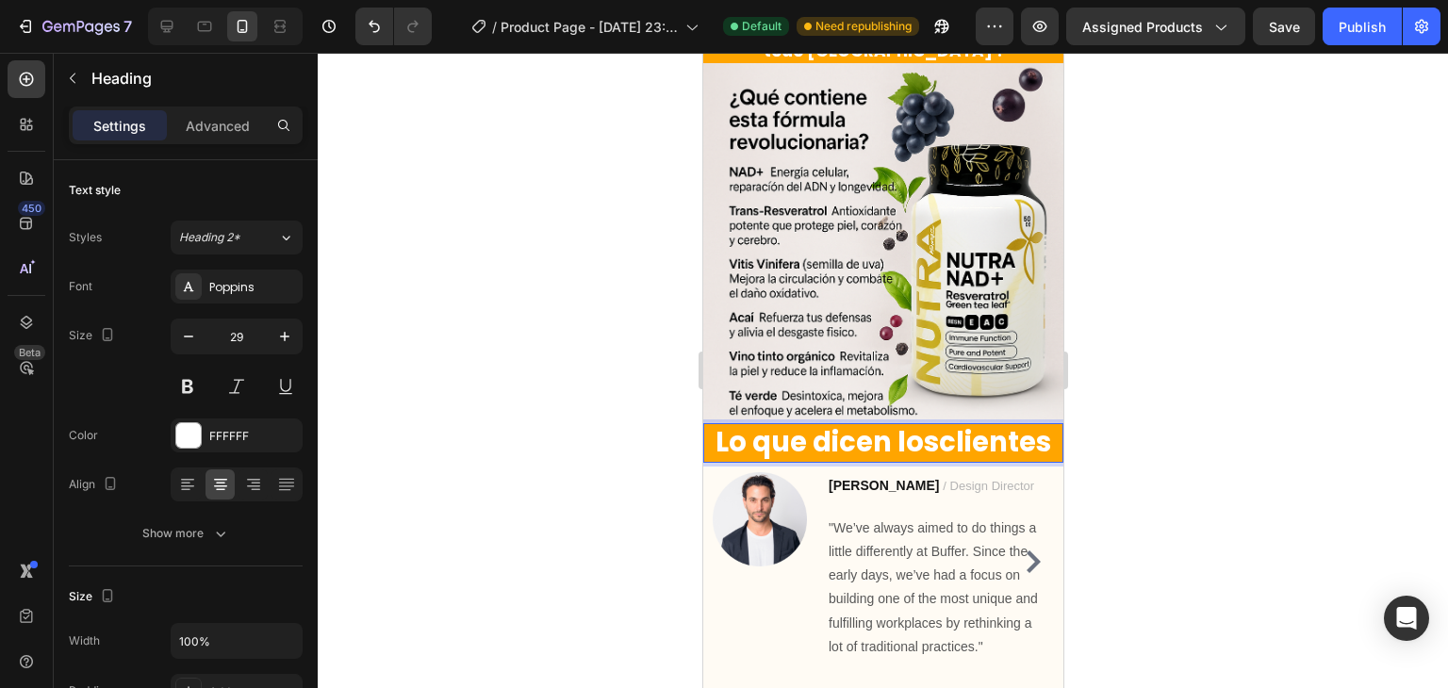
click at [929, 431] on p "Lo que dicen losclientes" at bounding box center [882, 443] width 356 height 36
click at [185, 339] on icon "button" at bounding box center [188, 336] width 19 height 19
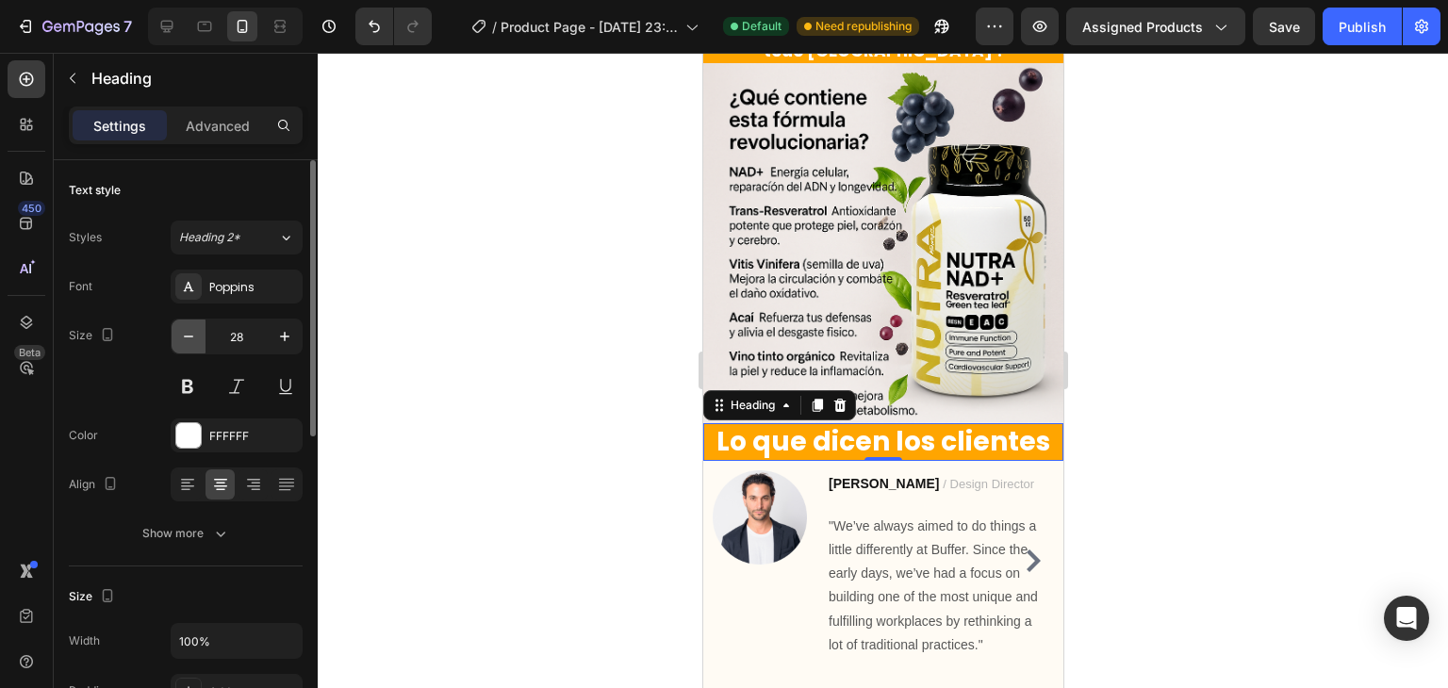
click at [185, 339] on icon "button" at bounding box center [188, 336] width 19 height 19
type input "26"
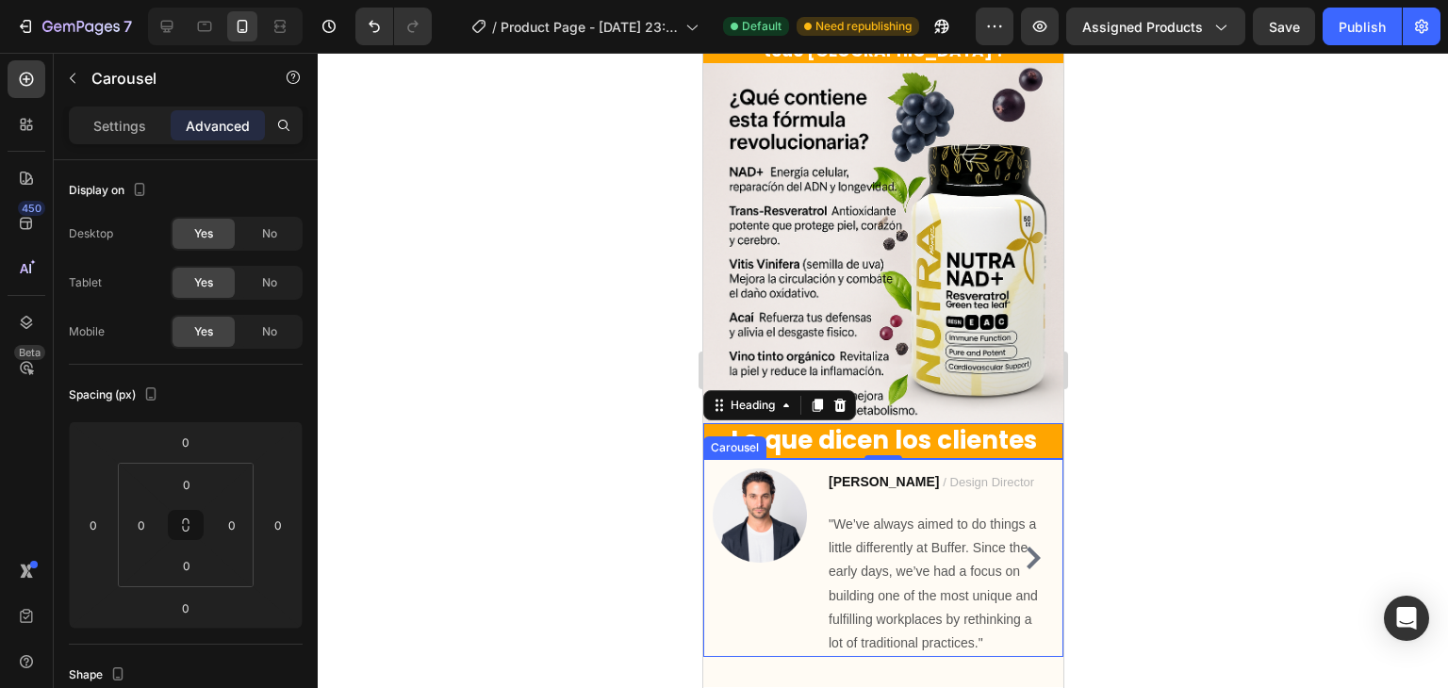
click at [1021, 547] on icon "Carousel Next Arrow" at bounding box center [1032, 558] width 23 height 23
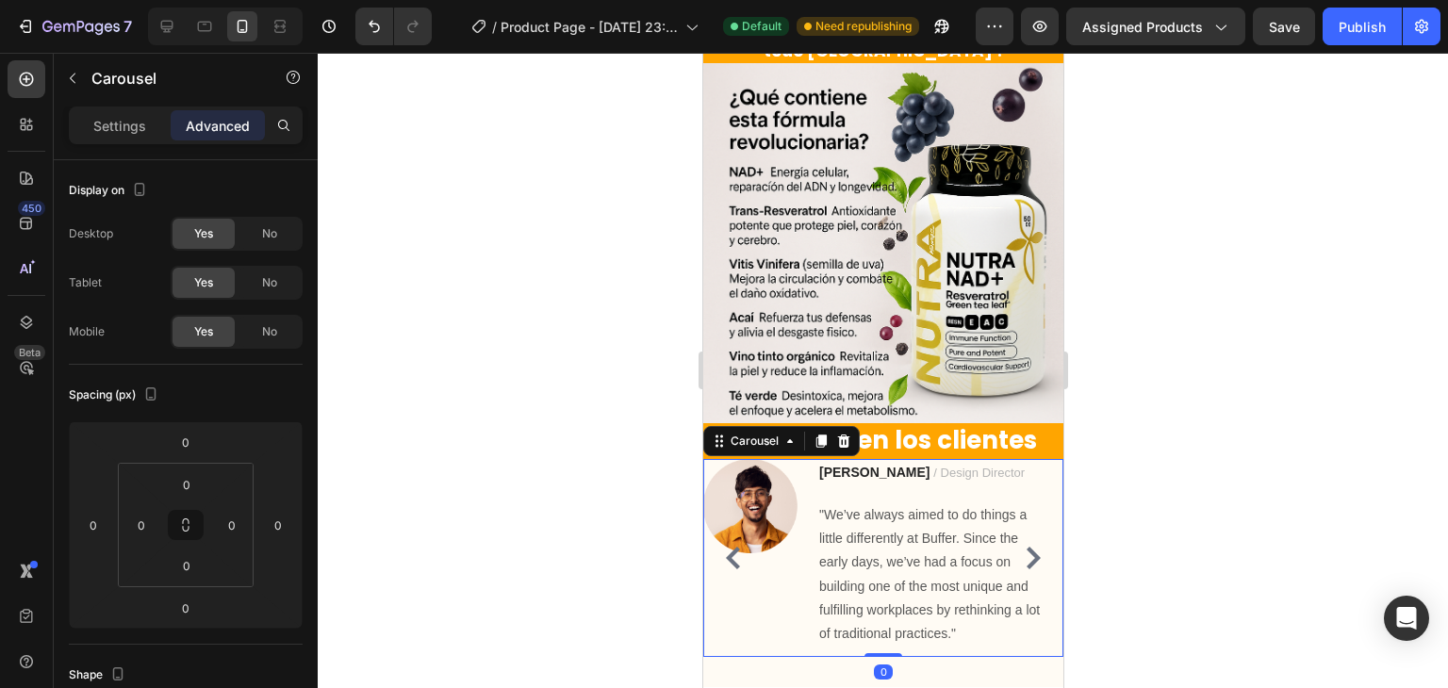
click at [1021, 547] on icon "Carousel Next Arrow" at bounding box center [1032, 558] width 23 height 23
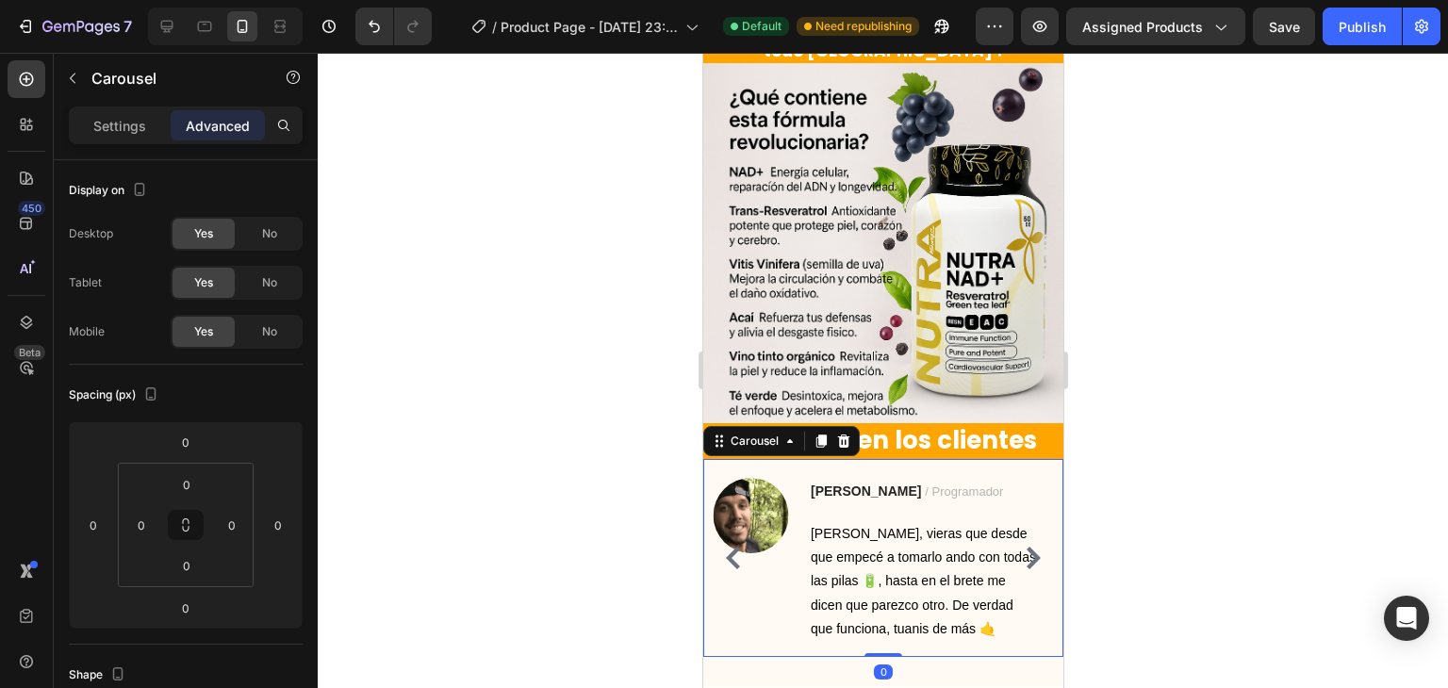
click at [1021, 547] on icon "Carousel Next Arrow" at bounding box center [1032, 558] width 23 height 23
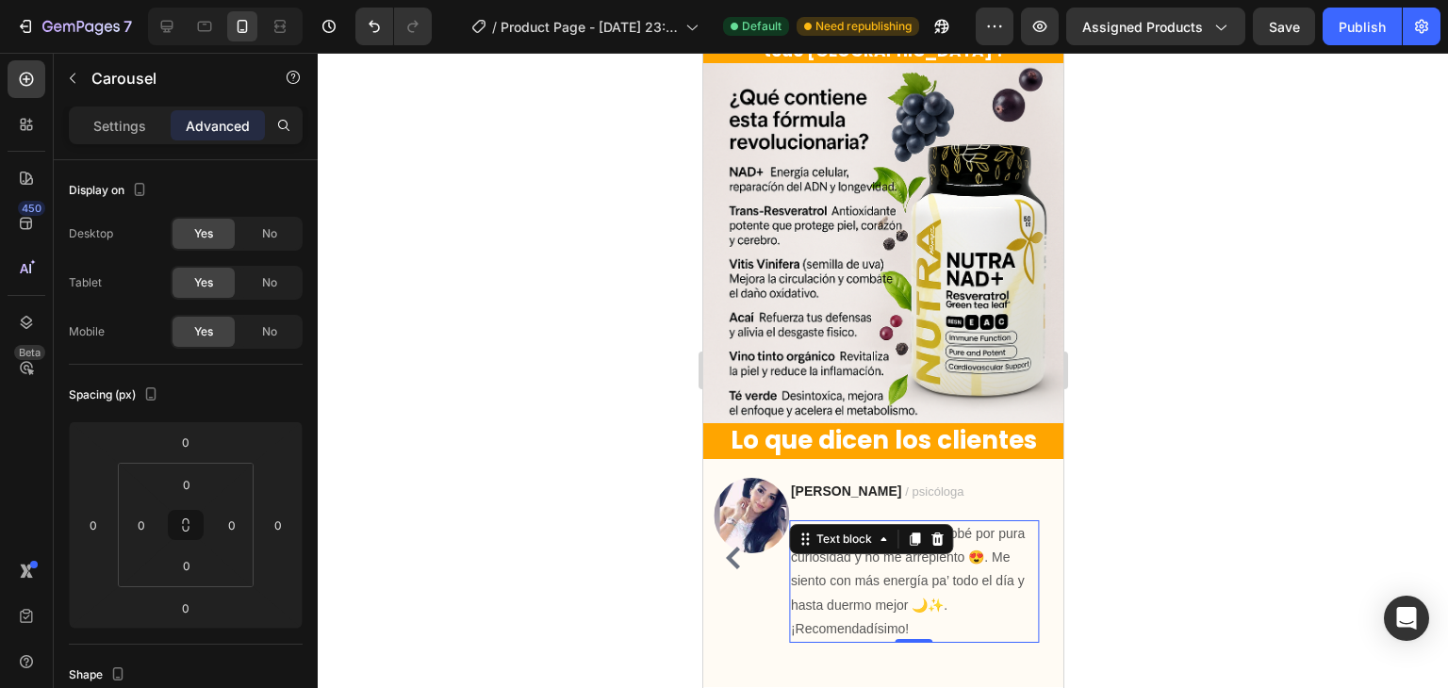
click at [1014, 544] on p "[PERSON_NAME], yo lo probé por pura curiosidad y no me arrepiento 😍. Me siento …" at bounding box center [913, 581] width 246 height 119
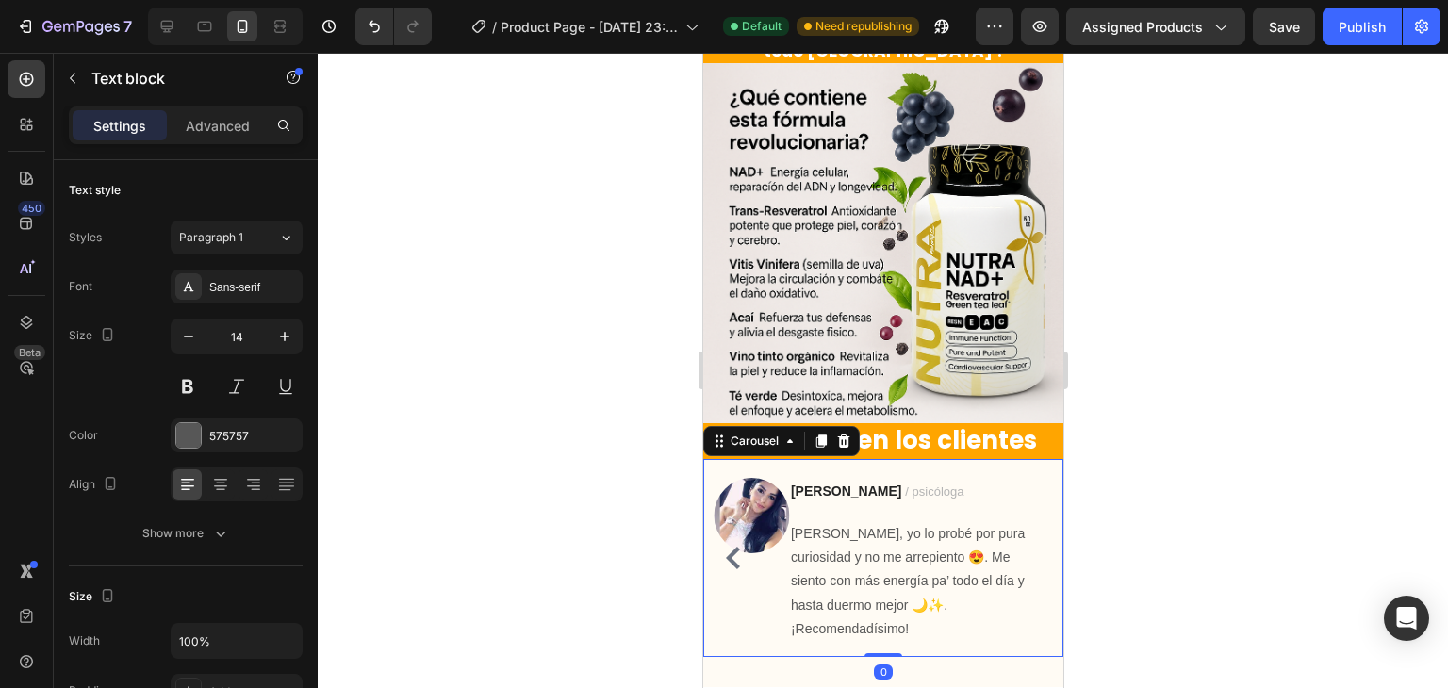
click at [733, 547] on icon "Carousel Back Arrow" at bounding box center [732, 558] width 23 height 23
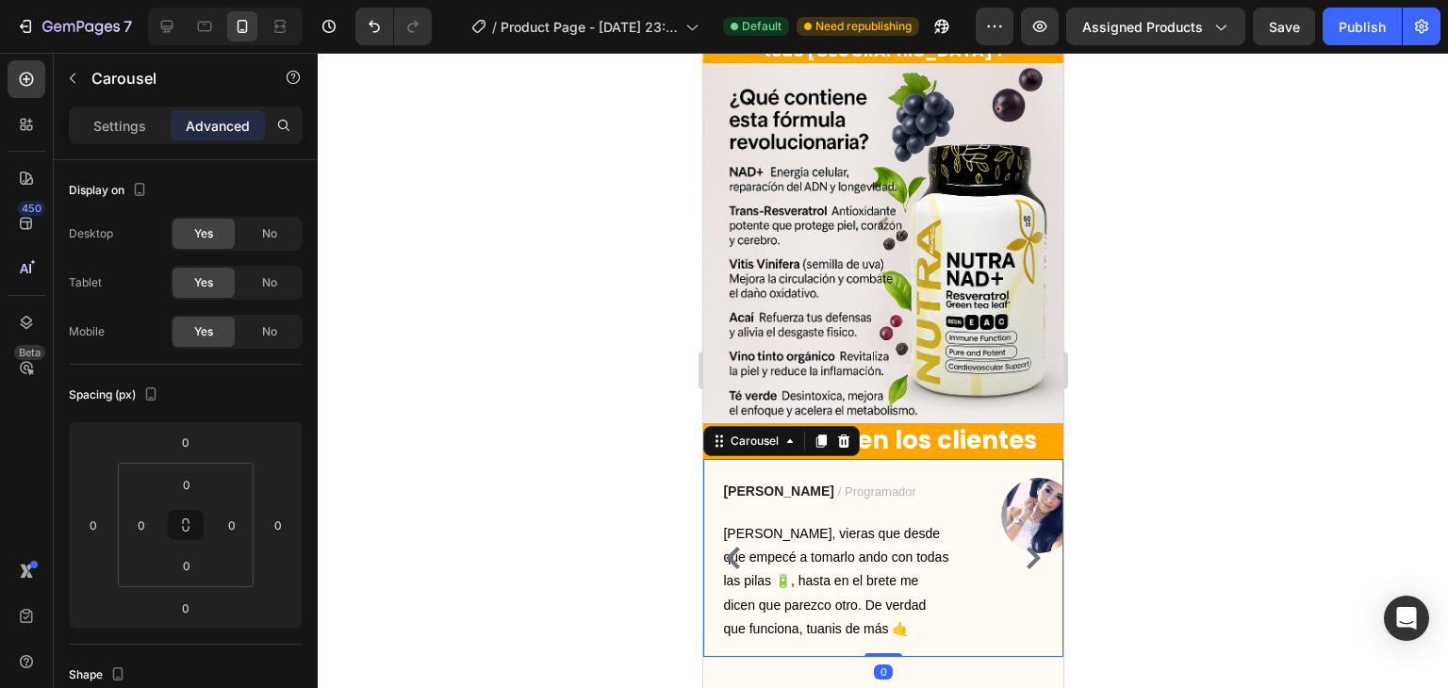
click at [733, 547] on icon "Carousel Back Arrow" at bounding box center [732, 558] width 23 height 23
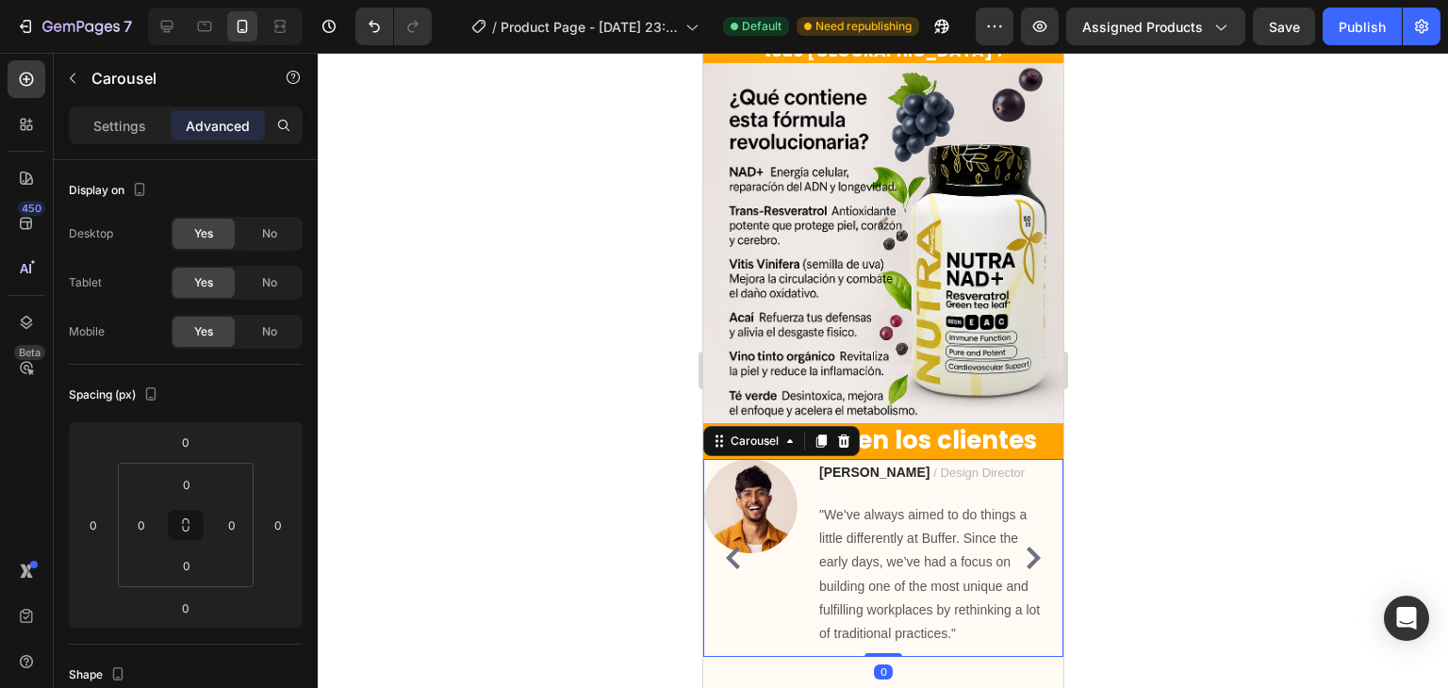
click at [733, 547] on icon "Carousel Back Arrow" at bounding box center [732, 558] width 23 height 23
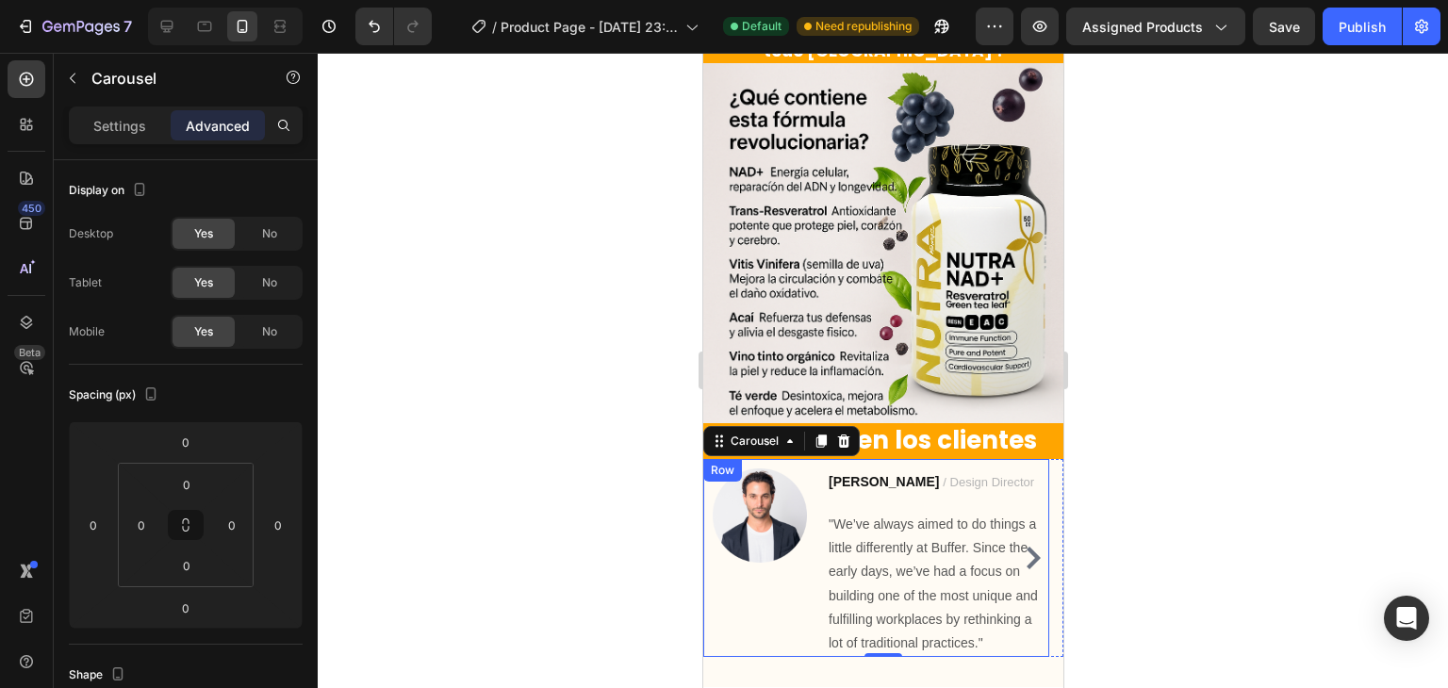
click at [732, 585] on div "Image" at bounding box center [759, 563] width 94 height 189
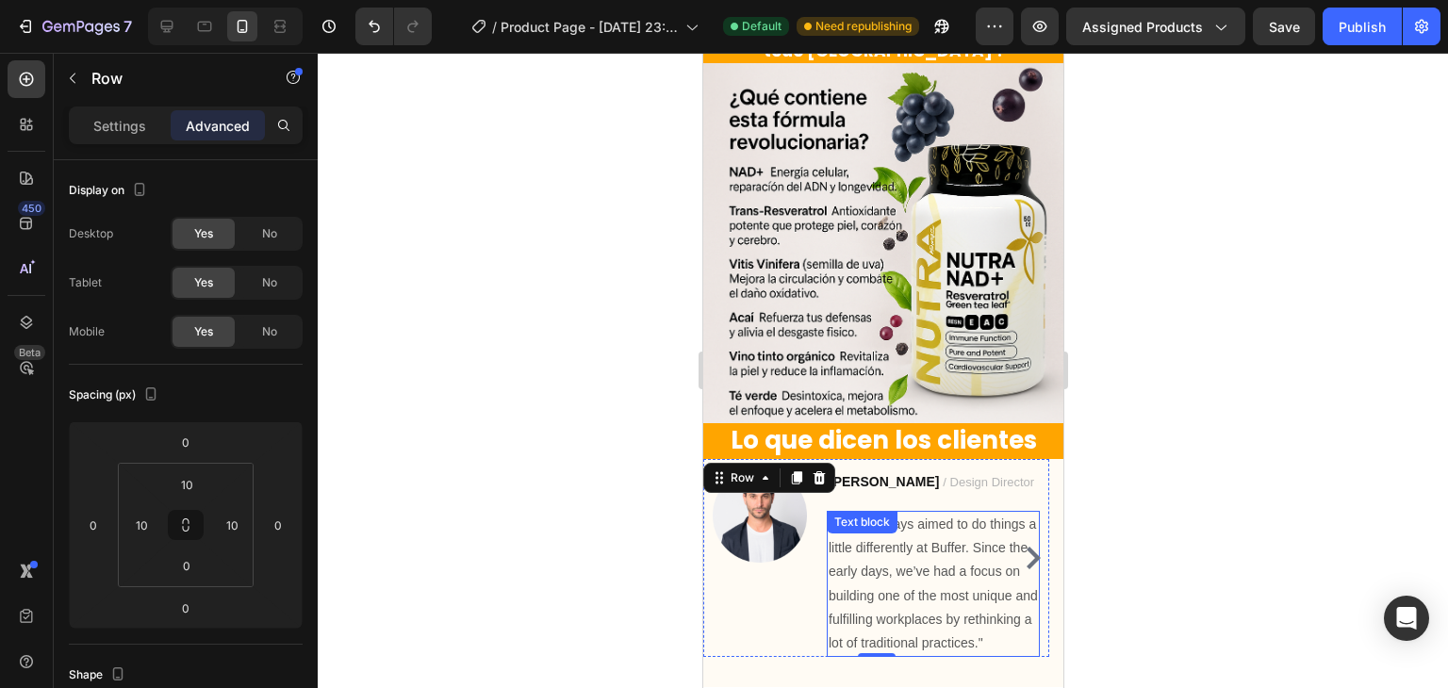
click at [855, 568] on p ""We’ve always aimed to do things a little differently at Buffer. Since the earl…" at bounding box center [932, 584] width 209 height 142
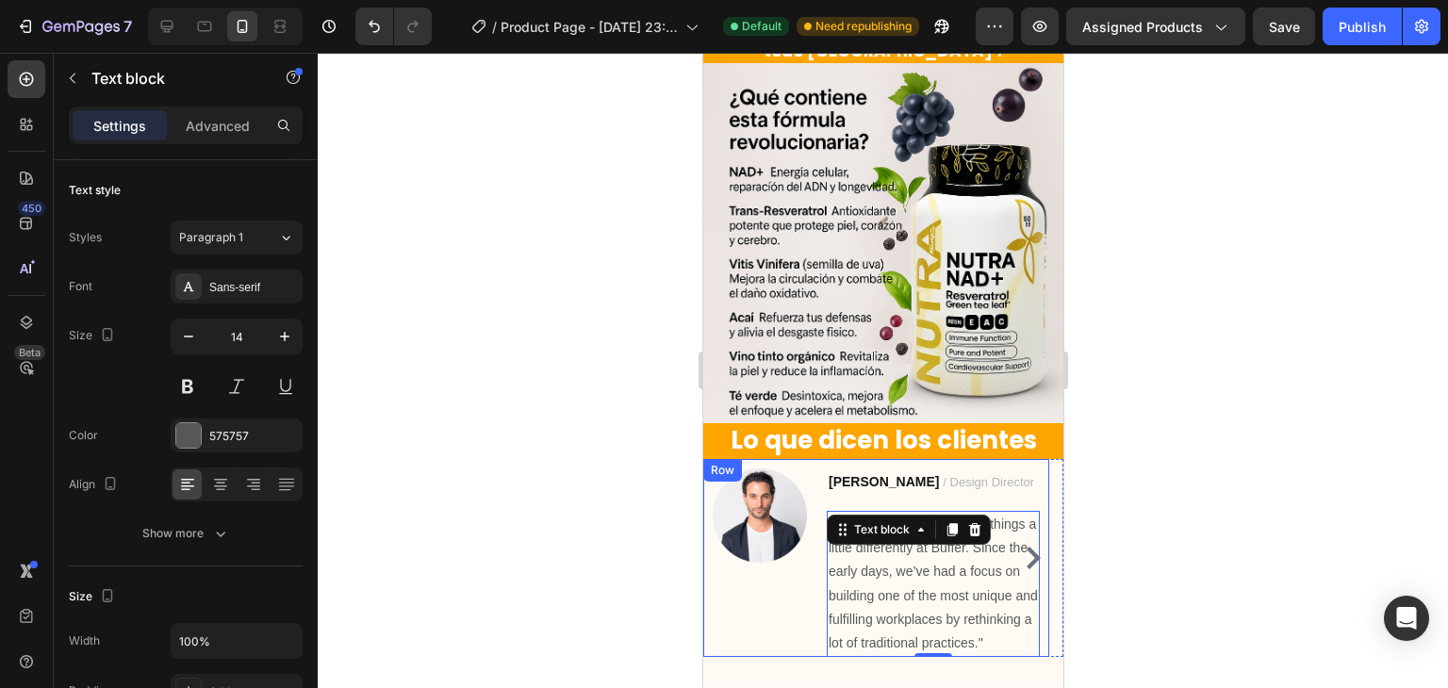
click at [785, 586] on div "Image" at bounding box center [759, 563] width 94 height 189
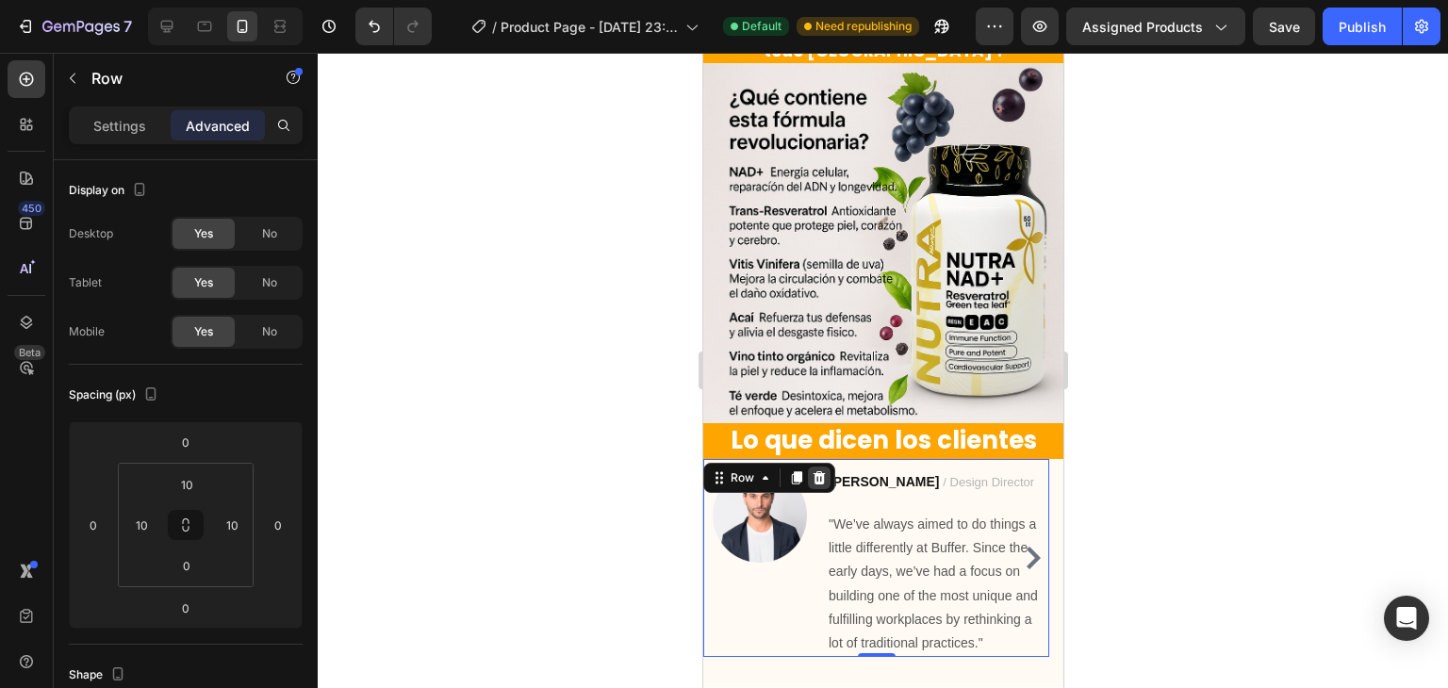
click at [807, 467] on div at bounding box center [818, 478] width 23 height 23
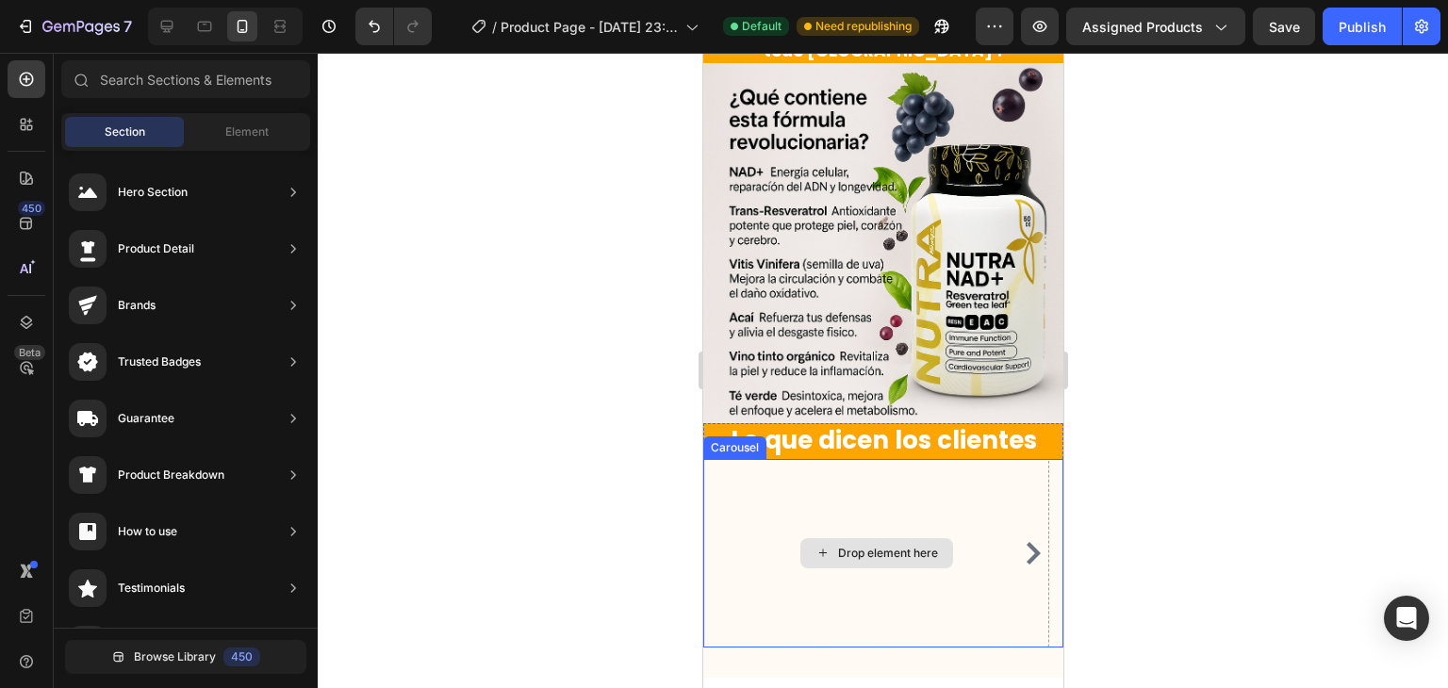
click at [910, 500] on div "Drop element here" at bounding box center [875, 553] width 346 height 189
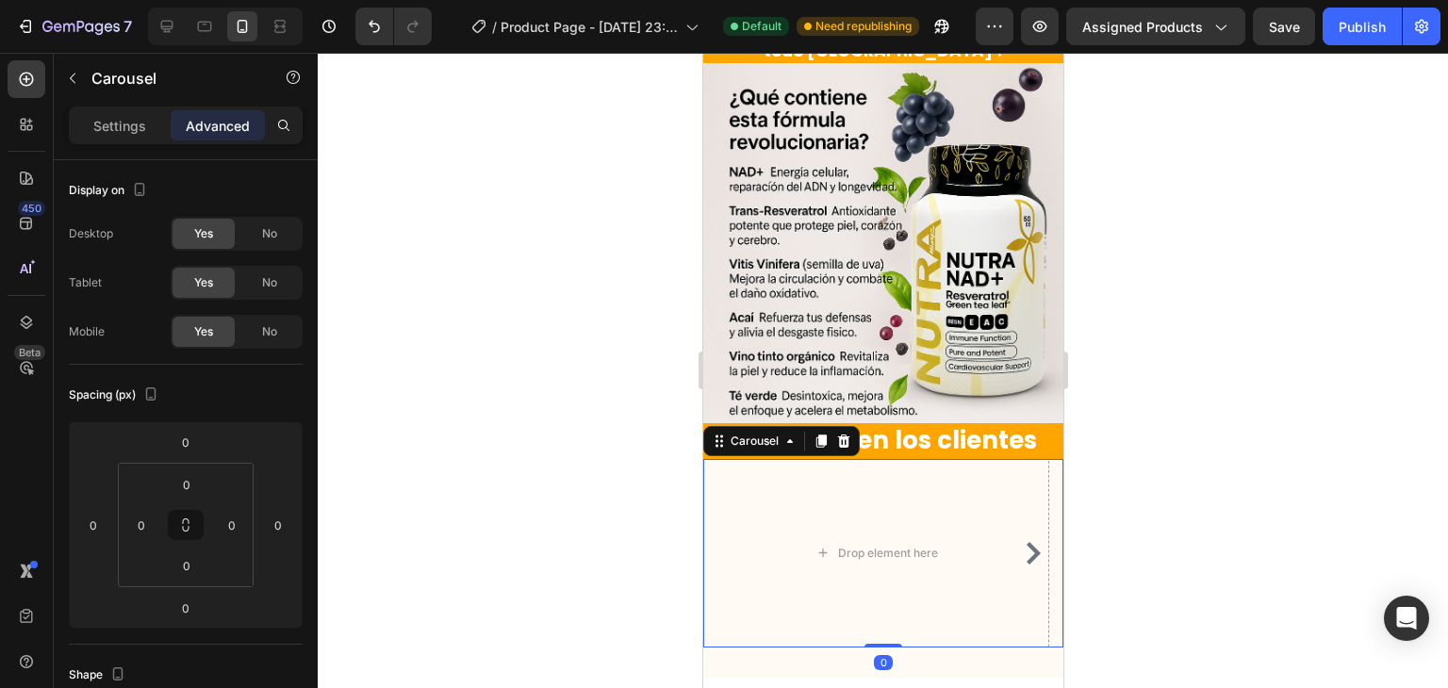
click at [1026, 542] on icon "Carousel Next Arrow" at bounding box center [1033, 553] width 14 height 23
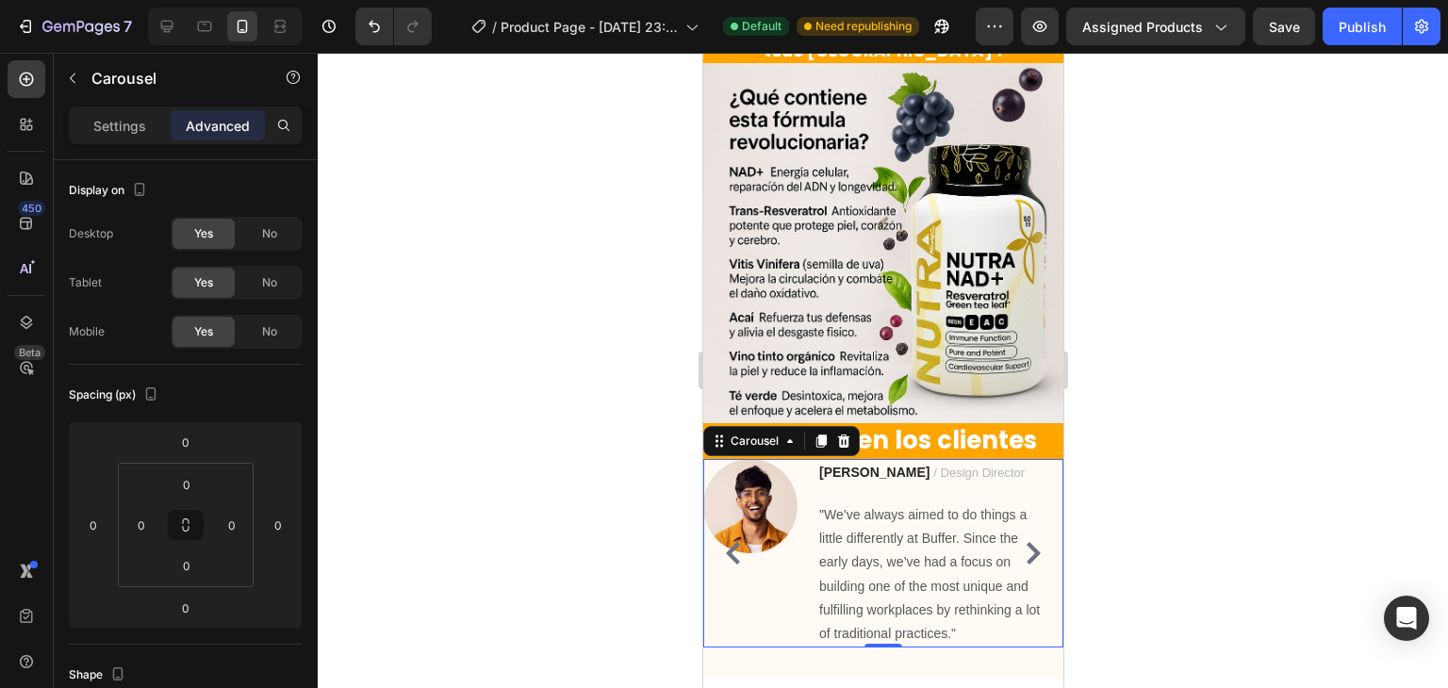
click at [733, 548] on icon "Carousel Back Arrow" at bounding box center [732, 553] width 23 height 23
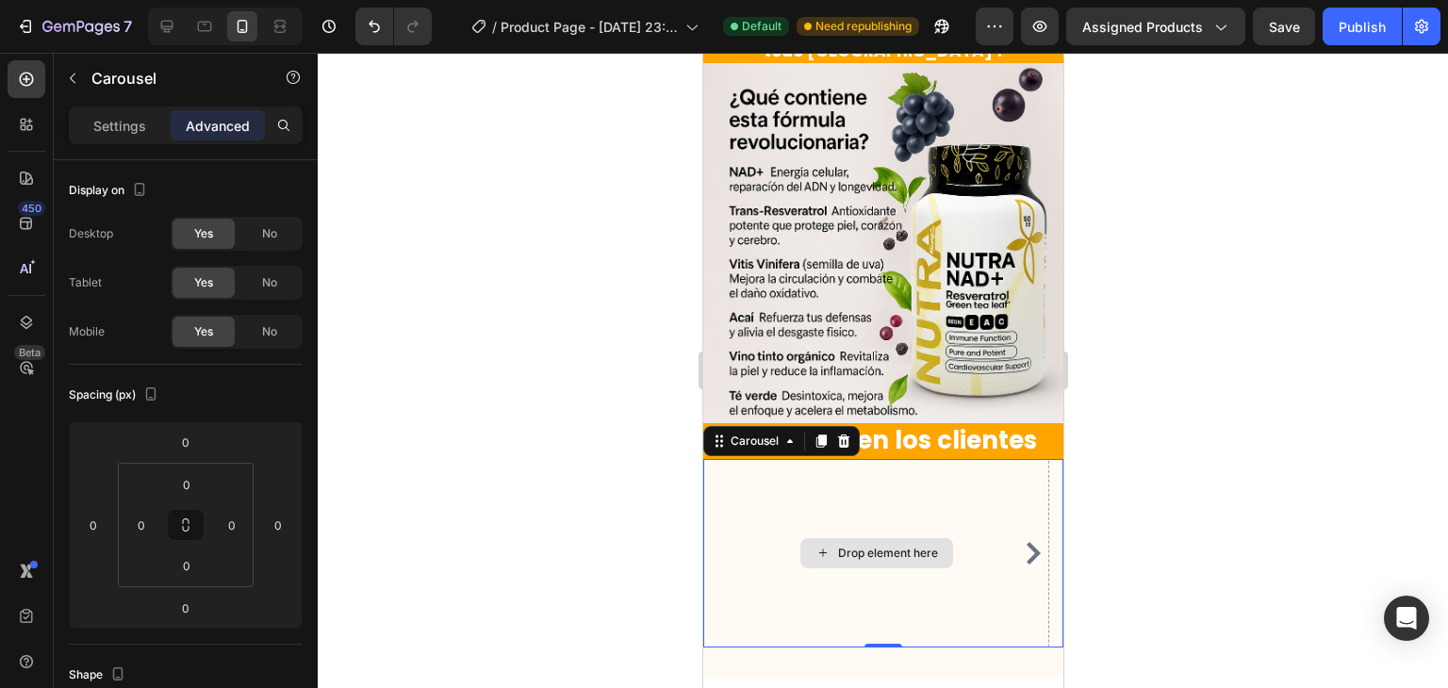
click at [733, 548] on div "Drop element here" at bounding box center [875, 553] width 346 height 189
click at [763, 485] on div "Drop element here" at bounding box center [875, 553] width 346 height 189
click at [850, 434] on icon at bounding box center [842, 441] width 15 height 15
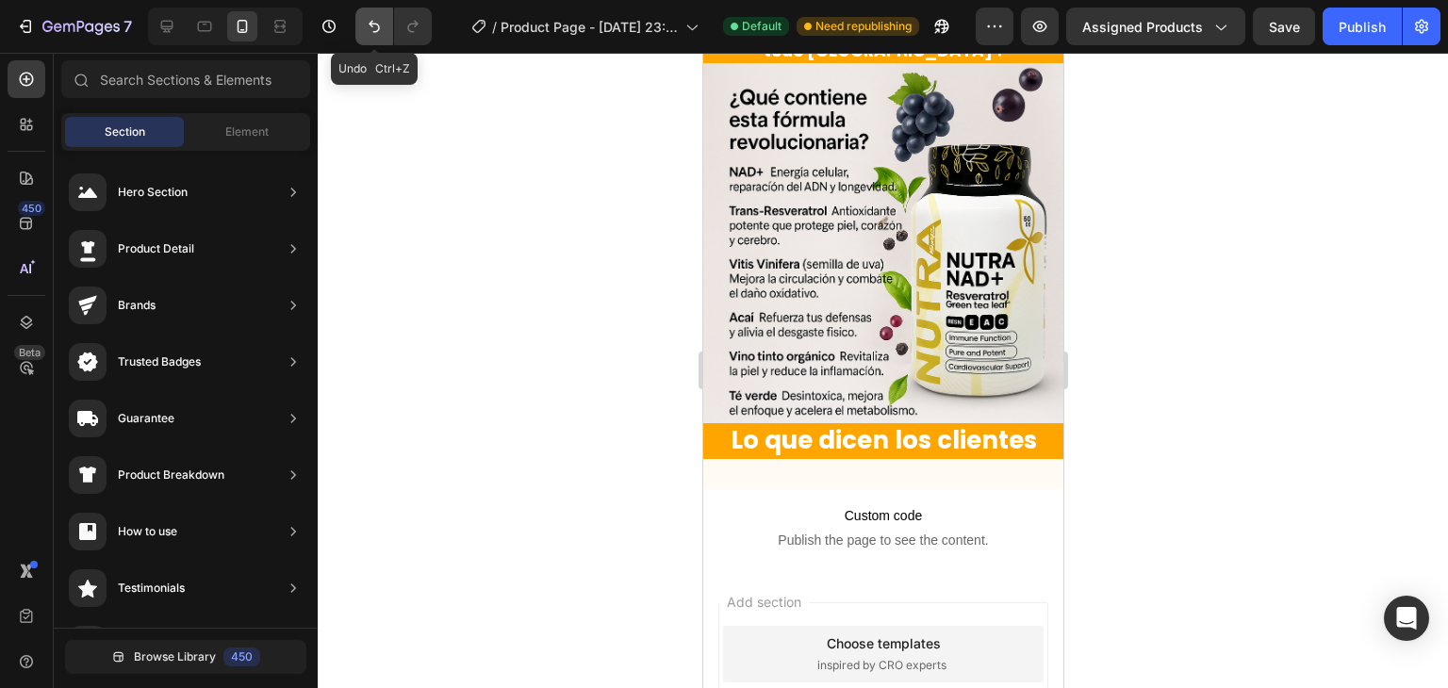
click at [378, 27] on icon "Undo/Redo" at bounding box center [374, 27] width 11 height 12
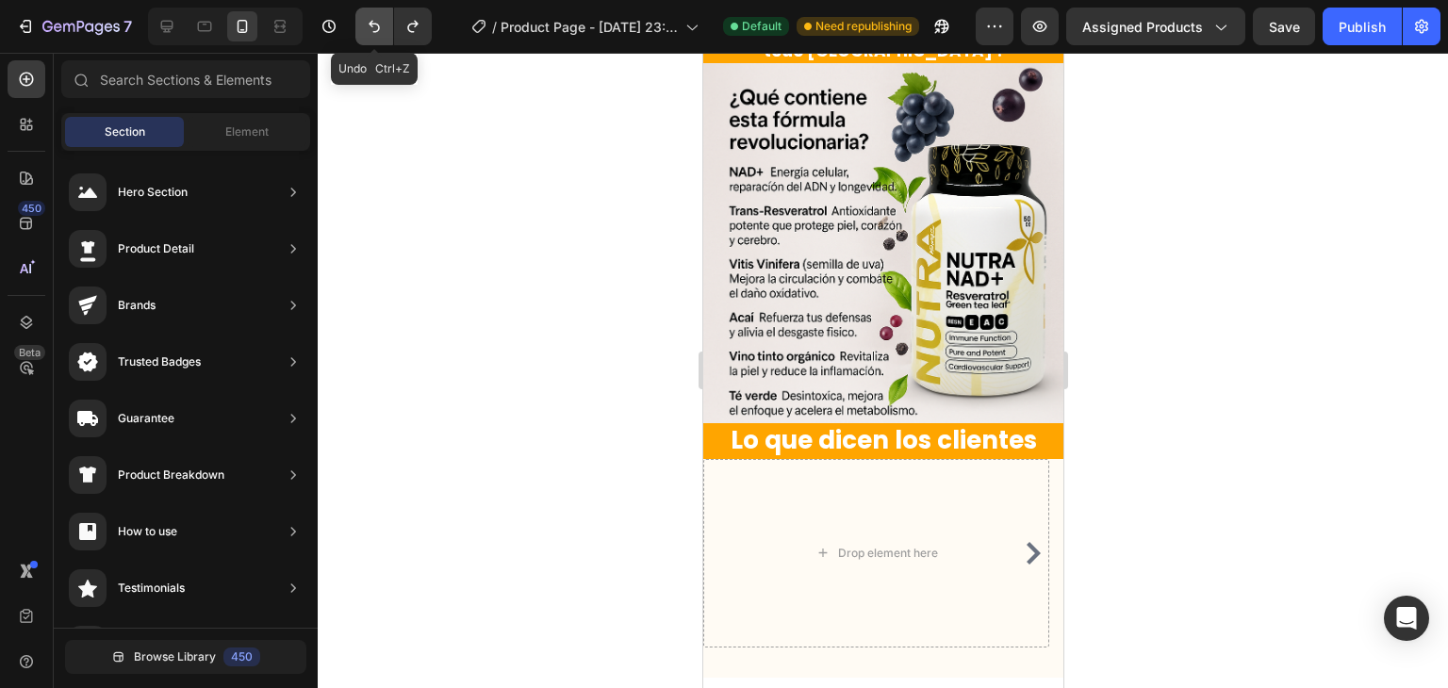
click at [378, 27] on icon "Undo/Redo" at bounding box center [374, 27] width 11 height 12
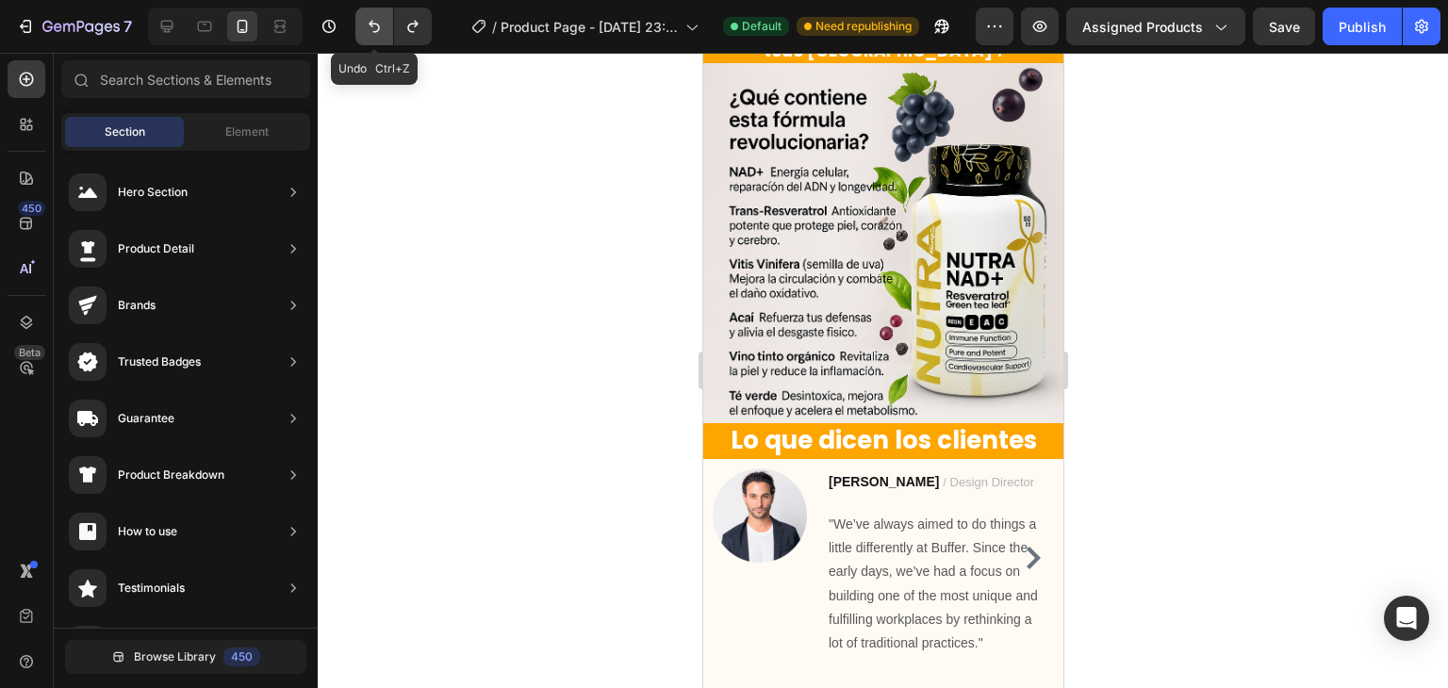
click at [378, 27] on icon "Undo/Redo" at bounding box center [374, 27] width 11 height 12
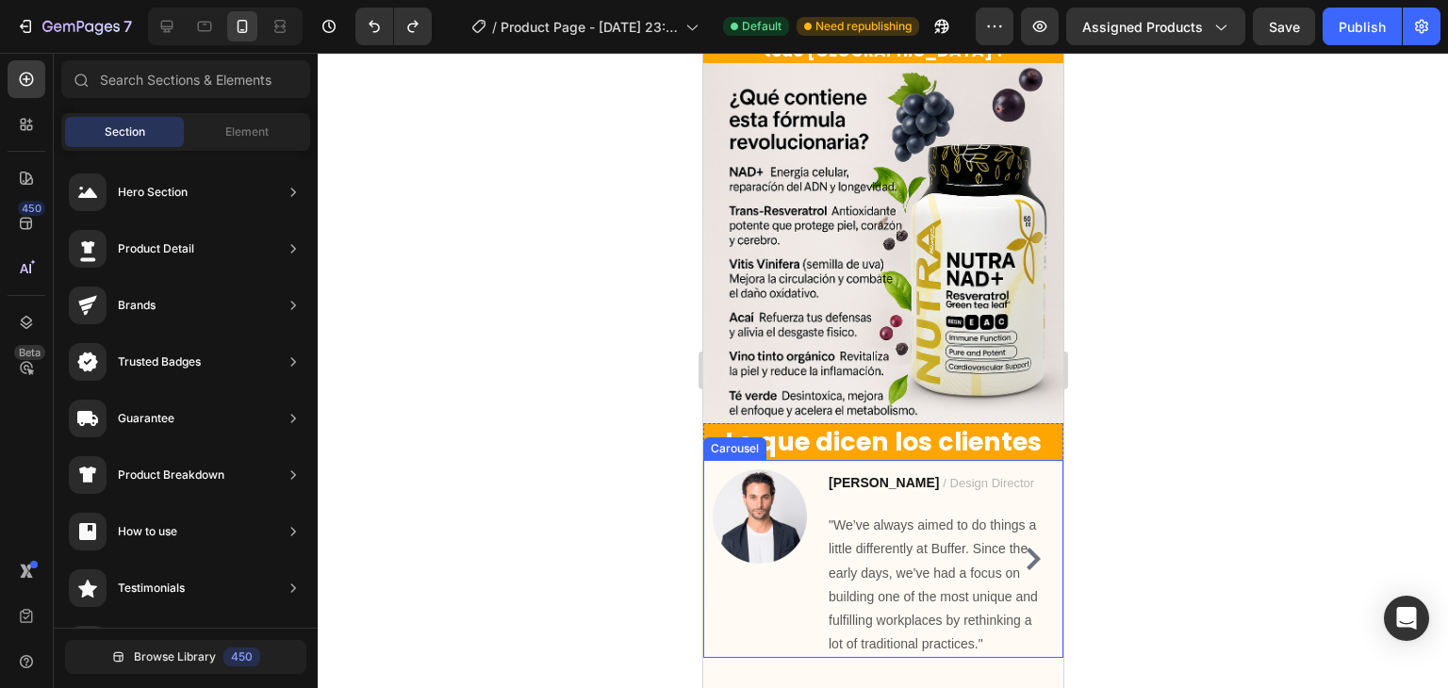
click at [1021, 548] on icon "Carousel Next Arrow" at bounding box center [1032, 559] width 23 height 23
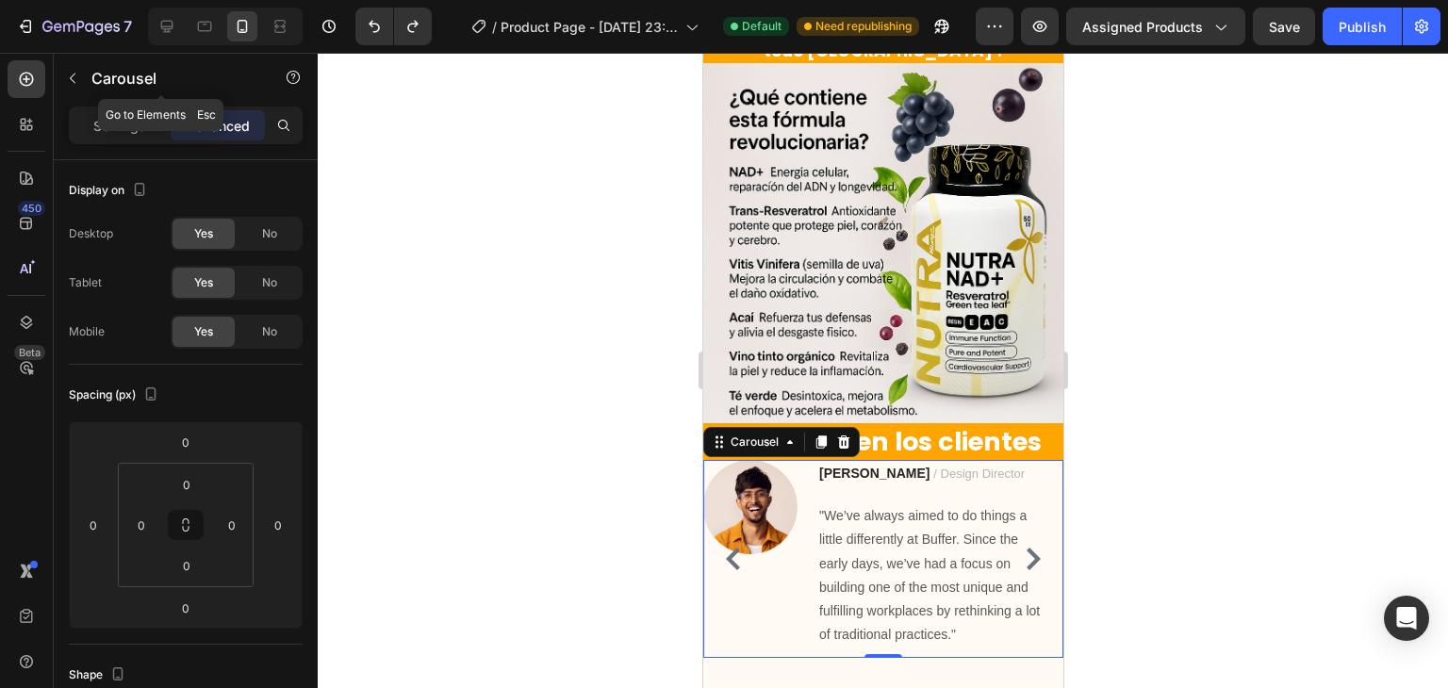
click at [120, 104] on div "Carousel" at bounding box center [161, 80] width 215 height 54
click at [124, 127] on p "Settings" at bounding box center [119, 126] width 53 height 20
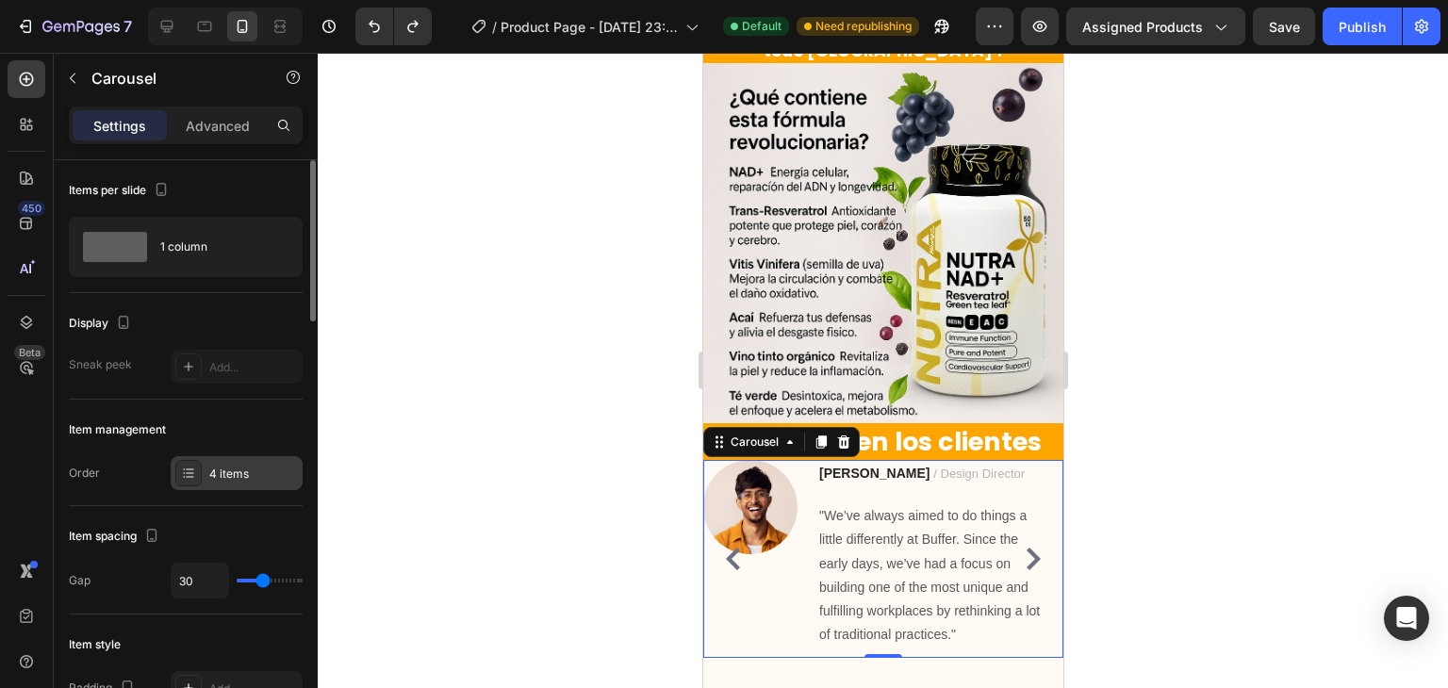
drag, startPoint x: 231, startPoint y: 476, endPoint x: 262, endPoint y: 416, distance: 67.9
click at [231, 476] on div "4 items" at bounding box center [253, 474] width 89 height 17
click at [1021, 548] on icon "Carousel Next Arrow" at bounding box center [1032, 559] width 23 height 23
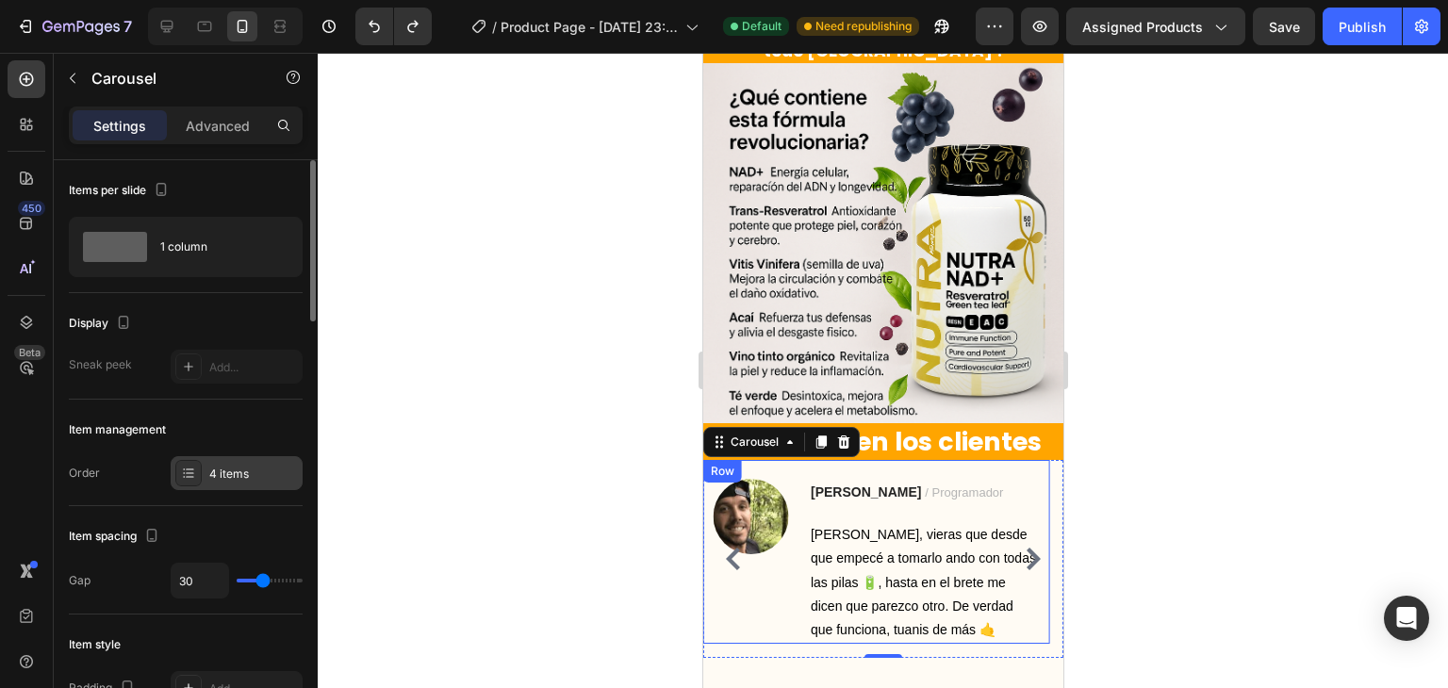
click at [205, 487] on div "4 items" at bounding box center [237, 473] width 132 height 34
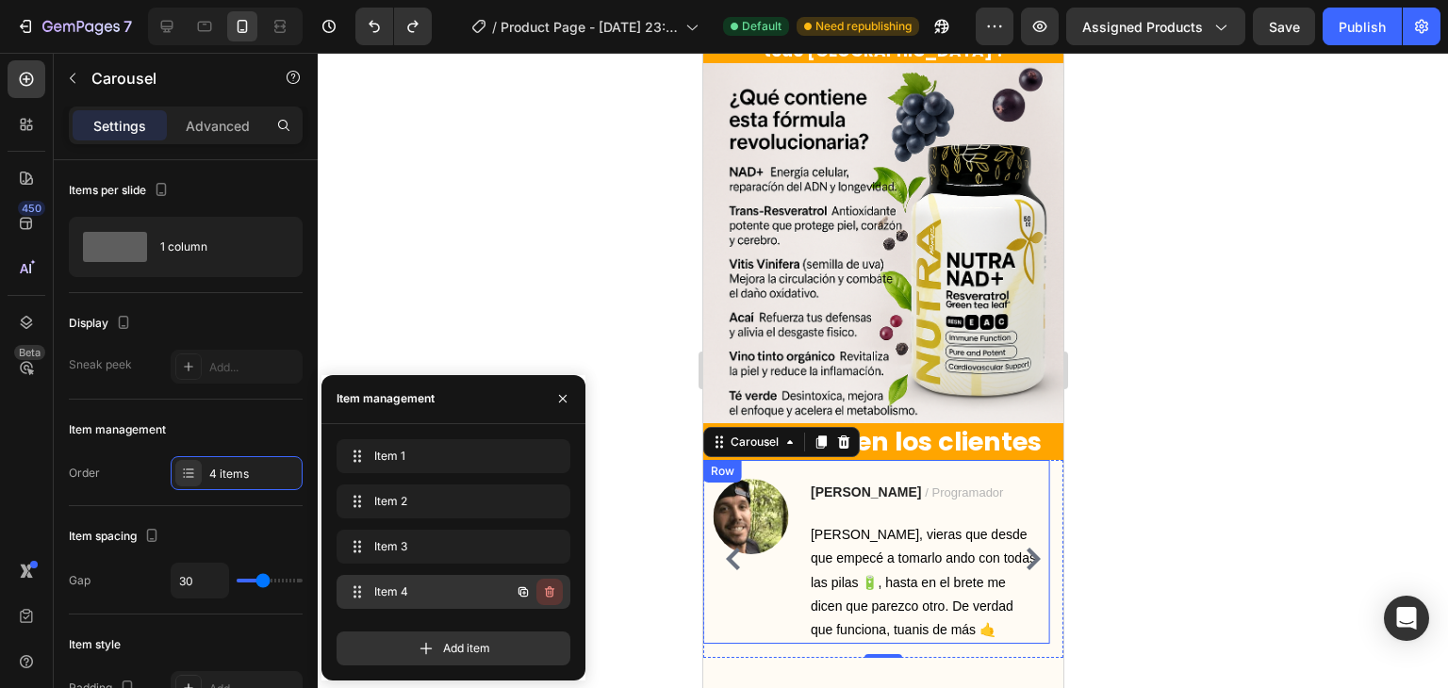
click at [550, 589] on icon "button" at bounding box center [549, 592] width 15 height 15
click at [550, 589] on div "Delete" at bounding box center [537, 592] width 35 height 17
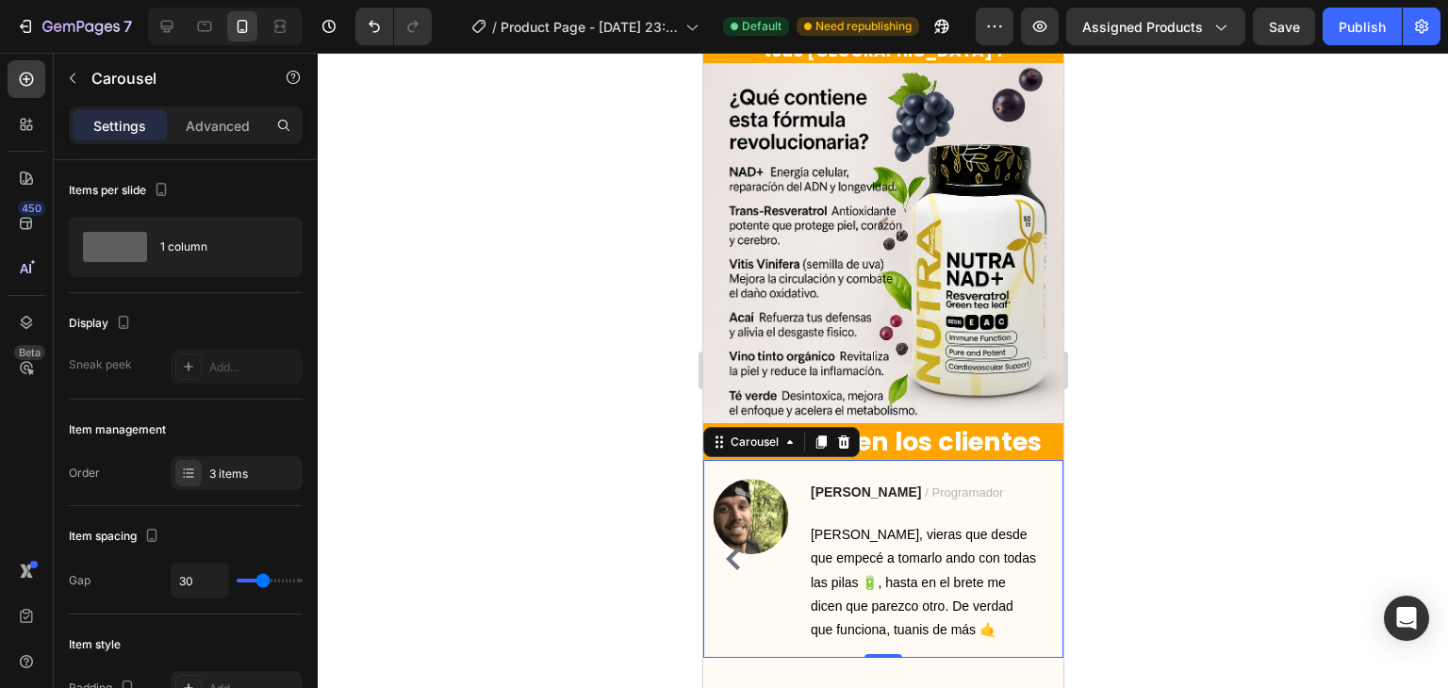
click at [736, 548] on icon "Carousel Back Arrow" at bounding box center [732, 559] width 23 height 23
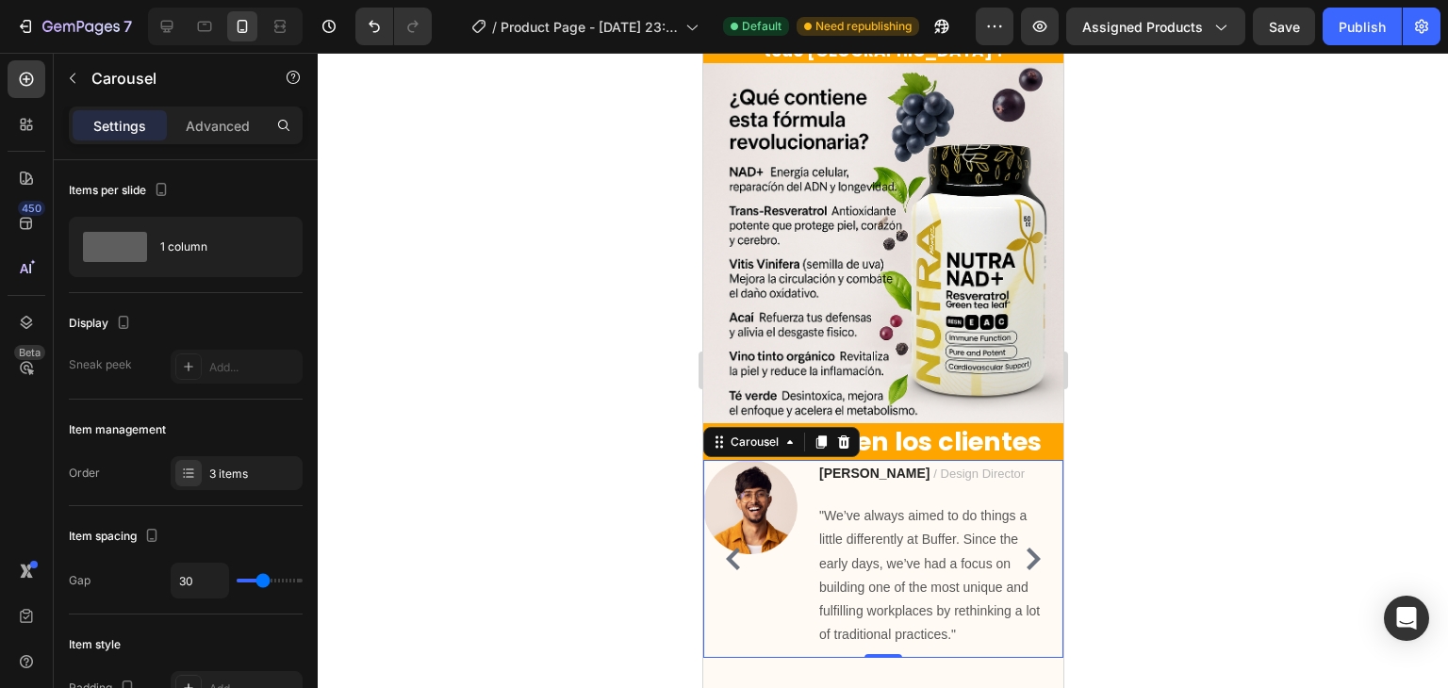
click at [736, 548] on icon "Carousel Back Arrow" at bounding box center [732, 559] width 23 height 23
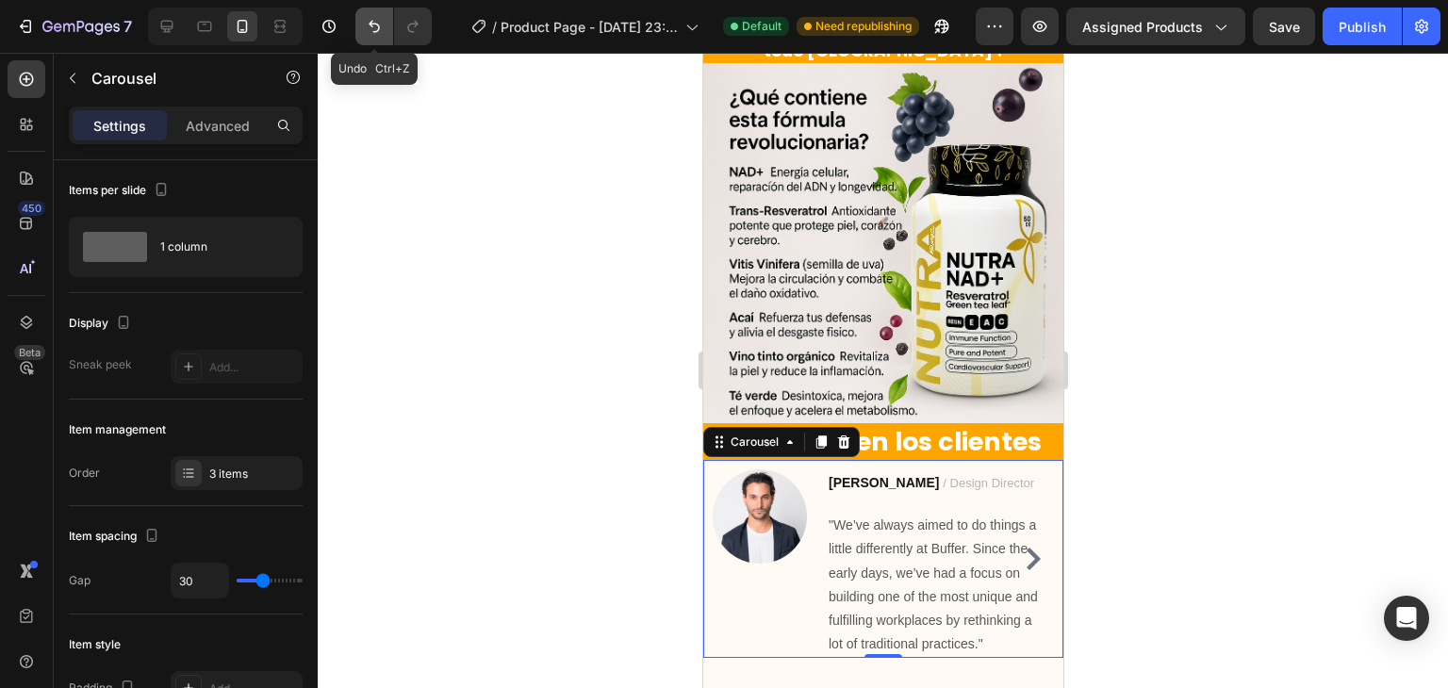
click at [387, 35] on button "Undo/Redo" at bounding box center [374, 27] width 38 height 38
click at [1021, 552] on icon "Carousel Next Arrow" at bounding box center [1032, 559] width 23 height 23
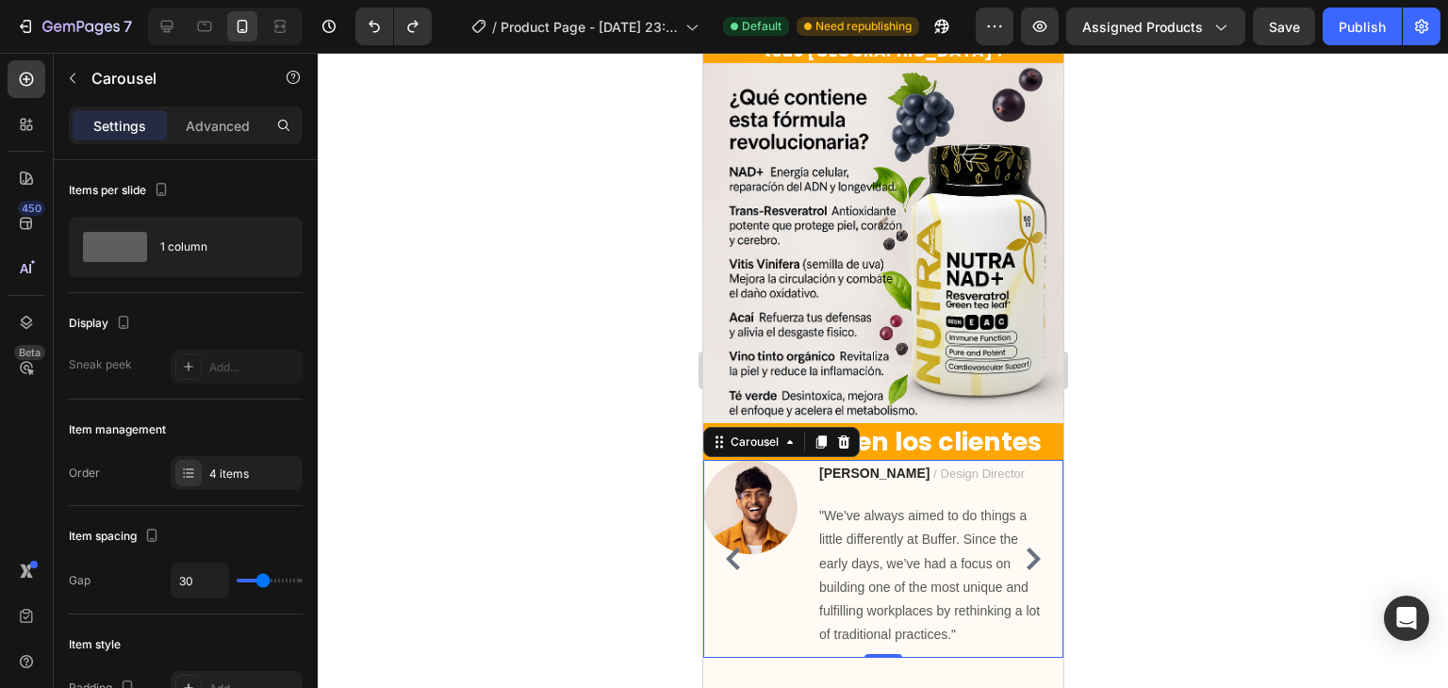
click at [1021, 552] on icon "Carousel Next Arrow" at bounding box center [1032, 559] width 23 height 23
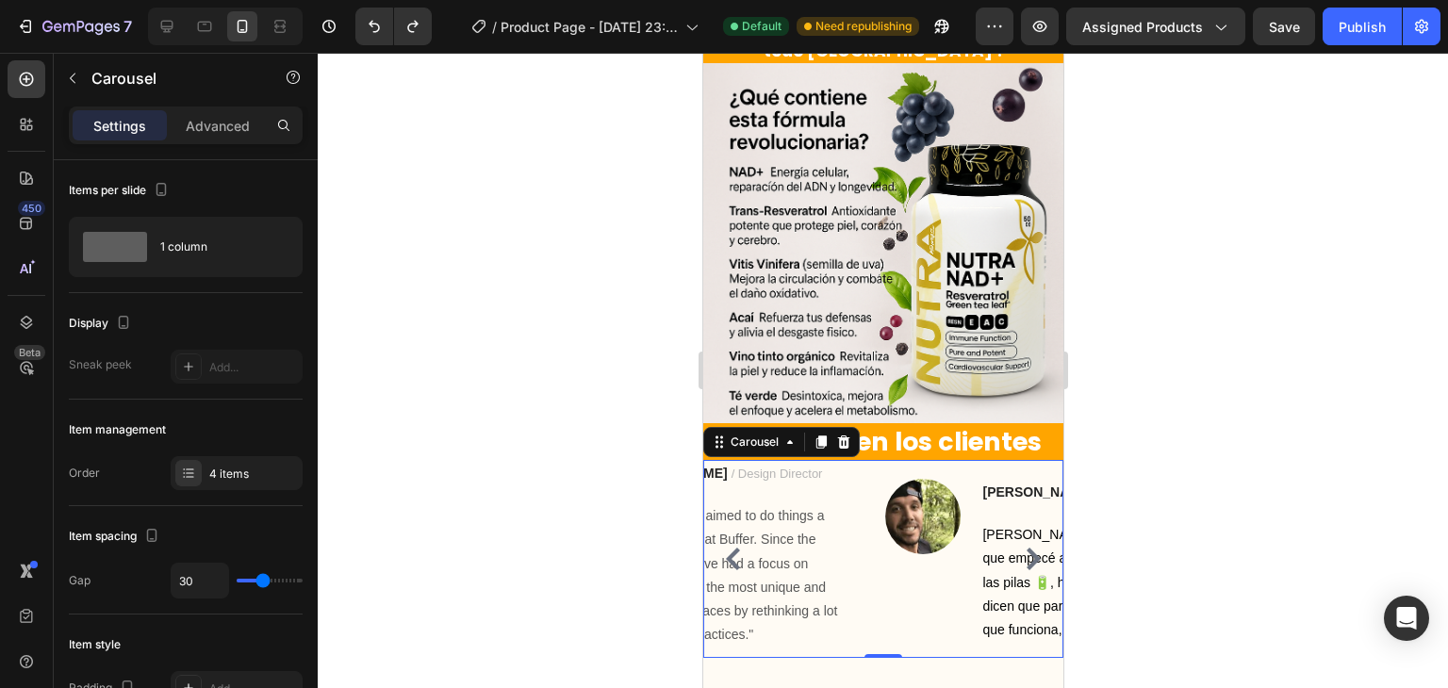
click at [1021, 552] on icon "Carousel Next Arrow" at bounding box center [1032, 559] width 23 height 23
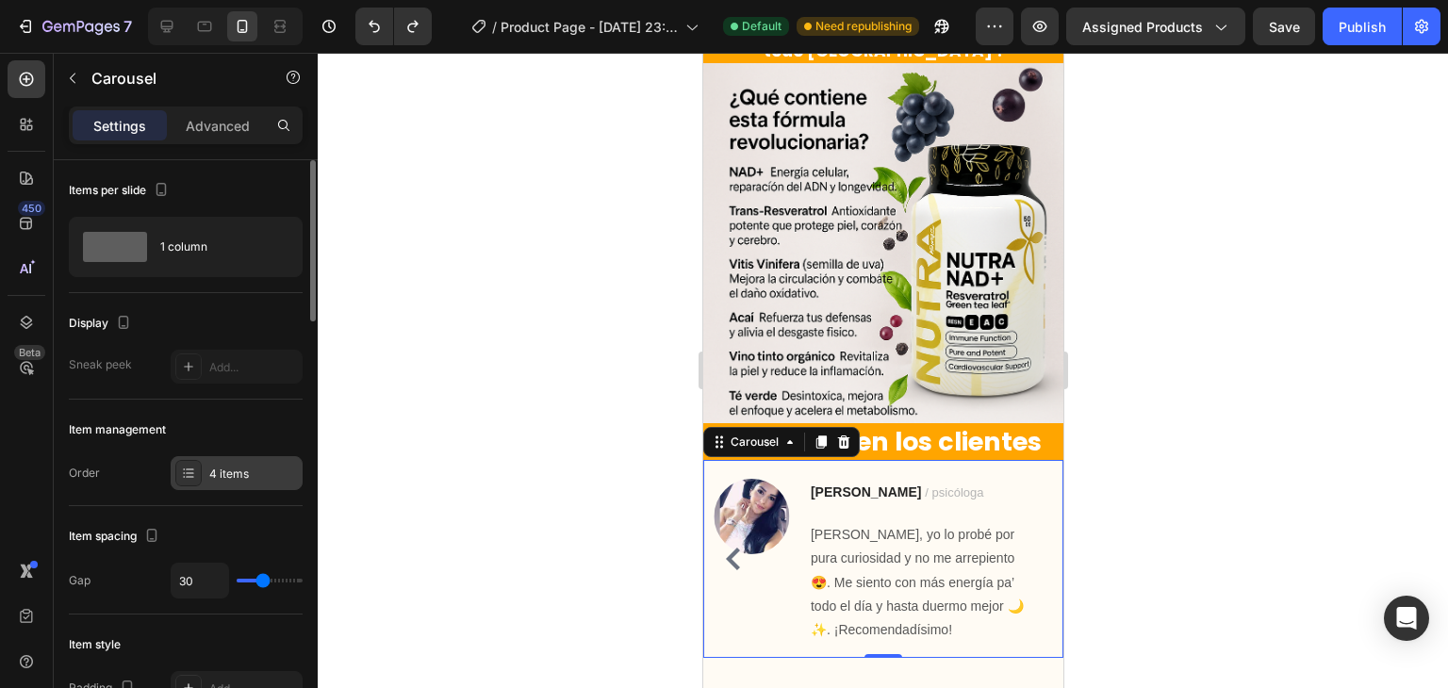
click at [226, 466] on div "4 items" at bounding box center [253, 474] width 89 height 17
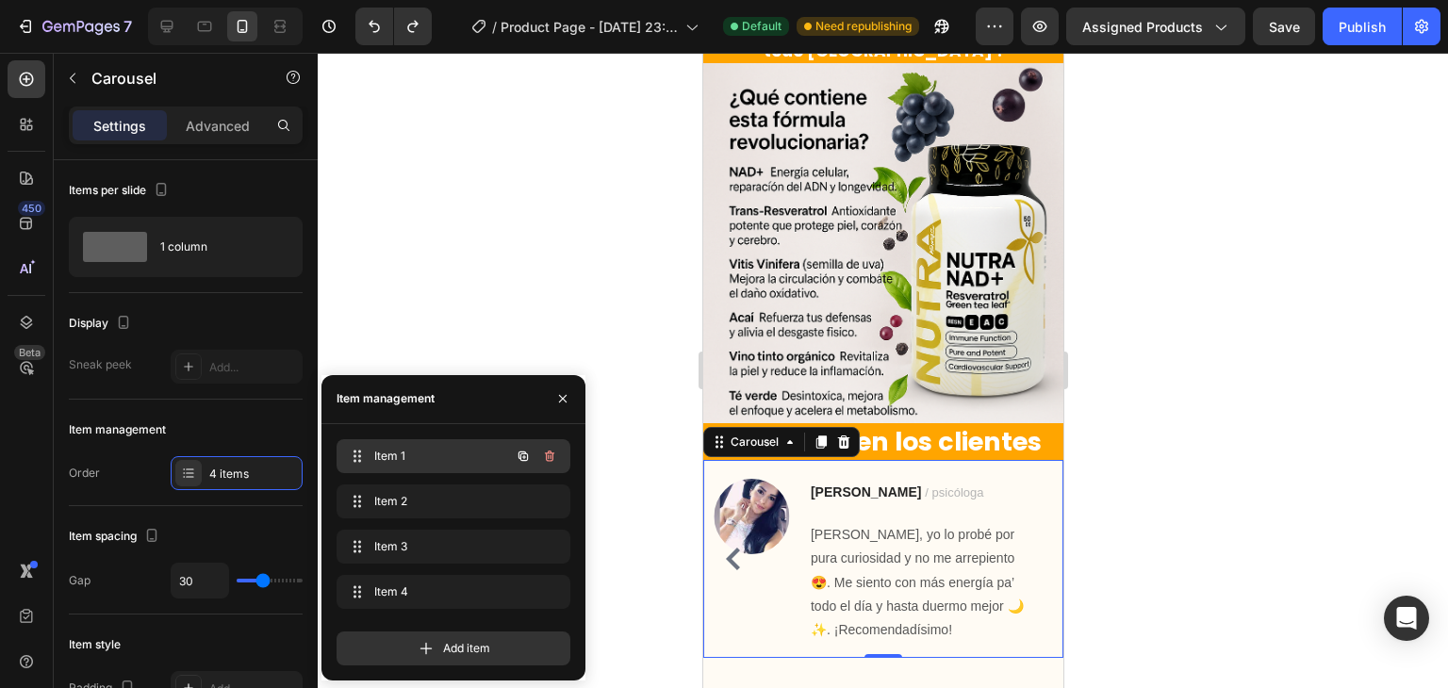
click at [554, 456] on icon "button" at bounding box center [549, 456] width 15 height 15
click at [547, 464] on button "Delete" at bounding box center [537, 456] width 52 height 26
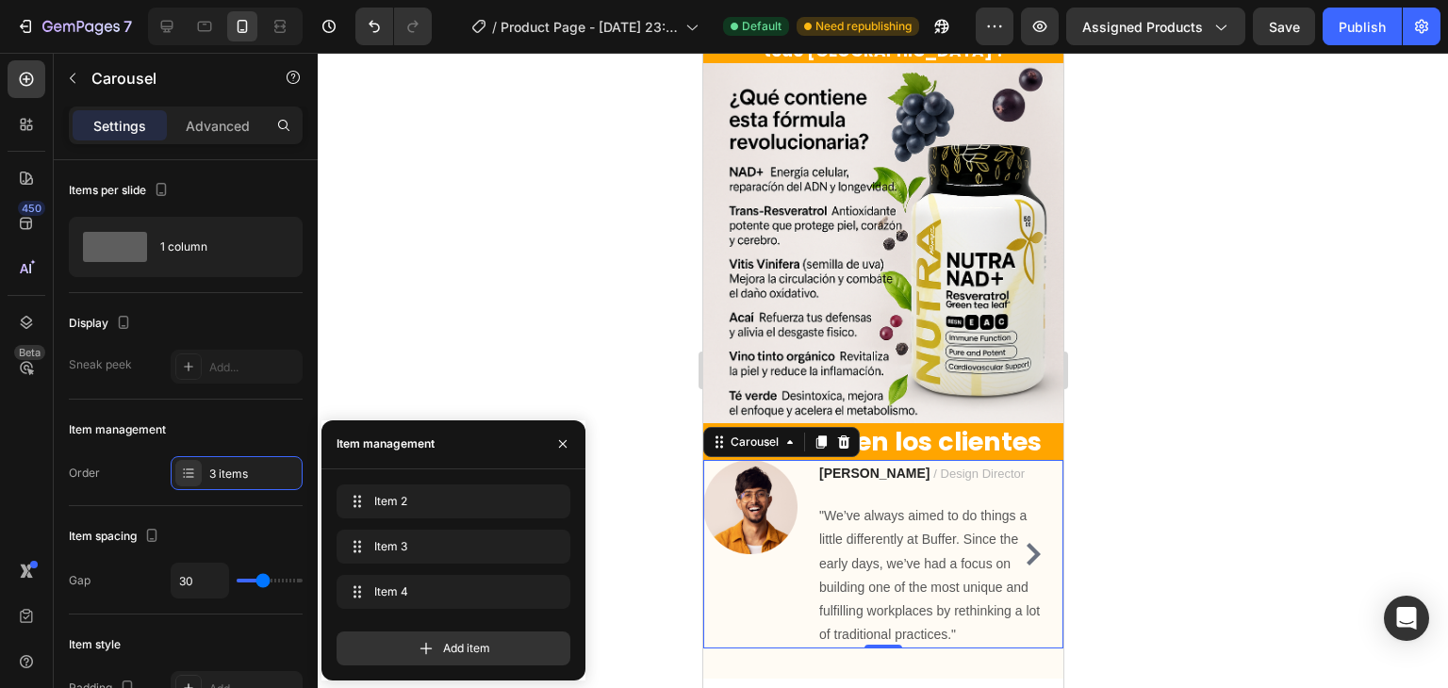
click at [1017, 554] on button "Carousel Next Arrow" at bounding box center [1032, 554] width 30 height 30
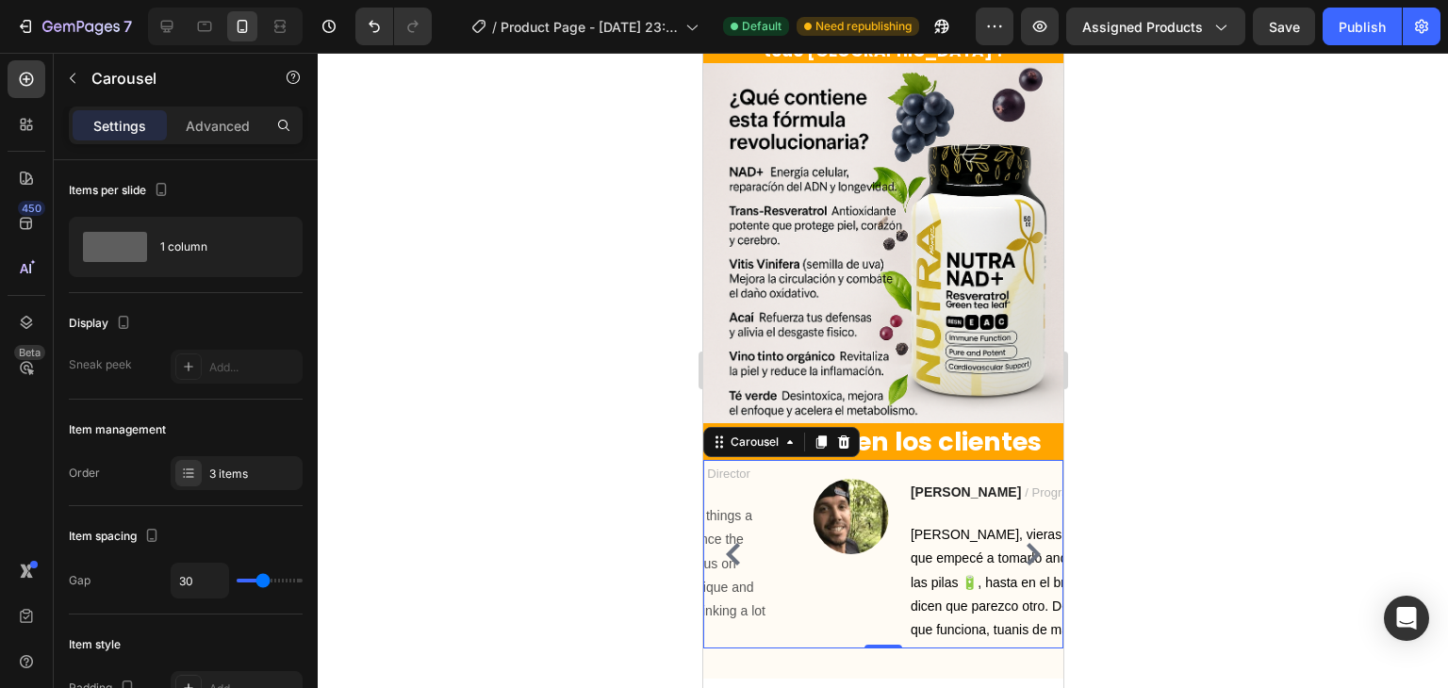
click at [1017, 554] on button "Carousel Next Arrow" at bounding box center [1032, 554] width 30 height 30
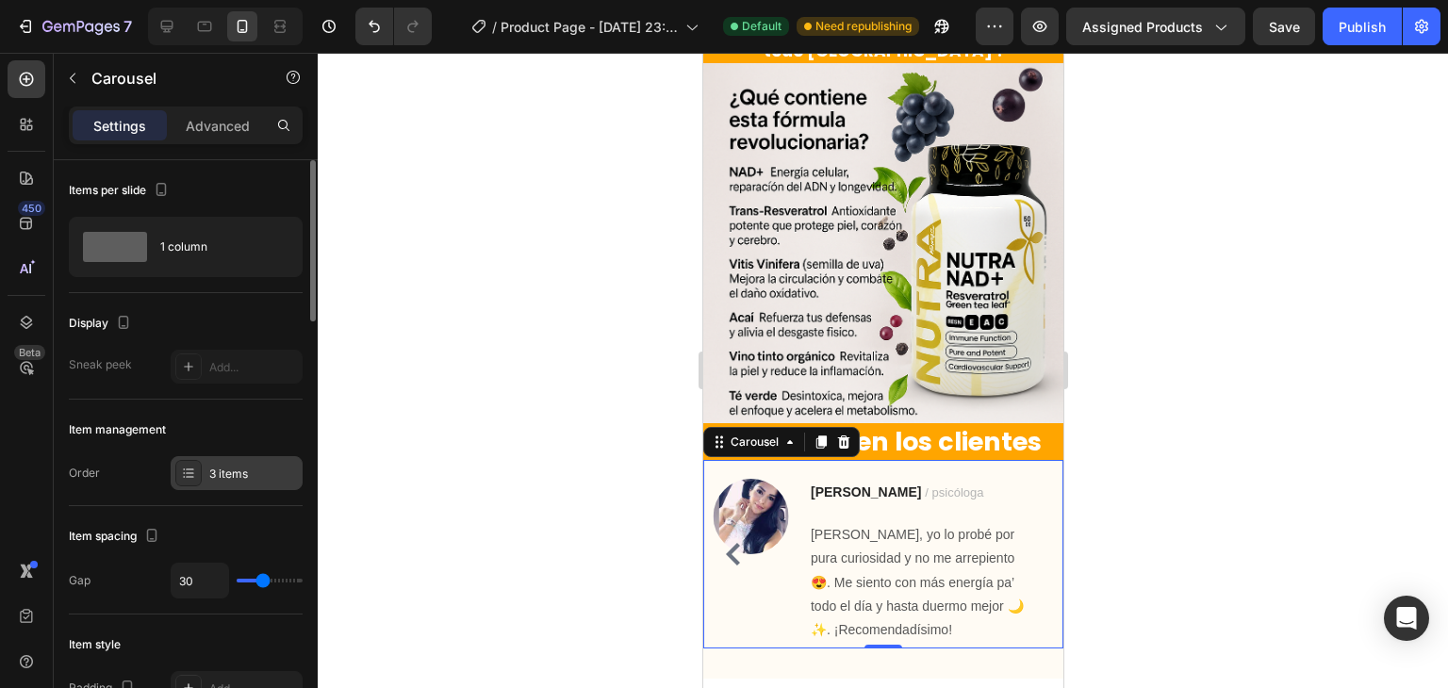
click at [243, 485] on div "3 items" at bounding box center [237, 473] width 132 height 34
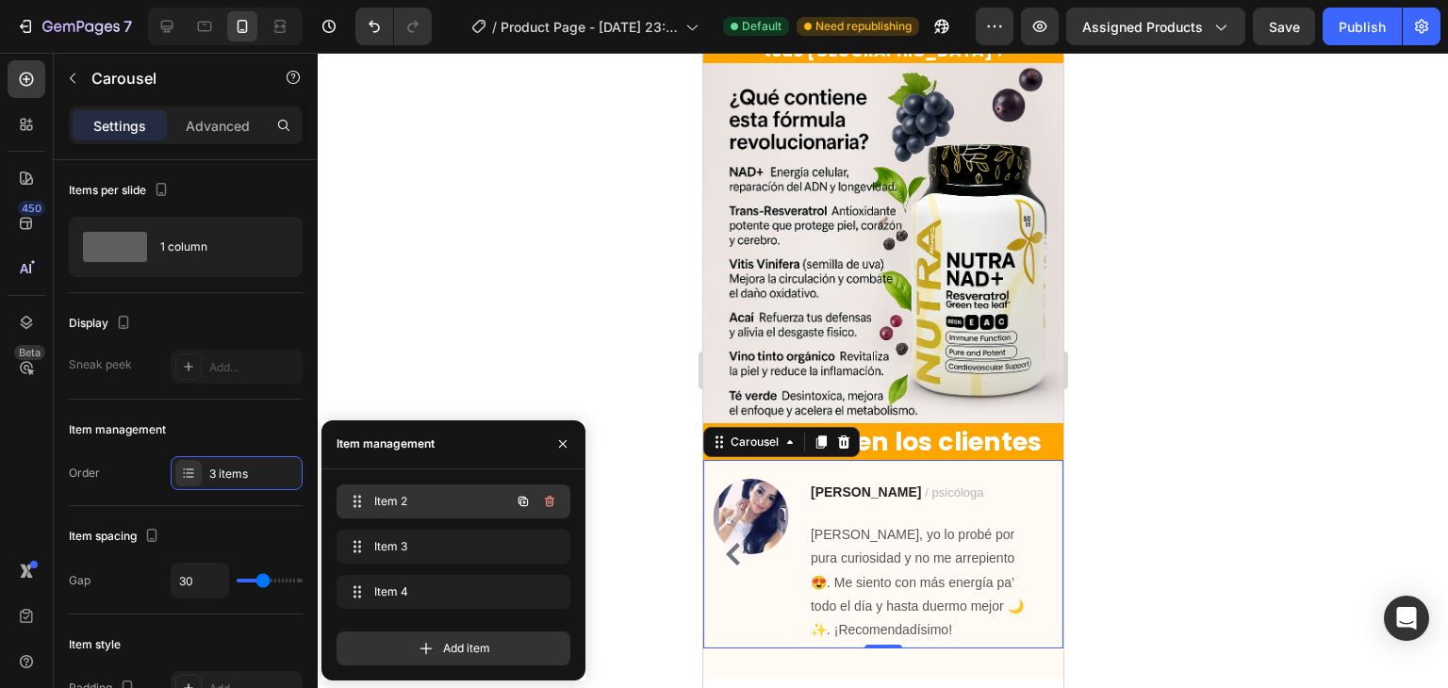
click at [549, 503] on icon "button" at bounding box center [548, 502] width 1 height 5
click at [536, 499] on div "Delete" at bounding box center [537, 501] width 35 height 17
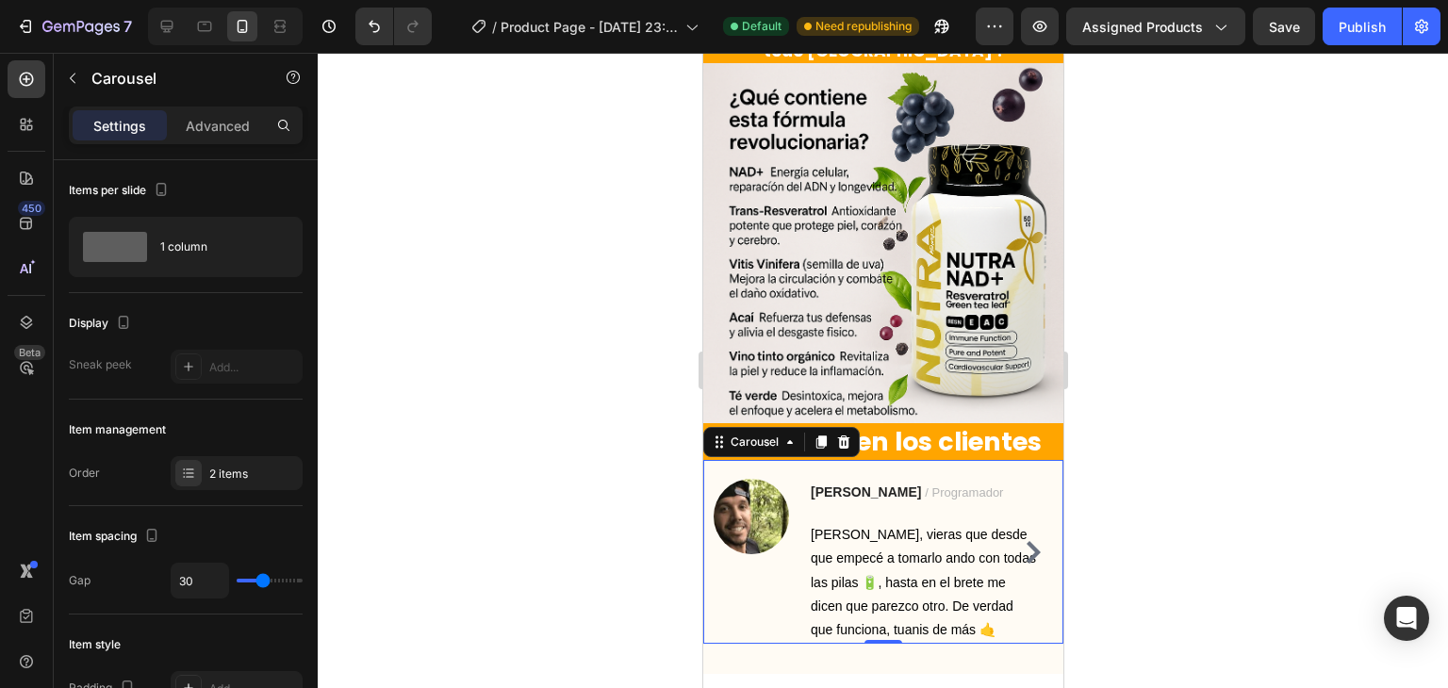
click at [1021, 541] on icon "Carousel Next Arrow" at bounding box center [1032, 552] width 23 height 23
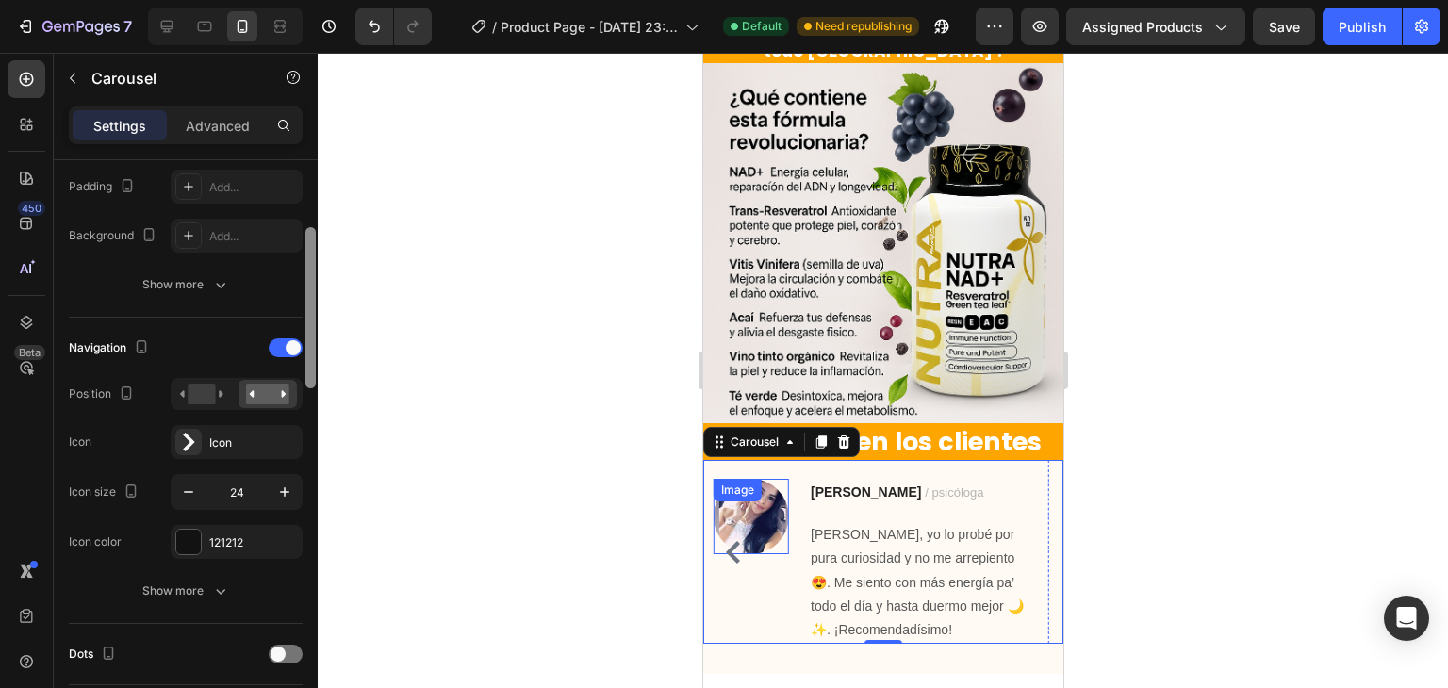
scroll to position [512, 0]
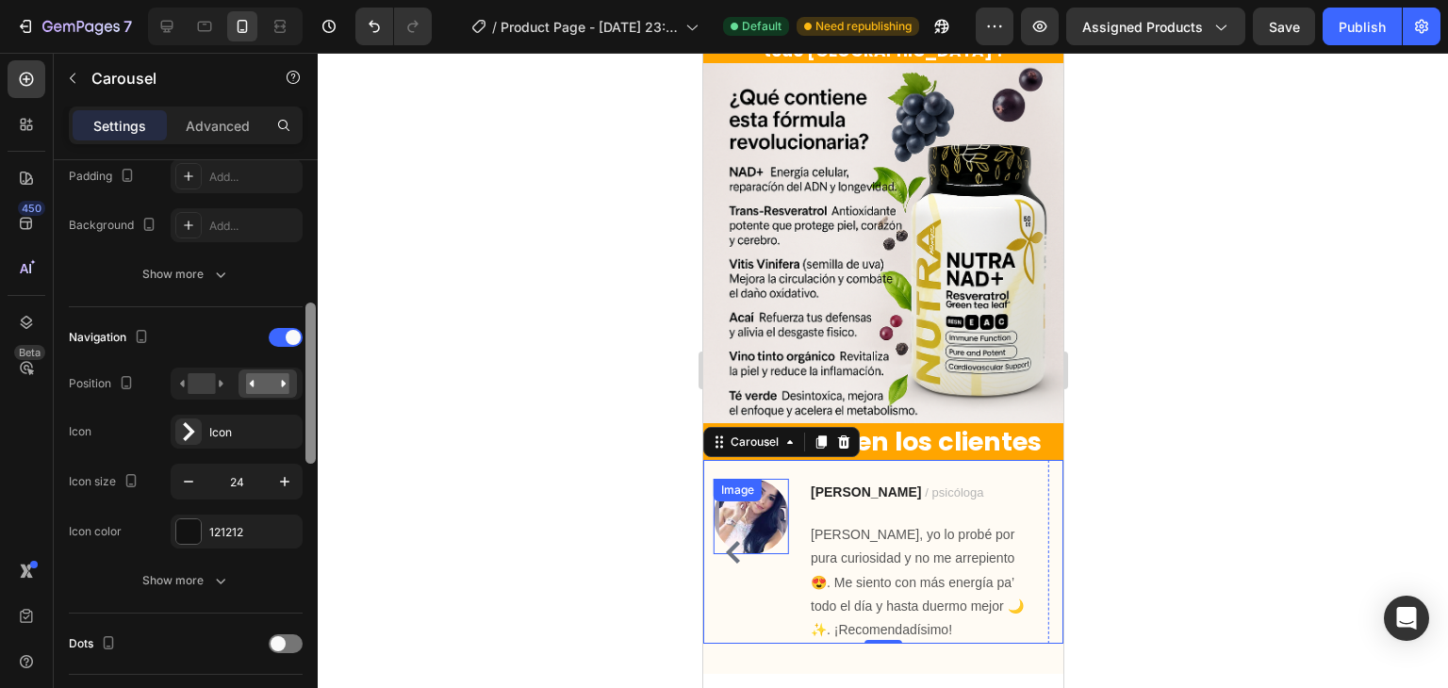
drag, startPoint x: 313, startPoint y: 392, endPoint x: 308, endPoint y: 423, distance: 31.5
click at [308, 423] on div at bounding box center [311, 383] width 10 height 161
click at [216, 382] on icon at bounding box center [201, 383] width 43 height 21
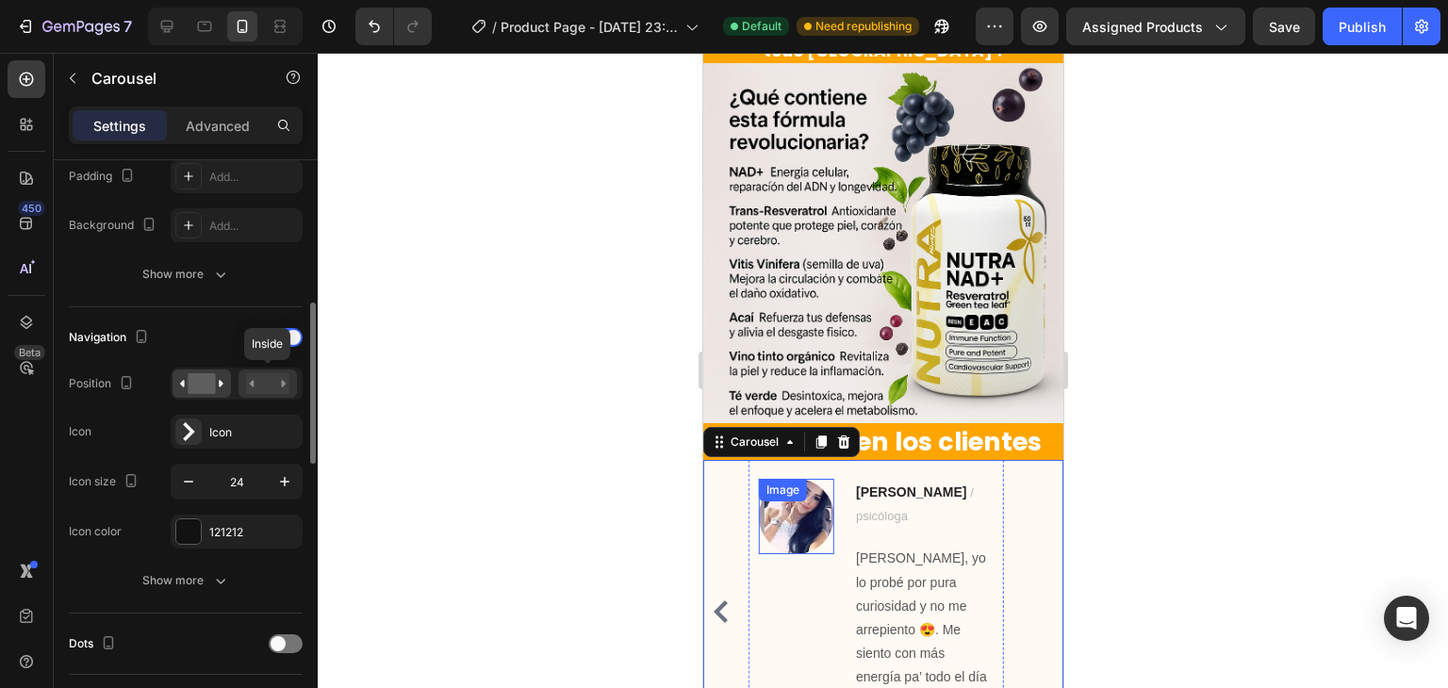
click at [251, 388] on rect at bounding box center [267, 383] width 43 height 21
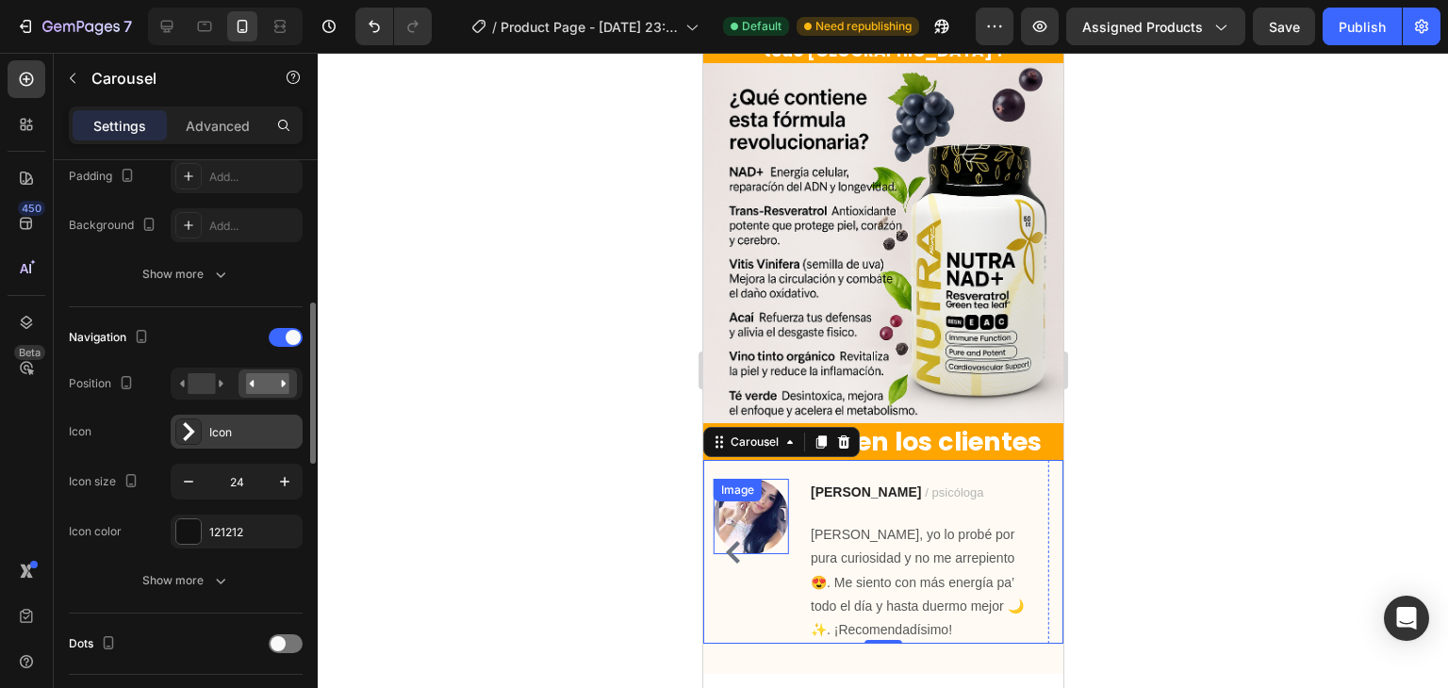
click at [187, 435] on icon at bounding box center [189, 431] width 12 height 19
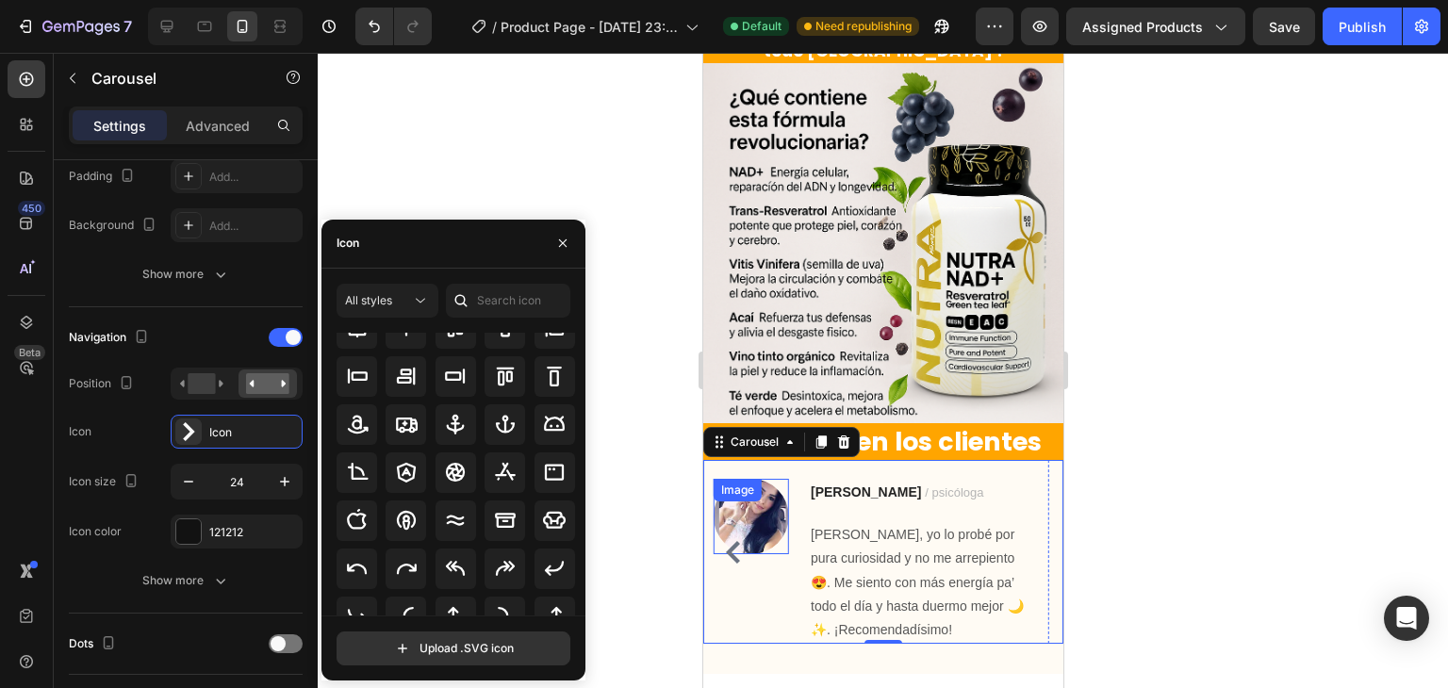
scroll to position [207, 0]
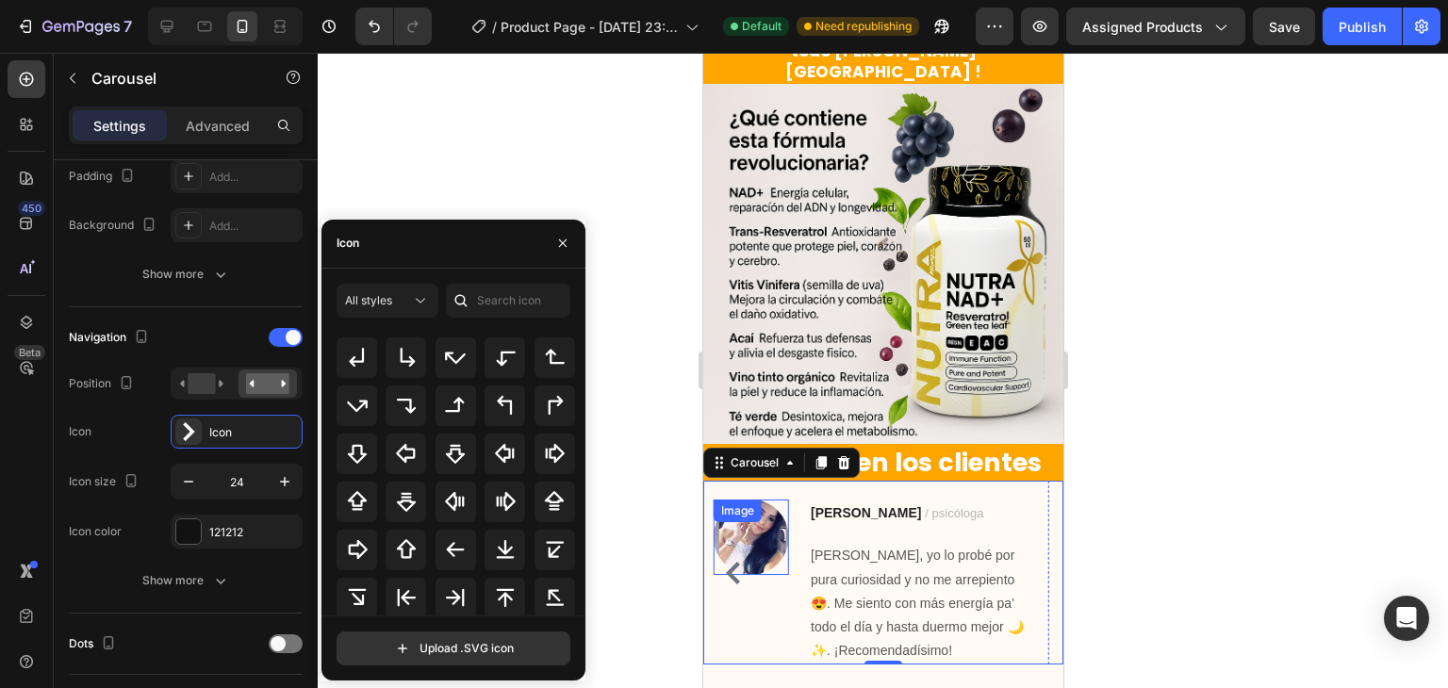
scroll to position [580, 0]
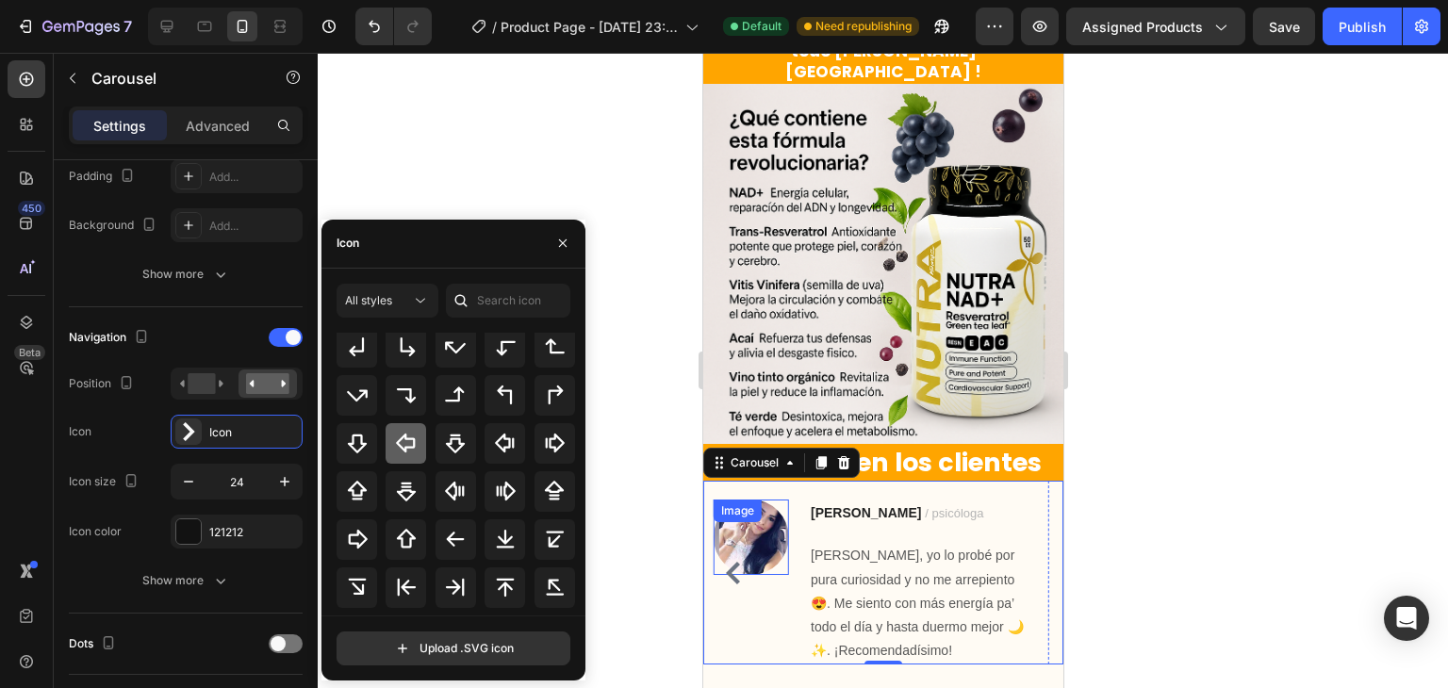
click at [404, 446] on icon at bounding box center [406, 443] width 23 height 23
click at [456, 544] on icon at bounding box center [455, 539] width 23 height 23
click at [370, 25] on icon "Undo/Redo" at bounding box center [374, 26] width 19 height 19
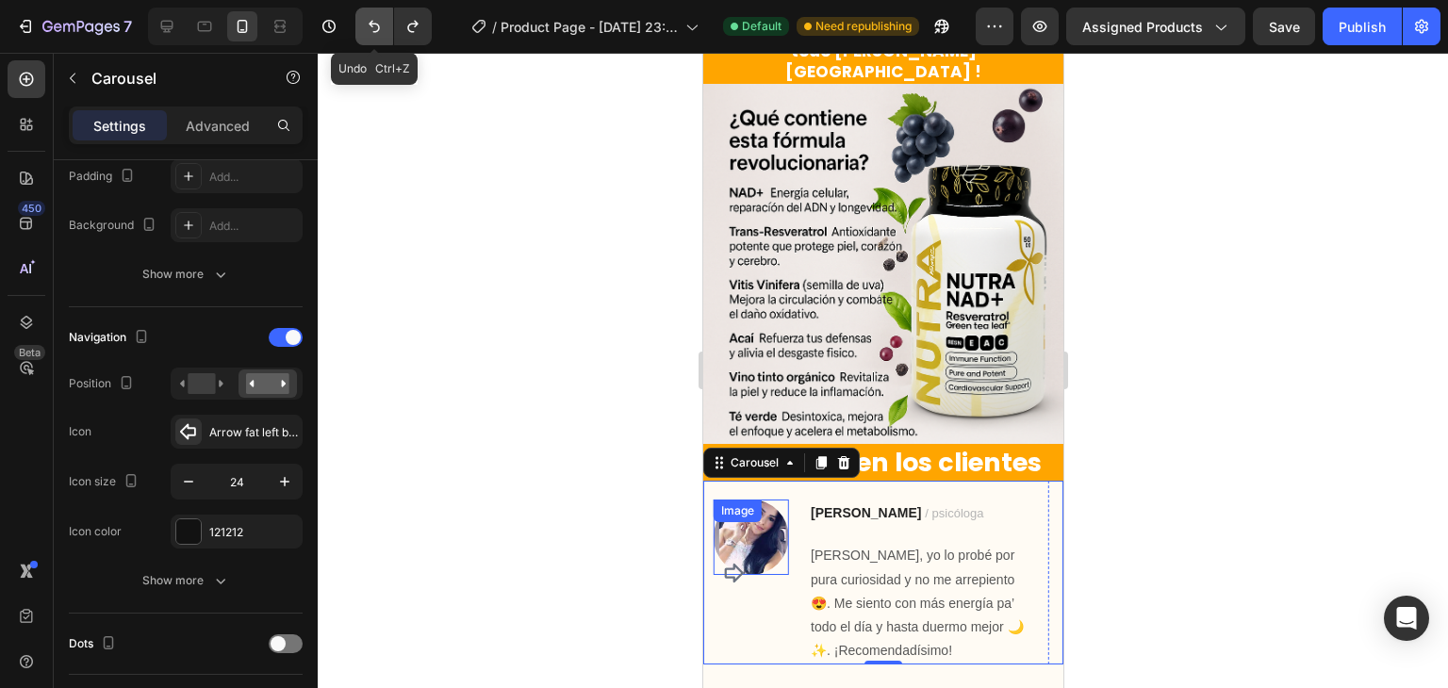
click at [370, 24] on icon "Undo/Redo" at bounding box center [374, 27] width 11 height 12
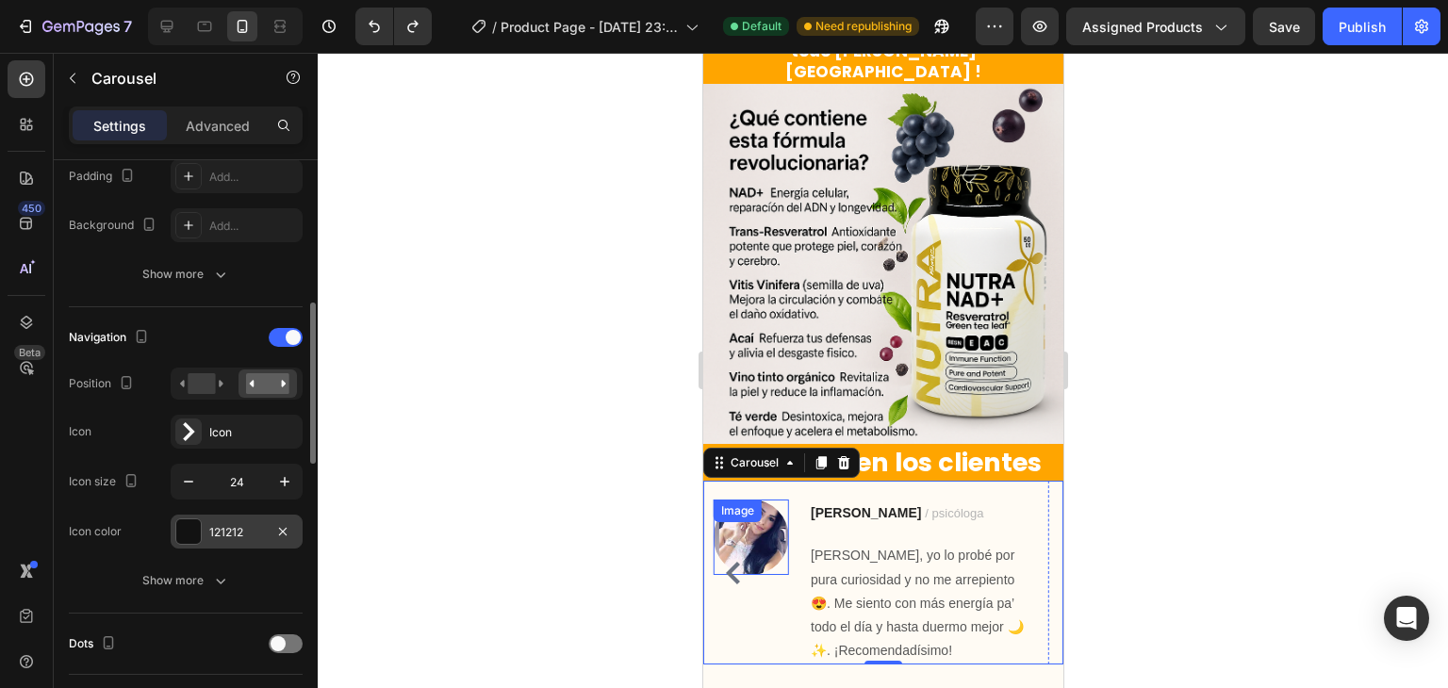
click at [192, 537] on div at bounding box center [188, 532] width 25 height 25
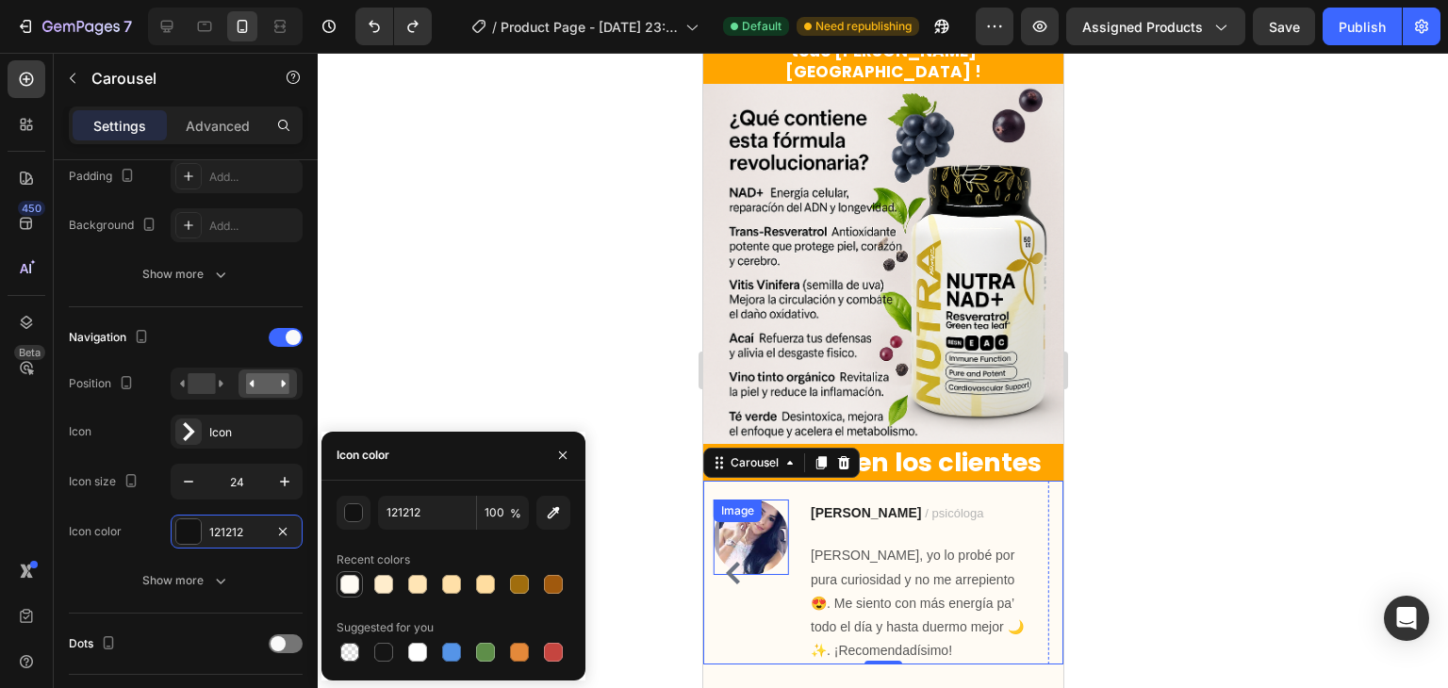
click at [351, 576] on div at bounding box center [349, 584] width 19 height 19
click at [554, 650] on div at bounding box center [553, 652] width 19 height 19
click at [516, 644] on div at bounding box center [519, 652] width 19 height 19
type input "E4893A"
click at [637, 304] on div at bounding box center [883, 371] width 1131 height 636
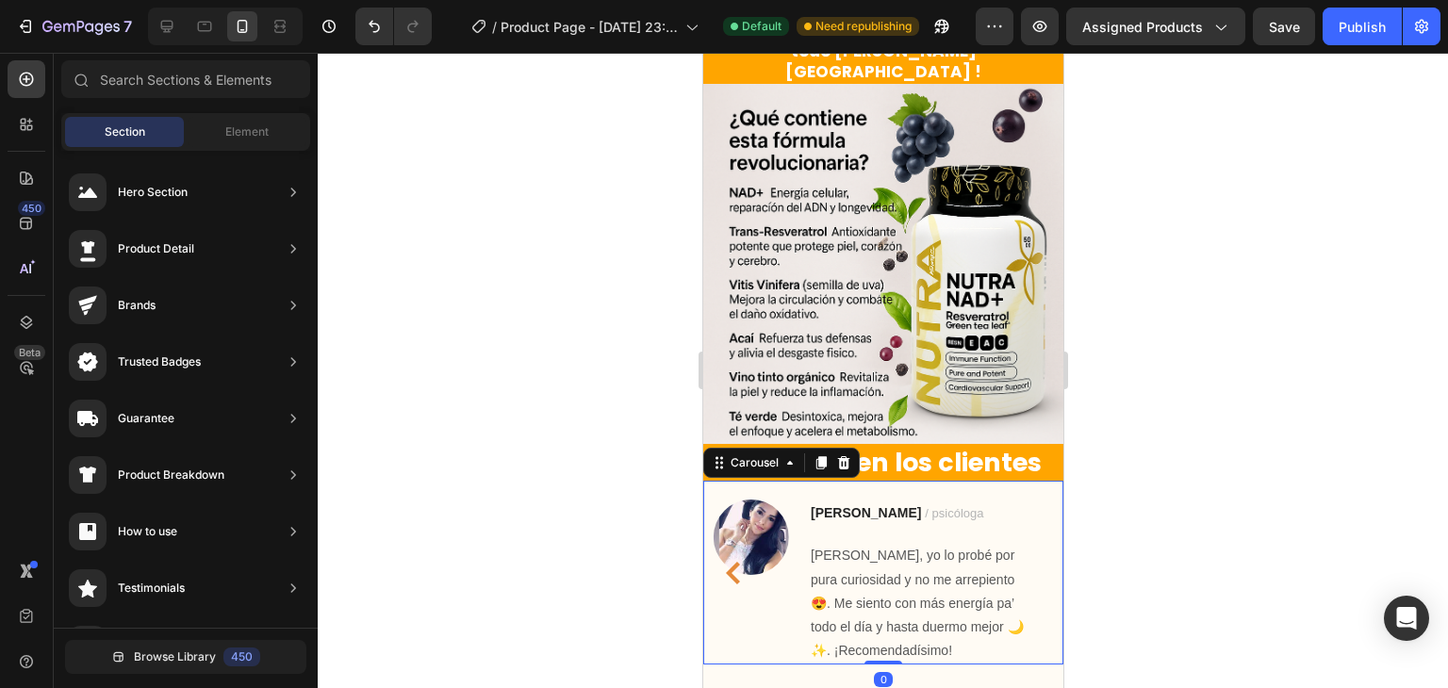
click at [726, 562] on icon "Carousel Back Arrow" at bounding box center [732, 573] width 14 height 23
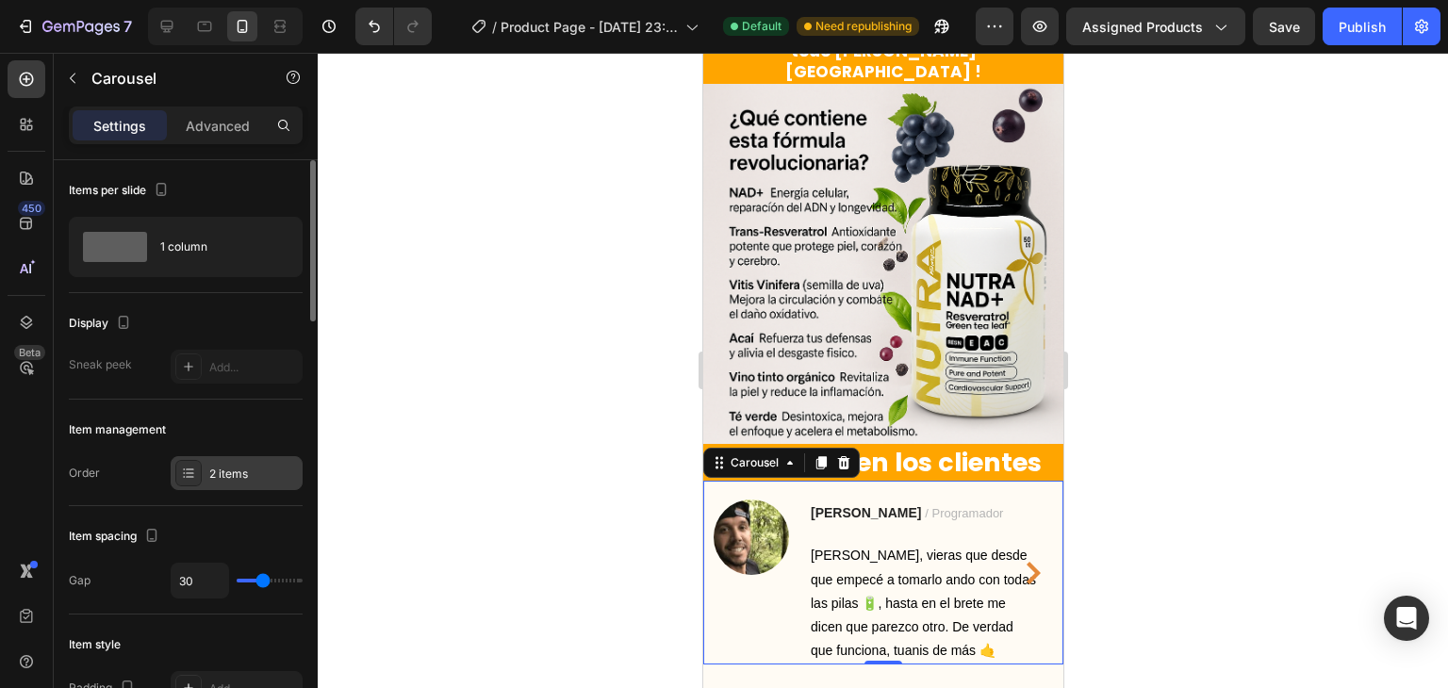
click at [189, 456] on div "2 items" at bounding box center [237, 473] width 132 height 34
type input "20"
type input "4"
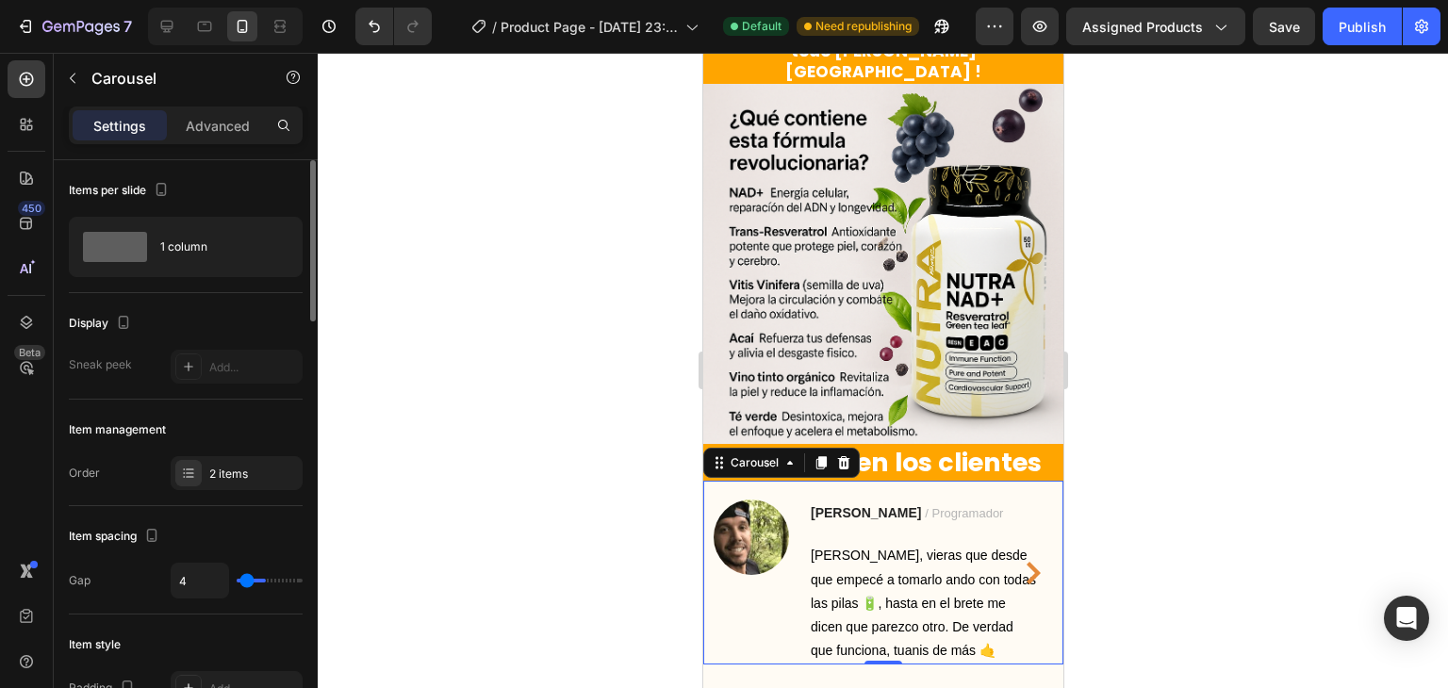
type input "1"
type input "0"
drag, startPoint x: 257, startPoint y: 578, endPoint x: 226, endPoint y: 578, distance: 31.1
type input "0"
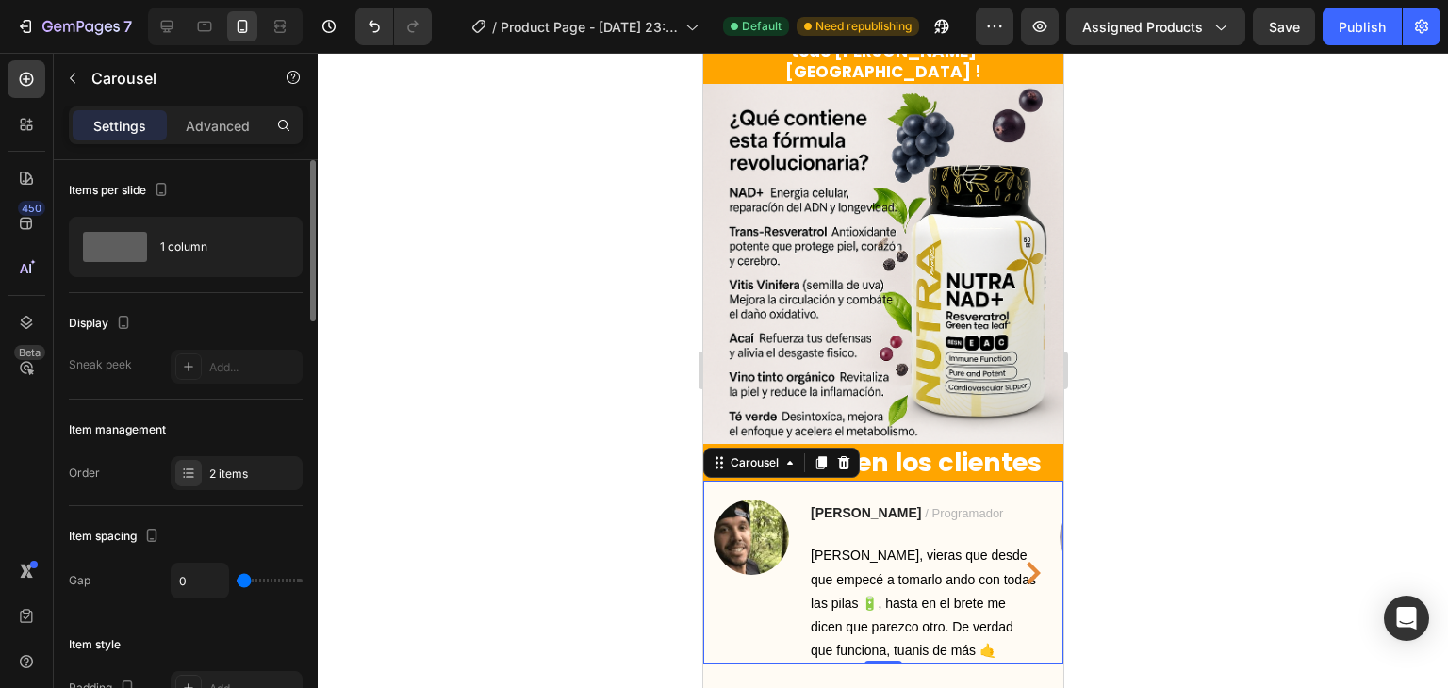
click at [237, 579] on input "range" at bounding box center [270, 581] width 66 height 4
click at [1026, 562] on icon "Carousel Next Arrow" at bounding box center [1033, 573] width 14 height 23
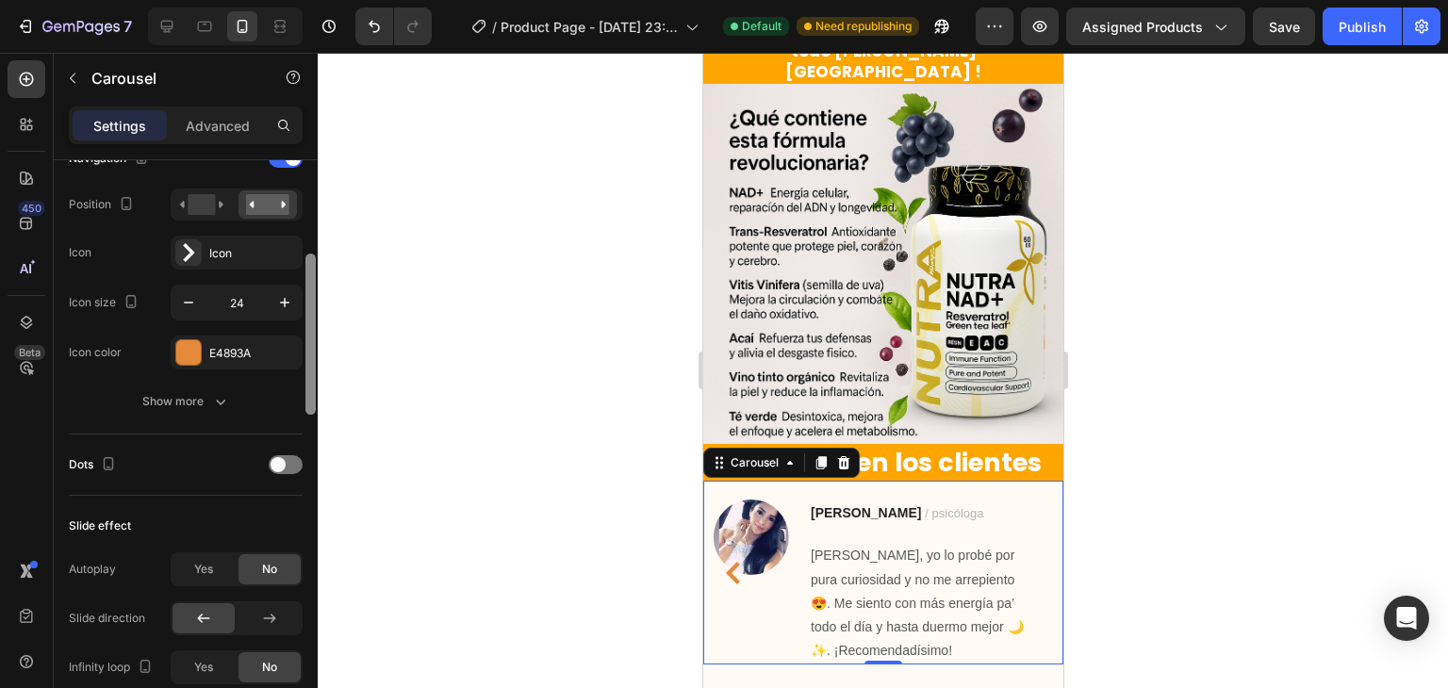
scroll to position [702, 0]
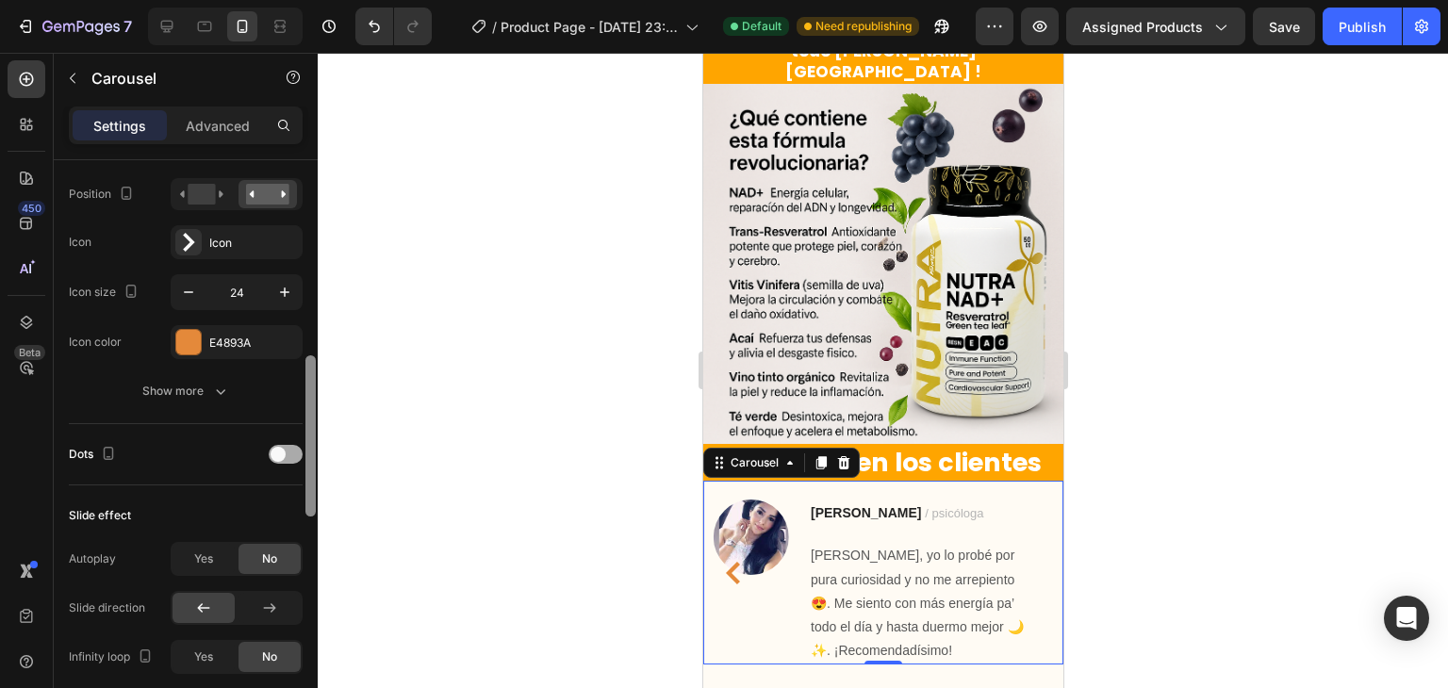
drag, startPoint x: 314, startPoint y: 363, endPoint x: 293, endPoint y: 456, distance: 95.6
click at [317, 468] on div at bounding box center [311, 451] width 14 height 582
click at [286, 446] on div at bounding box center [286, 454] width 34 height 19
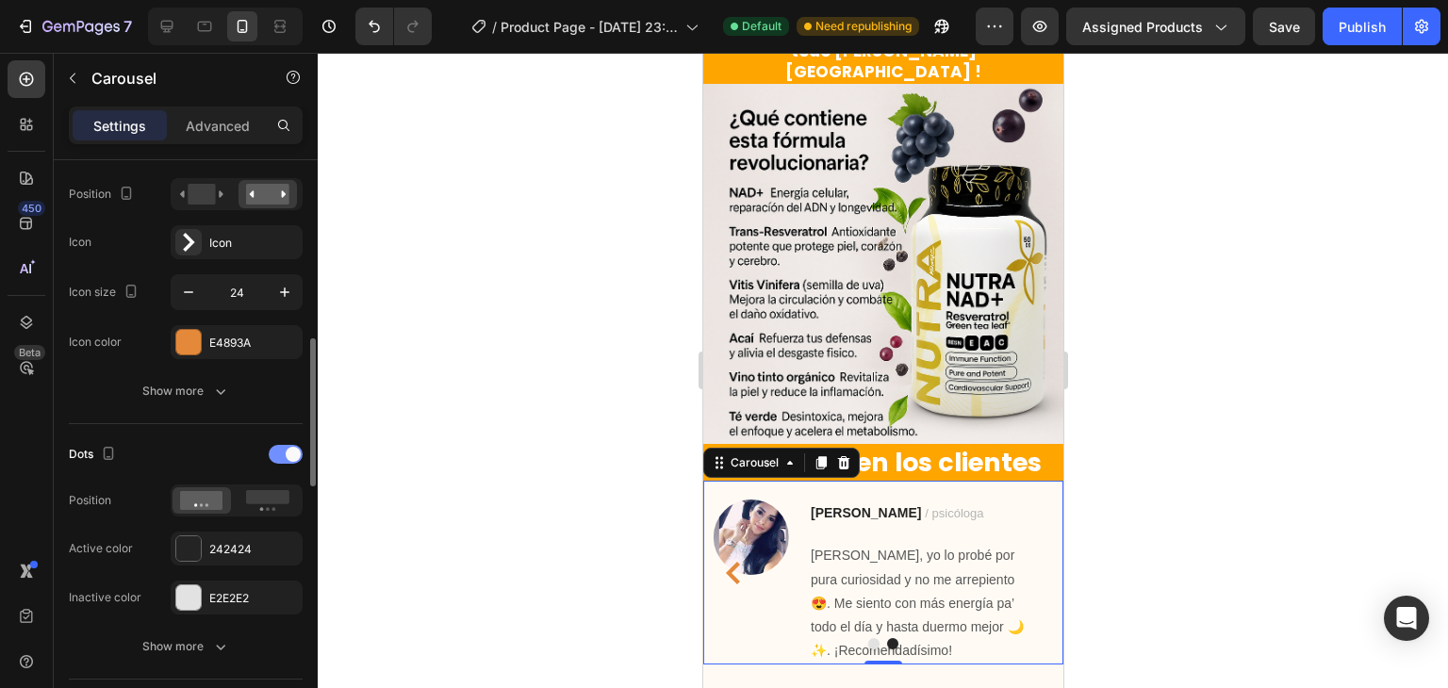
click at [286, 446] on div at bounding box center [286, 454] width 34 height 19
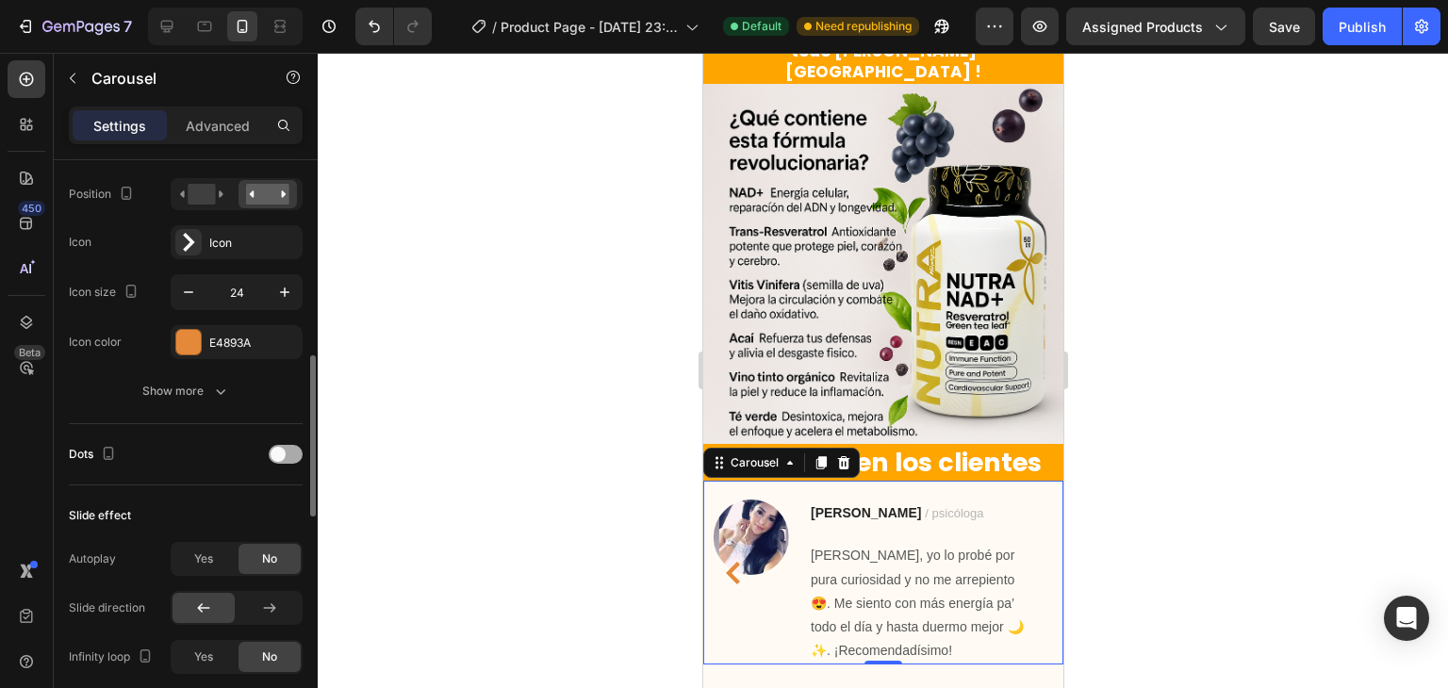
click at [286, 446] on div at bounding box center [286, 454] width 34 height 19
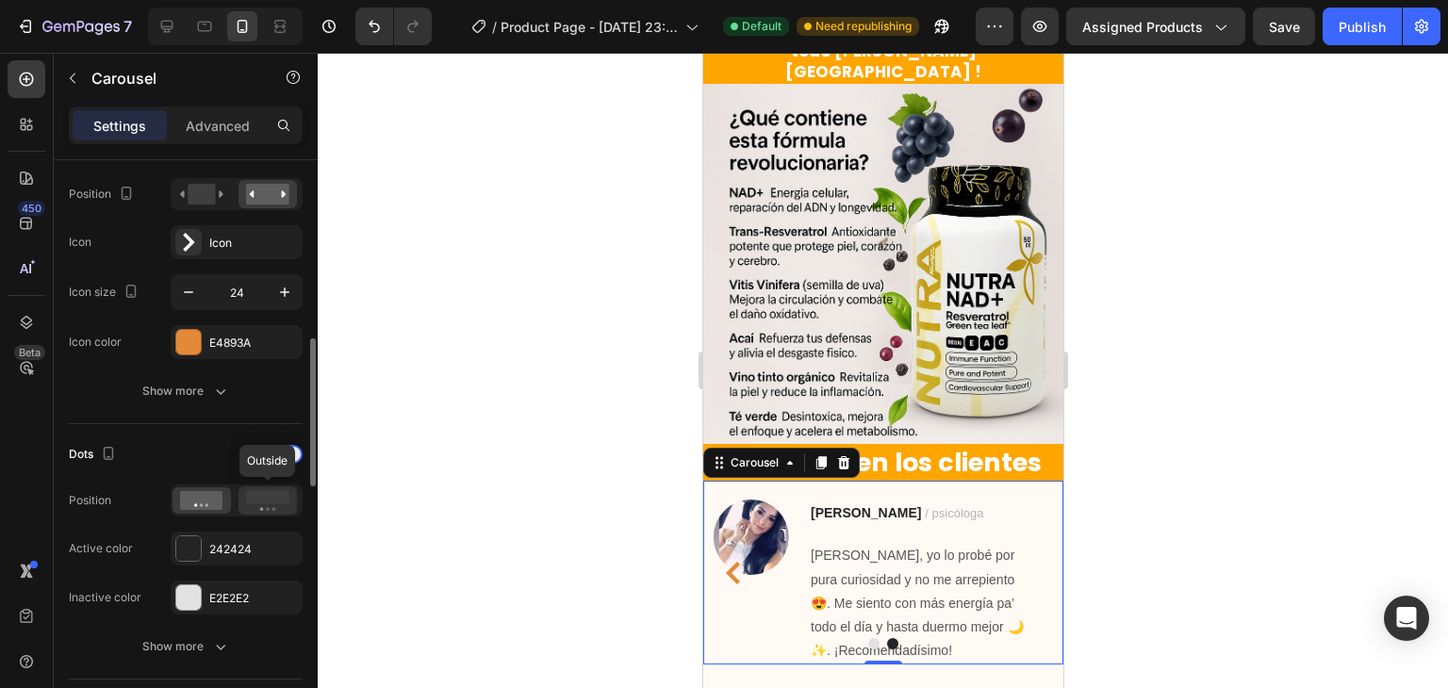
click at [264, 503] on icon at bounding box center [267, 500] width 43 height 21
click at [214, 499] on icon at bounding box center [201, 500] width 43 height 19
click at [264, 495] on rect at bounding box center [267, 497] width 43 height 14
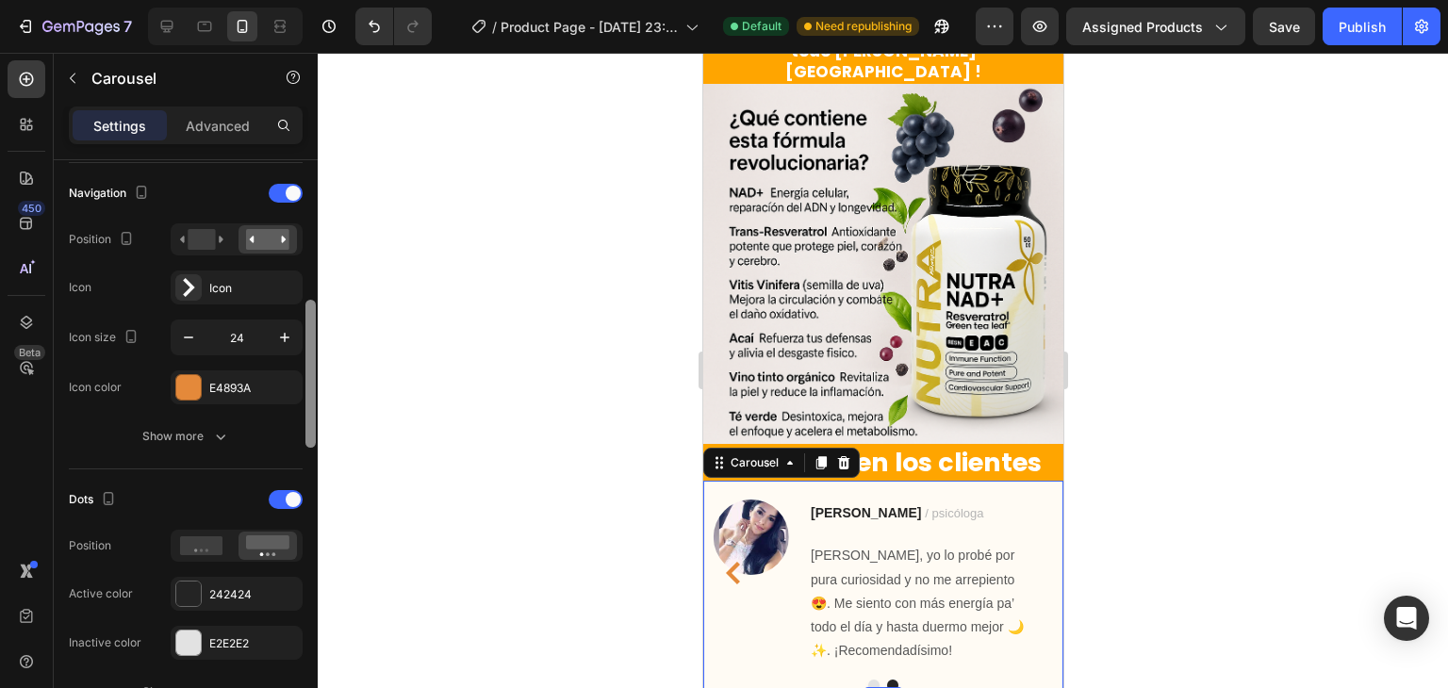
scroll to position [602, 0]
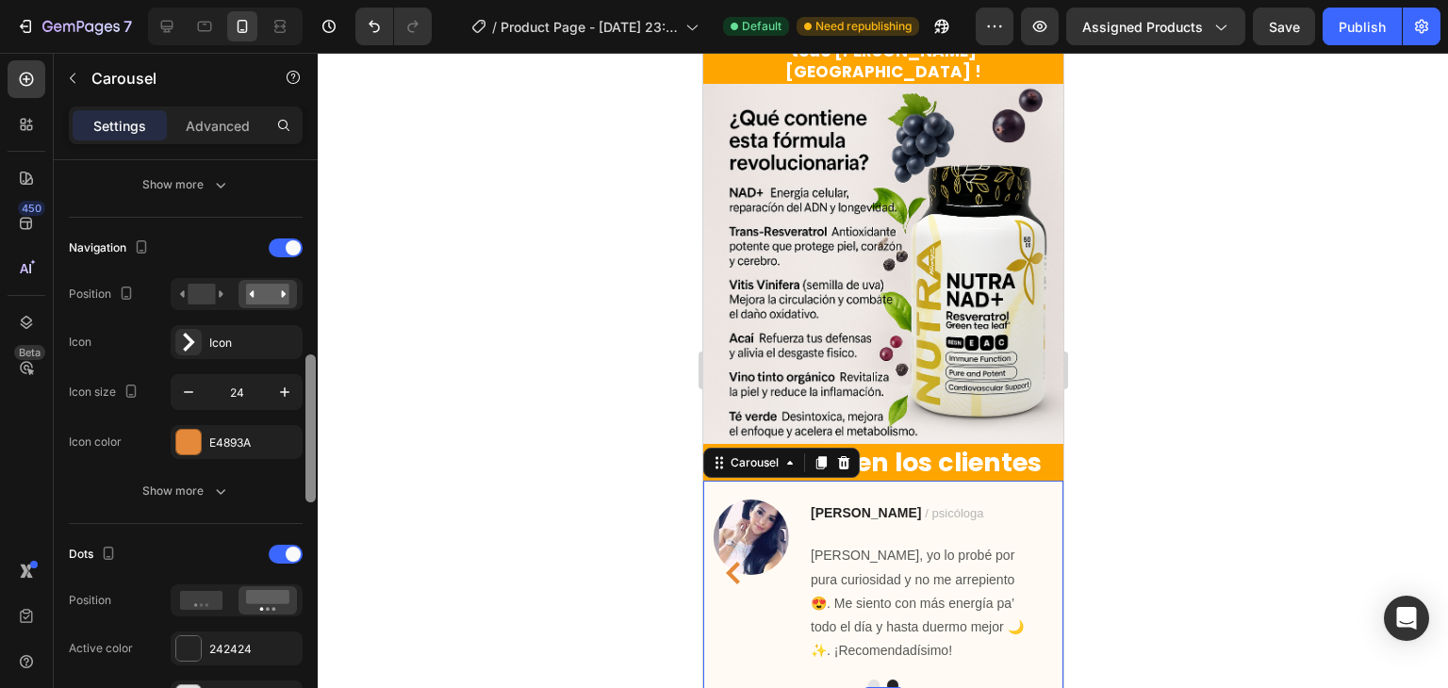
drag, startPoint x: 308, startPoint y: 378, endPoint x: 309, endPoint y: 352, distance: 26.4
click at [310, 355] on div at bounding box center [311, 429] width 10 height 148
click at [288, 349] on div "Icon" at bounding box center [237, 342] width 132 height 34
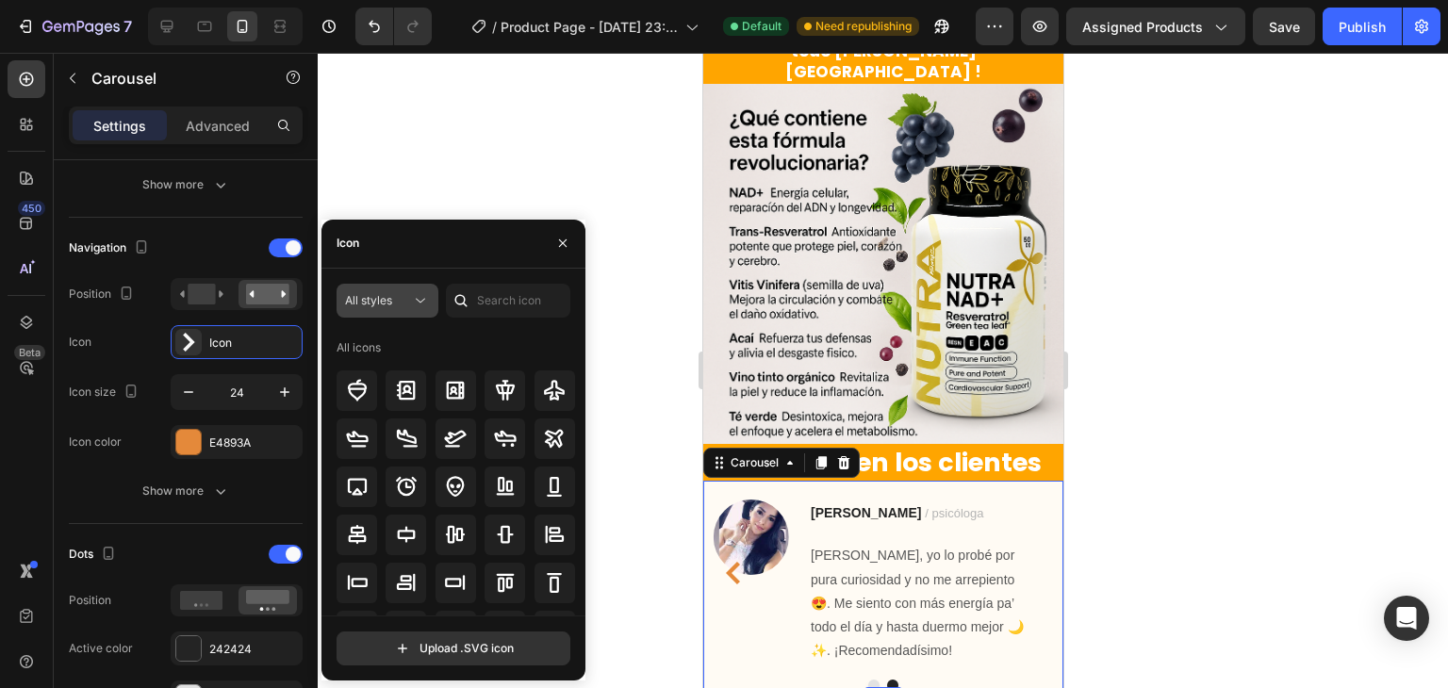
click at [405, 294] on div "All styles" at bounding box center [378, 300] width 66 height 17
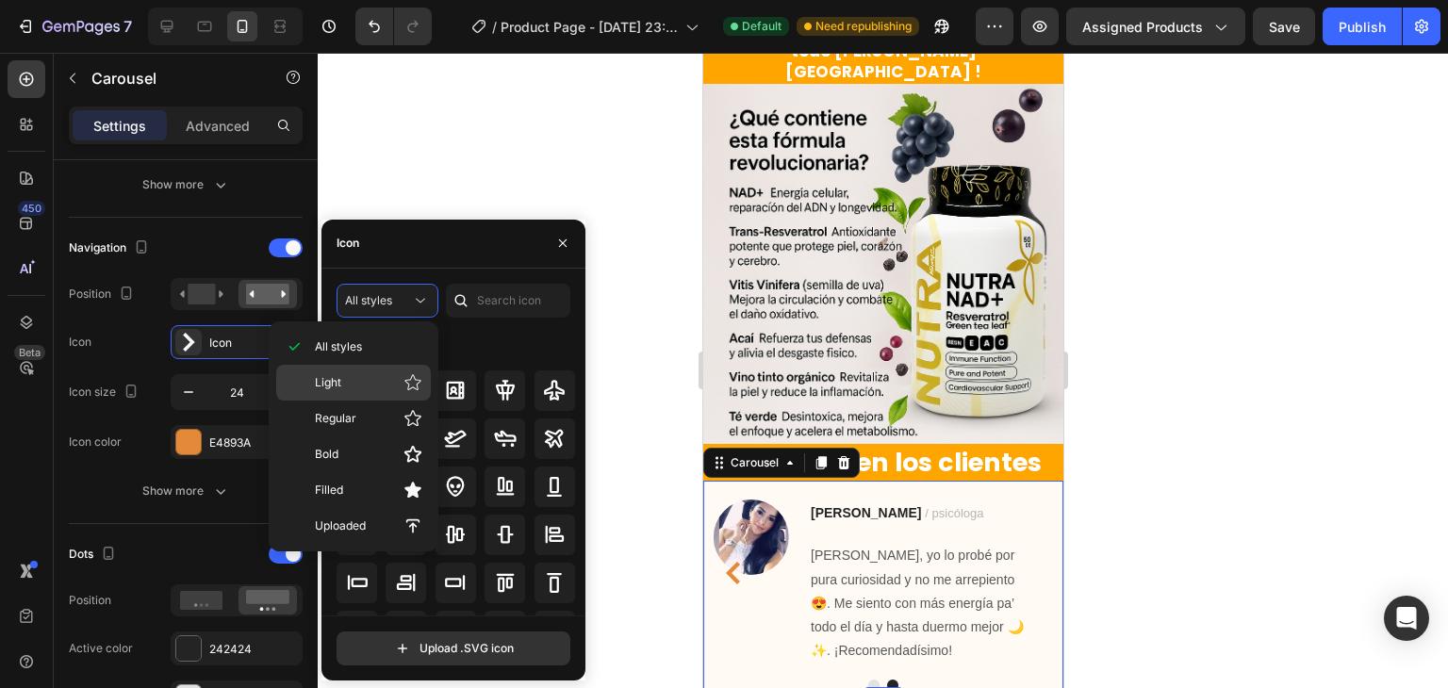
click at [396, 379] on p "Light" at bounding box center [368, 382] width 107 height 19
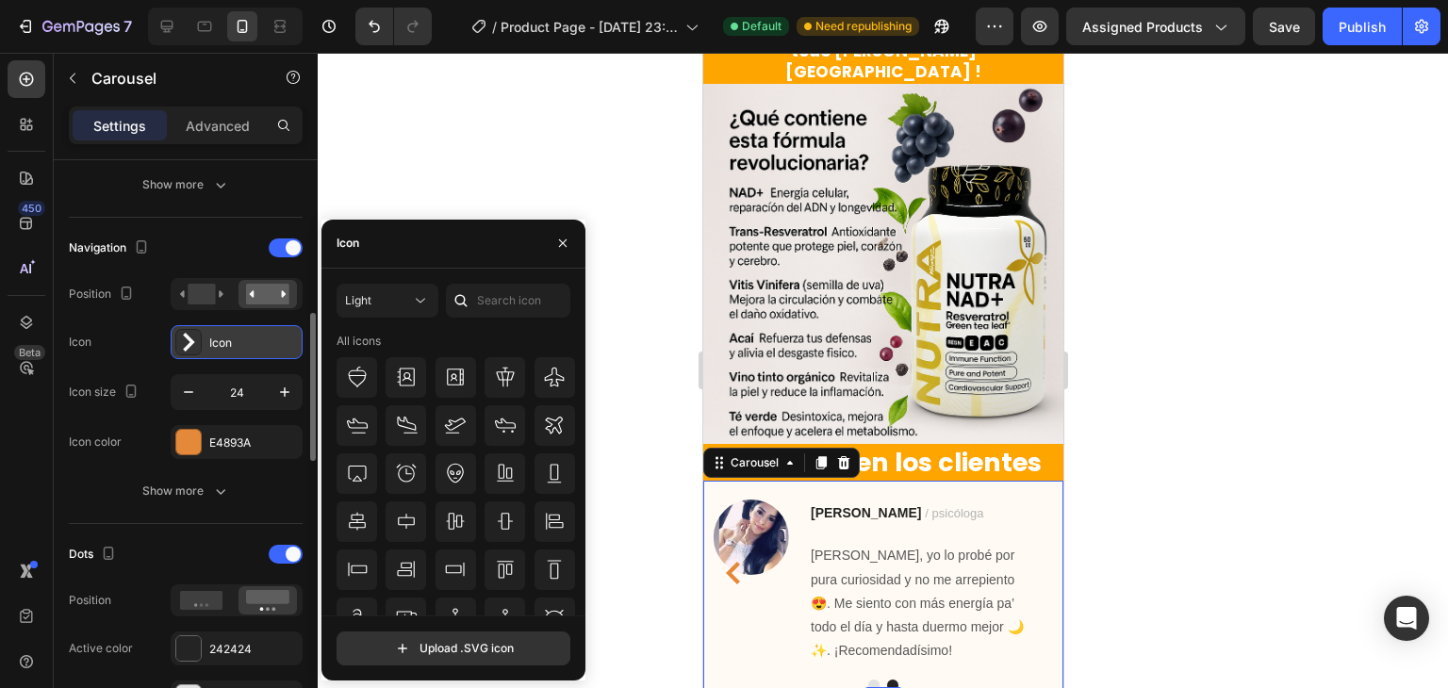
click at [180, 349] on icon at bounding box center [188, 342] width 19 height 19
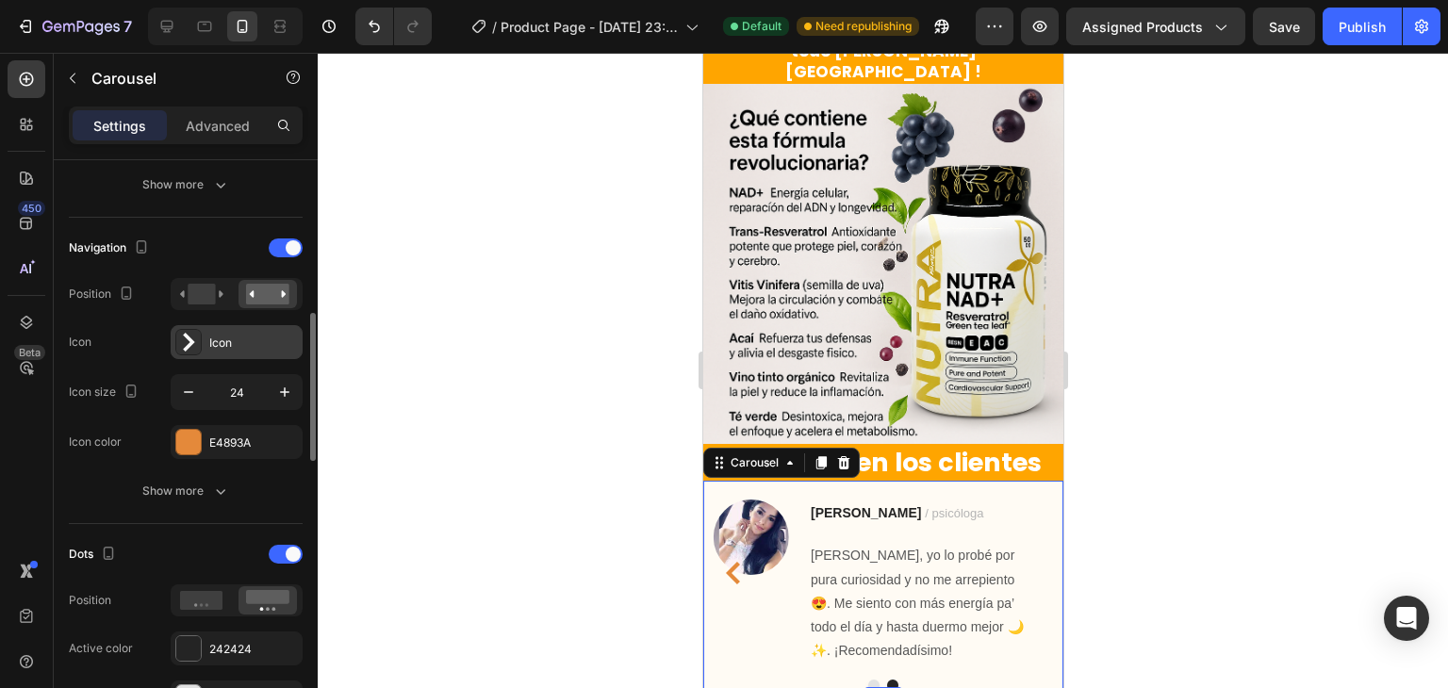
click at [179, 347] on icon at bounding box center [188, 342] width 19 height 19
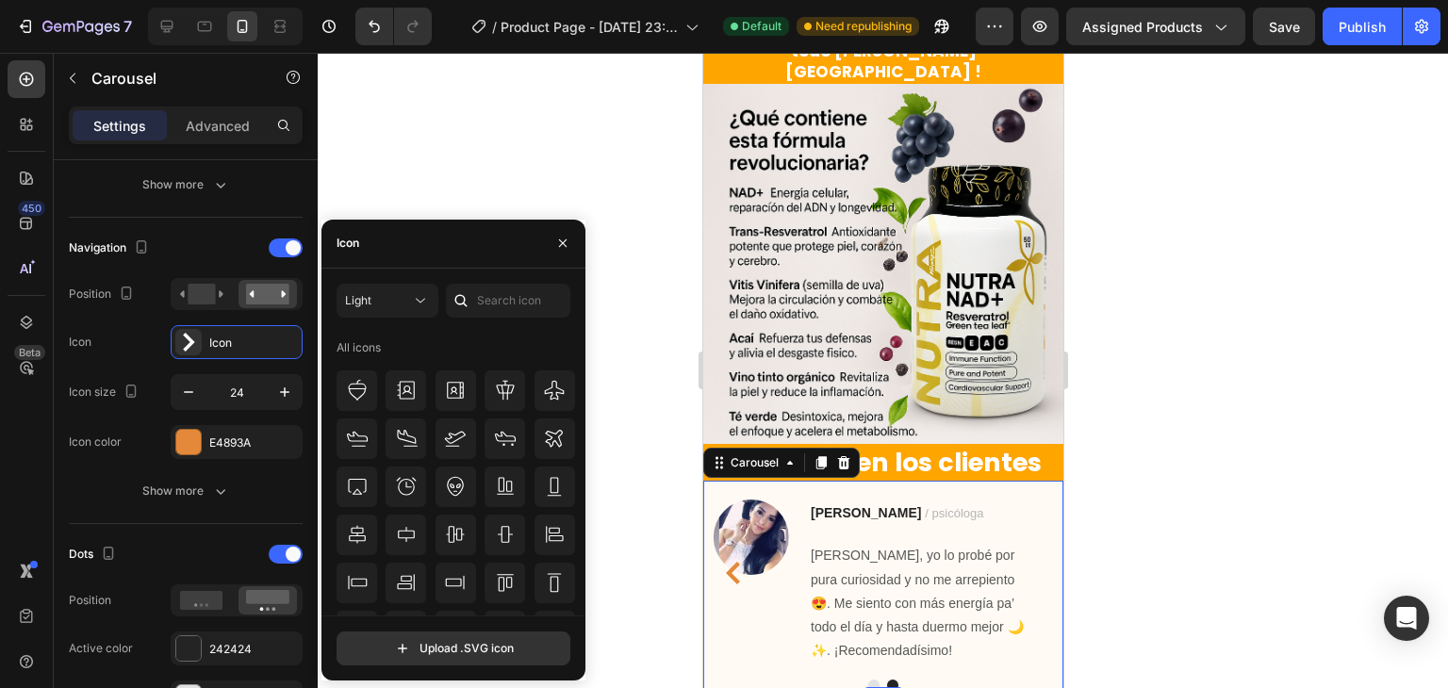
scroll to position [0, 0]
click at [389, 306] on div "Light" at bounding box center [378, 300] width 66 height 17
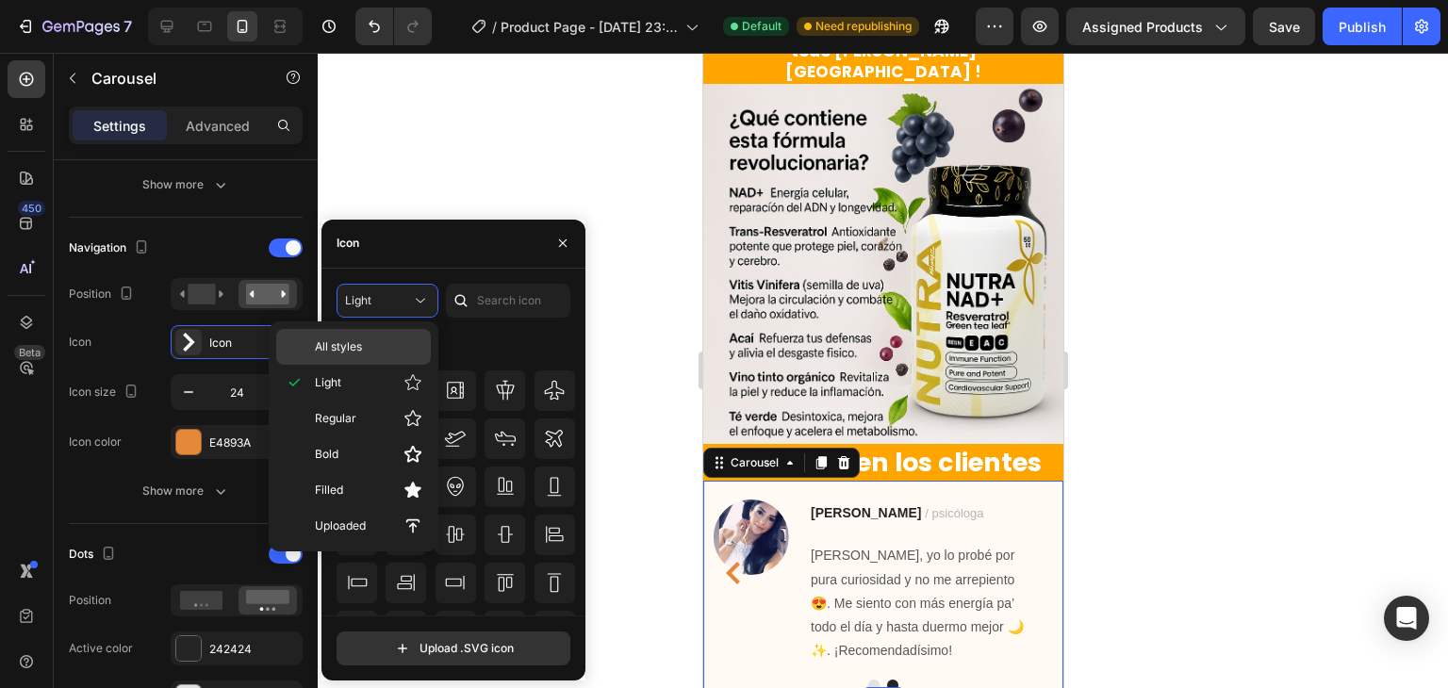
click at [377, 333] on div "All styles" at bounding box center [353, 347] width 155 height 36
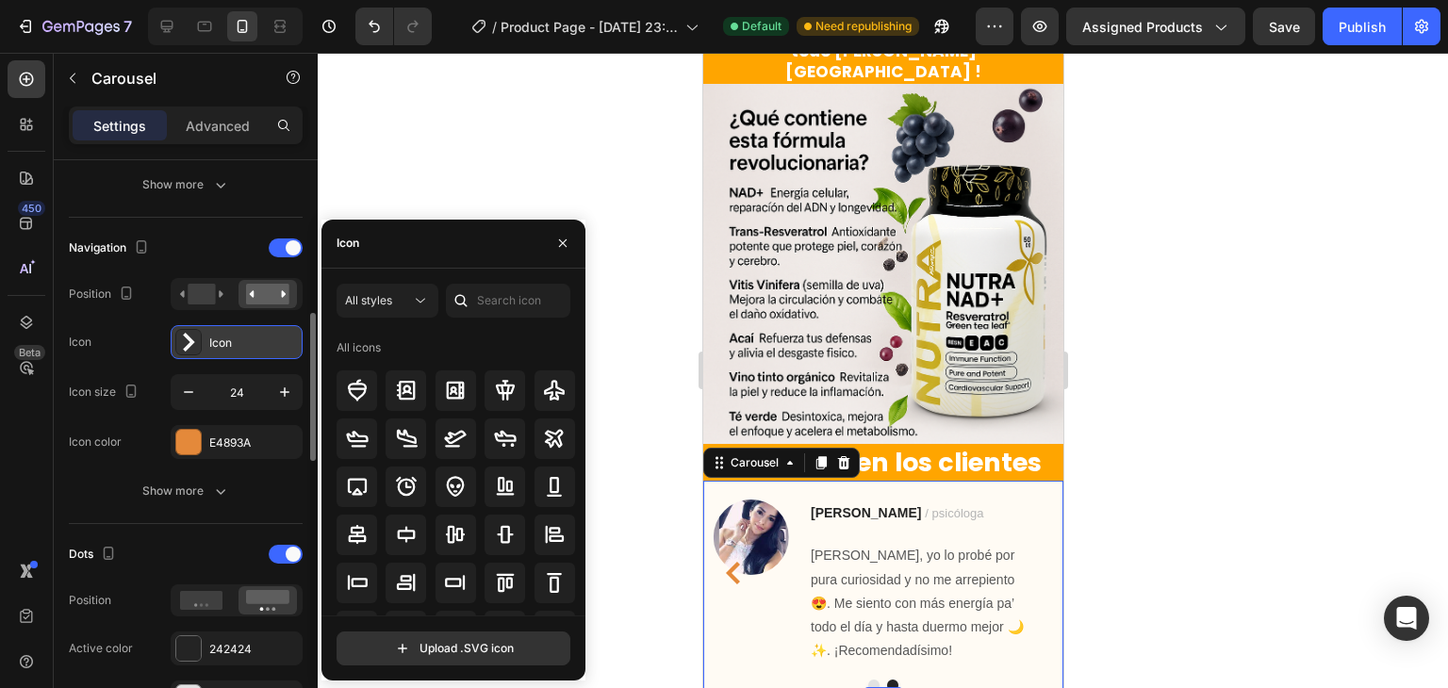
drag, startPoint x: 198, startPoint y: 332, endPoint x: 193, endPoint y: 353, distance: 21.3
click at [193, 353] on div at bounding box center [188, 342] width 26 height 26
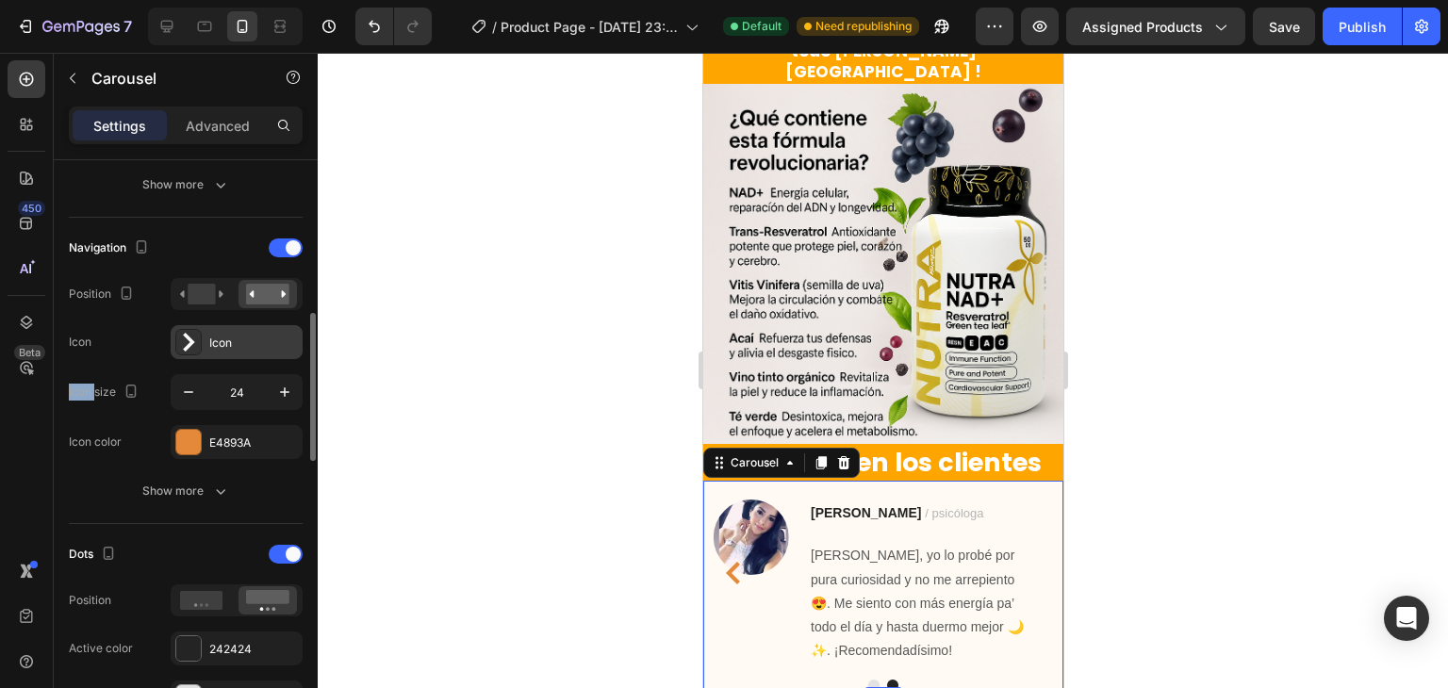
click at [192, 353] on div at bounding box center [188, 342] width 26 height 26
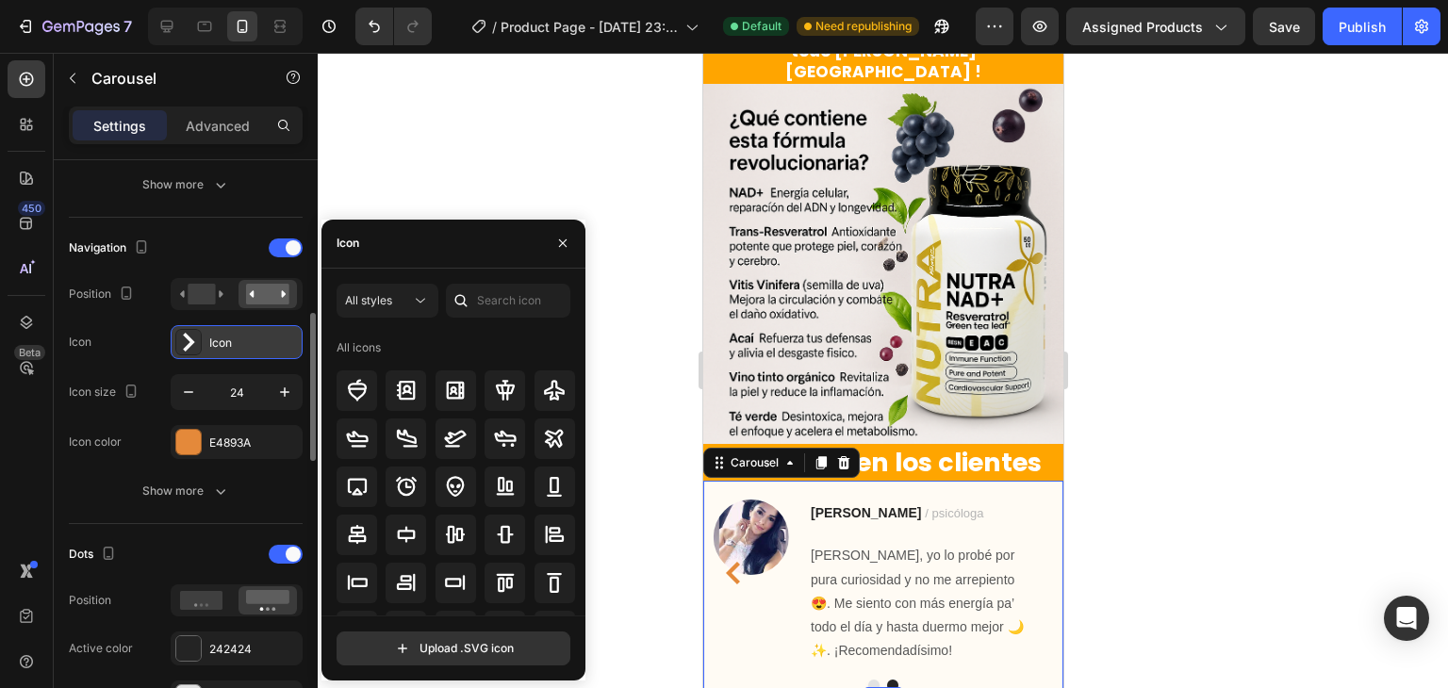
click at [199, 348] on div at bounding box center [188, 342] width 26 height 26
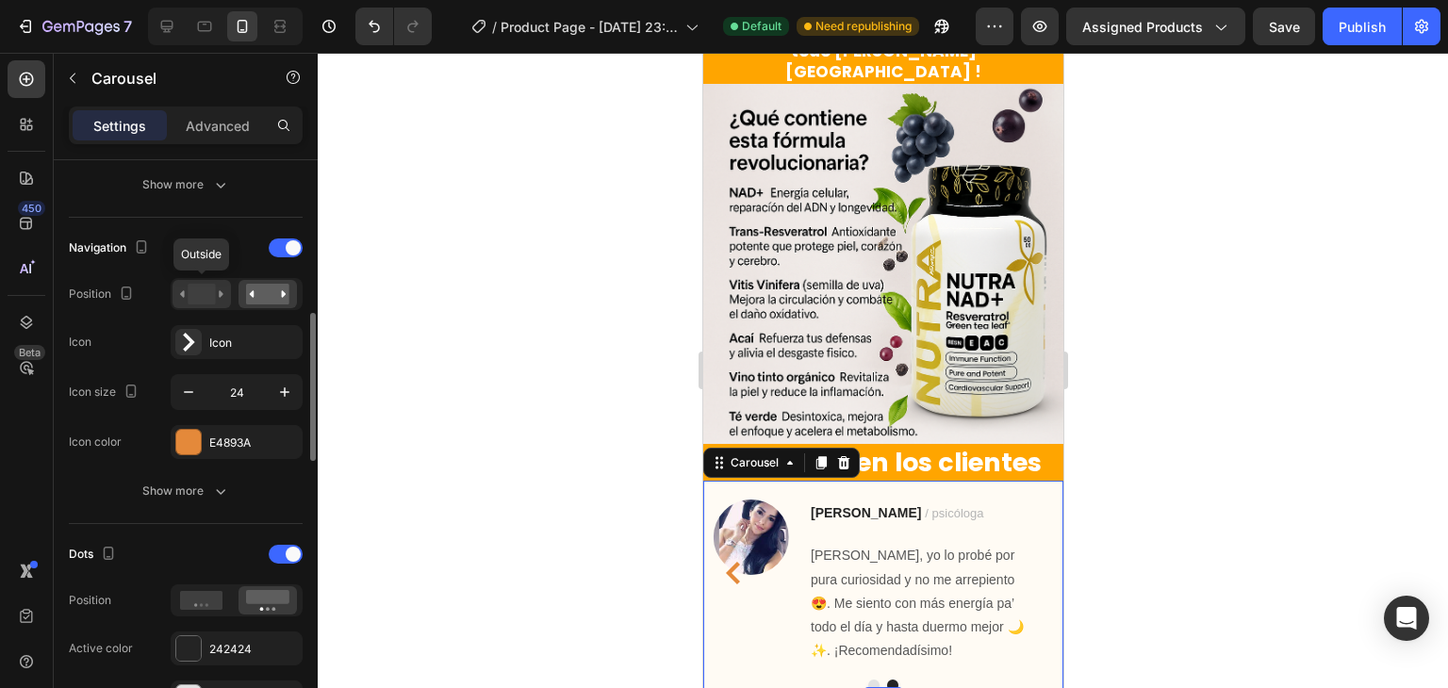
click at [207, 297] on rect at bounding box center [201, 294] width 27 height 21
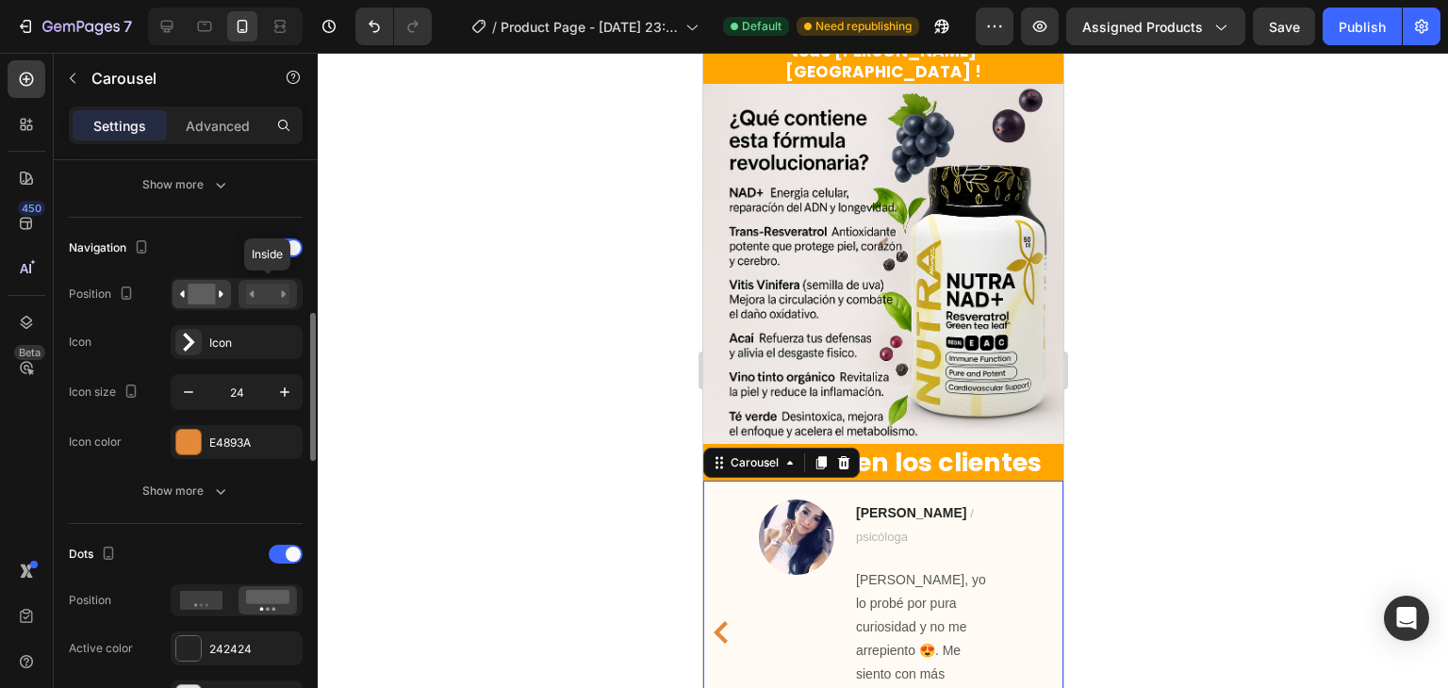
click at [275, 291] on rect at bounding box center [267, 294] width 43 height 21
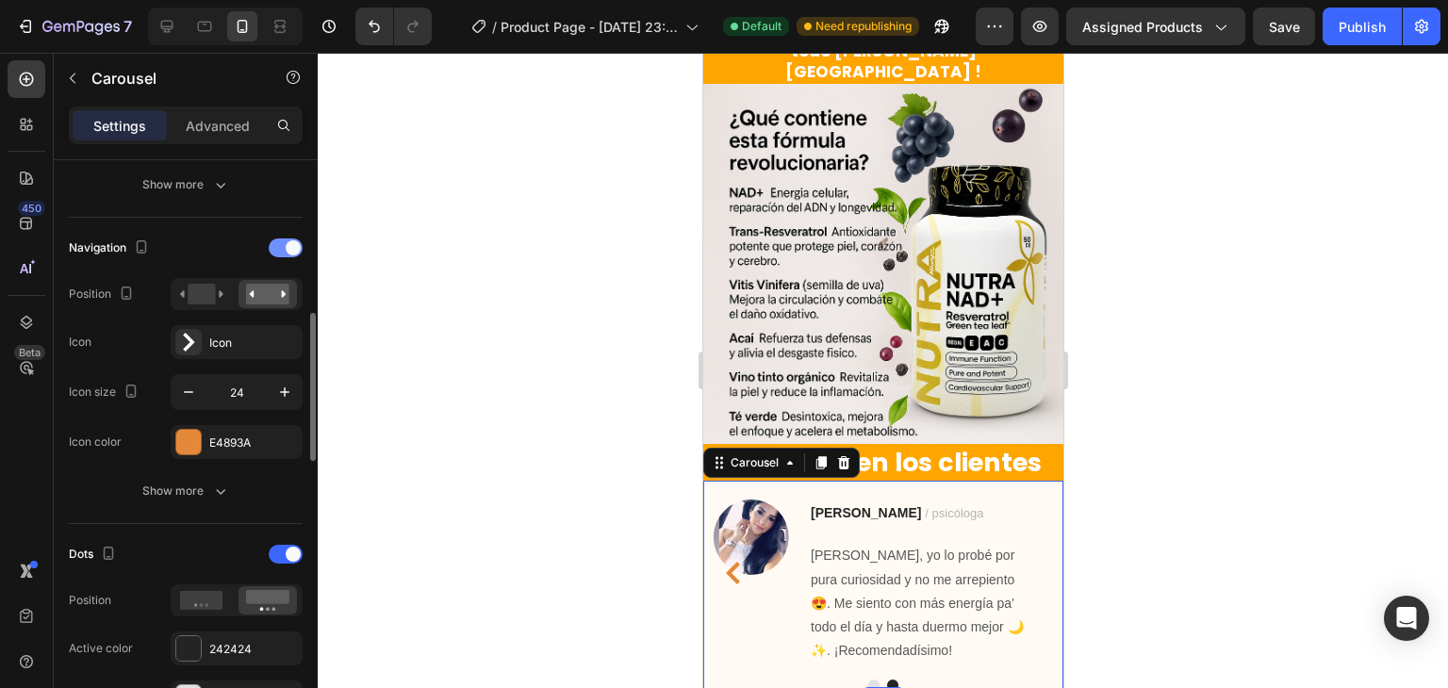
click at [291, 254] on div at bounding box center [286, 248] width 34 height 19
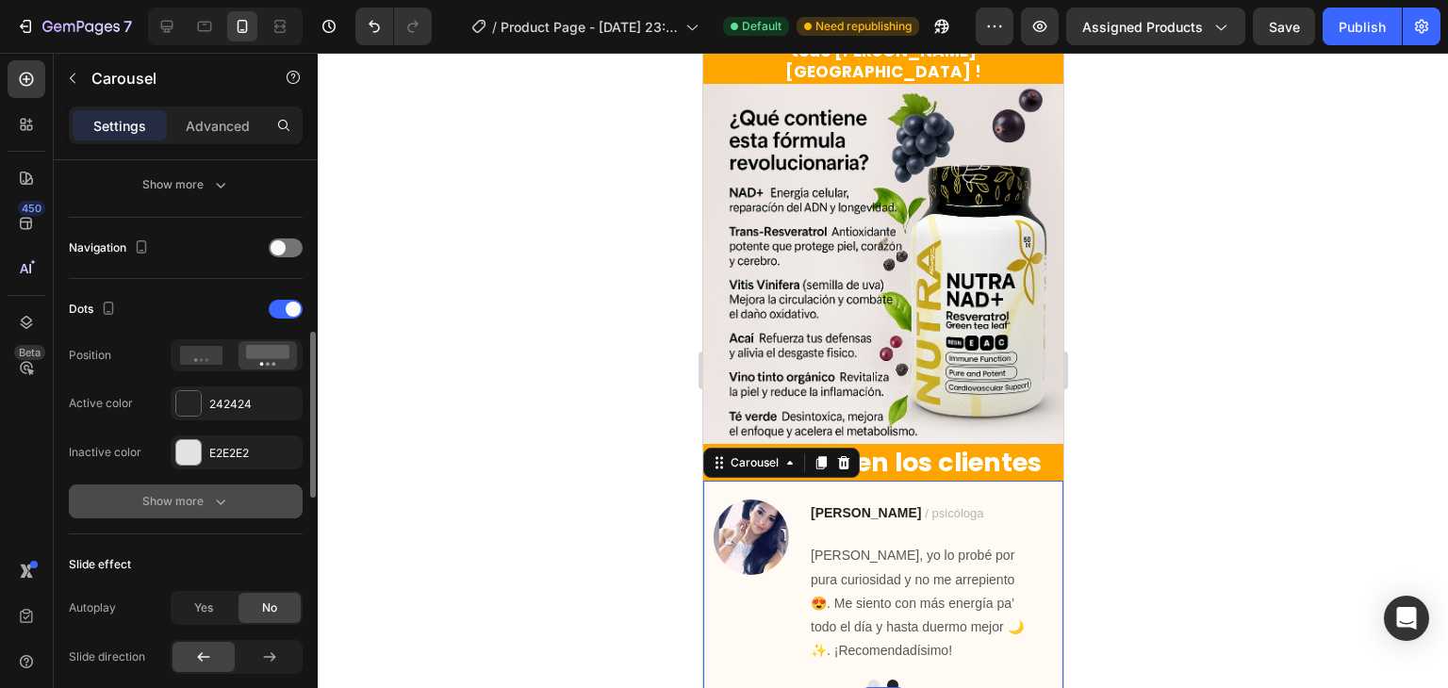
click at [194, 494] on div "Show more" at bounding box center [186, 501] width 88 height 19
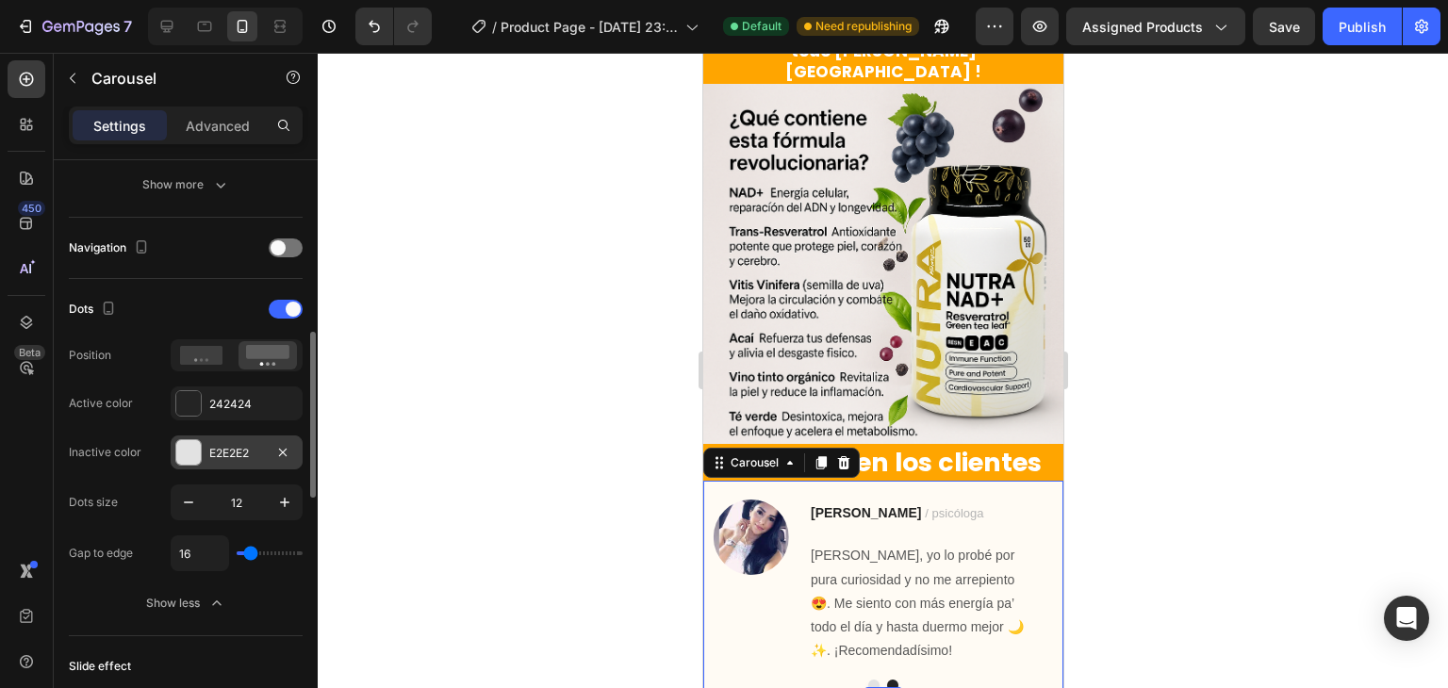
click at [189, 457] on div at bounding box center [188, 452] width 25 height 25
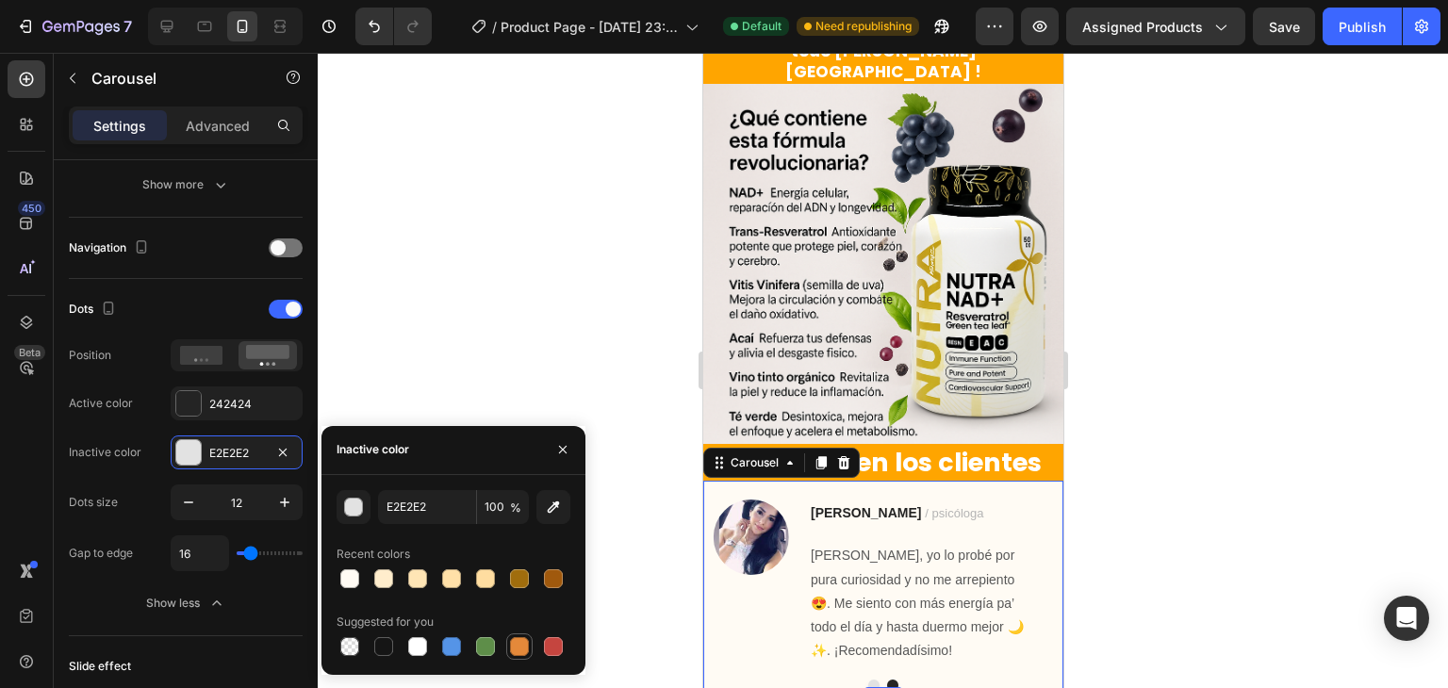
click at [517, 637] on div at bounding box center [519, 646] width 19 height 19
type input "E4893A"
click at [185, 412] on div at bounding box center [188, 403] width 25 height 25
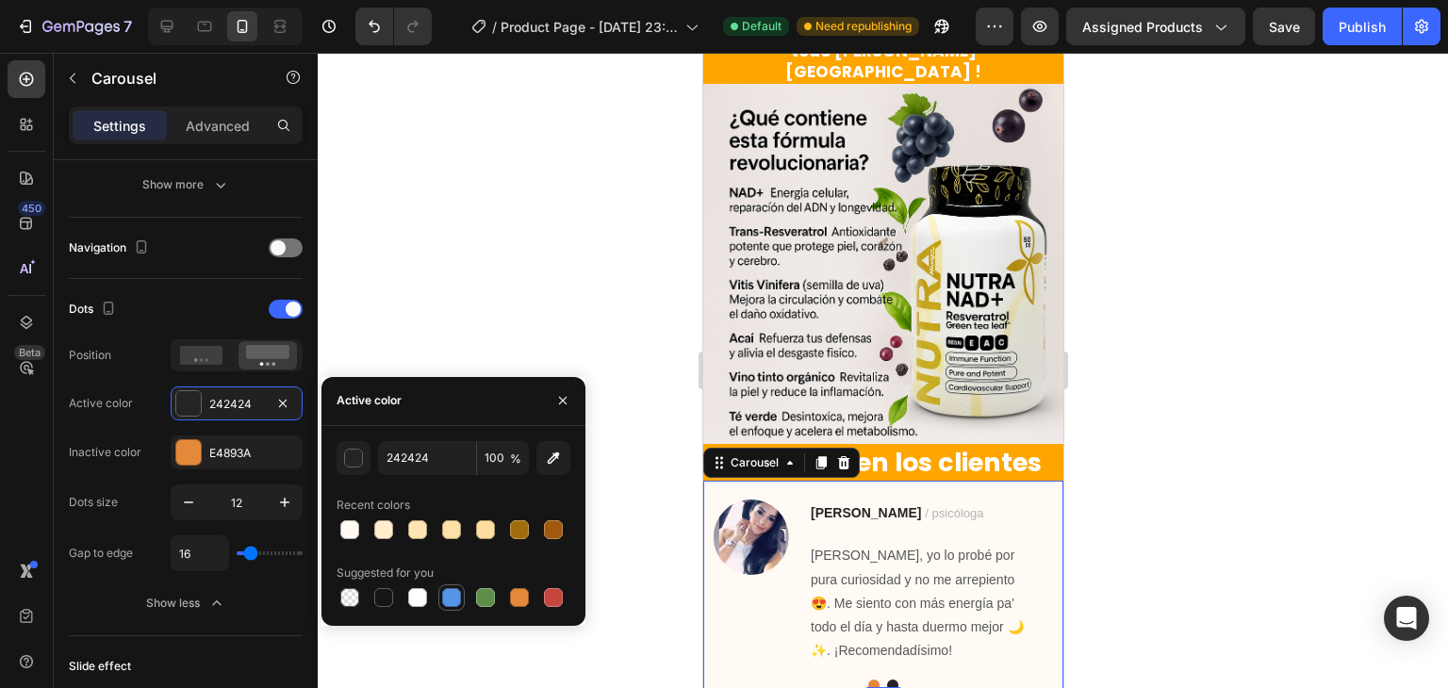
click at [460, 596] on div at bounding box center [451, 597] width 19 height 19
click at [558, 593] on div at bounding box center [553, 597] width 19 height 19
click at [392, 590] on div at bounding box center [383, 597] width 19 height 19
type input "151515"
click at [1297, 43] on button "Save" at bounding box center [1284, 27] width 62 height 38
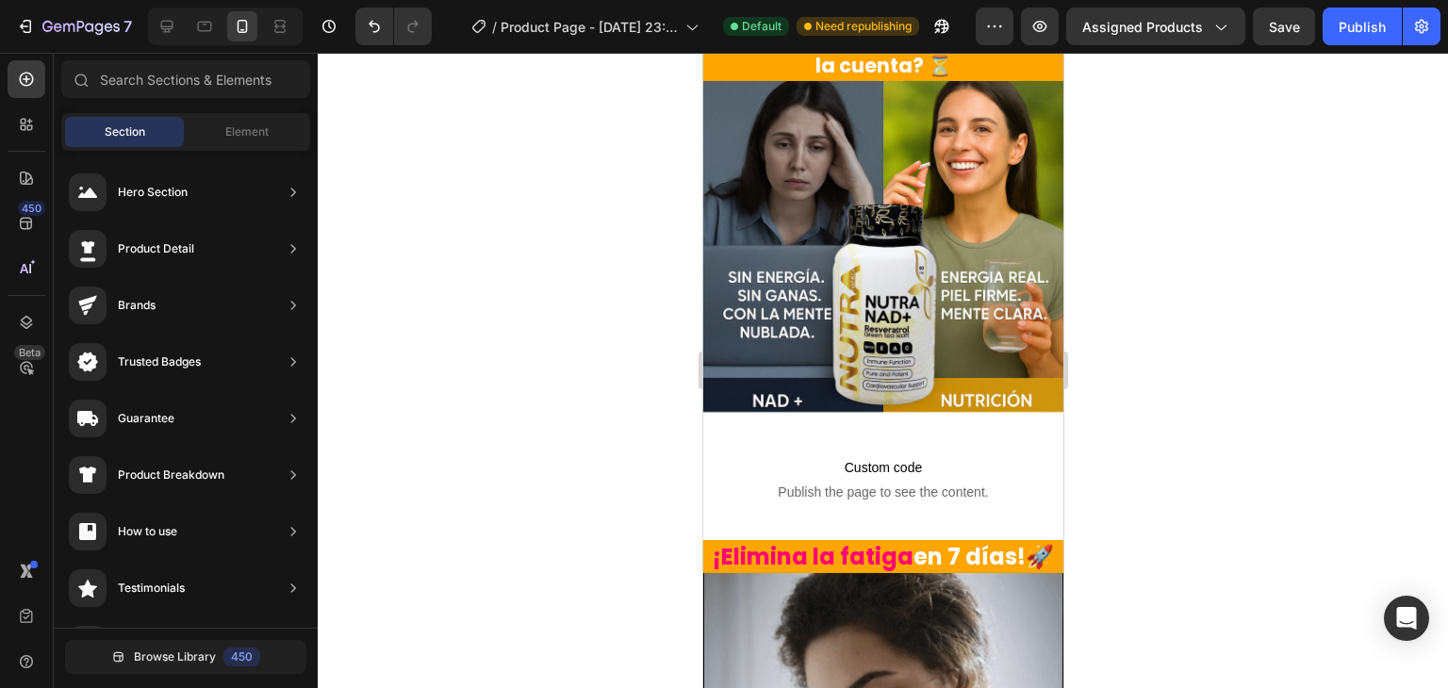
scroll to position [62, 0]
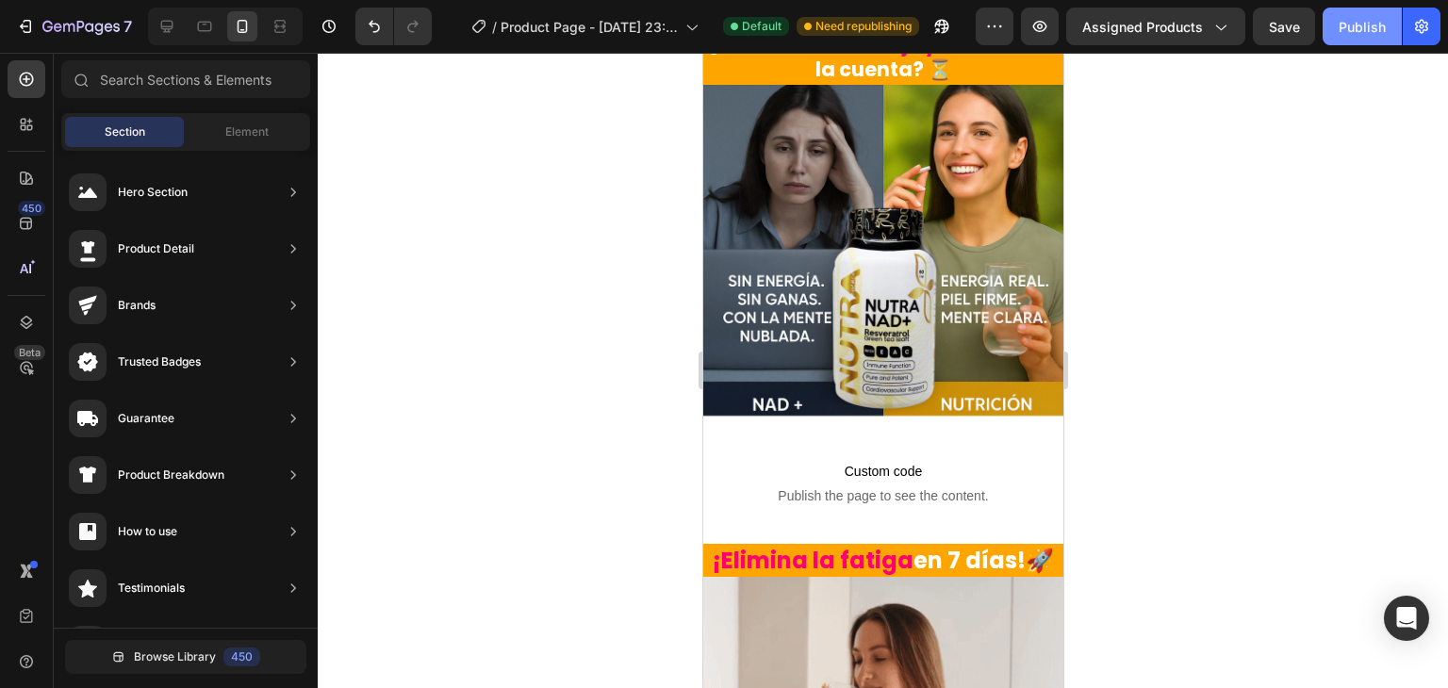
click at [1360, 19] on div "Publish" at bounding box center [1362, 27] width 47 height 20
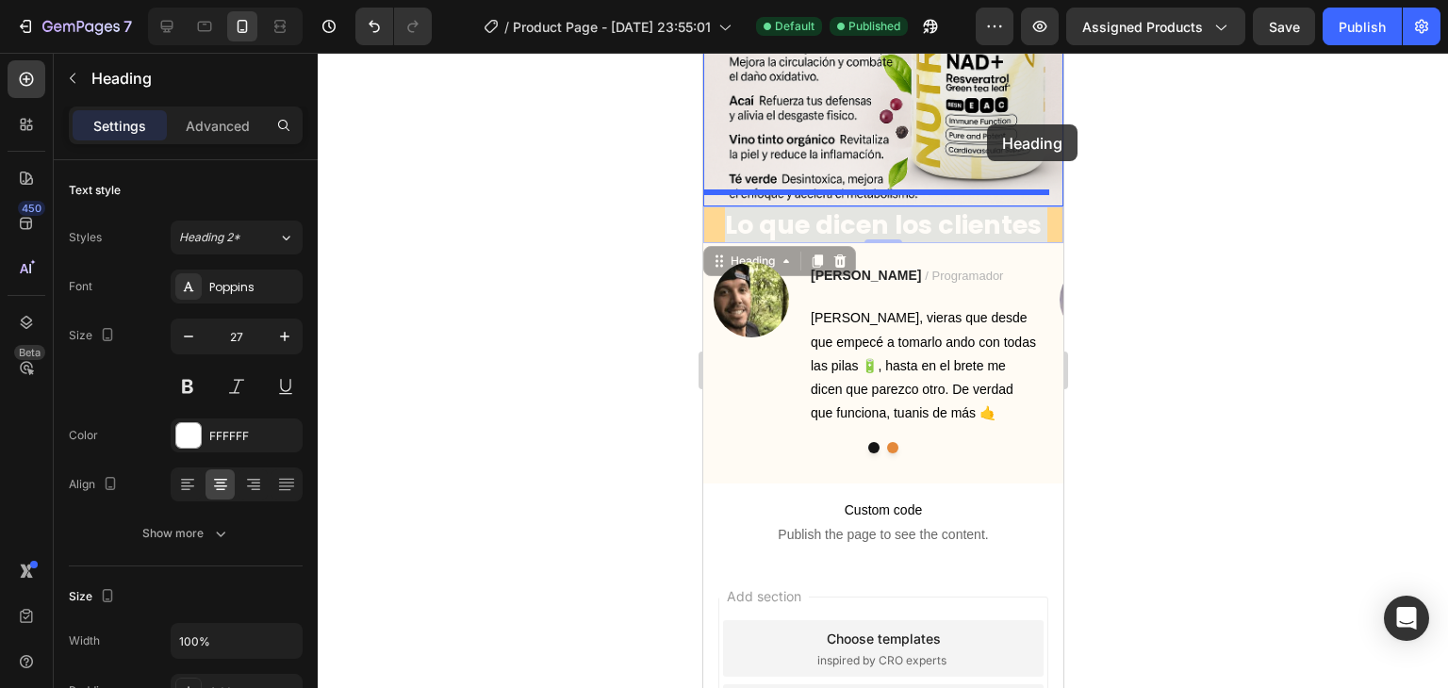
scroll to position [2357, 0]
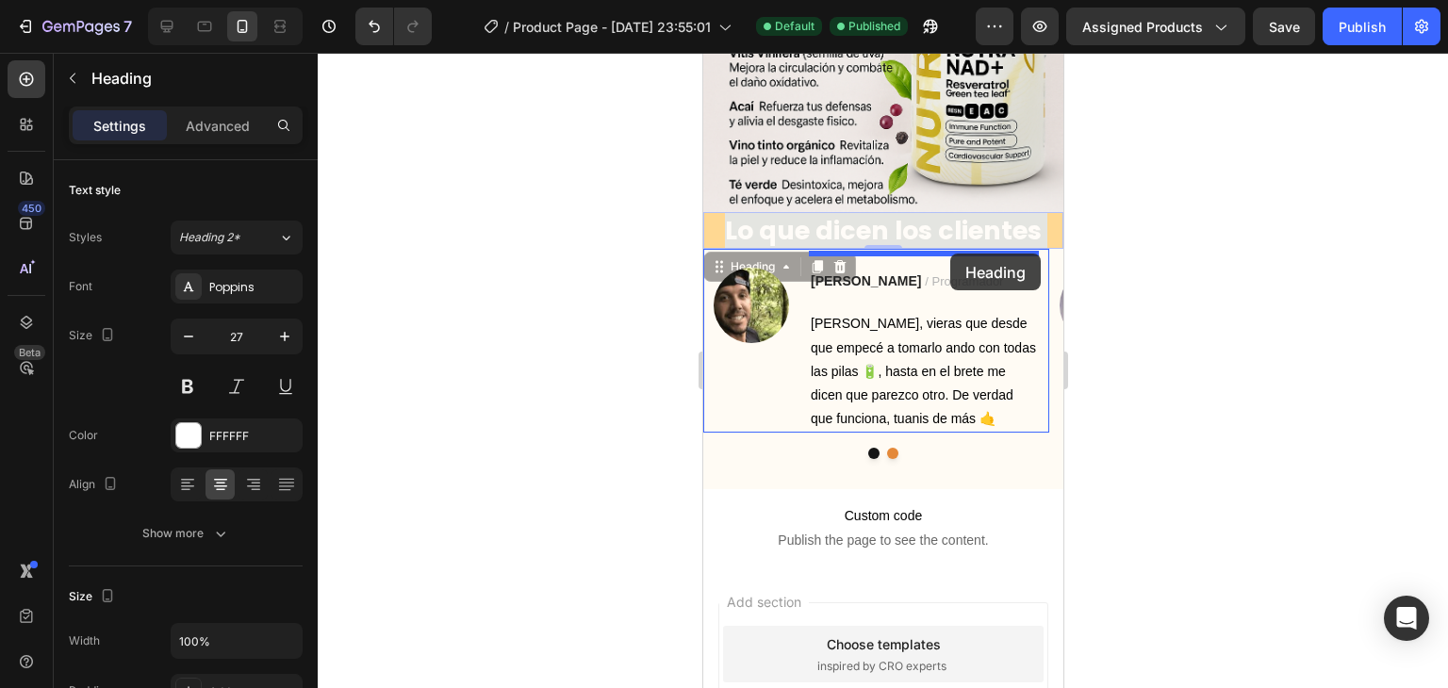
drag, startPoint x: 927, startPoint y: 122, endPoint x: 950, endPoint y: 254, distance: 134.1
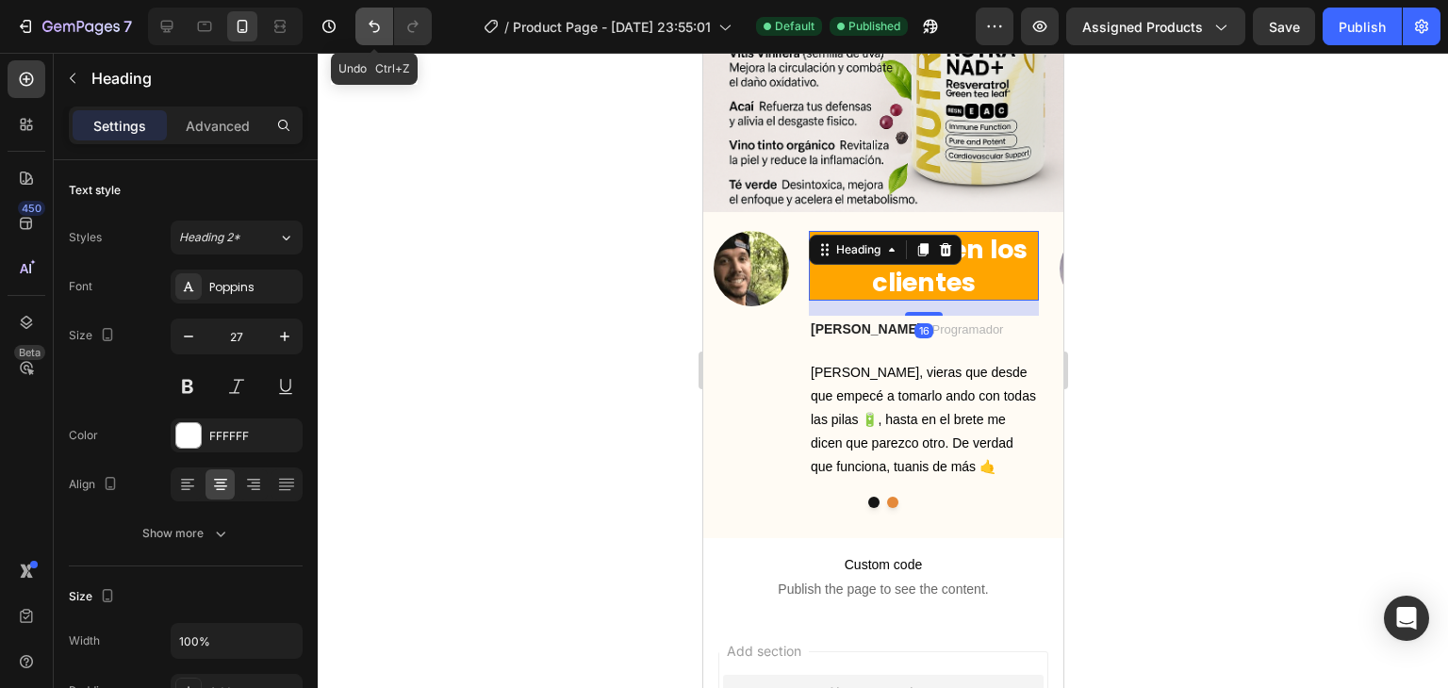
click at [377, 22] on icon "Undo/Redo" at bounding box center [374, 26] width 19 height 19
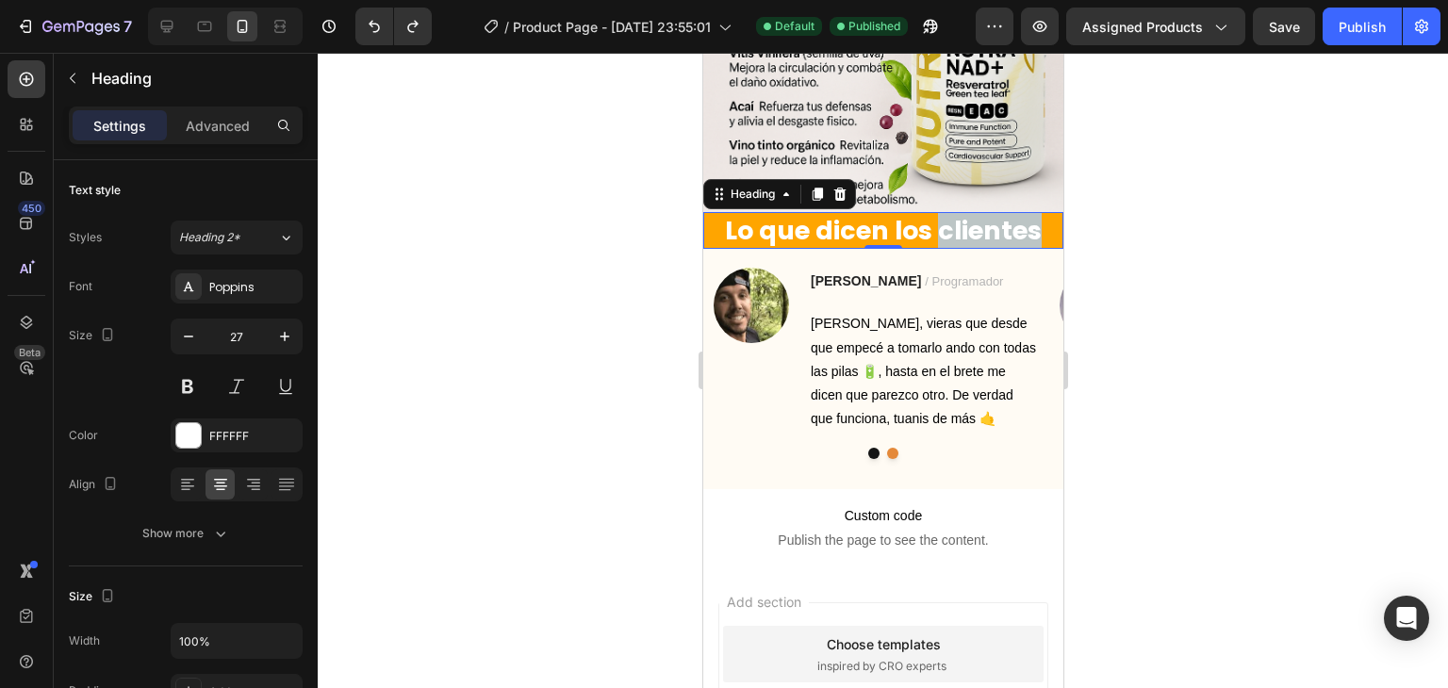
drag, startPoint x: 933, startPoint y: 216, endPoint x: 1032, endPoint y: 207, distance: 99.5
click at [1032, 214] on p "Lo que dicen los clientes" at bounding box center [882, 230] width 356 height 33
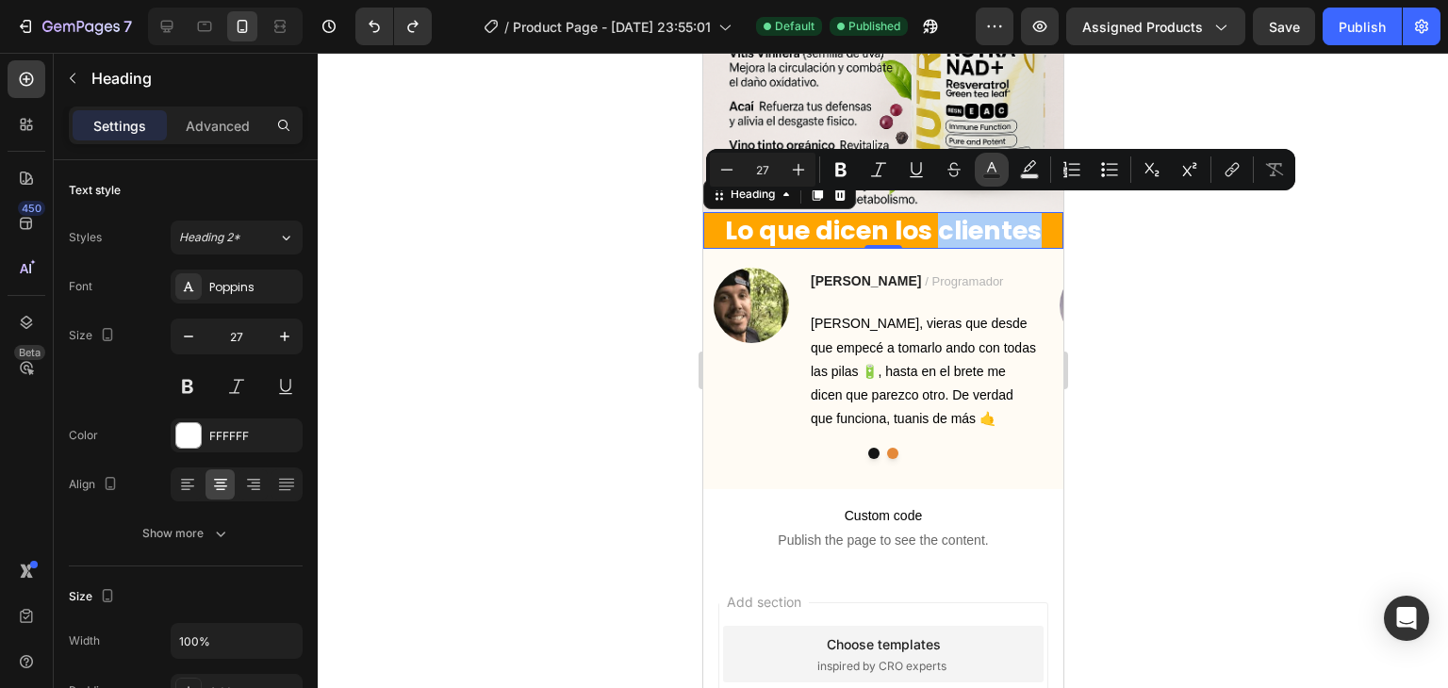
click at [991, 172] on icon "Editor contextual toolbar" at bounding box center [992, 169] width 19 height 19
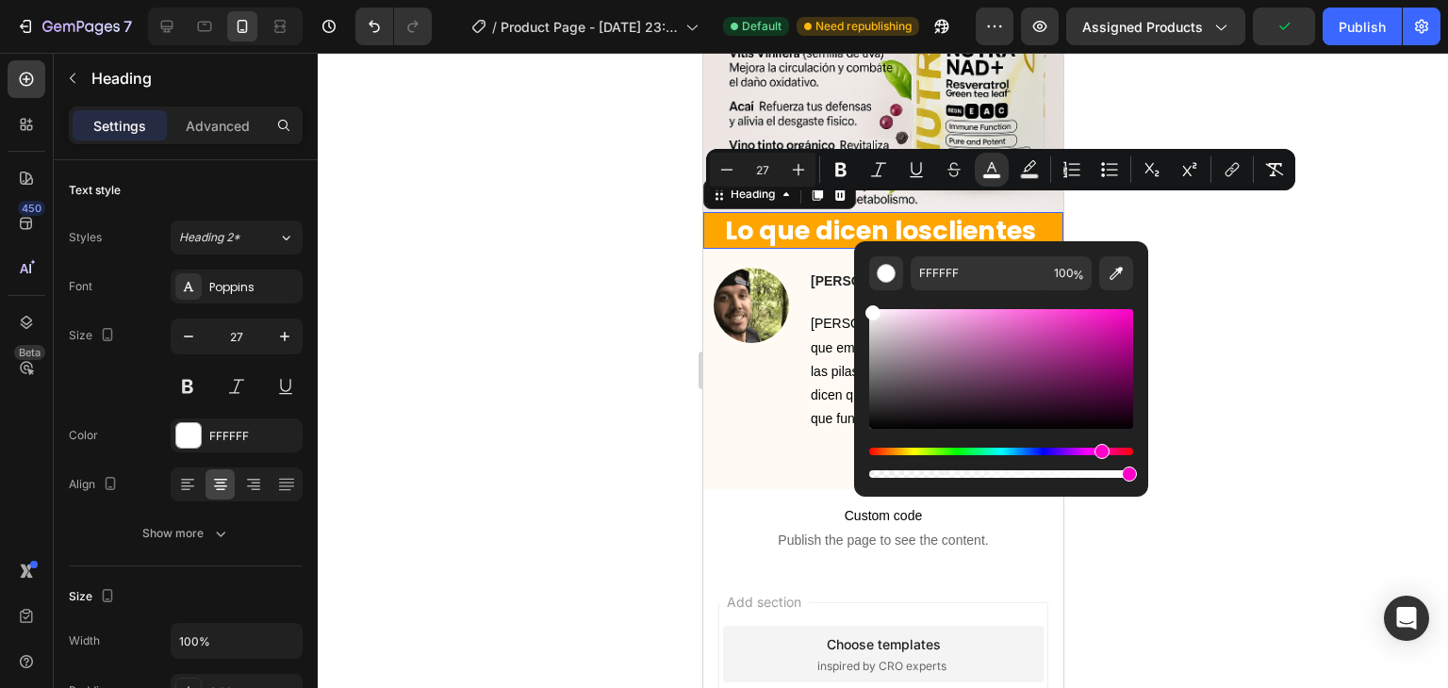
drag, startPoint x: 865, startPoint y: 452, endPoint x: 1099, endPoint y: 436, distance: 235.3
click at [1099, 436] on div "Editor contextual toolbar" at bounding box center [1001, 394] width 264 height 176
drag, startPoint x: 977, startPoint y: 315, endPoint x: 1075, endPoint y: 316, distance: 98.1
click at [1075, 316] on div "Editor contextual toolbar" at bounding box center [1001, 369] width 264 height 120
type input "EF34C7"
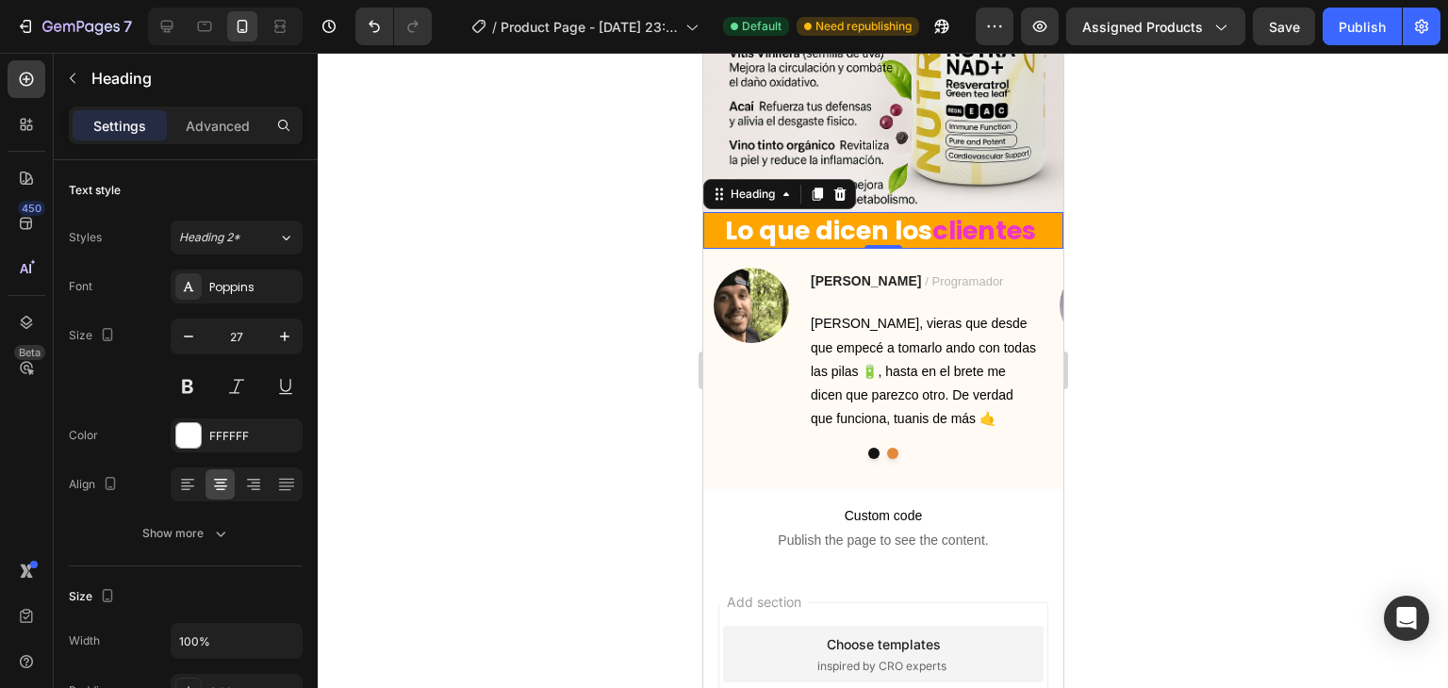
click at [639, 305] on div at bounding box center [883, 371] width 1131 height 636
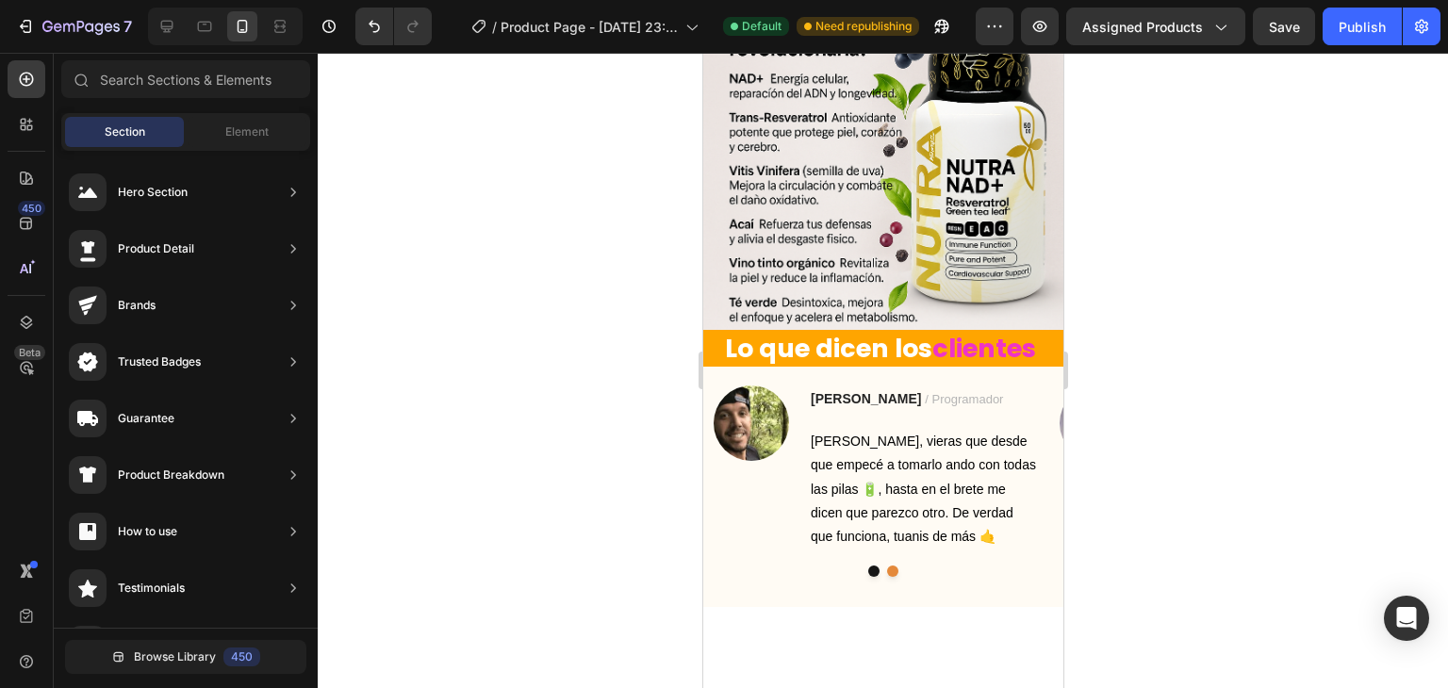
scroll to position [1565, 0]
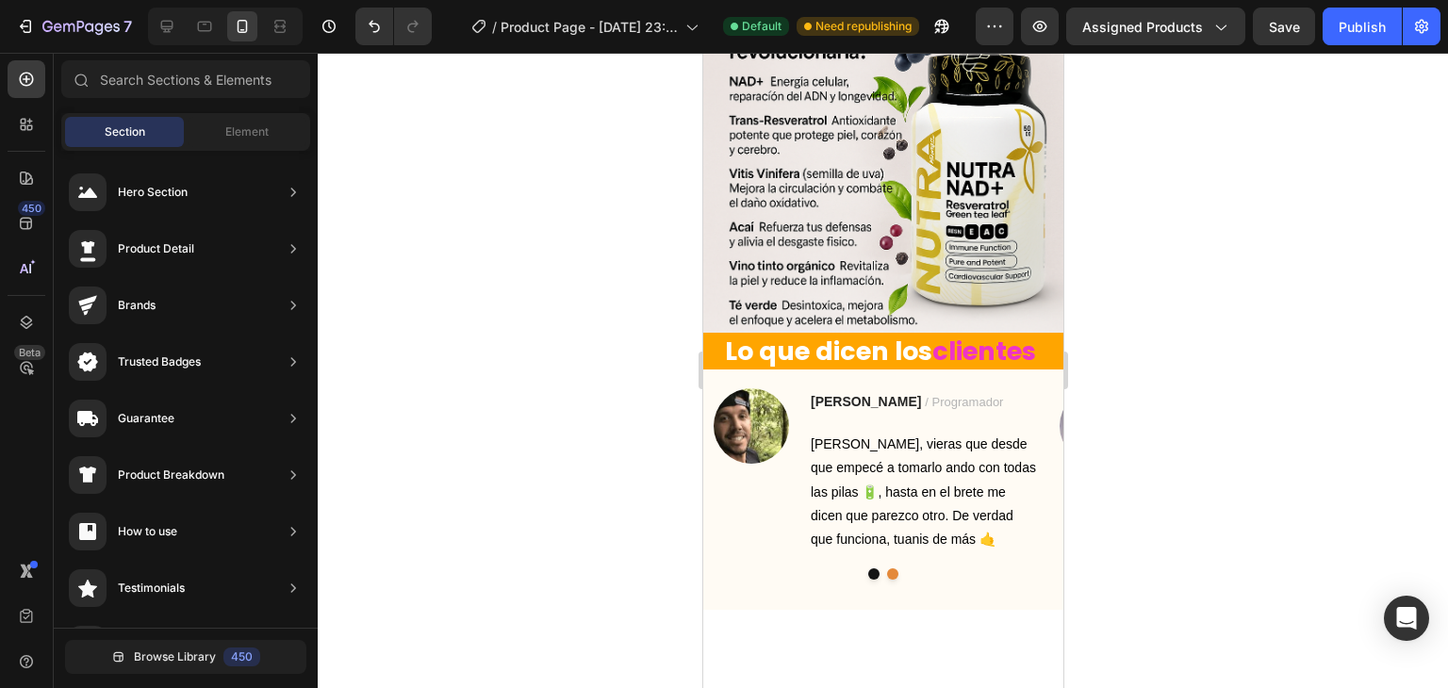
drag, startPoint x: 1052, startPoint y: 521, endPoint x: 1779, endPoint y: 411, distance: 735.3
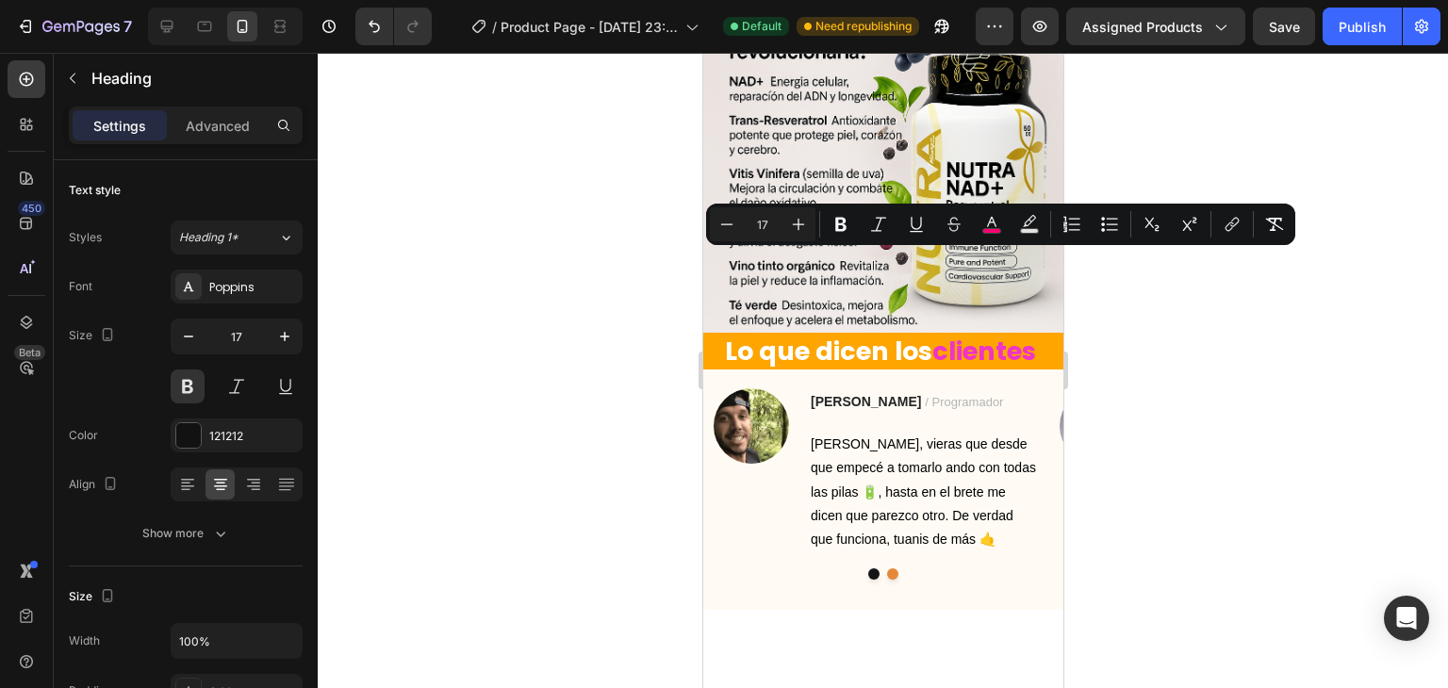
click at [995, 225] on icon "Editor contextual toolbar" at bounding box center [992, 224] width 19 height 19
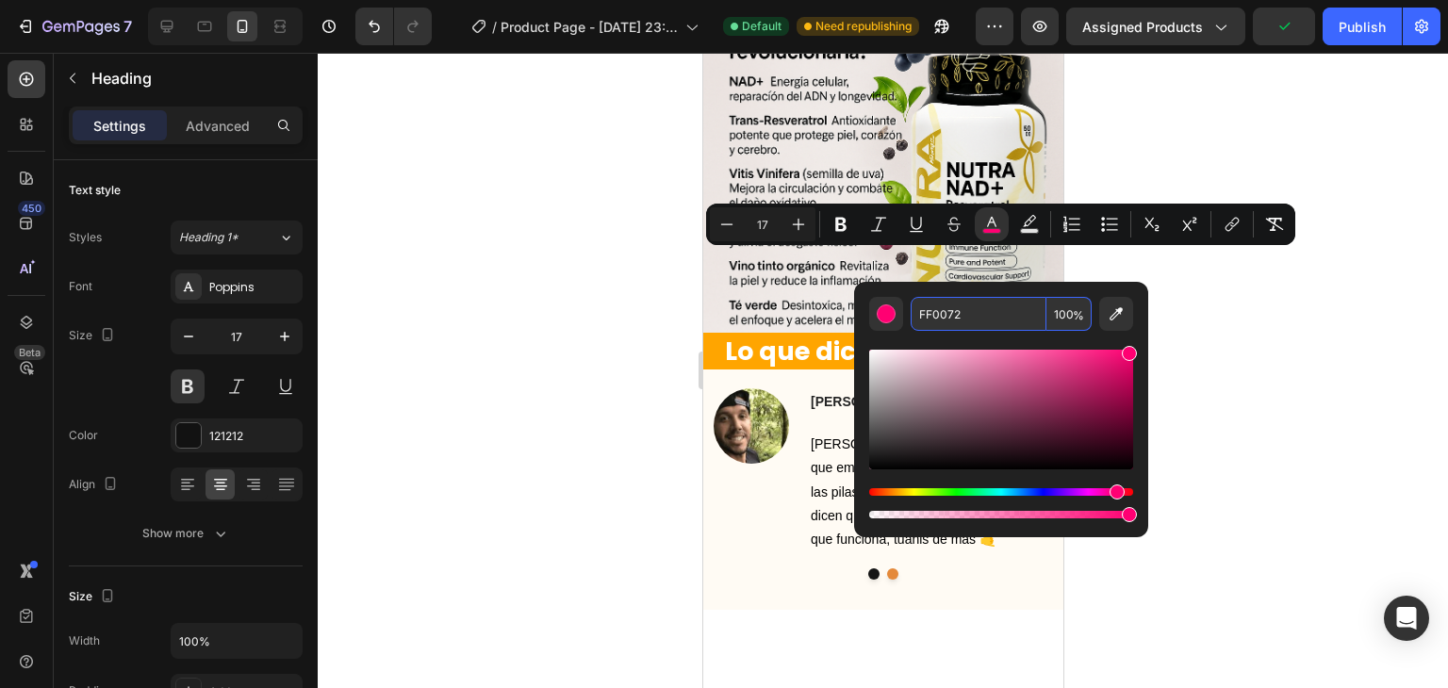
click at [944, 325] on input "FF0072" at bounding box center [979, 314] width 136 height 34
click at [597, 382] on div at bounding box center [883, 371] width 1131 height 636
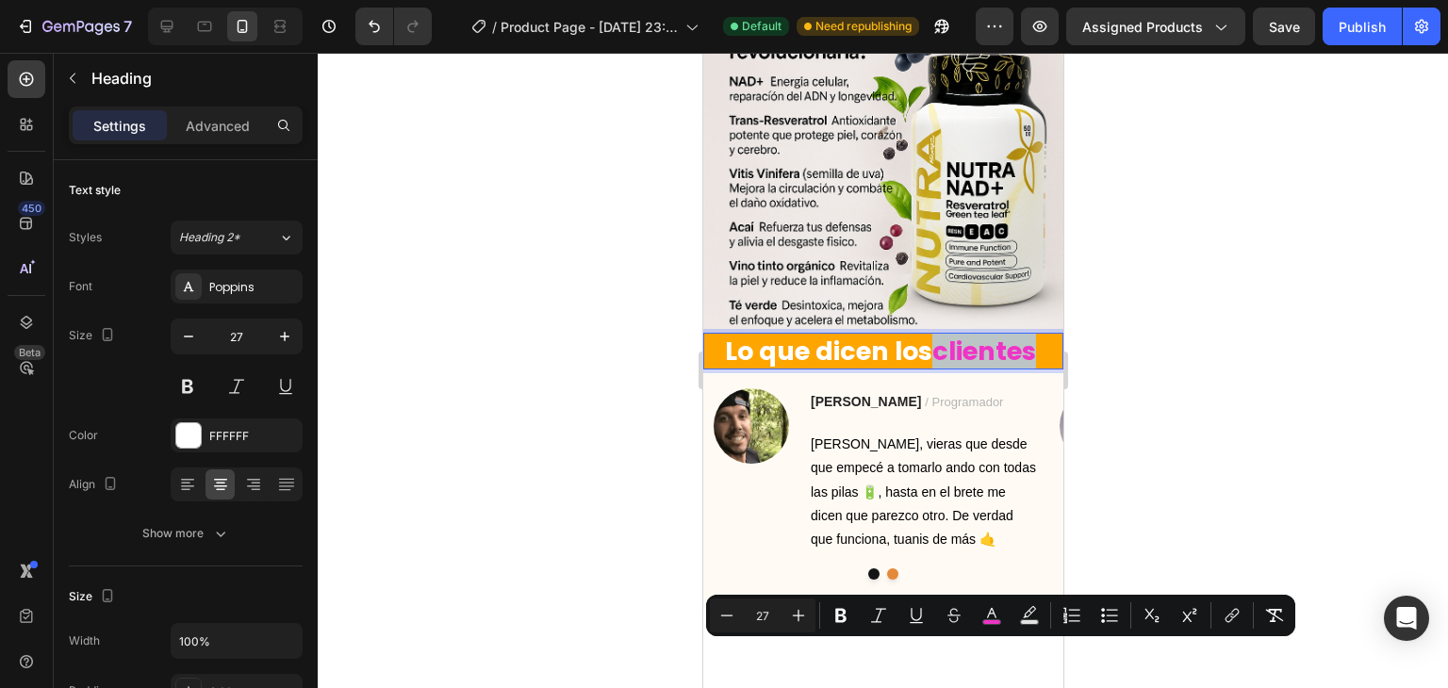
click at [934, 369] on span "clientes" at bounding box center [984, 351] width 104 height 35
click at [978, 624] on button "color" at bounding box center [992, 616] width 34 height 34
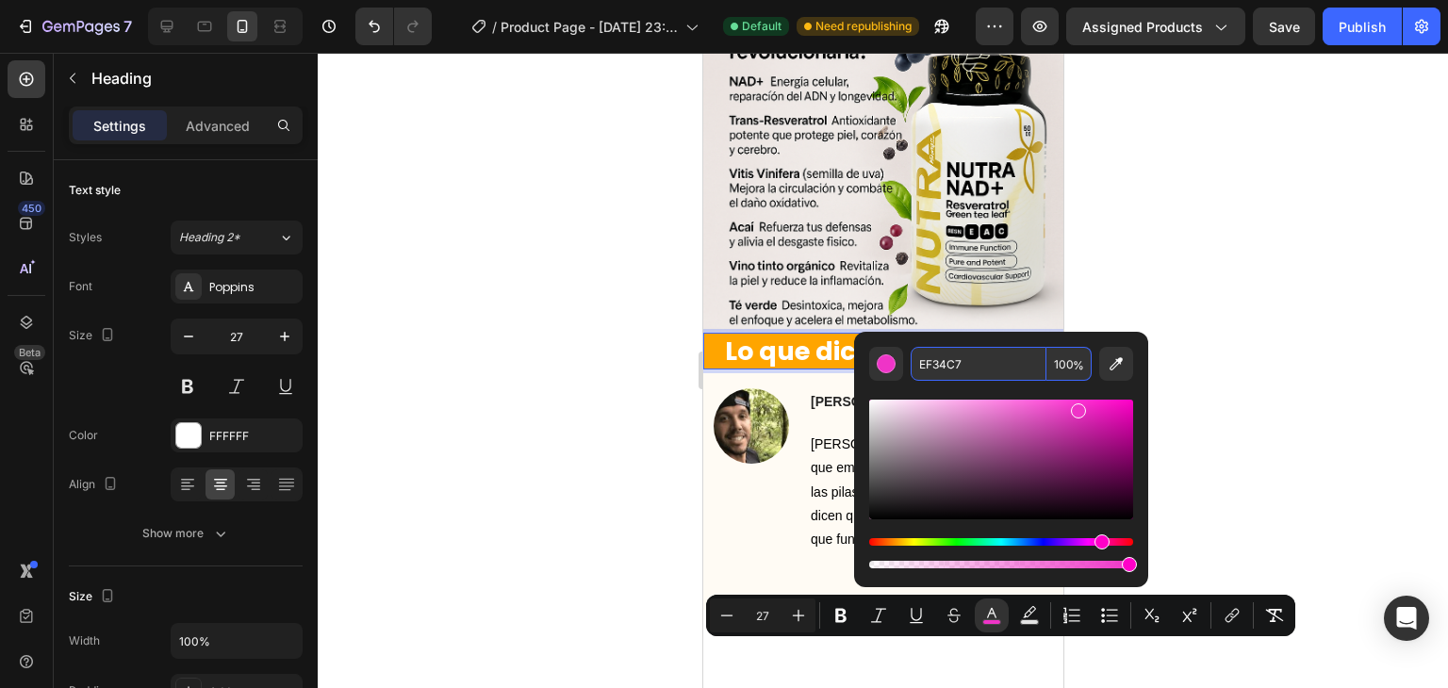
click at [943, 352] on input "EF34C7" at bounding box center [979, 364] width 136 height 34
paste input "FF0072"
type input "FF0072"
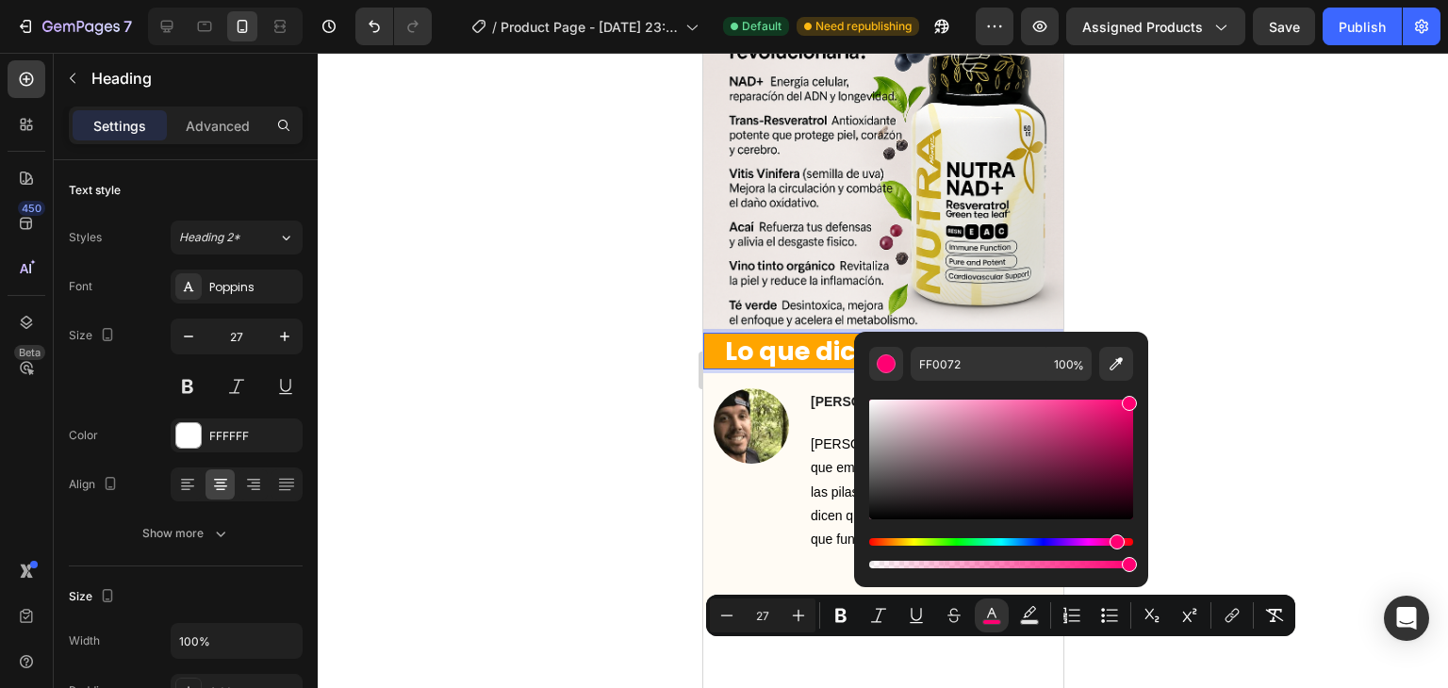
click at [630, 376] on div at bounding box center [883, 371] width 1131 height 636
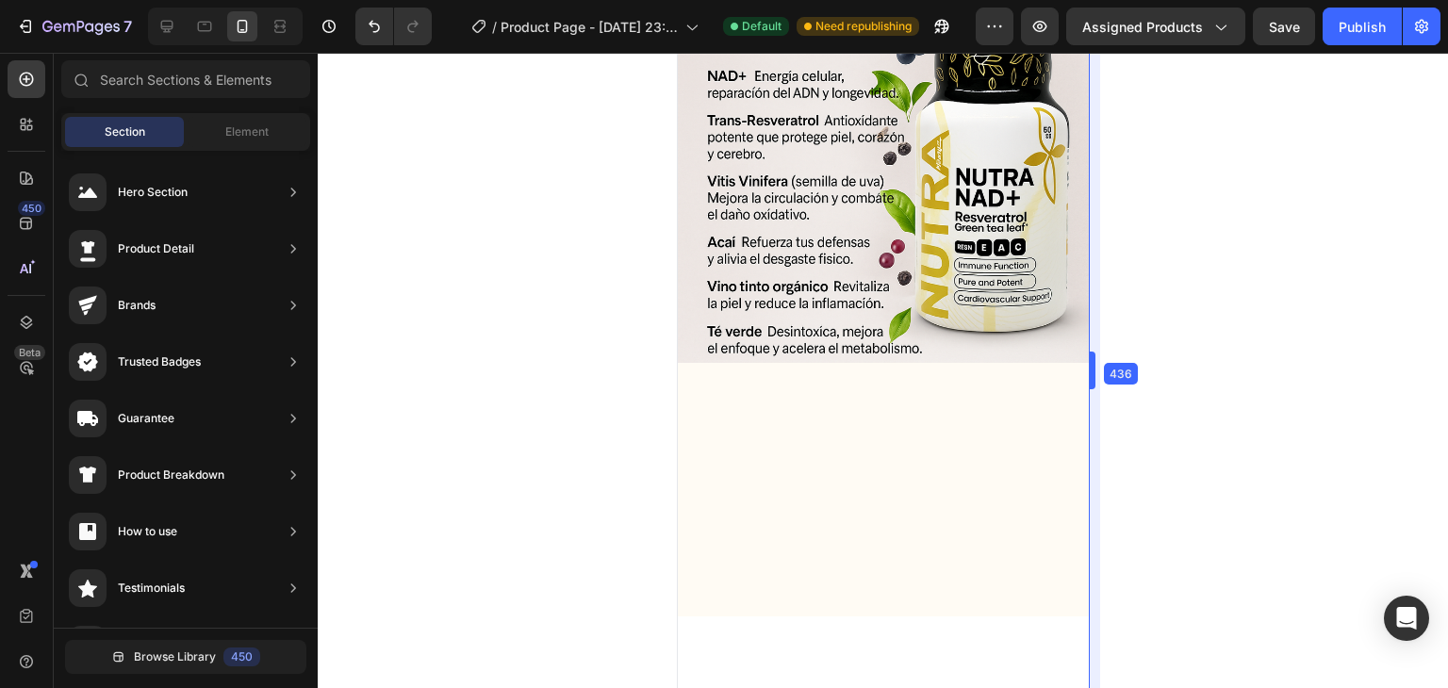
drag, startPoint x: 1066, startPoint y: 379, endPoint x: 1116, endPoint y: 389, distance: 52.0
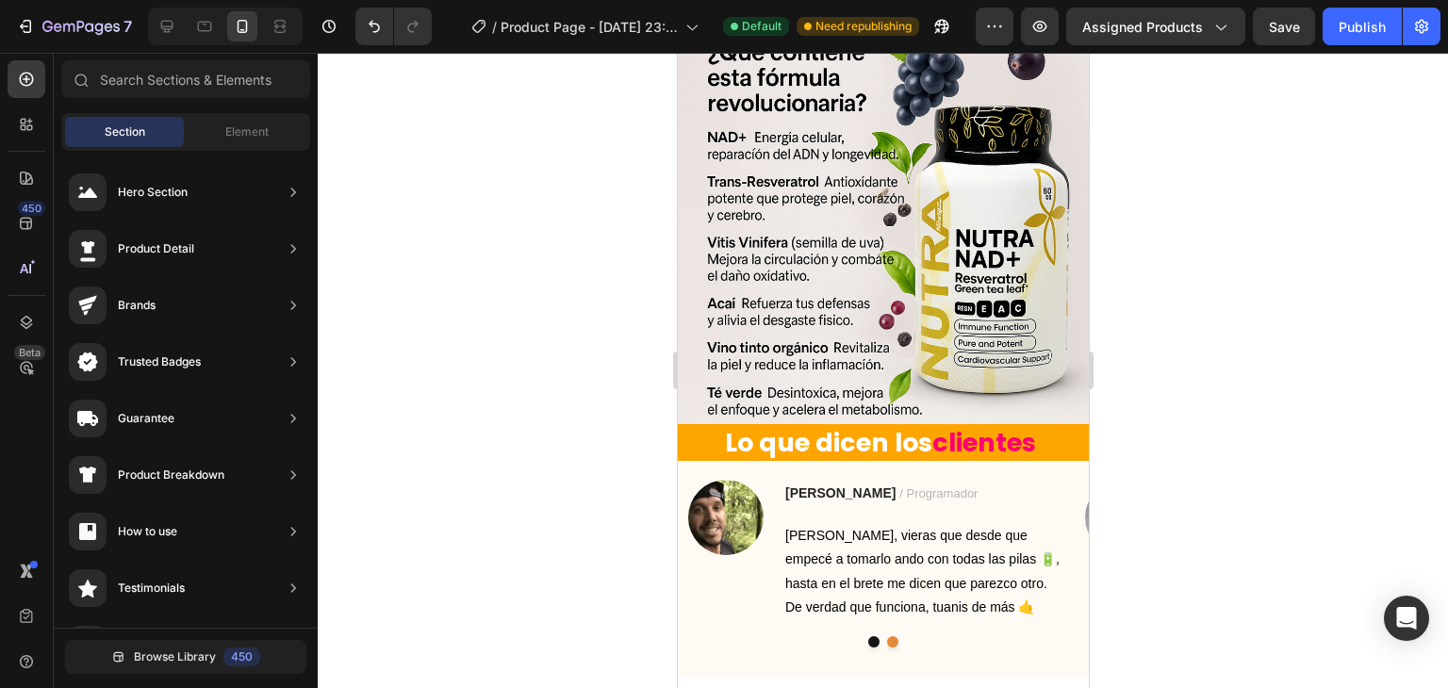
scroll to position [2476, 0]
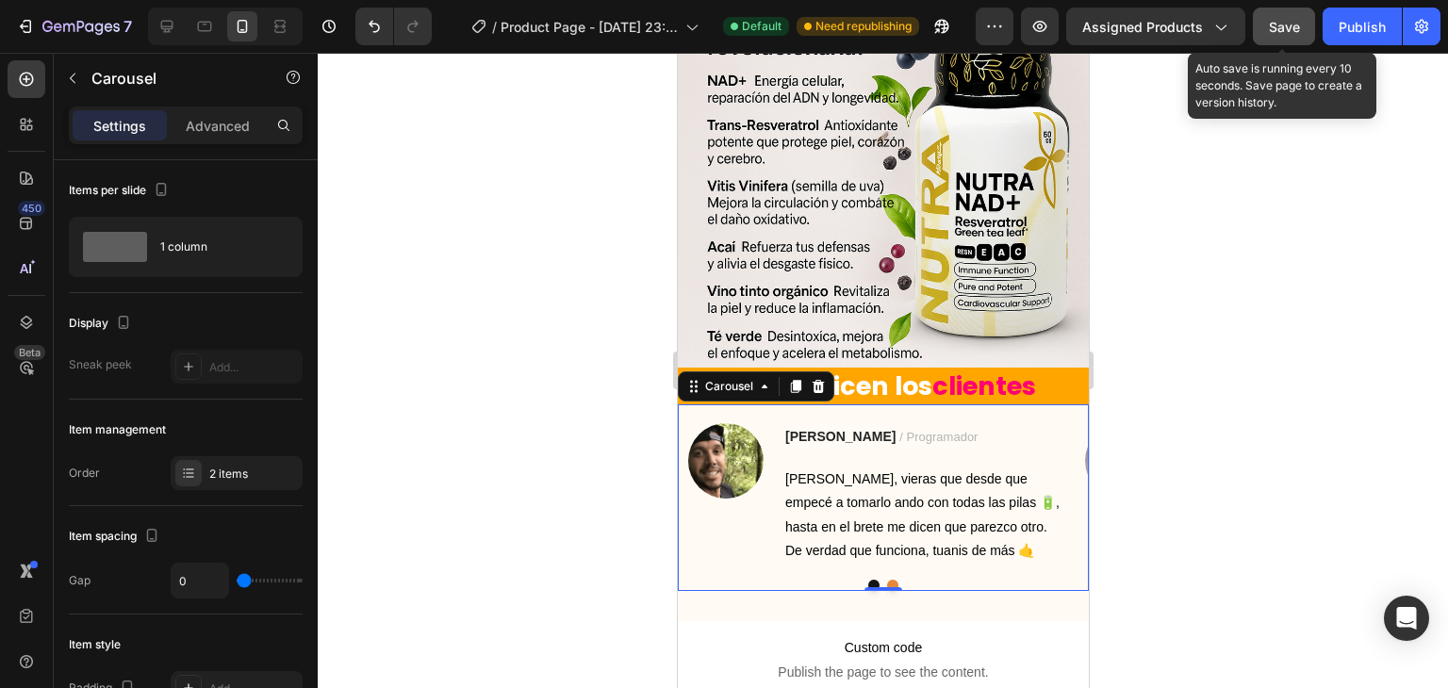
click at [1265, 31] on button "Save" at bounding box center [1284, 27] width 62 height 38
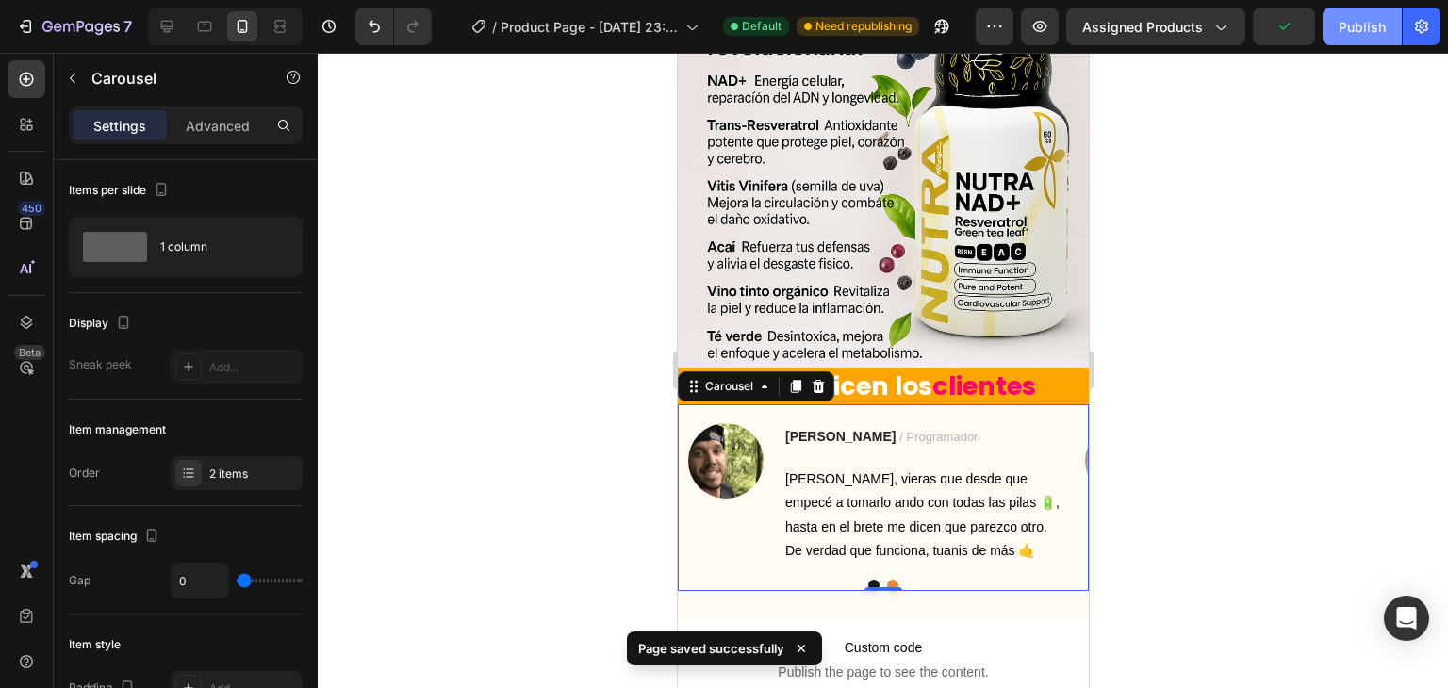
click at [1358, 29] on div "Publish" at bounding box center [1362, 27] width 47 height 20
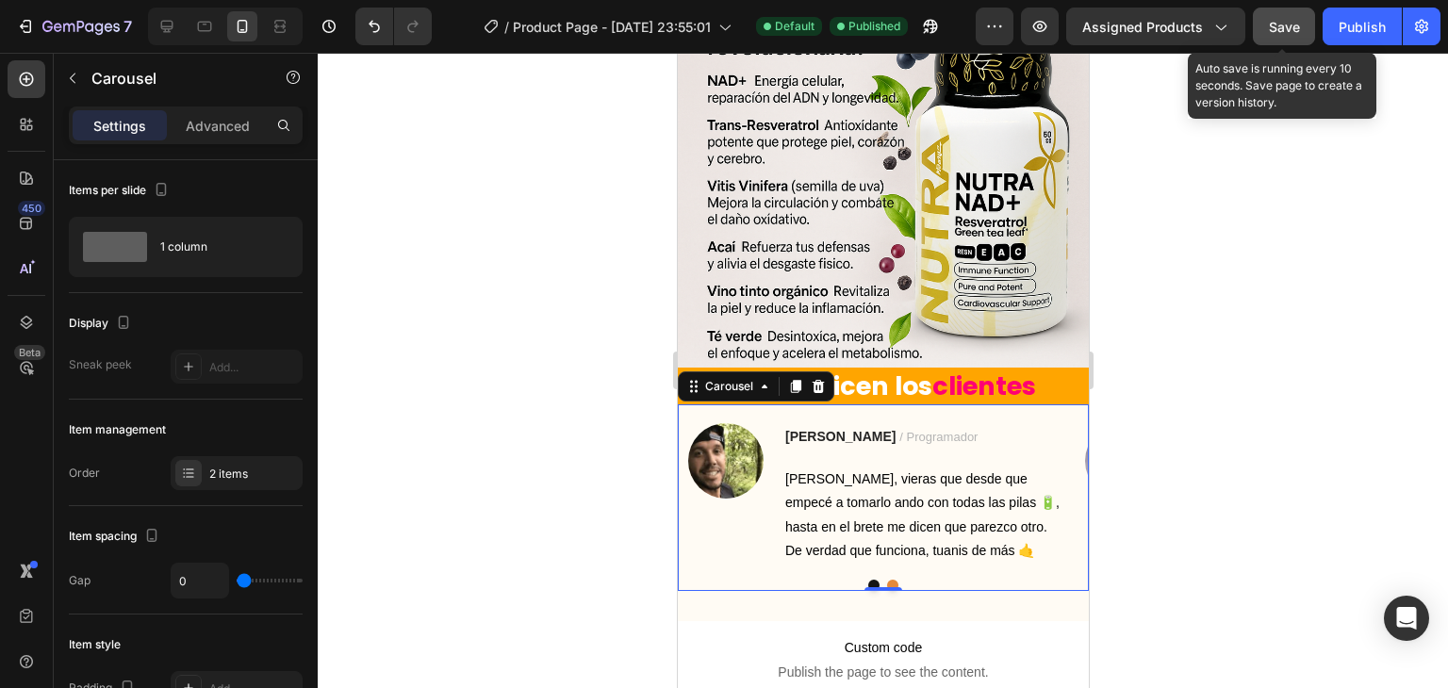
click at [1307, 41] on button "Save" at bounding box center [1284, 27] width 62 height 38
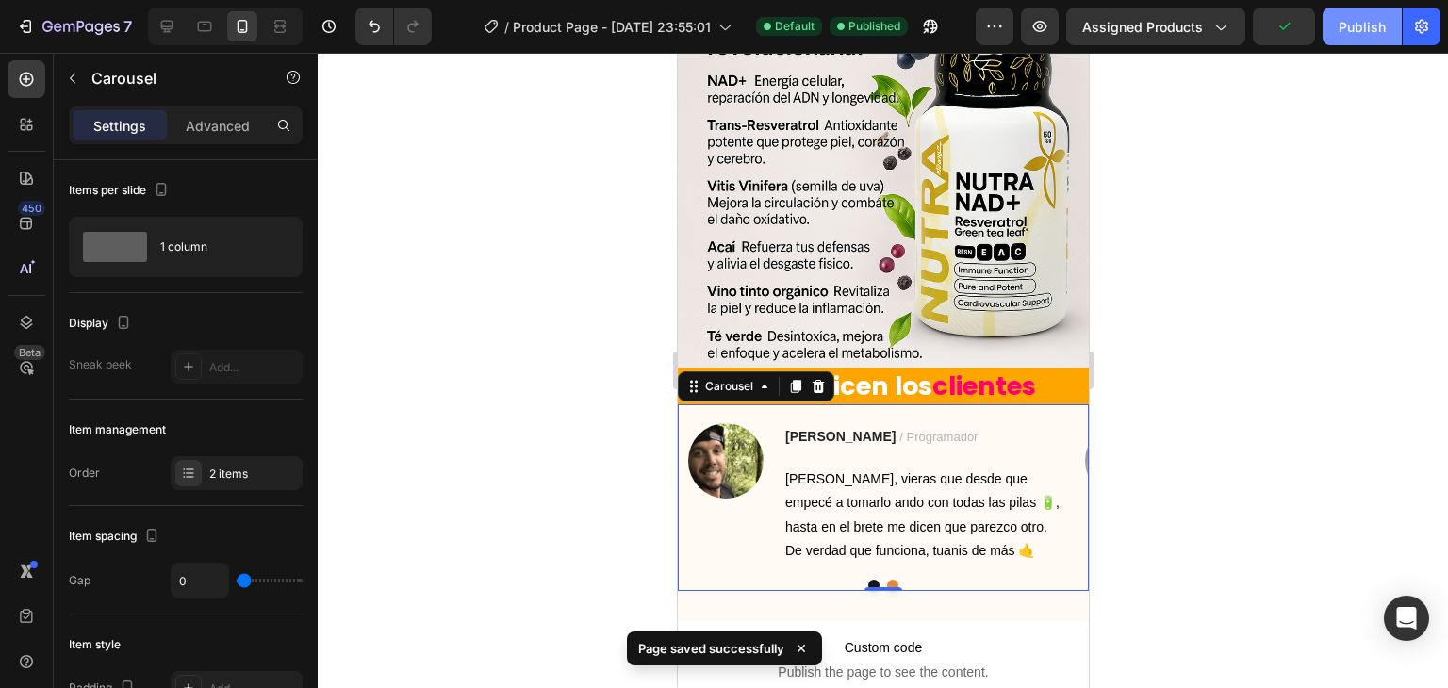
click at [1347, 20] on div "Publish" at bounding box center [1362, 27] width 47 height 20
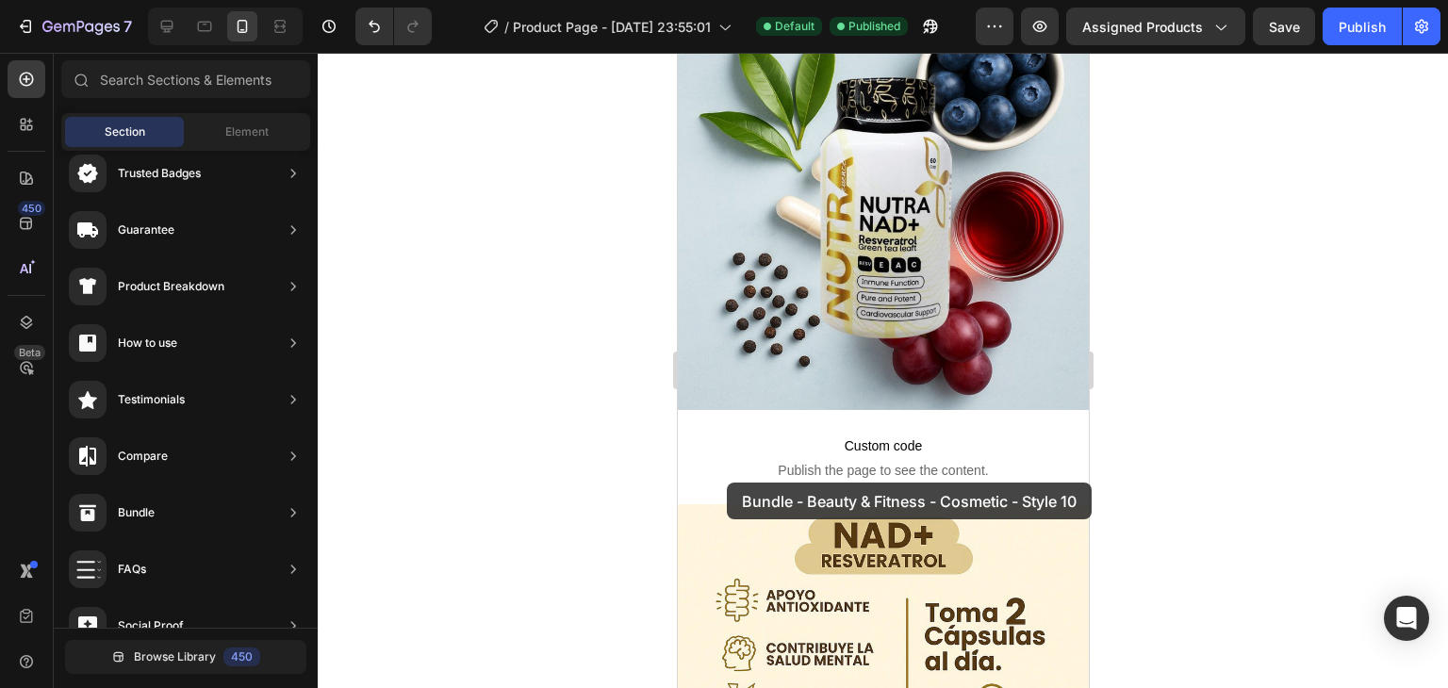
scroll to position [1116, 0]
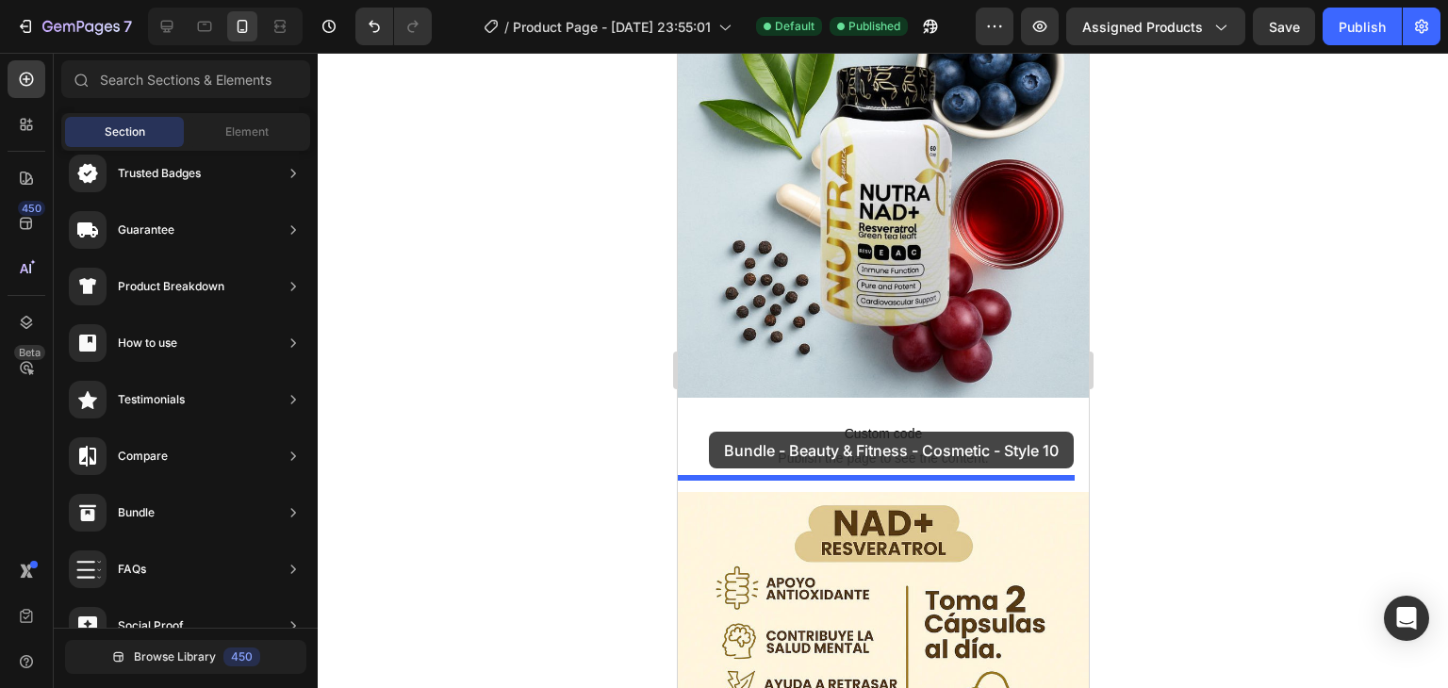
drag, startPoint x: 1133, startPoint y: 631, endPoint x: 706, endPoint y: 433, distance: 470.8
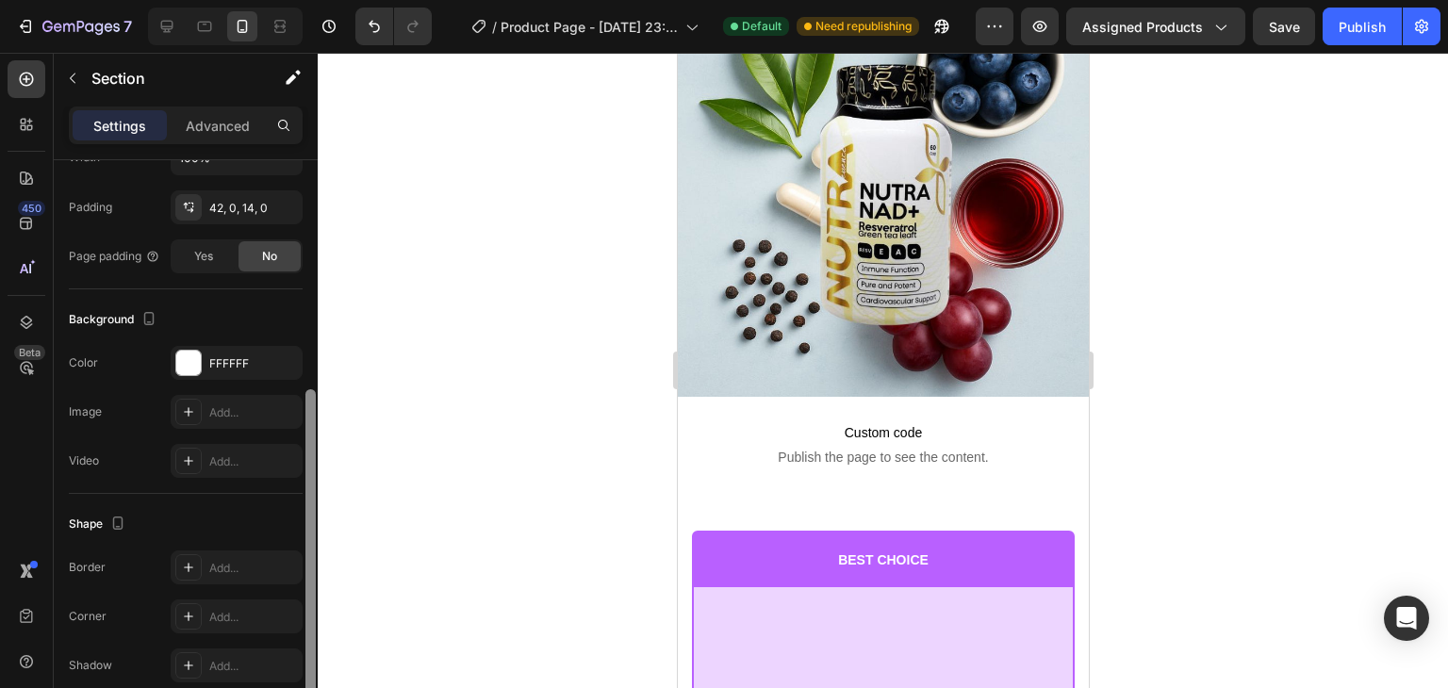
scroll to position [475, 0]
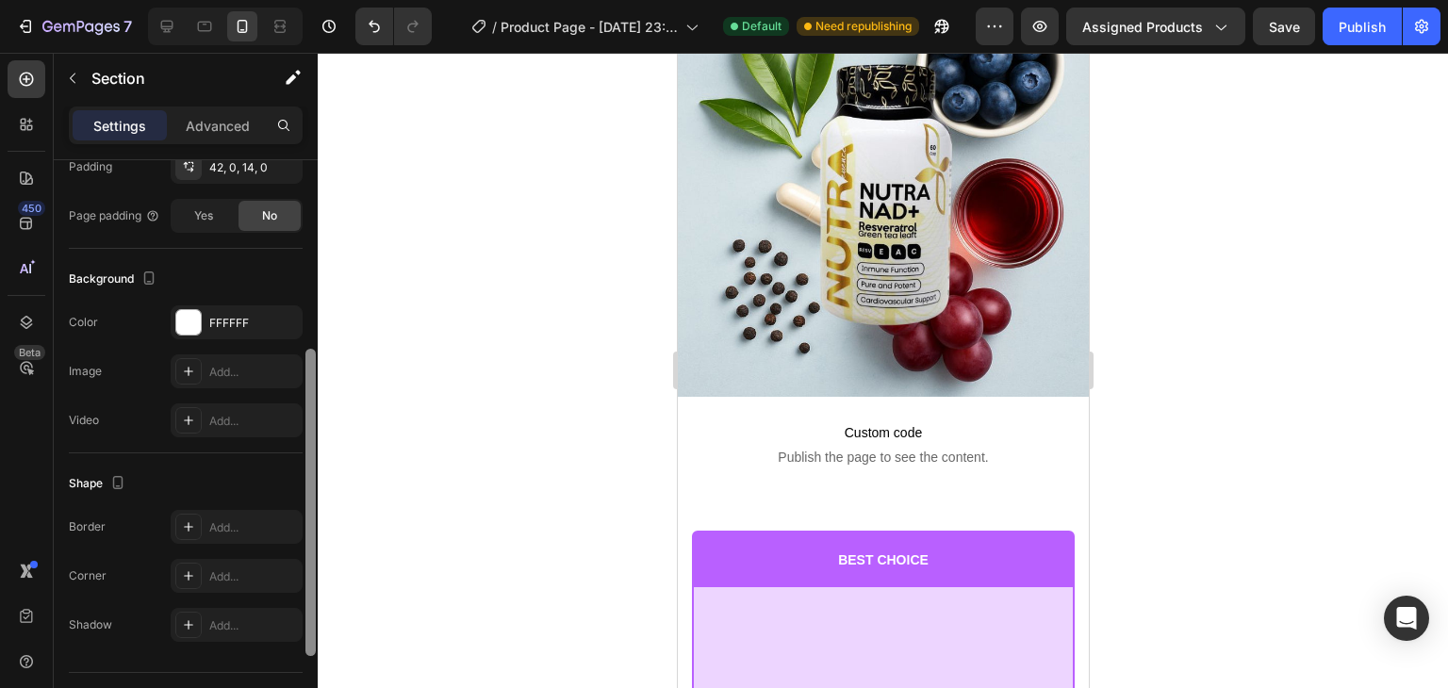
drag, startPoint x: 308, startPoint y: 326, endPoint x: 339, endPoint y: 454, distance: 130.8
click at [339, 0] on div "7 / Product Page - Aug 26, 23:55:01 Default Need republishing Preview Assigned …" at bounding box center [724, 0] width 1448 height 0
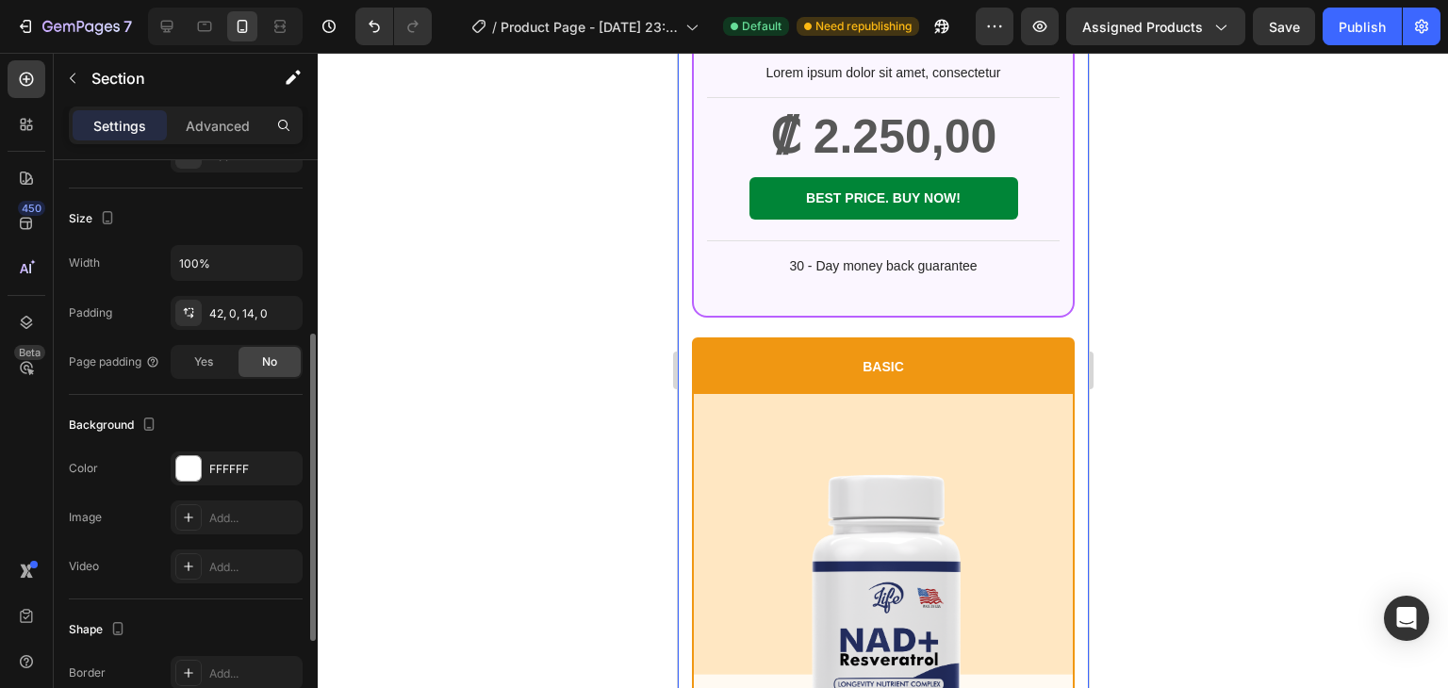
scroll to position [235, 0]
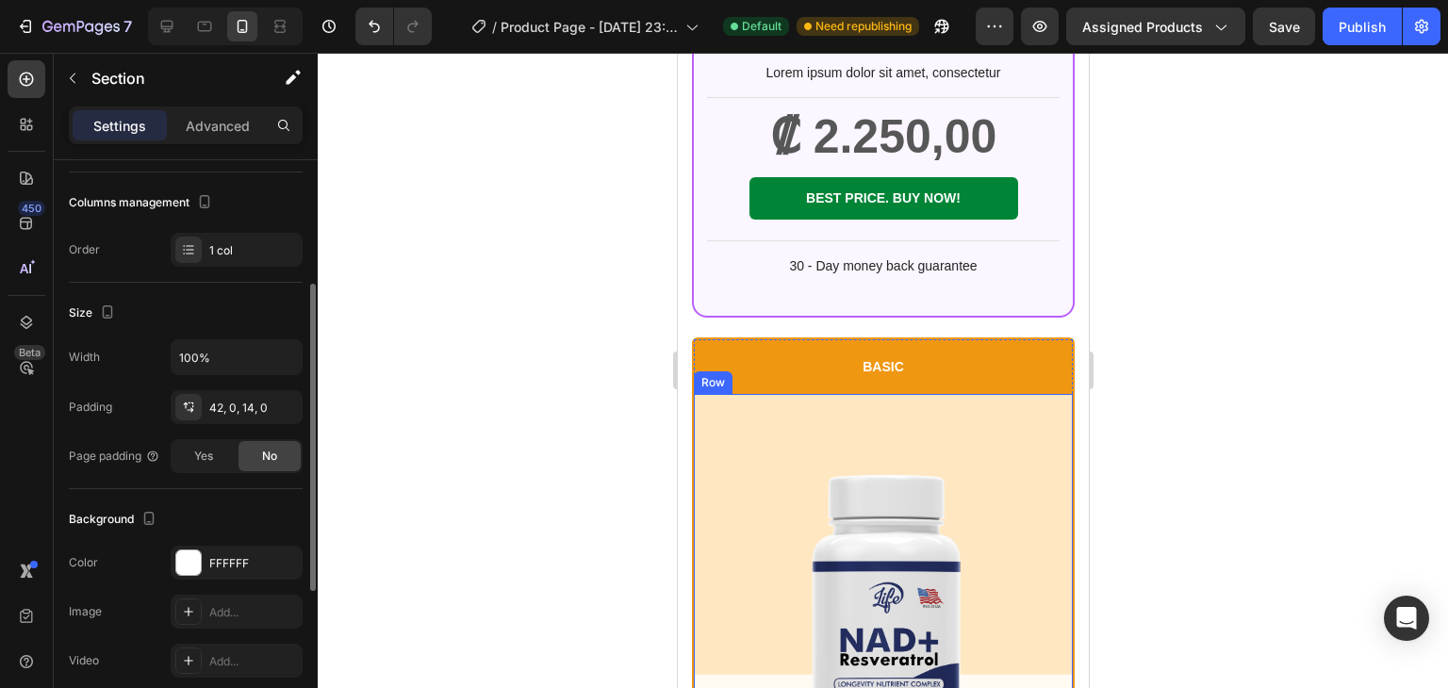
click at [746, 430] on div "Product Images Row" at bounding box center [882, 616] width 379 height 445
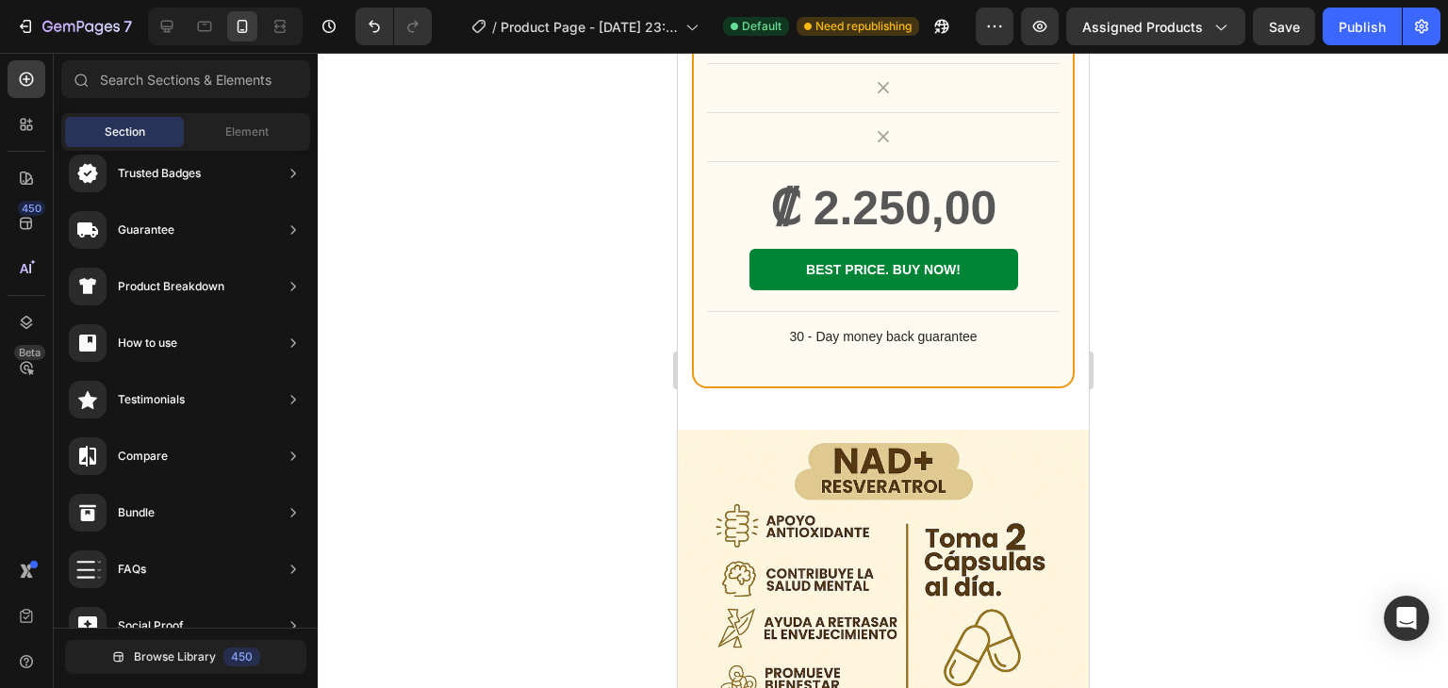
scroll to position [4091, 0]
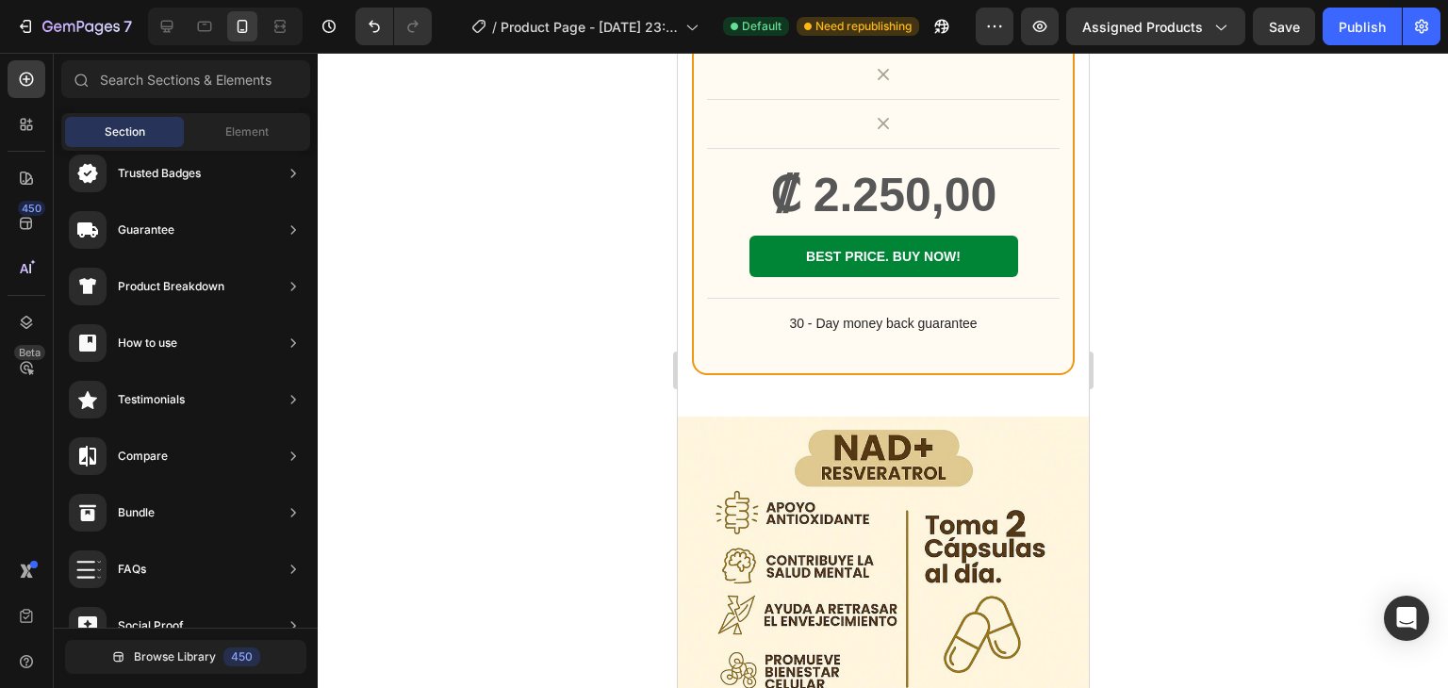
drag, startPoint x: 1080, startPoint y: 179, endPoint x: 1779, endPoint y: 503, distance: 770.8
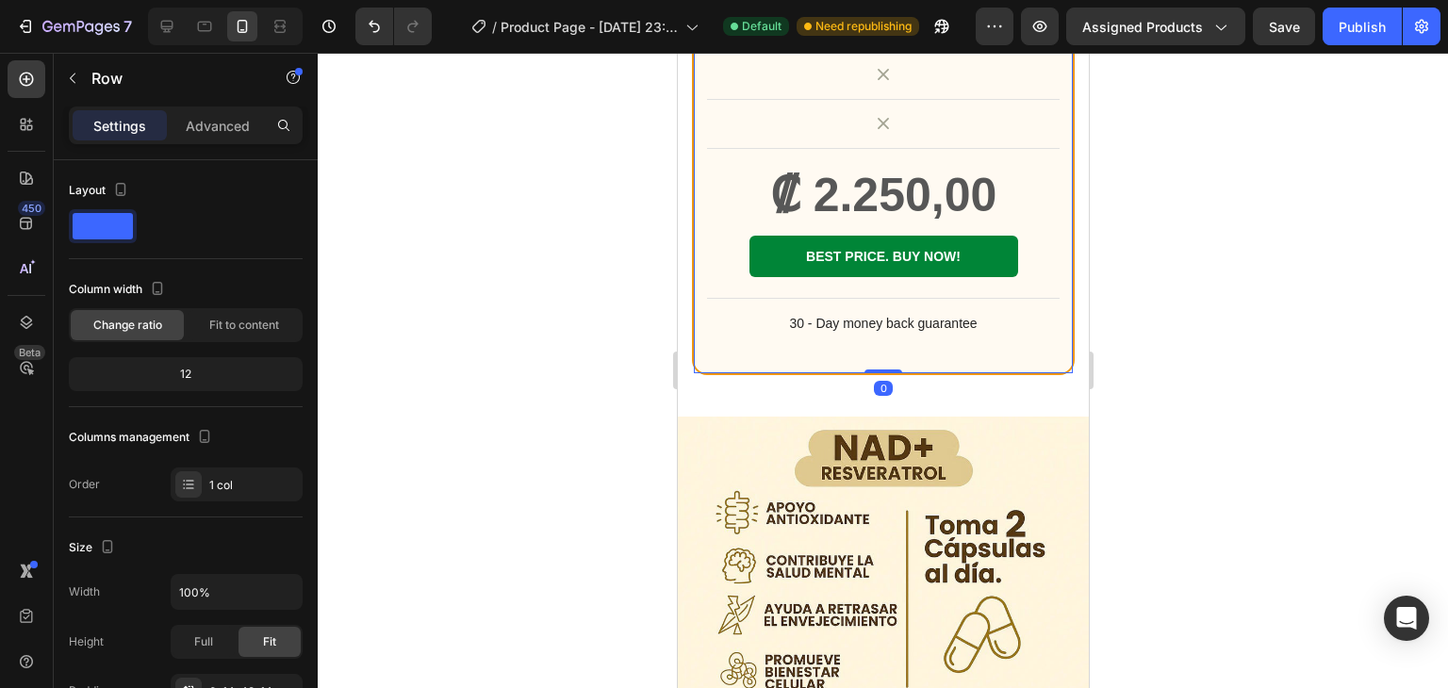
click at [234, 328] on span "Fit to content" at bounding box center [244, 325] width 70 height 17
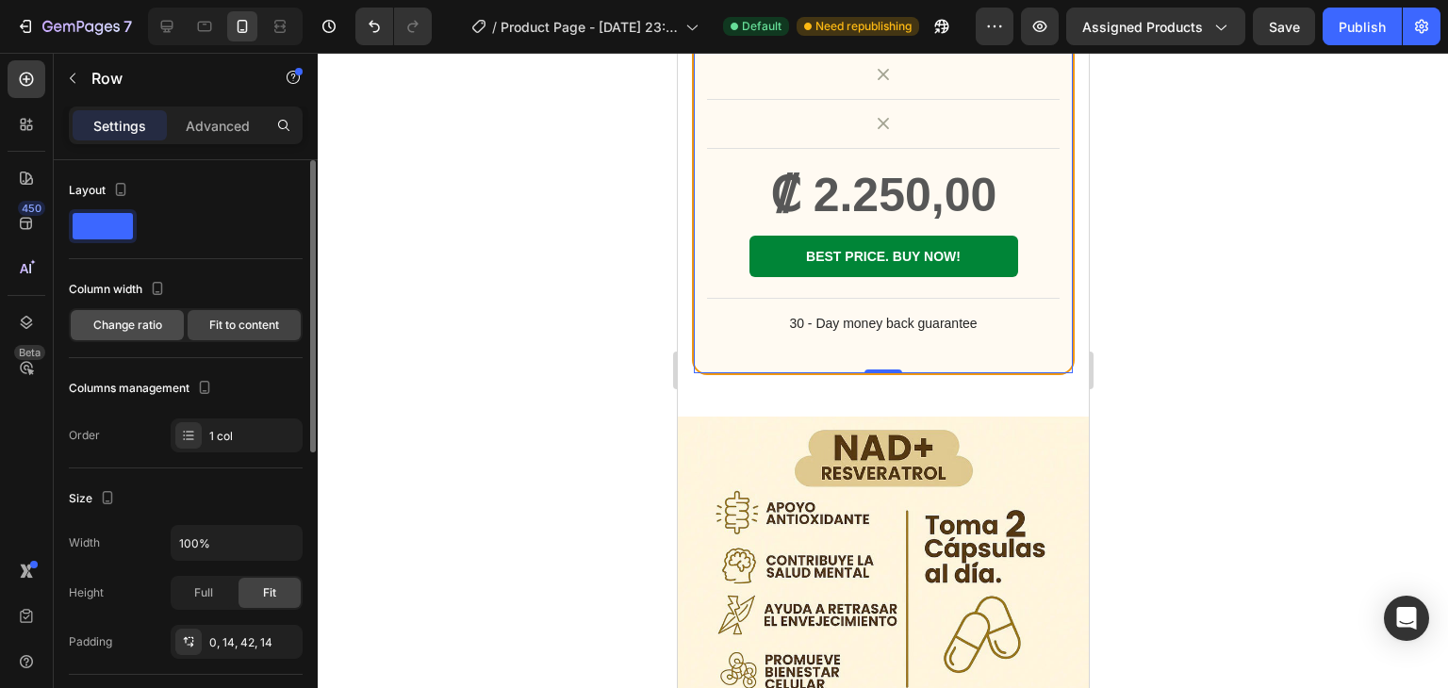
click at [151, 319] on span "Change ratio" at bounding box center [127, 325] width 69 height 17
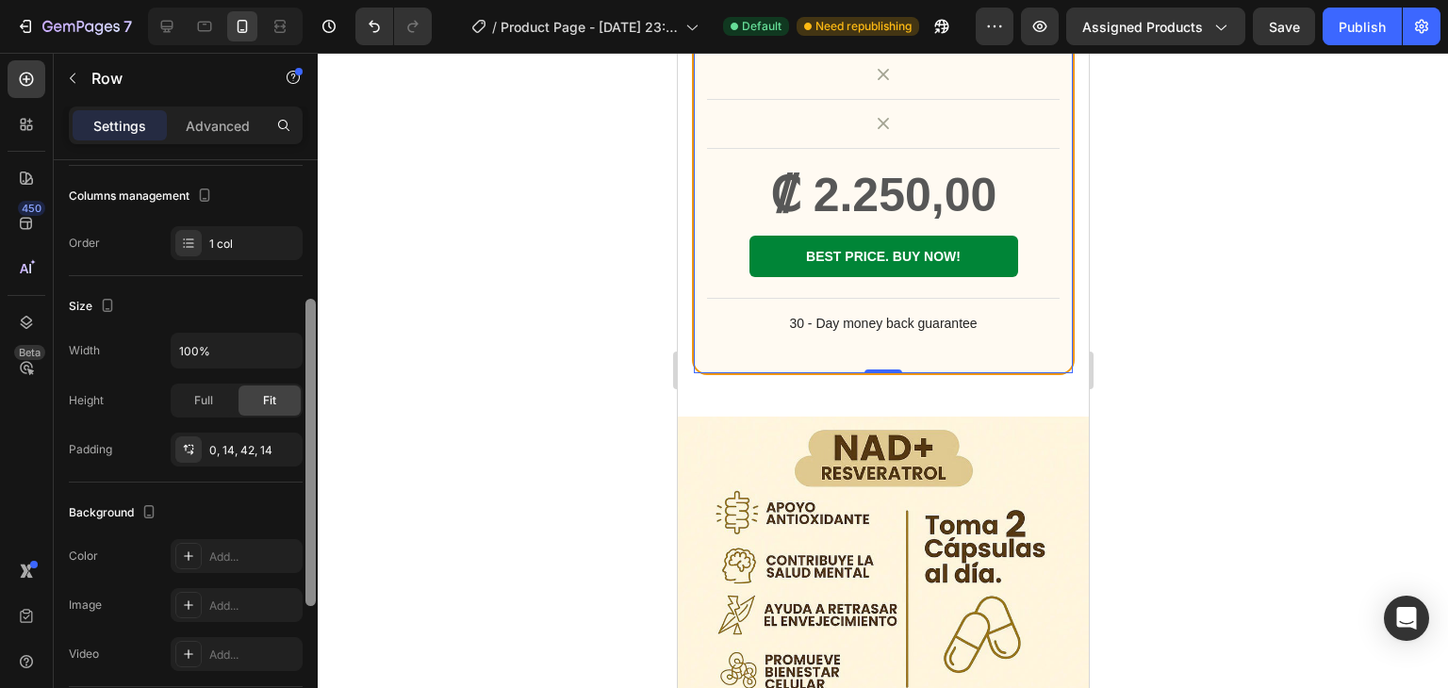
scroll to position [265, 0]
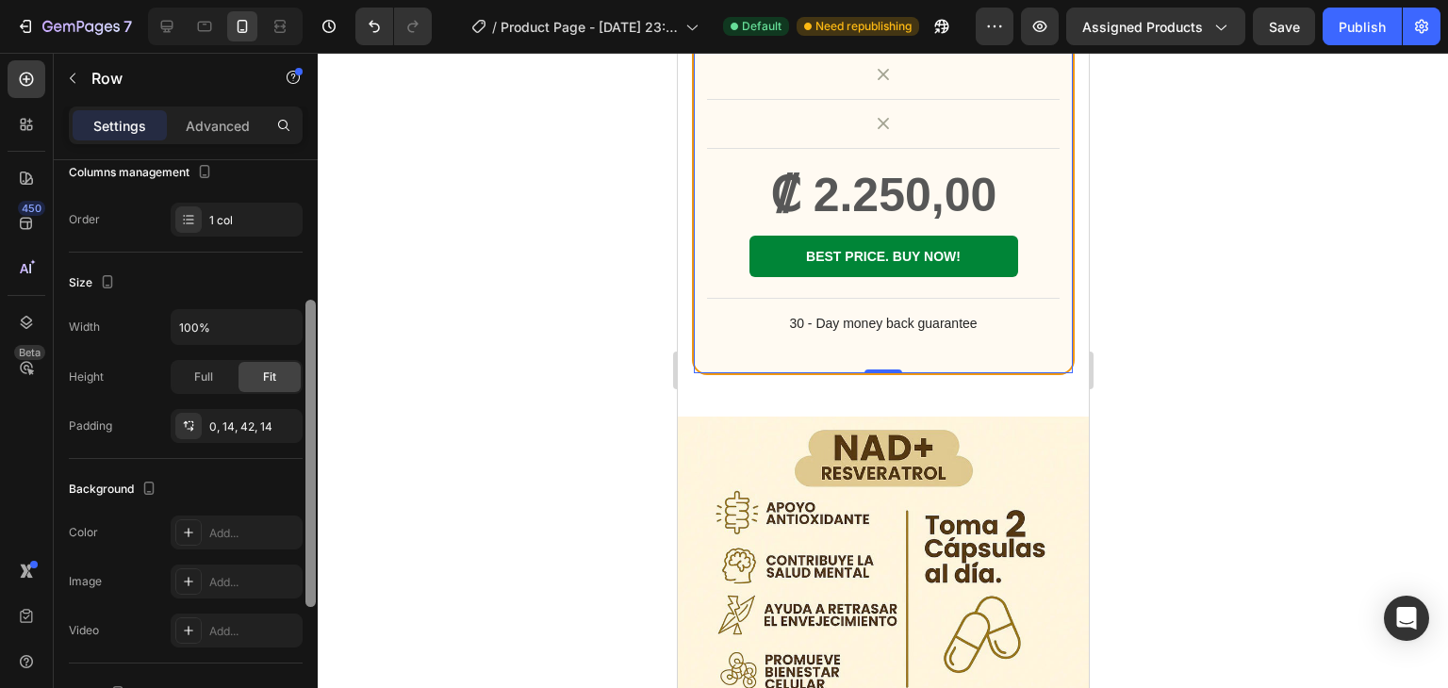
drag, startPoint x: 308, startPoint y: 365, endPoint x: 335, endPoint y: 496, distance: 133.7
click at [339, 0] on div "7 / Product Page - Aug 26, 23:55:01 Default Need republishing Preview Assigned …" at bounding box center [724, 0] width 1448 height 0
click at [204, 370] on span "Full" at bounding box center [203, 377] width 19 height 17
click at [276, 374] on div "Fit" at bounding box center [270, 377] width 62 height 30
click at [189, 426] on icon at bounding box center [188, 426] width 15 height 15
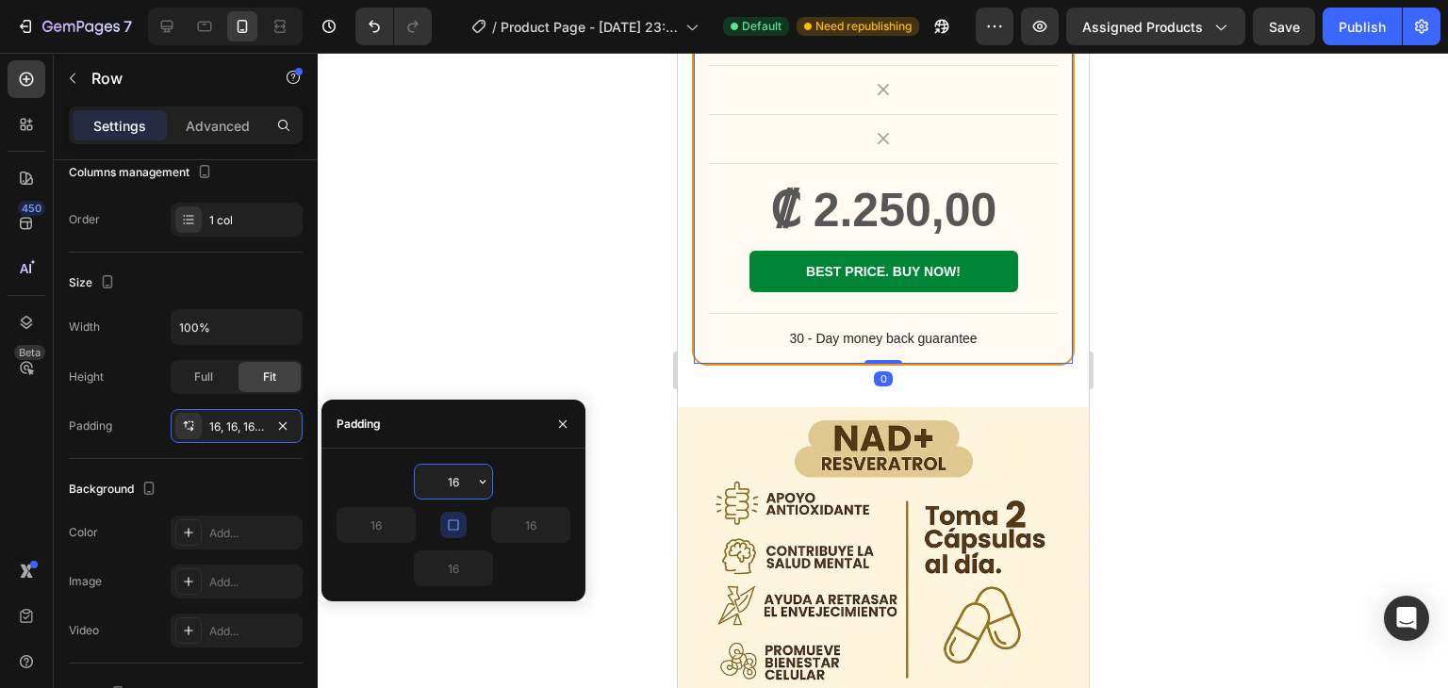
click at [478, 321] on div at bounding box center [883, 371] width 1131 height 636
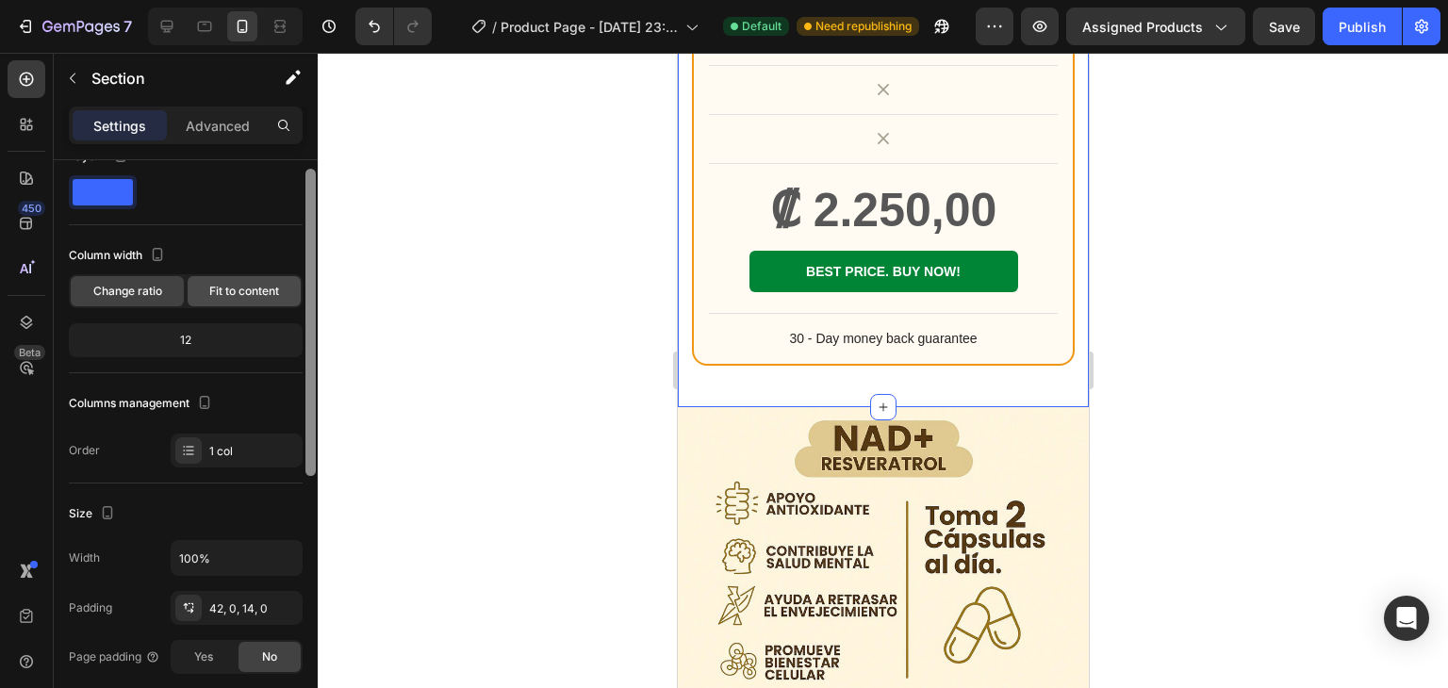
scroll to position [26, 0]
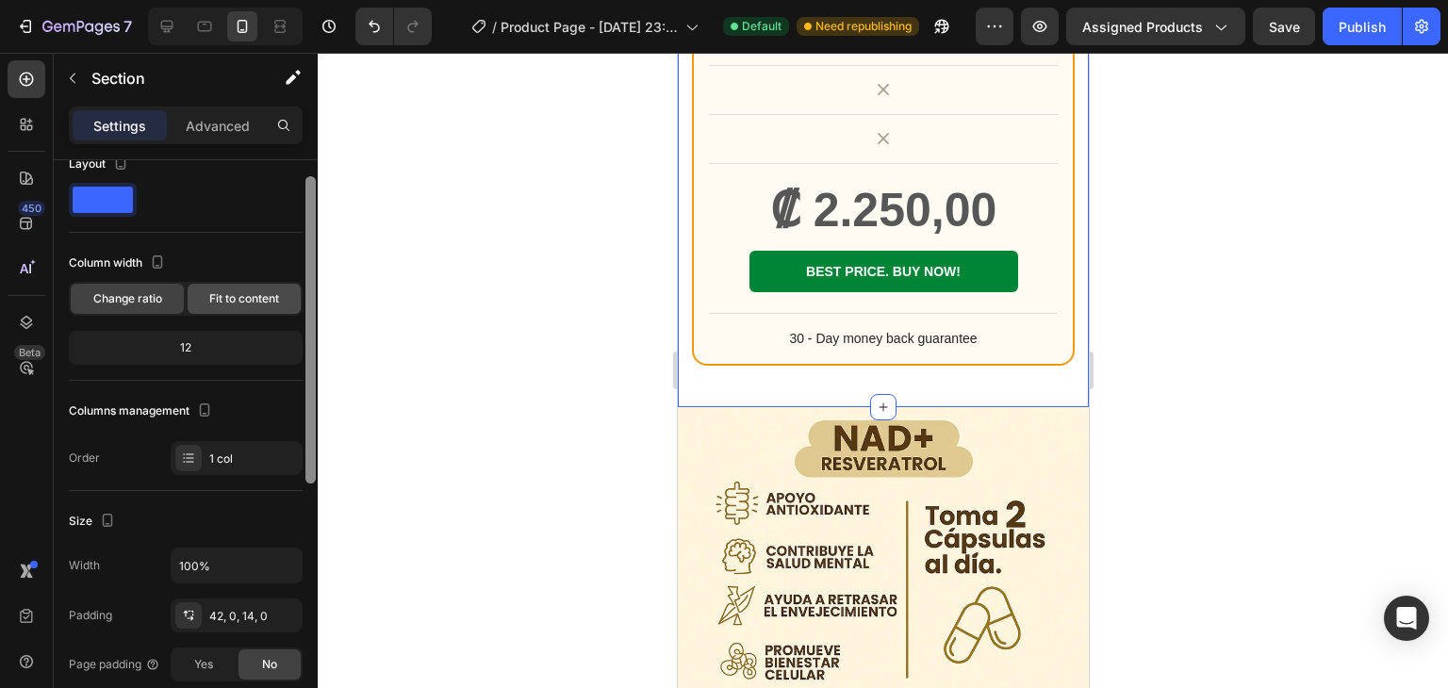
drag, startPoint x: 317, startPoint y: 304, endPoint x: 299, endPoint y: 293, distance: 20.7
click at [299, 293] on div "Layout Column width Change ratio Fit to content 12 Columns management Order 1 c…" at bounding box center [186, 451] width 264 height 582
click at [269, 295] on span "Fit to content" at bounding box center [244, 298] width 70 height 17
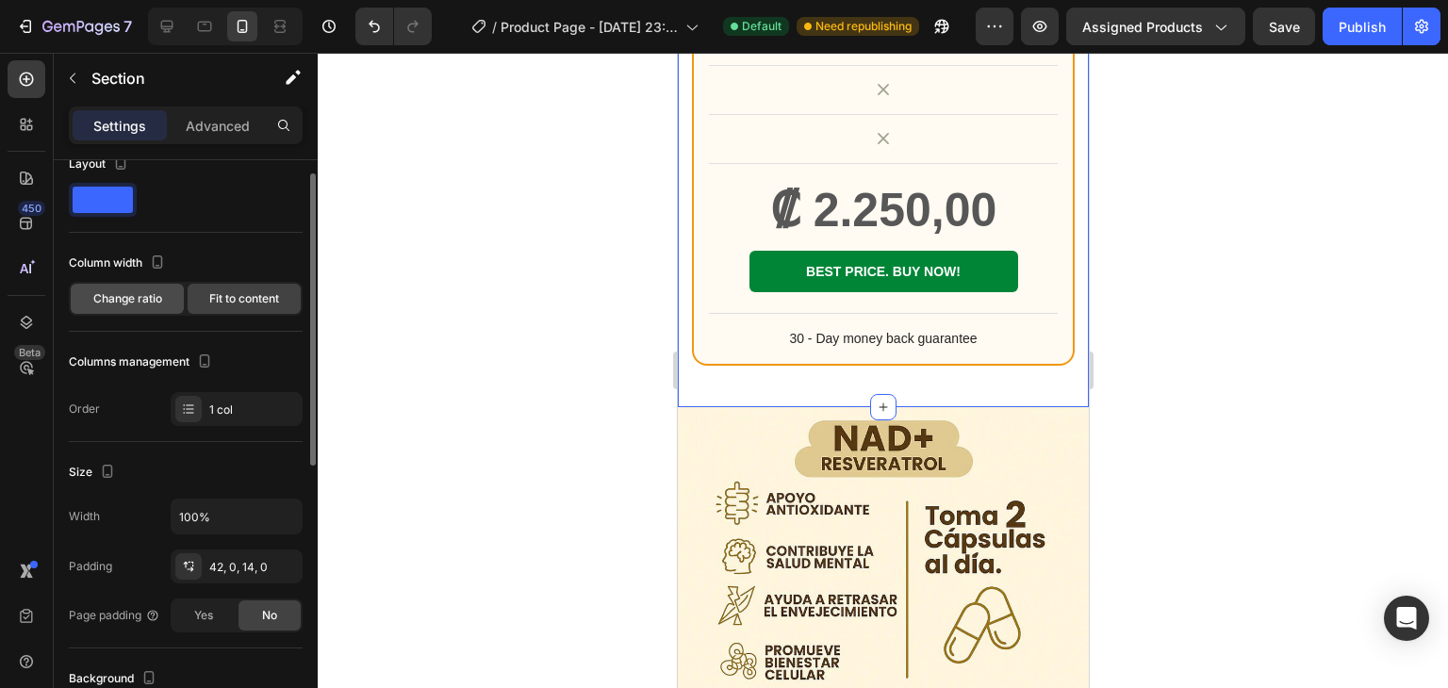
click at [166, 299] on div "Change ratio" at bounding box center [127, 299] width 113 height 30
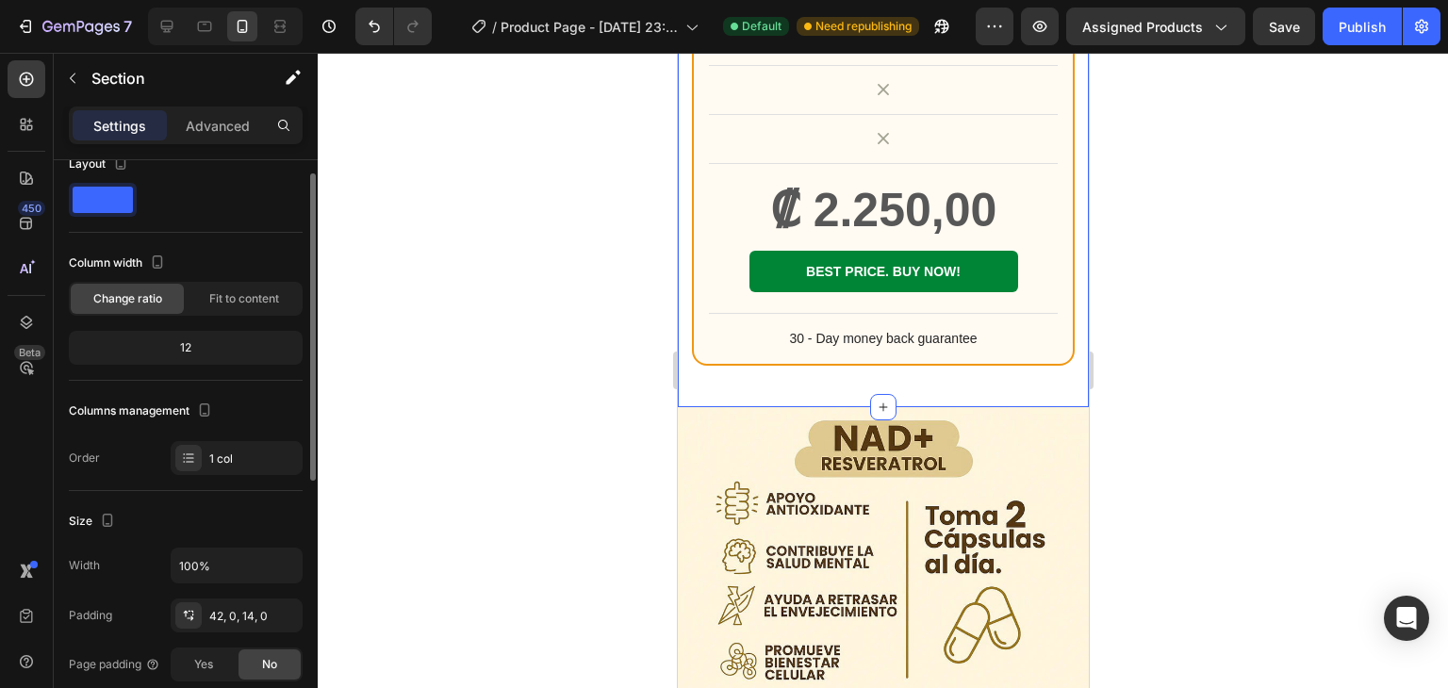
click at [199, 351] on div "12" at bounding box center [186, 348] width 226 height 26
click at [189, 345] on div "12" at bounding box center [186, 348] width 226 height 26
click at [203, 410] on icon "button" at bounding box center [204, 410] width 19 height 19
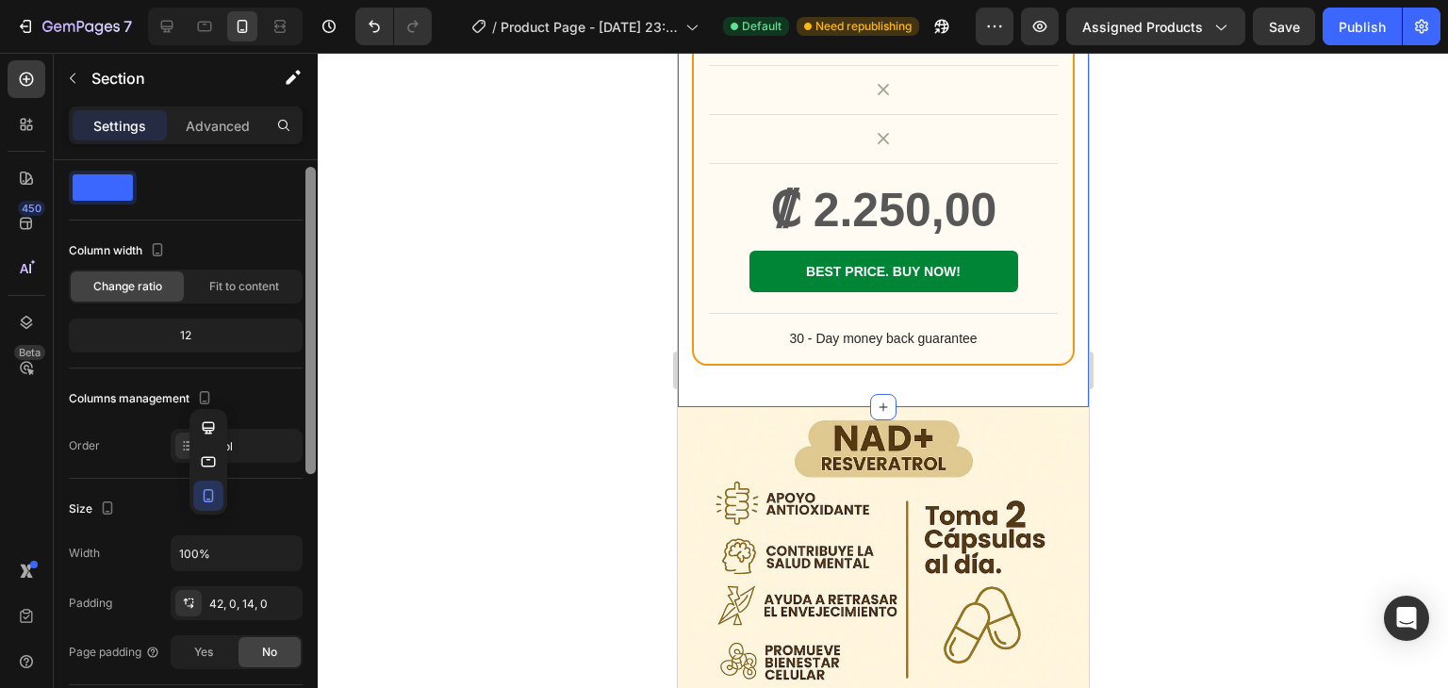
scroll to position [41, 0]
click at [309, 450] on div at bounding box center [311, 334] width 10 height 307
click at [295, 442] on div "1 col" at bounding box center [253, 445] width 89 height 17
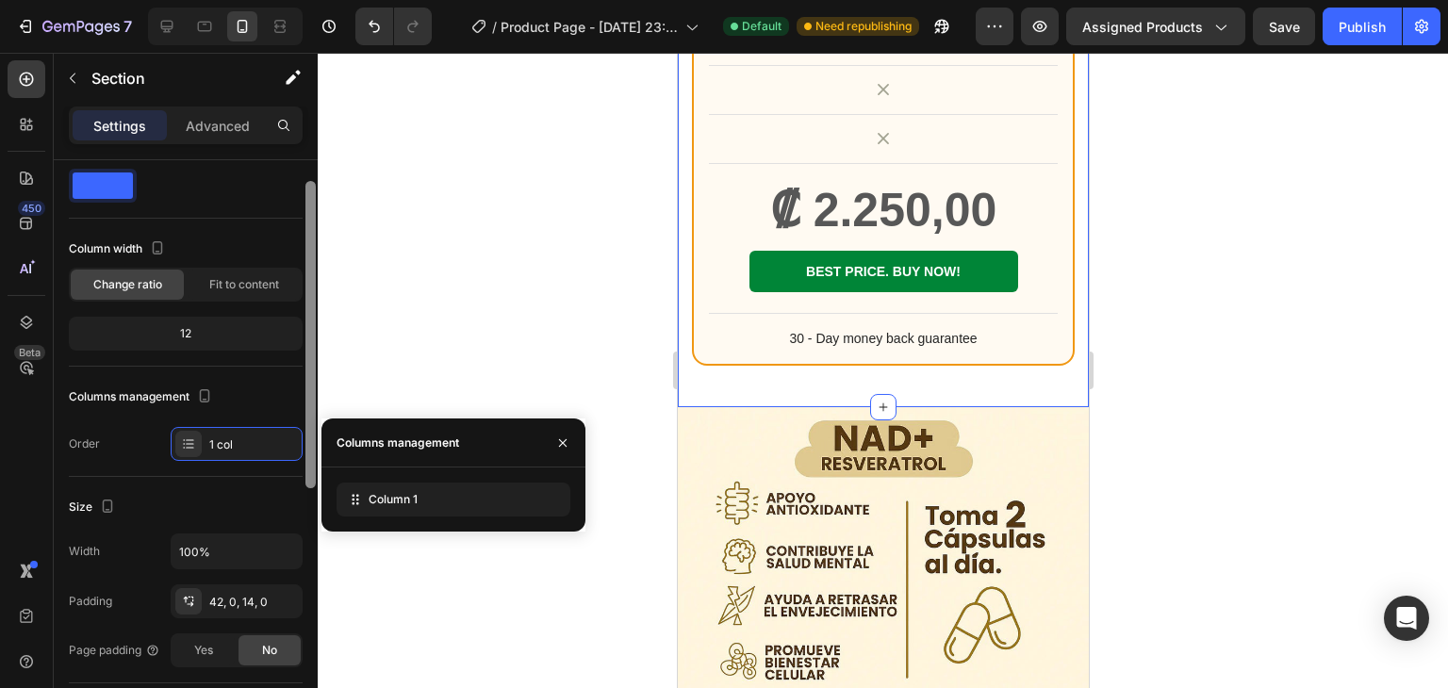
click at [313, 413] on div at bounding box center [311, 334] width 10 height 307
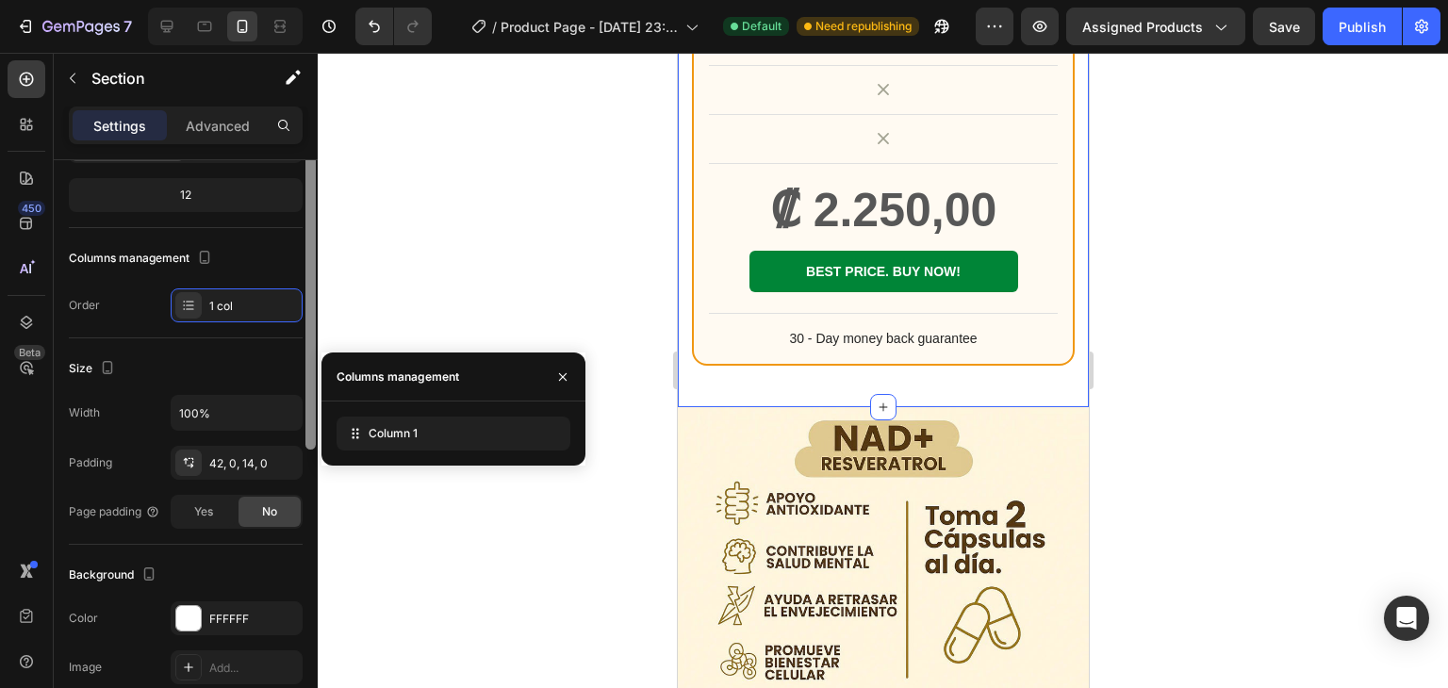
scroll to position [181, 0]
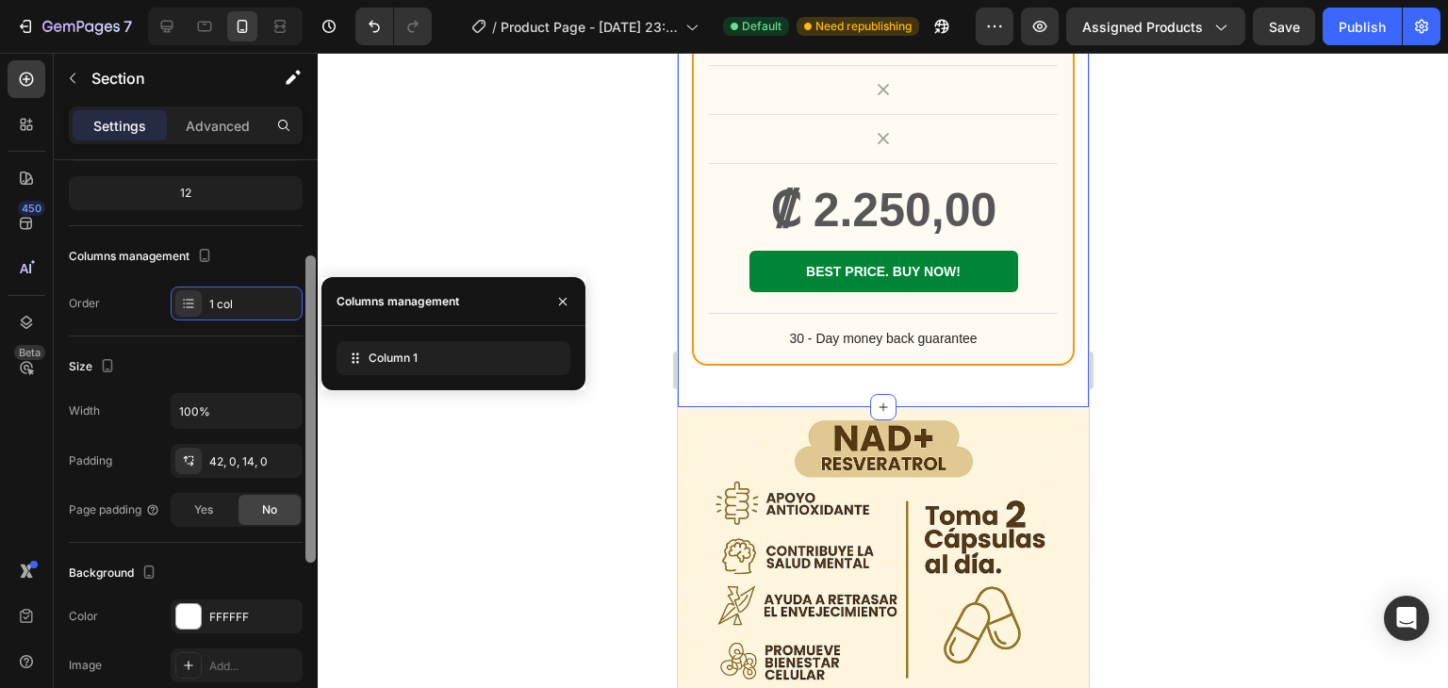
drag, startPoint x: 313, startPoint y: 413, endPoint x: 317, endPoint y: 488, distance: 74.6
click at [317, 488] on div at bounding box center [311, 451] width 14 height 582
click at [223, 507] on div "Yes" at bounding box center [204, 510] width 62 height 30
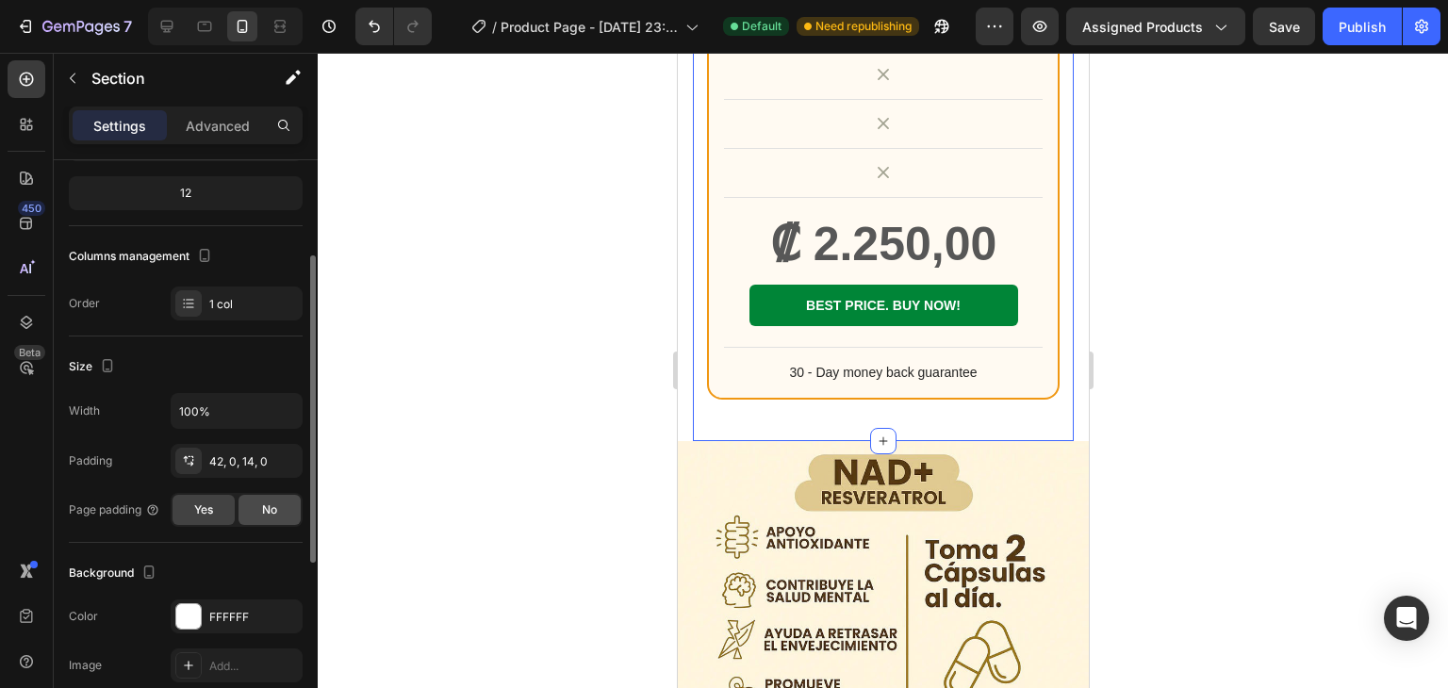
click at [256, 506] on div "No" at bounding box center [270, 510] width 62 height 30
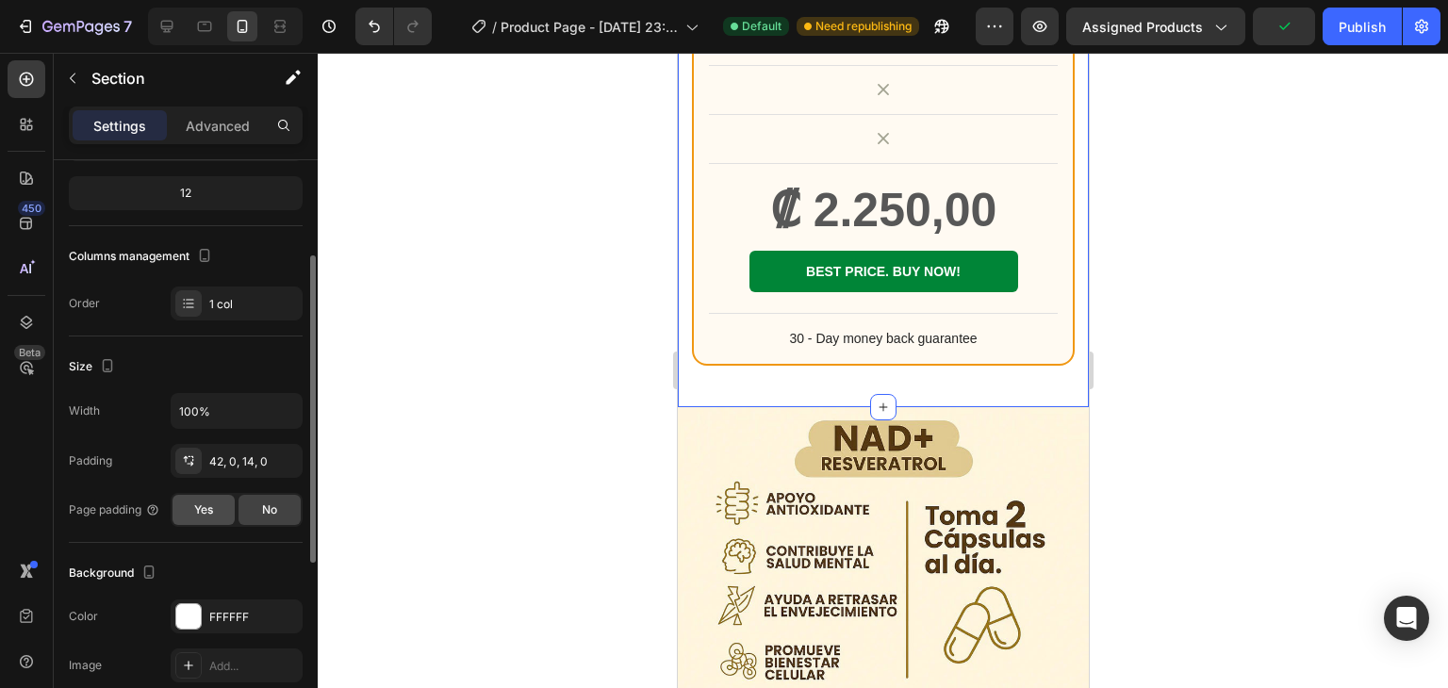
click at [223, 504] on div "Yes" at bounding box center [204, 510] width 62 height 30
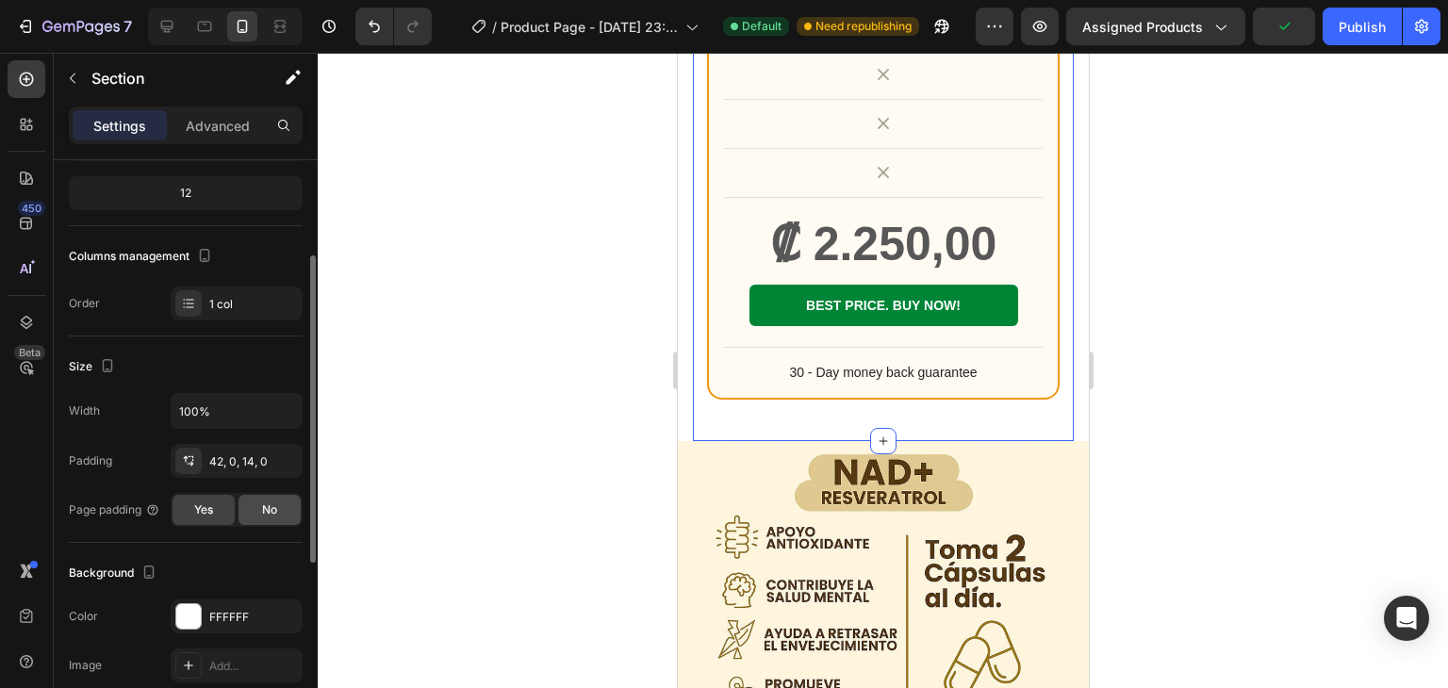
click at [256, 508] on div "No" at bounding box center [270, 510] width 62 height 30
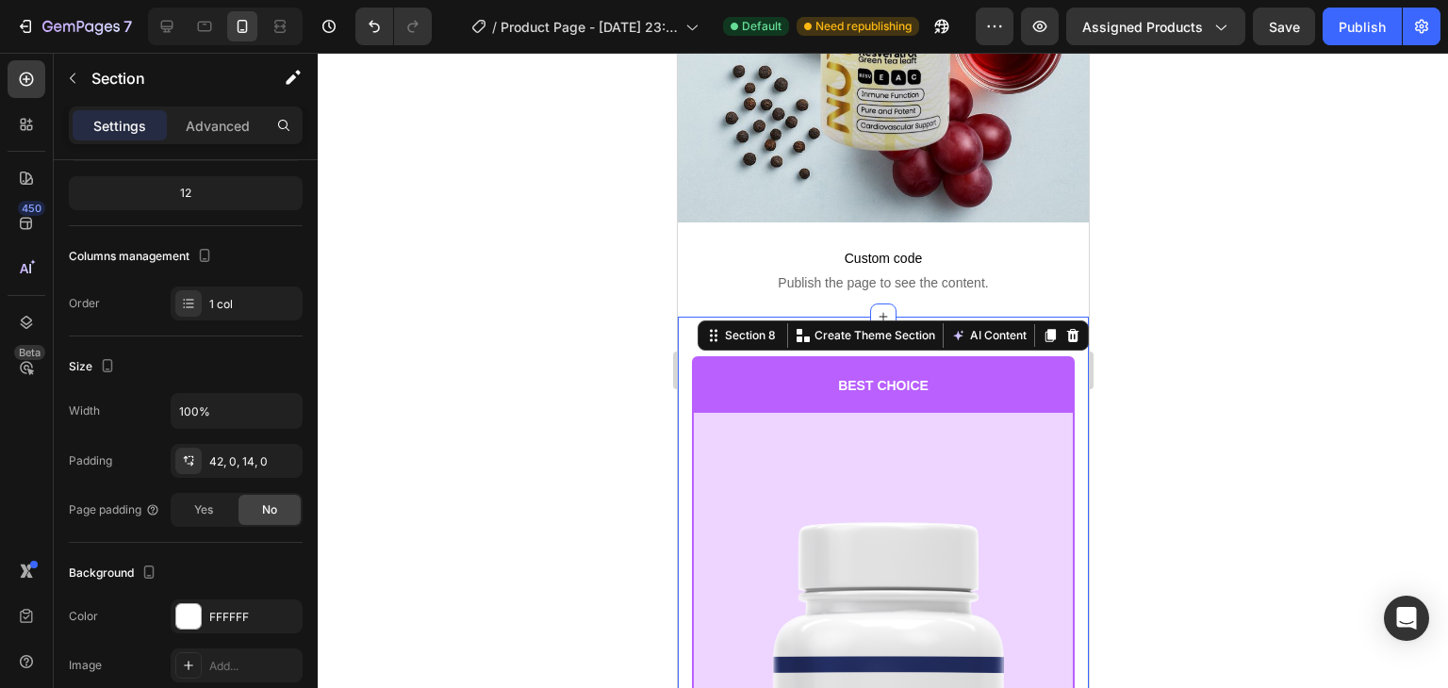
scroll to position [790, 0]
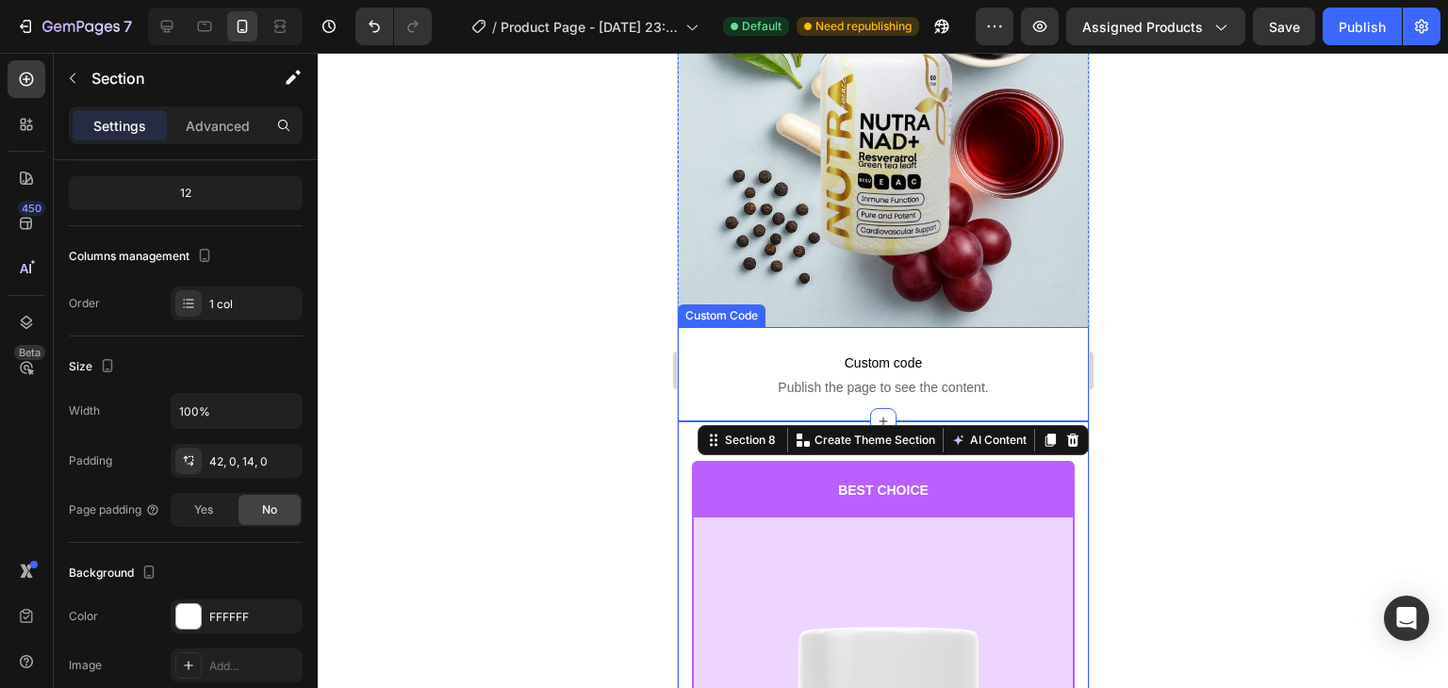
click at [570, 330] on div at bounding box center [883, 371] width 1131 height 636
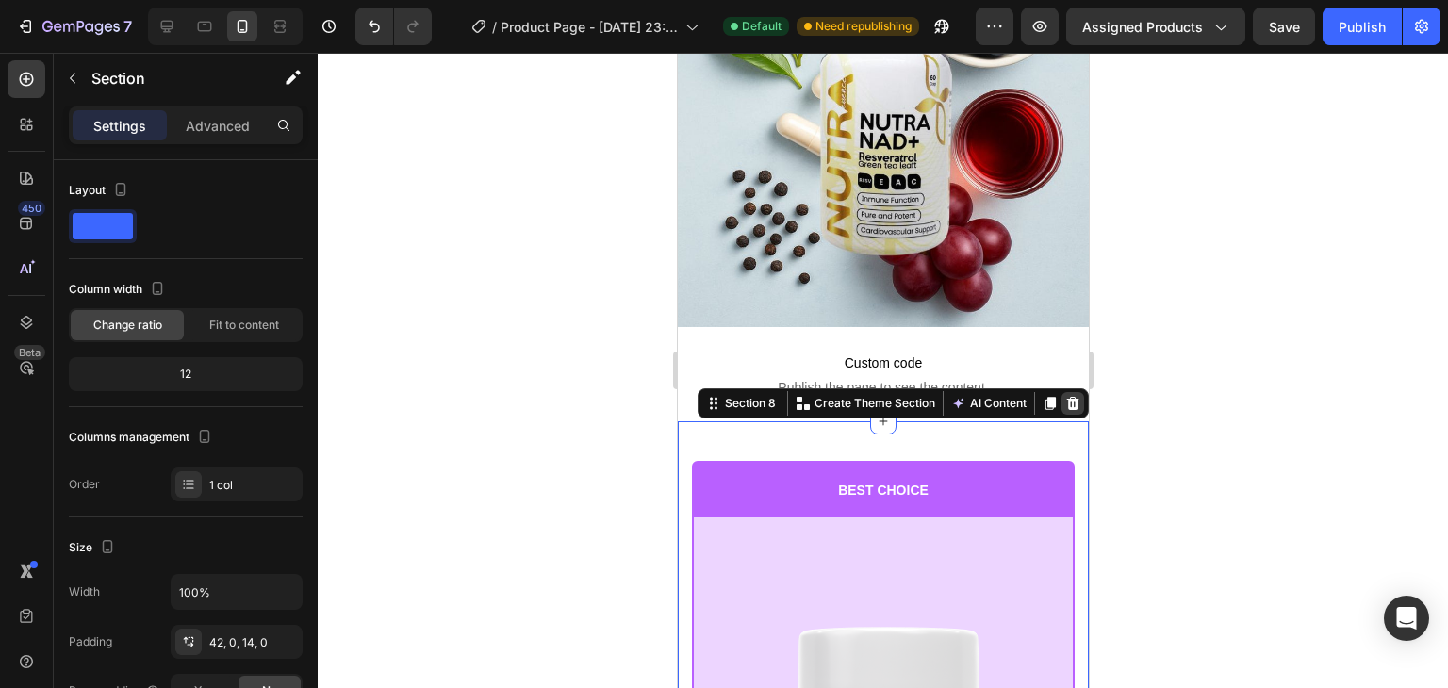
click at [1066, 396] on icon at bounding box center [1072, 402] width 12 height 13
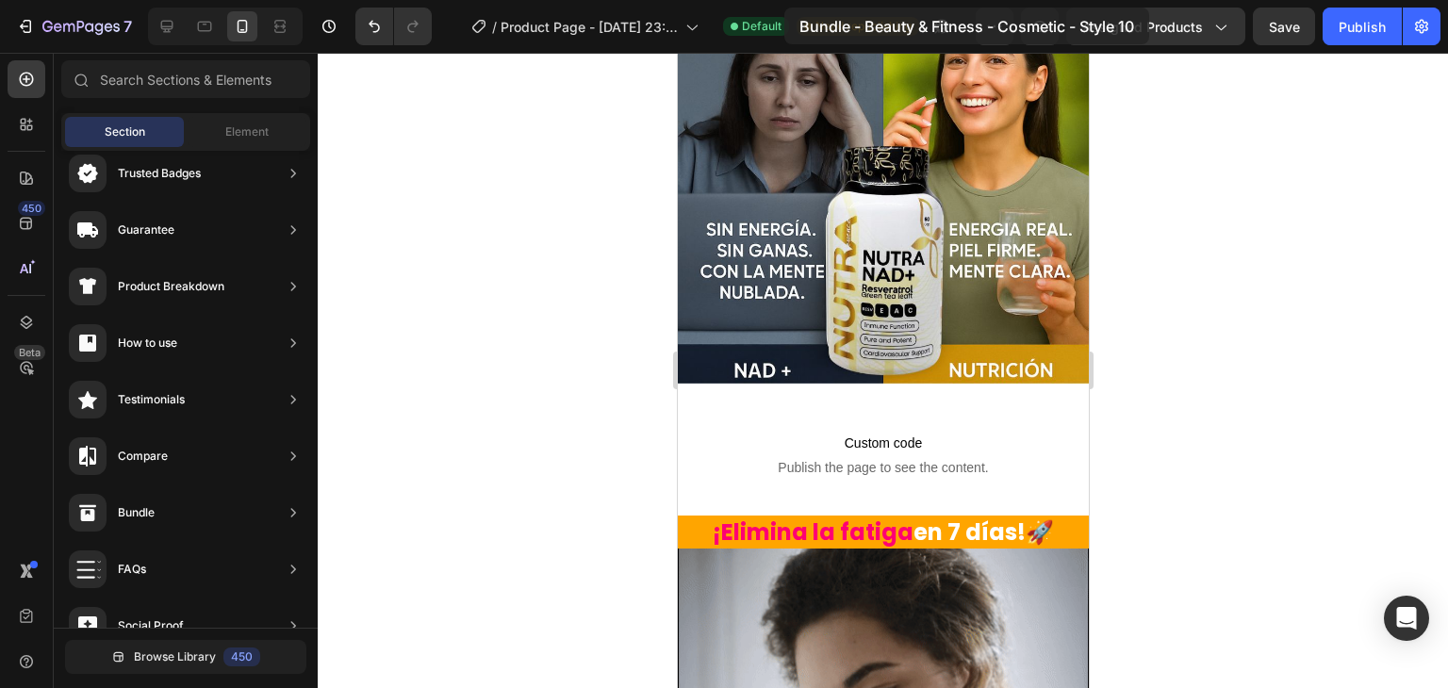
scroll to position [0, 0]
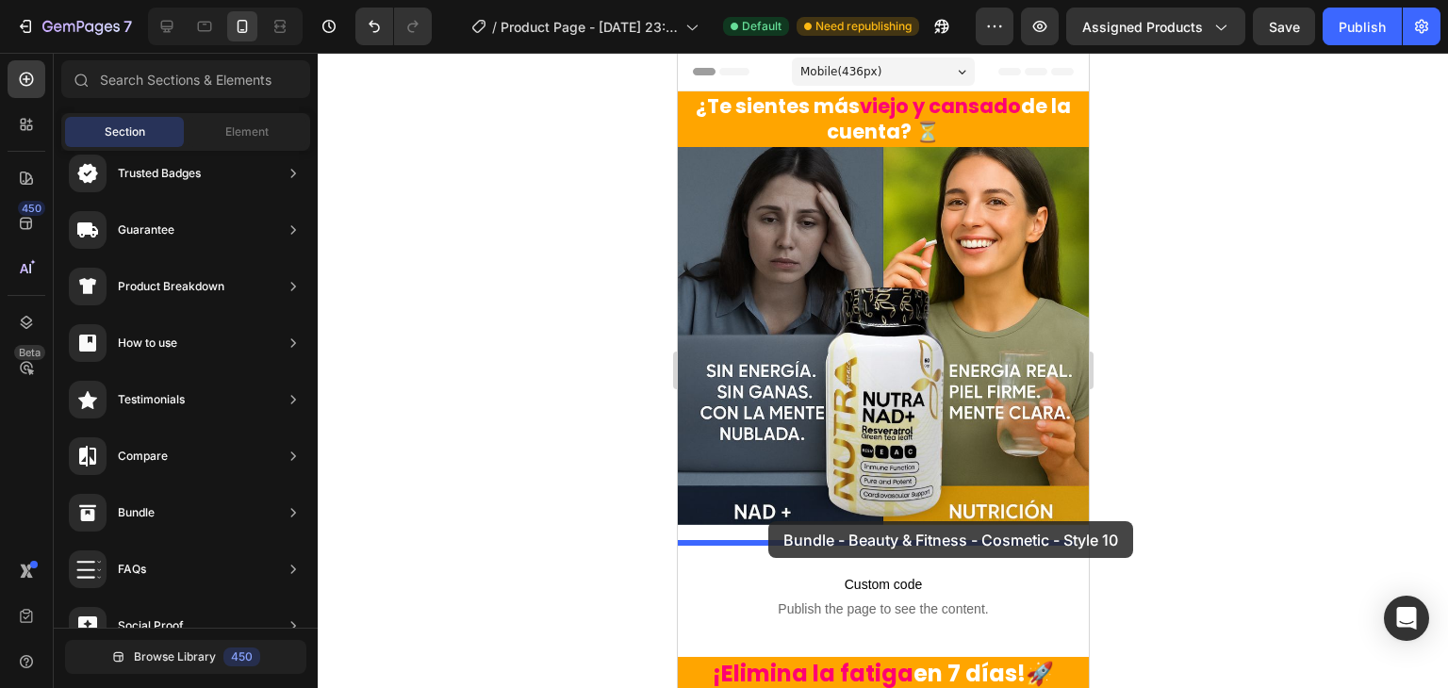
drag, startPoint x: 1111, startPoint y: 658, endPoint x: 768, endPoint y: 521, distance: 369.5
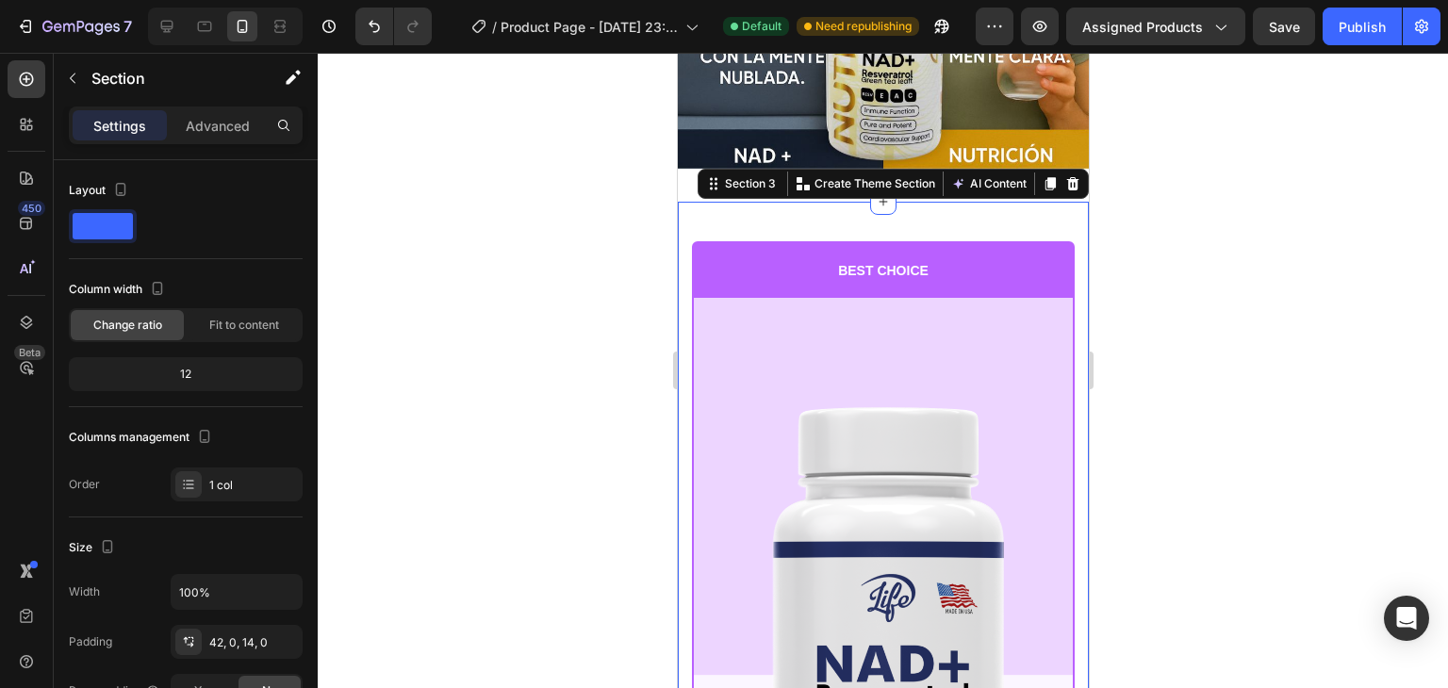
scroll to position [424, 0]
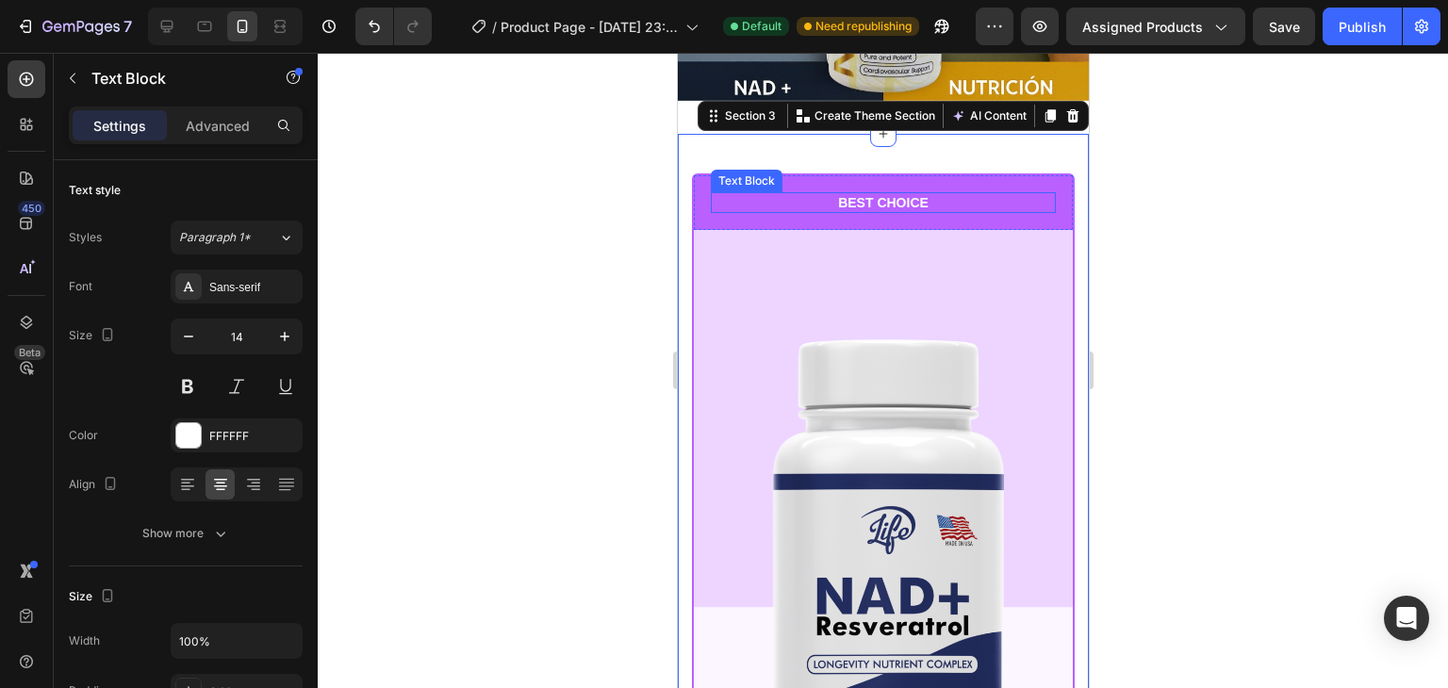
click at [816, 194] on p "BEST CHOICE" at bounding box center [882, 202] width 341 height 17
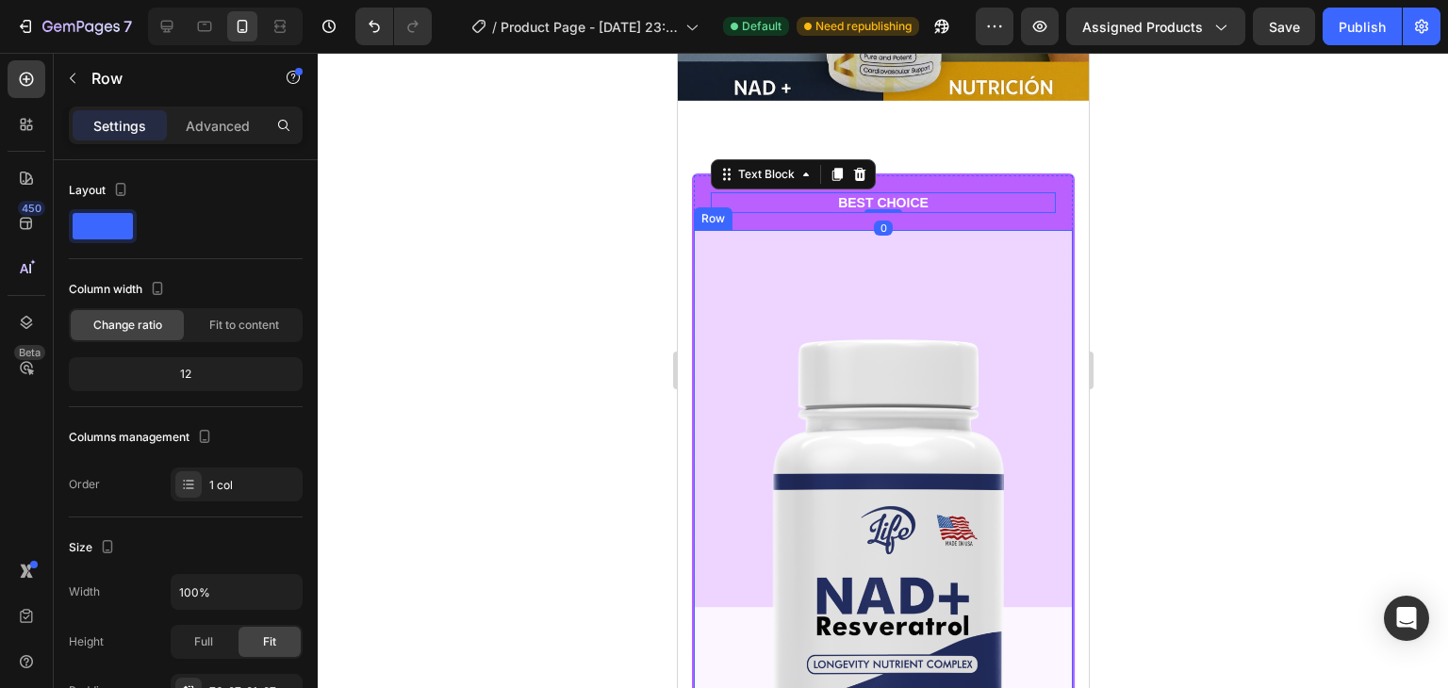
click at [827, 269] on div "Product Images Row" at bounding box center [882, 555] width 379 height 651
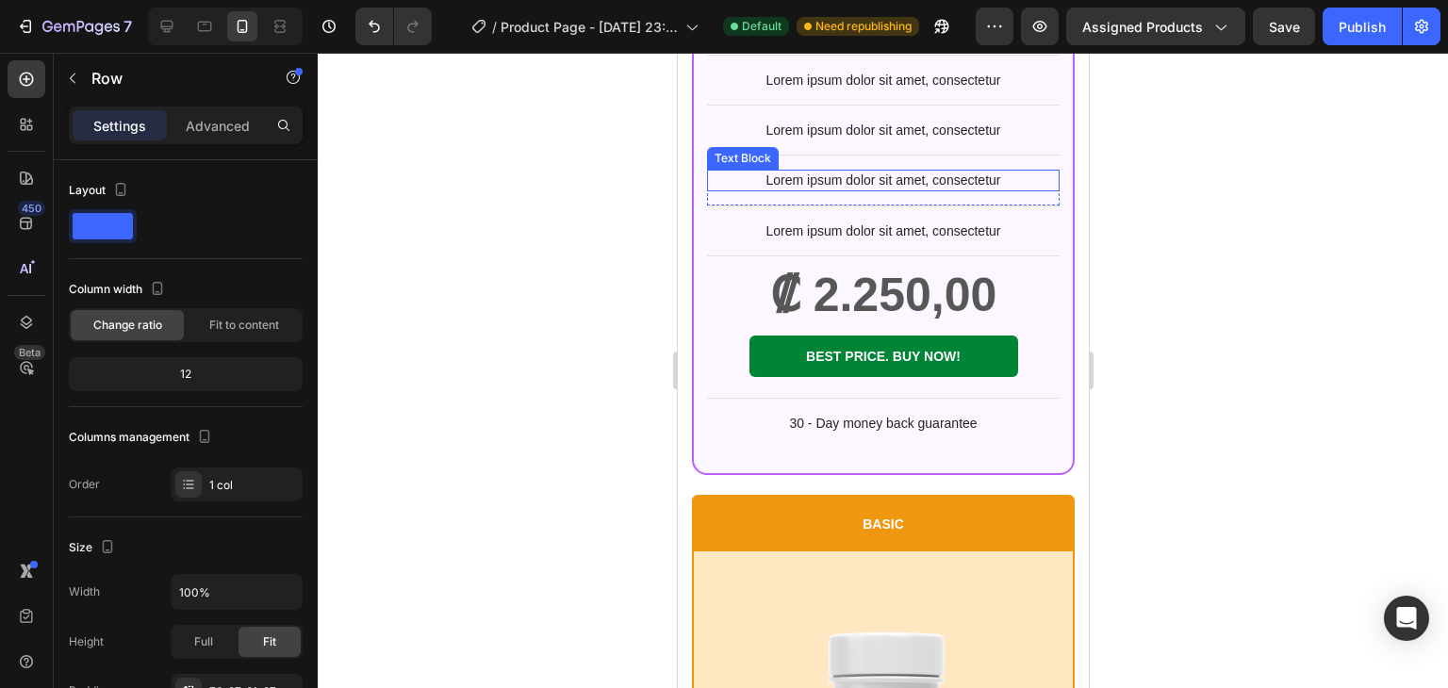
scroll to position [1462, 0]
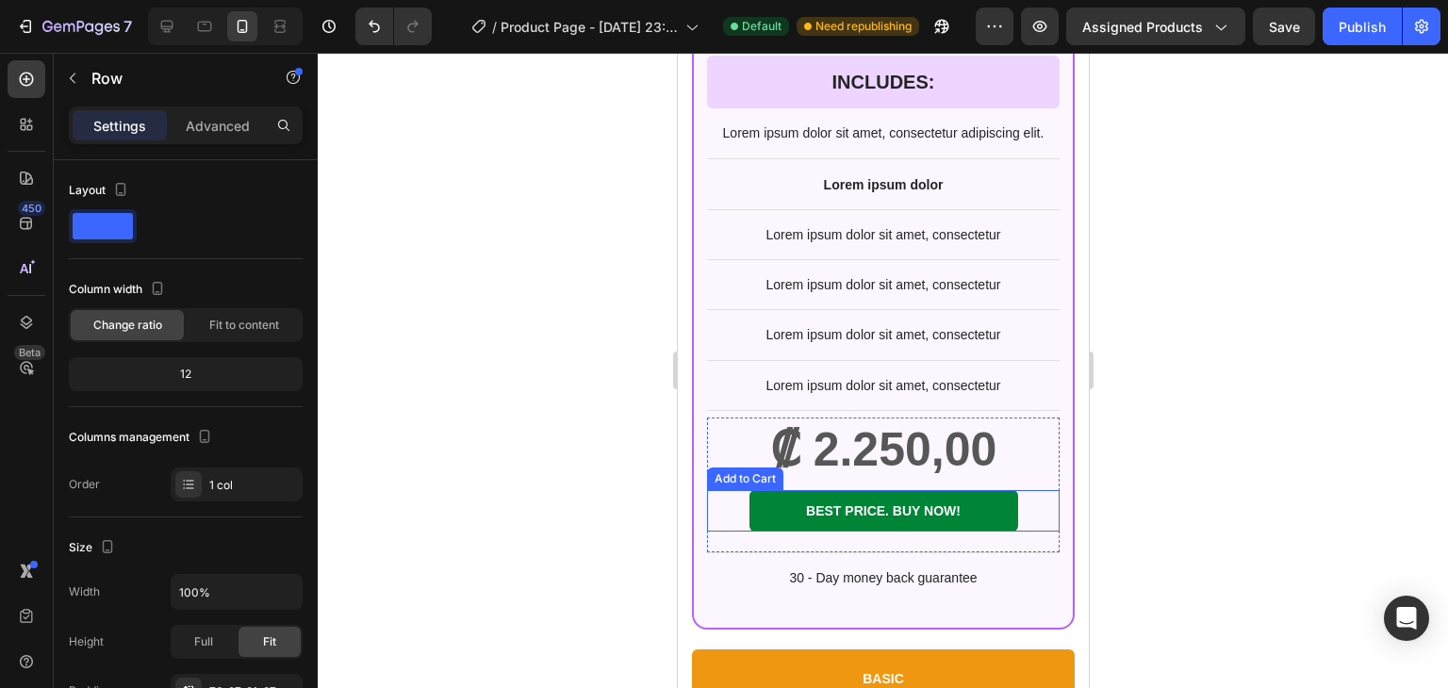
click at [715, 500] on div "BEST PRICE. BUY NOW! Add to Cart" at bounding box center [882, 510] width 353 height 41
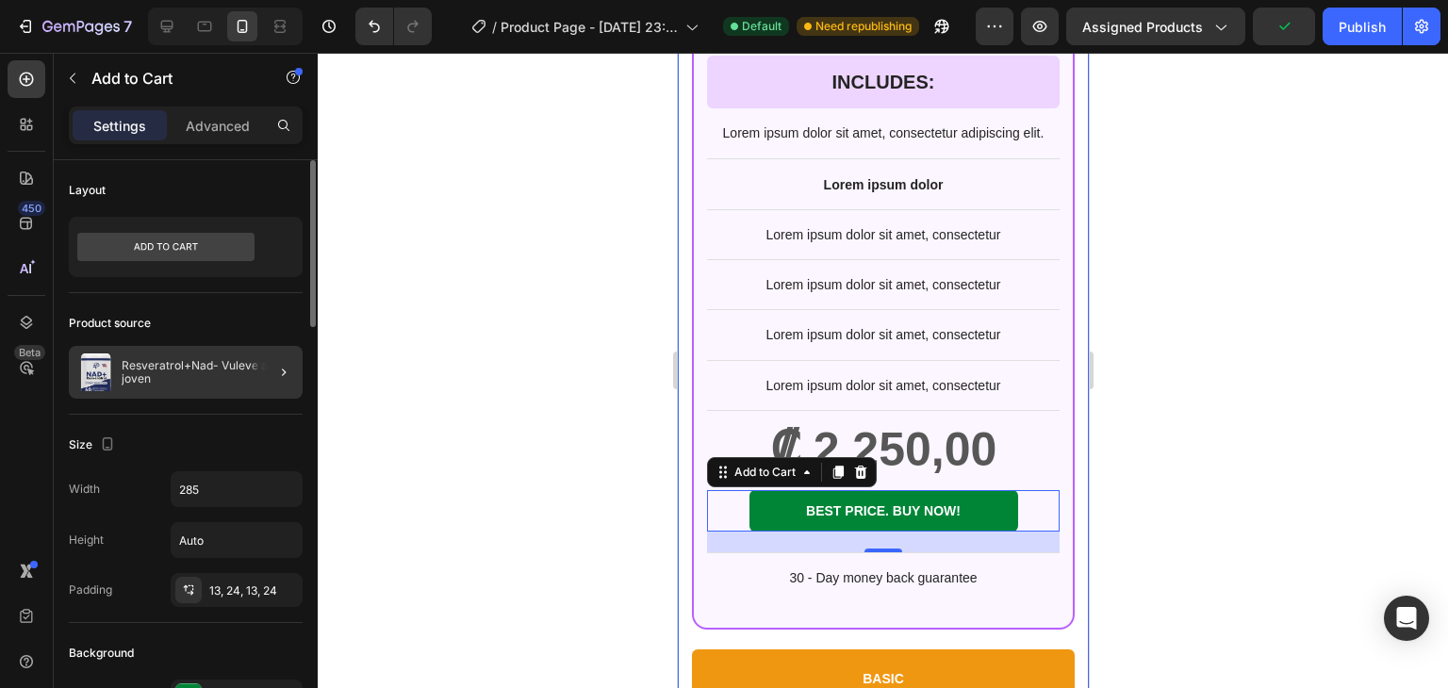
click at [258, 368] on div at bounding box center [276, 372] width 53 height 53
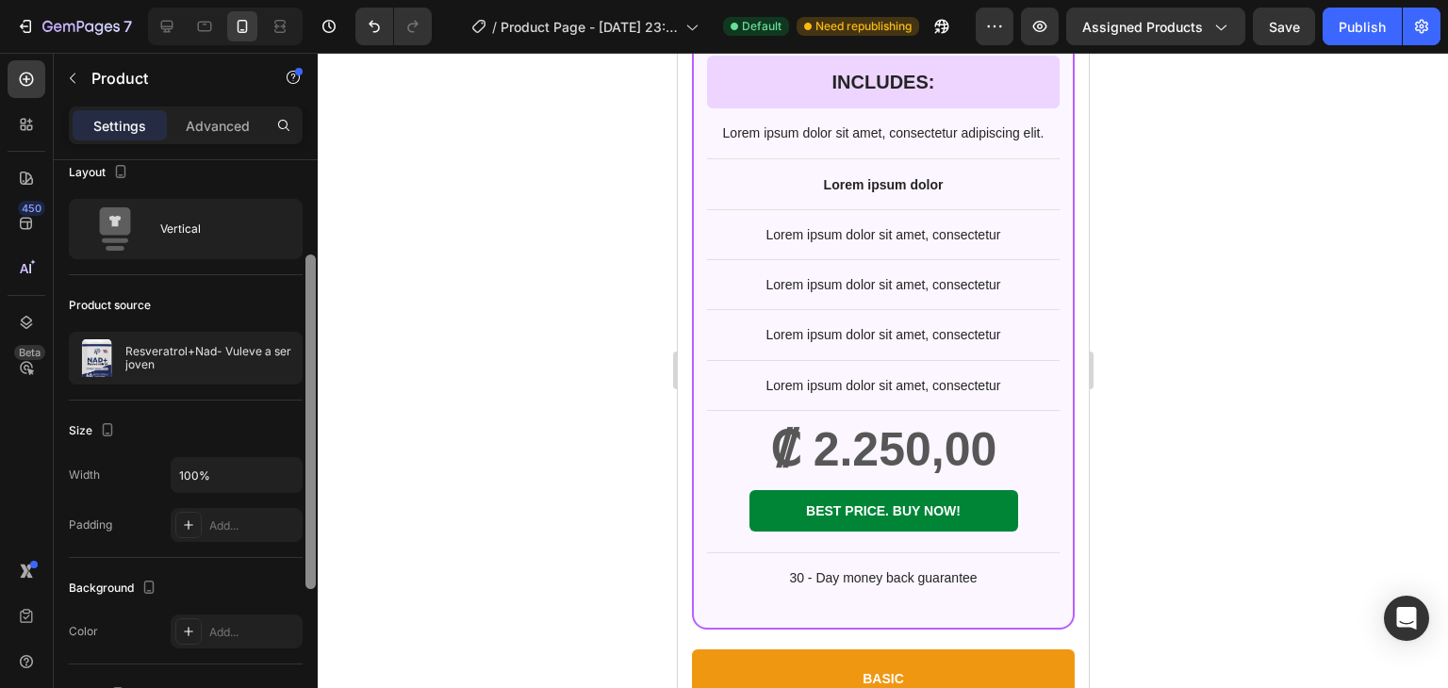
scroll to position [0, 0]
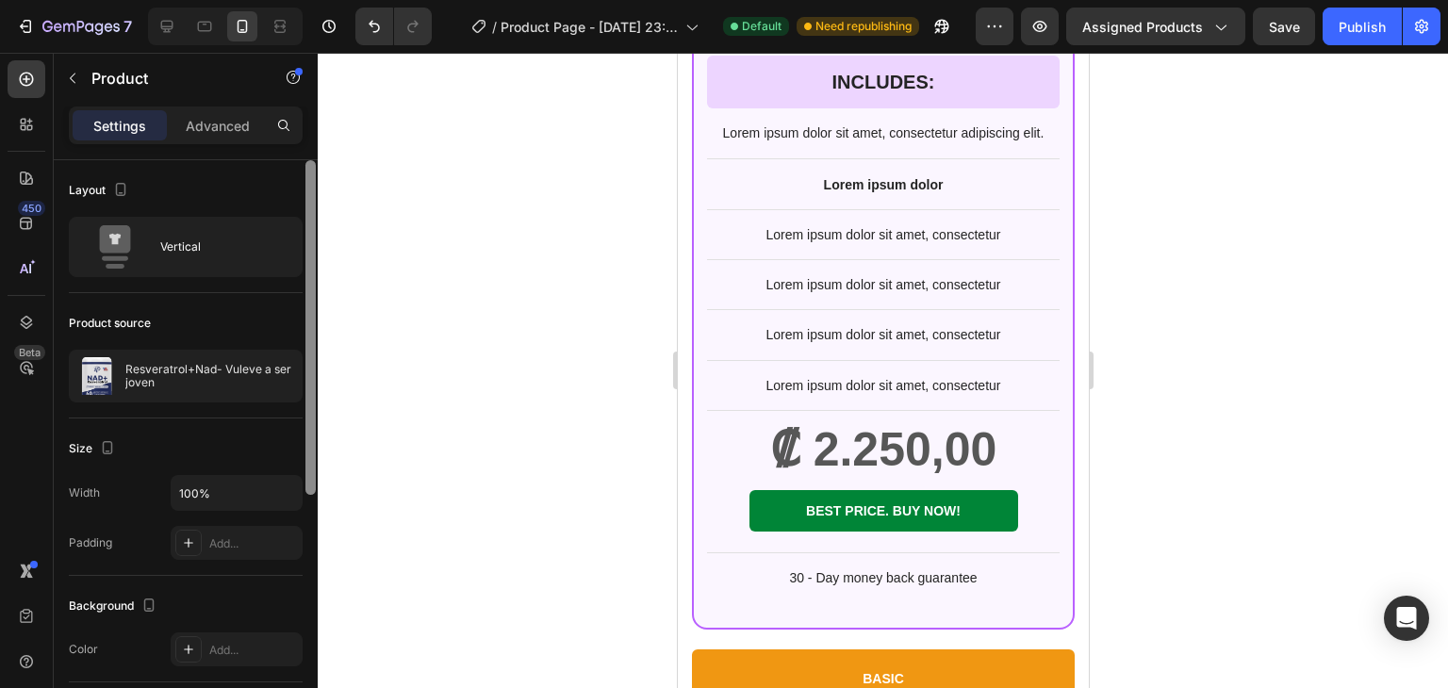
drag, startPoint x: 309, startPoint y: 471, endPoint x: 330, endPoint y: 201, distance: 270.5
click at [330, 0] on div "7 / Product Page - Aug 26, 23:55:01 Default Need republishing Preview Assigned …" at bounding box center [724, 0] width 1448 height 0
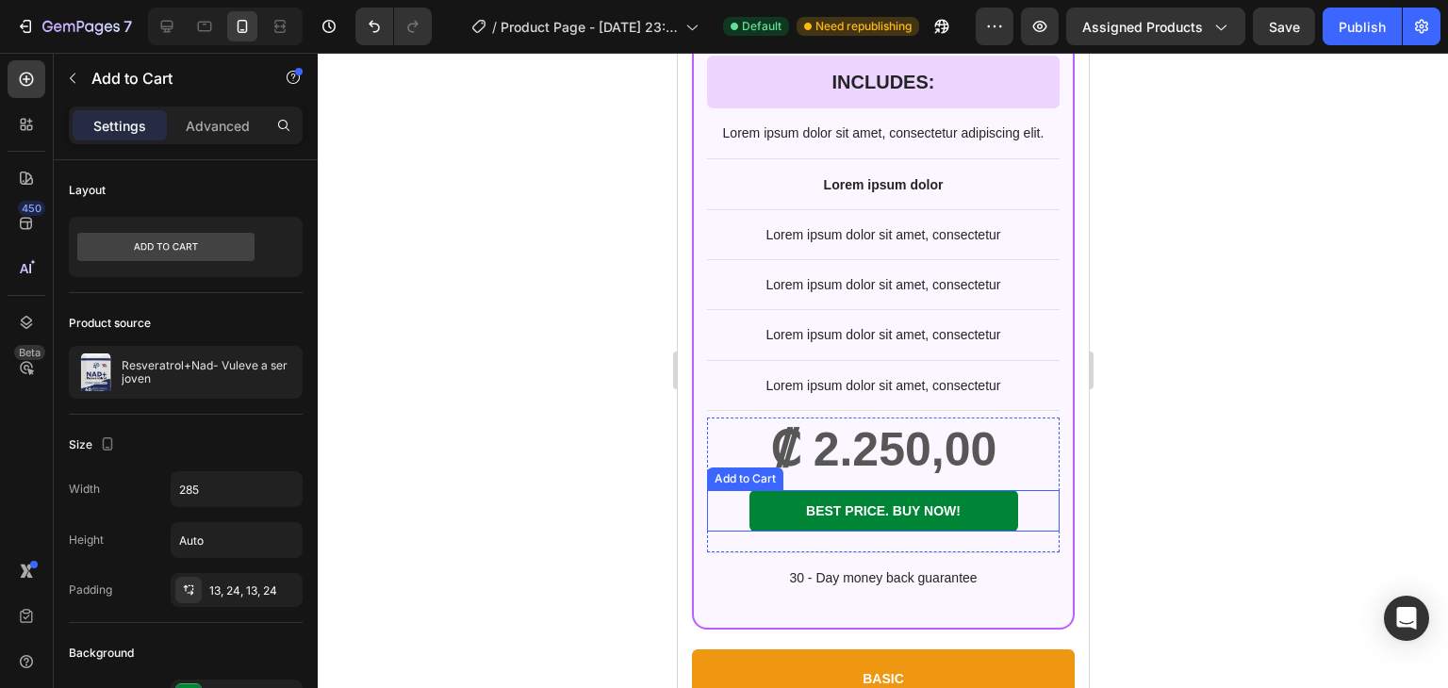
click at [731, 512] on div "BEST PRICE. BUY NOW! Add to Cart" at bounding box center [882, 510] width 353 height 41
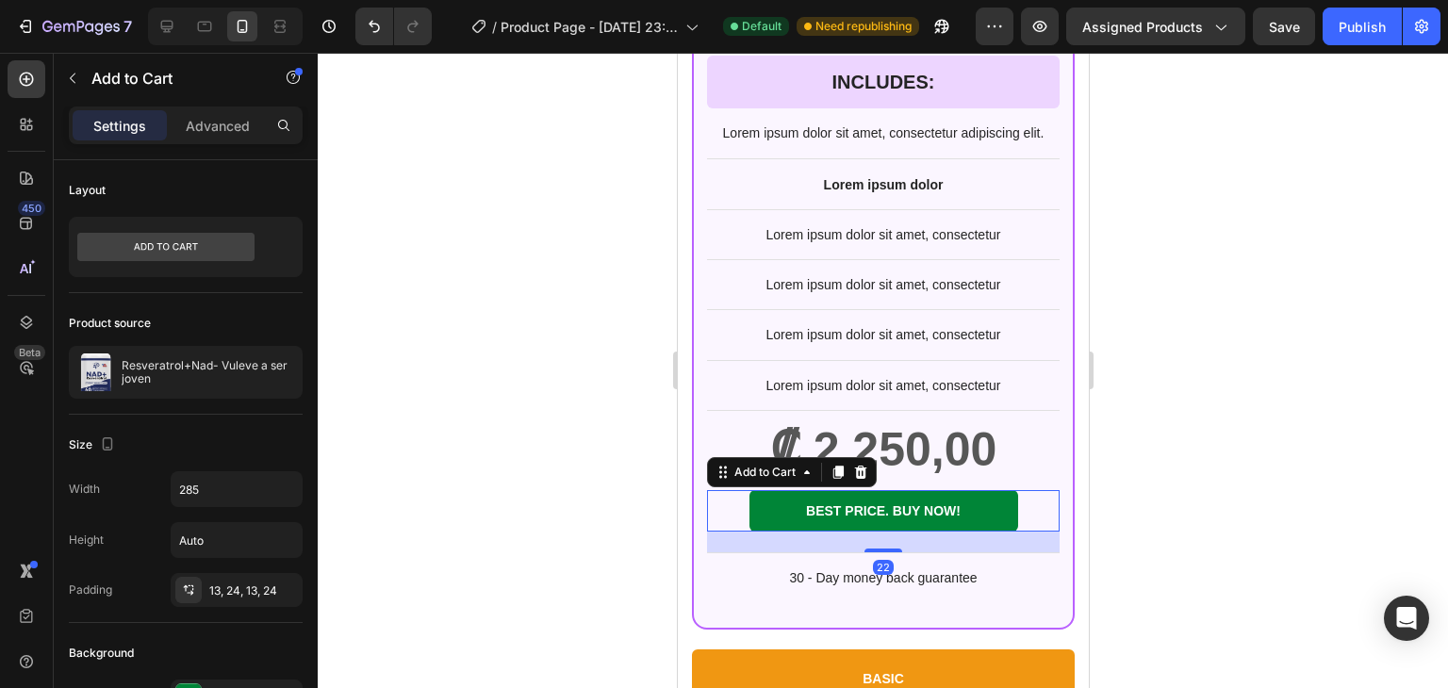
click at [736, 510] on div "BEST PRICE. BUY NOW! Add to Cart 22" at bounding box center [882, 510] width 353 height 41
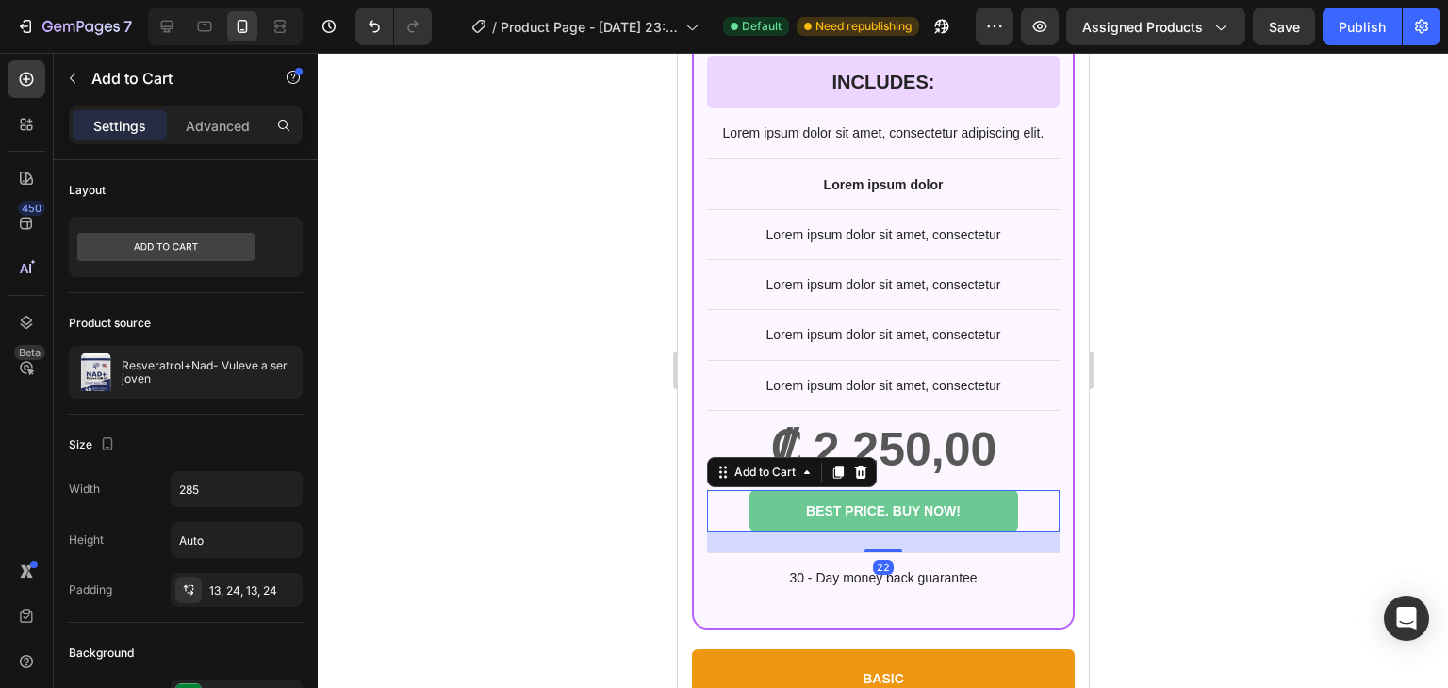
click at [749, 508] on button "BEST PRICE. BUY NOW!" at bounding box center [883, 510] width 269 height 41
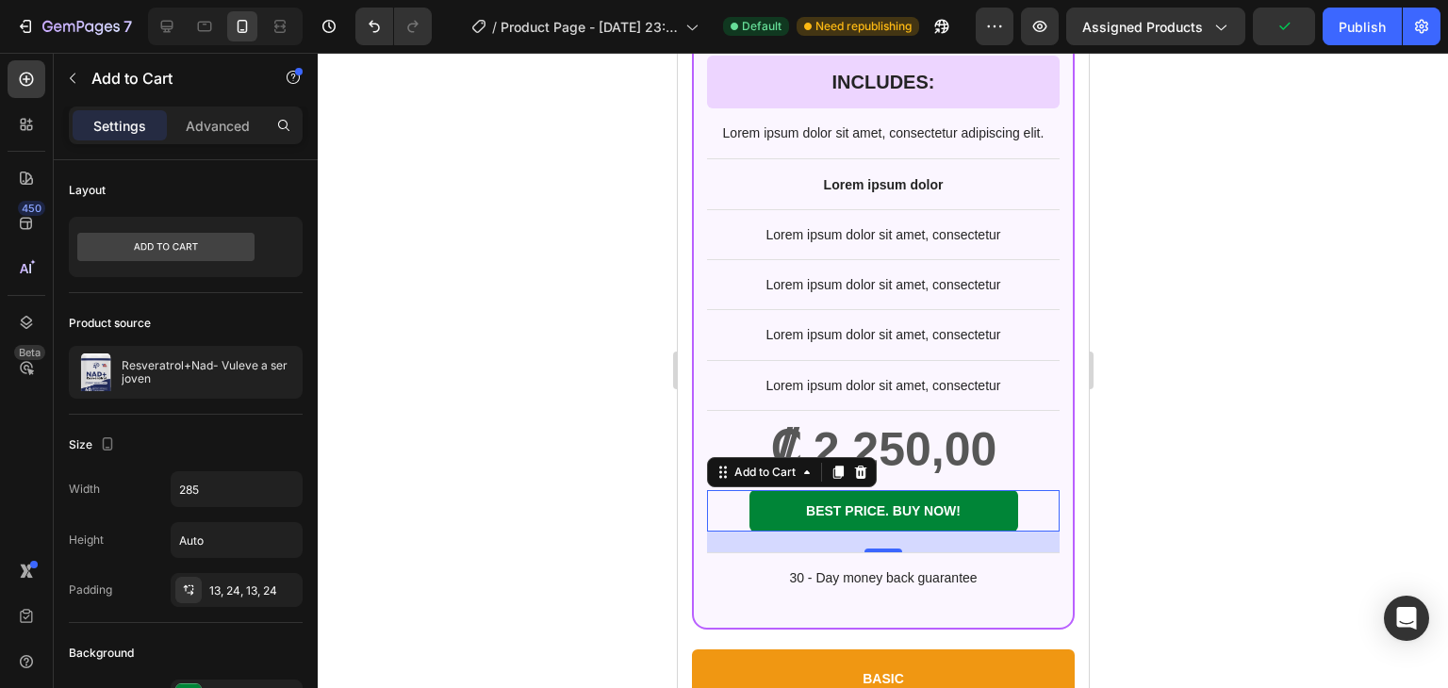
click at [721, 508] on div "BEST PRICE. BUY NOW! Add to Cart 22" at bounding box center [882, 510] width 353 height 41
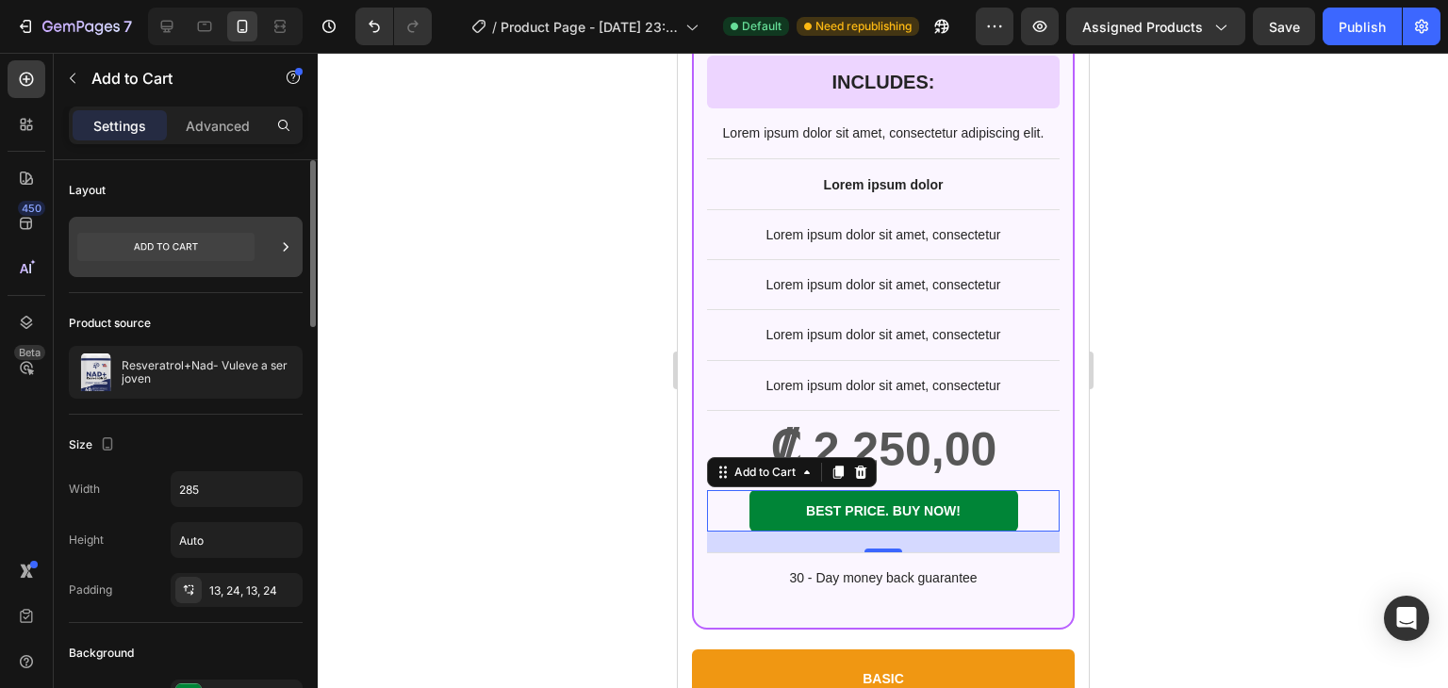
click at [287, 249] on icon at bounding box center [285, 247] width 19 height 19
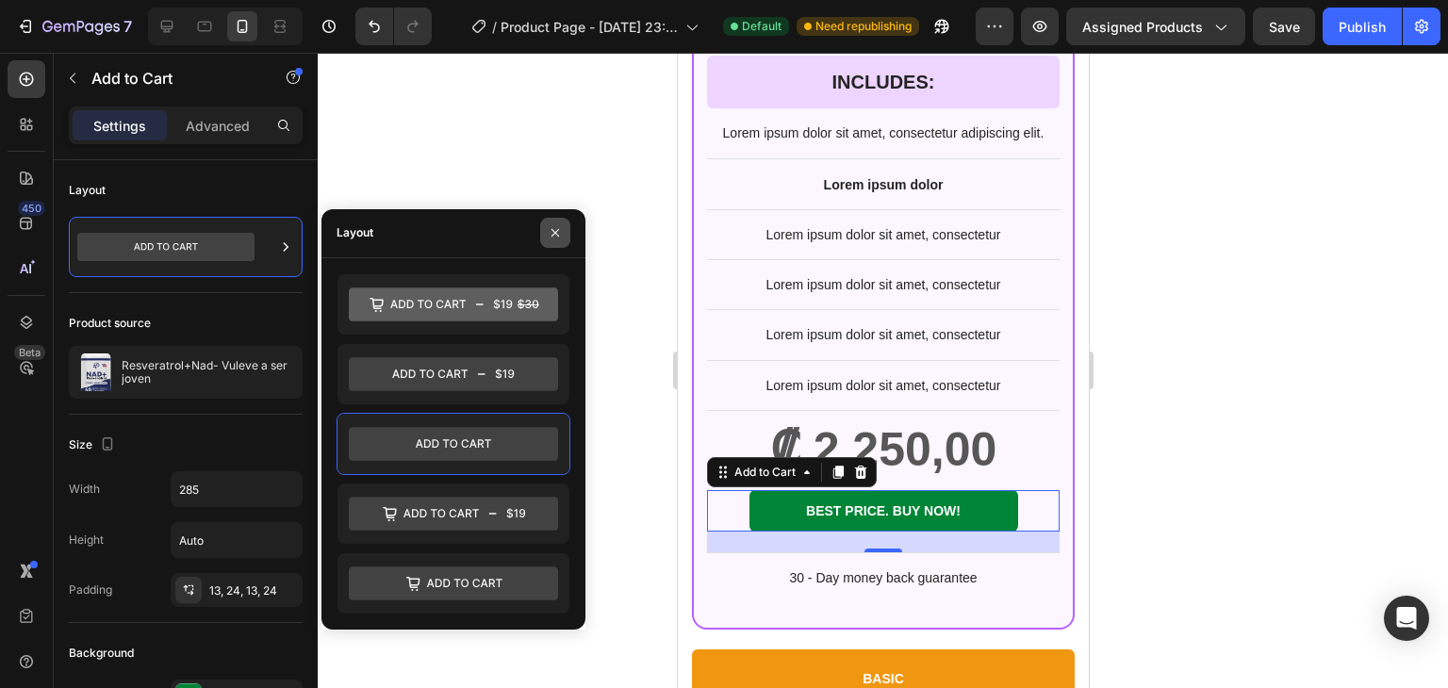
click at [557, 225] on icon "button" at bounding box center [555, 232] width 15 height 15
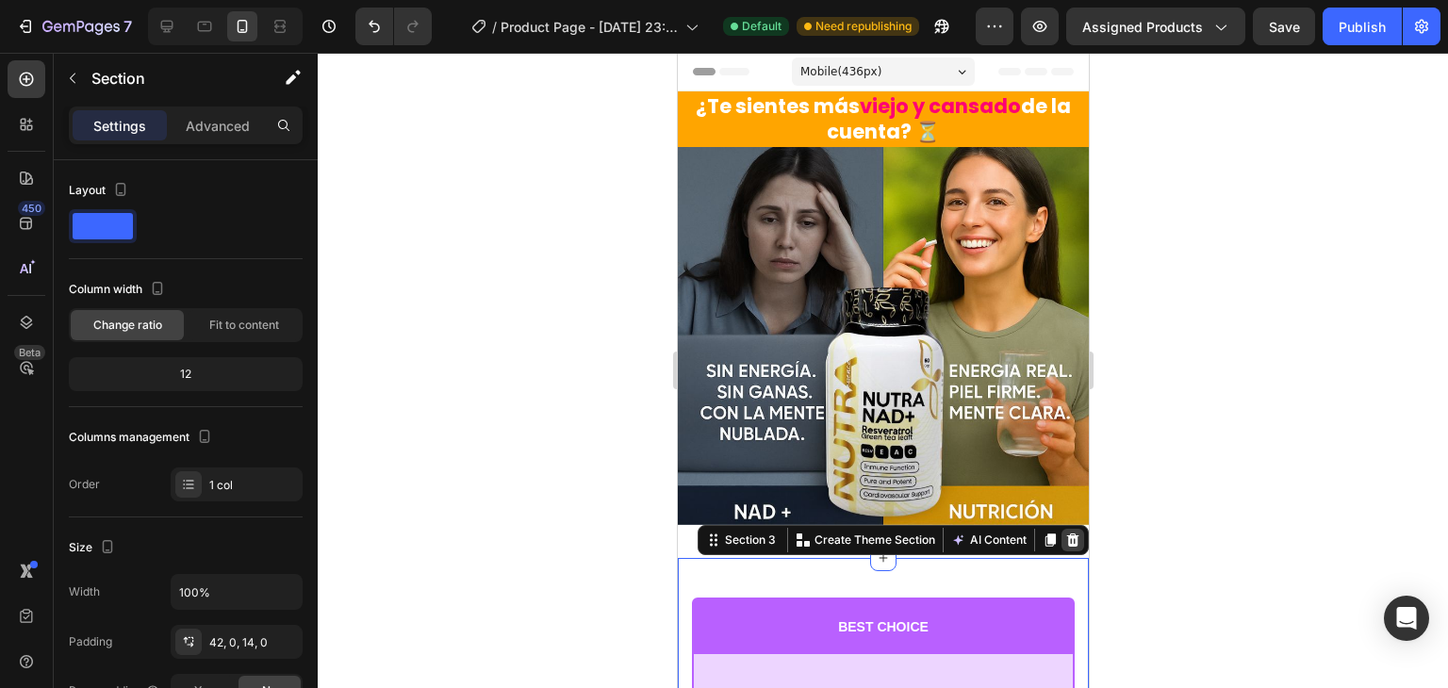
click at [1066, 533] on icon at bounding box center [1072, 539] width 12 height 13
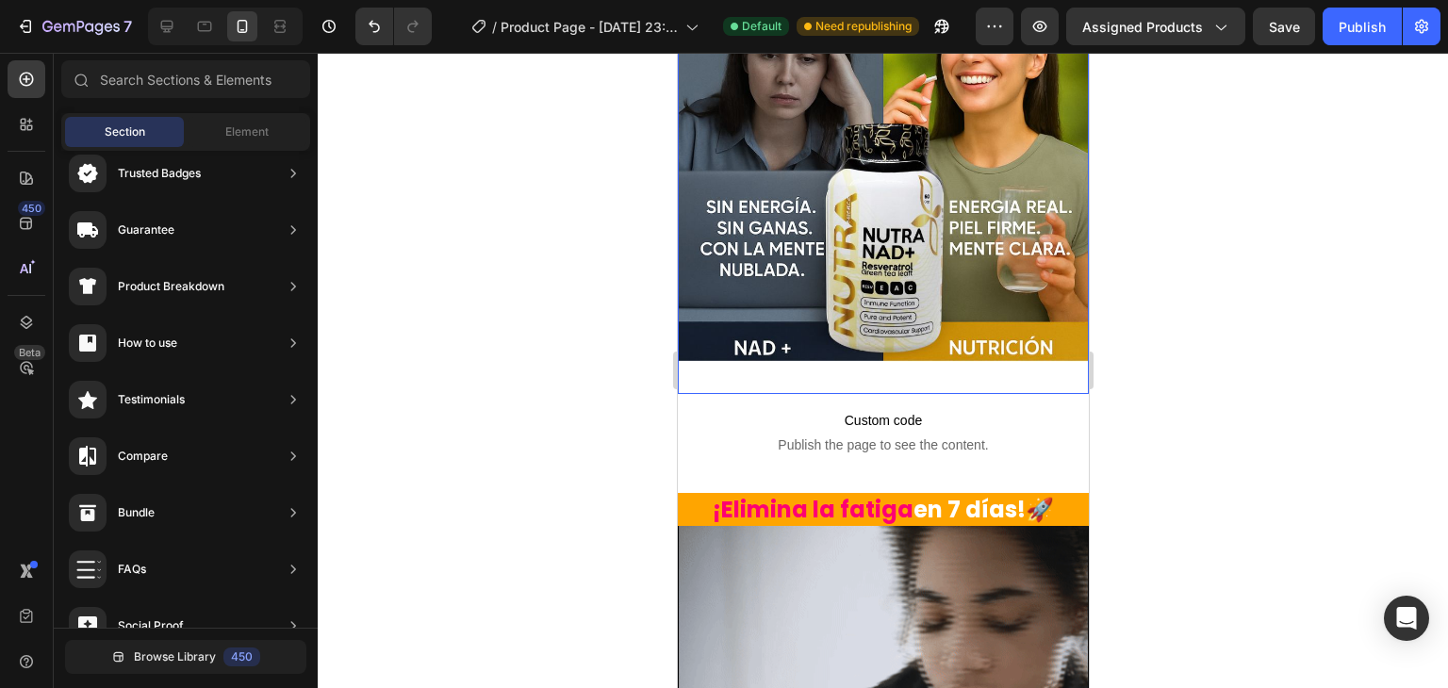
scroll to position [189, 0]
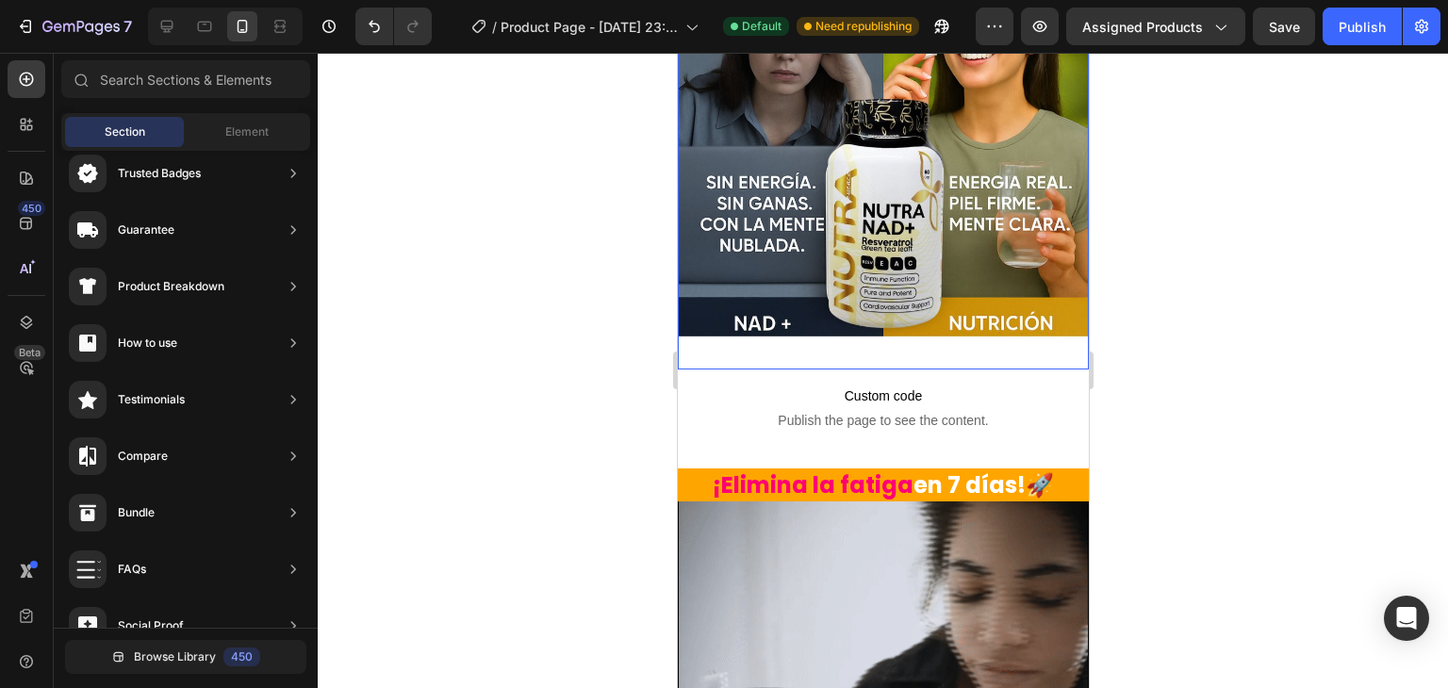
click at [804, 337] on img at bounding box center [882, 164] width 411 height 411
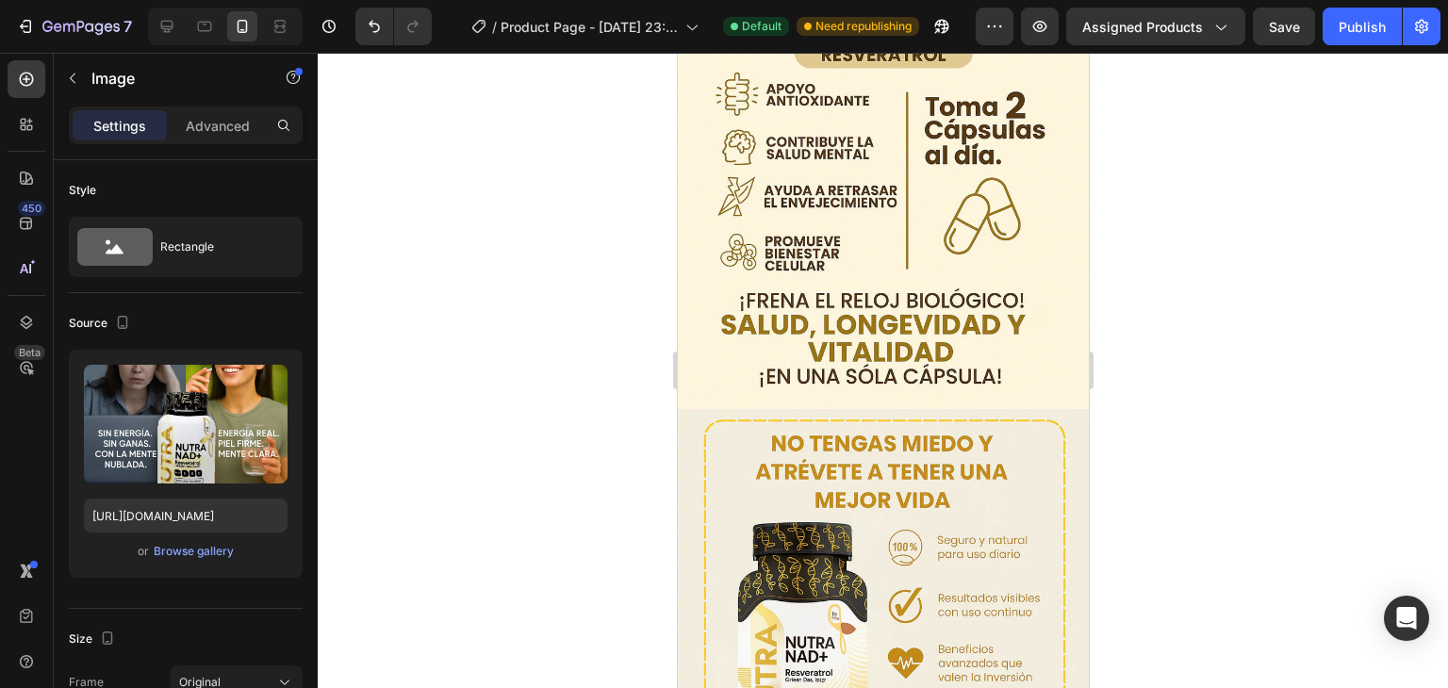
scroll to position [1603, 0]
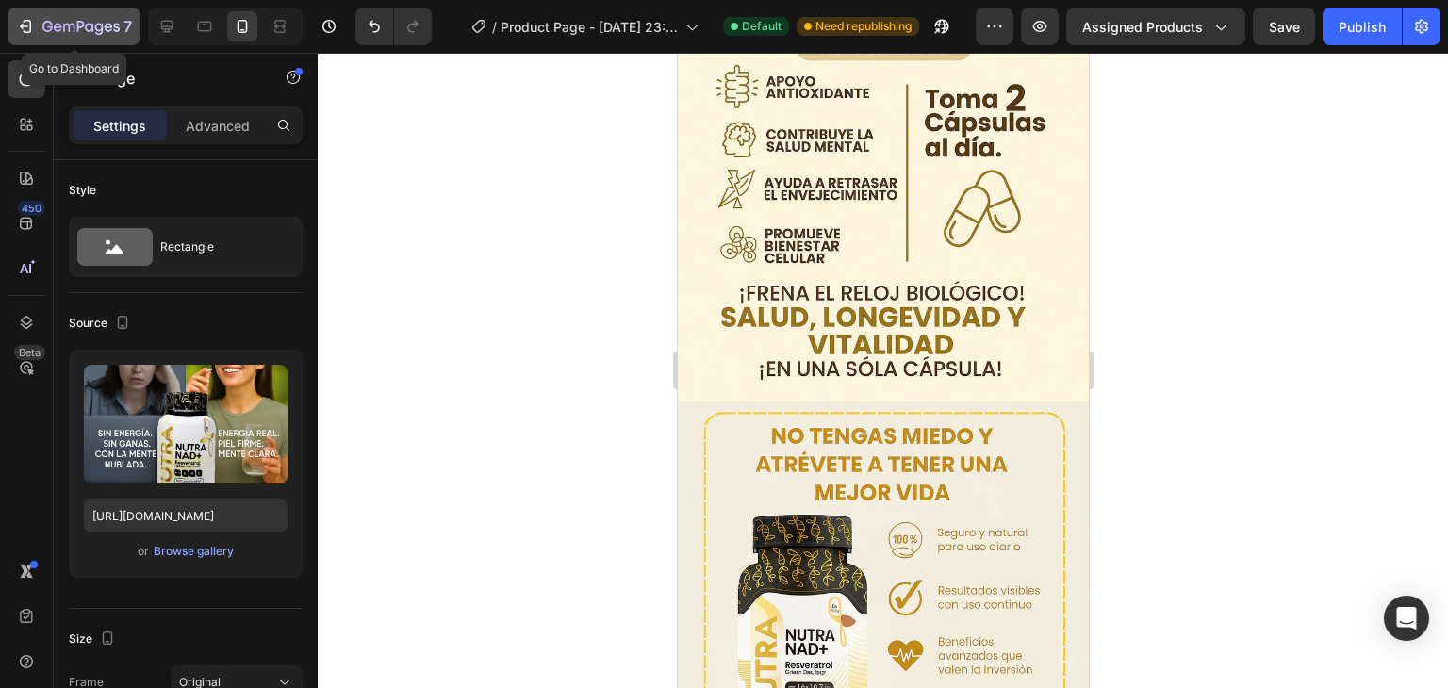
click at [45, 29] on icon "button" at bounding box center [80, 28] width 77 height 16
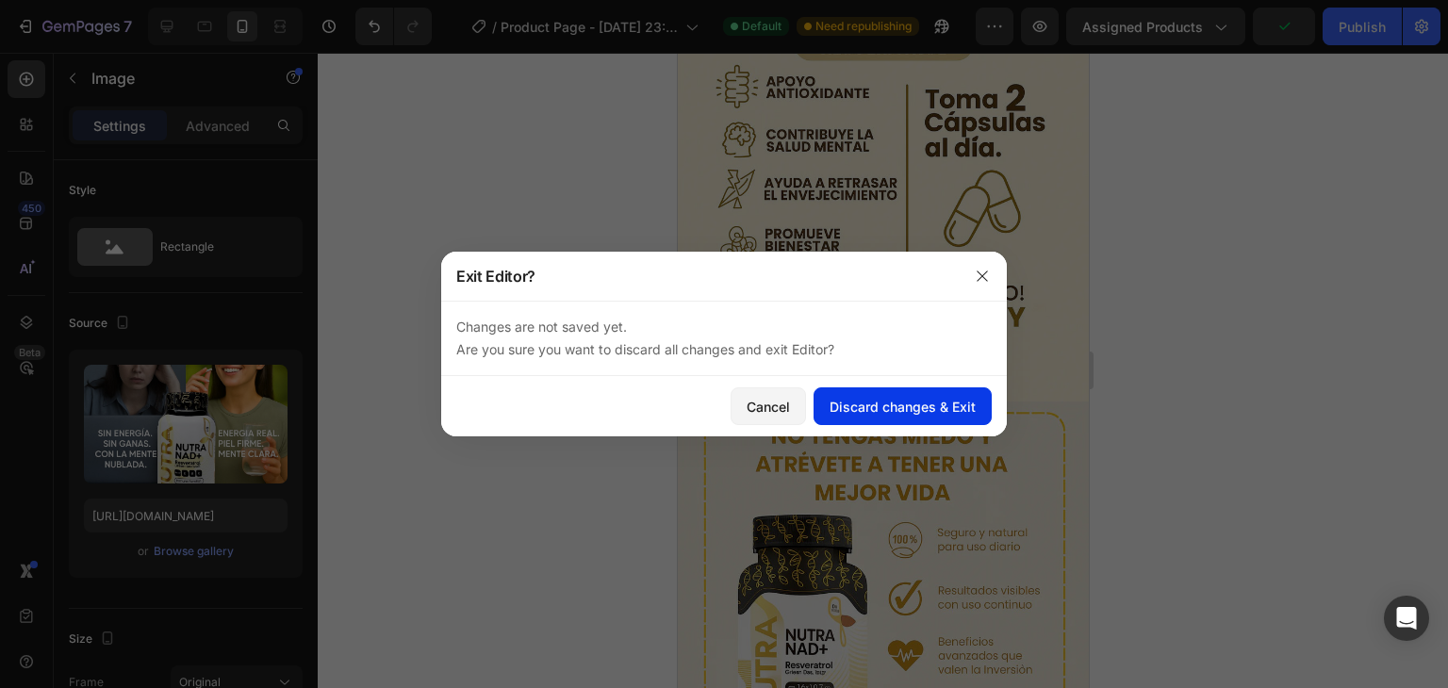
click at [868, 397] on div "Discard changes & Exit" at bounding box center [903, 407] width 146 height 20
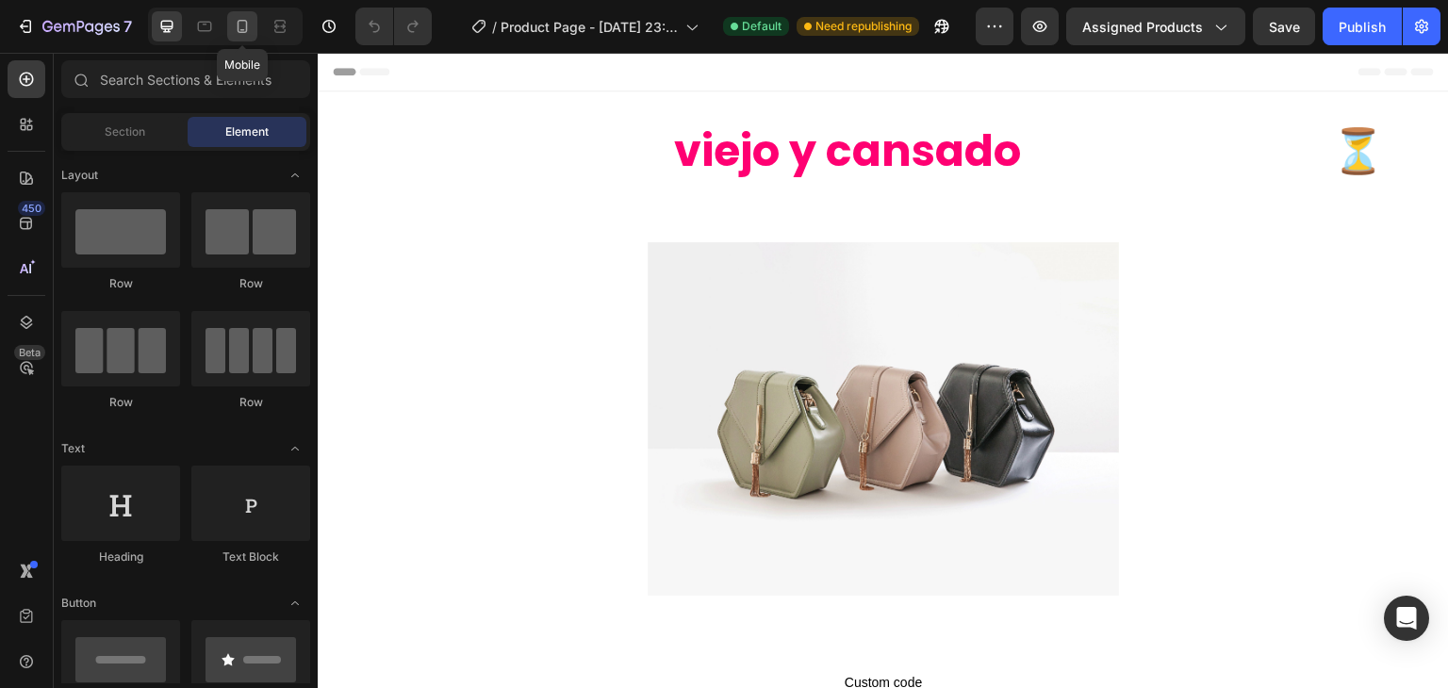
click at [234, 20] on icon at bounding box center [242, 26] width 19 height 19
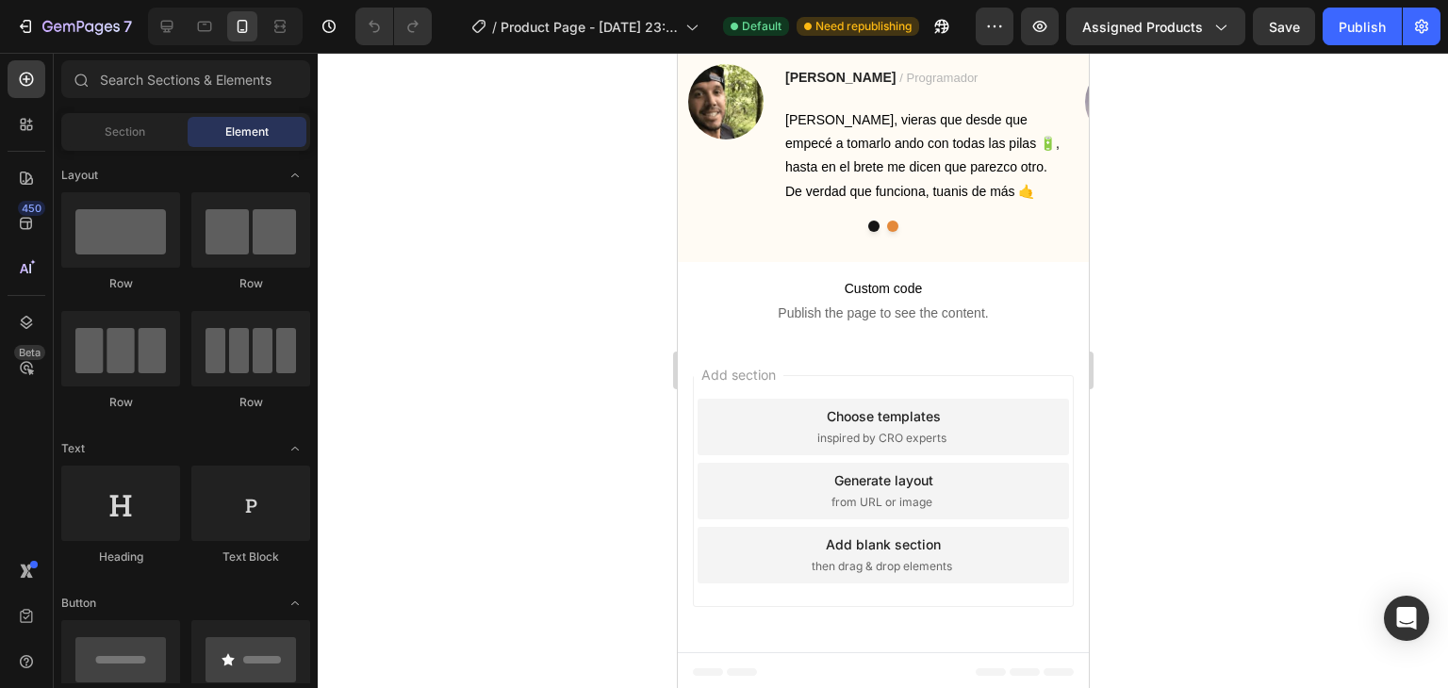
scroll to position [2824, 0]
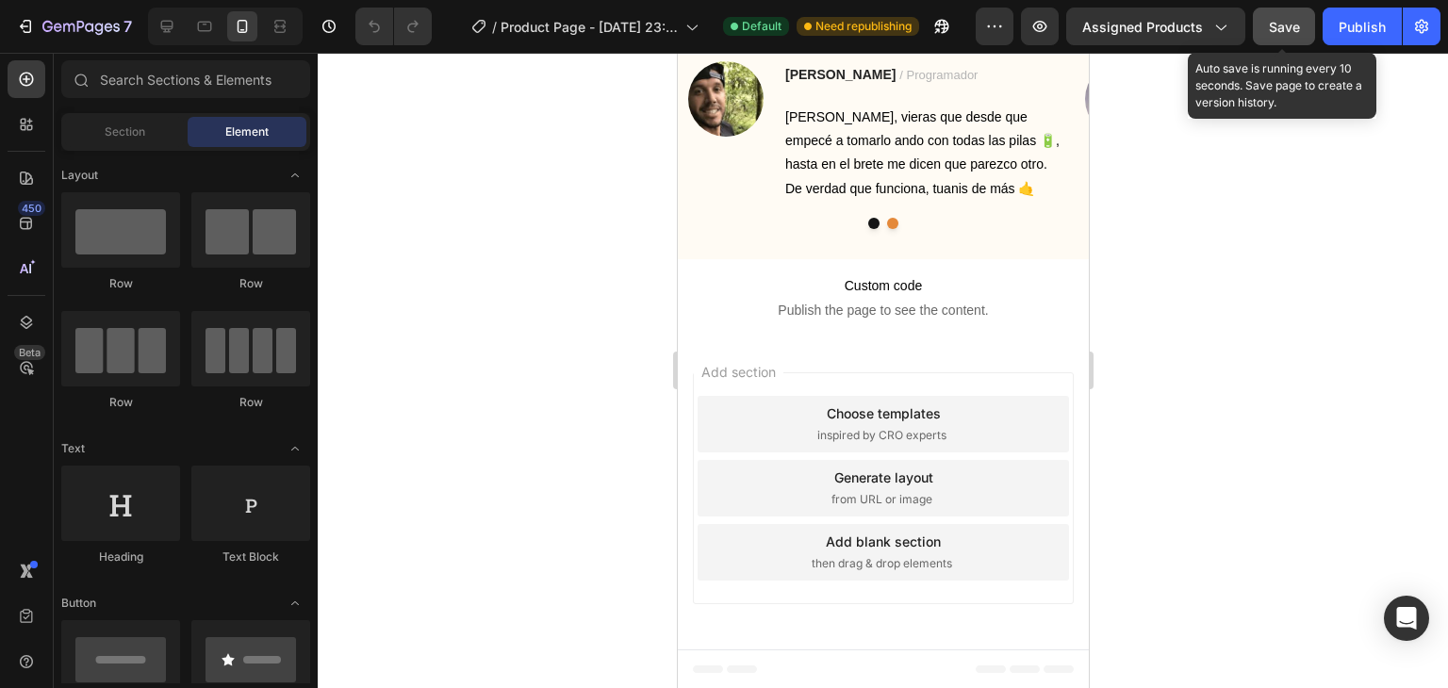
click at [1287, 33] on span "Save" at bounding box center [1284, 27] width 31 height 16
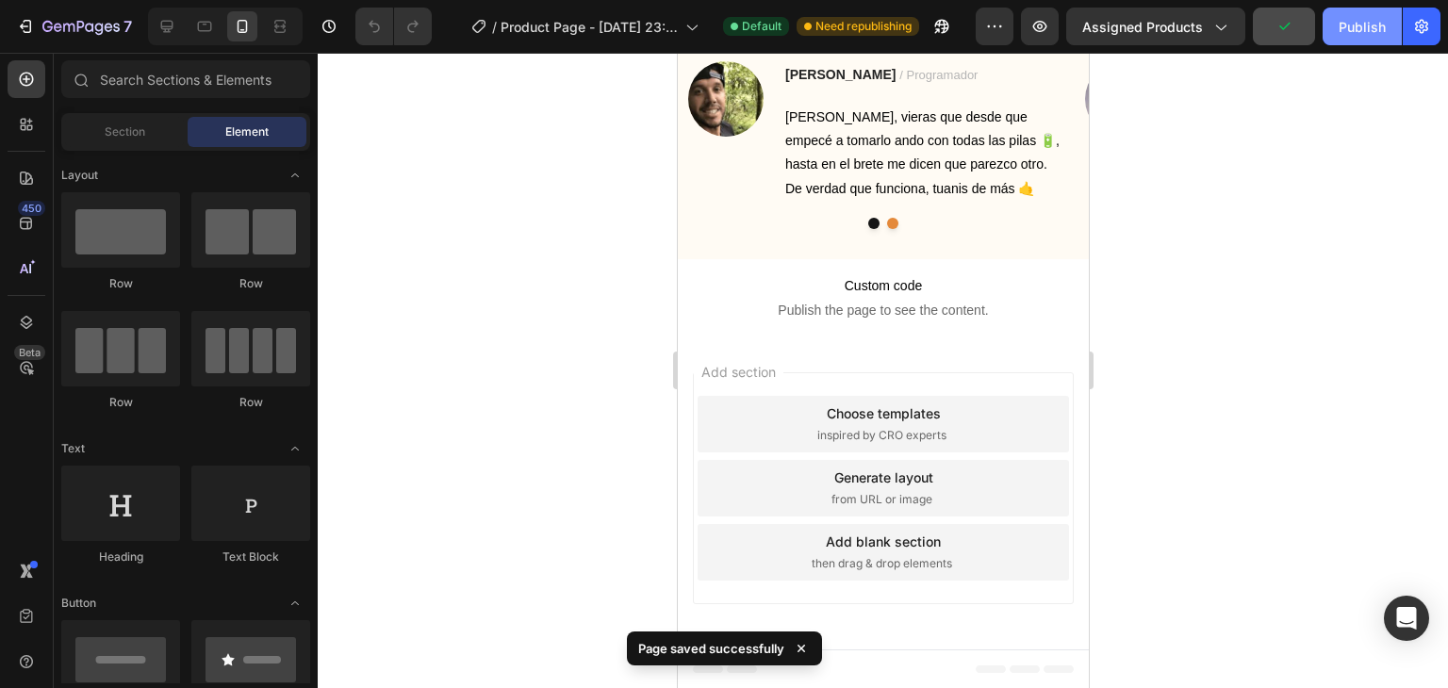
click at [1340, 33] on div "Publish" at bounding box center [1362, 27] width 47 height 20
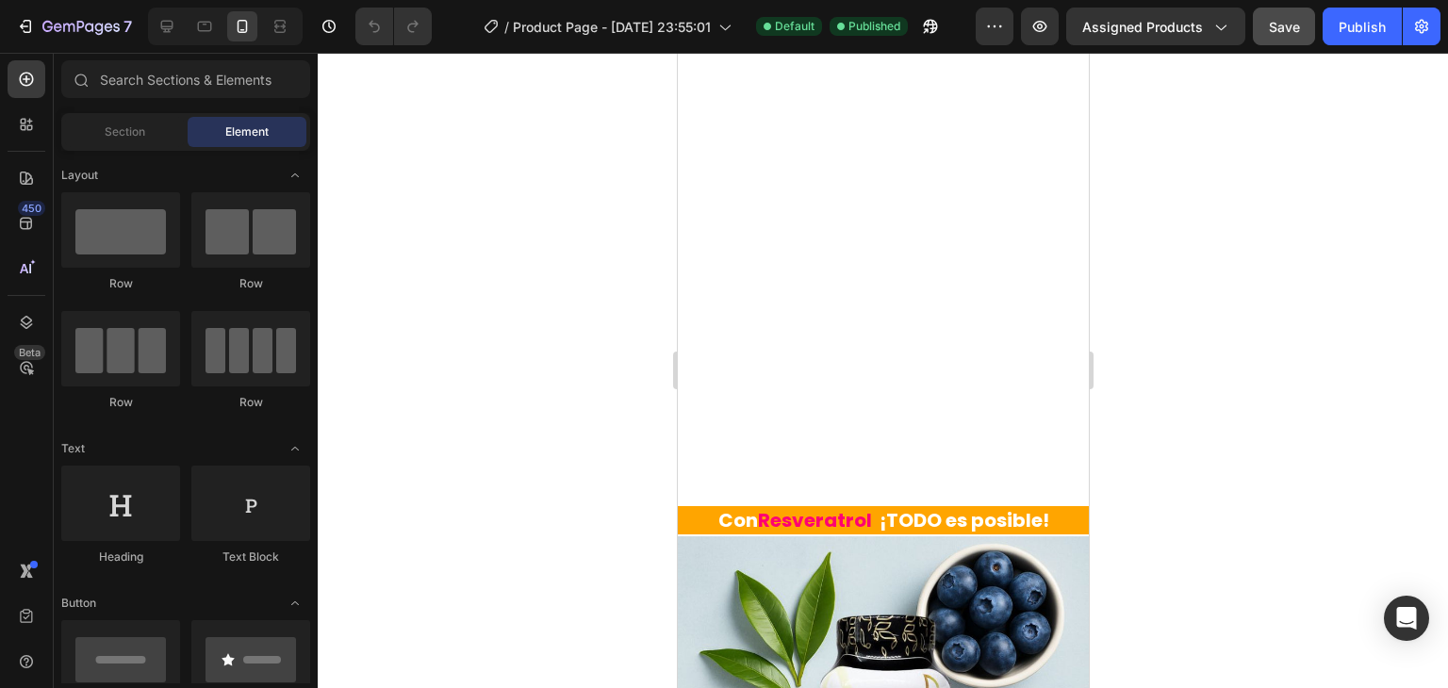
scroll to position [0, 0]
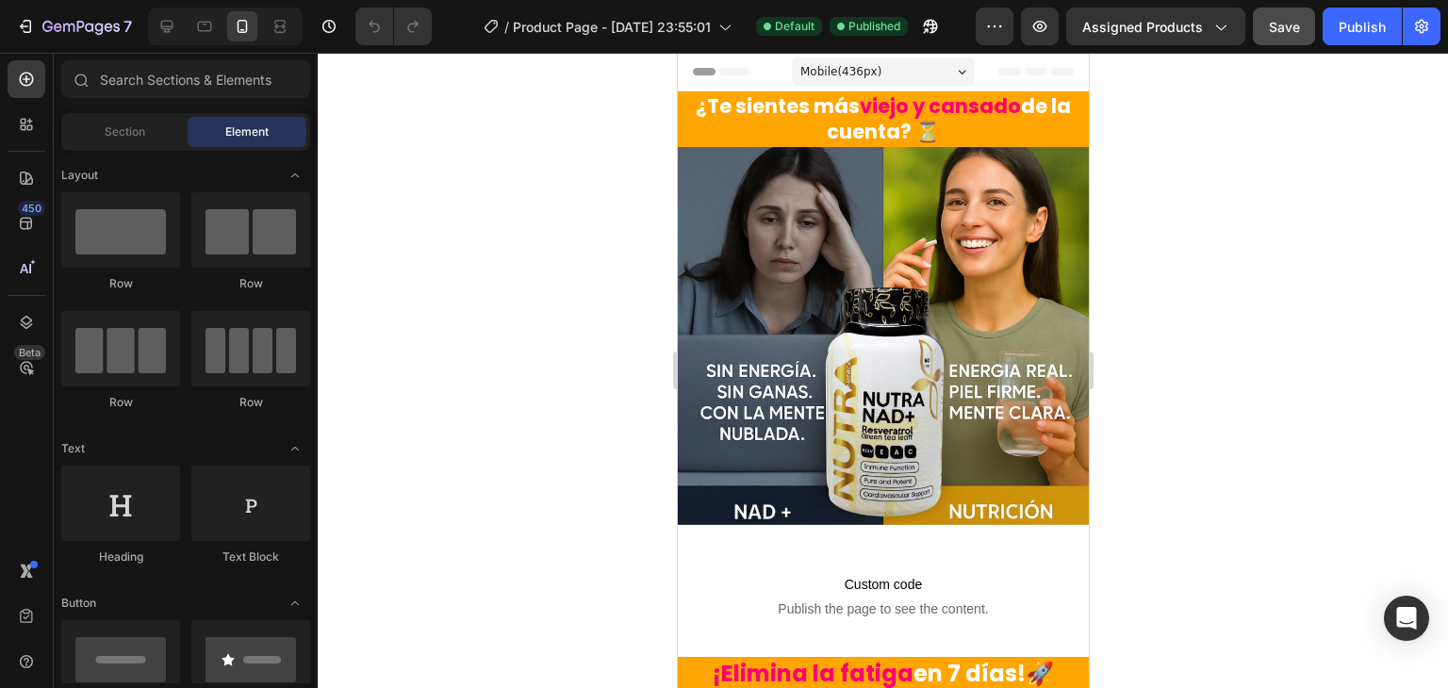
drag, startPoint x: 1078, startPoint y: 363, endPoint x: 1765, endPoint y: 164, distance: 715.6
click at [895, 74] on div "Mobile ( 436 px)" at bounding box center [882, 72] width 183 height 28
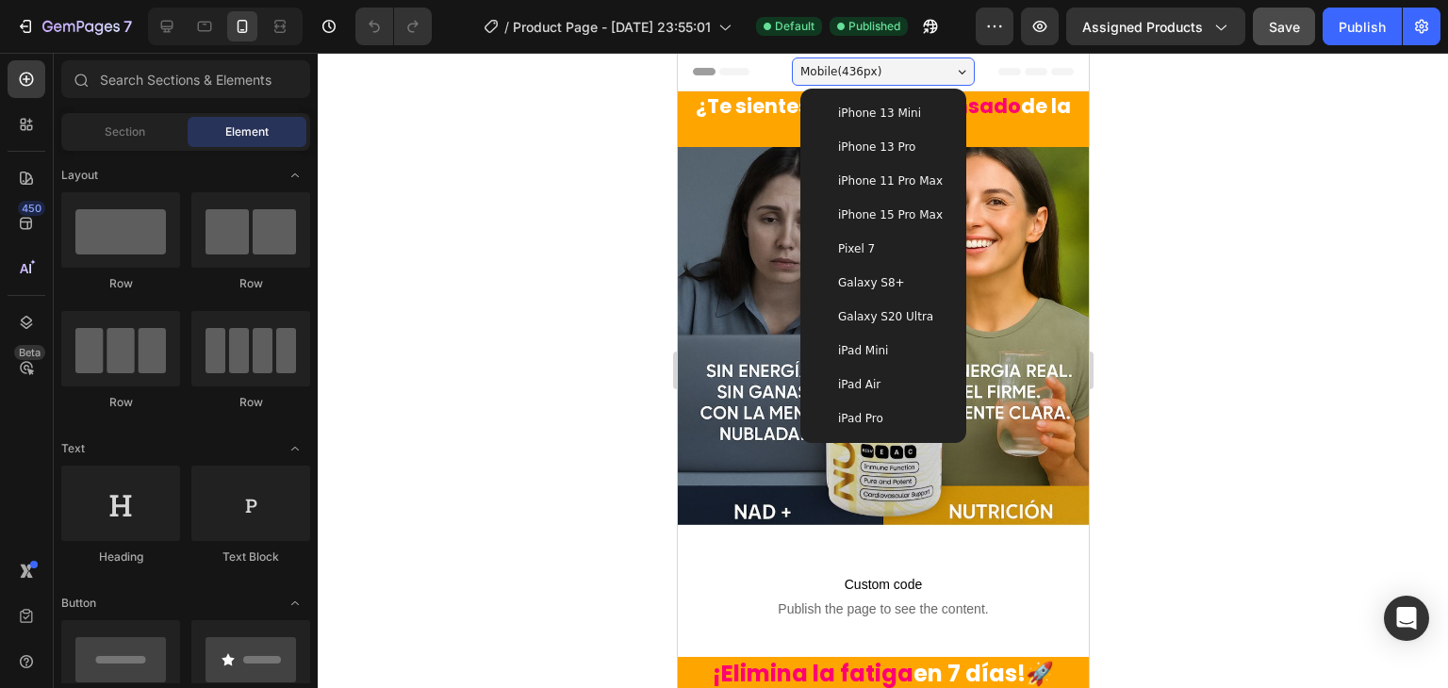
click at [888, 160] on div "iPhone 13 Pro" at bounding box center [882, 147] width 151 height 34
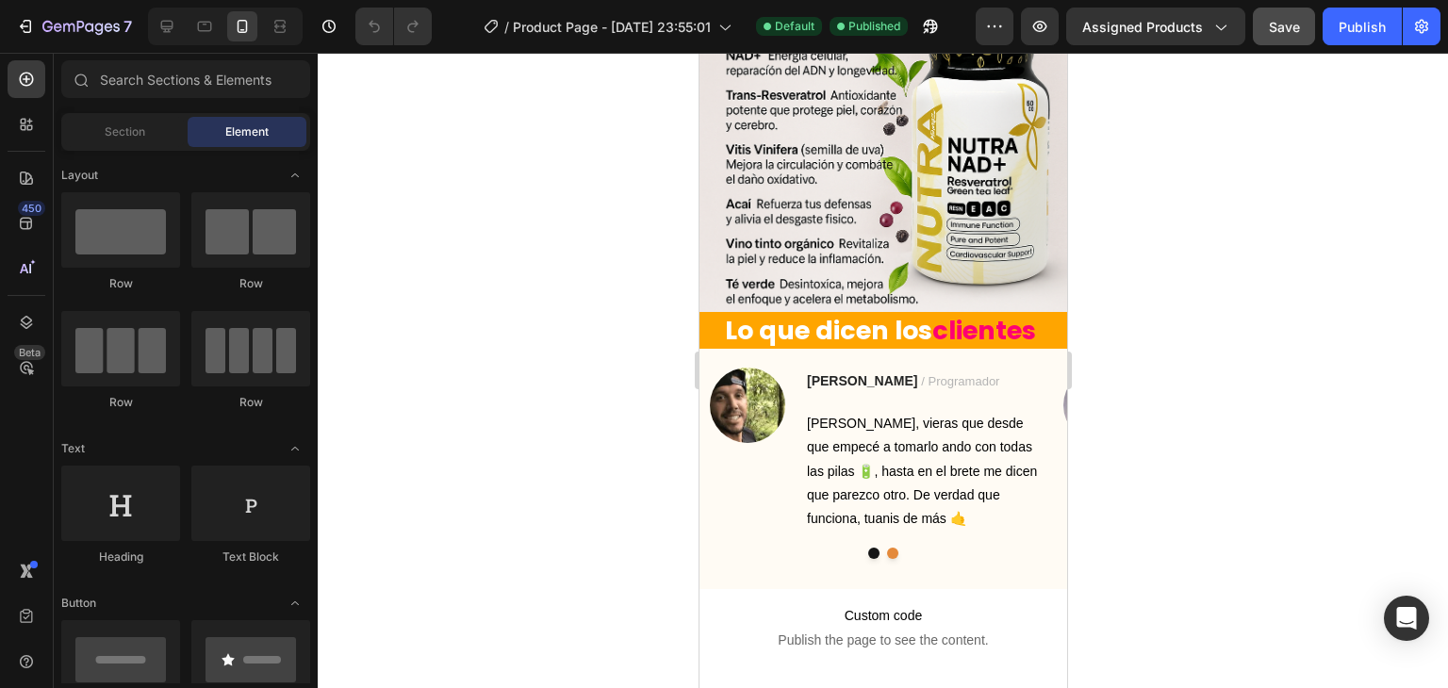
scroll to position [2379, 0]
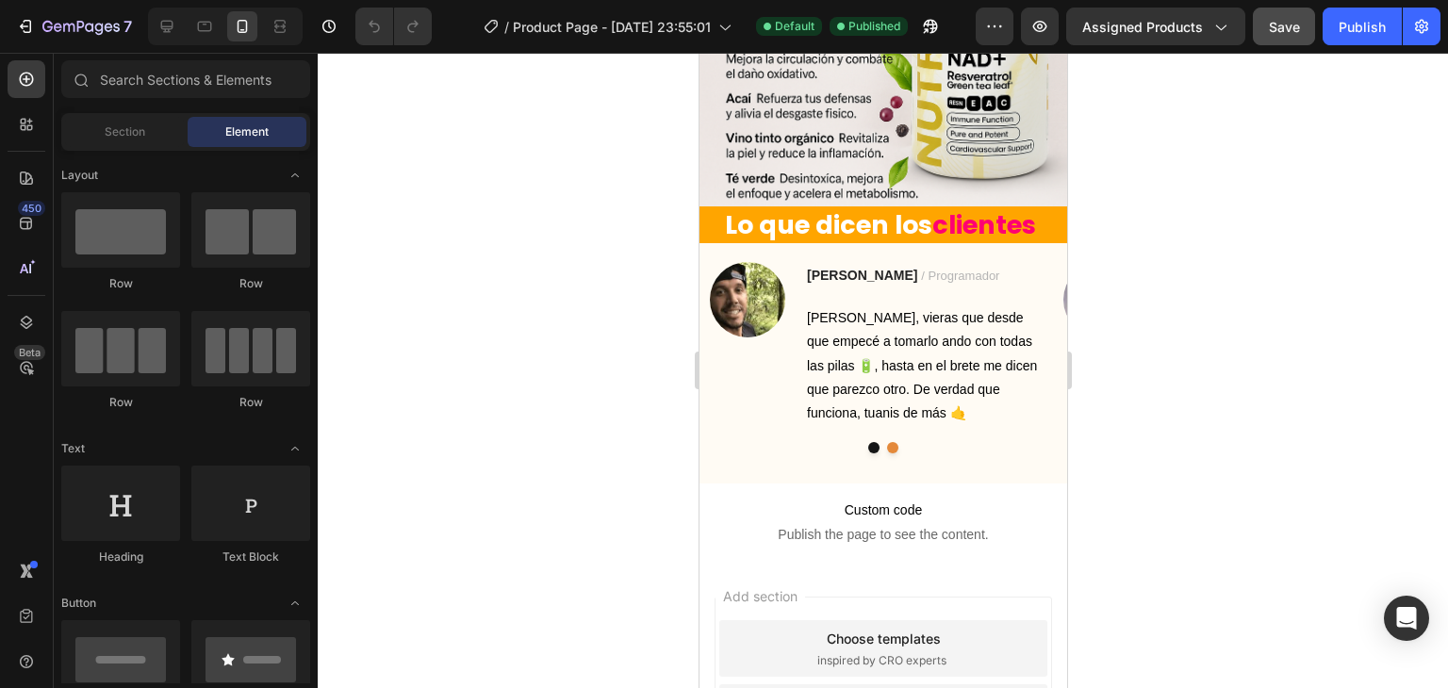
drag, startPoint x: 1060, startPoint y: 174, endPoint x: 1772, endPoint y: 690, distance: 879.1
